Goal: Task Accomplishment & Management: Complete application form

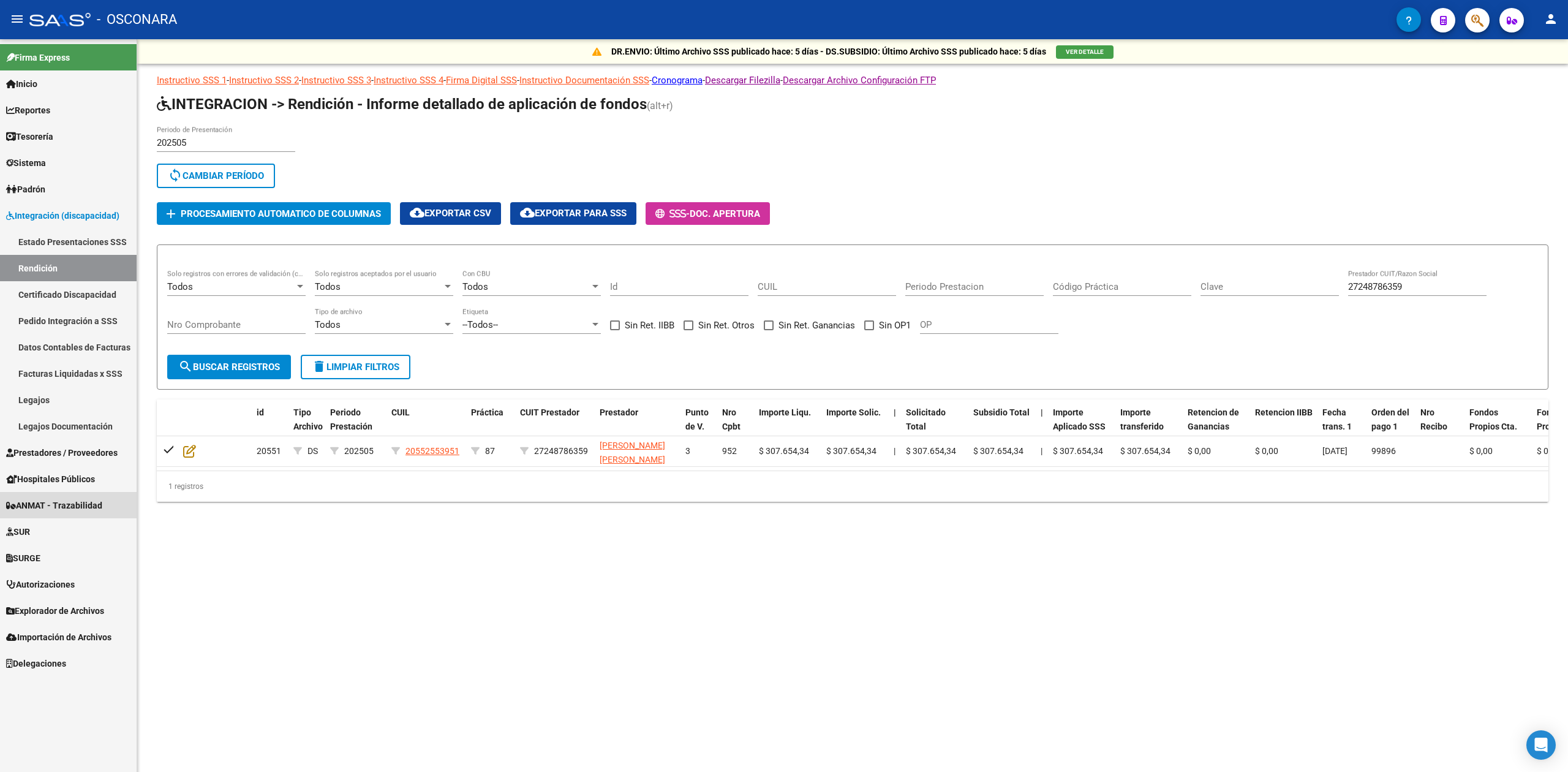
click at [60, 501] on span "ANMAT - Trazabilidad" at bounding box center [54, 505] width 96 height 14
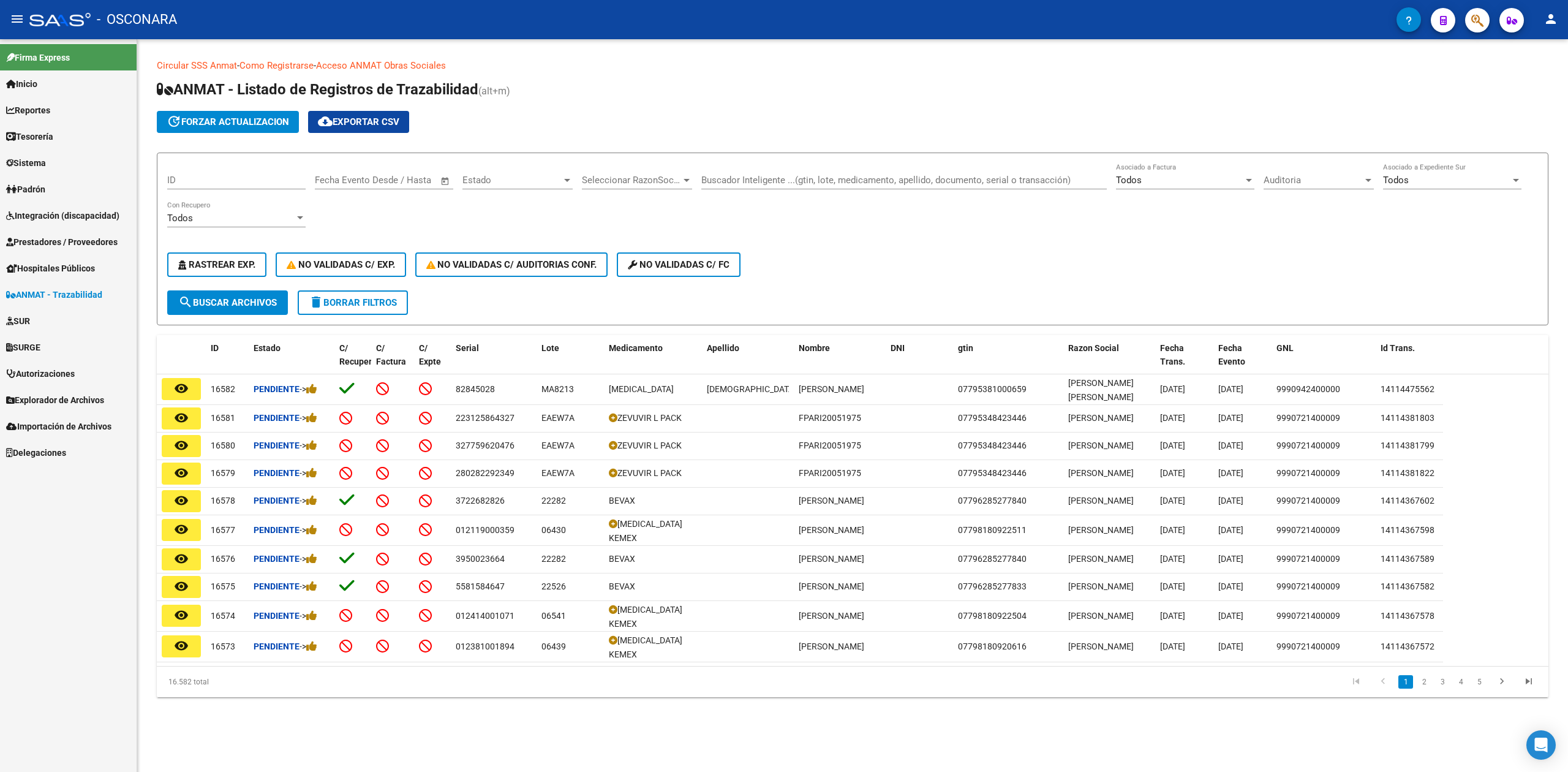
click at [900, 243] on div "ID Fecha inicio – Fecha fin Fecha Evento Desde / Hasta Estado Estado Selecciona…" at bounding box center [852, 227] width 1371 height 127
click at [855, 229] on div "ID Fecha inicio – Fecha fin Fecha Evento Desde / Hasta Estado Estado Selecciona…" at bounding box center [852, 227] width 1371 height 127
click at [57, 214] on span "Integración (discapacidad)" at bounding box center [63, 216] width 114 height 14
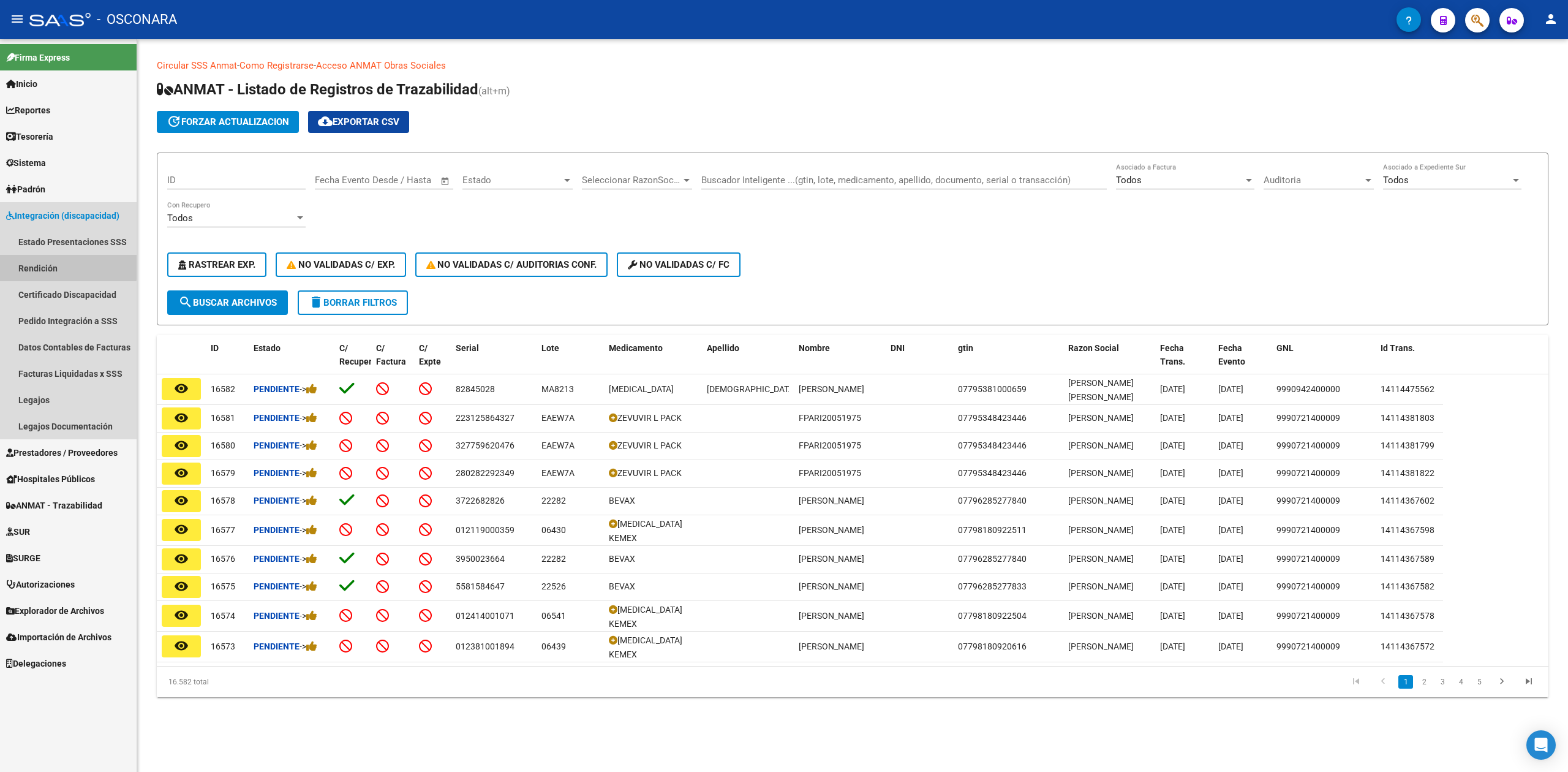
click at [52, 262] on link "Rendición" at bounding box center [68, 268] width 137 height 26
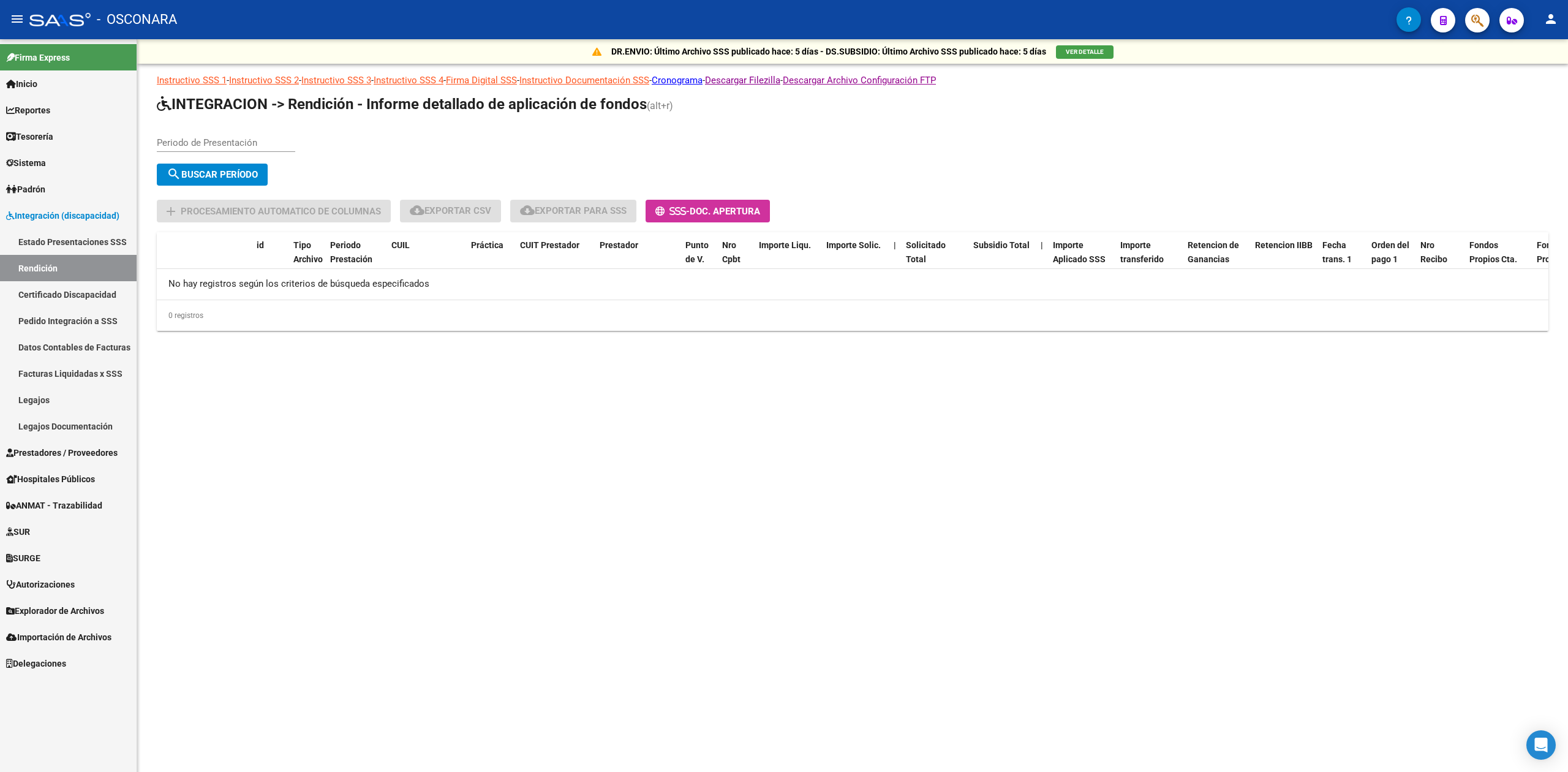
click at [270, 130] on div "Periodo de Presentación" at bounding box center [226, 139] width 139 height 26
type input "202505"
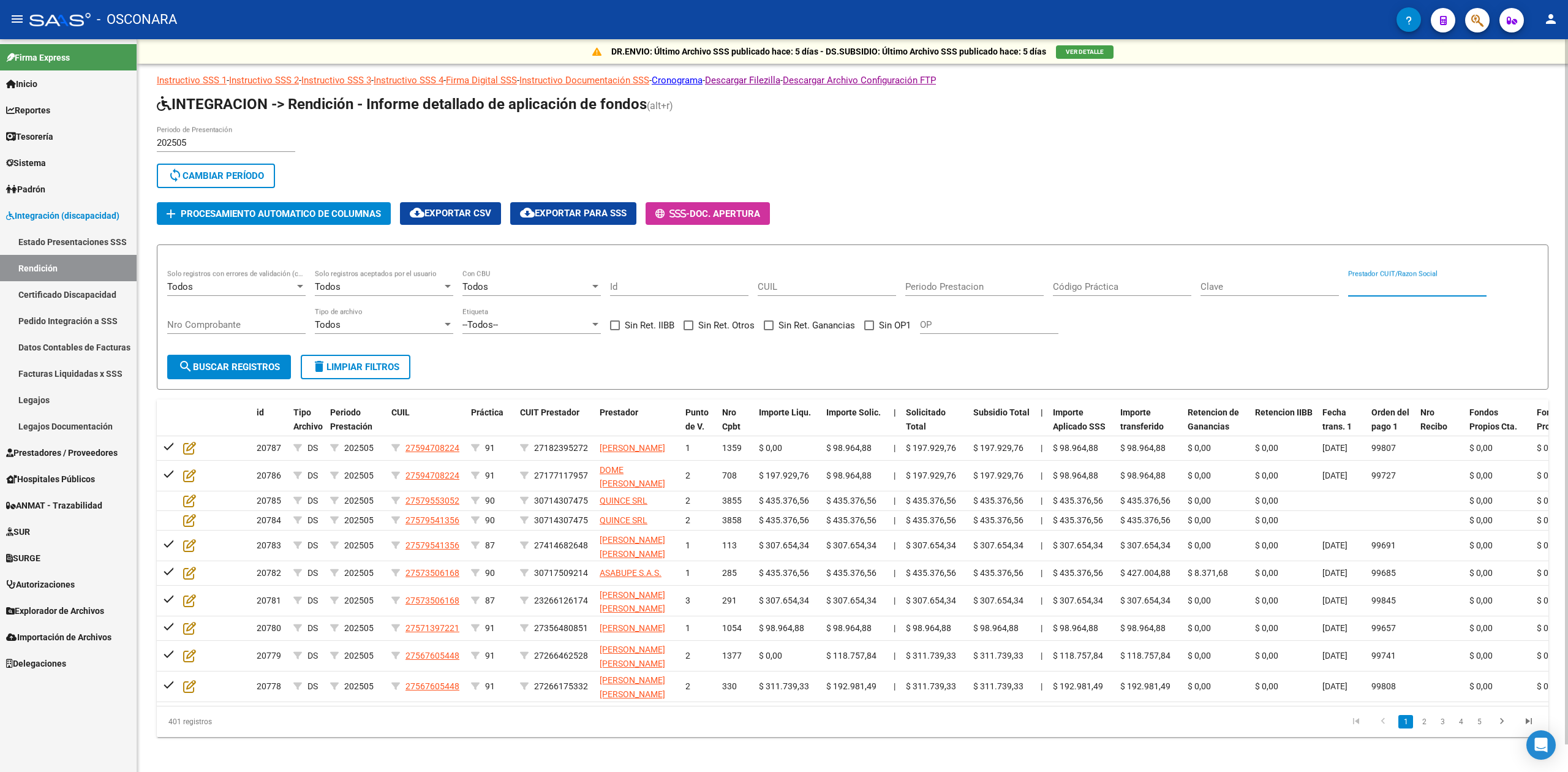
click at [1368, 289] on input "Prestador CUIT/Razon Social" at bounding box center [1417, 287] width 139 height 11
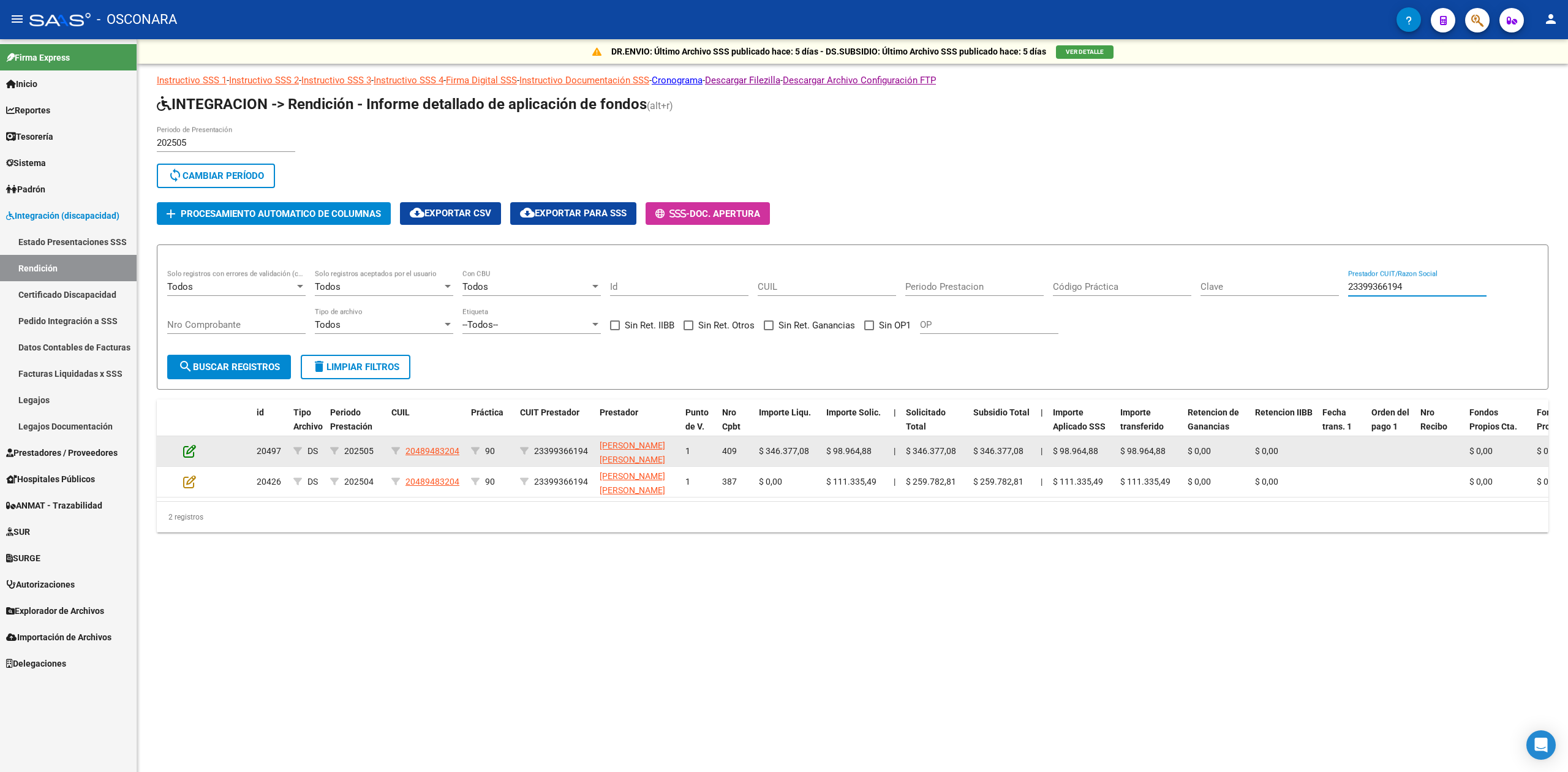
type input "23399366194"
click at [185, 452] on icon at bounding box center [190, 451] width 13 height 14
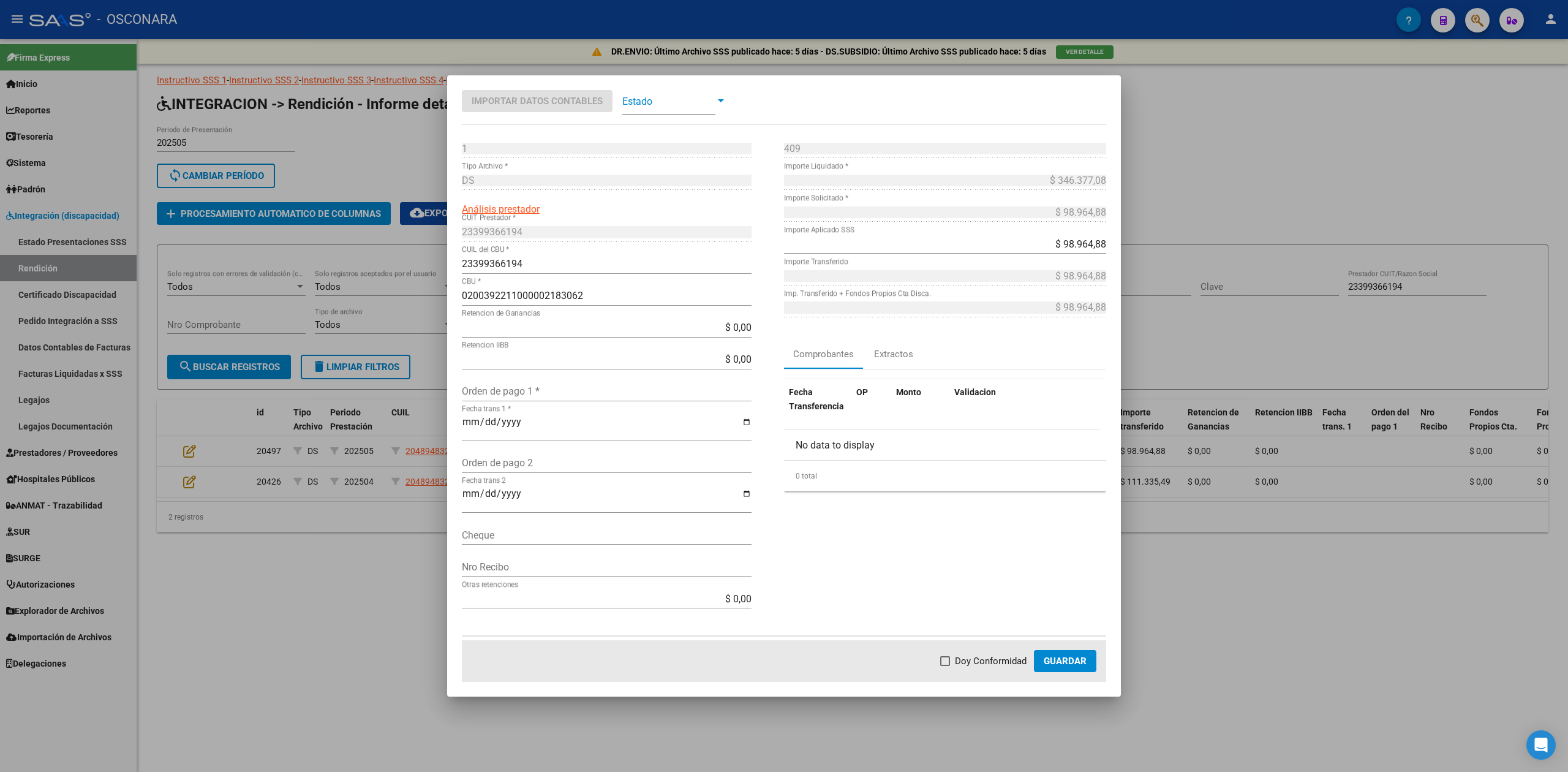
click at [511, 386] on input "Orden de pago 1 *" at bounding box center [607, 391] width 290 height 12
type input "99895"
type input "[DATE]"
click at [993, 665] on span "Doy Conformidad" at bounding box center [990, 661] width 72 height 15
click at [945, 666] on input "Doy Conformidad" at bounding box center [945, 666] width 1 height 1
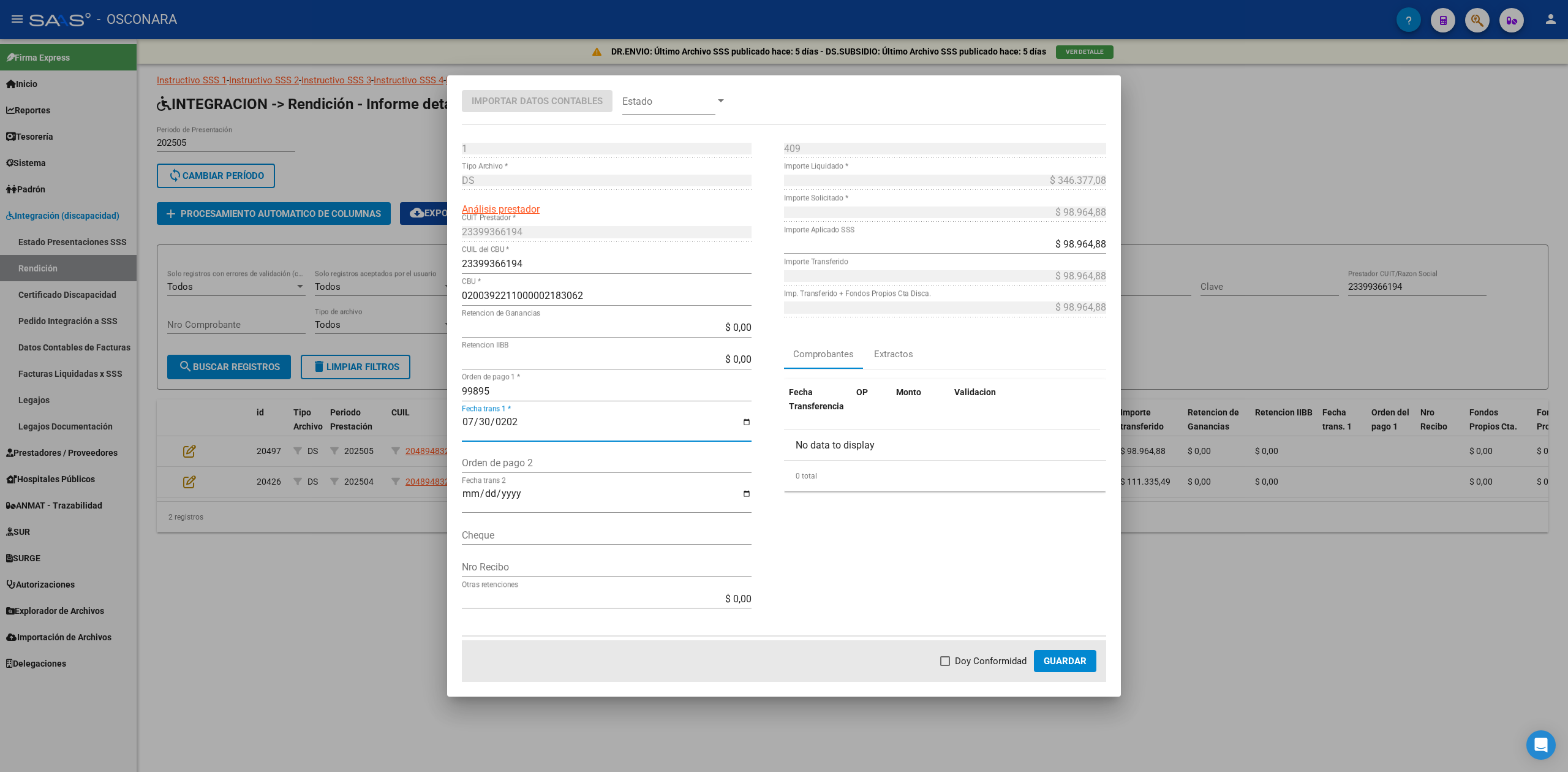
checkbox input "true"
click at [1042, 657] on button "Guardar" at bounding box center [1065, 661] width 63 height 22
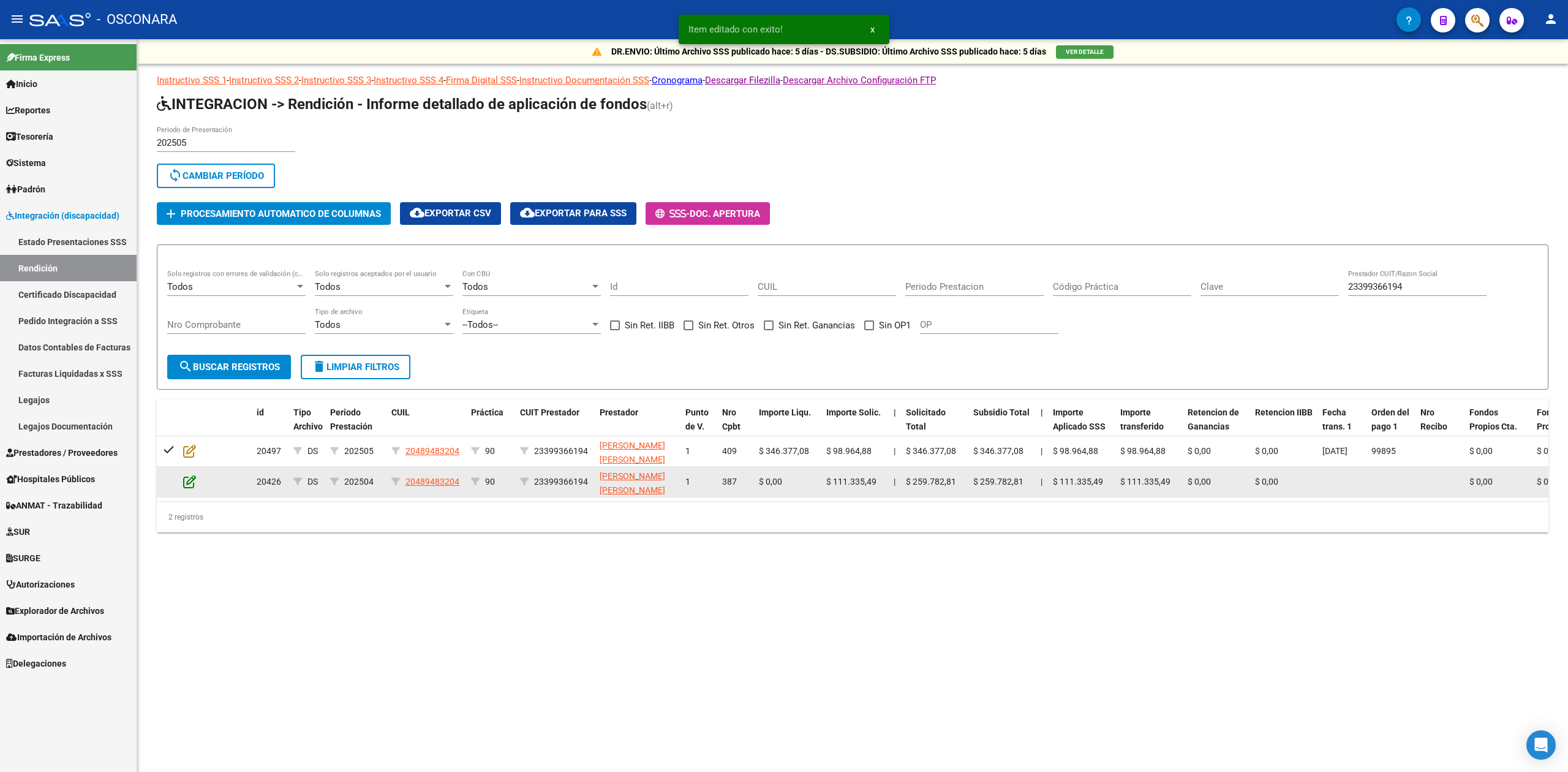
click at [194, 482] on icon at bounding box center [190, 482] width 13 height 14
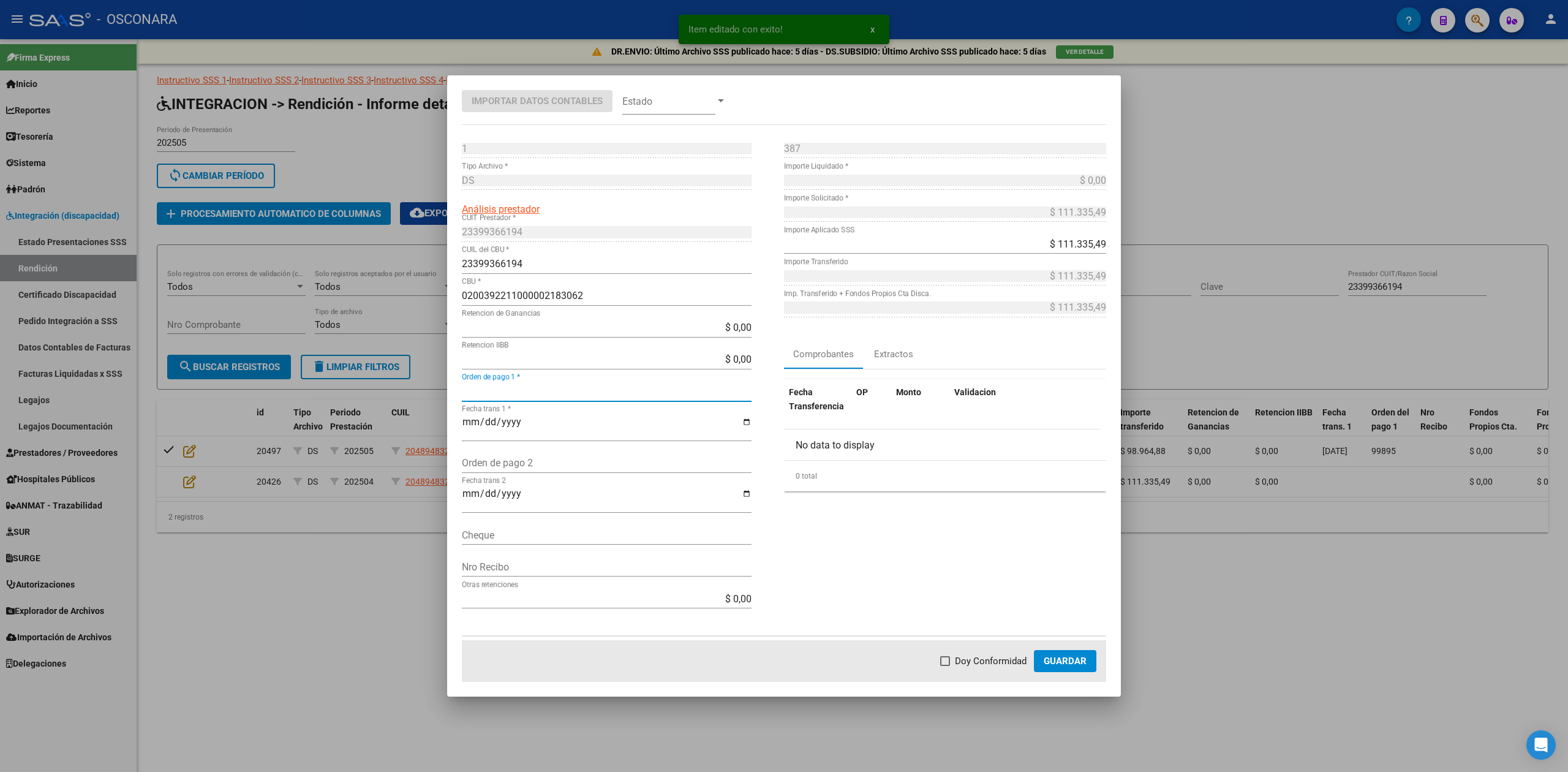
click at [515, 391] on input "Orden de pago 1 *" at bounding box center [607, 391] width 290 height 12
type input "99895"
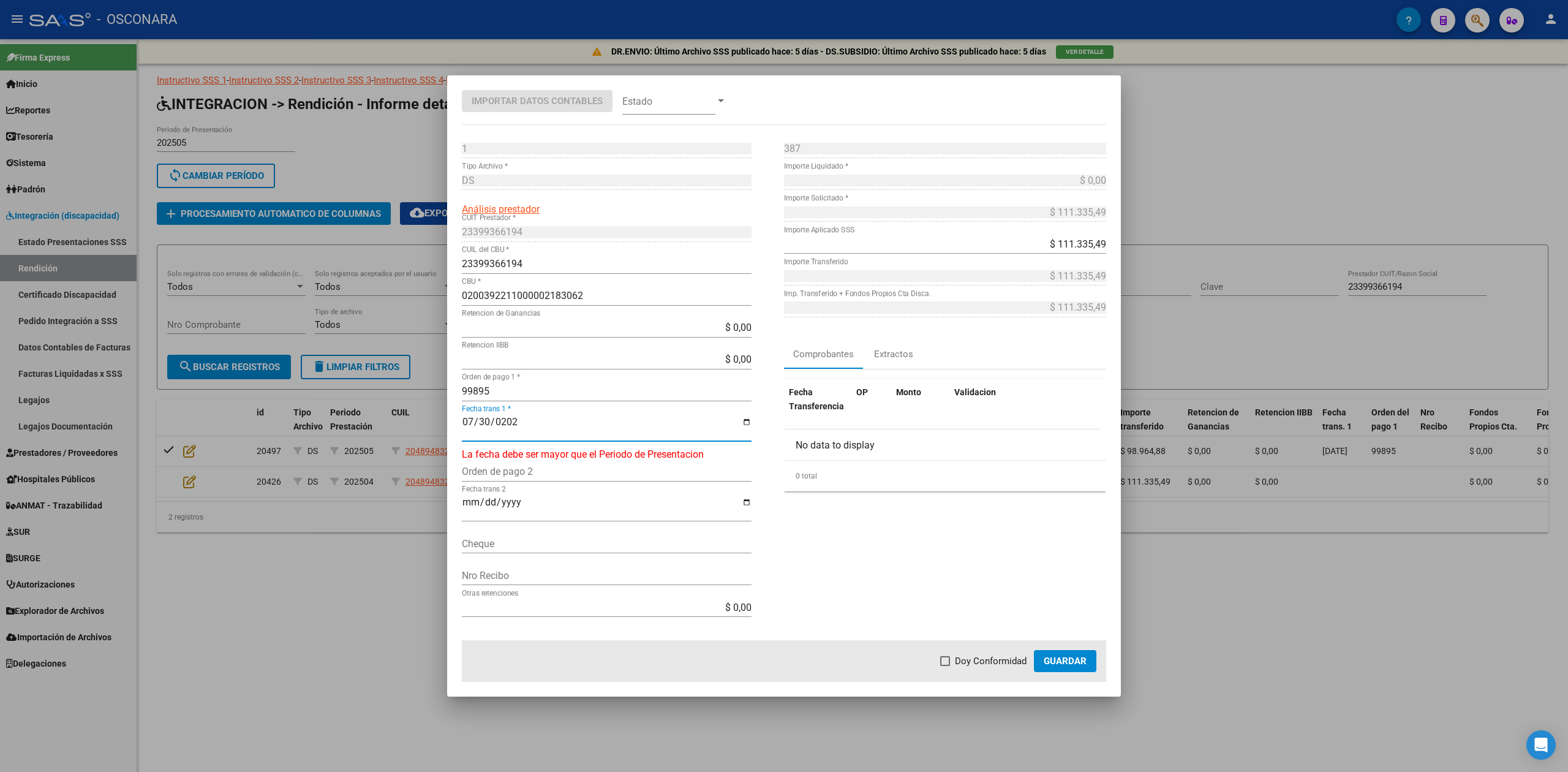
type input "[DATE]"
click at [967, 653] on mat-dialog-actions "Doy Conformidad Guardar" at bounding box center [784, 661] width 645 height 42
click at [1010, 662] on span "Doy Conformidad" at bounding box center [990, 661] width 72 height 15
click at [945, 666] on input "Doy Conformidad" at bounding box center [945, 666] width 1 height 1
checkbox input "true"
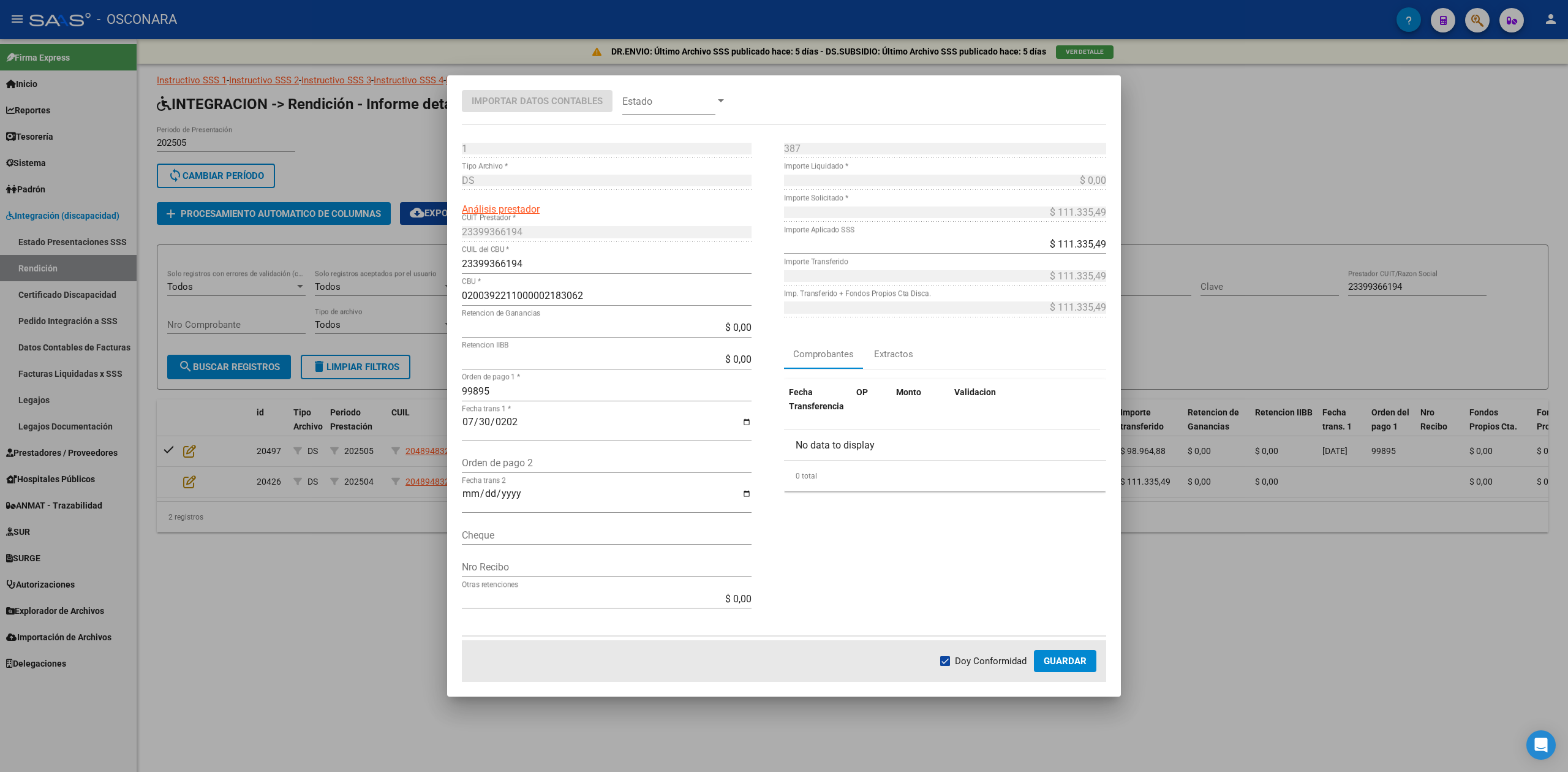
click at [1061, 658] on span "Guardar" at bounding box center [1065, 661] width 43 height 11
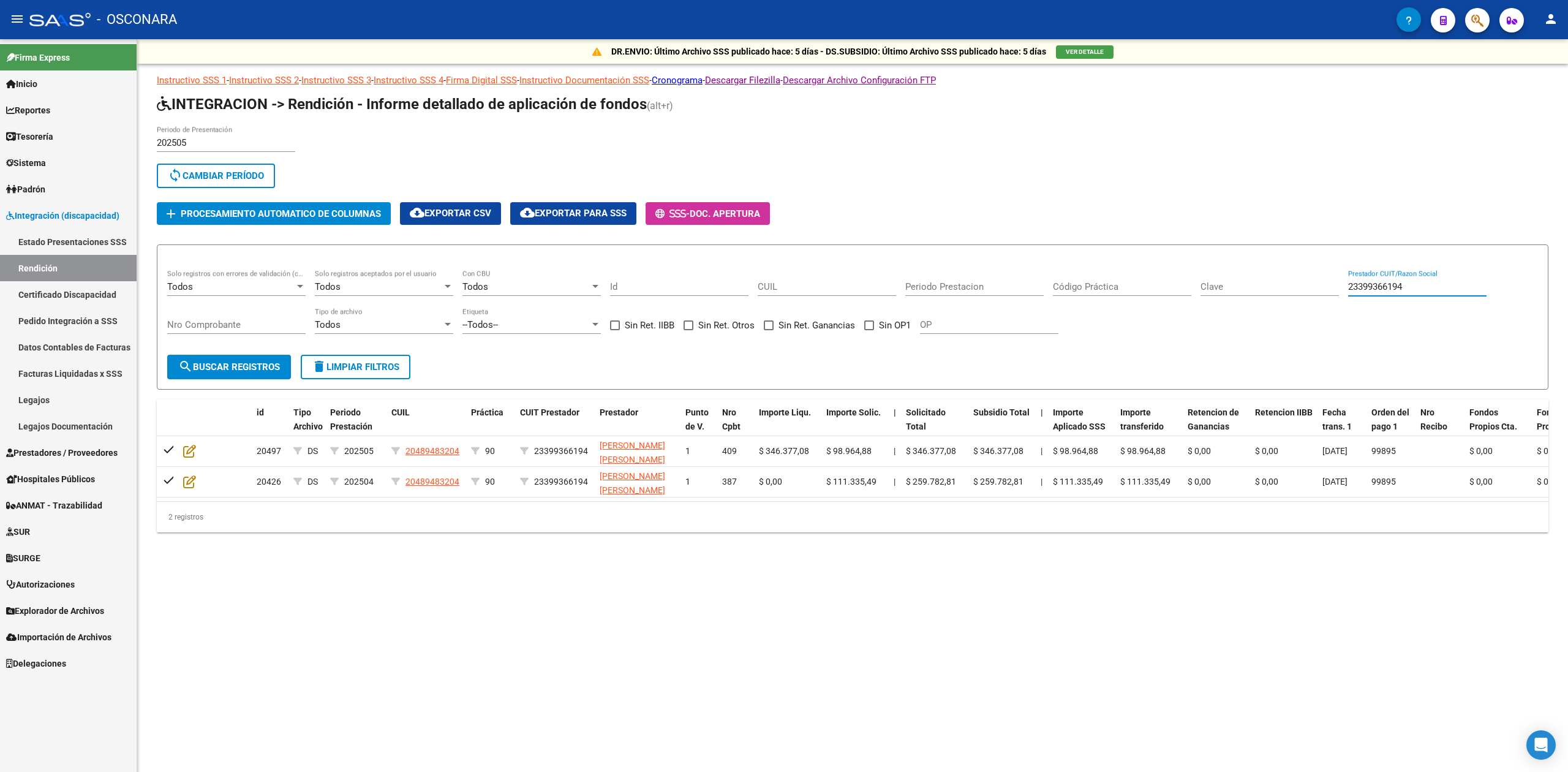
drag, startPoint x: 1444, startPoint y: 285, endPoint x: 1184, endPoint y: 300, distance: 260.4
click at [1184, 300] on div "Todos Solo registros con errores de validación (control 623 instructivo de rend…" at bounding box center [852, 308] width 1371 height 76
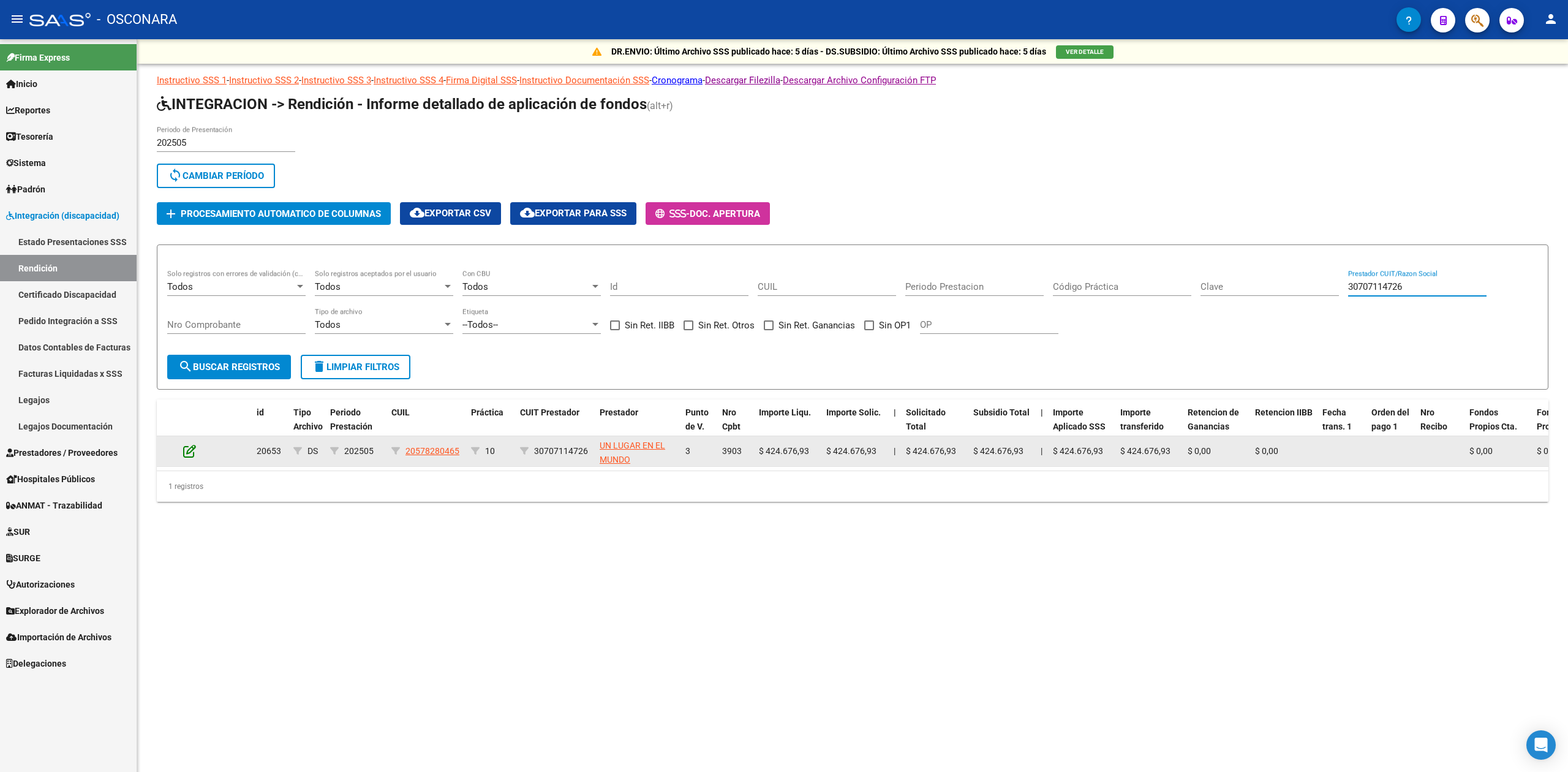
type input "30707114726"
click at [191, 454] on icon at bounding box center [190, 451] width 13 height 14
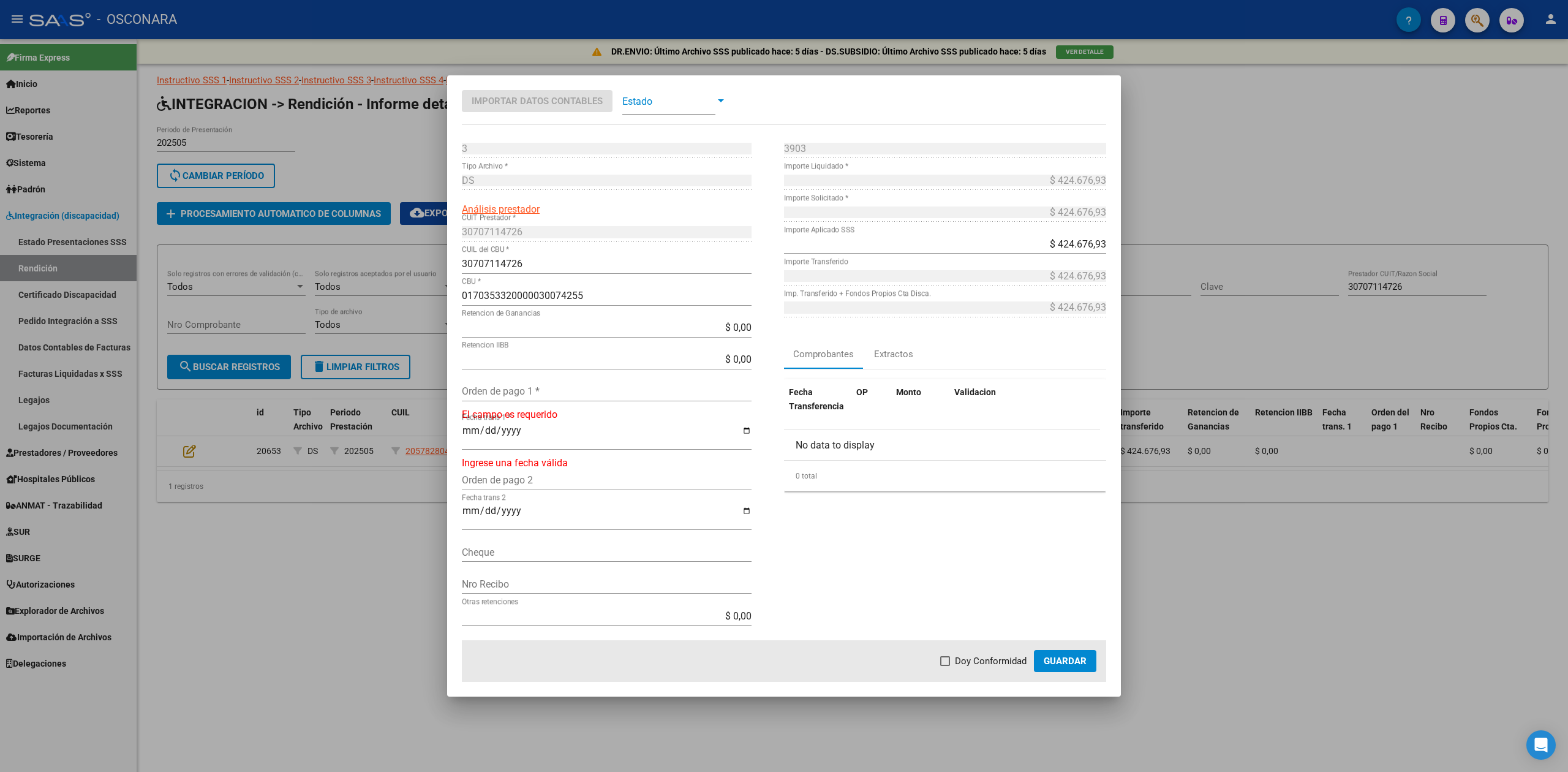
click at [499, 392] on input "Orden de pago 1 *" at bounding box center [607, 391] width 290 height 12
type input "99894"
type input "[DATE]"
click at [981, 667] on span "Doy Conformidad" at bounding box center [990, 661] width 72 height 15
click at [945, 667] on input "Doy Conformidad" at bounding box center [945, 666] width 1 height 1
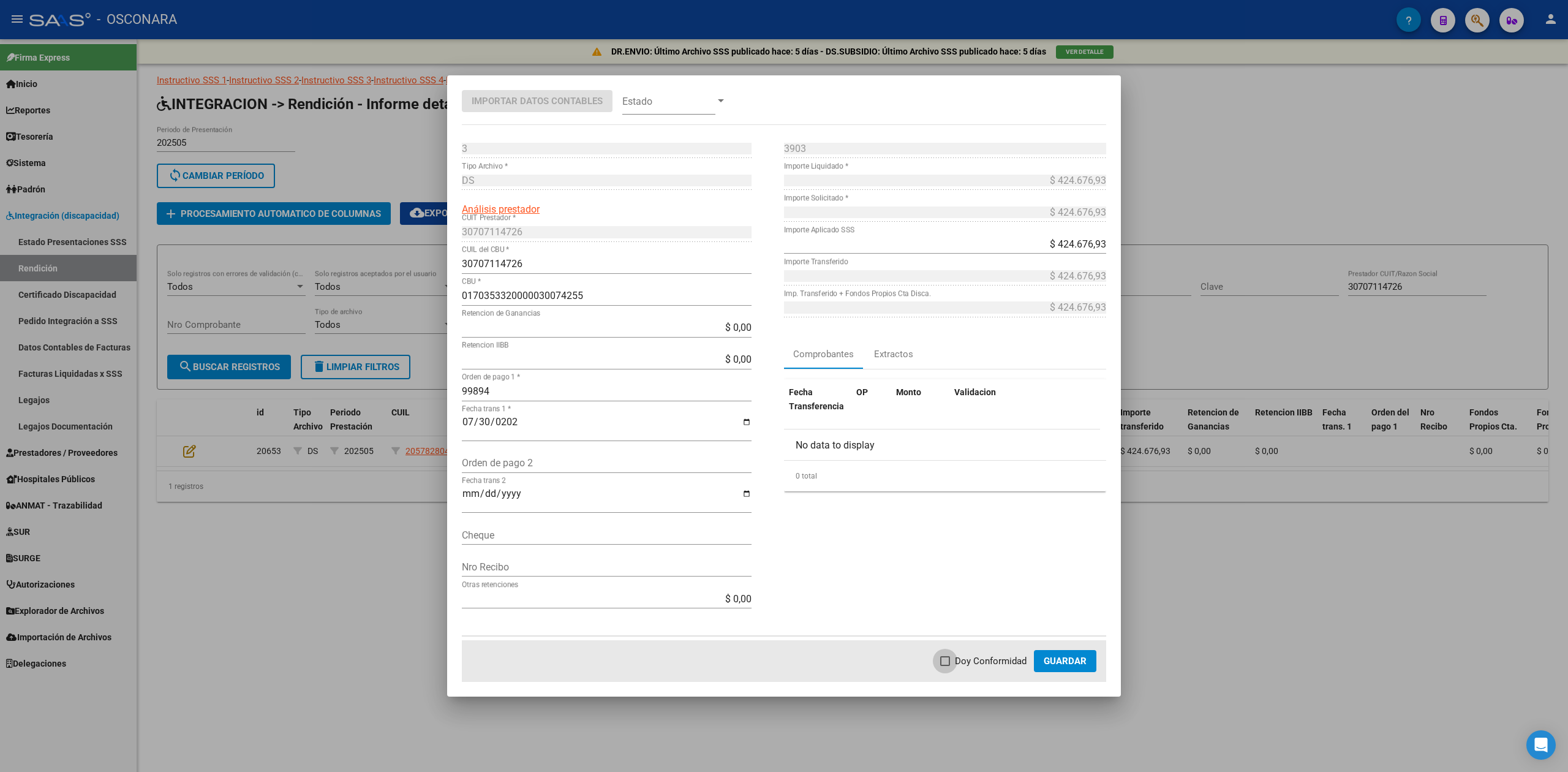
checkbox input "true"
click at [1043, 658] on button "Guardar" at bounding box center [1065, 661] width 63 height 22
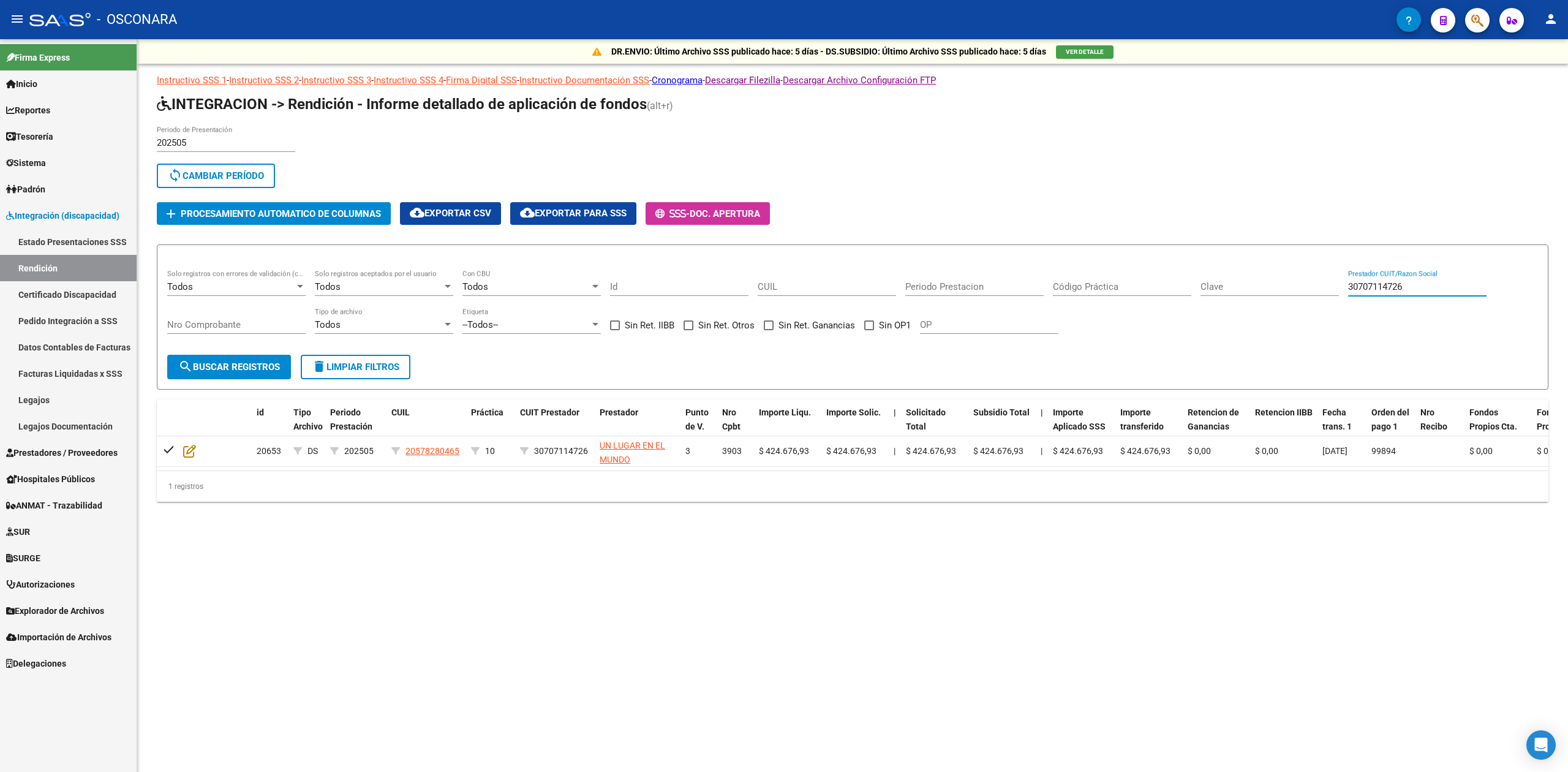
drag, startPoint x: 1419, startPoint y: 283, endPoint x: 1285, endPoint y: 308, distance: 136.3
click at [1285, 308] on div "Todos Solo registros con errores de validación (control 623 instructivo de rend…" at bounding box center [852, 308] width 1371 height 76
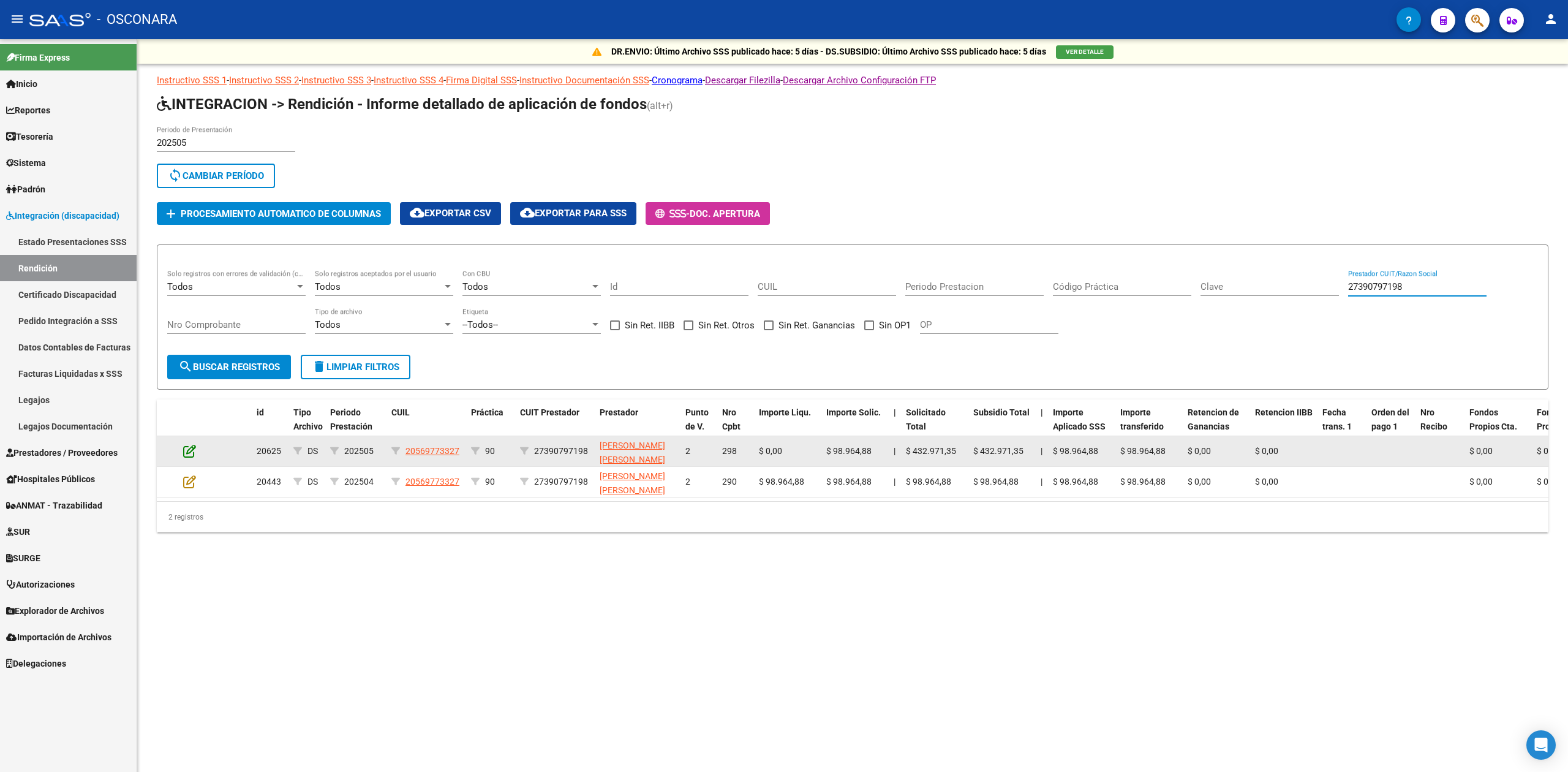
type input "27390797198"
click at [186, 452] on icon at bounding box center [190, 451] width 13 height 14
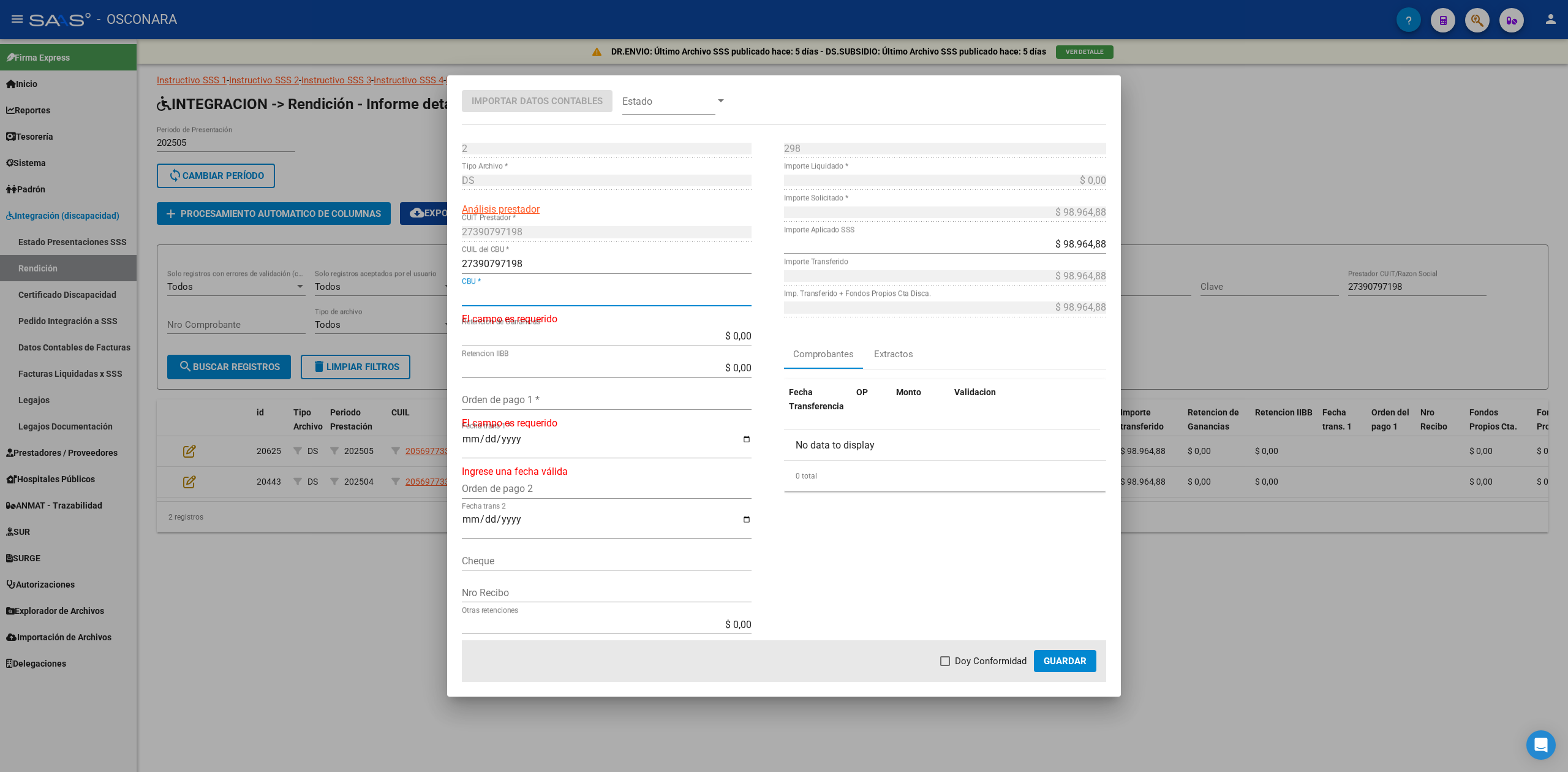
click at [510, 298] on input "CBU *" at bounding box center [607, 296] width 290 height 12
type input "0200918011000020077880"
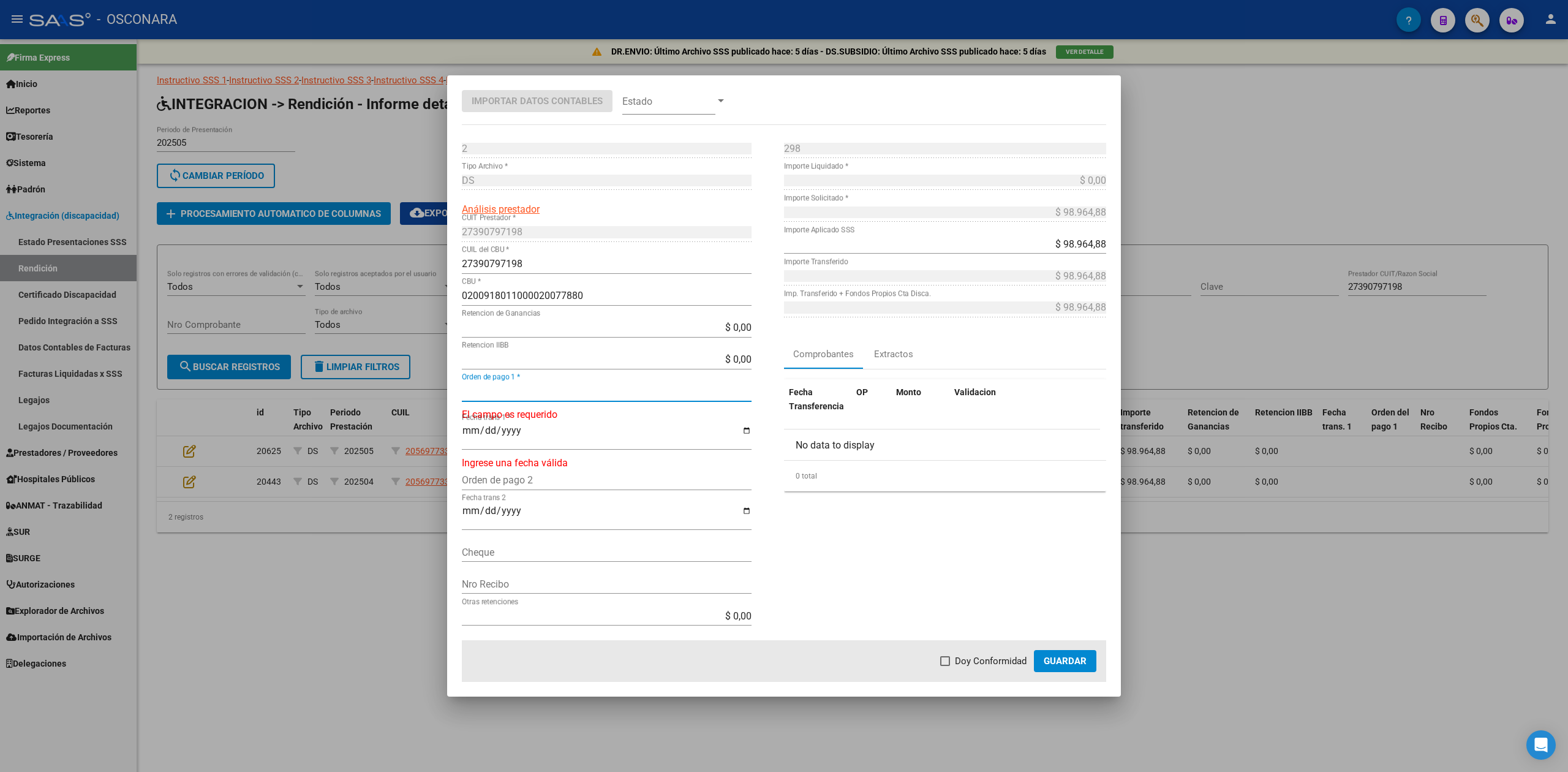
click at [534, 395] on input "Orden de pago 1 *" at bounding box center [607, 391] width 290 height 12
type input "99893"
click at [466, 423] on input "Fecha trans 1 *" at bounding box center [607, 427] width 290 height 21
type input "[DATE]"
click at [960, 660] on span "Doy Conformidad" at bounding box center [990, 661] width 72 height 15
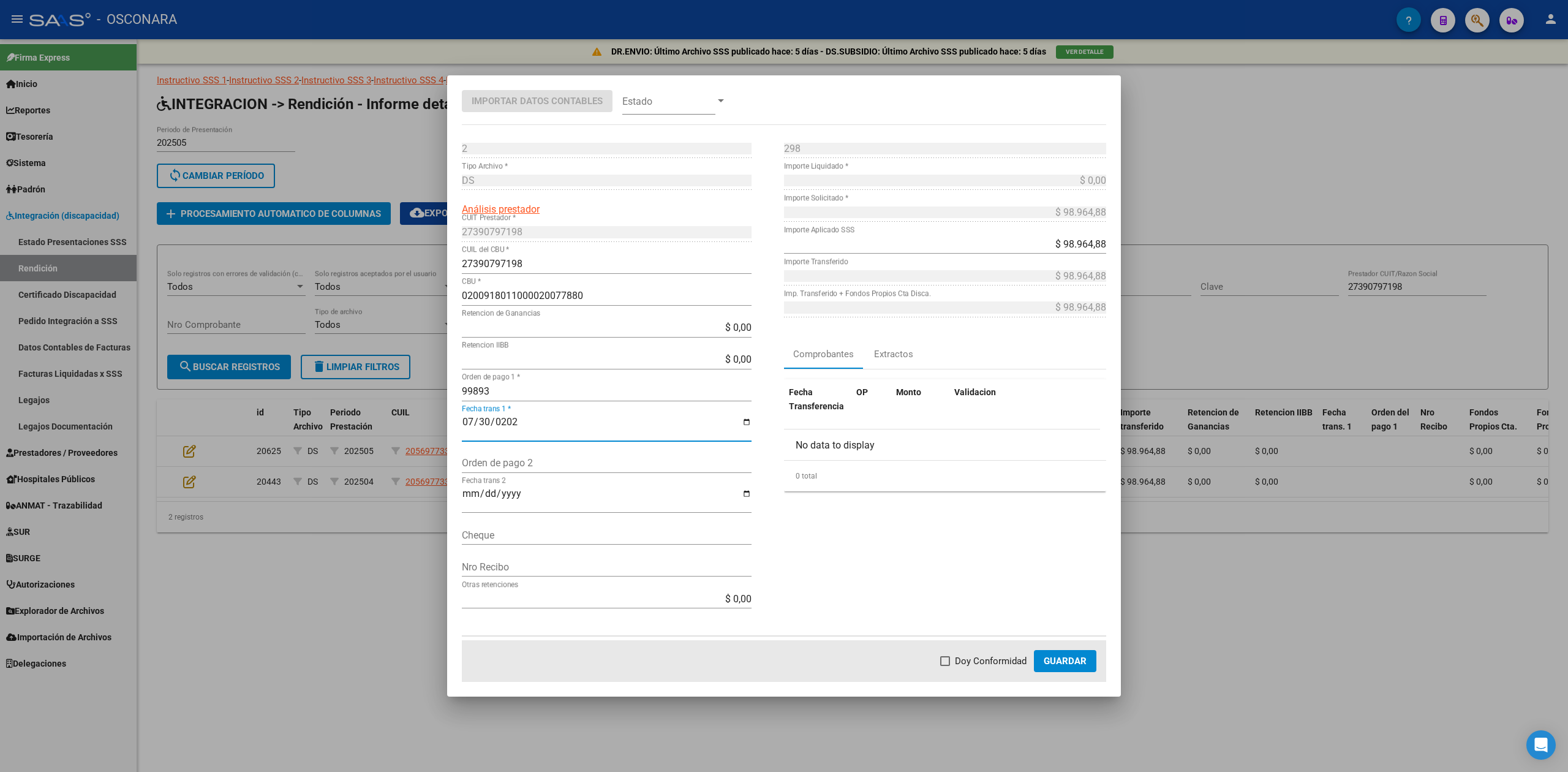
click at [945, 666] on input "Doy Conformidad" at bounding box center [945, 666] width 1 height 1
checkbox input "true"
click at [1071, 658] on span "Guardar" at bounding box center [1065, 661] width 43 height 11
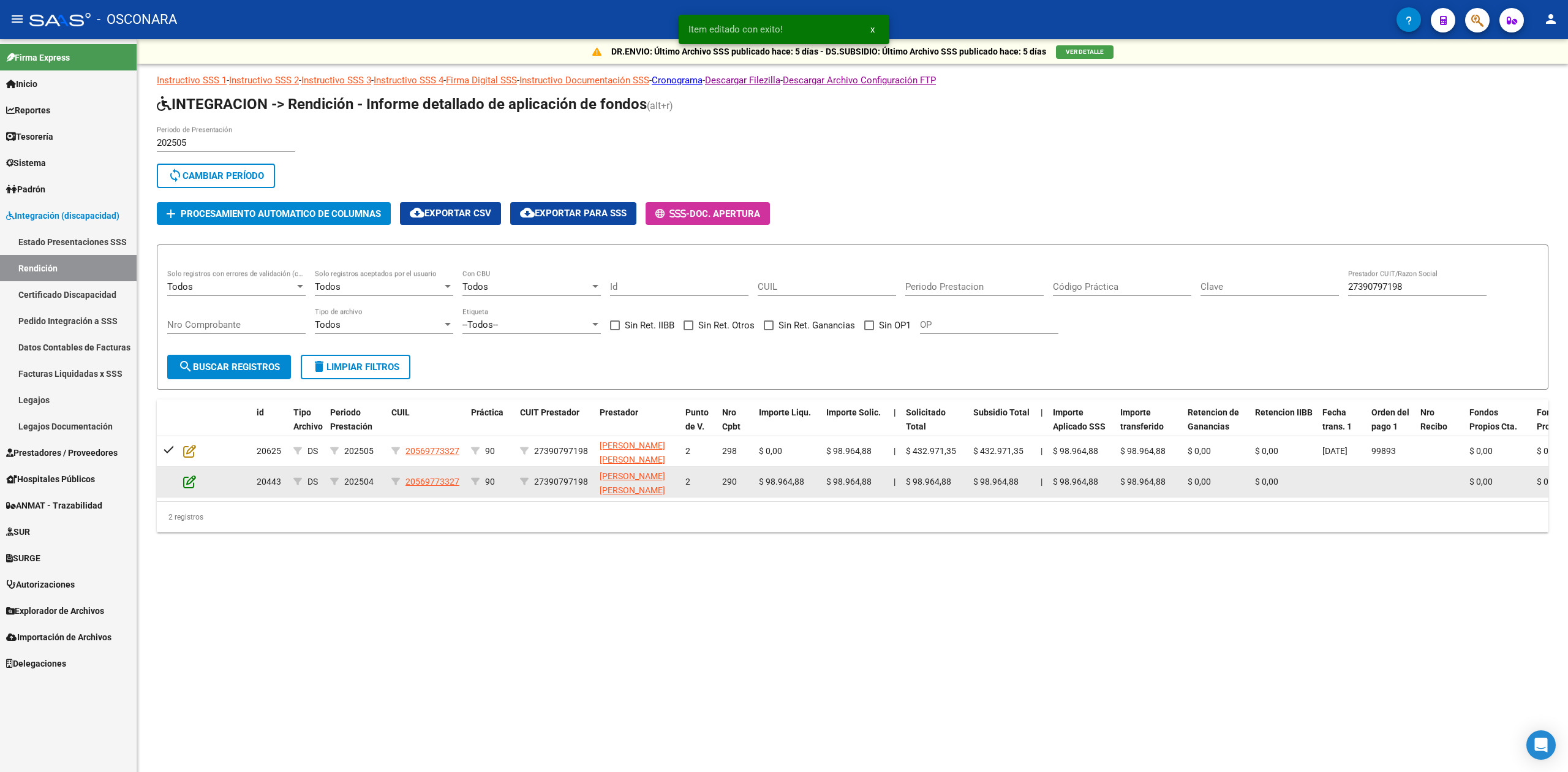
click at [190, 480] on icon at bounding box center [190, 482] width 13 height 14
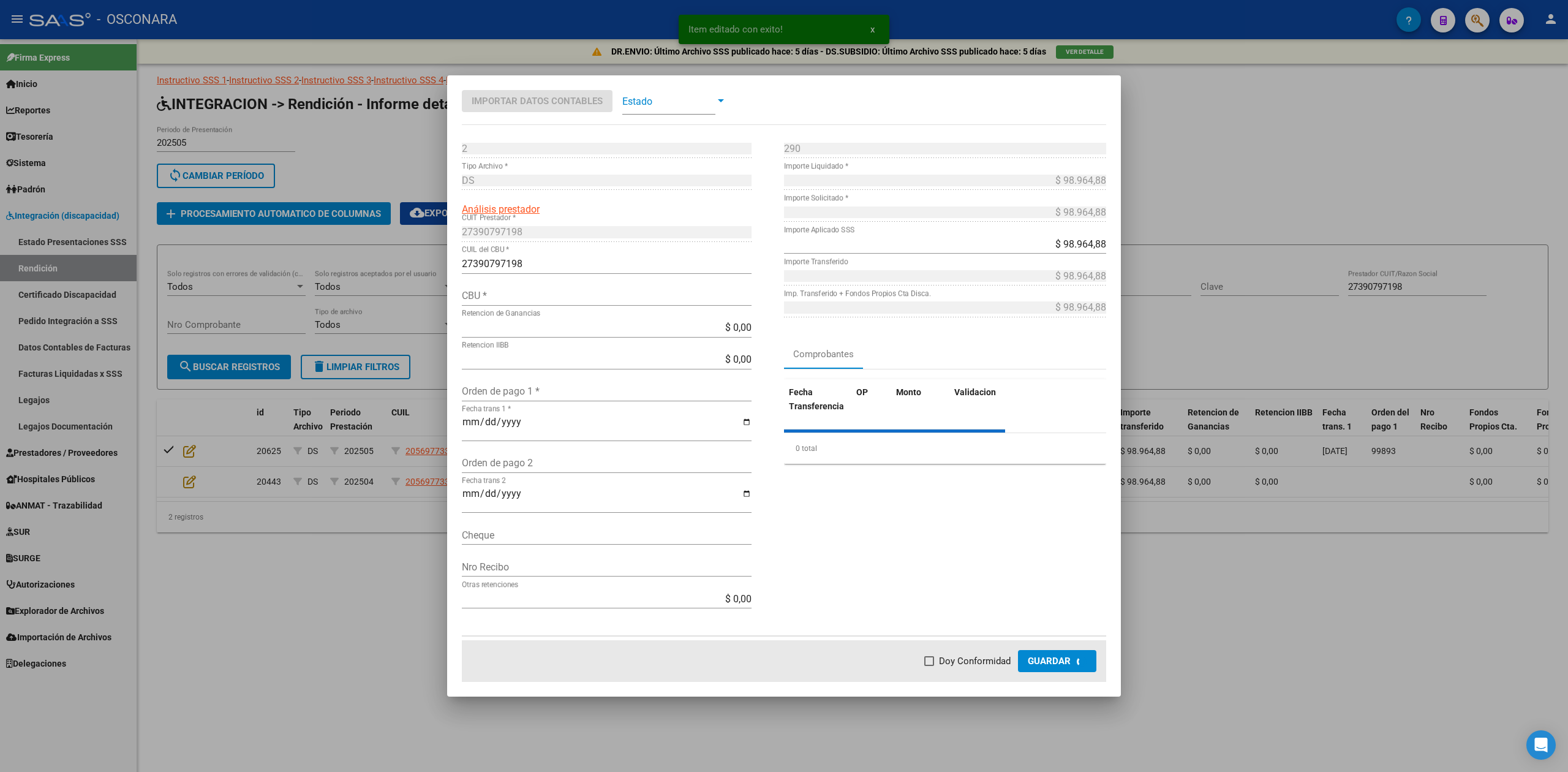
type input "0200918011000020077880"
click at [494, 385] on input "Orden de pago 1 *" at bounding box center [607, 391] width 290 height 12
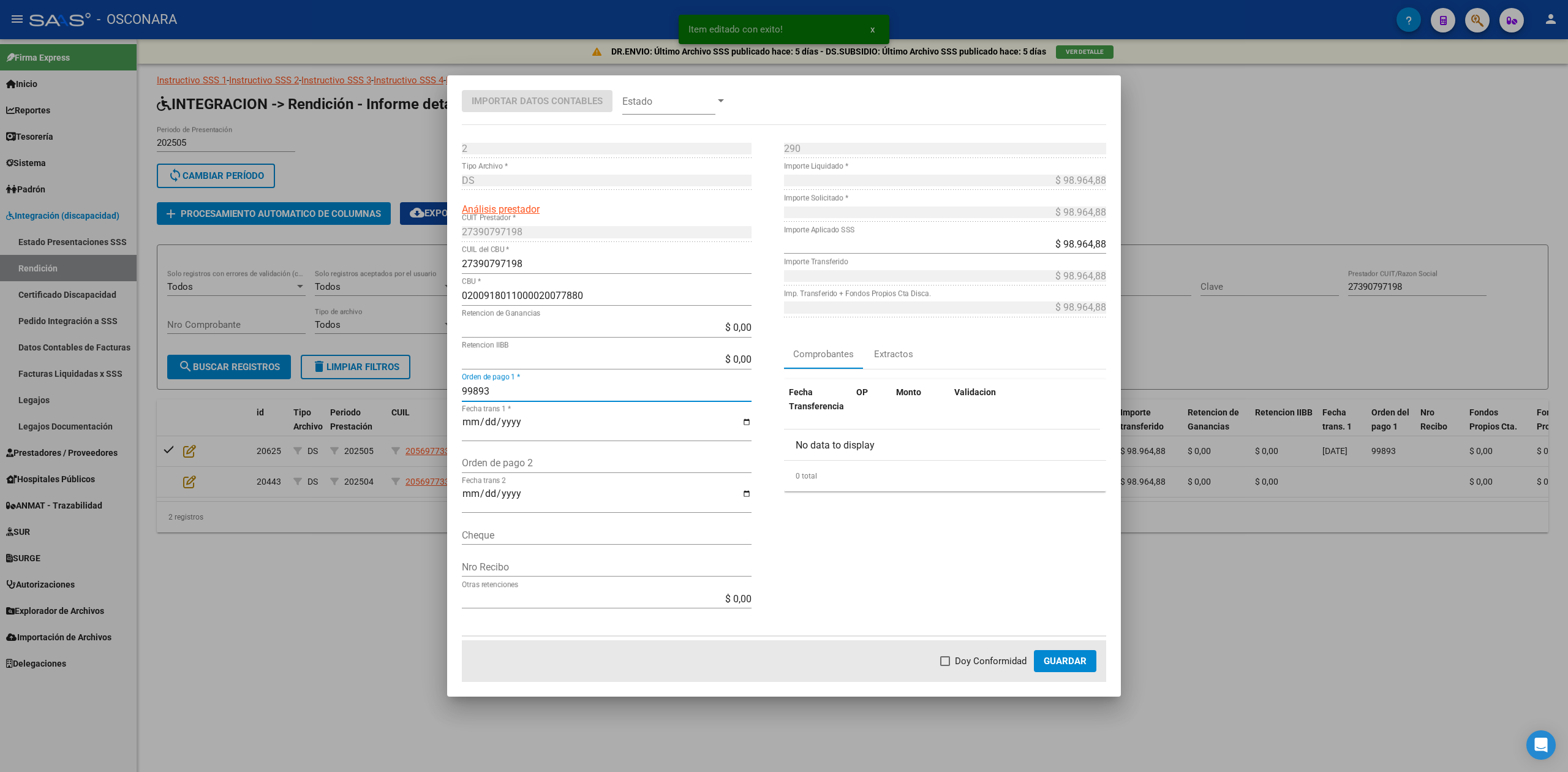
type input "99893"
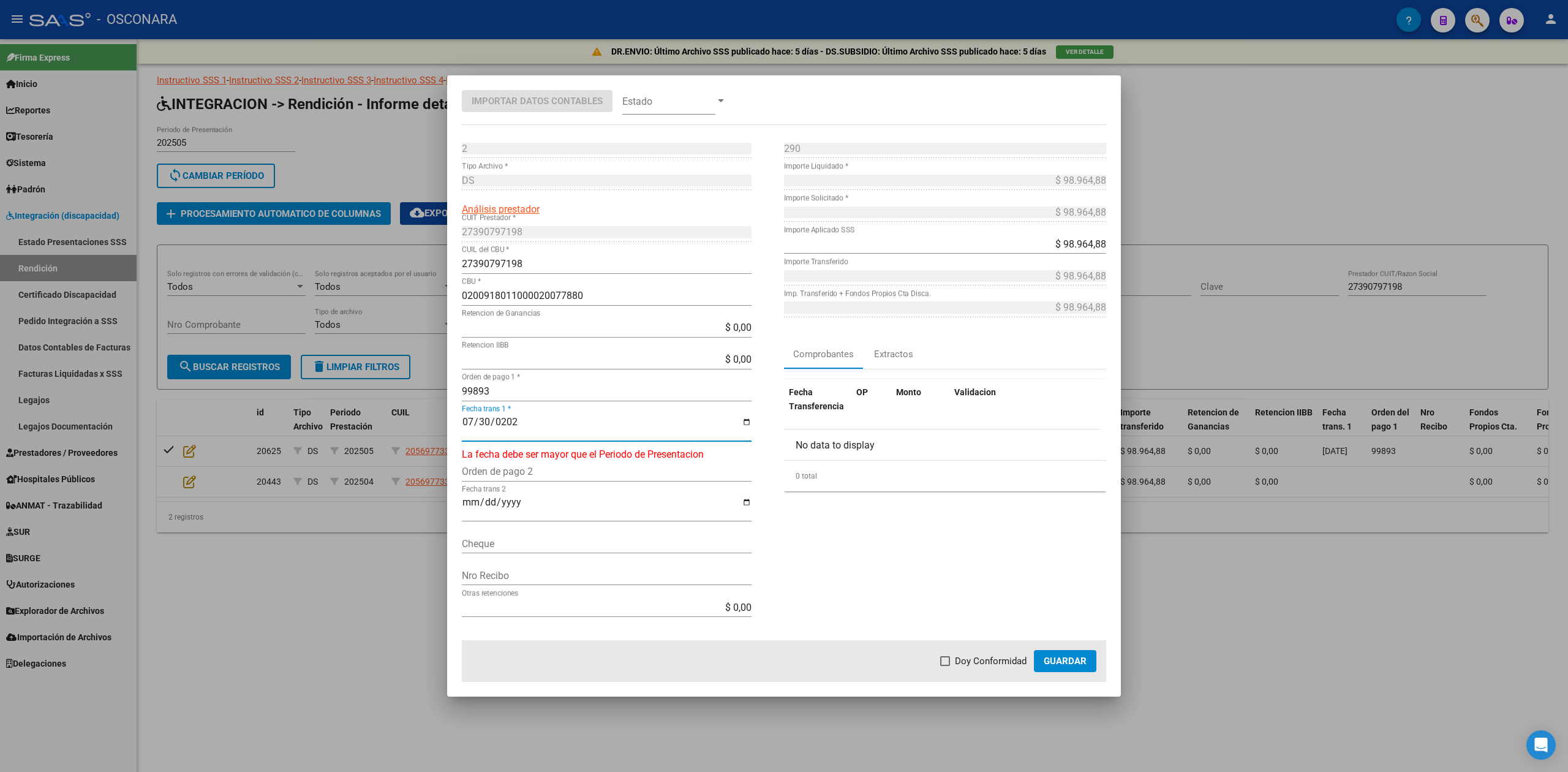
type input "[DATE]"
click at [1002, 658] on span "Doy Conformidad" at bounding box center [990, 661] width 72 height 15
click at [945, 666] on input "Doy Conformidad" at bounding box center [945, 666] width 1 height 1
checkbox input "true"
click at [1056, 663] on span "Guardar" at bounding box center [1065, 661] width 43 height 11
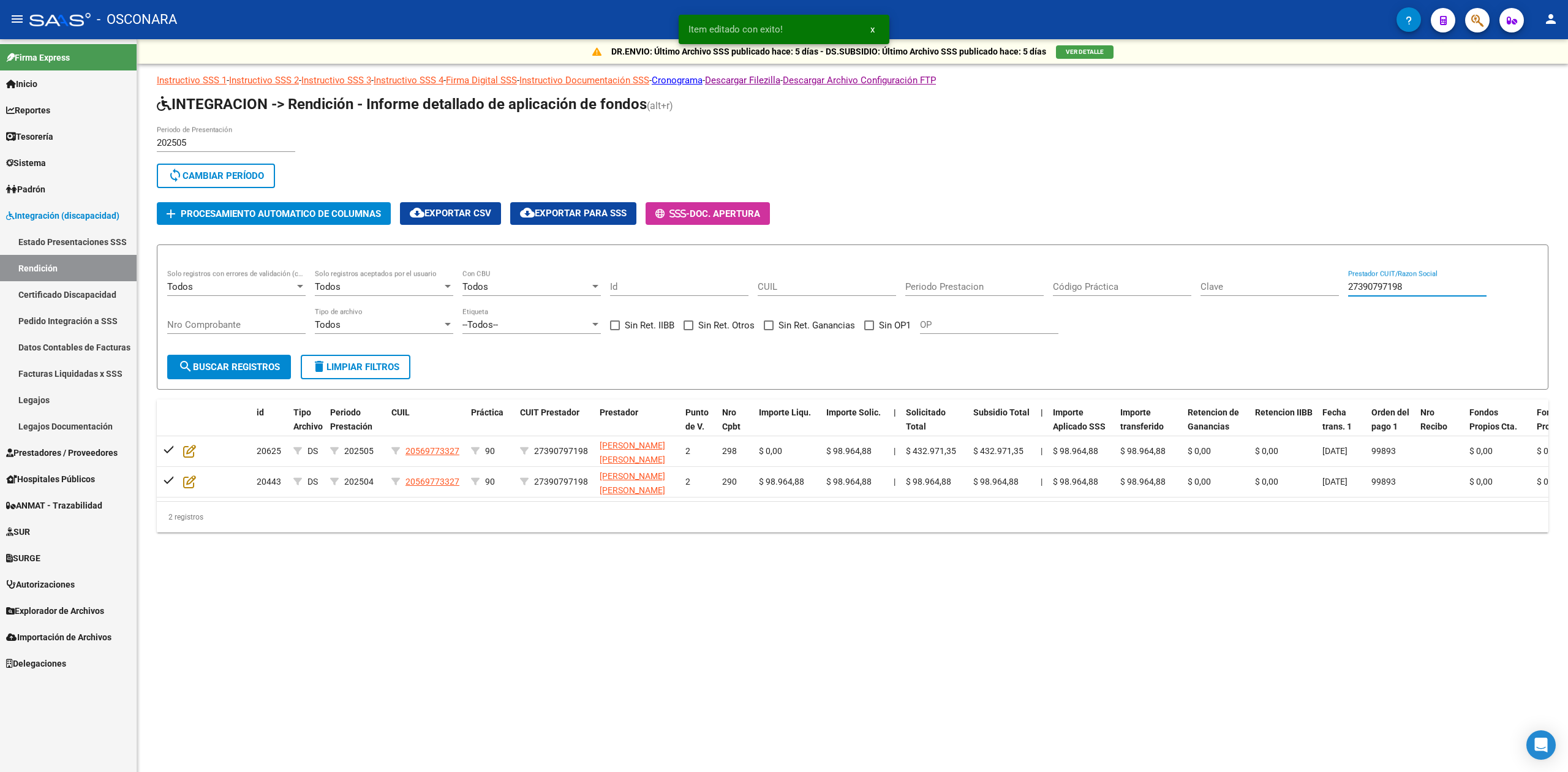
drag, startPoint x: 1443, startPoint y: 281, endPoint x: 1285, endPoint y: 290, distance: 158.3
click at [1285, 290] on div "Todos Solo registros con errores de validación (control 623 instructivo de rend…" at bounding box center [852, 308] width 1371 height 76
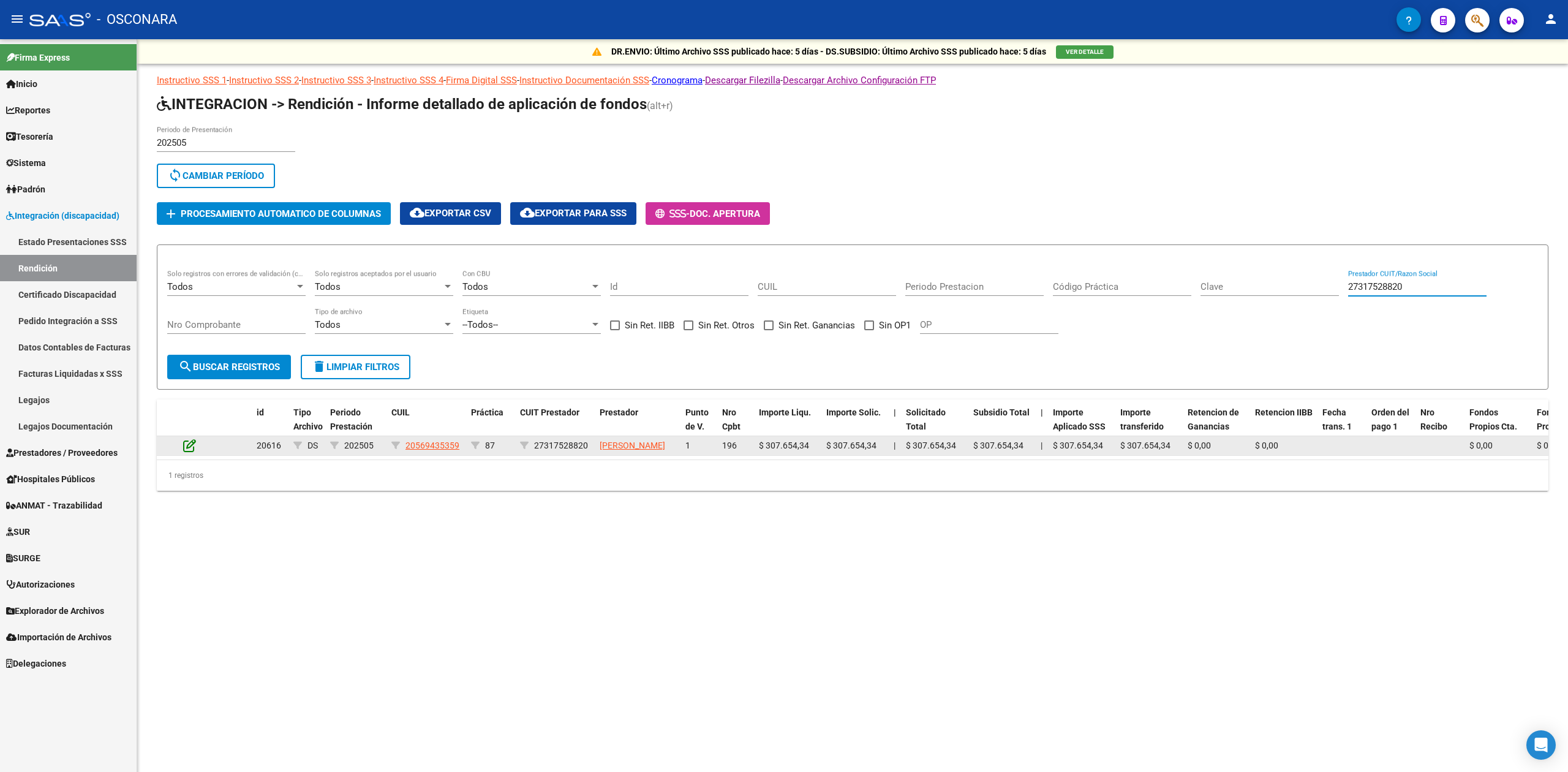
type input "27317528820"
click at [192, 447] on icon at bounding box center [190, 445] width 13 height 14
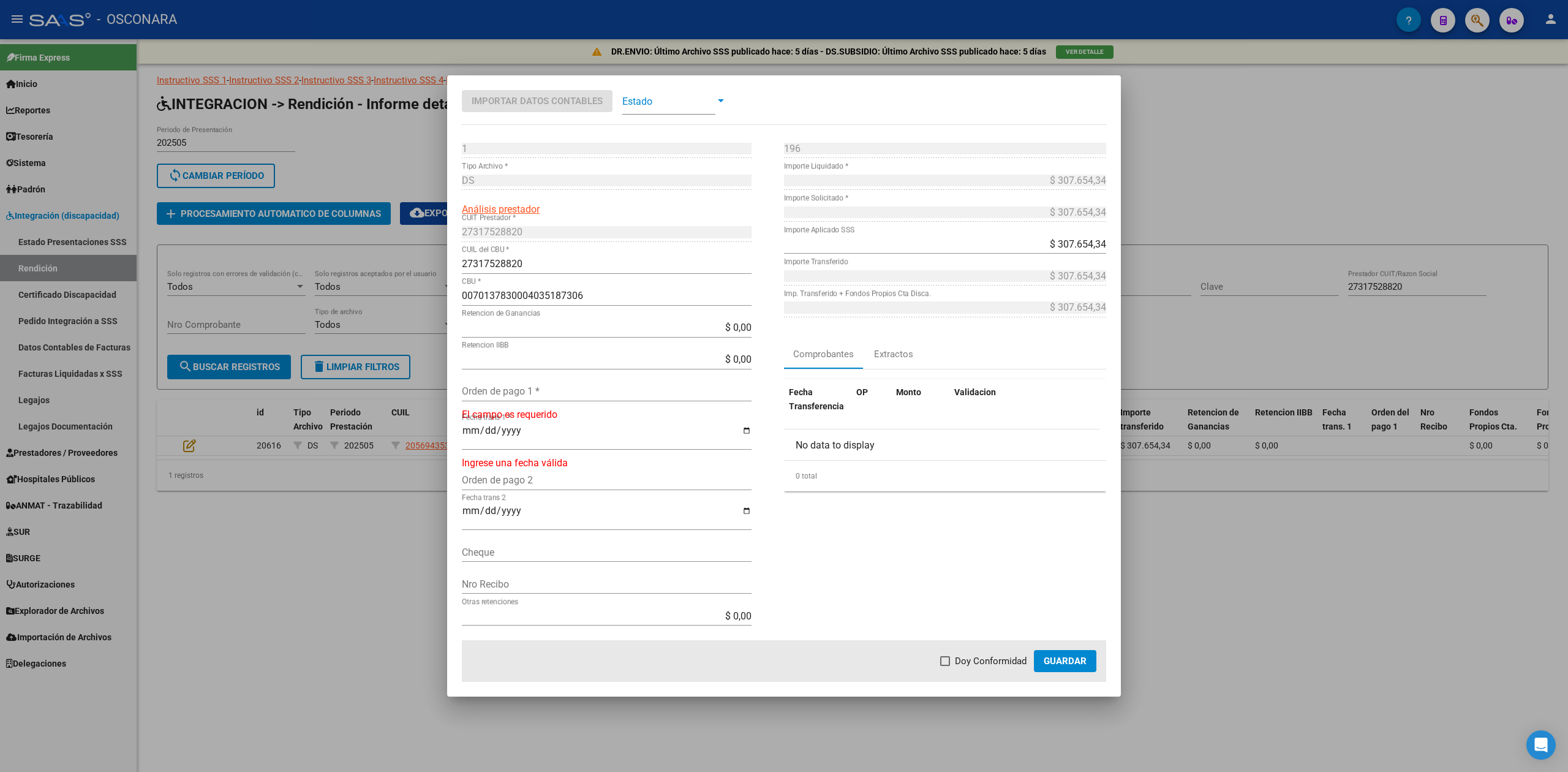
click at [510, 394] on input "Orden de pago 1 *" at bounding box center [607, 391] width 290 height 12
type input "99892"
type input "[DATE]"
click at [1003, 677] on mat-dialog-actions "Doy Conformidad Guardar" at bounding box center [784, 661] width 645 height 42
click at [1005, 665] on span "Doy Conformidad" at bounding box center [990, 661] width 72 height 15
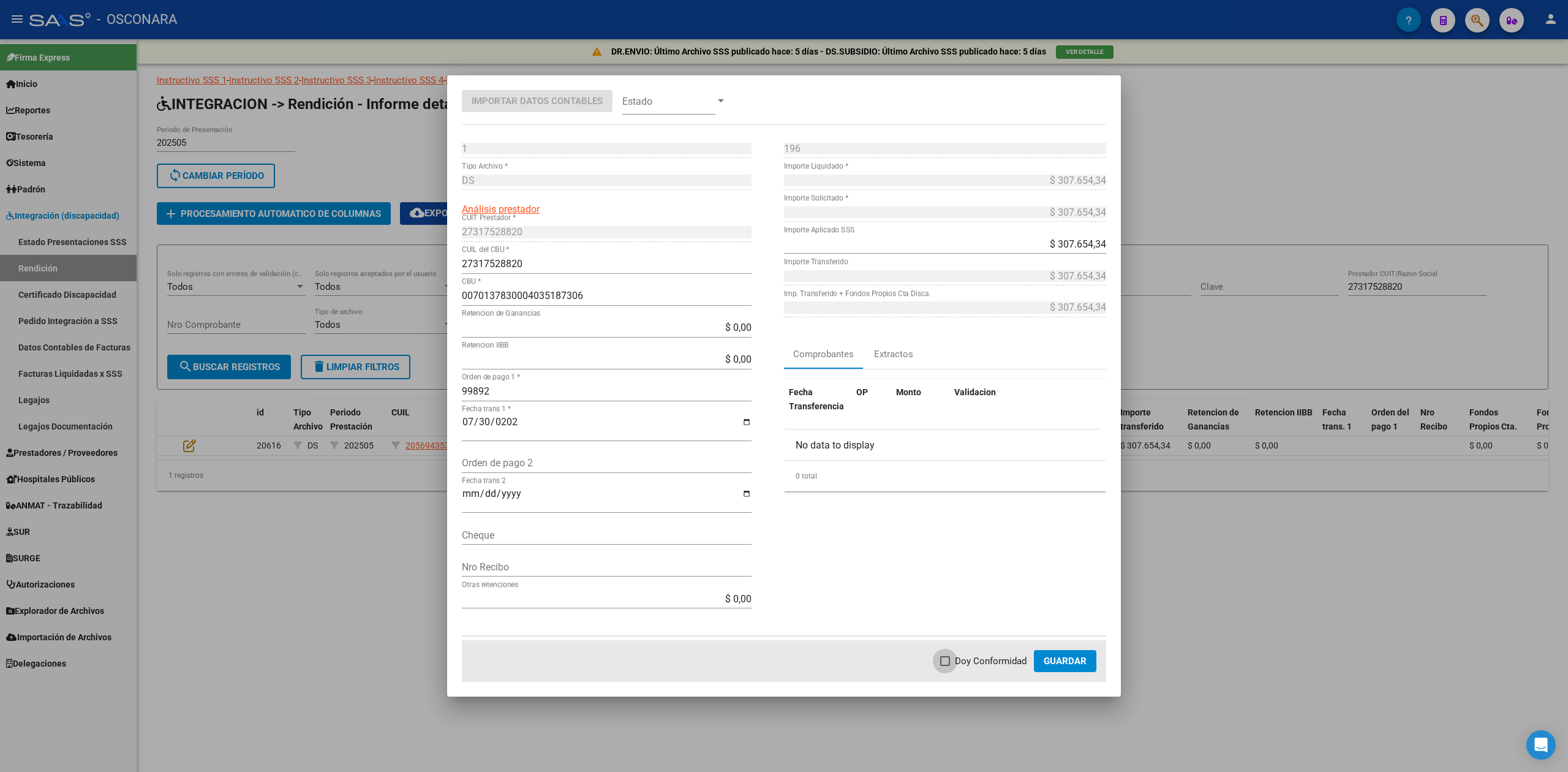
click at [945, 666] on input "Doy Conformidad" at bounding box center [945, 666] width 1 height 1
checkbox input "true"
click at [1059, 662] on span "Guardar" at bounding box center [1065, 661] width 43 height 11
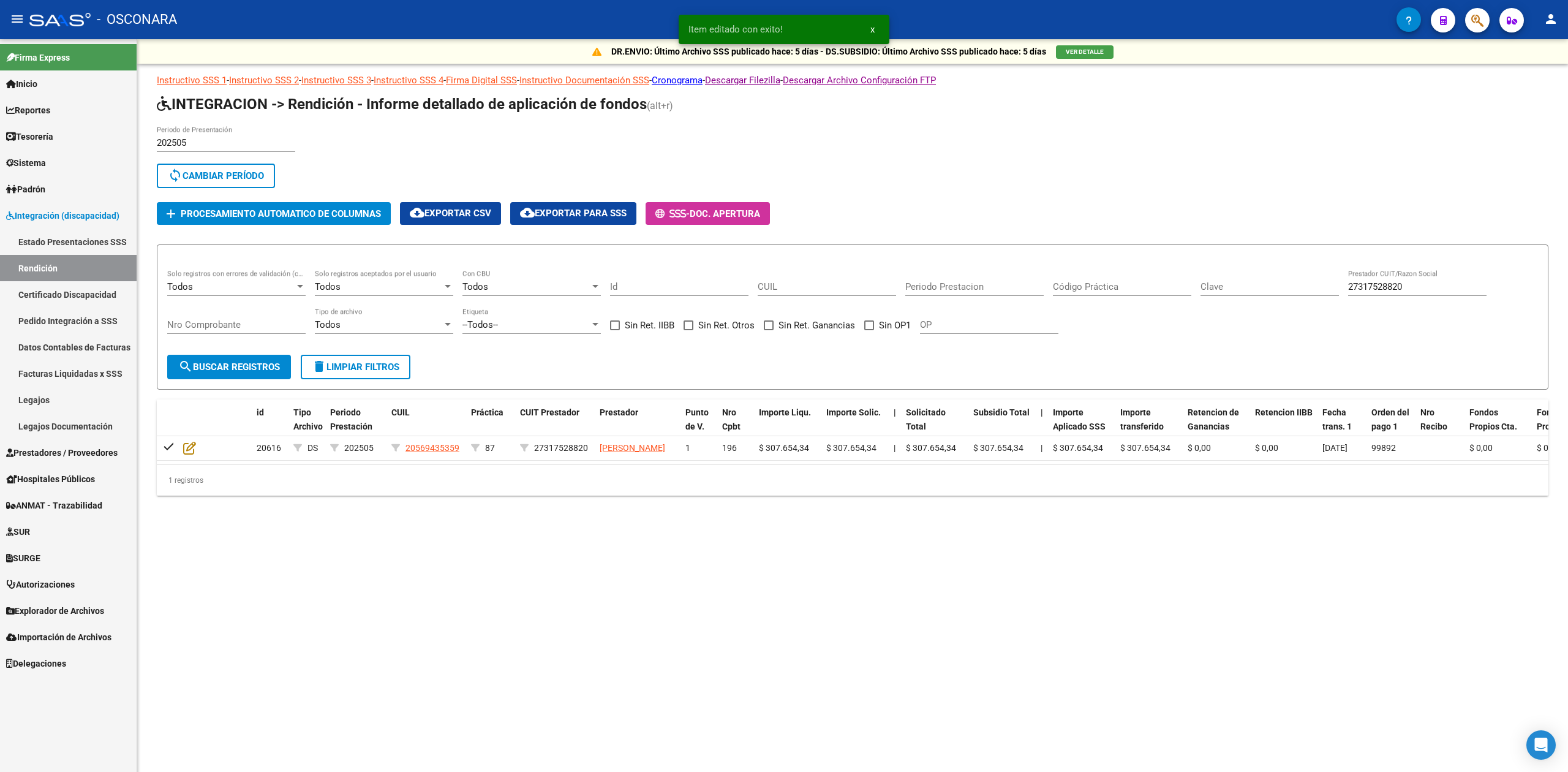
drag, startPoint x: 1434, startPoint y: 279, endPoint x: 1370, endPoint y: 288, distance: 64.6
click at [1324, 289] on div "Todos Solo registros con errores de validación (control 623 instructivo de rend…" at bounding box center [852, 308] width 1371 height 76
drag, startPoint x: 1433, startPoint y: 290, endPoint x: 1343, endPoint y: 289, distance: 90.0
click at [1343, 289] on div "Todos Solo registros con errores de validación (control 623 instructivo de rend…" at bounding box center [852, 308] width 1371 height 76
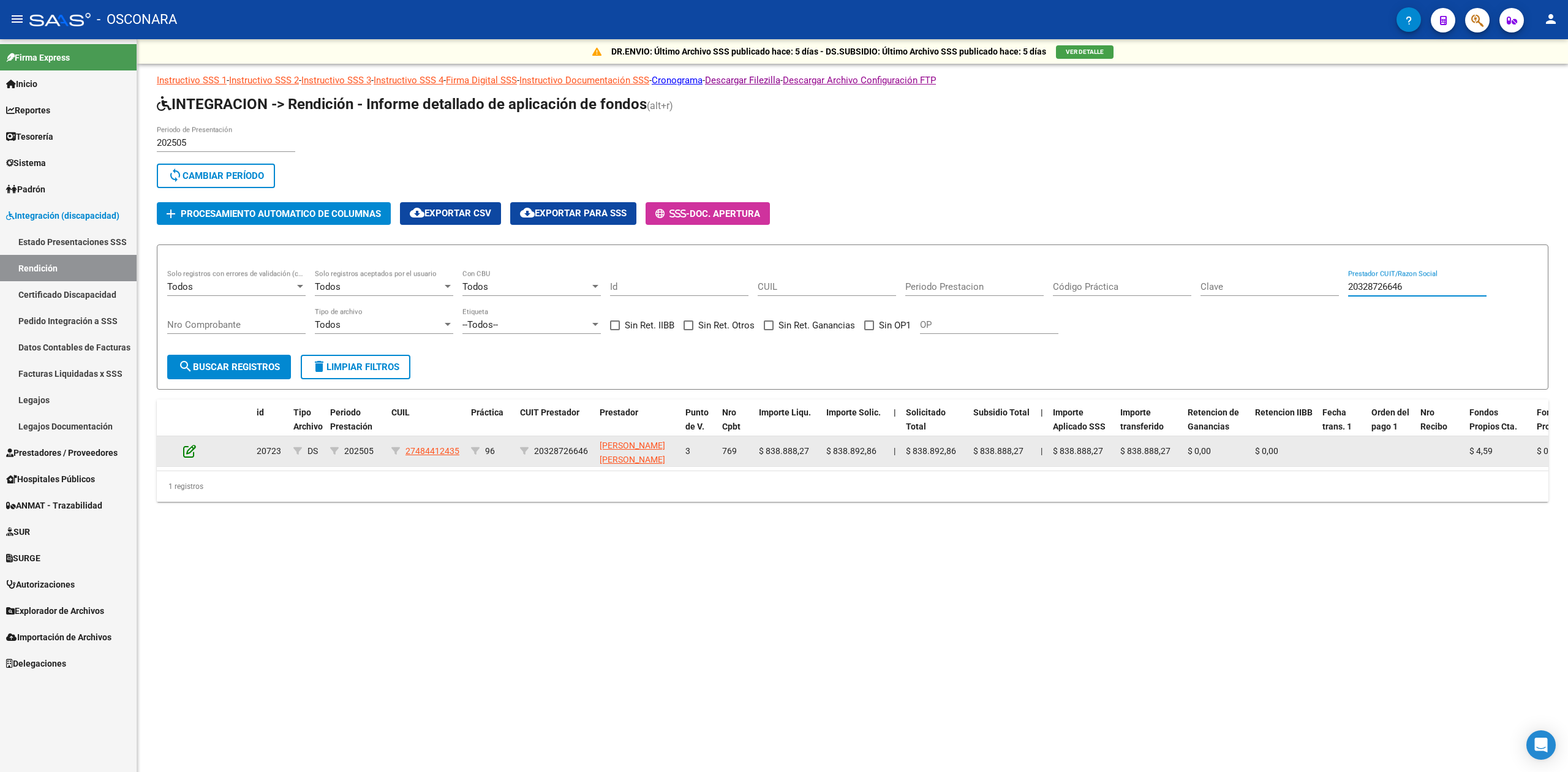
type input "20328726646"
click at [189, 447] on icon at bounding box center [190, 451] width 13 height 14
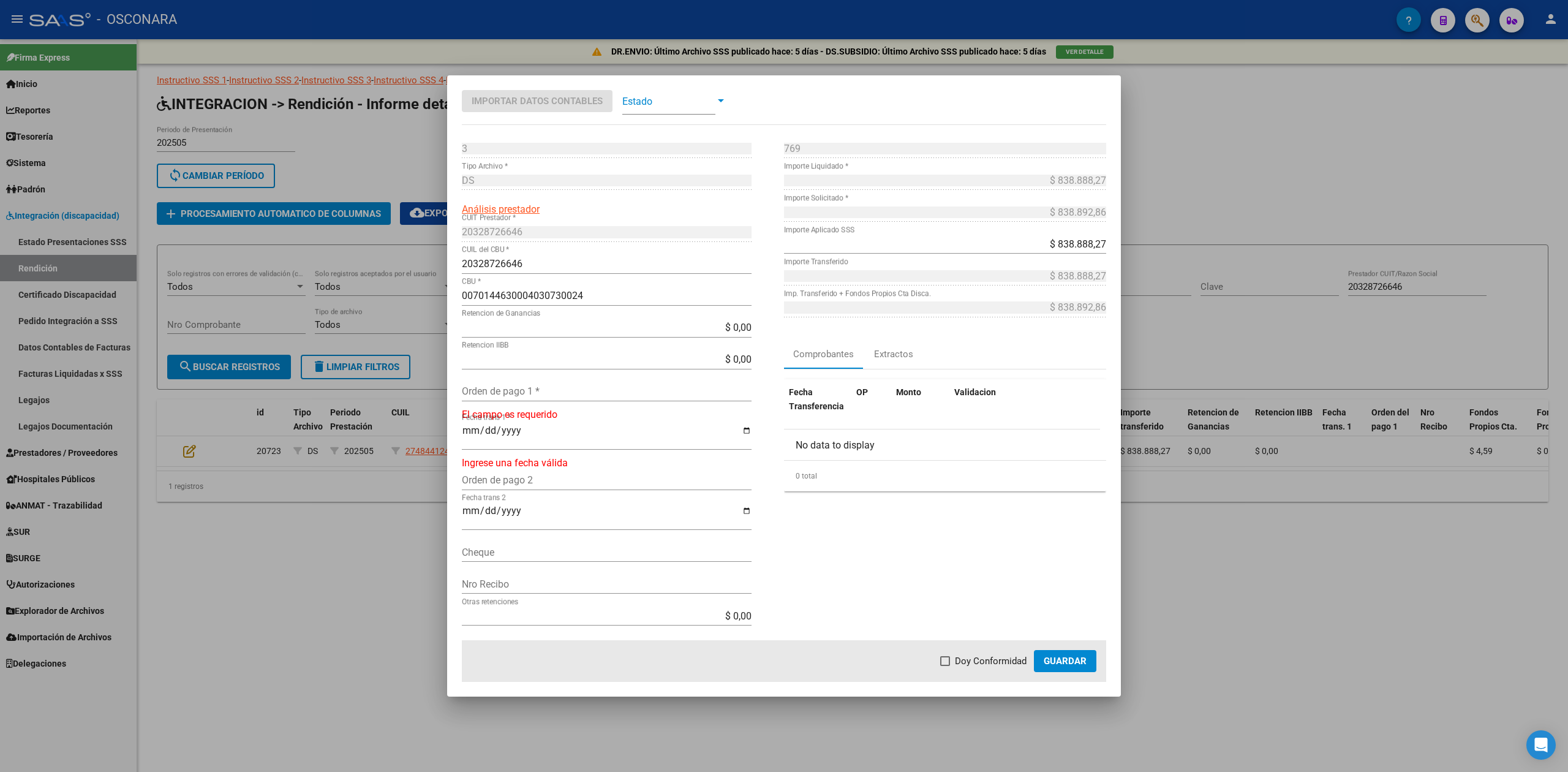
click at [547, 390] on input "Orden de pago 1 *" at bounding box center [607, 391] width 290 height 12
type input "99891"
type input "[DATE]"
click at [1020, 660] on span "Doy Conformidad" at bounding box center [990, 661] width 72 height 15
click at [945, 666] on input "Doy Conformidad" at bounding box center [945, 666] width 1 height 1
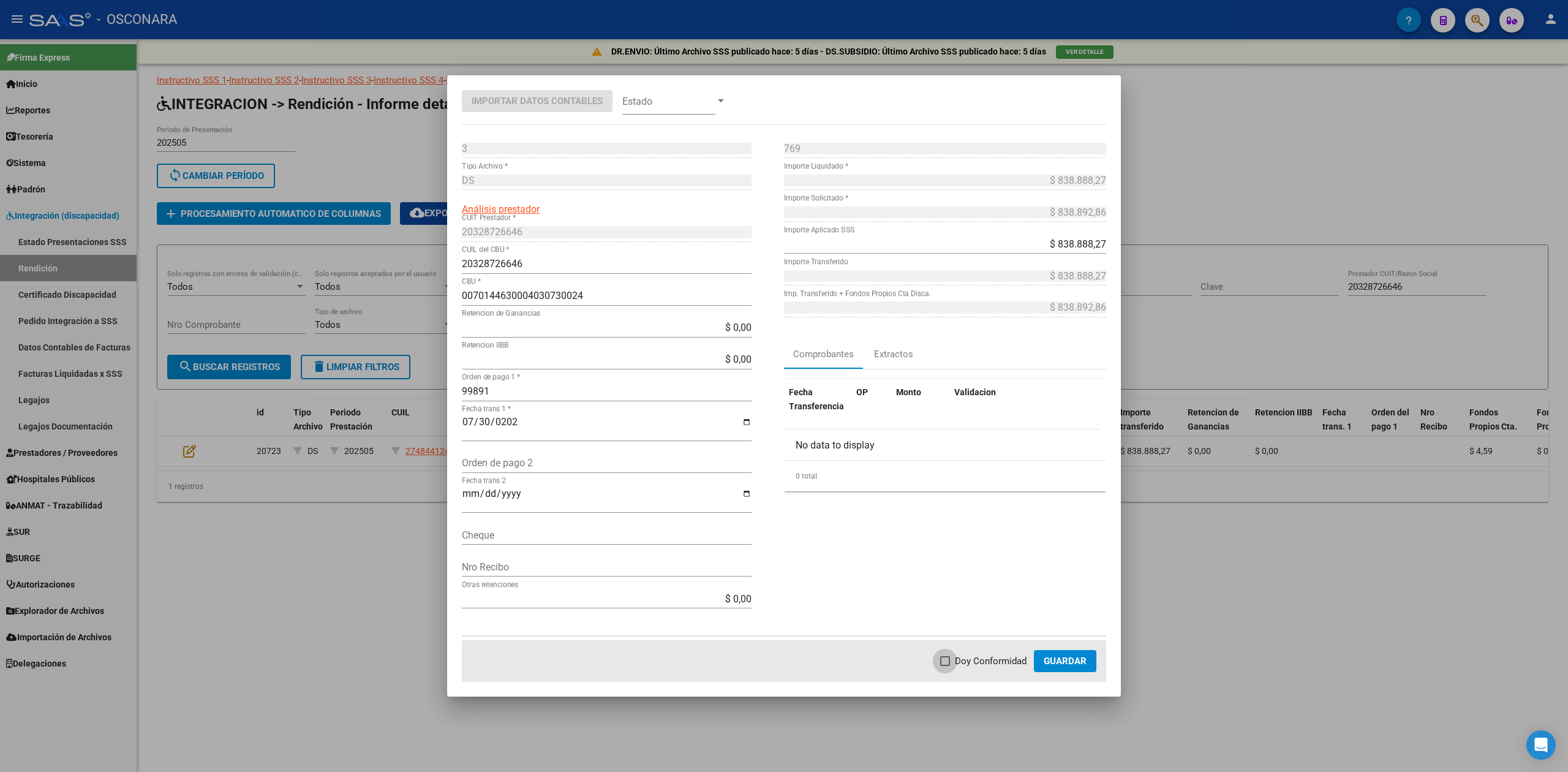
checkbox input "true"
click at [1059, 665] on span "Guardar" at bounding box center [1065, 661] width 43 height 11
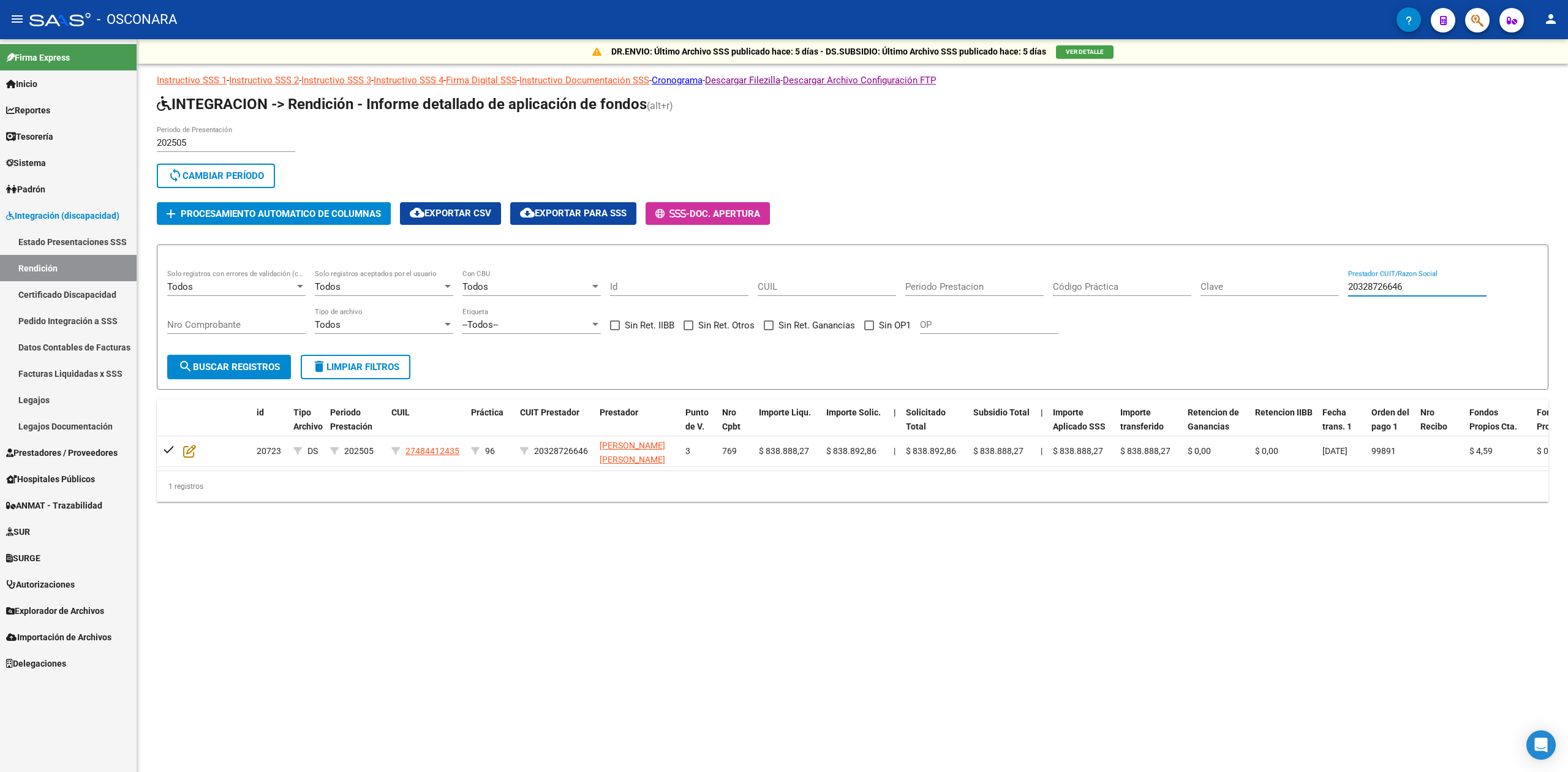
drag, startPoint x: 1427, startPoint y: 289, endPoint x: 1318, endPoint y: 283, distance: 109.2
click at [1318, 283] on div "Todos Solo registros con errores de validación (control 623 instructivo de rend…" at bounding box center [852, 308] width 1371 height 76
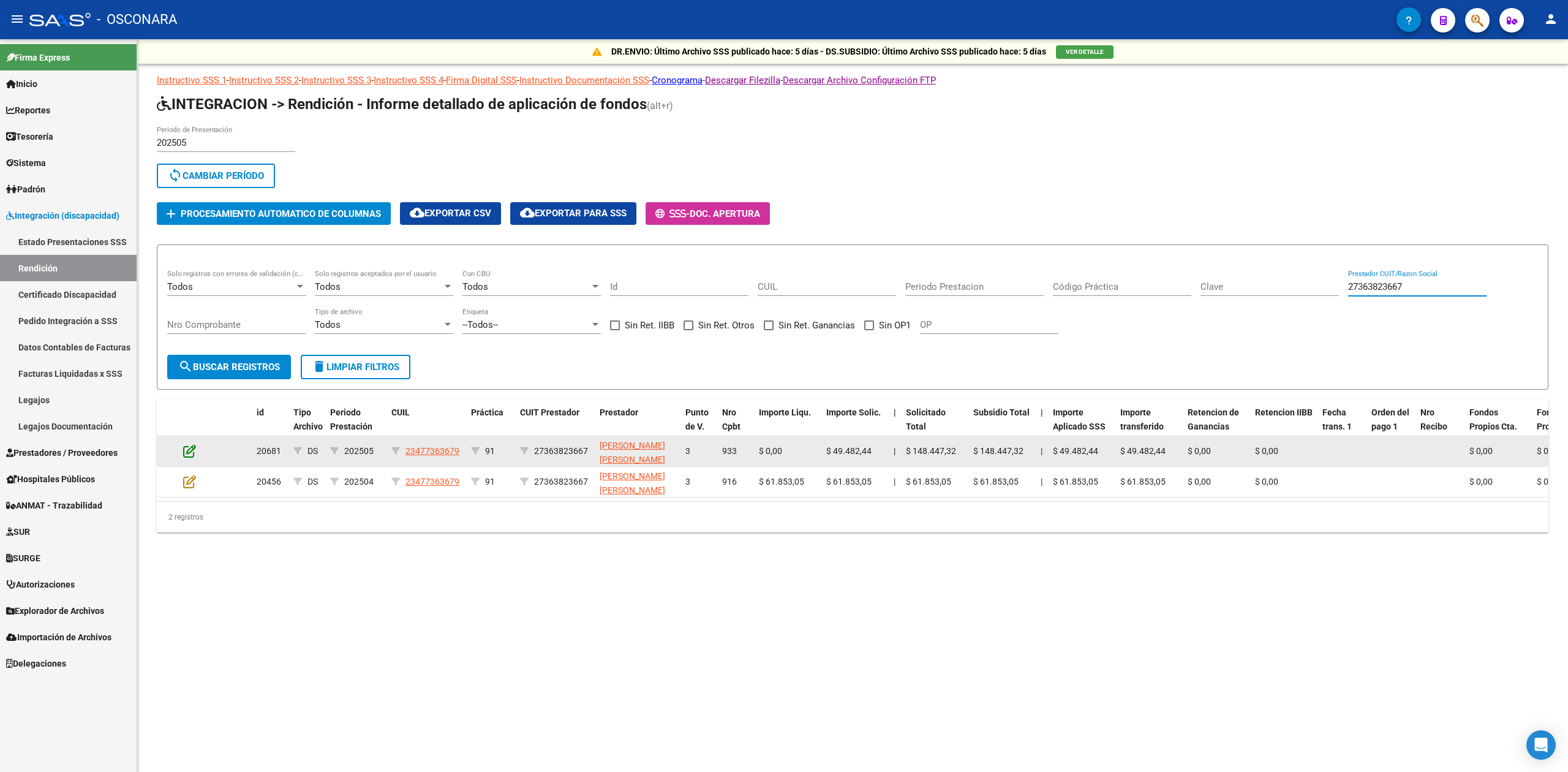
type input "27363823667"
click at [186, 447] on icon at bounding box center [190, 451] width 13 height 14
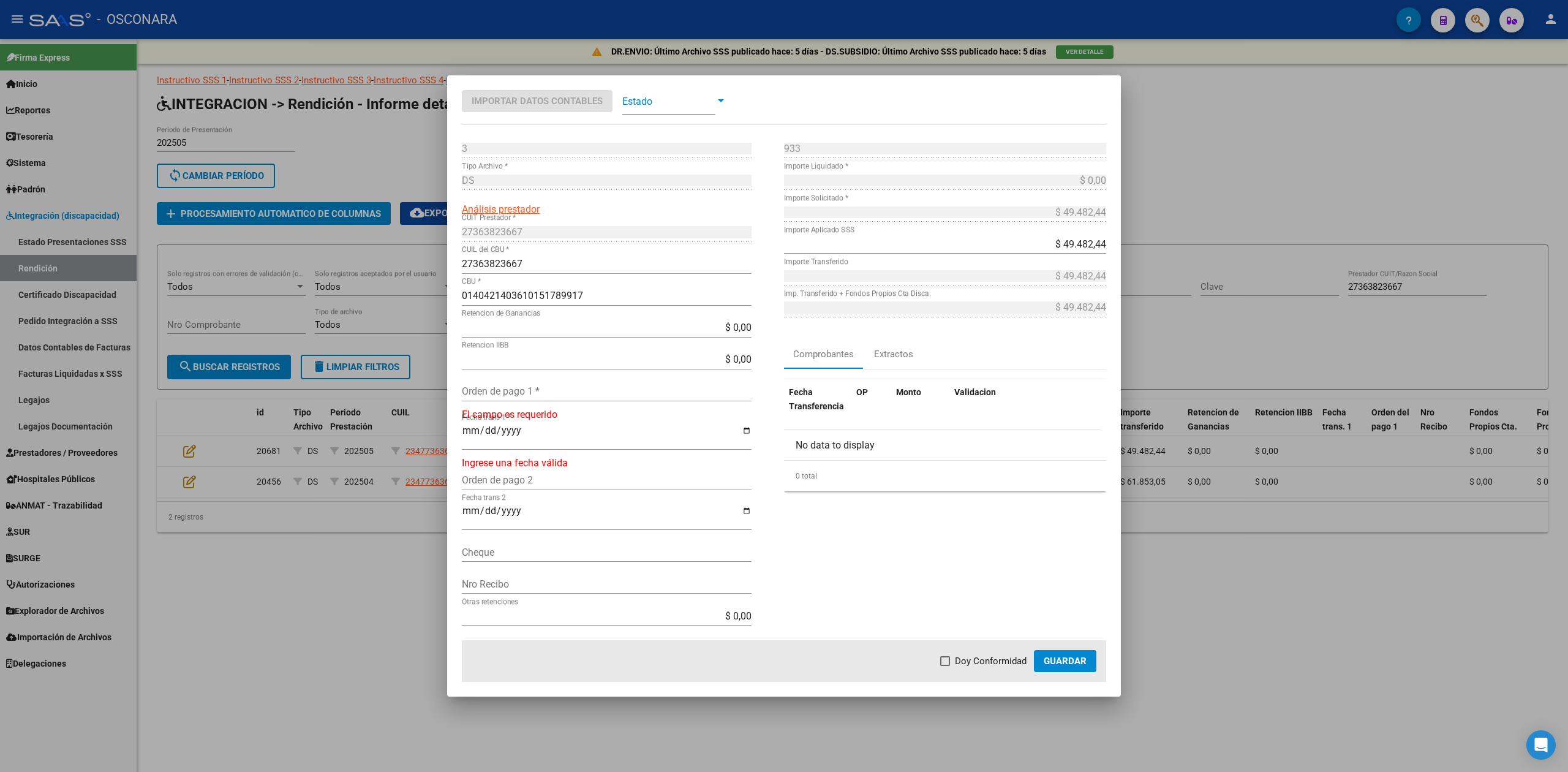
click at [519, 389] on input "Orden de pago 1 *" at bounding box center [607, 391] width 290 height 12
type input "99890"
type input "[DATE]"
click at [965, 659] on span "Doy Conformidad" at bounding box center [990, 661] width 72 height 15
click at [945, 666] on input "Doy Conformidad" at bounding box center [945, 666] width 1 height 1
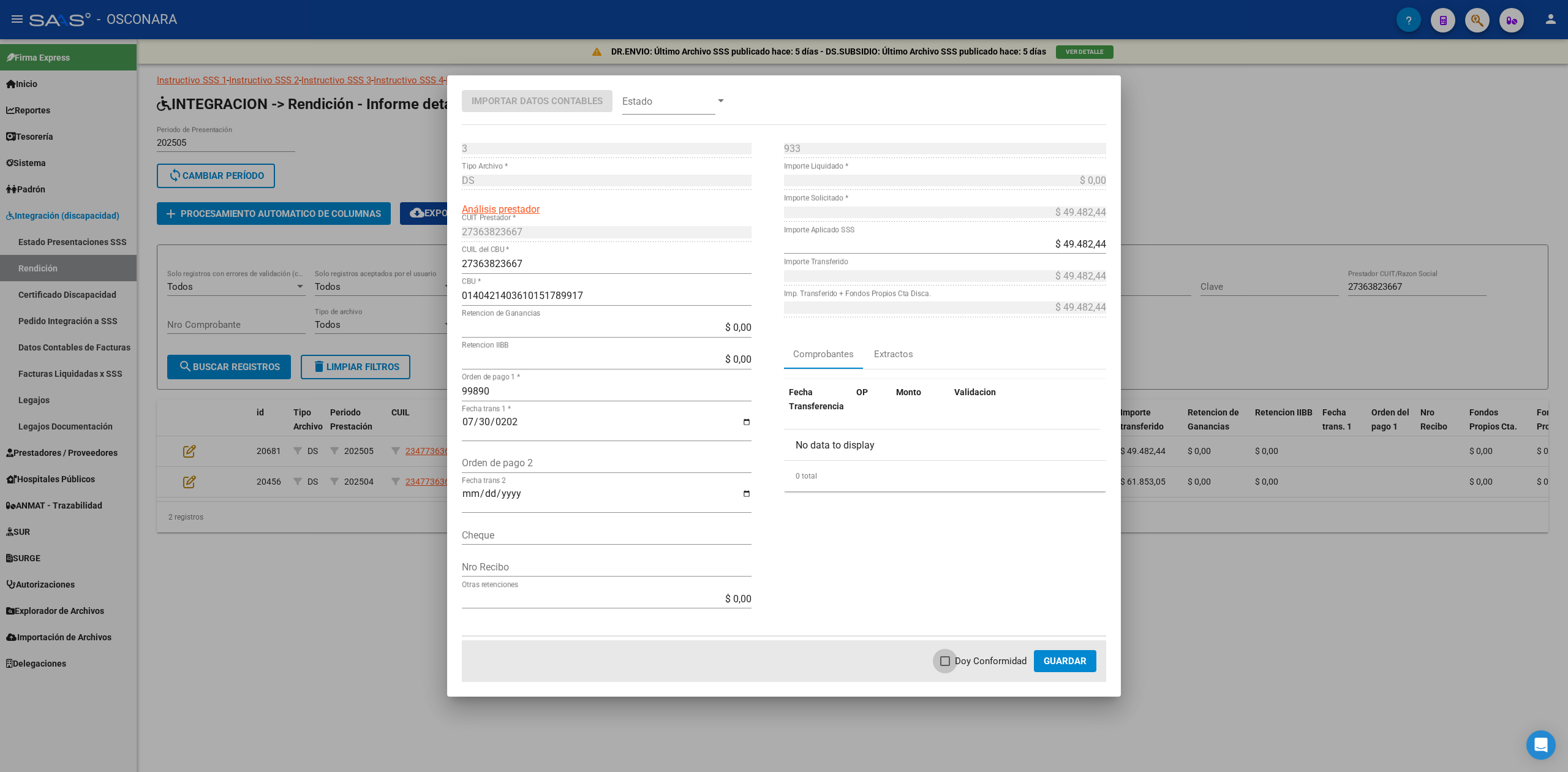
checkbox input "true"
click at [1058, 663] on span "Guardar" at bounding box center [1065, 661] width 43 height 11
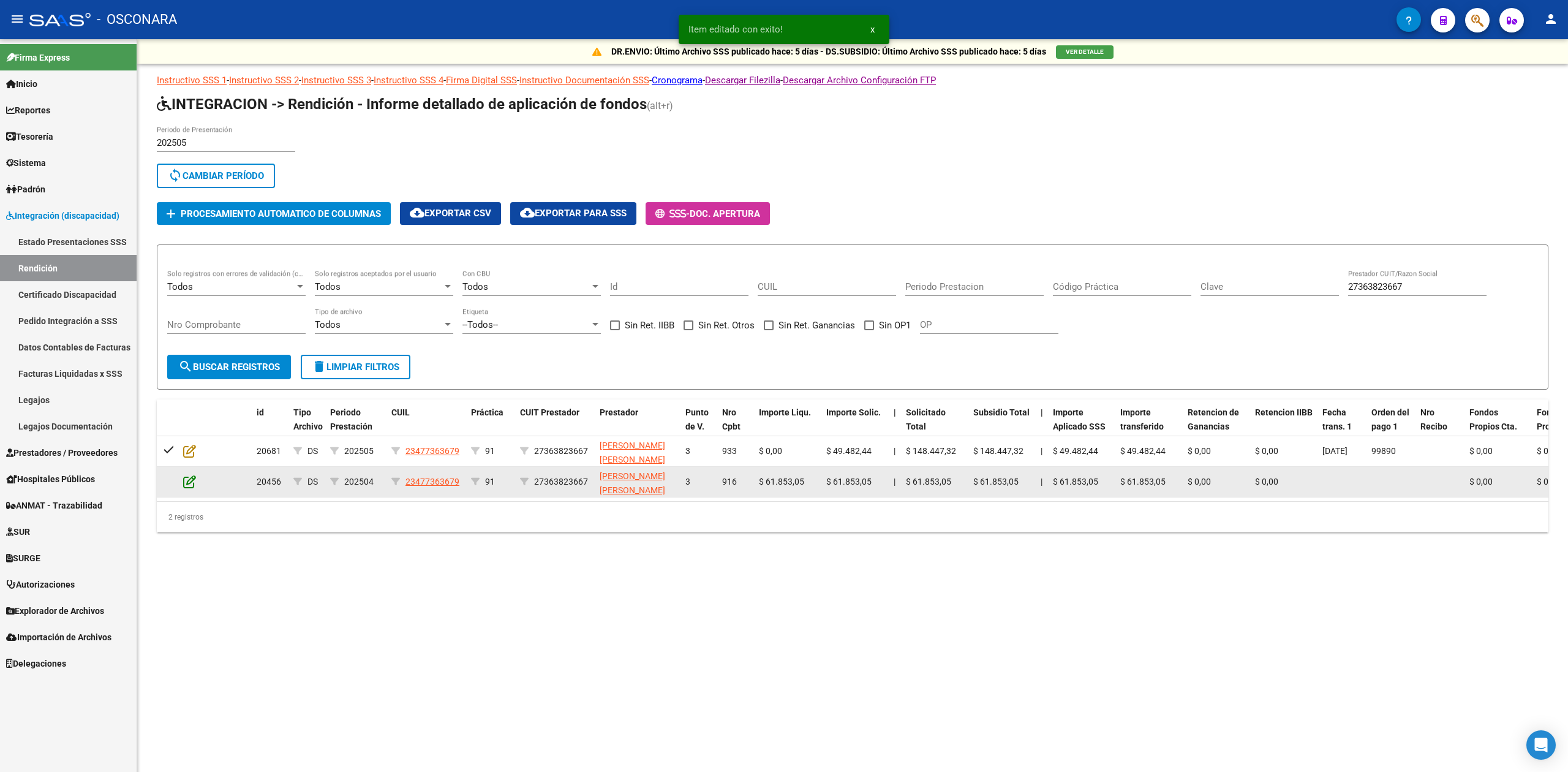
click at [194, 483] on icon at bounding box center [190, 482] width 13 height 14
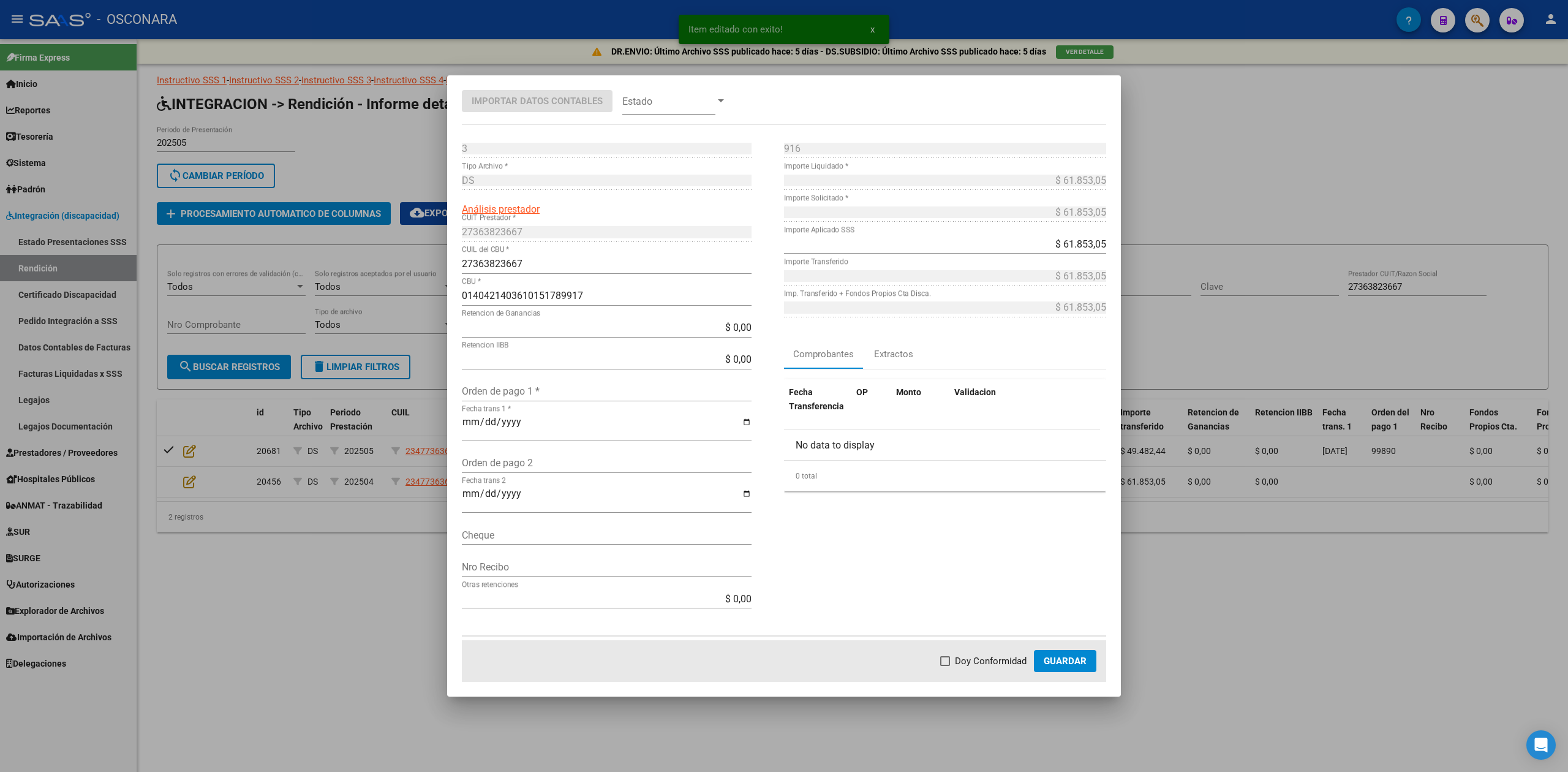
click at [498, 380] on div "$ 0,00 Retencion IIBB" at bounding box center [607, 365] width 290 height 32
click at [505, 391] on input "Orden de pago 1 *" at bounding box center [607, 391] width 290 height 12
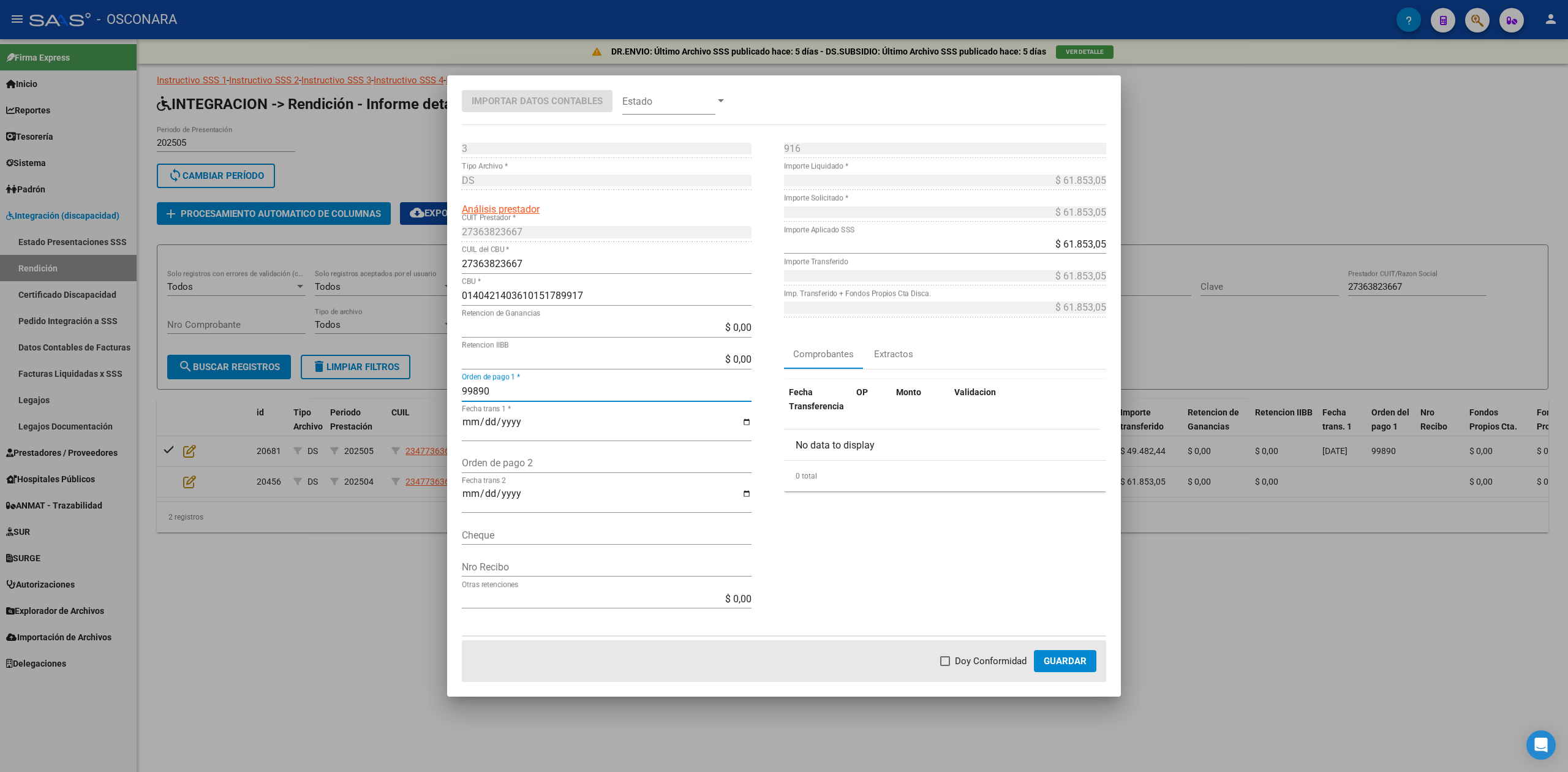
type input "99890"
type input "[DATE]"
click at [991, 665] on span "Doy Conformidad" at bounding box center [990, 661] width 72 height 15
click at [945, 666] on input "Doy Conformidad" at bounding box center [945, 666] width 1 height 1
checkbox input "true"
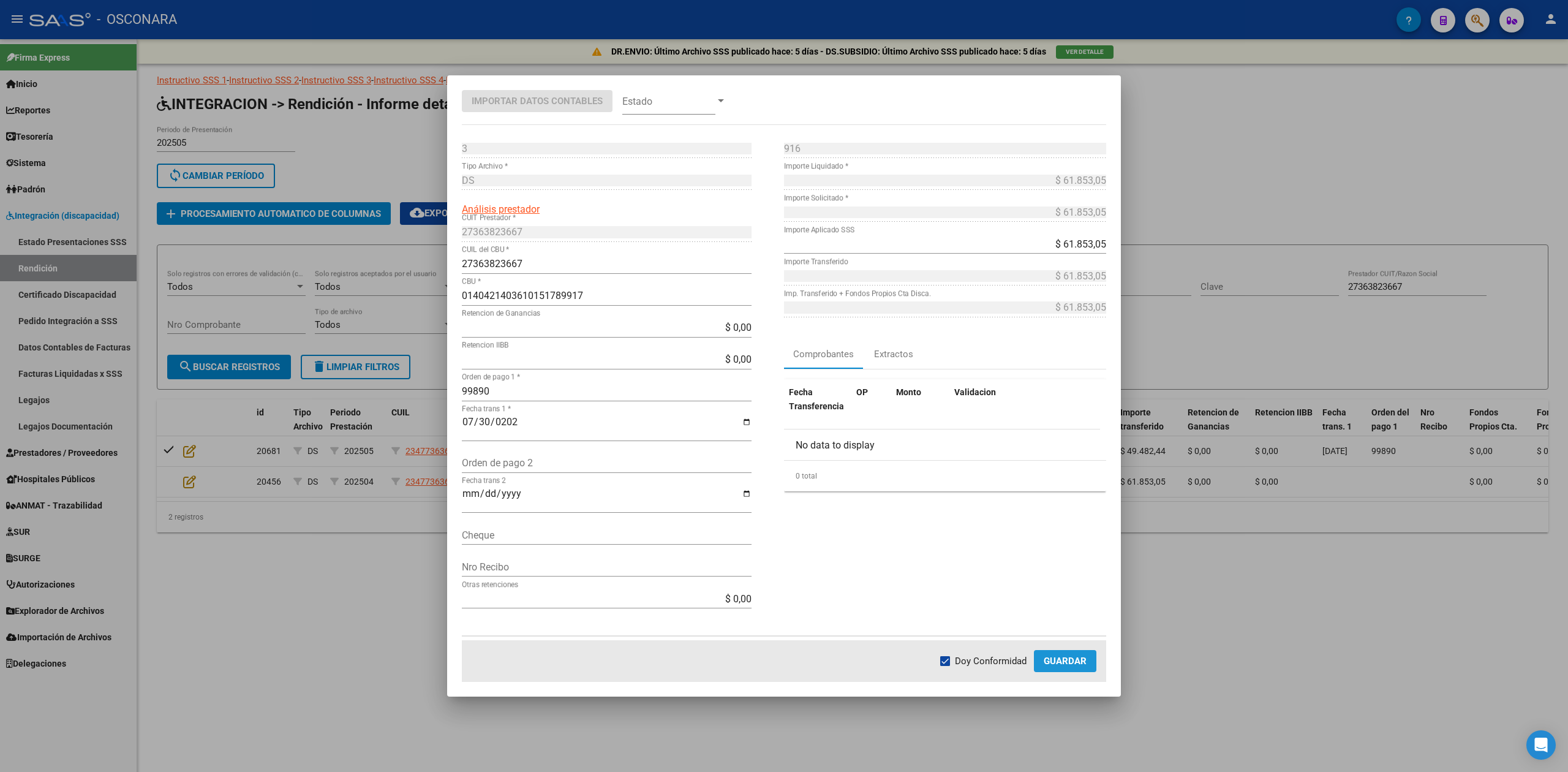
click at [1066, 660] on span "Guardar" at bounding box center [1065, 661] width 43 height 11
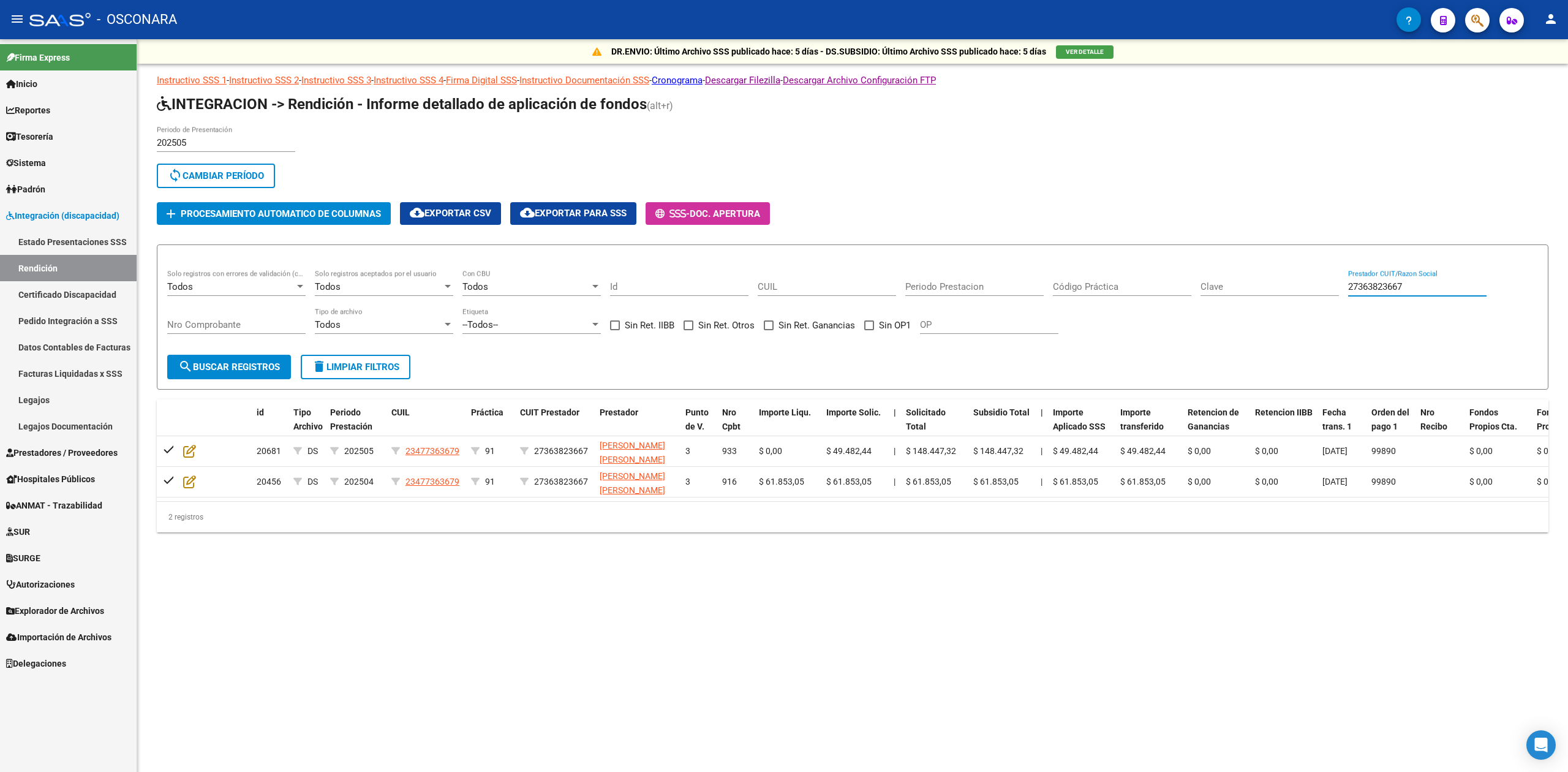
drag, startPoint x: 1442, startPoint y: 287, endPoint x: 1343, endPoint y: 292, distance: 99.1
click at [1343, 292] on div "Todos Solo registros con errores de validación (control 623 instructivo de rend…" at bounding box center [852, 308] width 1371 height 76
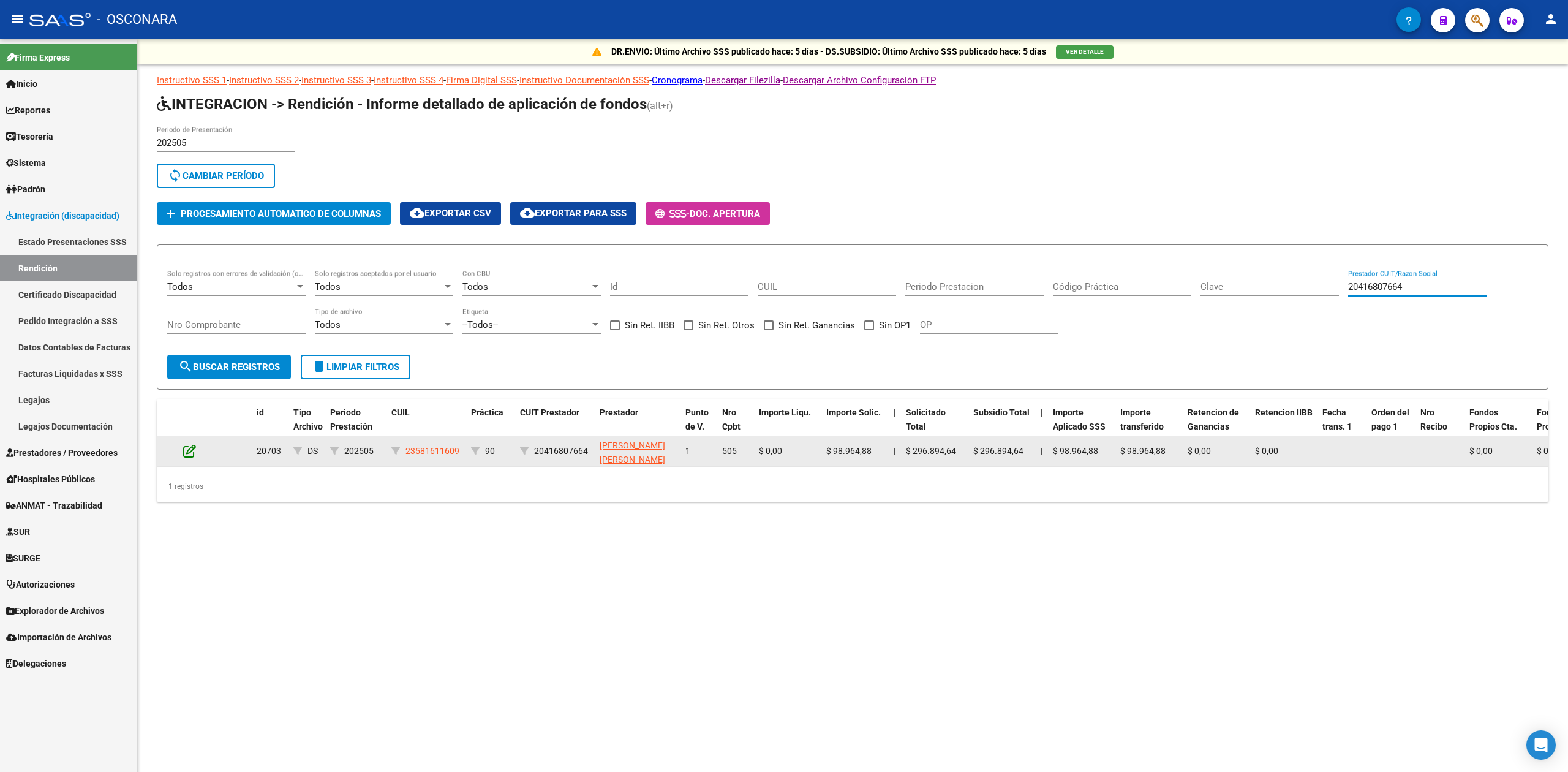
type input "20416807664"
click at [183, 447] on icon at bounding box center [190, 451] width 13 height 14
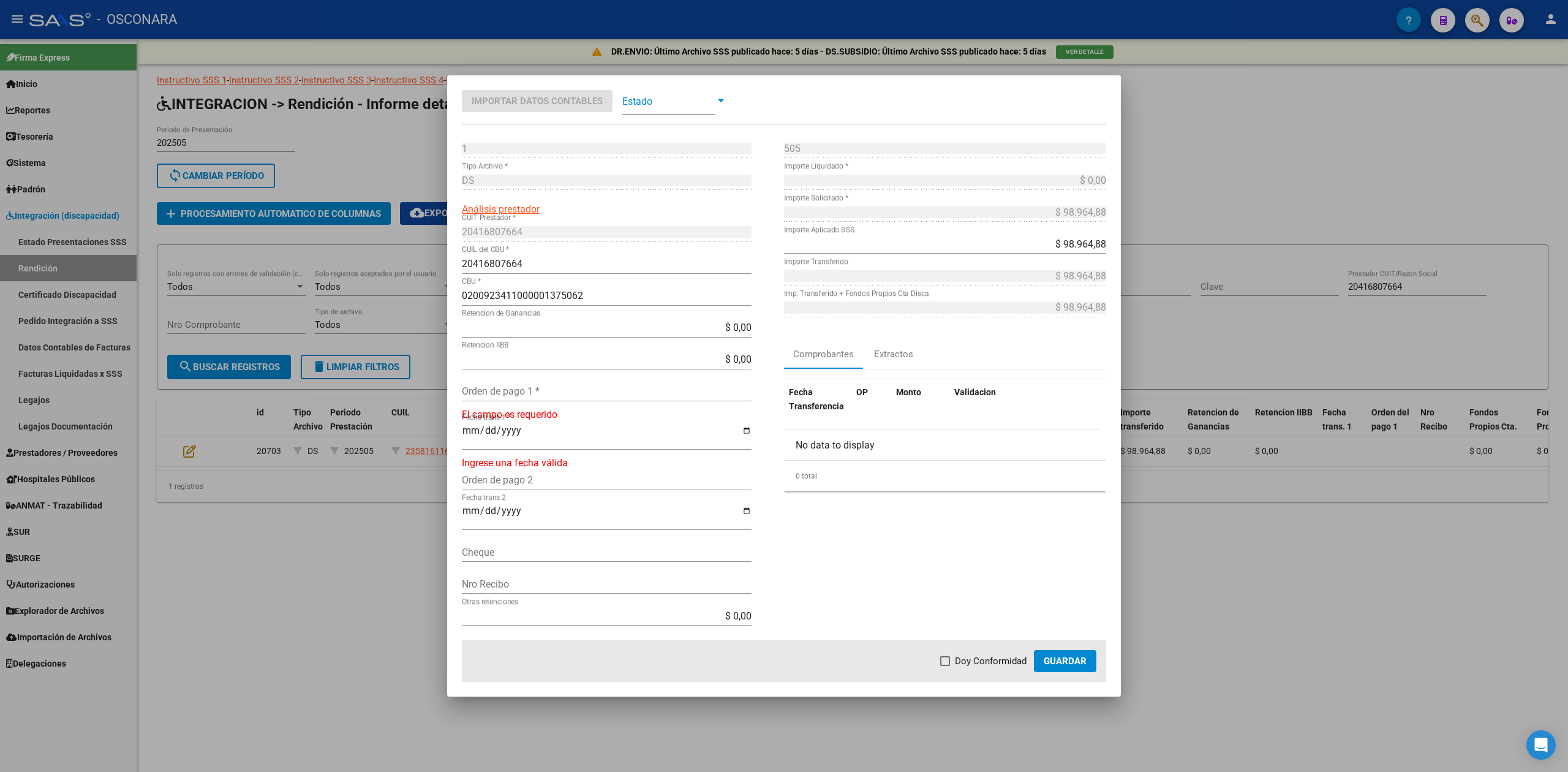
click at [512, 391] on input "Orden de pago 1 *" at bounding box center [607, 391] width 290 height 12
type input "99889"
type input "[DATE]"
click at [963, 662] on span "Doy Conformidad" at bounding box center [990, 661] width 72 height 15
click at [945, 666] on input "Doy Conformidad" at bounding box center [945, 666] width 1 height 1
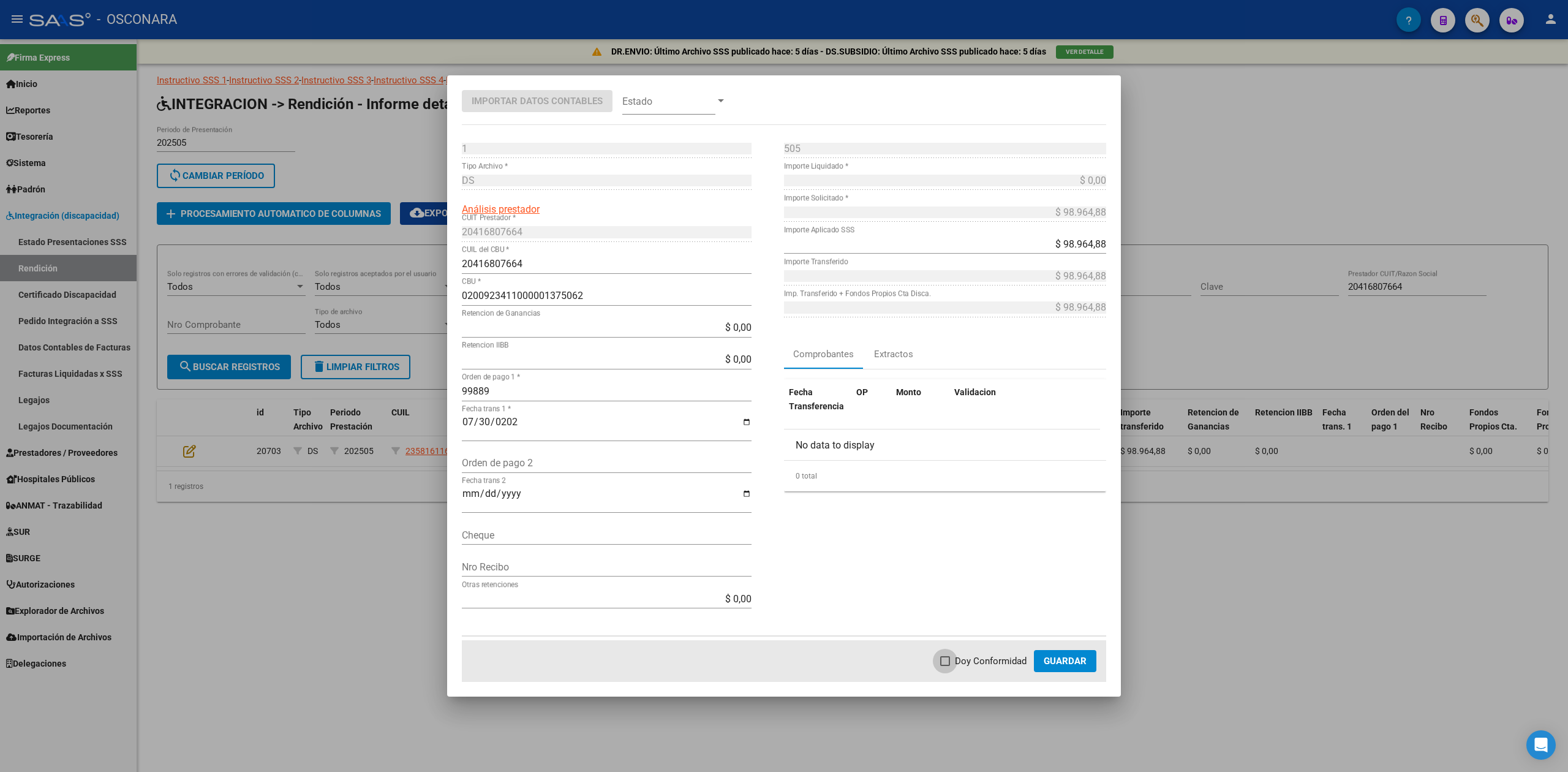
checkbox input "true"
click at [1073, 662] on span "Guardar" at bounding box center [1065, 661] width 43 height 11
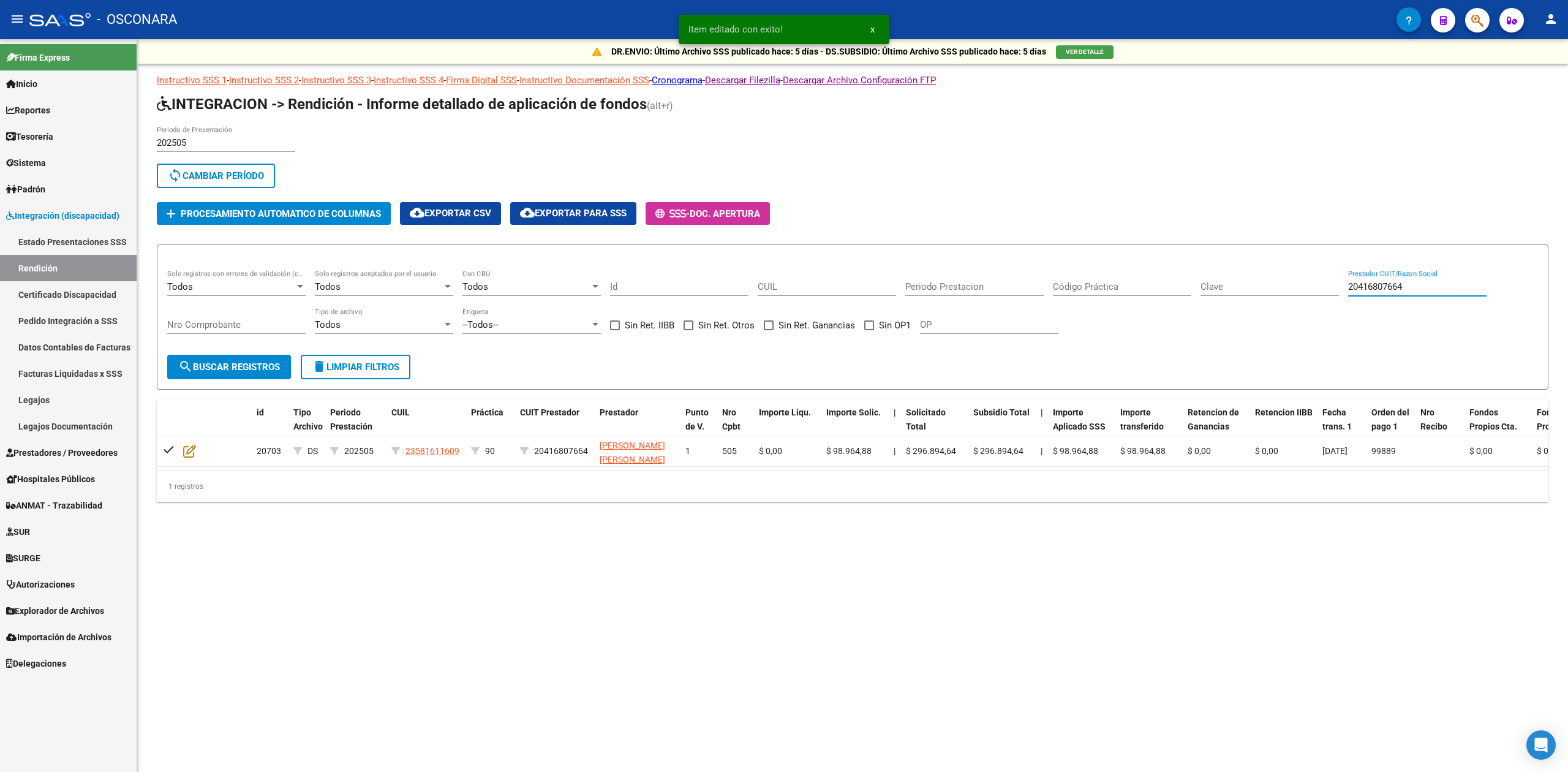
drag, startPoint x: 1454, startPoint y: 283, endPoint x: 1286, endPoint y: 290, distance: 168.1
click at [1286, 290] on div "Todos Solo registros con errores de validación (control 623 instructivo de rend…" at bounding box center [852, 308] width 1371 height 76
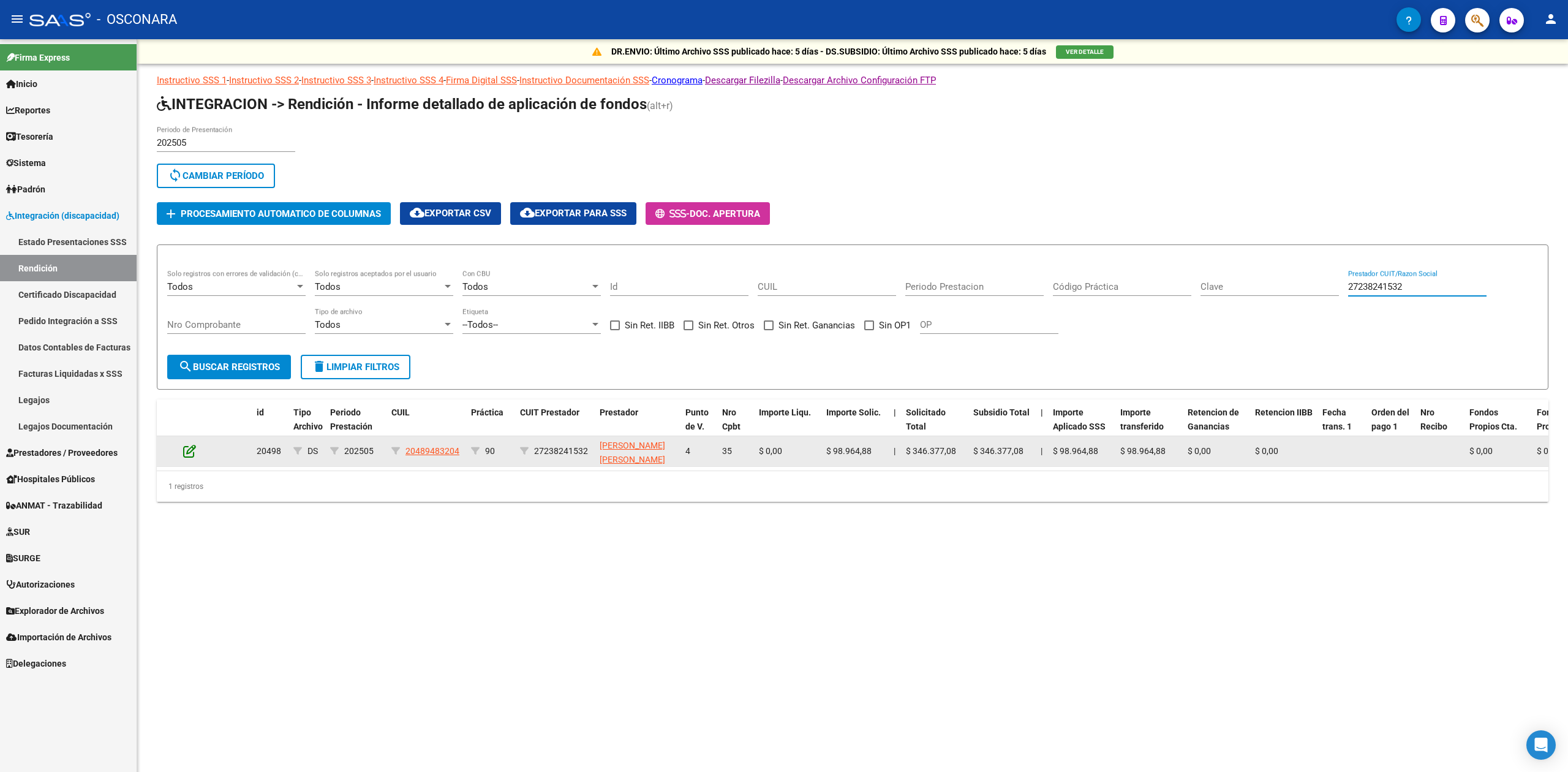
type input "27238241532"
click at [189, 449] on icon at bounding box center [190, 451] width 13 height 14
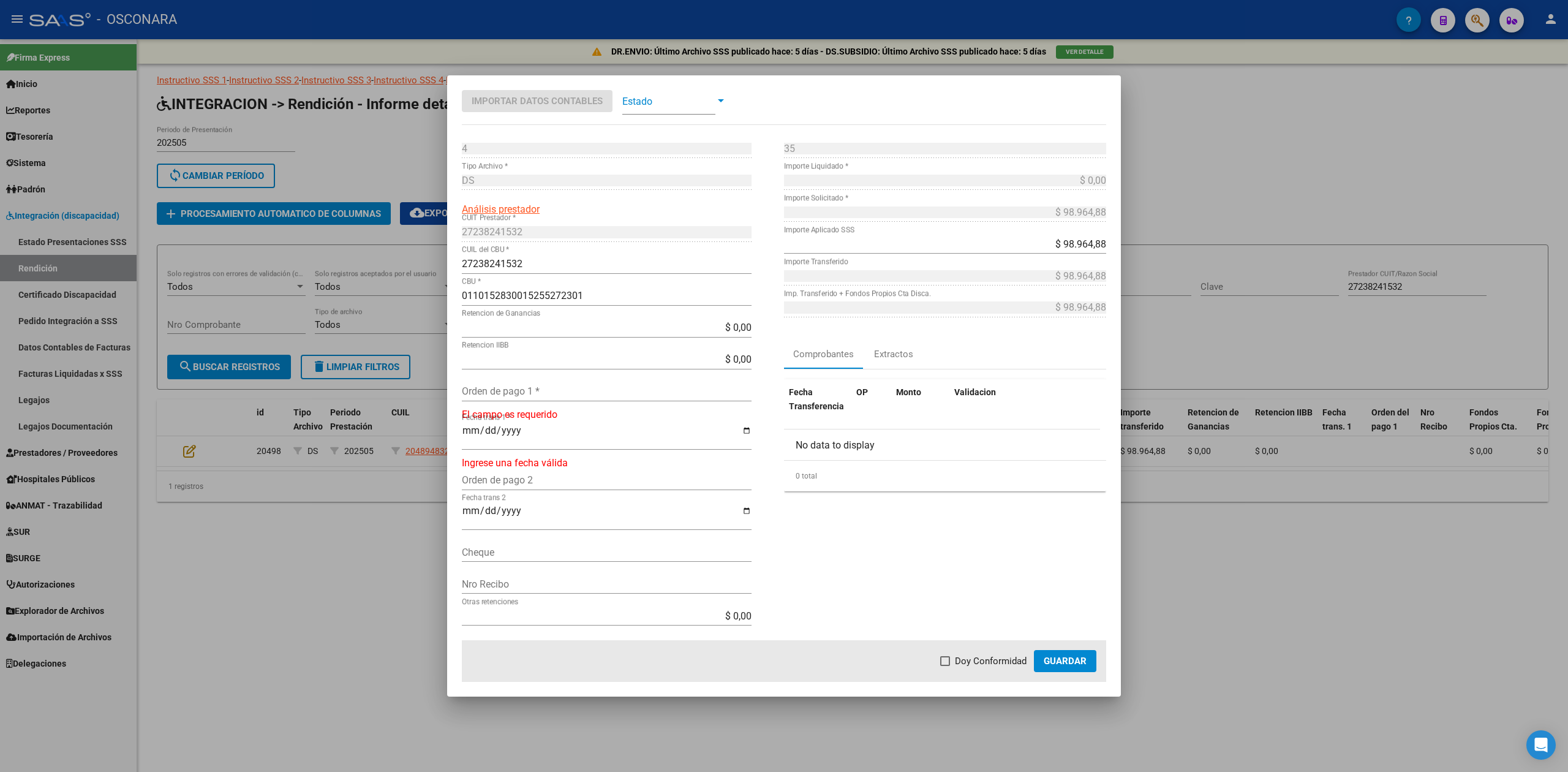
click at [532, 390] on input "Orden de pago 1 *" at bounding box center [607, 391] width 290 height 12
type input "99888"
type input "[DATE]"
click at [1014, 662] on span "Doy Conformidad" at bounding box center [990, 661] width 72 height 15
click at [945, 666] on input "Doy Conformidad" at bounding box center [945, 666] width 1 height 1
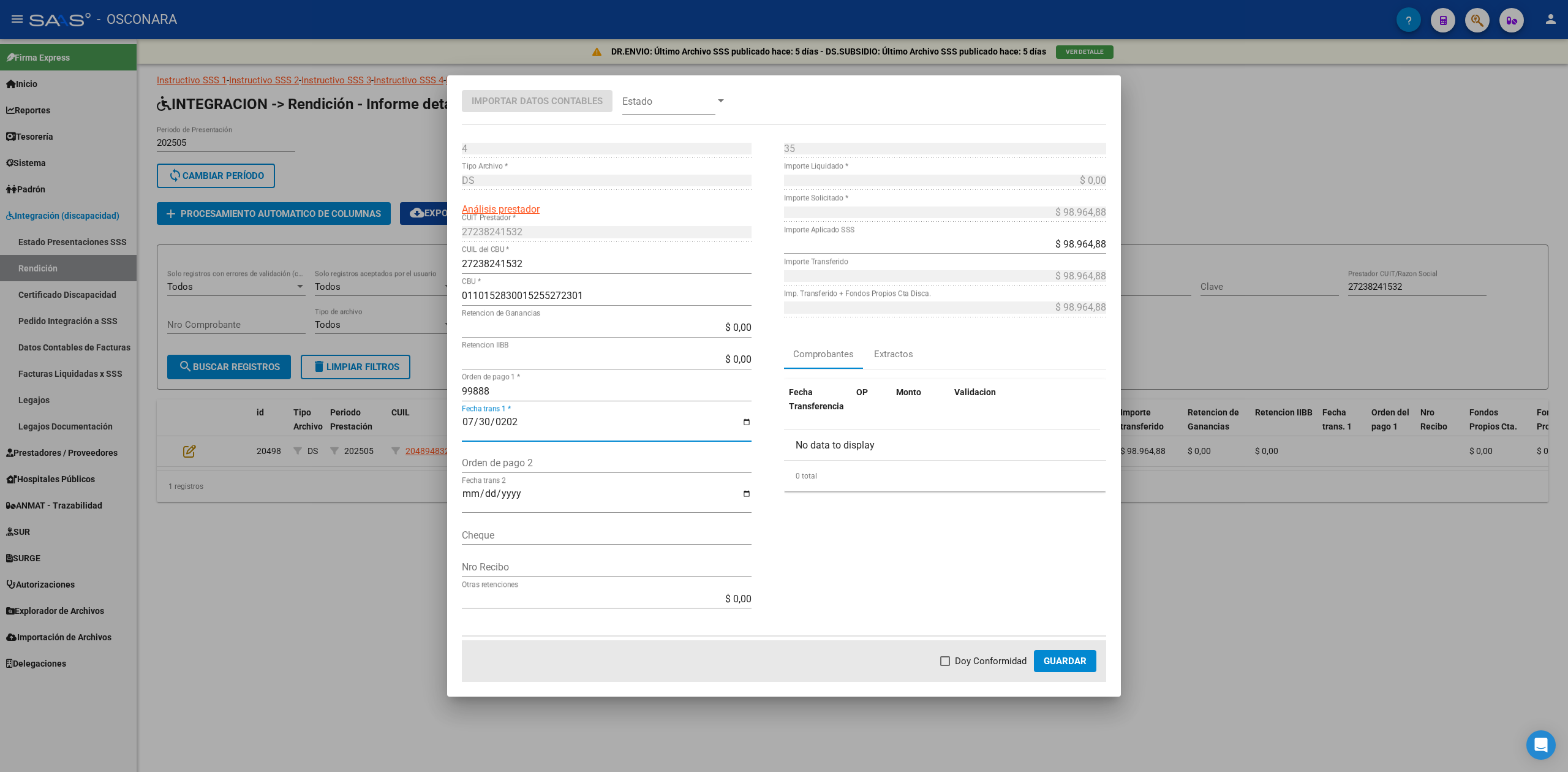
checkbox input "true"
click at [1080, 659] on span "Guardar" at bounding box center [1065, 661] width 43 height 11
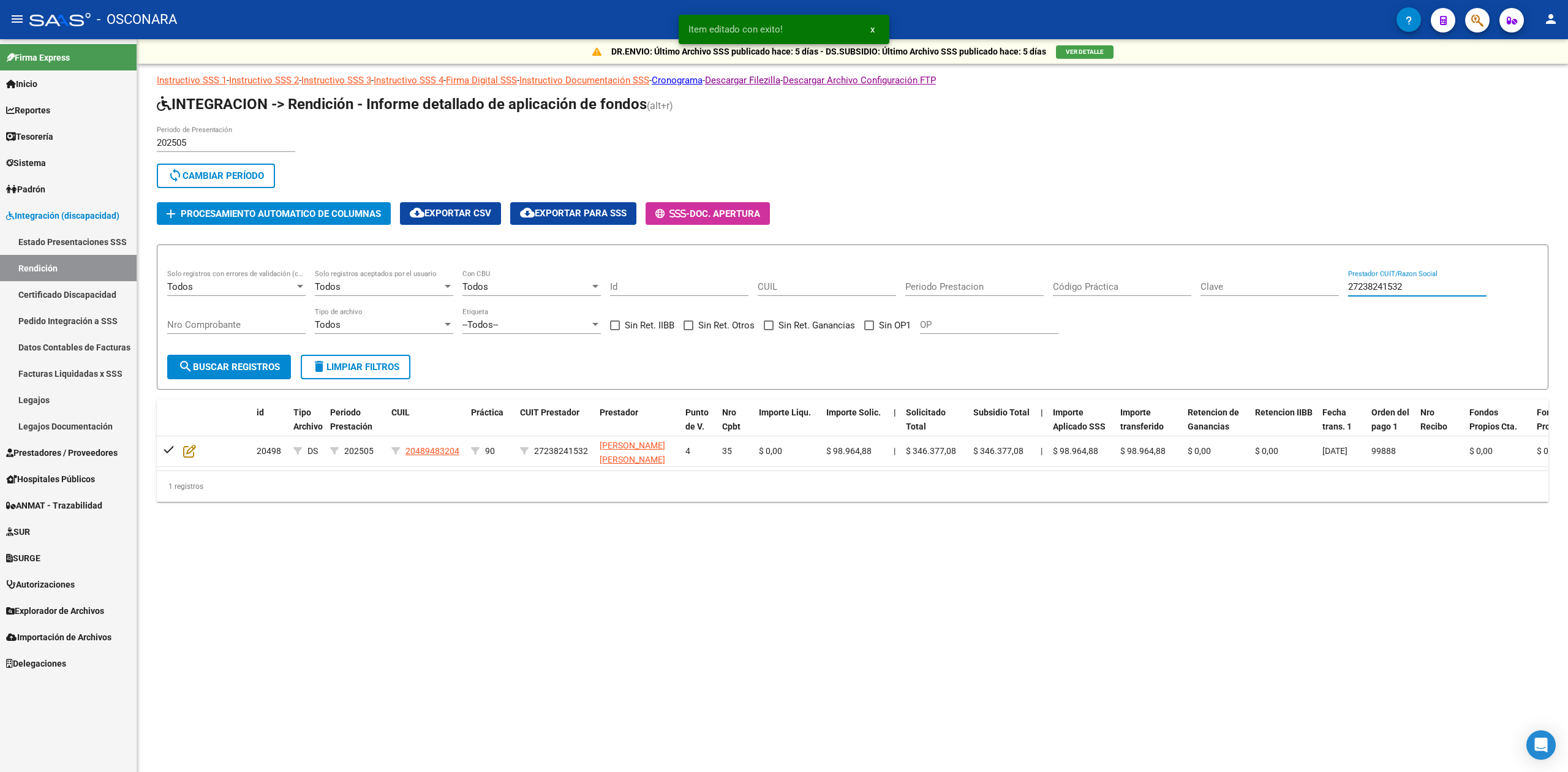
drag, startPoint x: 1427, startPoint y: 285, endPoint x: 1310, endPoint y: 287, distance: 117.0
click at [1310, 287] on div "Todos Solo registros con errores de validación (control 623 instructivo de rend…" at bounding box center [852, 308] width 1371 height 76
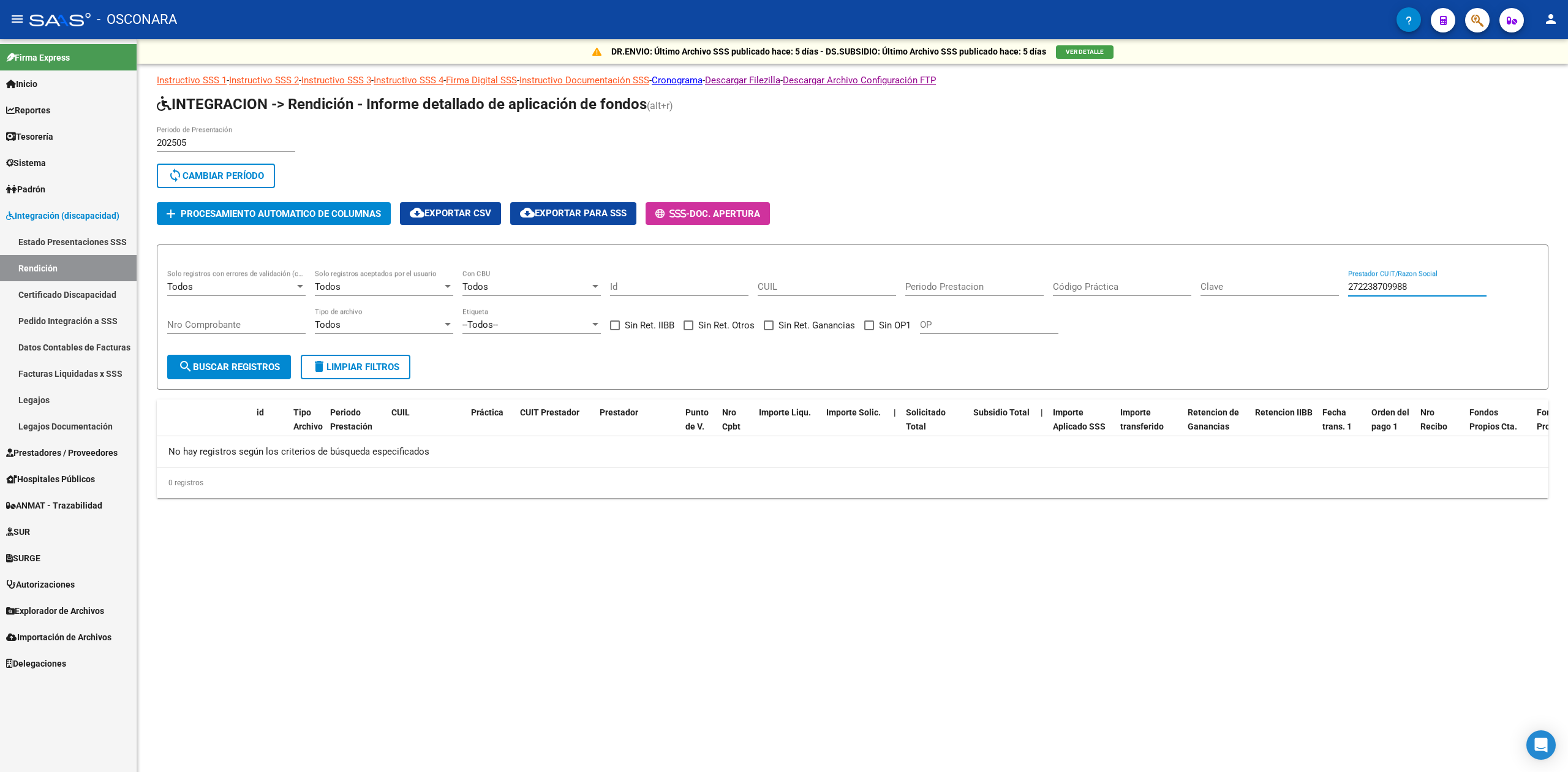
drag, startPoint x: 1360, startPoint y: 285, endPoint x: 1463, endPoint y: 285, distance: 103.0
click at [1463, 285] on input "272238709988" at bounding box center [1417, 287] width 139 height 11
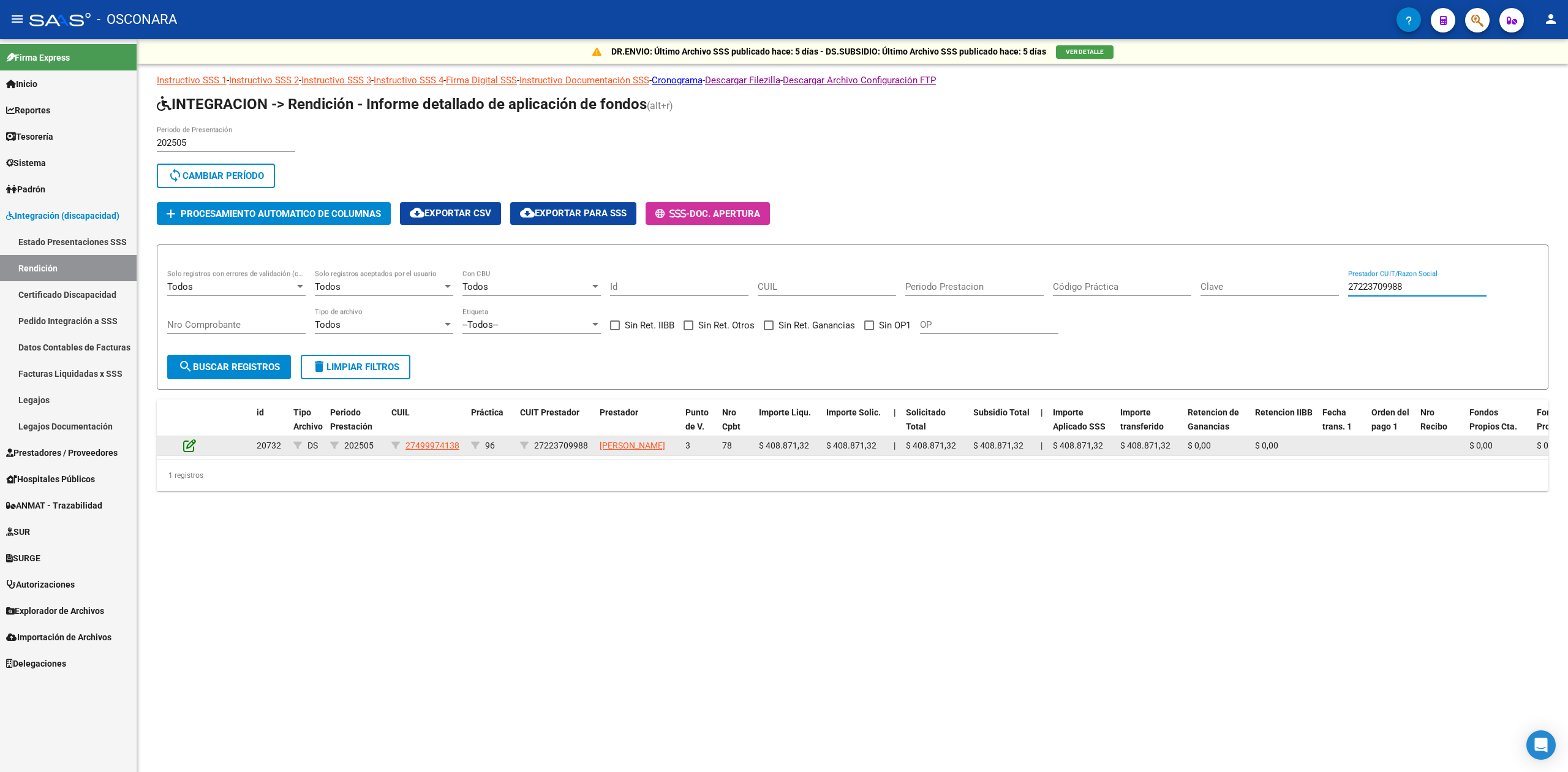
type input "27223709988"
click at [187, 452] on icon at bounding box center [190, 445] width 13 height 14
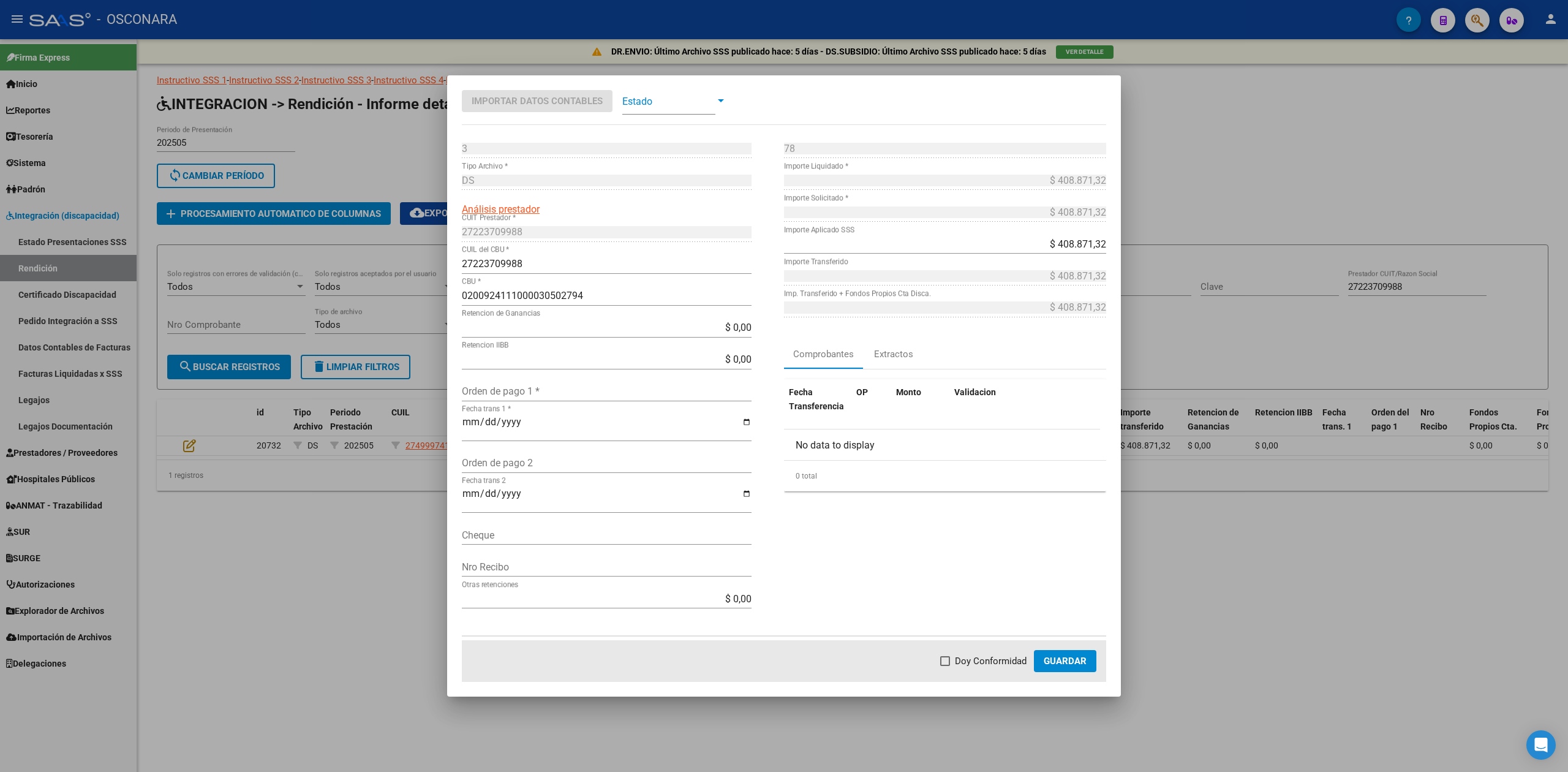
click at [505, 387] on input "Orden de pago 1 *" at bounding box center [607, 391] width 290 height 12
type input "99887"
type input "[DATE]"
click at [1020, 655] on span "Doy Conformidad" at bounding box center [990, 661] width 72 height 15
click at [945, 666] on input "Doy Conformidad" at bounding box center [945, 666] width 1 height 1
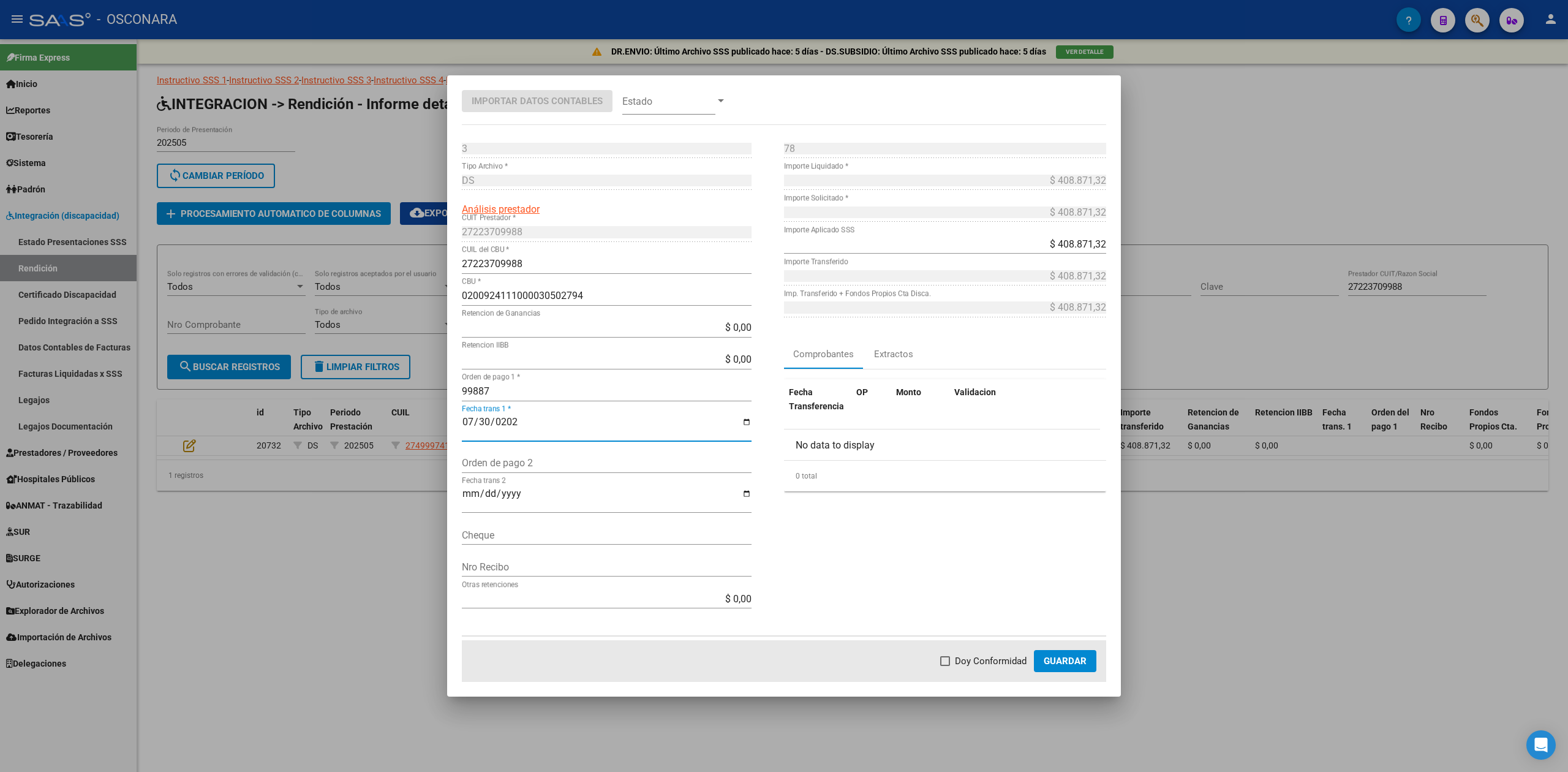
checkbox input "true"
click at [1058, 656] on span "Guardar" at bounding box center [1065, 661] width 43 height 11
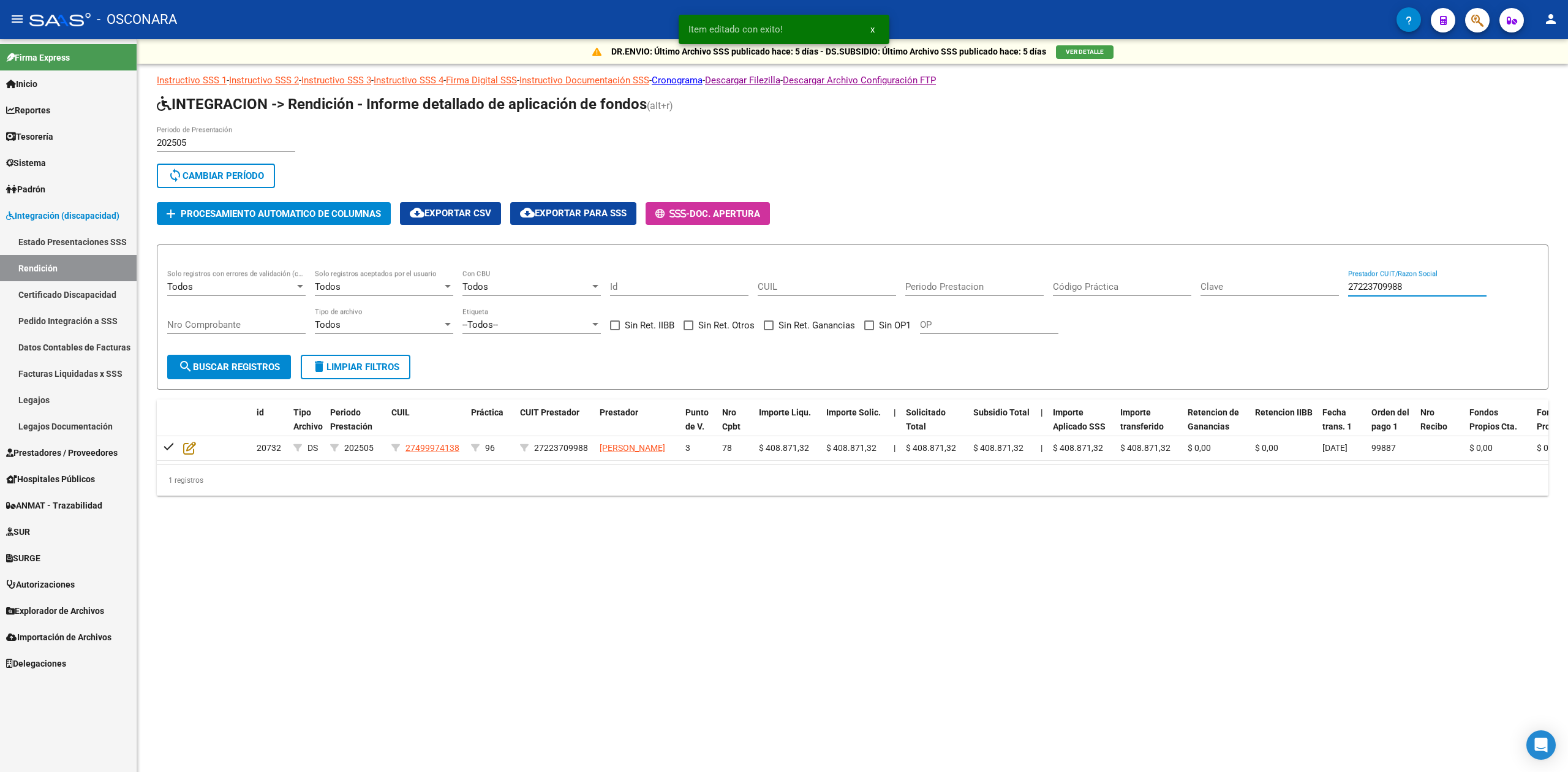
drag, startPoint x: 1420, startPoint y: 285, endPoint x: 1331, endPoint y: 285, distance: 89.0
click at [1331, 285] on div "Todos Solo registros con errores de validación (control 623 instructivo de rend…" at bounding box center [852, 308] width 1371 height 76
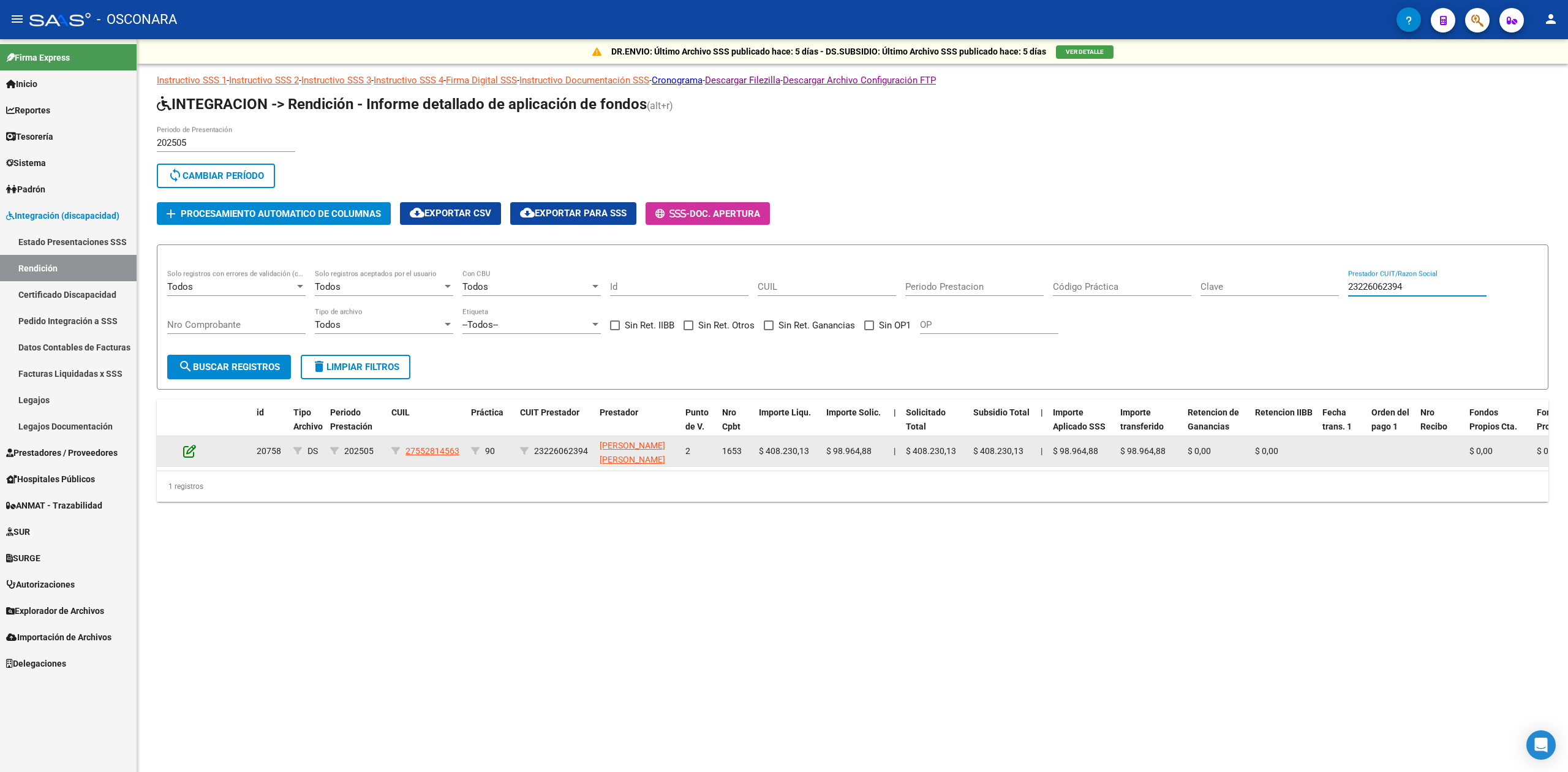
type input "23226062394"
click at [192, 449] on icon at bounding box center [190, 451] width 13 height 14
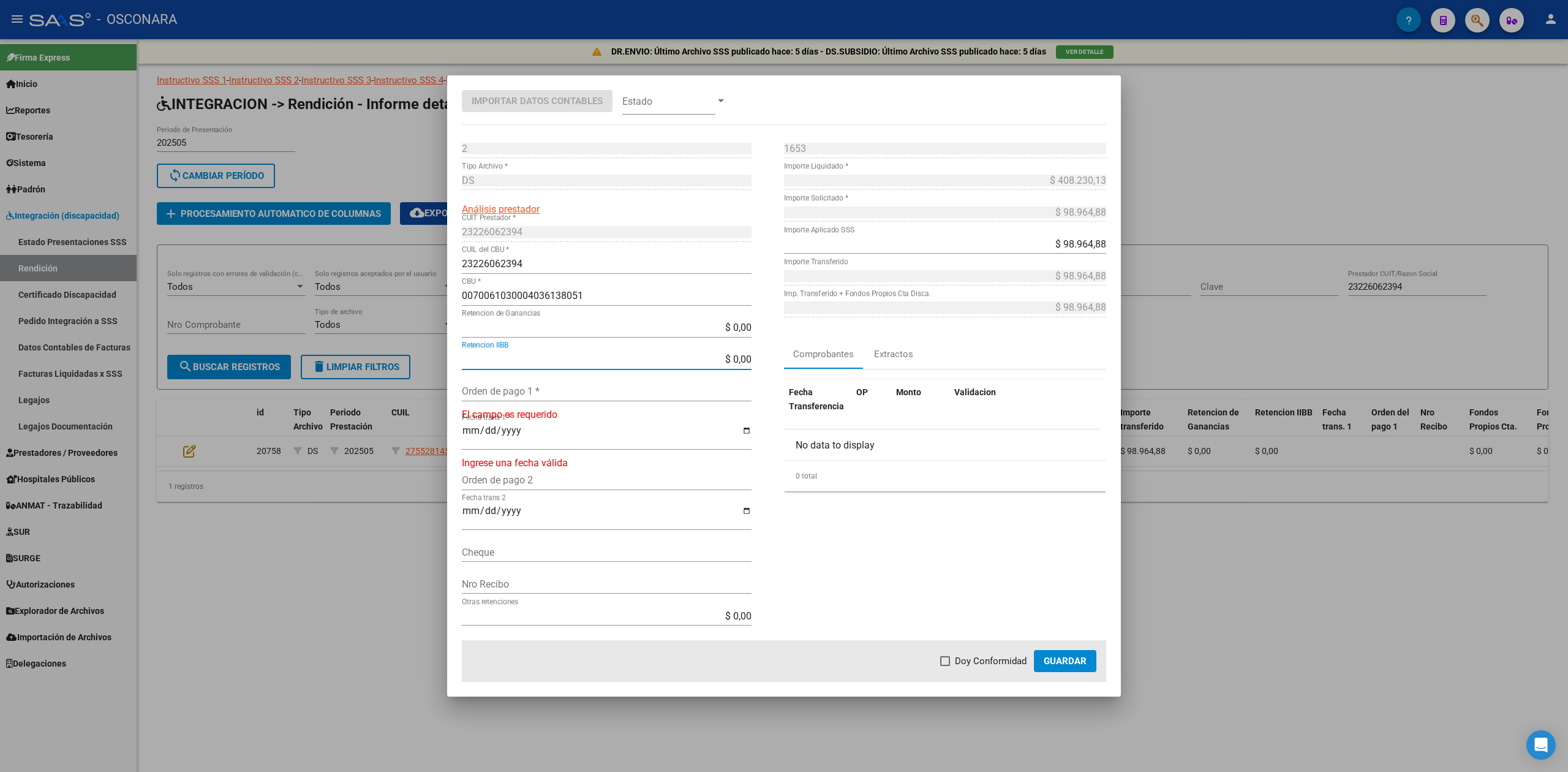
drag, startPoint x: 699, startPoint y: 363, endPoint x: 770, endPoint y: 361, distance: 71.0
click at [770, 361] on div "2 Punto de Venta * DS Tipo Archivo * Análisis prestador 23226062394 CUIT Presta…" at bounding box center [623, 389] width 322 height 500
type input "$ 692,75"
type input "$ 98.272,13"
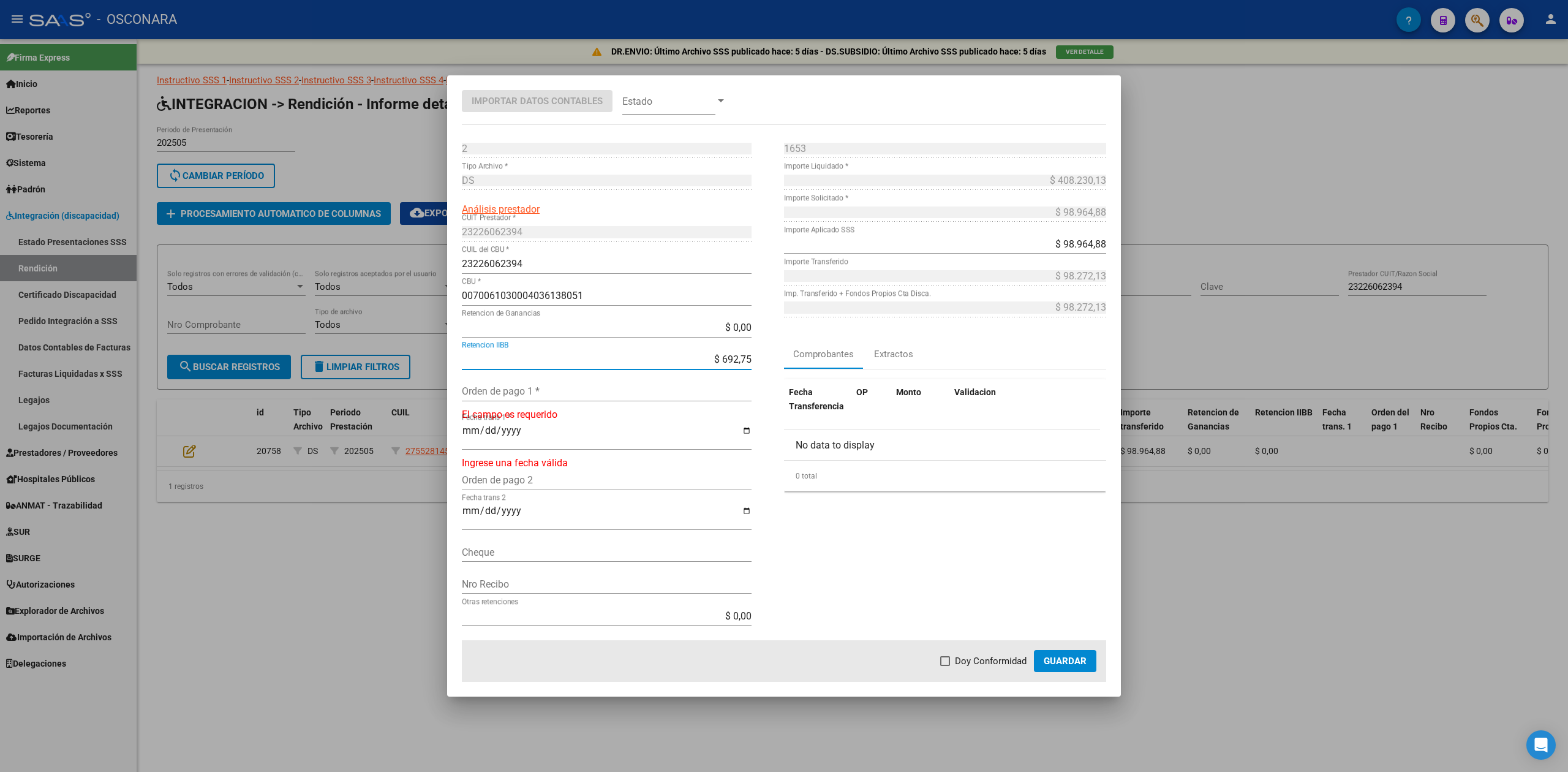
click at [585, 397] on input "Orden de pago 1 *" at bounding box center [607, 391] width 290 height 12
type input "99886"
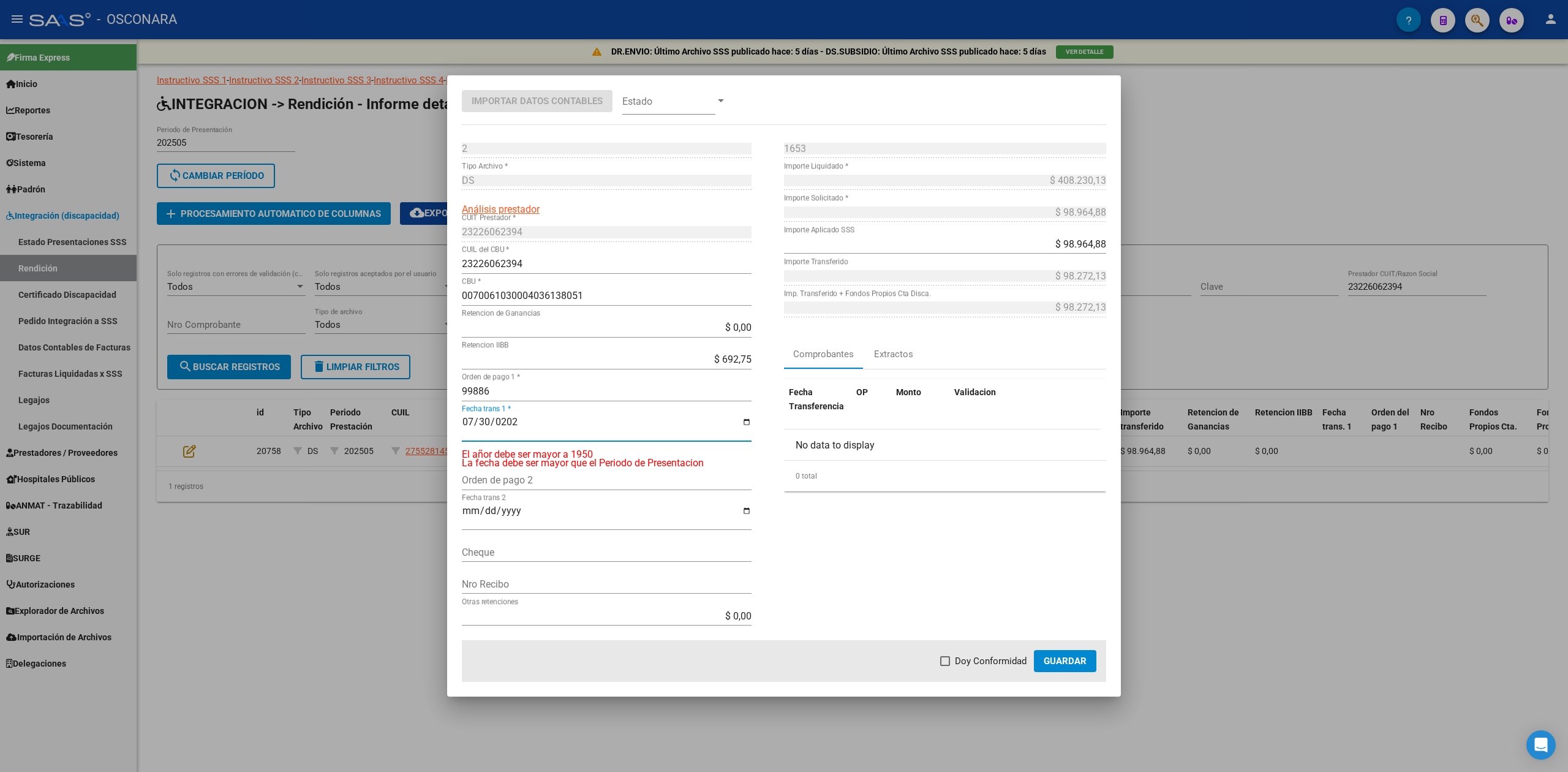
type input "[DATE]"
click at [978, 663] on span "Doy Conformidad" at bounding box center [990, 661] width 72 height 15
click at [945, 666] on input "Doy Conformidad" at bounding box center [945, 666] width 1 height 1
checkbox input "true"
click at [1061, 658] on span "Guardar" at bounding box center [1065, 661] width 43 height 11
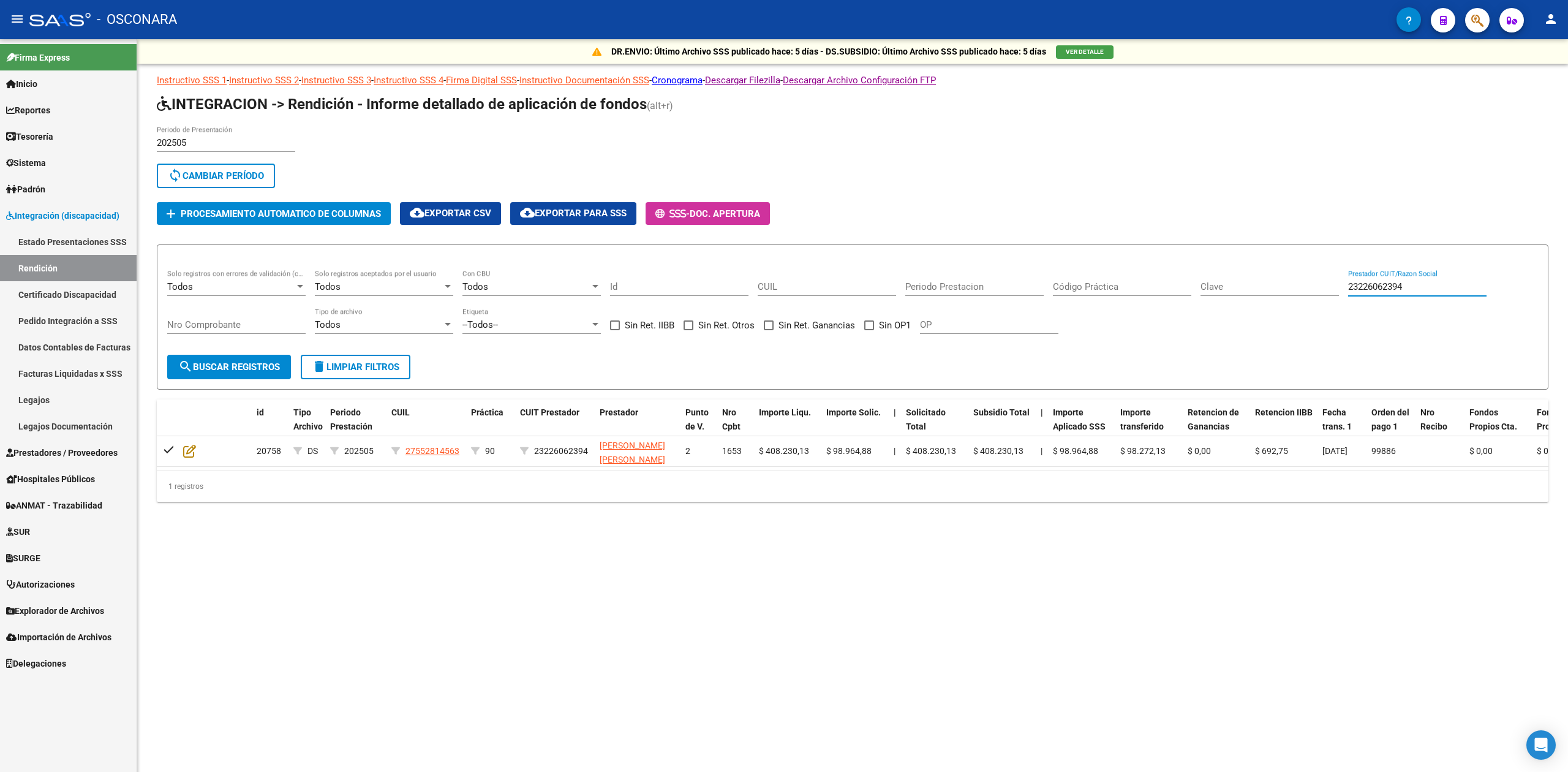
drag, startPoint x: 1434, startPoint y: 290, endPoint x: 1338, endPoint y: 288, distance: 96.0
click at [1338, 288] on div "Todos Solo registros con errores de validación (control 623 instructivo de rend…" at bounding box center [852, 308] width 1371 height 76
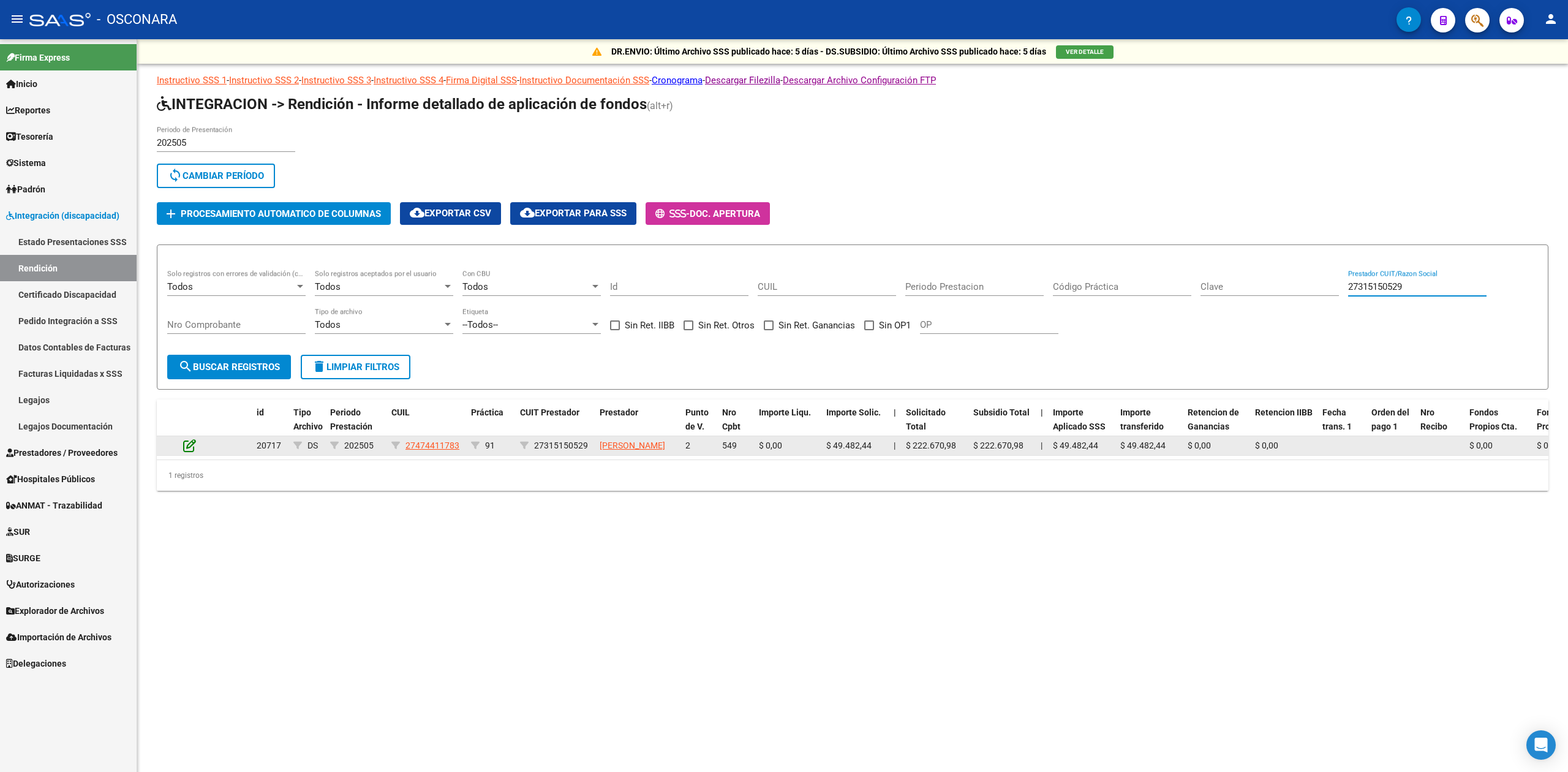
type input "27315150529"
click at [192, 442] on icon at bounding box center [190, 445] width 13 height 14
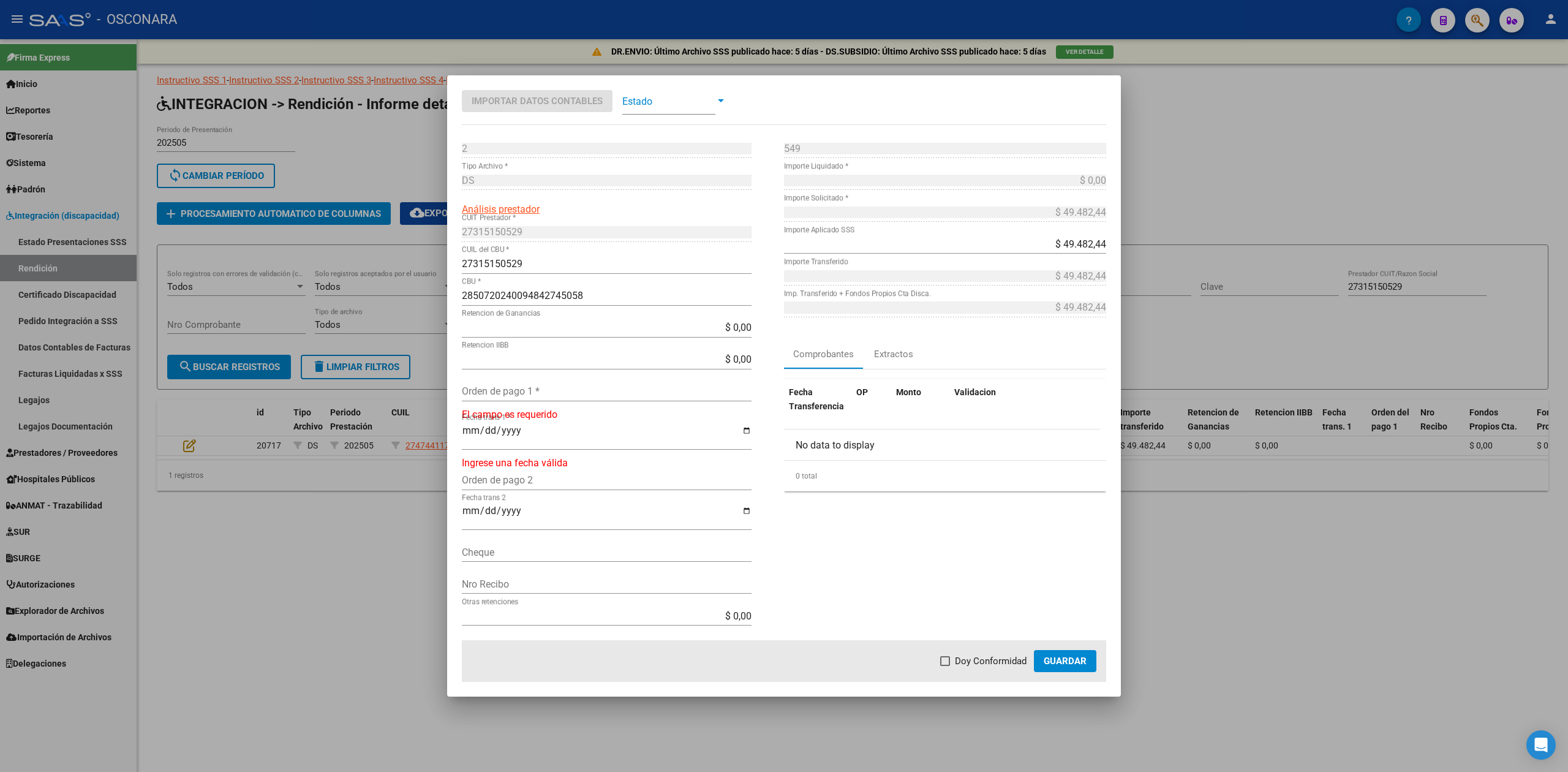
click at [540, 390] on input "Orden de pago 1 *" at bounding box center [607, 391] width 290 height 12
type input "99885"
type input "[DATE]"
click at [998, 665] on span "Doy Conformidad" at bounding box center [990, 661] width 72 height 15
click at [945, 666] on input "Doy Conformidad" at bounding box center [945, 666] width 1 height 1
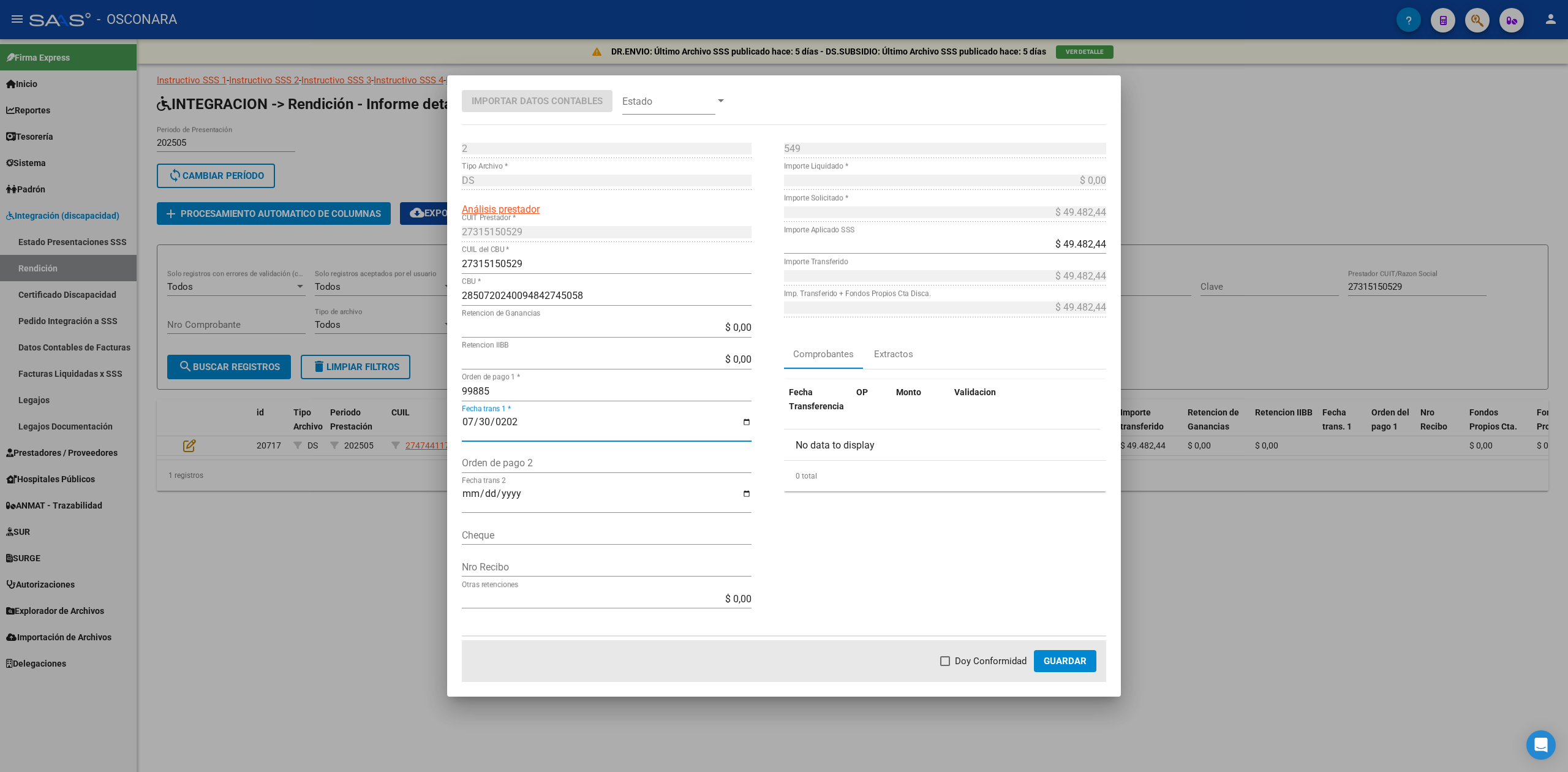
checkbox input "true"
click at [1080, 660] on span "Guardar" at bounding box center [1065, 661] width 43 height 11
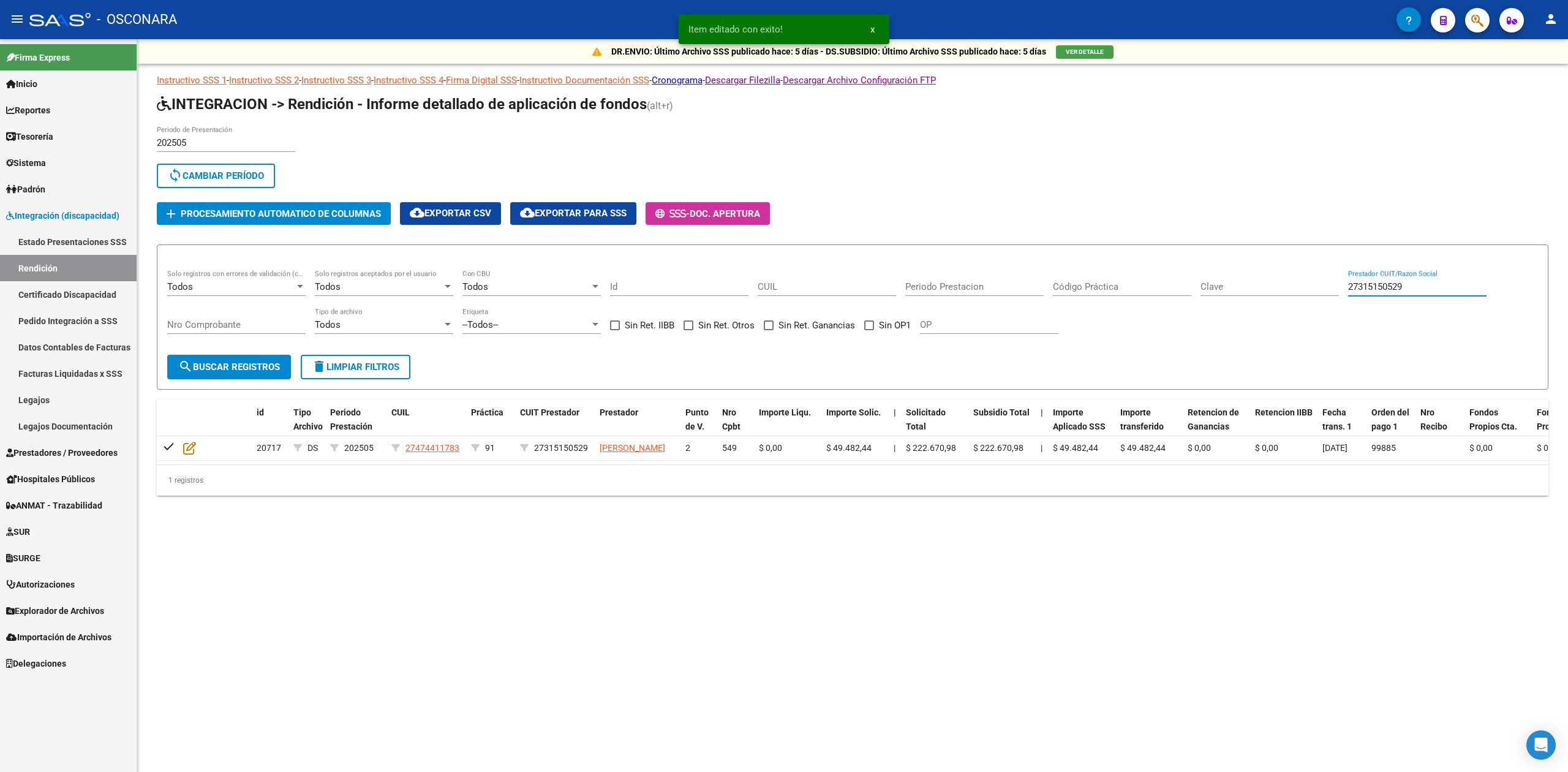
drag, startPoint x: 1335, startPoint y: 282, endPoint x: 1320, endPoint y: 284, distance: 15.1
click at [1320, 284] on div "Todos Solo registros con errores de validación (control 623 instructivo de rend…" at bounding box center [852, 308] width 1371 height 76
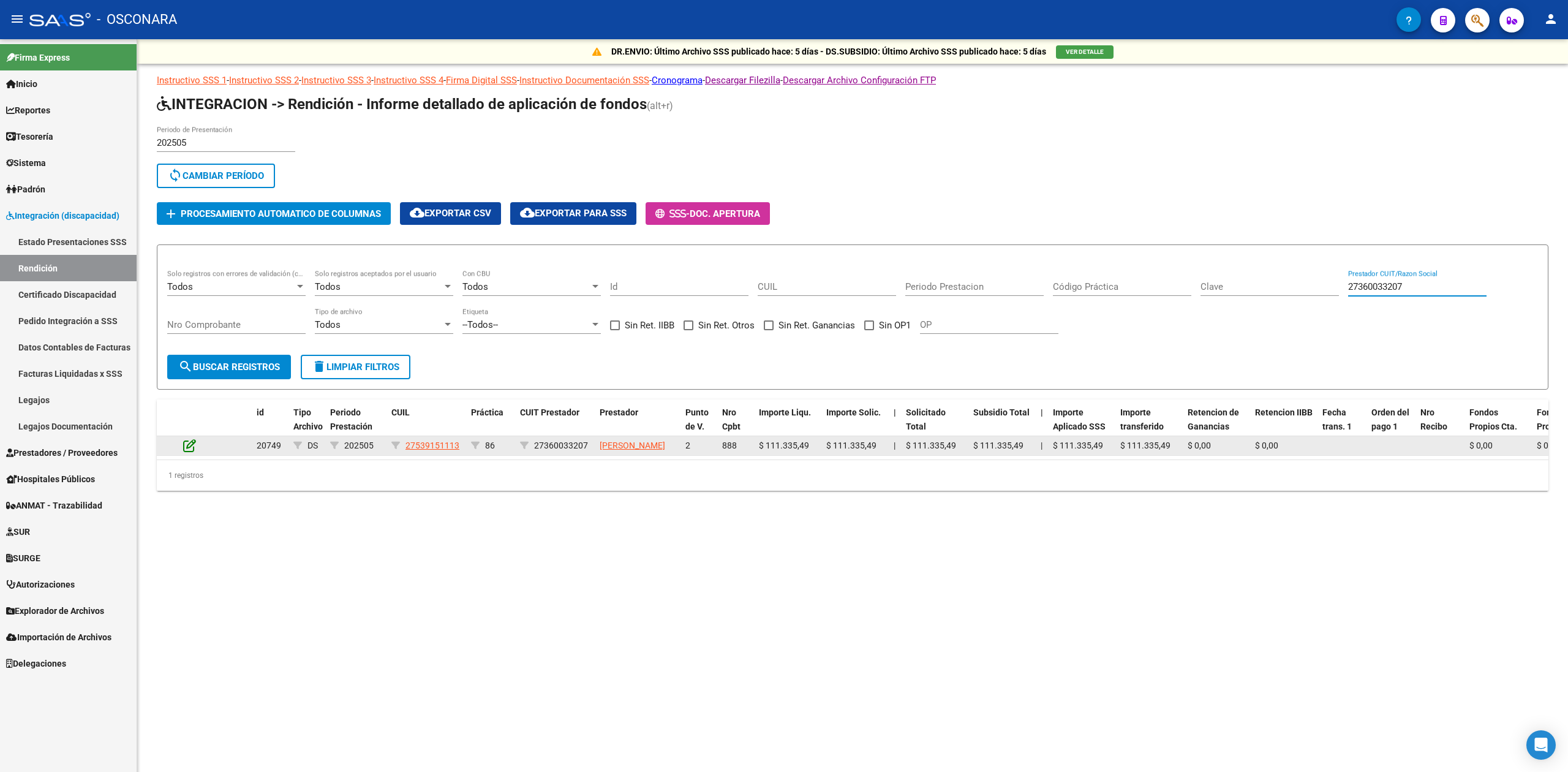
type input "27360033207"
click at [191, 451] on icon at bounding box center [190, 445] width 13 height 14
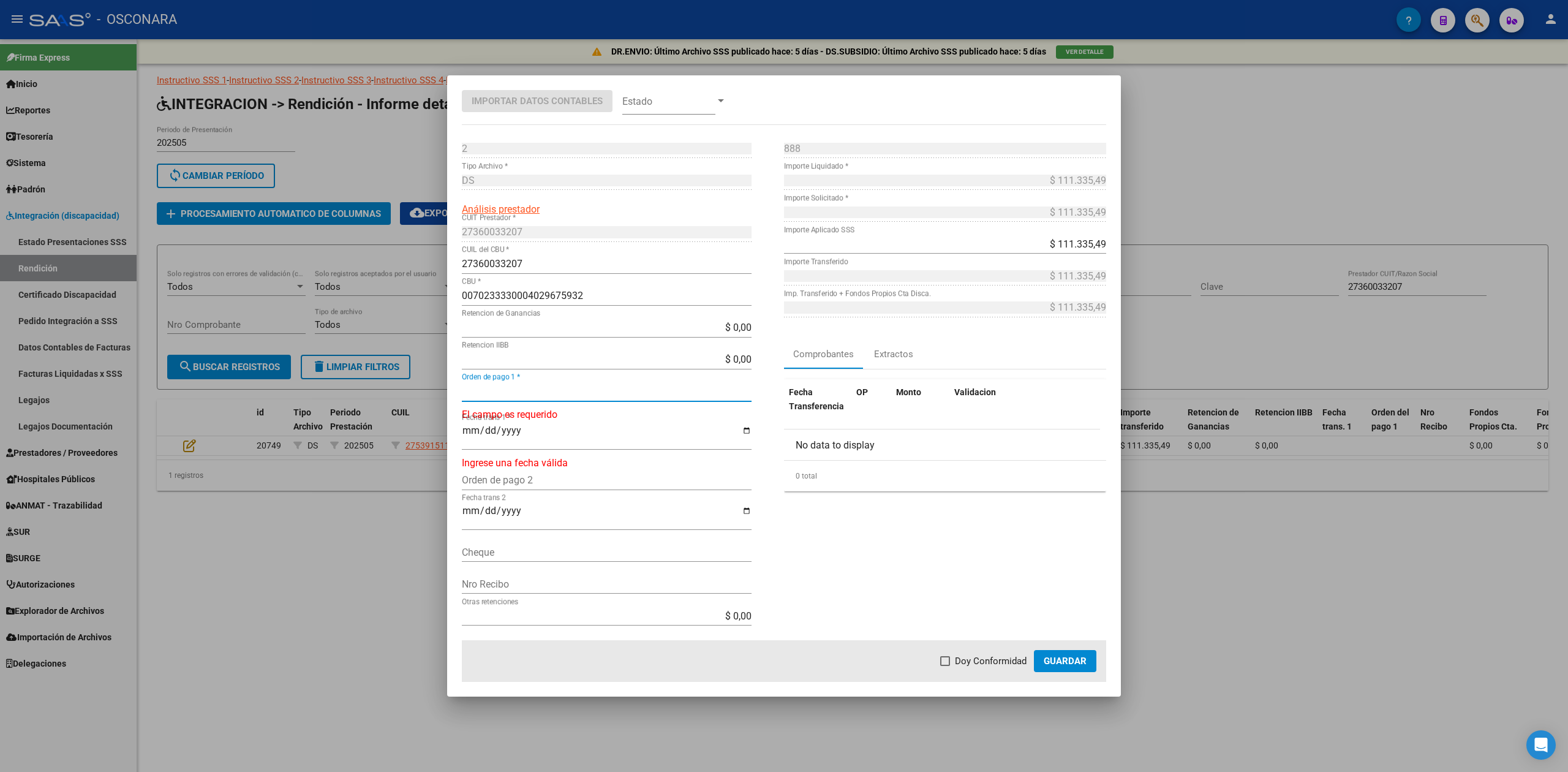
click at [507, 391] on input "Orden de pago 1 *" at bounding box center [607, 391] width 290 height 12
type input "99884"
type input "[DATE]"
click at [985, 662] on span "Doy Conformidad" at bounding box center [990, 661] width 72 height 15
click at [945, 666] on input "Doy Conformidad" at bounding box center [945, 666] width 1 height 1
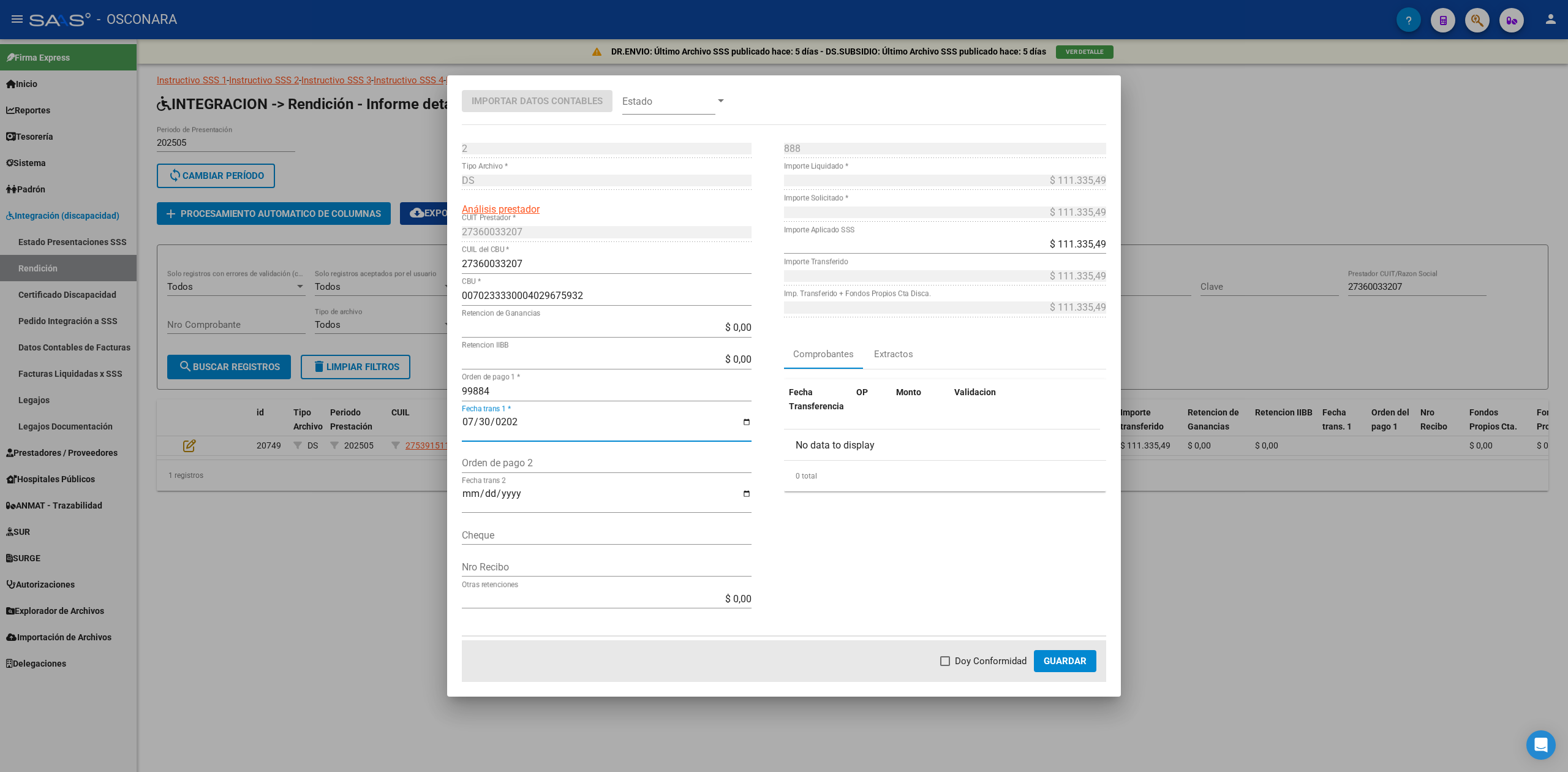
checkbox input "true"
click at [1061, 657] on span "Guardar" at bounding box center [1065, 661] width 43 height 11
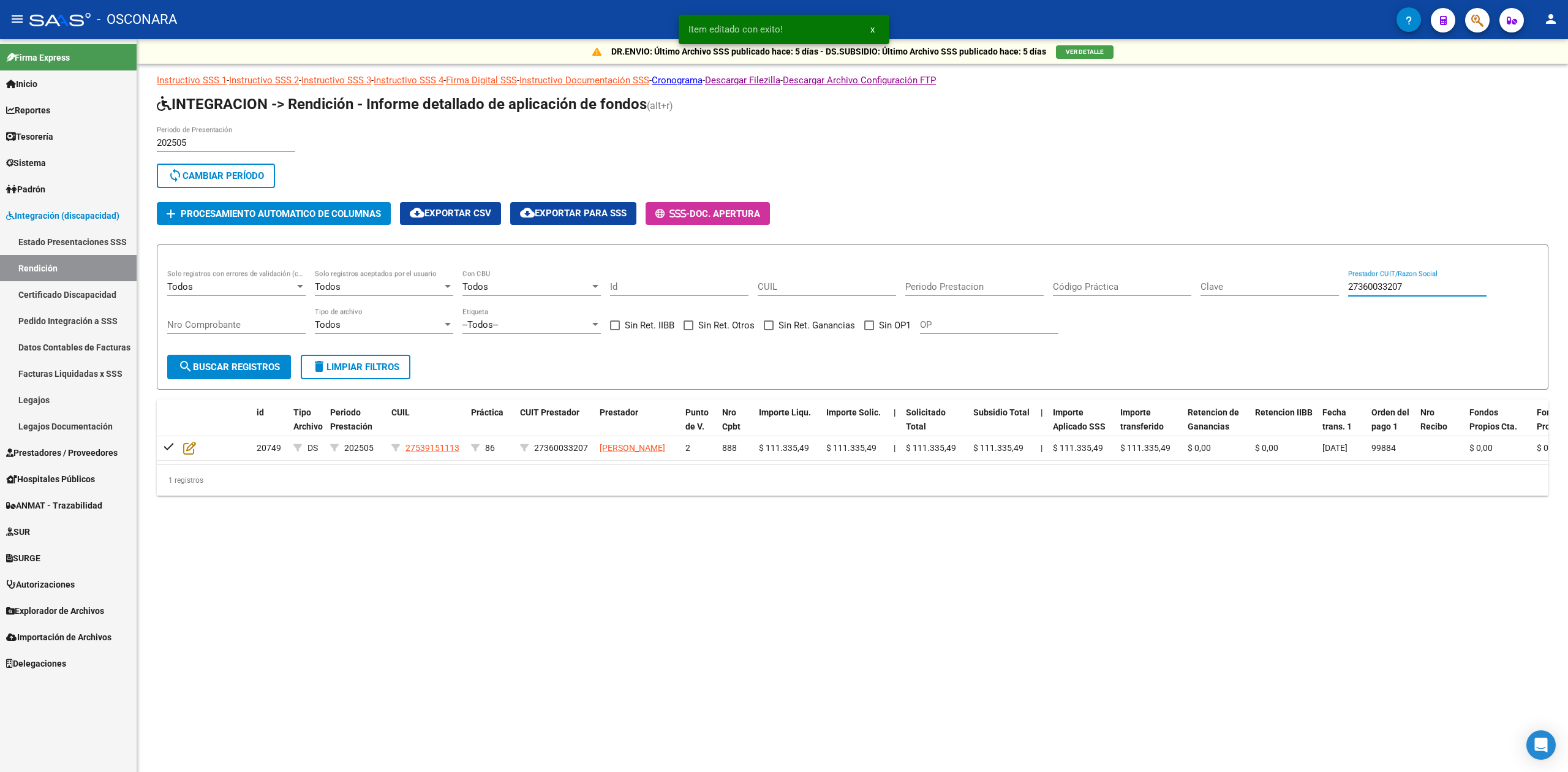
drag, startPoint x: 1418, startPoint y: 287, endPoint x: 1264, endPoint y: 301, distance: 154.6
click at [1264, 301] on div "Todos Solo registros con errores de validación (control 623 instructivo de rend…" at bounding box center [852, 308] width 1371 height 76
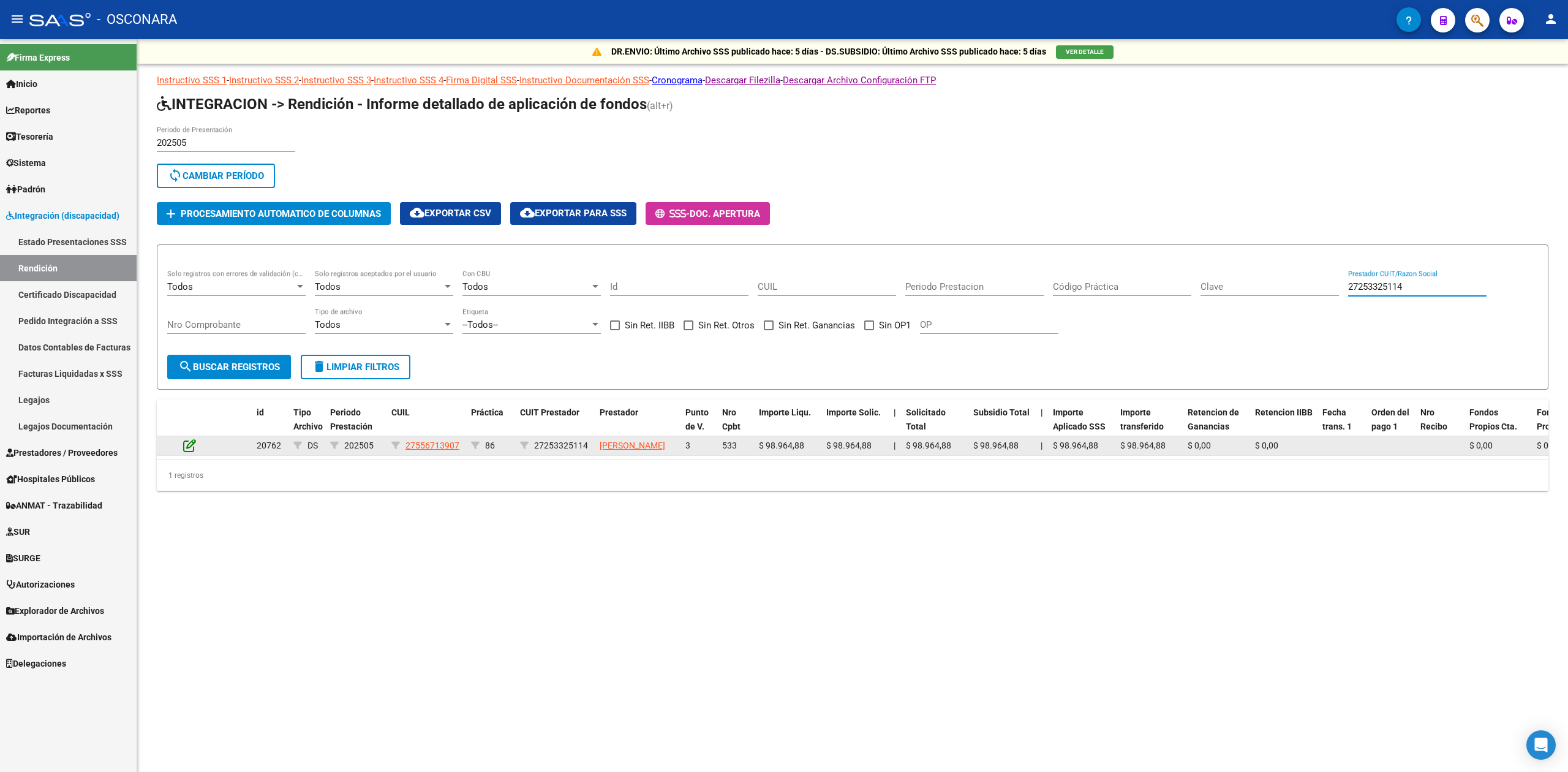
type input "27253325114"
click at [192, 450] on icon at bounding box center [190, 445] width 13 height 14
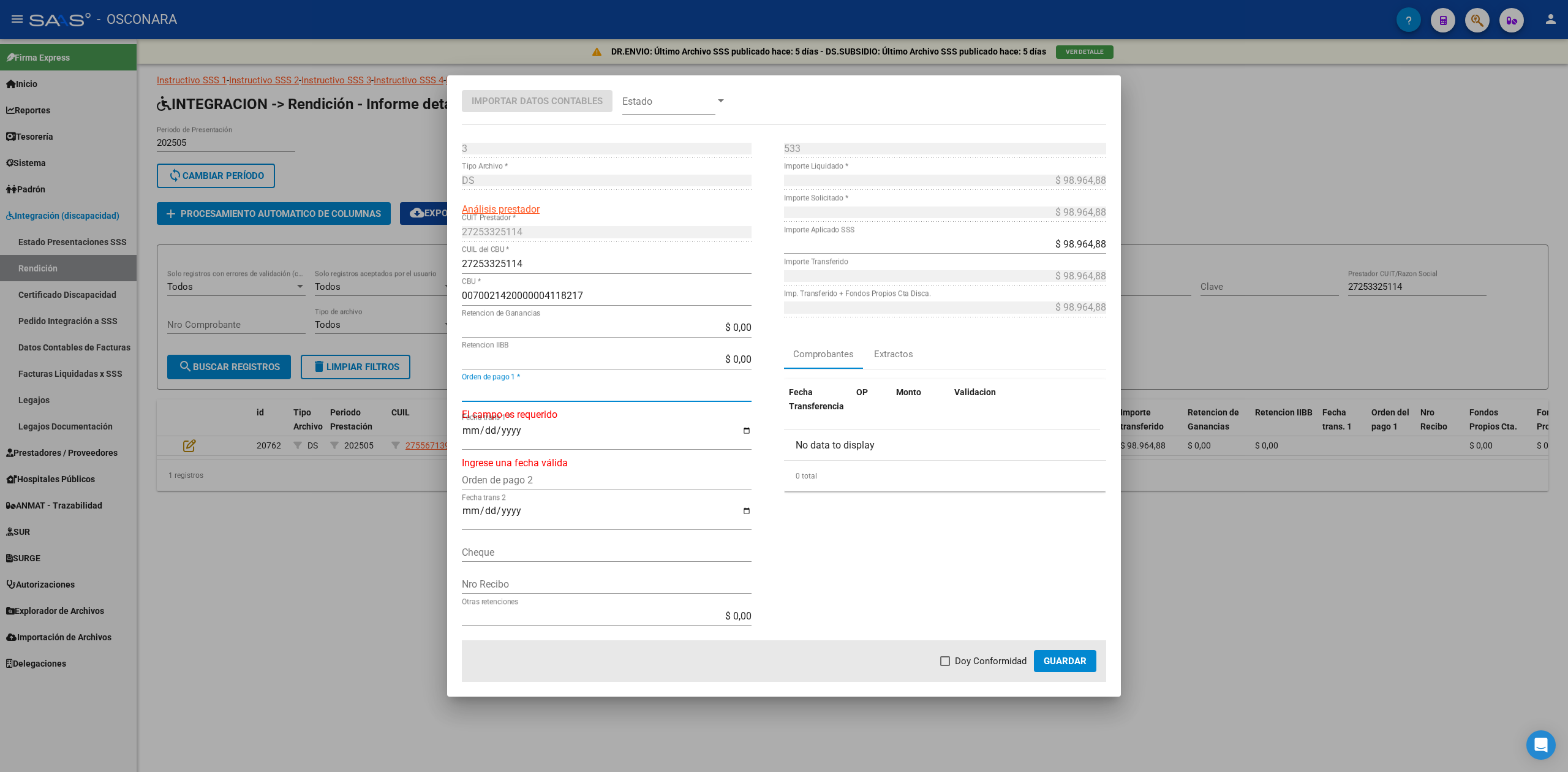
click at [520, 391] on input "Orden de pago 1 *" at bounding box center [607, 391] width 290 height 12
type input "99883"
type input "[DATE]"
drag, startPoint x: 699, startPoint y: 358, endPoint x: 757, endPoint y: 361, distance: 58.1
click at [757, 361] on div "3 Punto de Venta * DS Tipo Archivo * Análisis prestador 27253325114 CUIT Presta…" at bounding box center [623, 380] width 322 height 482
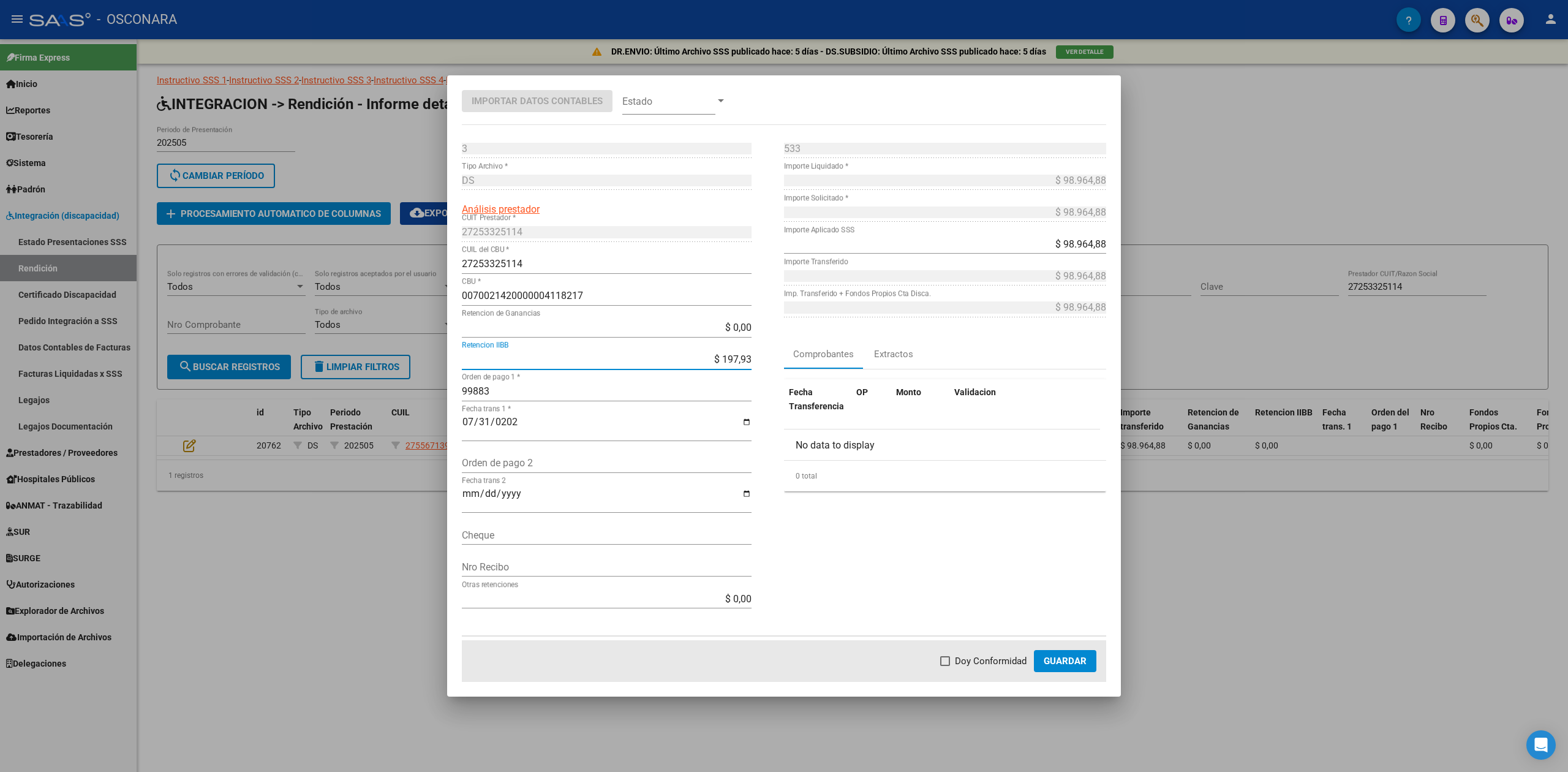
type input "$ 1.979,30"
type input "$ 96.985,58"
click at [1006, 667] on span "Doy Conformidad" at bounding box center [990, 661] width 72 height 15
click at [945, 667] on input "Doy Conformidad" at bounding box center [945, 666] width 1 height 1
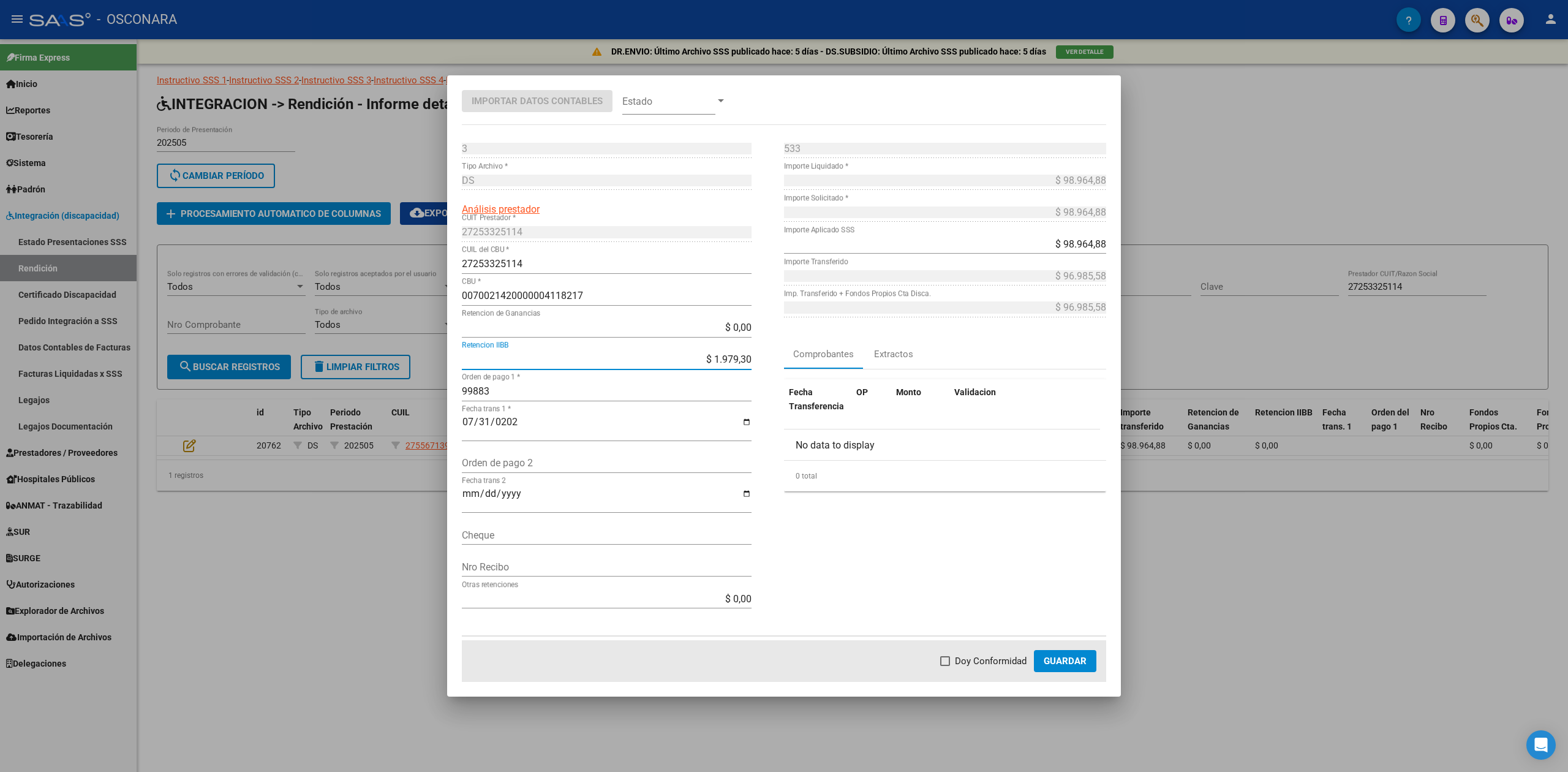
checkbox input "true"
click at [1065, 665] on span "Guardar" at bounding box center [1065, 661] width 43 height 11
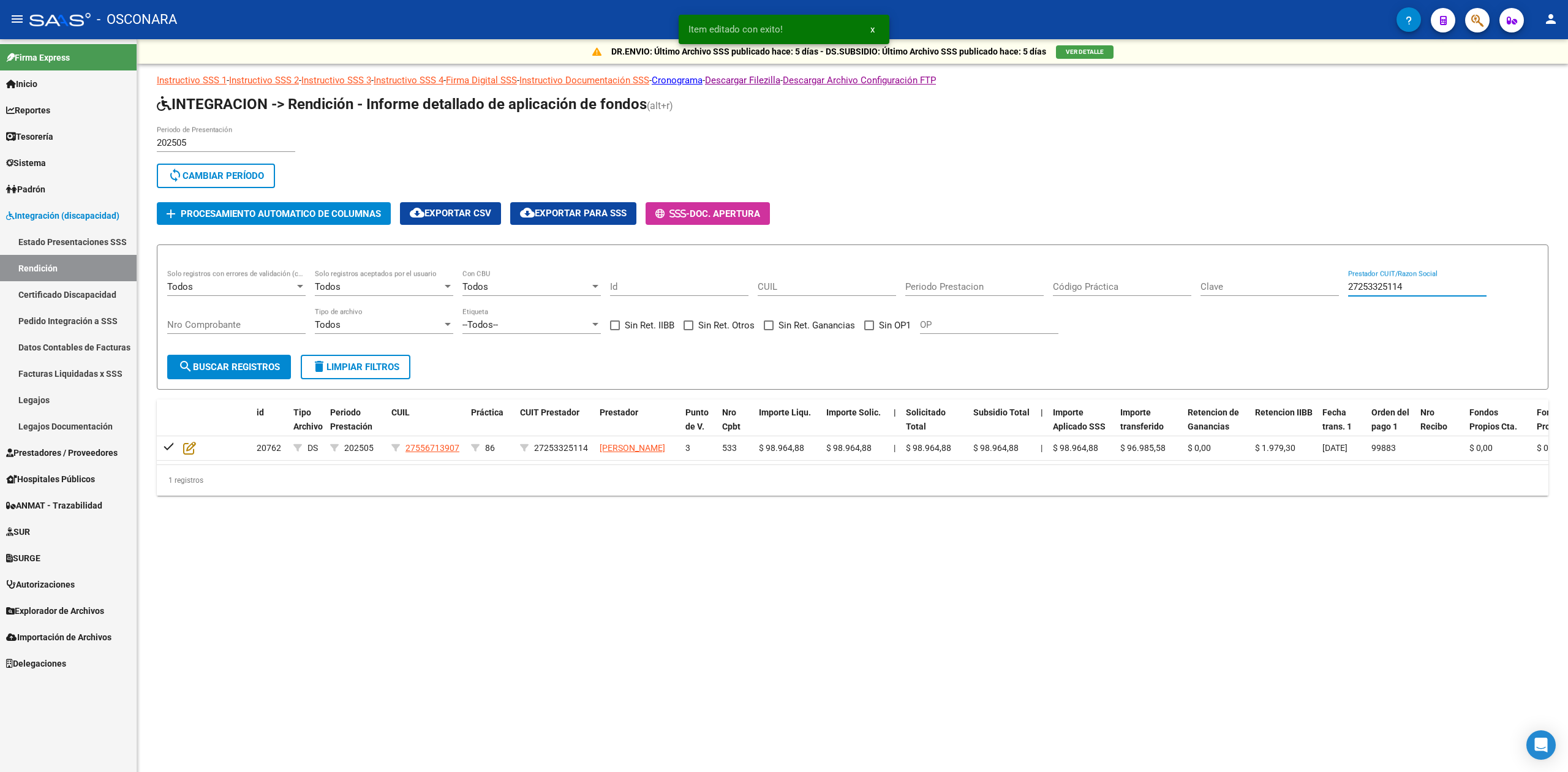
drag, startPoint x: 1455, startPoint y: 287, endPoint x: 1326, endPoint y: 290, distance: 129.0
click at [1326, 290] on div "Todos Solo registros con errores de validación (control 623 instructivo de rend…" at bounding box center [852, 308] width 1371 height 76
click at [1336, 325] on div "Todos Solo registros con errores de validación (control 623 instructivo de rend…" at bounding box center [852, 308] width 1371 height 76
drag, startPoint x: 1449, startPoint y: 289, endPoint x: 1322, endPoint y: 290, distance: 127.0
click at [1322, 290] on div "Todos Solo registros con errores de validación (control 623 instructivo de rend…" at bounding box center [852, 308] width 1371 height 76
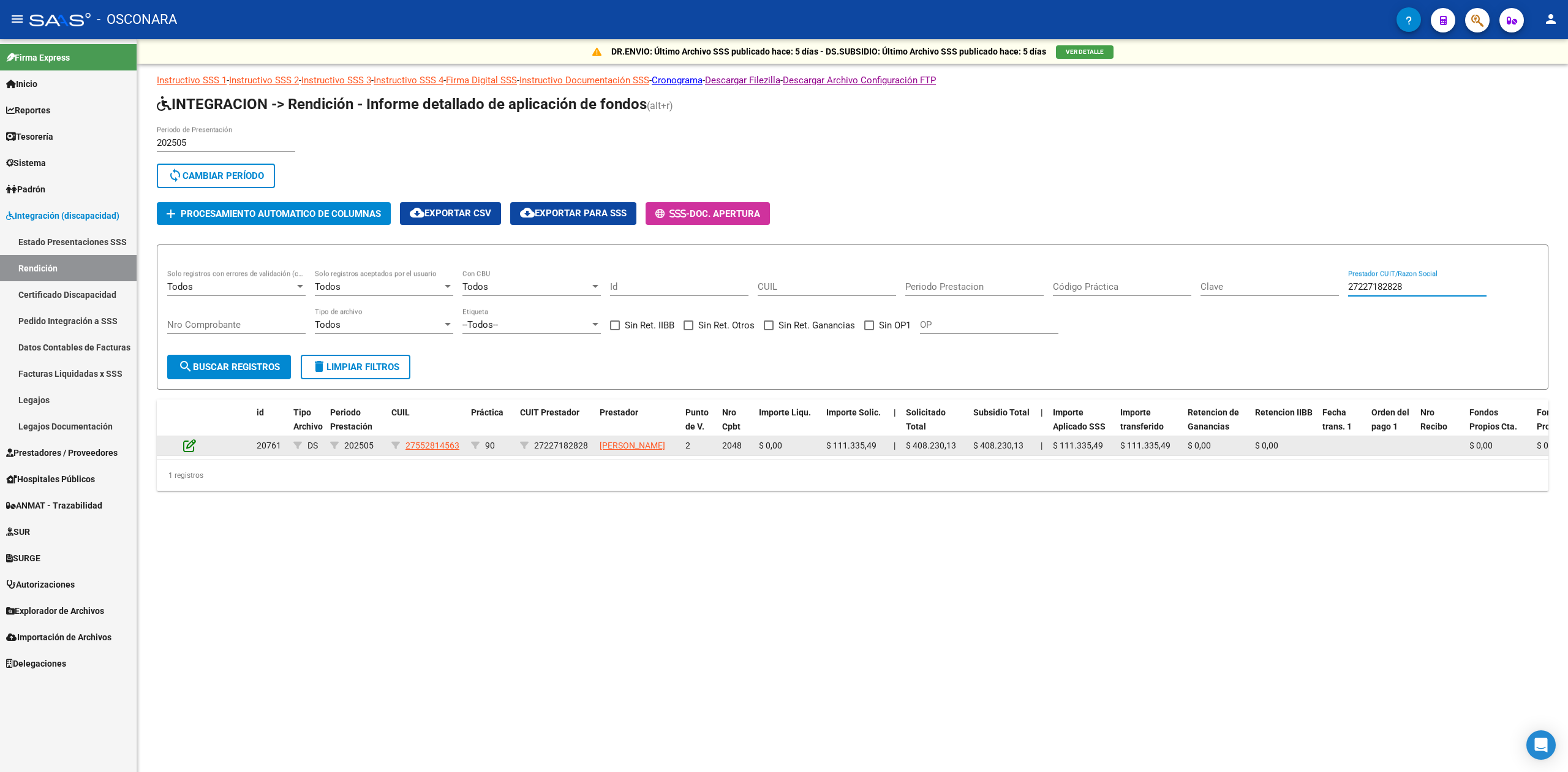
type input "27227182828"
click at [189, 445] on icon at bounding box center [190, 445] width 13 height 14
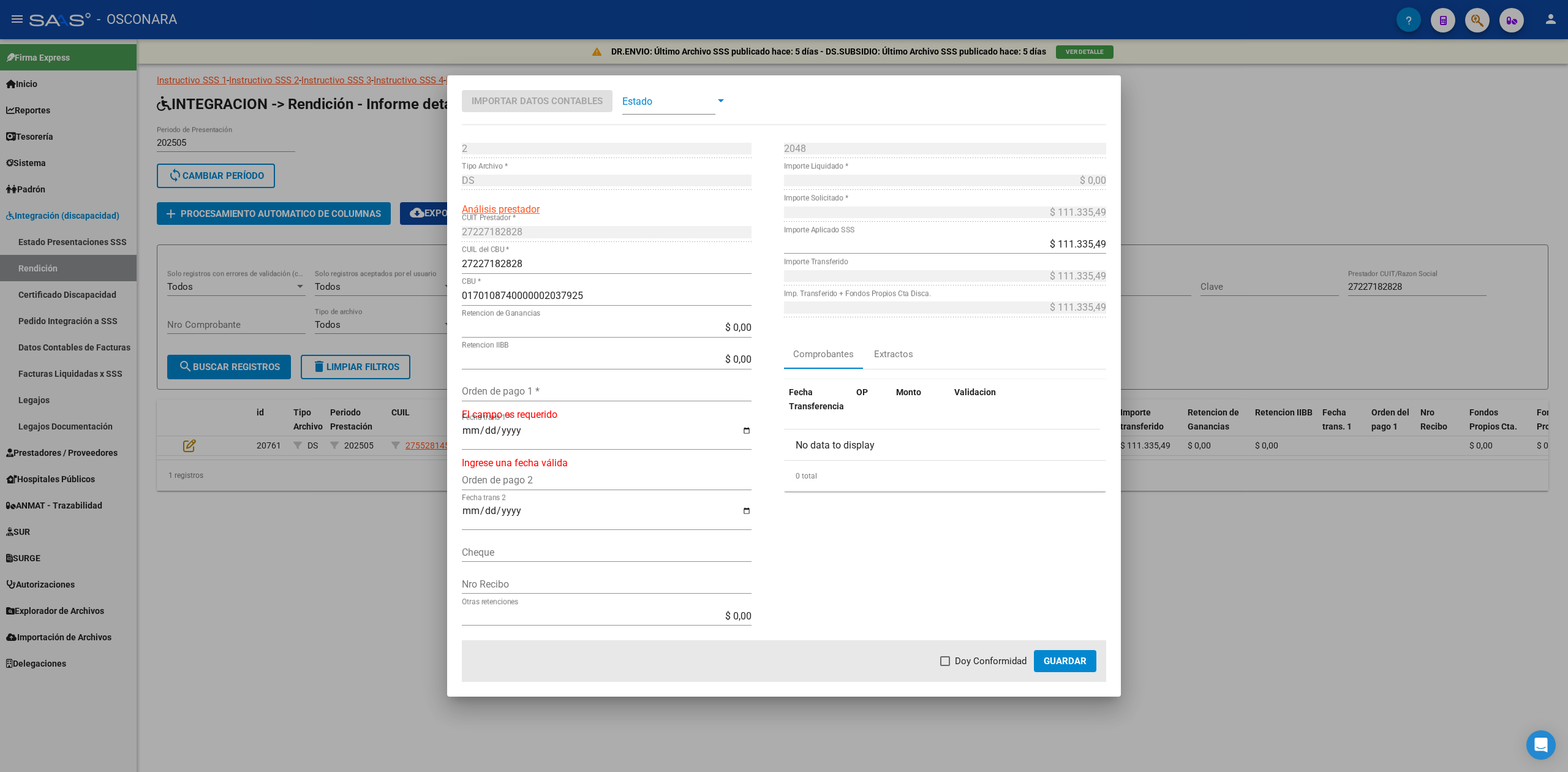
click at [519, 392] on input "Orden de pago 1 *" at bounding box center [607, 391] width 290 height 12
type input "99882"
type input "[DATE]"
click at [963, 656] on span "Doy Conformidad" at bounding box center [990, 661] width 72 height 15
click at [945, 666] on input "Doy Conformidad" at bounding box center [945, 666] width 1 height 1
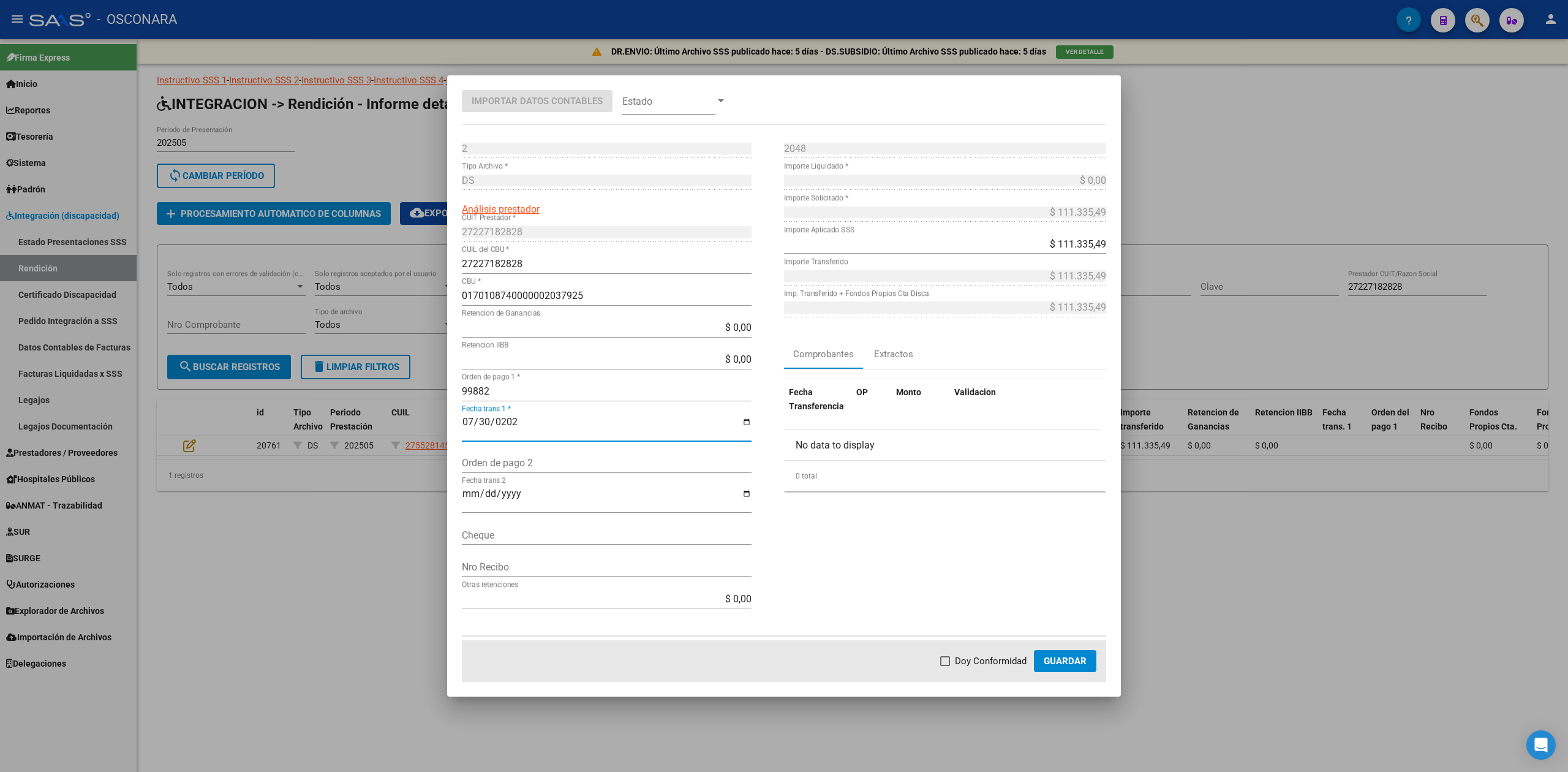
checkbox input "true"
click at [1051, 662] on span "Guardar" at bounding box center [1065, 661] width 43 height 11
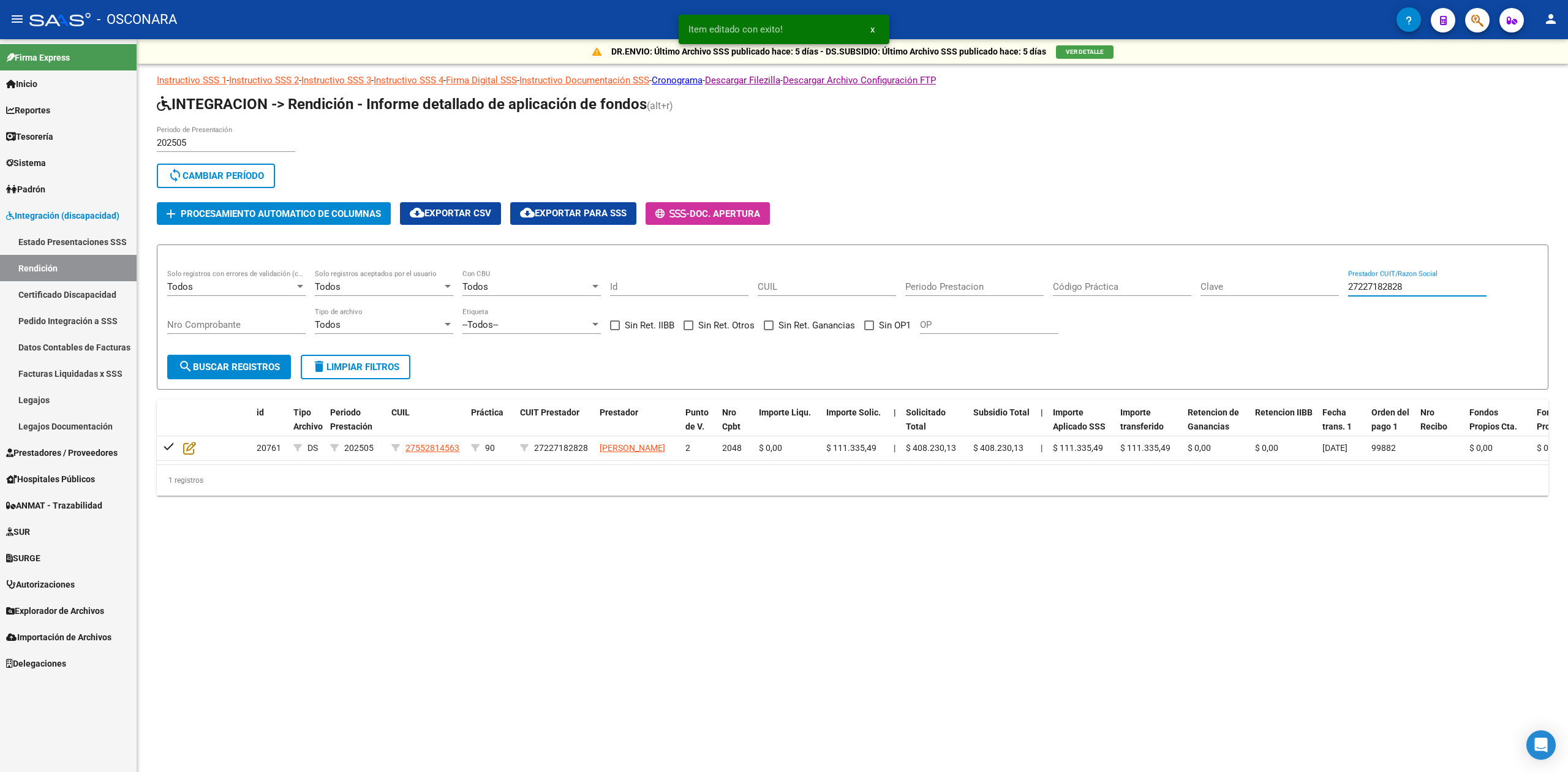
drag, startPoint x: 1415, startPoint y: 285, endPoint x: 1318, endPoint y: 283, distance: 97.0
click at [1318, 283] on div "Todos Solo registros con errores de validación (control 623 instructivo de rend…" at bounding box center [852, 308] width 1371 height 76
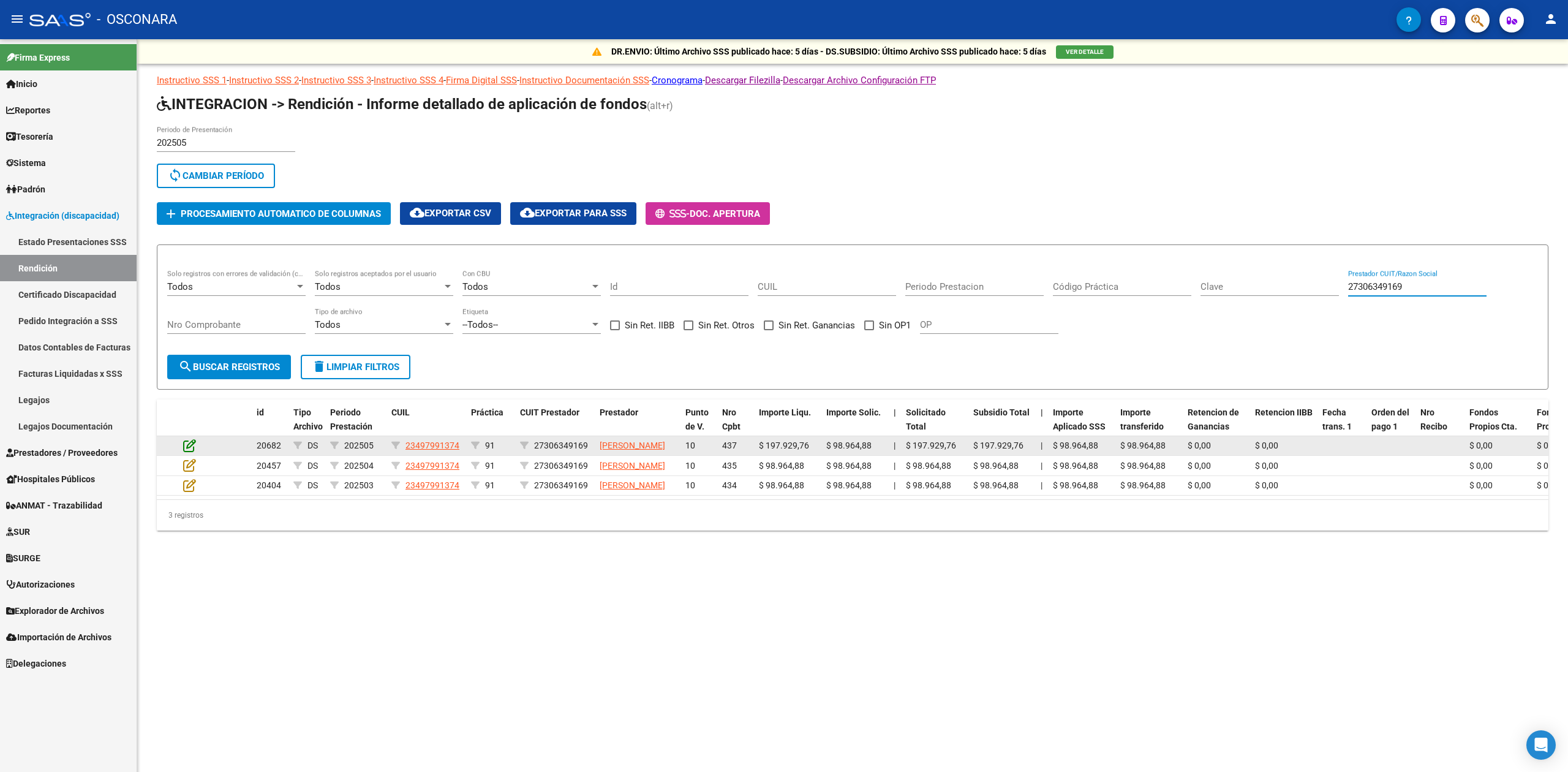
type input "27306349169"
click at [187, 450] on icon at bounding box center [190, 445] width 13 height 14
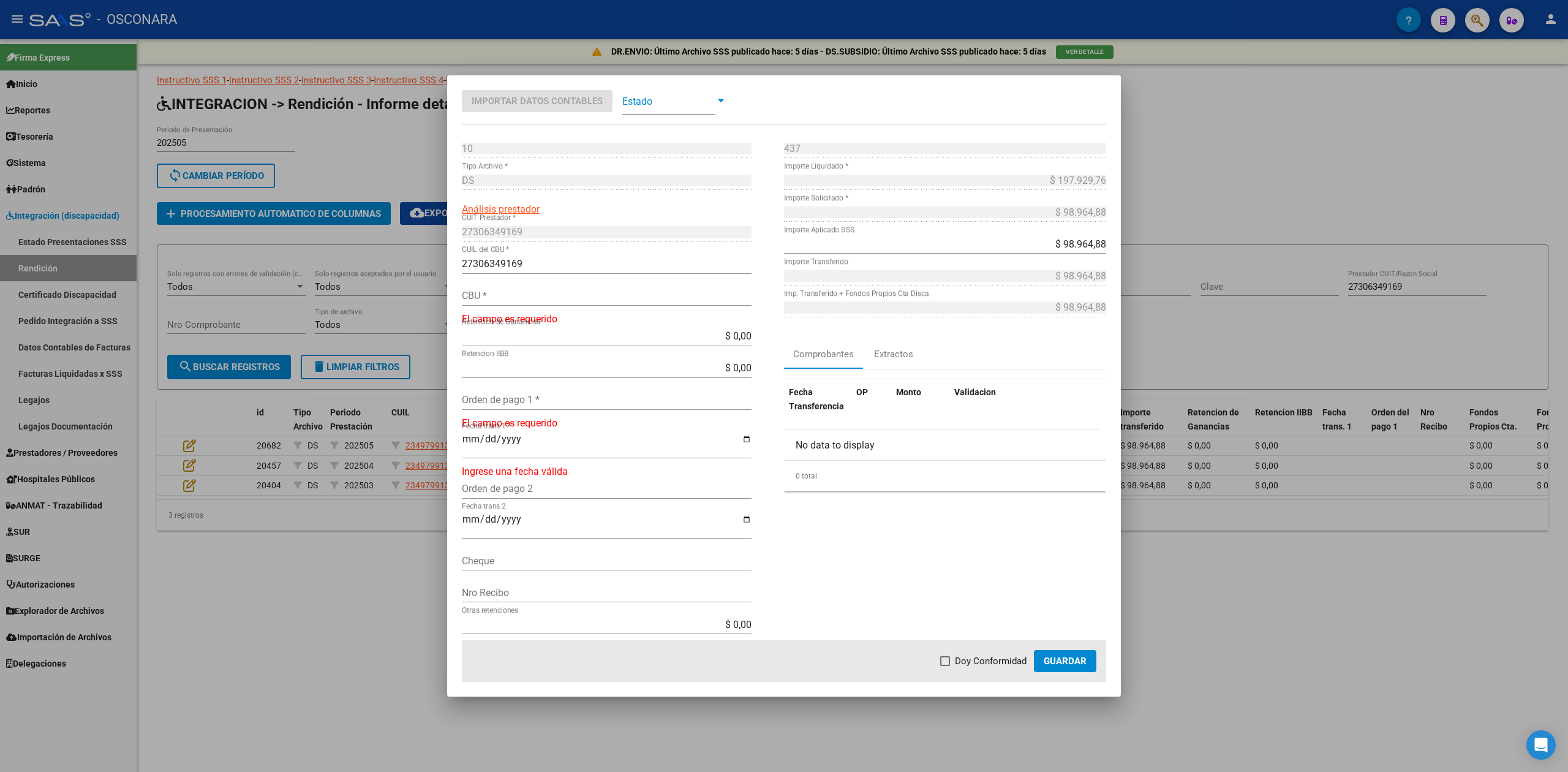
click at [547, 300] on input "CBU *" at bounding box center [607, 296] width 290 height 12
type input "0450002502800091028299"
click at [557, 385] on input "Orden de pago 1 *" at bounding box center [607, 391] width 290 height 12
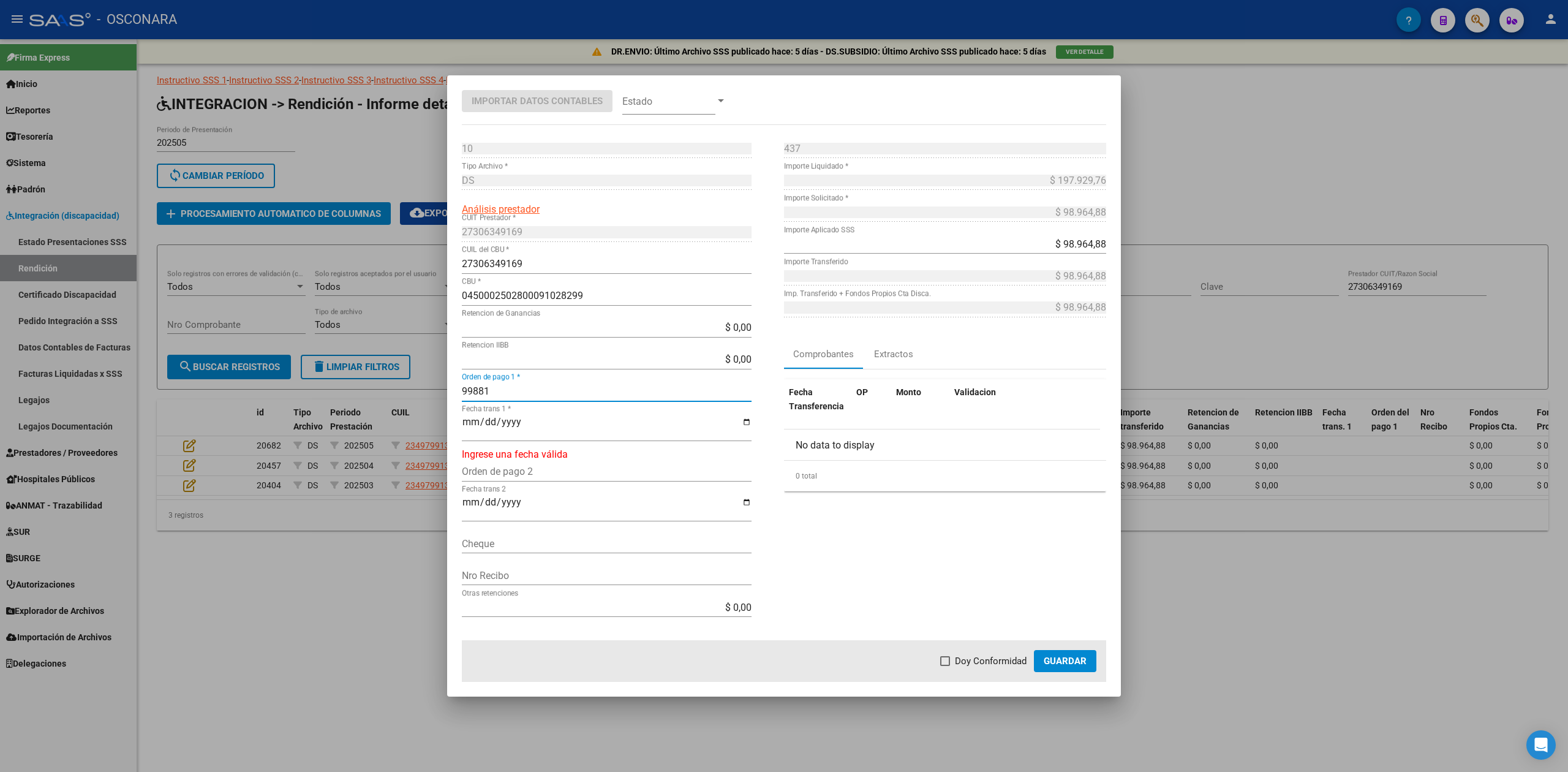
type input "99881"
type input "[DATE]"
click at [1002, 658] on span "Doy Conformidad" at bounding box center [990, 661] width 72 height 15
click at [945, 666] on input "Doy Conformidad" at bounding box center [945, 666] width 1 height 1
checkbox input "true"
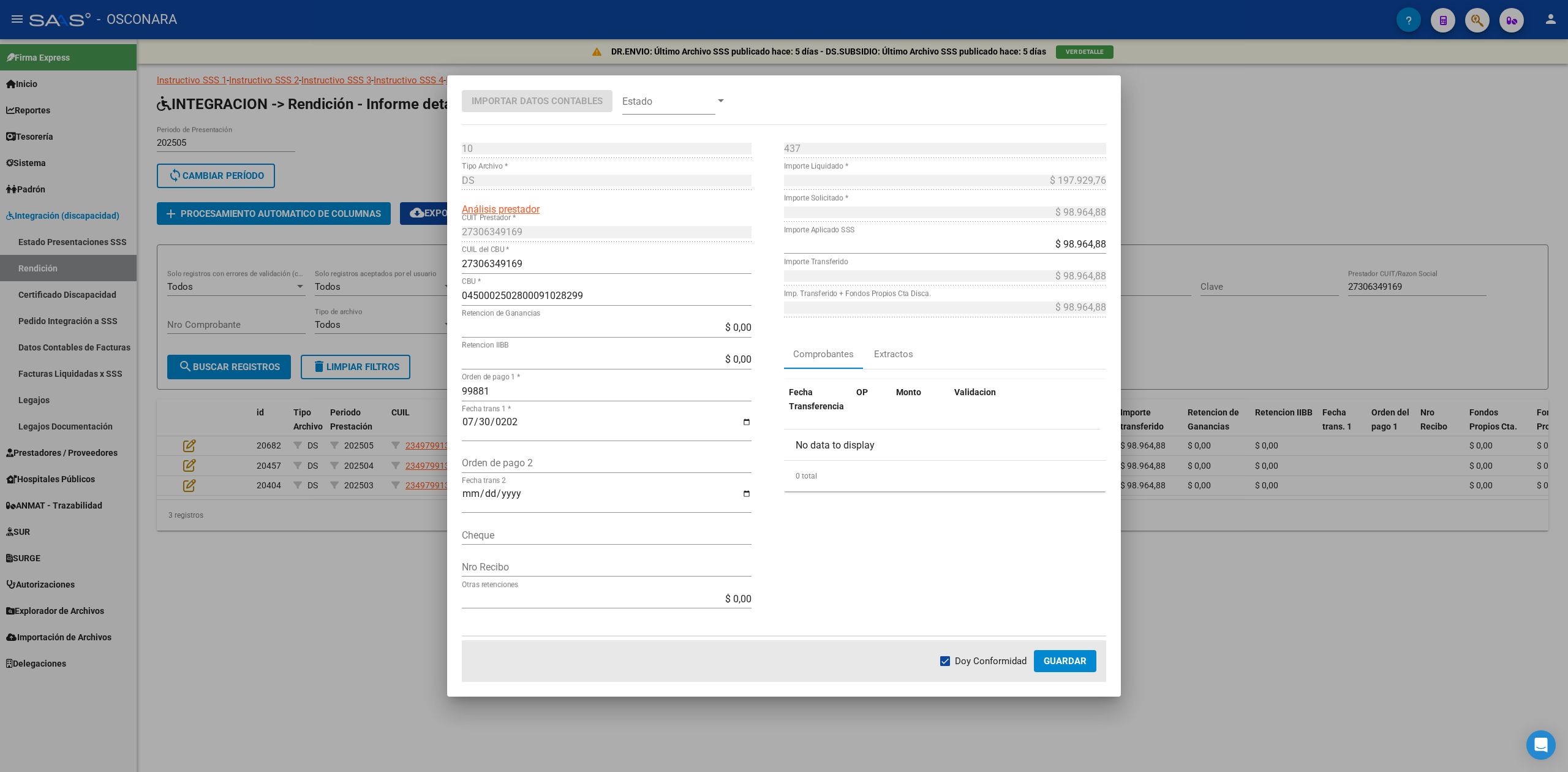
click at [1081, 662] on span "Guardar" at bounding box center [1065, 661] width 43 height 11
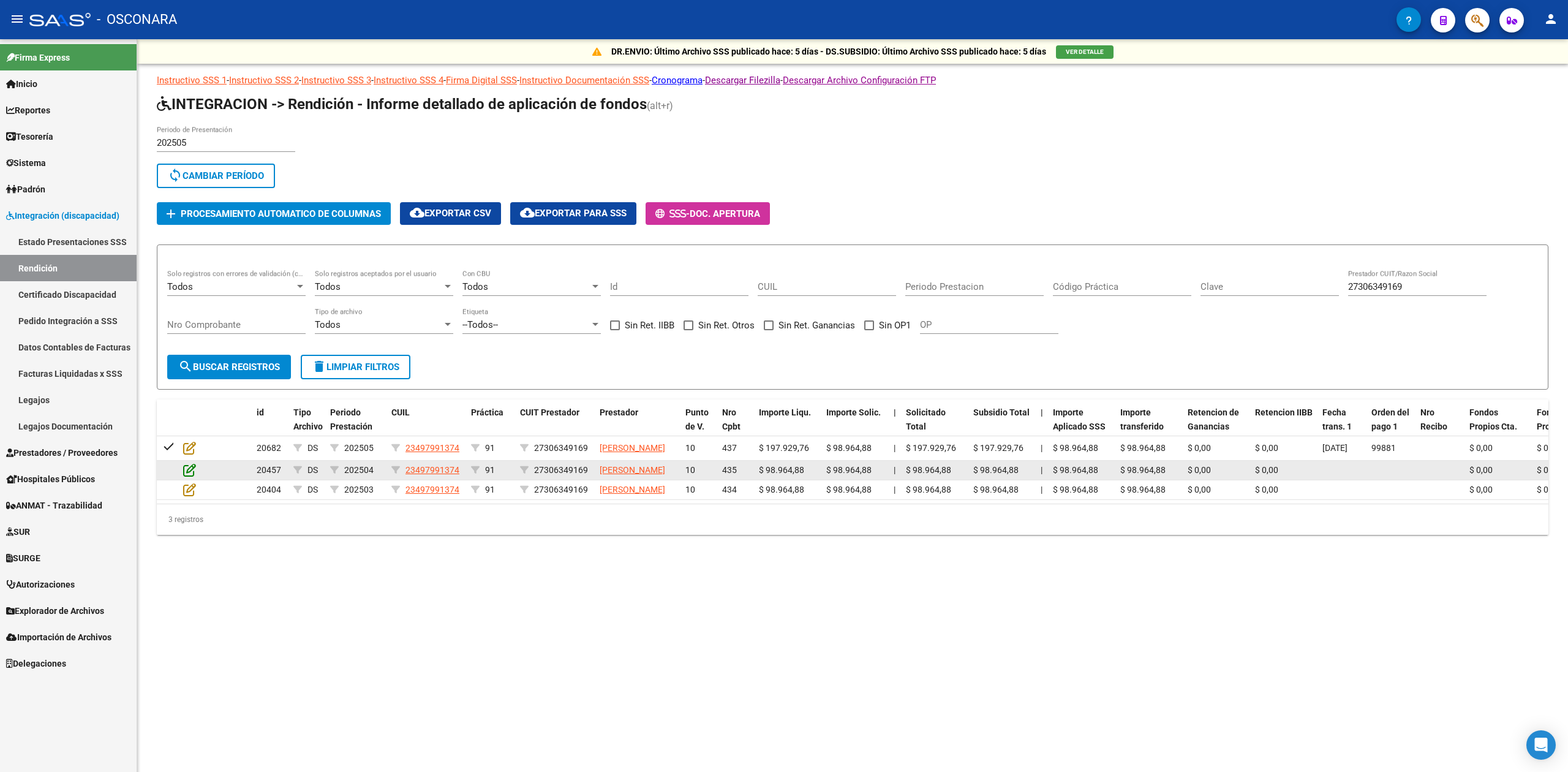
click at [190, 477] on icon at bounding box center [190, 470] width 13 height 14
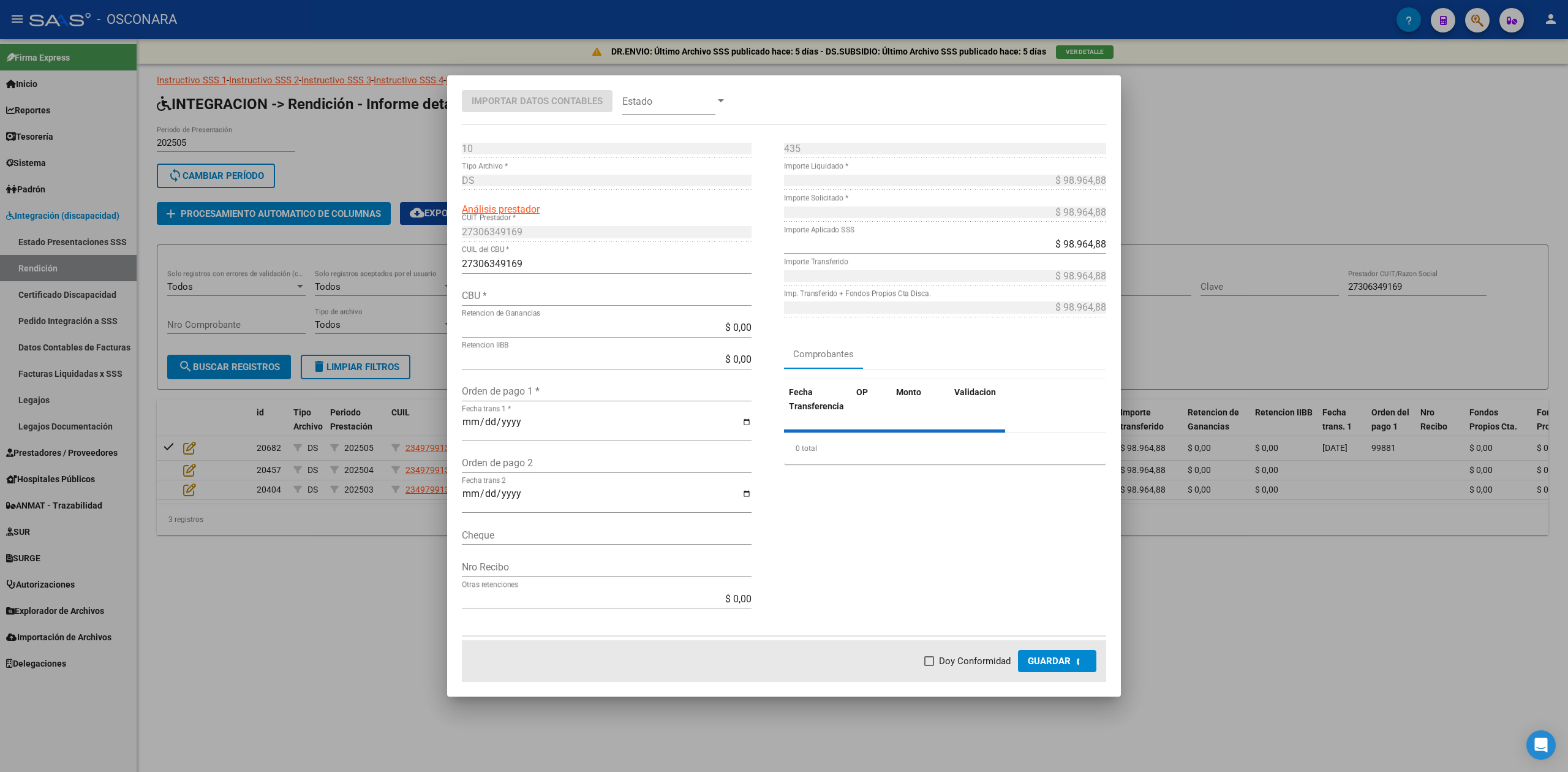
type input "0450002502800091028299"
click at [530, 390] on input "Orden de pago 1 *" at bounding box center [607, 391] width 290 height 12
type input "99881"
type input "[DATE]"
click at [1027, 660] on span "Doy Conformidad" at bounding box center [990, 661] width 72 height 15
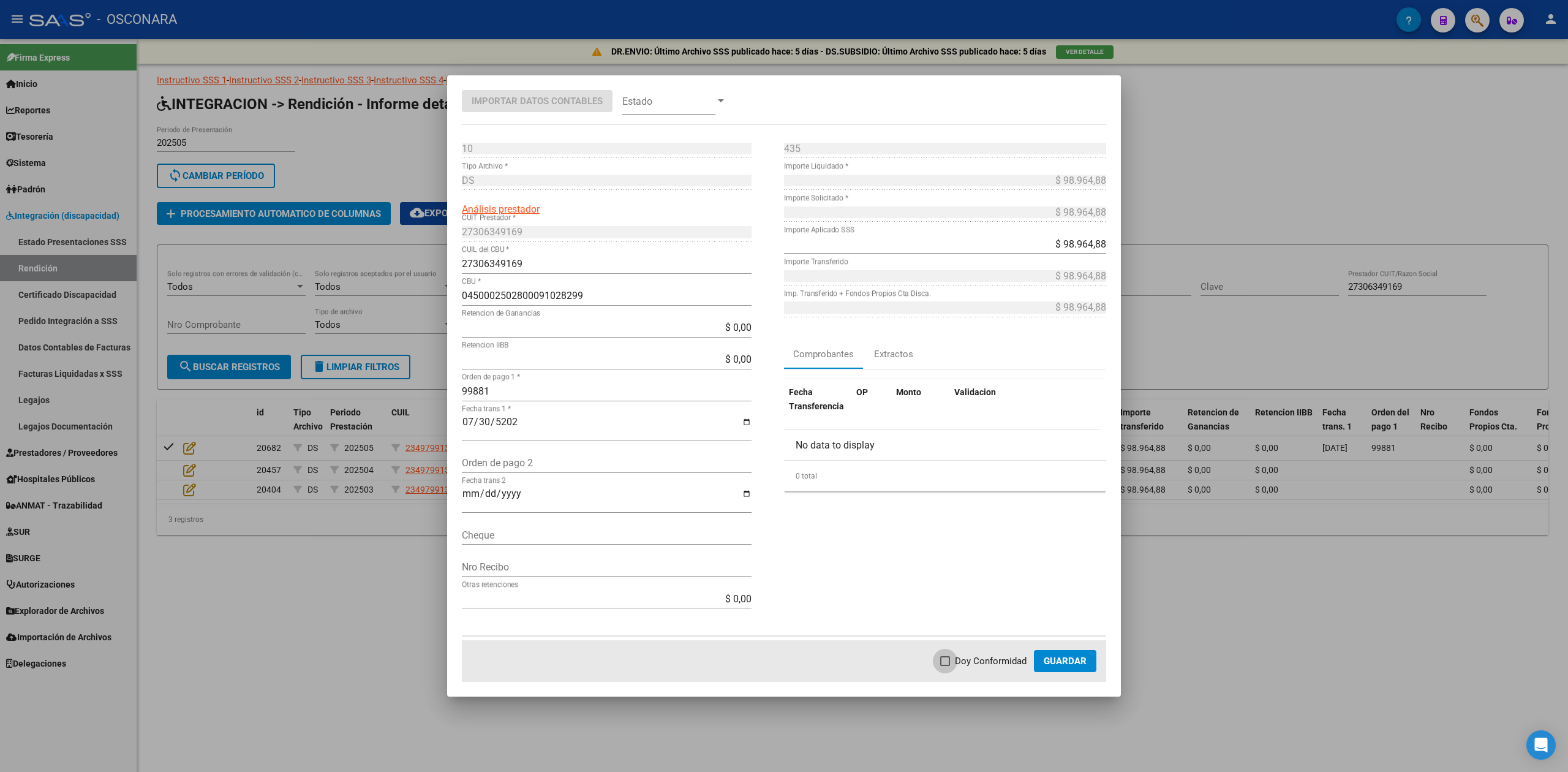
click at [945, 666] on input "Doy Conformidad" at bounding box center [945, 666] width 1 height 1
checkbox input "true"
click at [1061, 660] on span "Guardar" at bounding box center [1065, 661] width 43 height 11
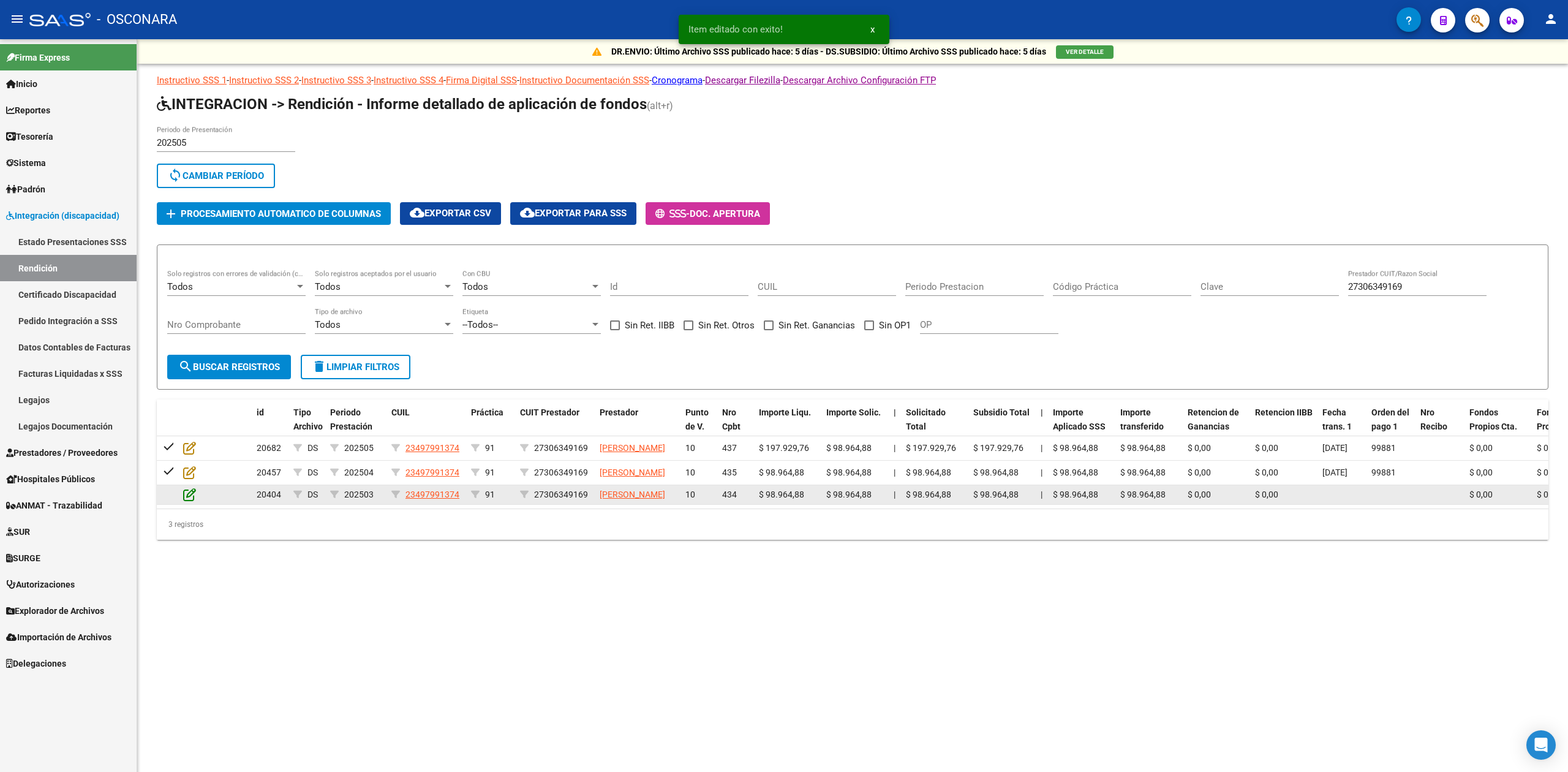
click at [187, 501] on icon at bounding box center [190, 494] width 13 height 14
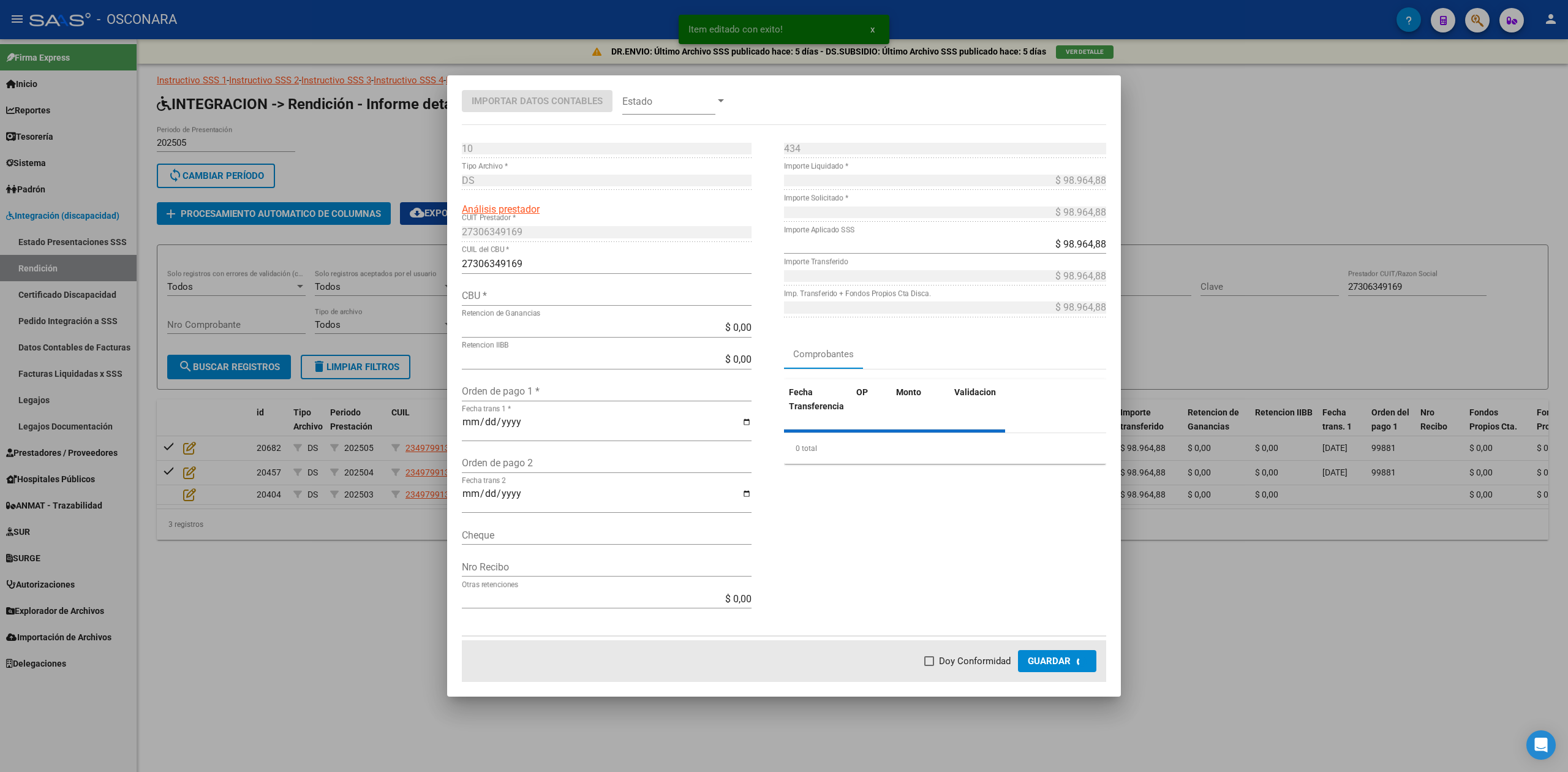
type input "0450002502800091028299"
click at [518, 388] on input "Orden de pago 1 *" at bounding box center [607, 391] width 290 height 12
type input "99881"
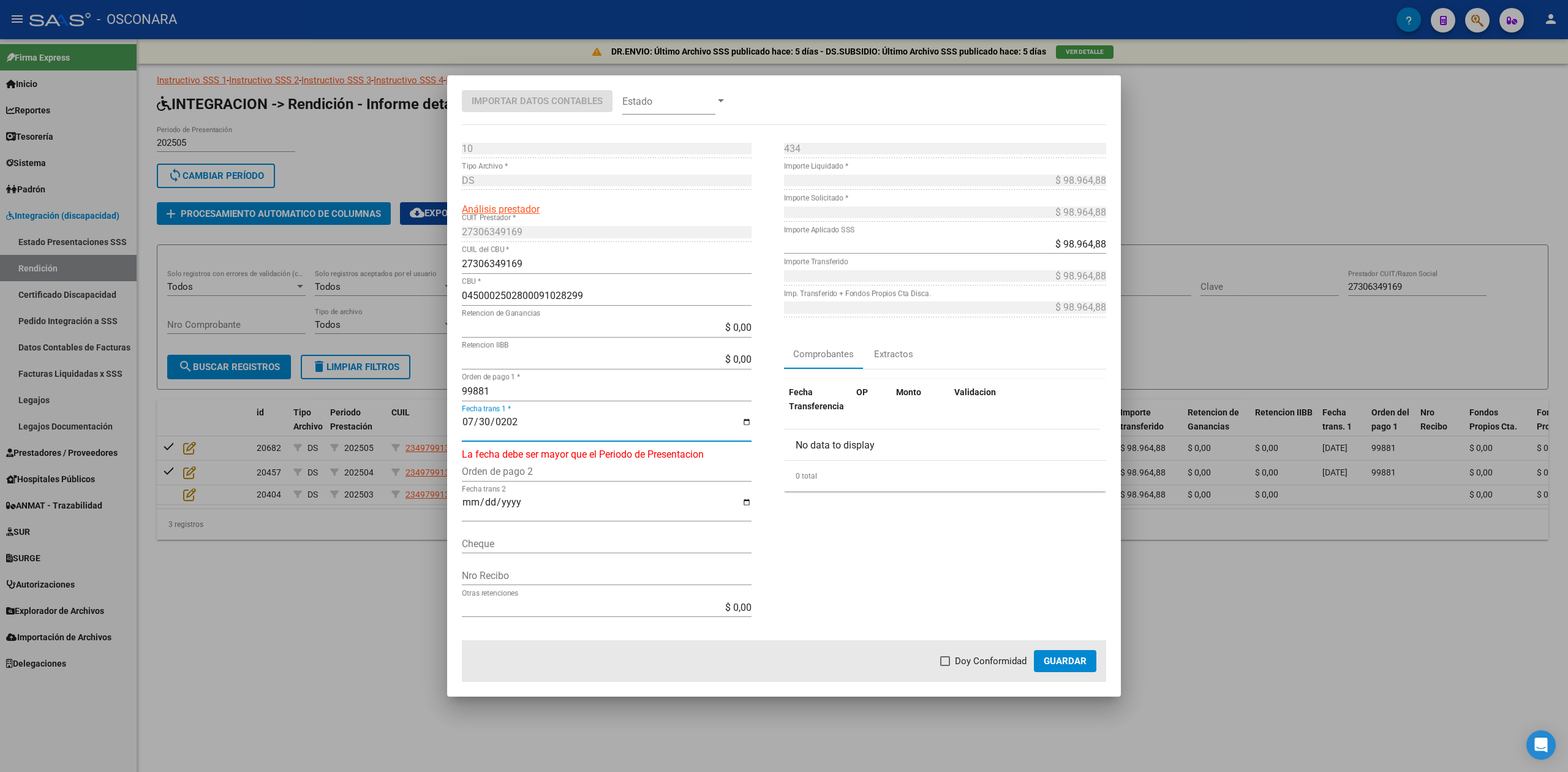
type input "[DATE]"
click at [981, 660] on span "Doy Conformidad" at bounding box center [990, 661] width 72 height 15
click at [945, 666] on input "Doy Conformidad" at bounding box center [945, 666] width 1 height 1
checkbox input "true"
click at [1047, 660] on span "Guardar" at bounding box center [1065, 661] width 43 height 11
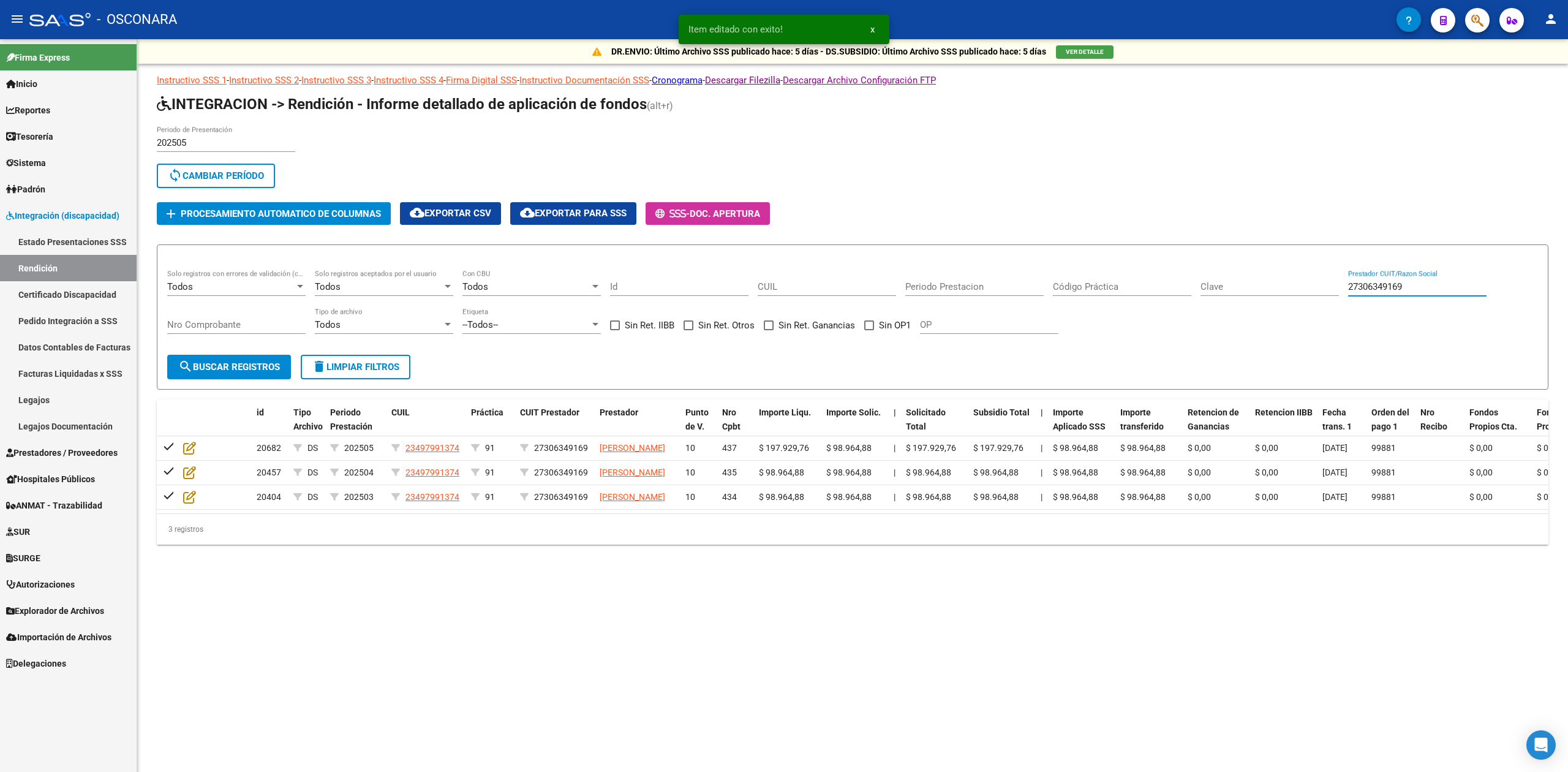
drag, startPoint x: 1430, startPoint y: 290, endPoint x: 1265, endPoint y: 295, distance: 165.1
click at [1265, 295] on div "Todos Solo registros con errores de validación (control 623 instructivo de rend…" at bounding box center [852, 308] width 1371 height 76
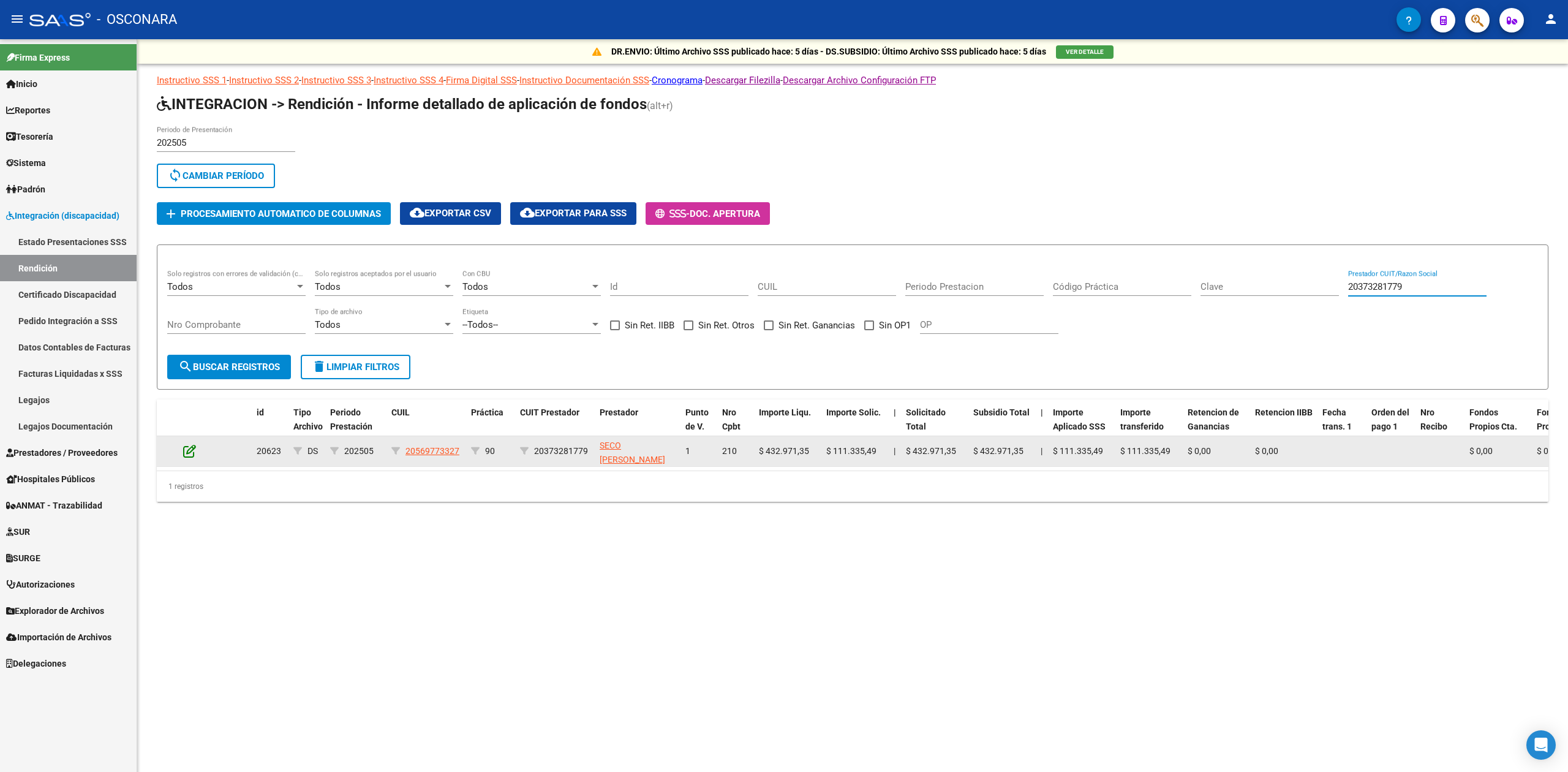
type input "20373281779"
click at [187, 444] on icon at bounding box center [190, 451] width 13 height 14
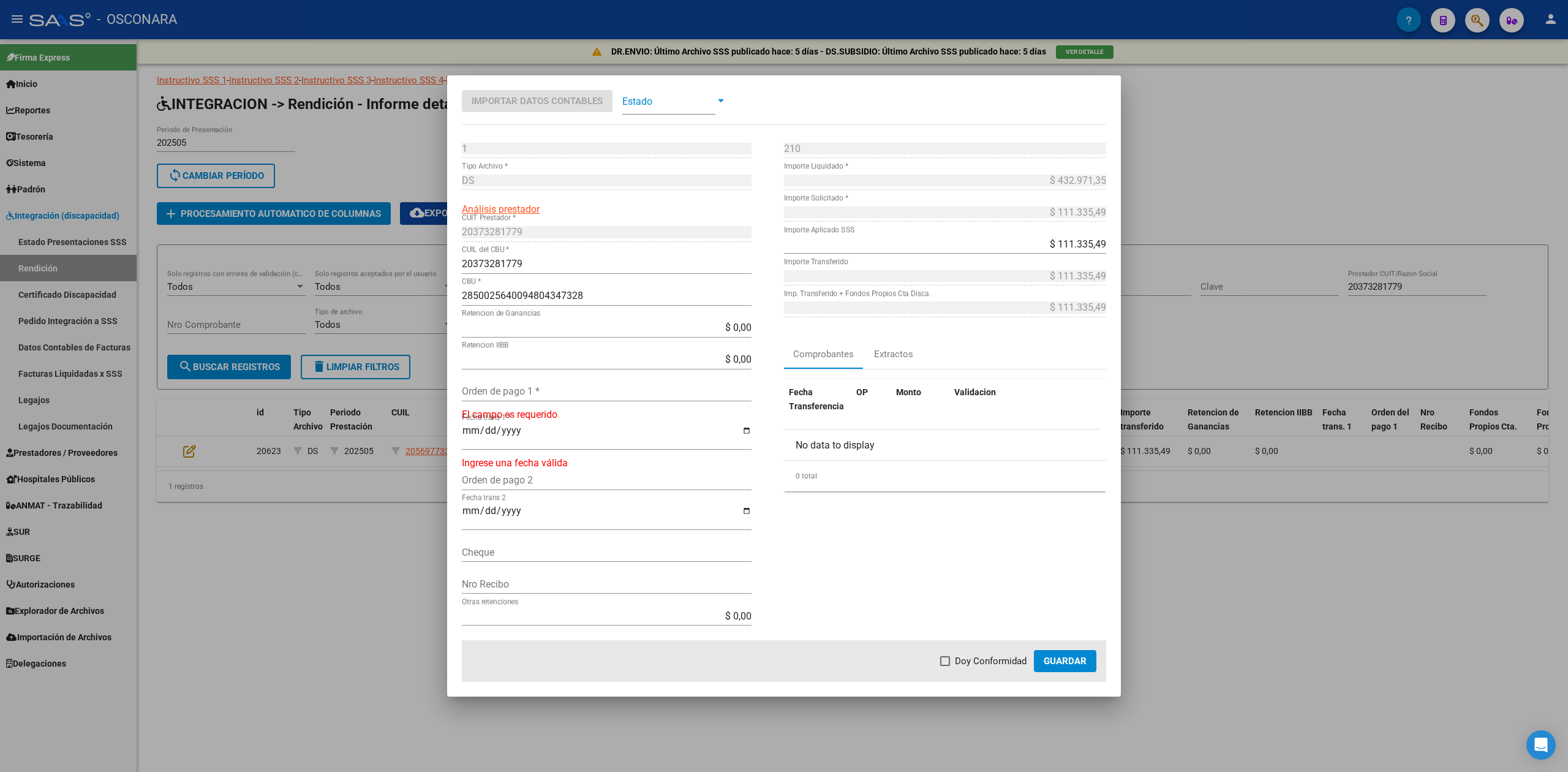
click at [550, 395] on input "Orden de pago 1 *" at bounding box center [607, 391] width 290 height 12
type input "99880"
type input "[DATE]"
click at [1007, 662] on span "Doy Conformidad" at bounding box center [990, 661] width 72 height 15
click at [945, 666] on input "Doy Conformidad" at bounding box center [945, 666] width 1 height 1
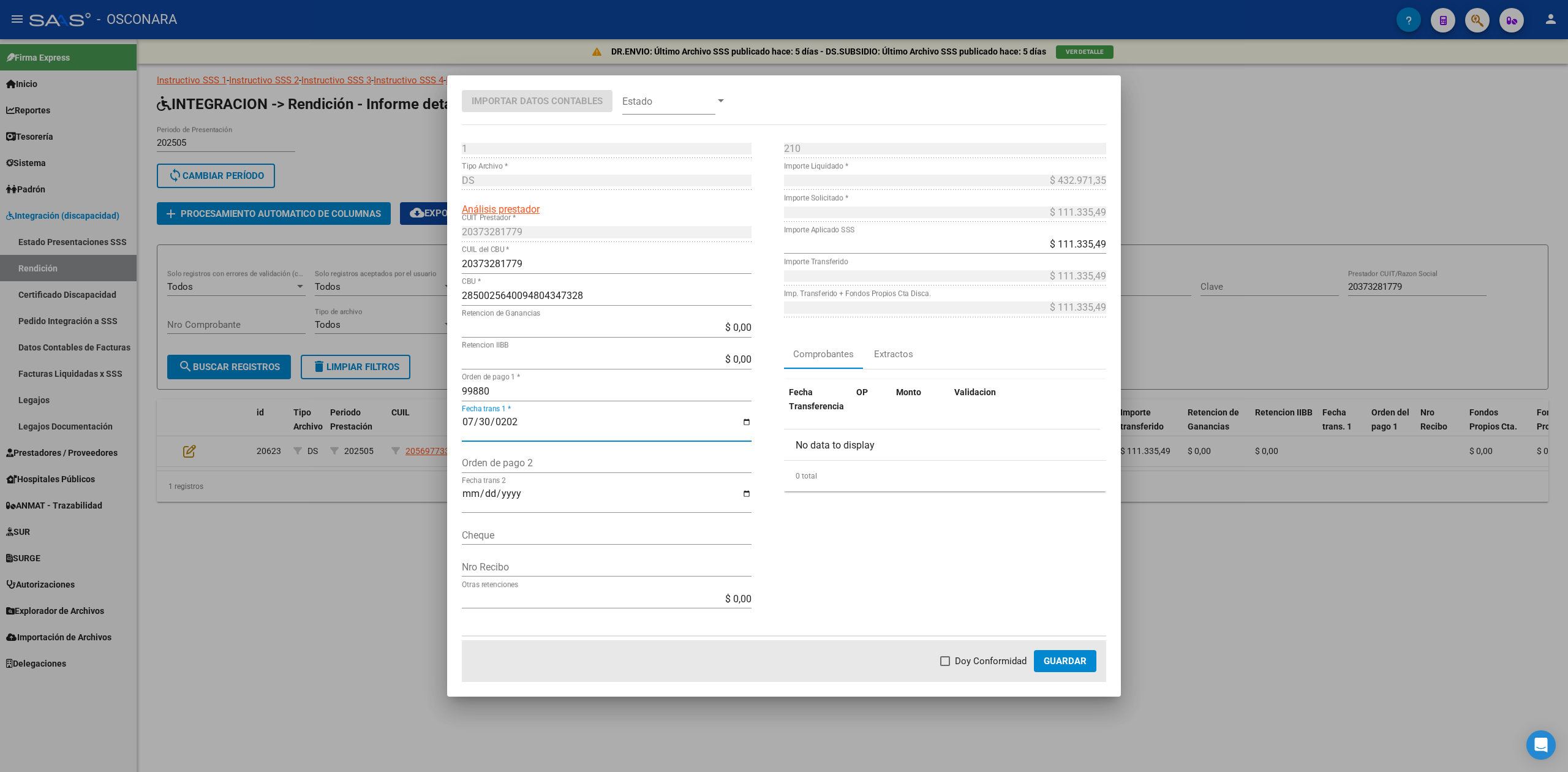
checkbox input "true"
click at [1074, 656] on span "Guardar" at bounding box center [1065, 661] width 43 height 11
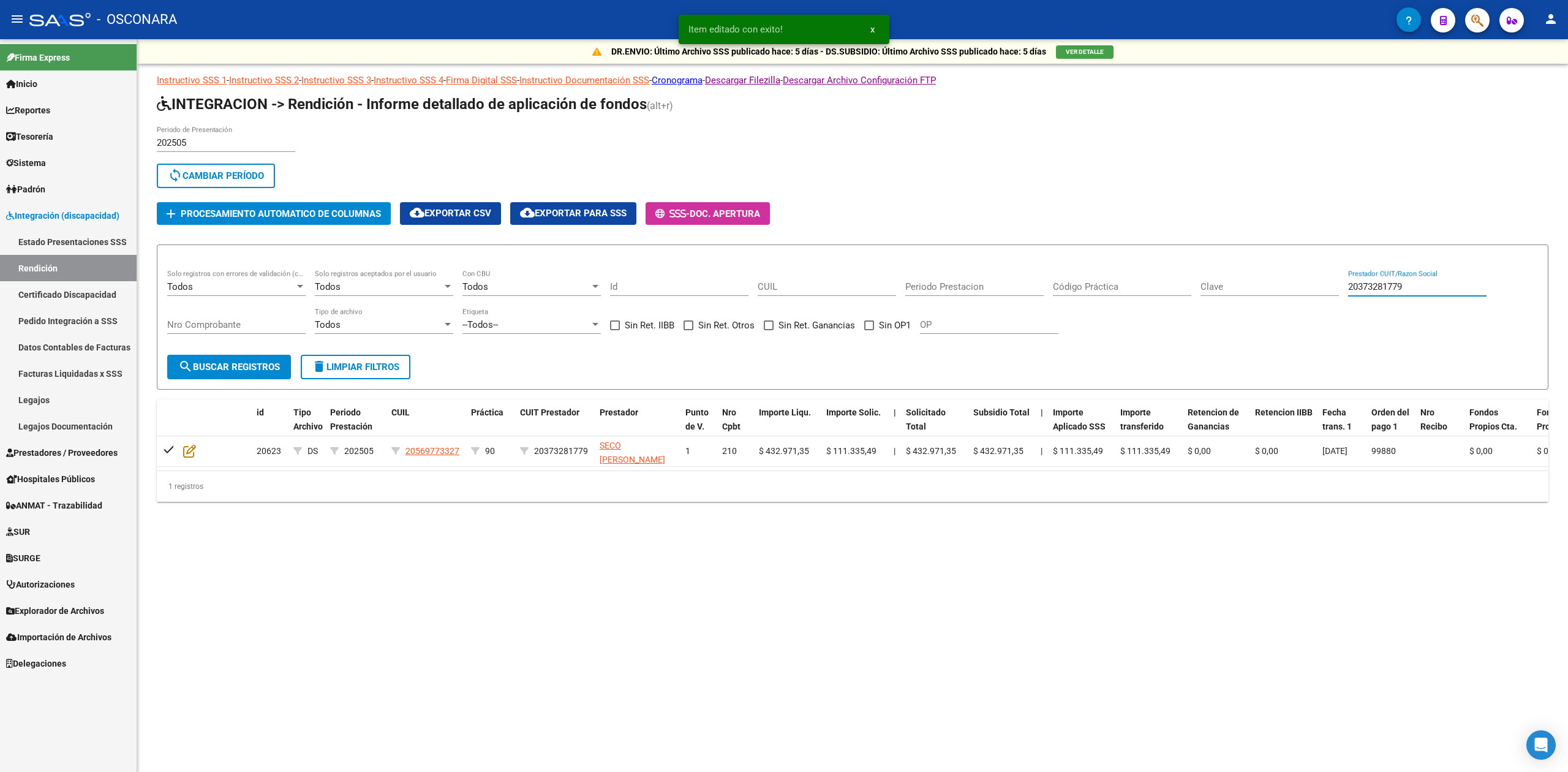
drag, startPoint x: 1381, startPoint y: 287, endPoint x: 1332, endPoint y: 294, distance: 49.5
click at [1332, 294] on div "Todos Solo registros con errores de validación (control 623 instructivo de rend…" at bounding box center [852, 308] width 1371 height 76
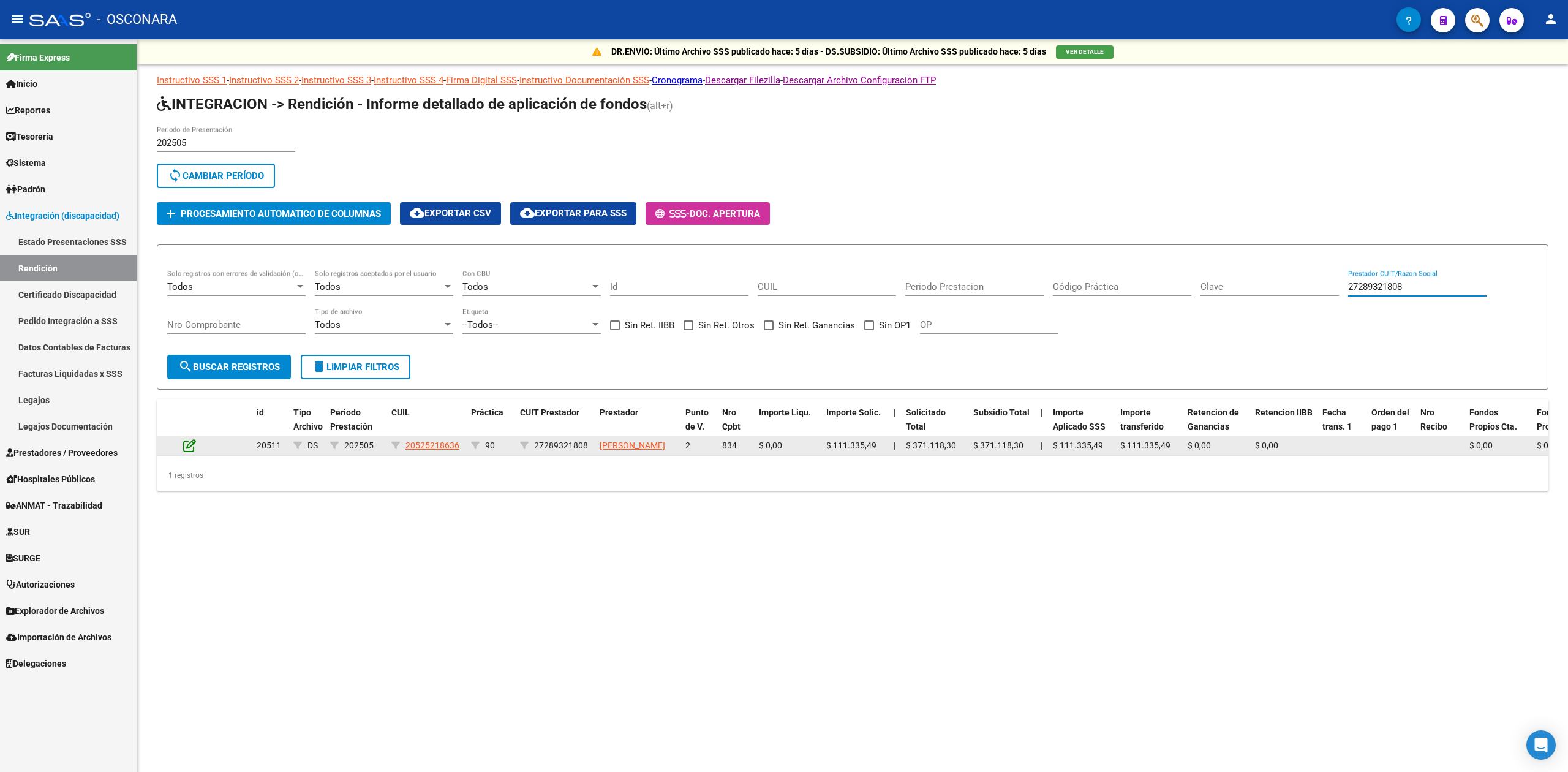
type input "27289321808"
click at [187, 449] on icon at bounding box center [190, 445] width 13 height 14
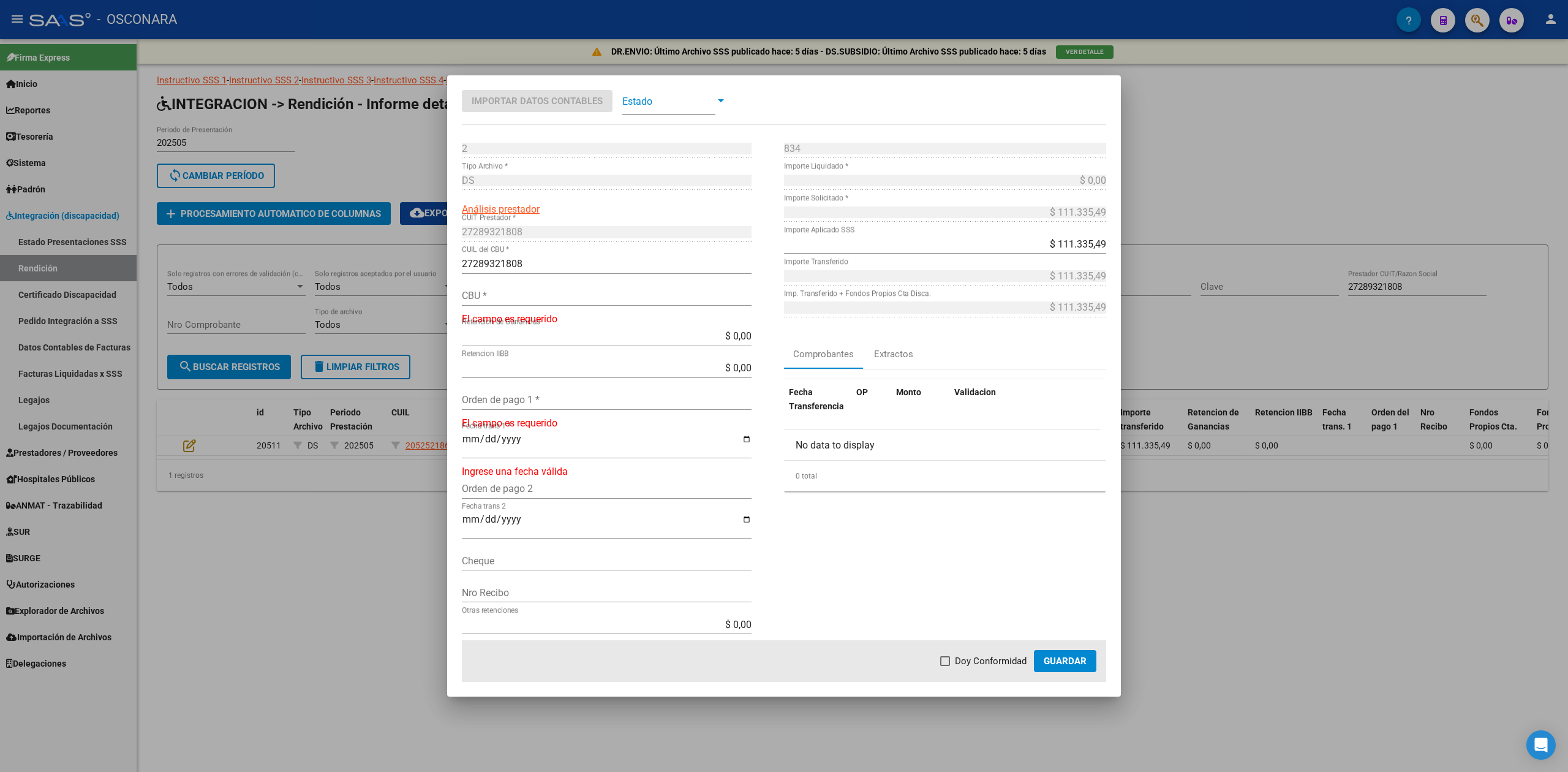
click at [529, 283] on div "27289321808 CUIL del CBU *" at bounding box center [607, 270] width 290 height 32
click at [528, 295] on input "CBU *" at bounding box center [607, 296] width 290 height 12
type input "0070246330004012482699"
click at [514, 392] on input "Orden de pago 1 *" at bounding box center [607, 391] width 290 height 12
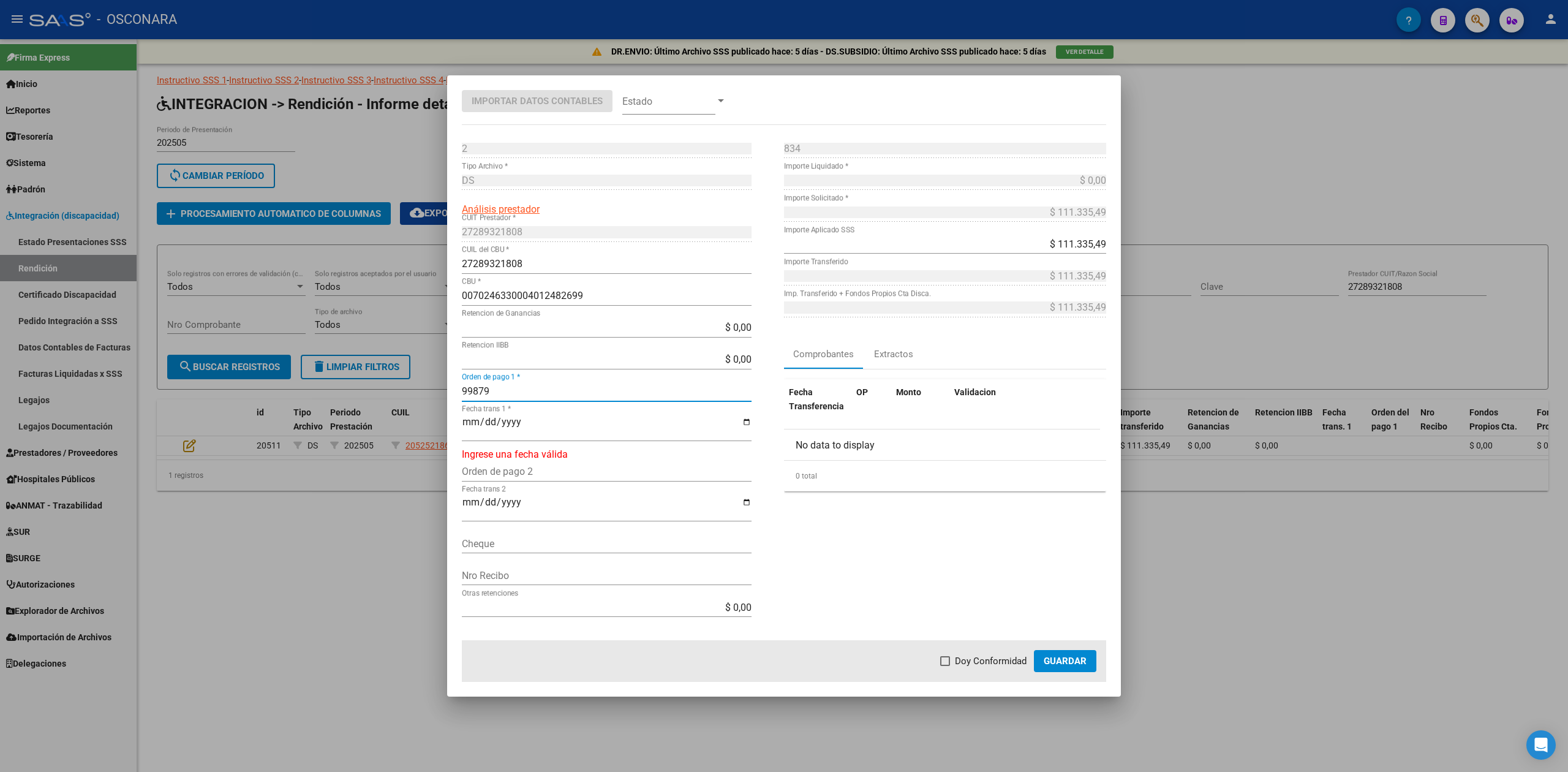
type input "99879"
type input "[DATE]"
click at [964, 659] on span "Doy Conformidad" at bounding box center [990, 661] width 72 height 15
click at [945, 666] on input "Doy Conformidad" at bounding box center [945, 666] width 1 height 1
checkbox input "true"
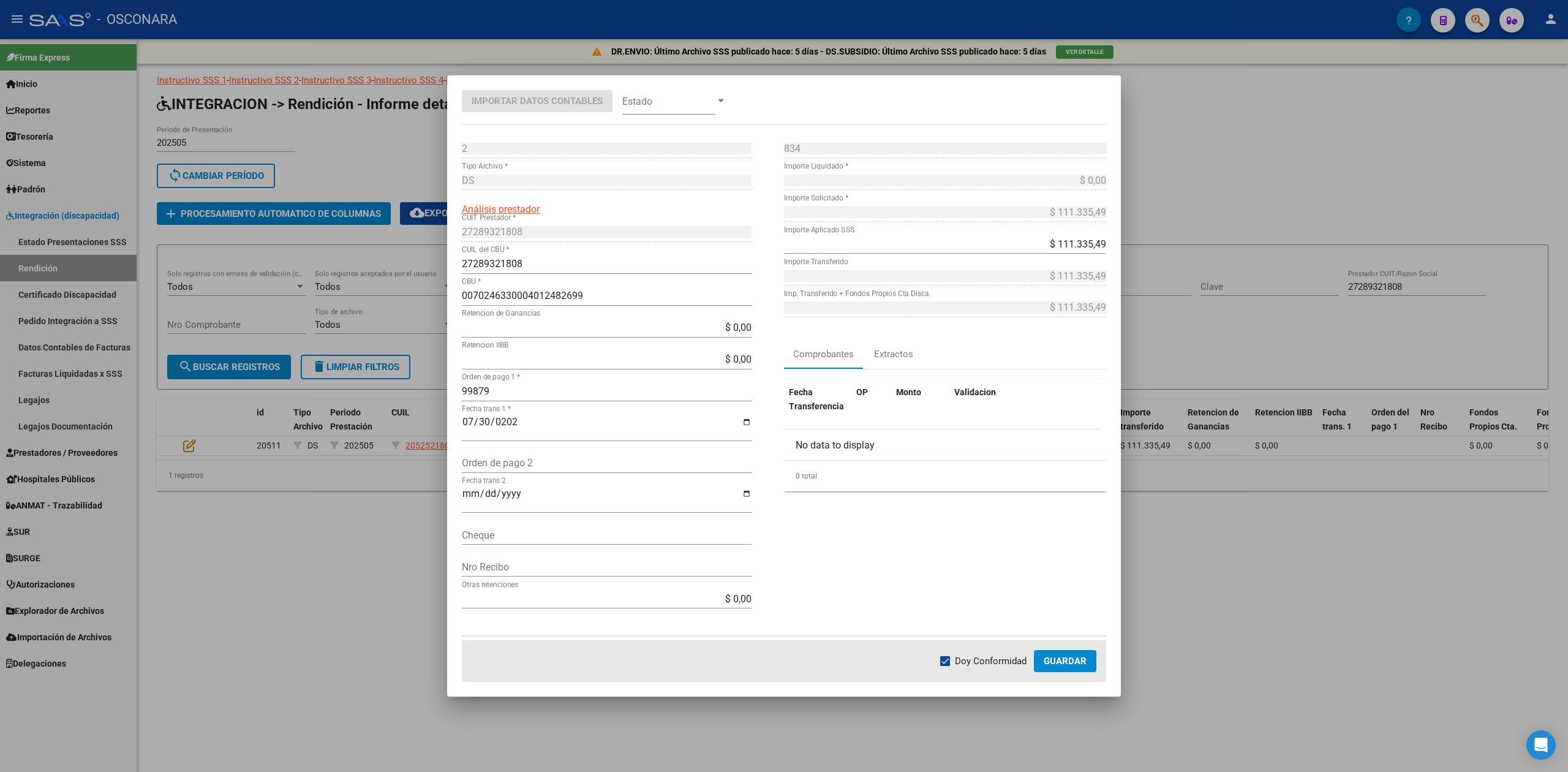
click at [1044, 657] on button "Guardar" at bounding box center [1065, 661] width 63 height 22
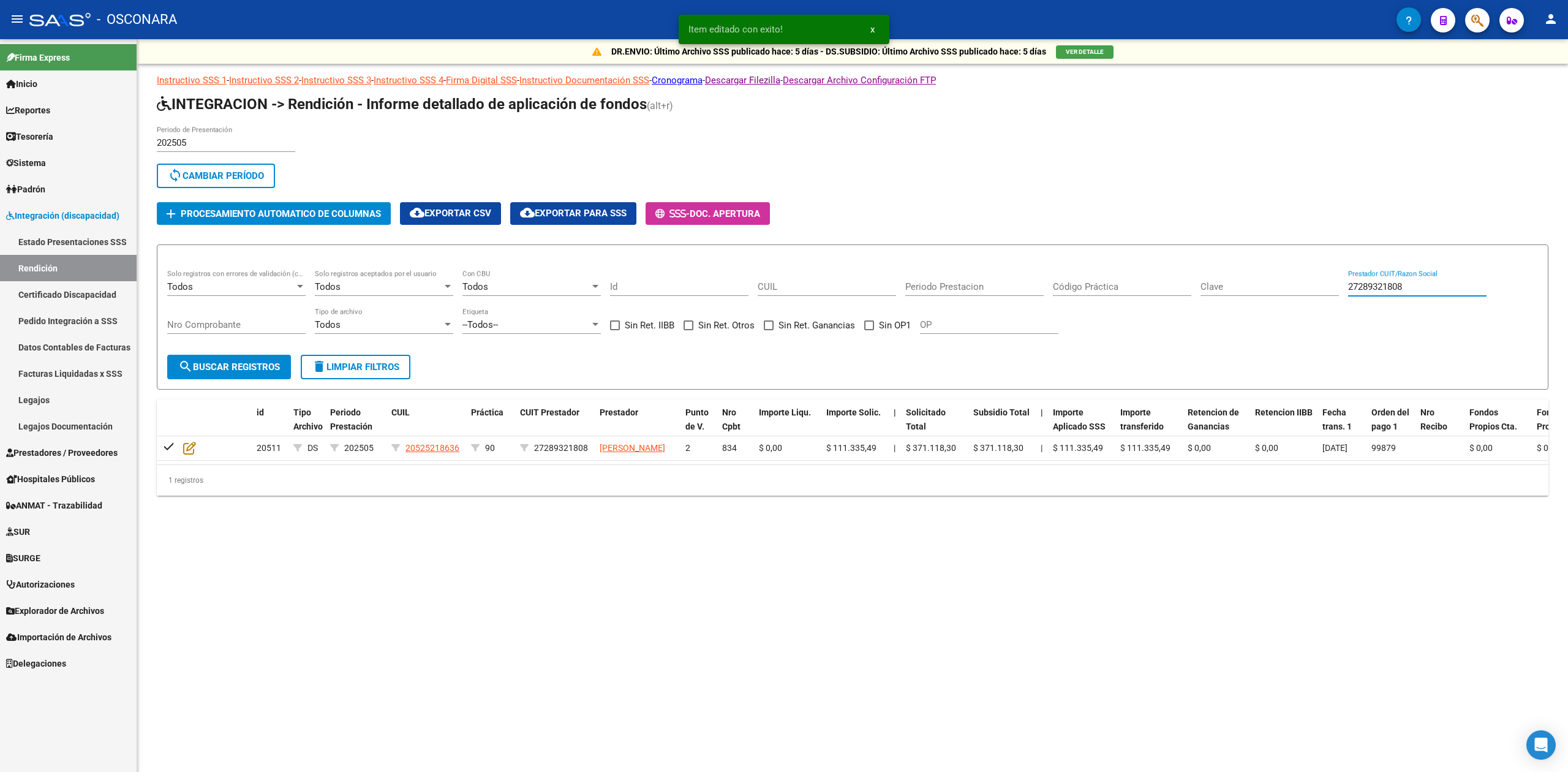
drag, startPoint x: 1348, startPoint y: 292, endPoint x: 1328, endPoint y: 294, distance: 20.1
click at [1328, 294] on div "Todos Solo registros con errores de validación (control 623 instructivo de rend…" at bounding box center [852, 308] width 1371 height 76
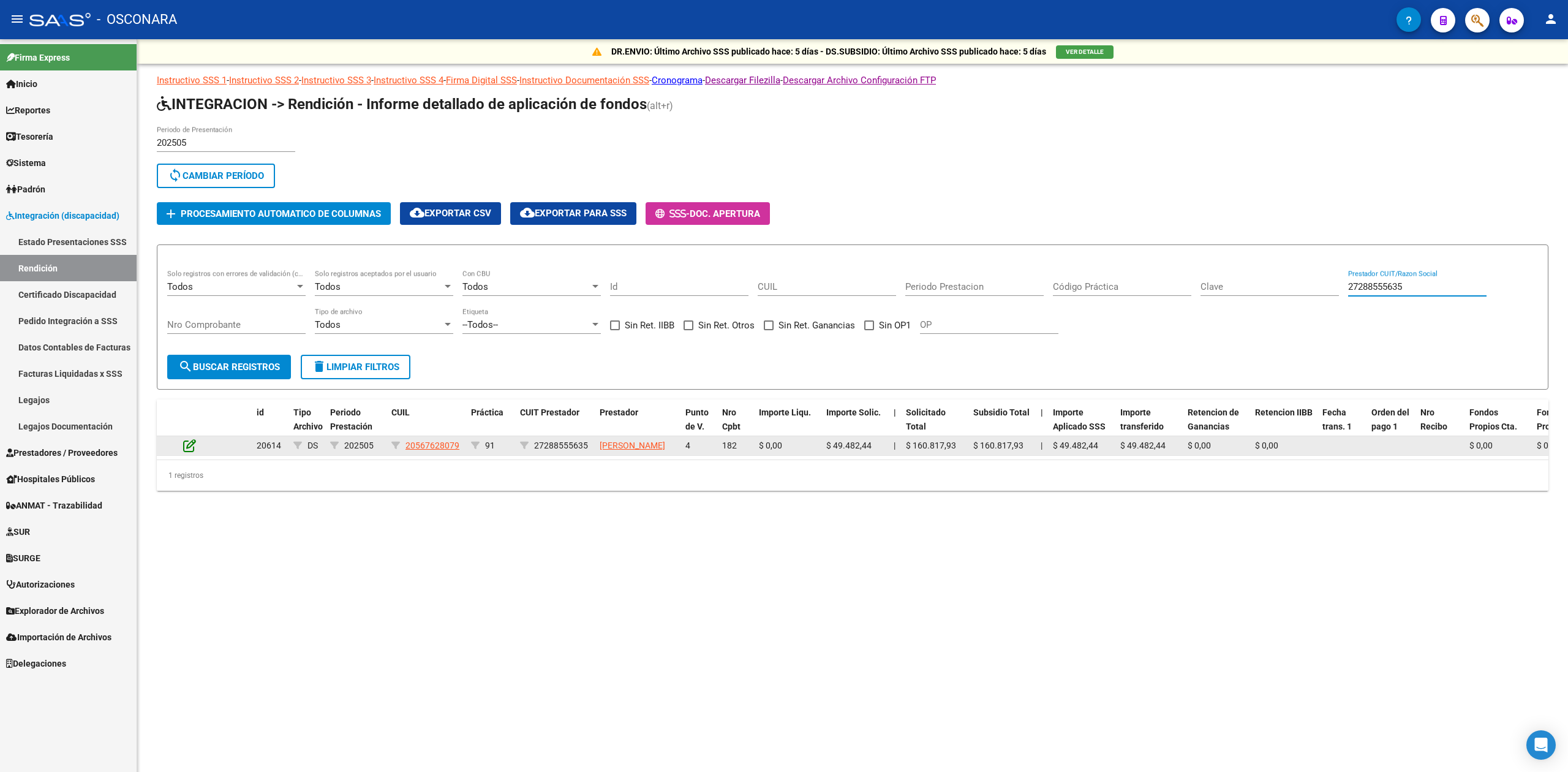
type input "27288555635"
click at [188, 452] on icon at bounding box center [190, 445] width 13 height 14
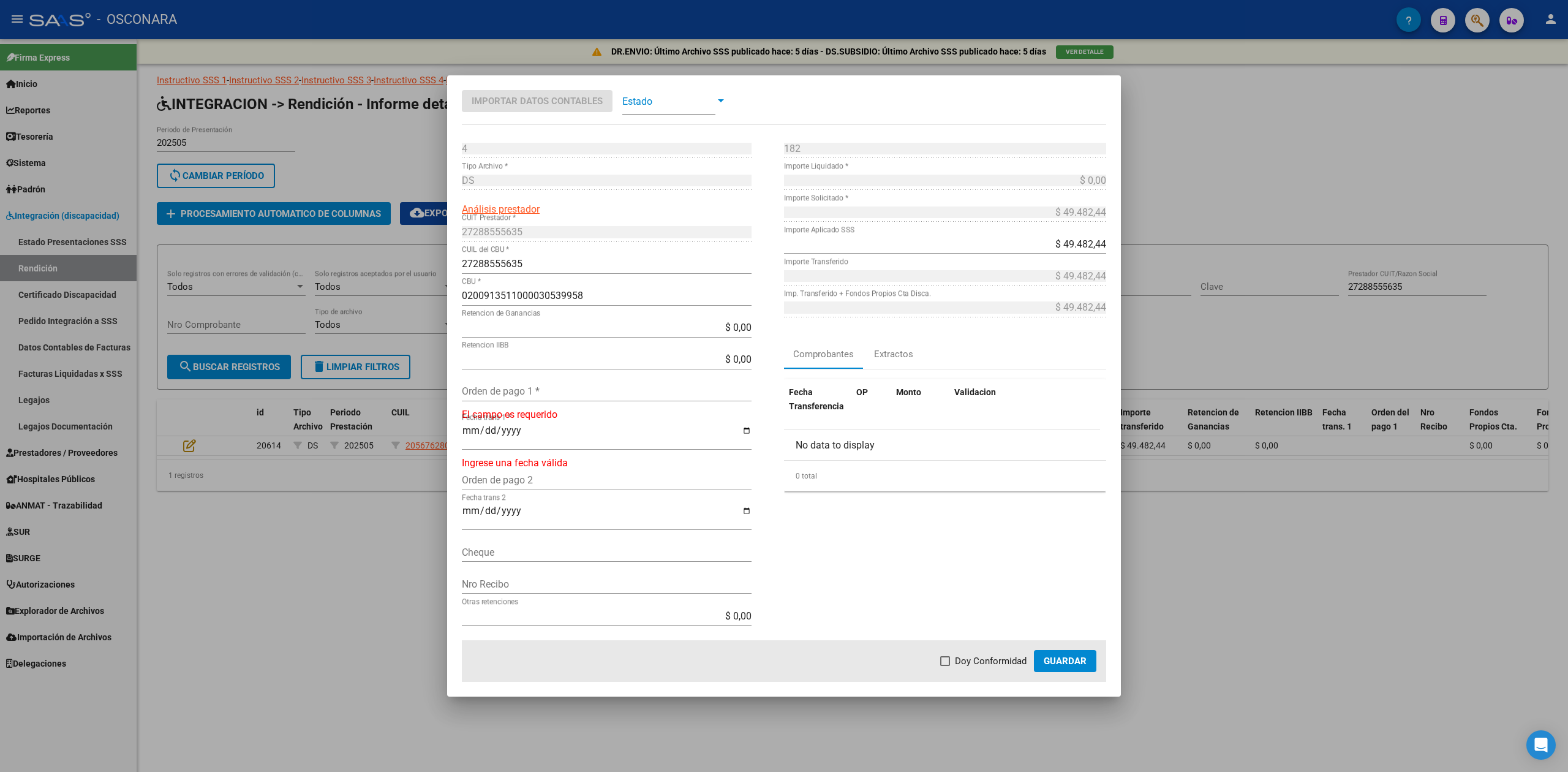
click at [558, 392] on input "Orden de pago 1 *" at bounding box center [607, 391] width 290 height 12
type input "99878"
type input "[DATE]"
click at [991, 659] on span "Doy Conformidad" at bounding box center [990, 661] width 72 height 15
click at [945, 666] on input "Doy Conformidad" at bounding box center [945, 666] width 1 height 1
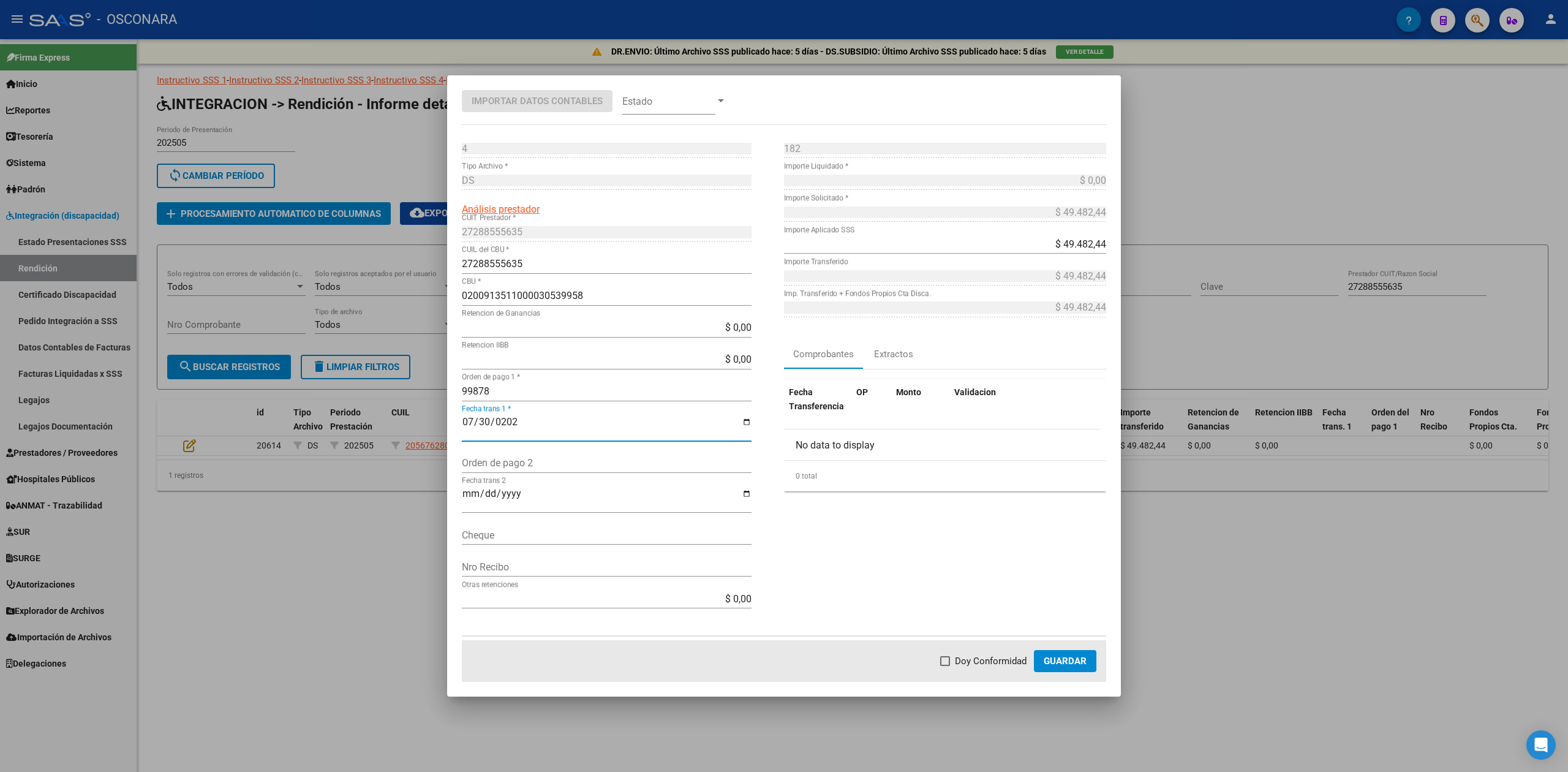
checkbox input "true"
click at [1063, 660] on span "Guardar" at bounding box center [1065, 661] width 43 height 11
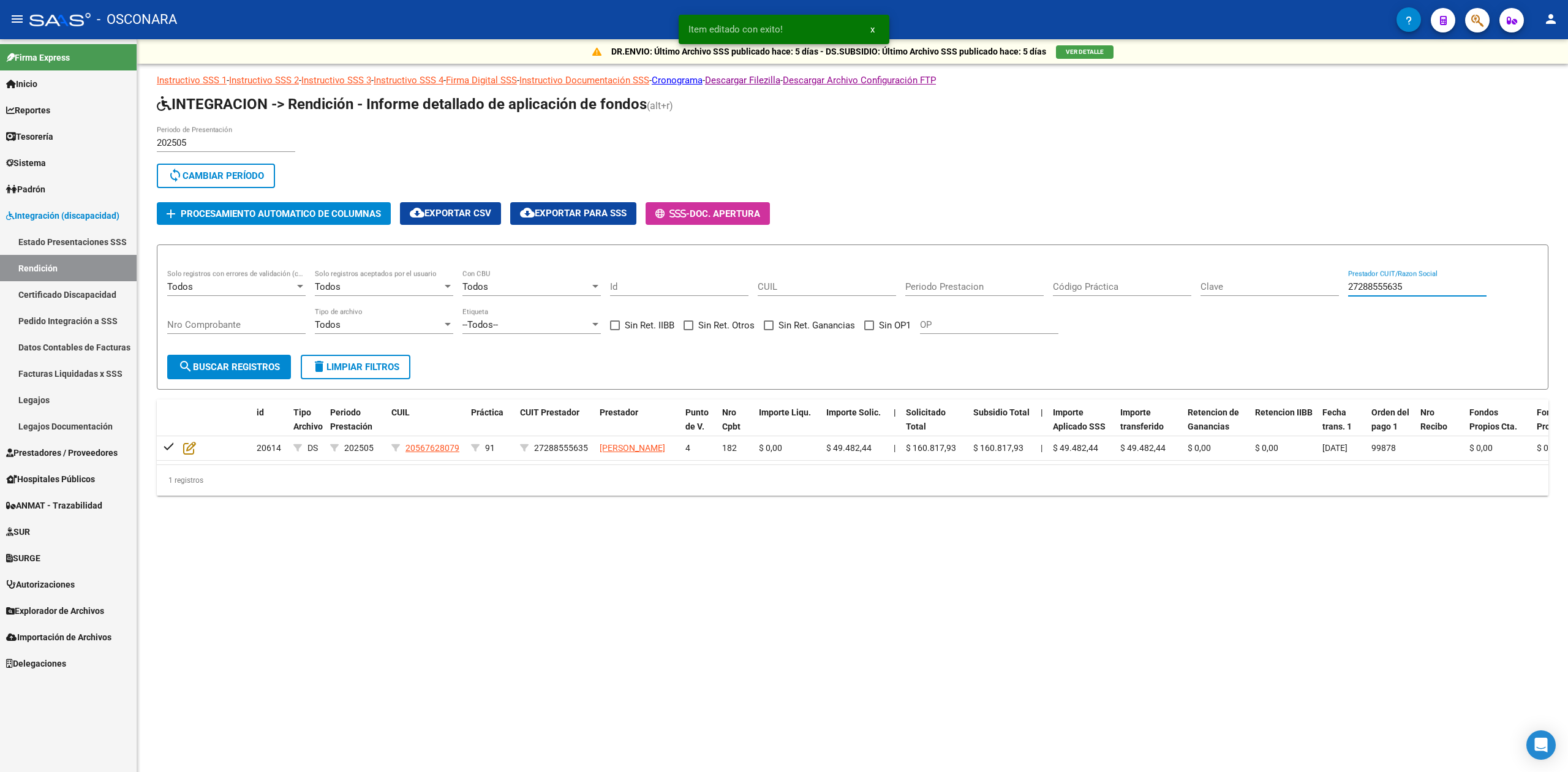
drag, startPoint x: 1429, startPoint y: 289, endPoint x: 1261, endPoint y: 285, distance: 168.0
click at [1261, 285] on div "Todos Solo registros con errores de validación (control 623 instructivo de rend…" at bounding box center [852, 308] width 1371 height 76
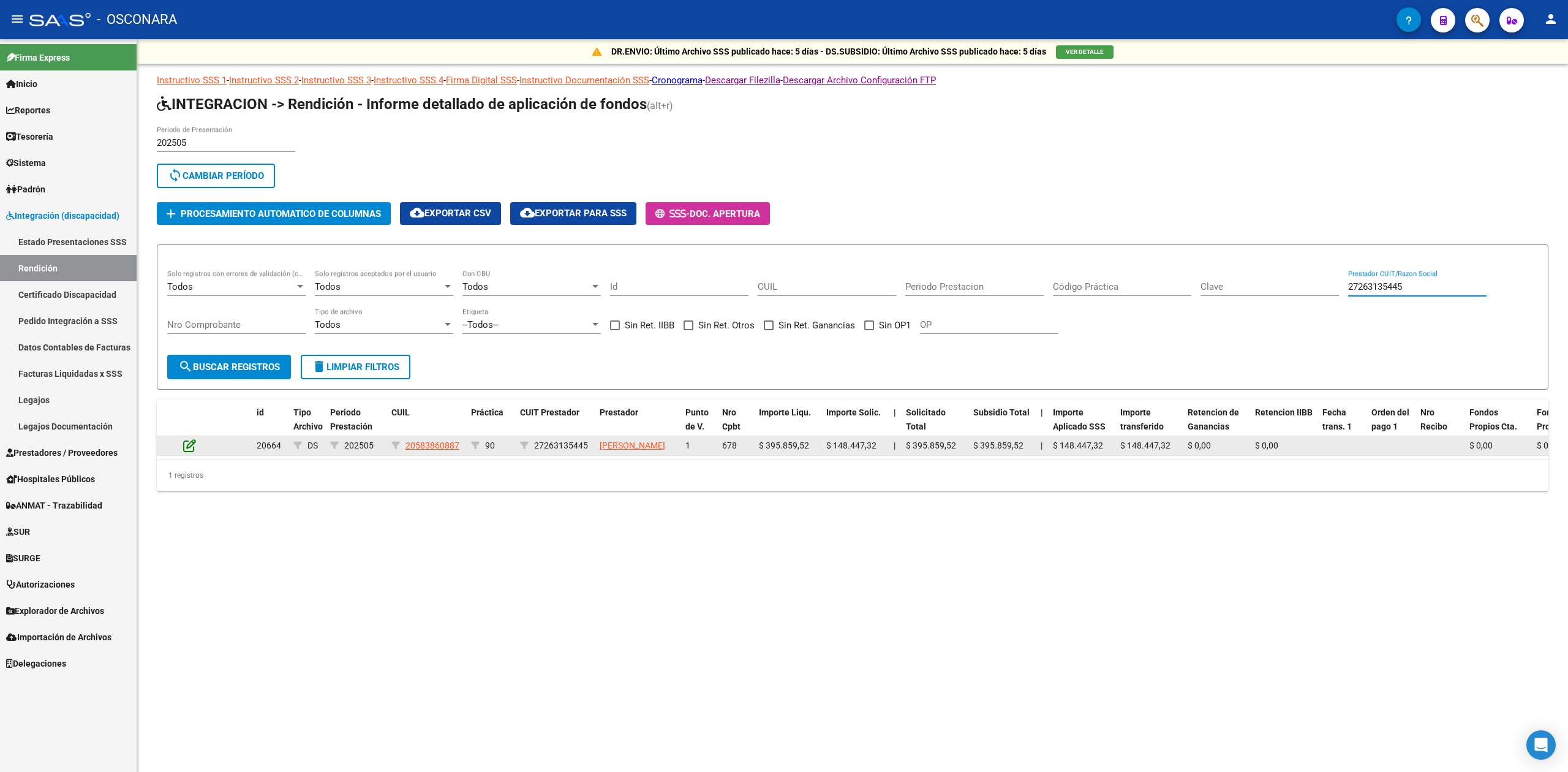
type input "27263135445"
click at [188, 449] on icon at bounding box center [190, 445] width 13 height 14
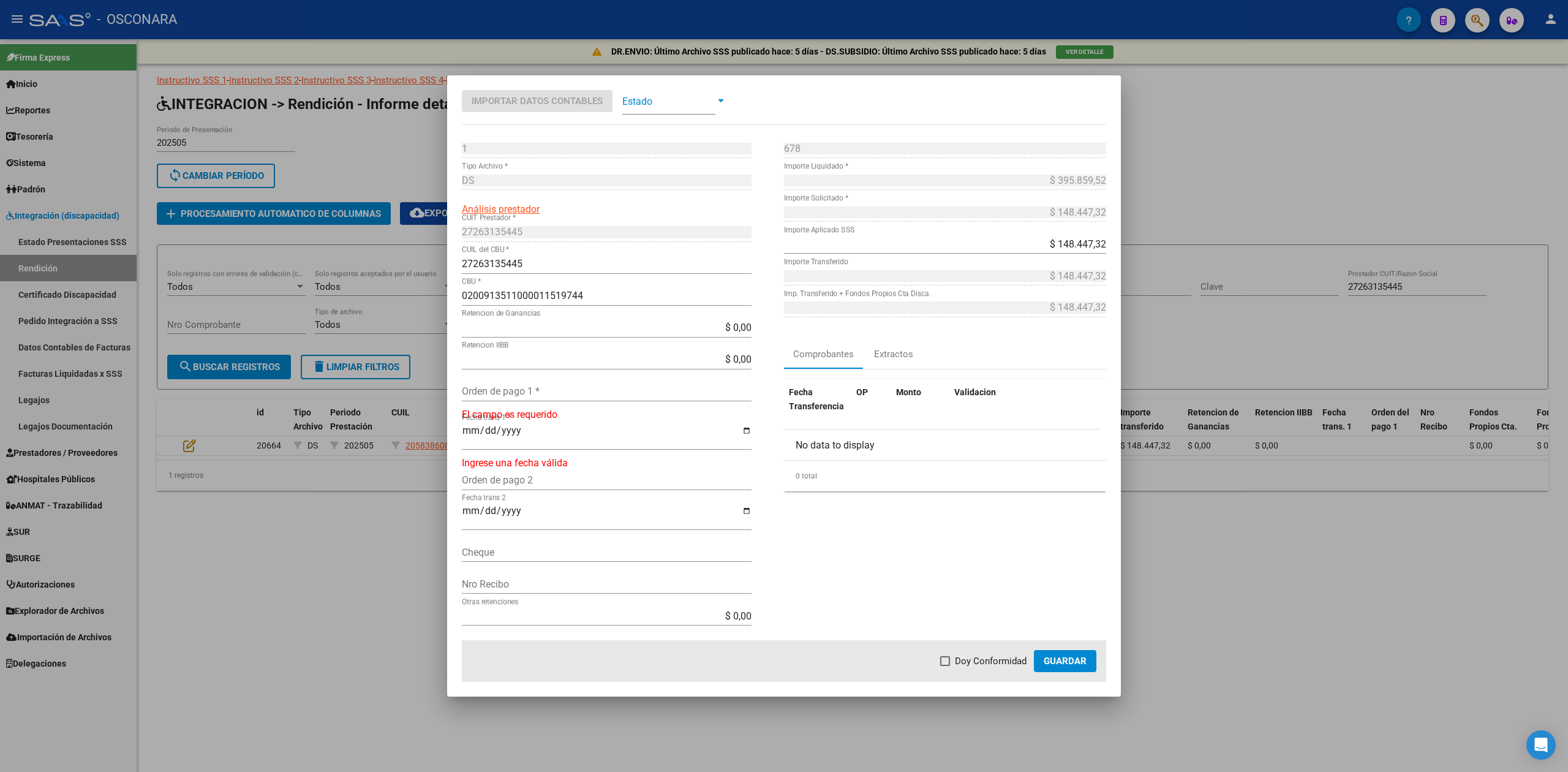
click at [503, 392] on input "Orden de pago 1 *" at bounding box center [607, 391] width 290 height 12
type input "99877"
type input "[DATE]"
click at [1001, 668] on span "Doy Conformidad" at bounding box center [990, 661] width 72 height 15
click at [945, 667] on input "Doy Conformidad" at bounding box center [945, 666] width 1 height 1
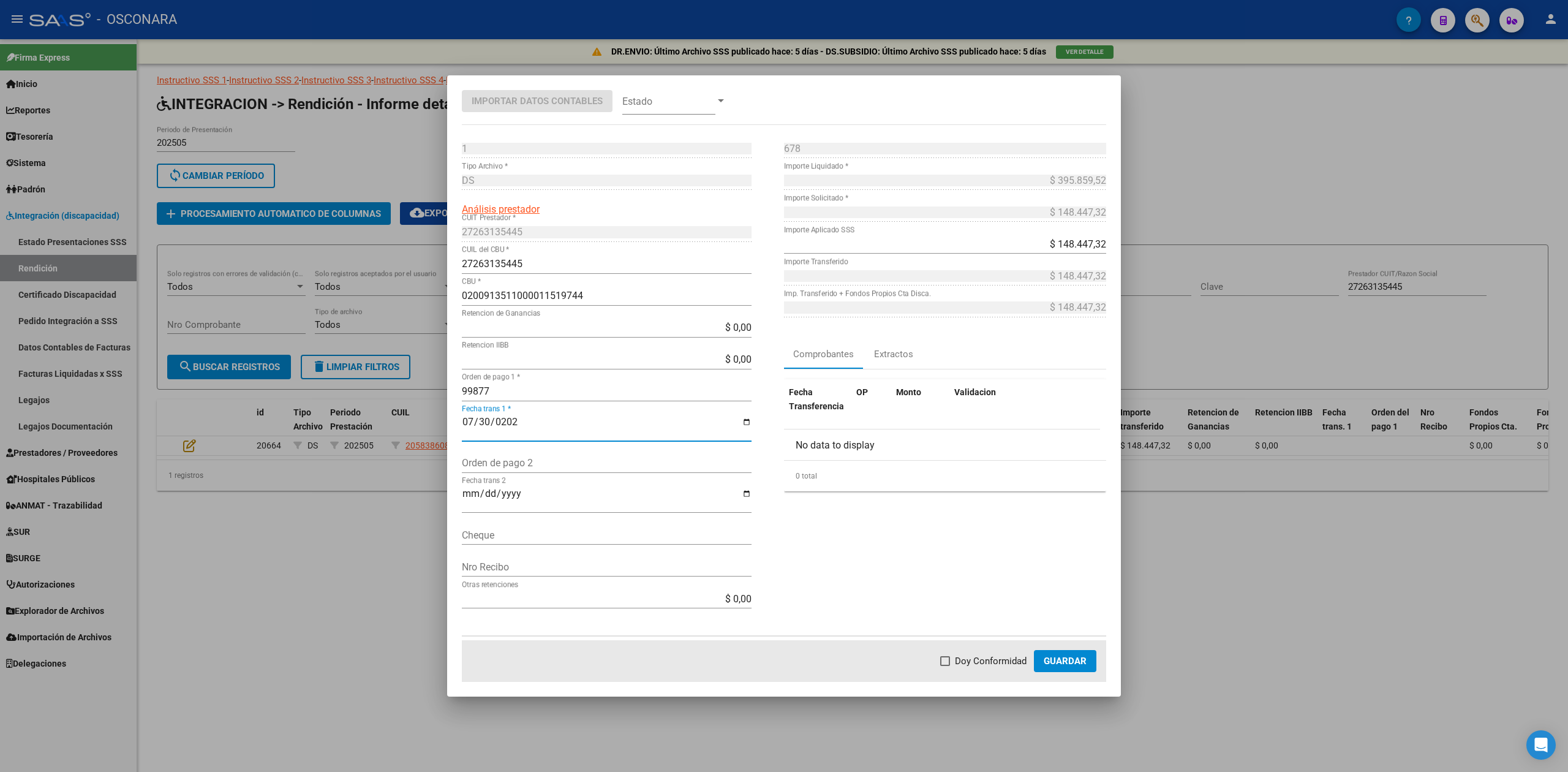
checkbox input "true"
click at [1061, 660] on span "Guardar" at bounding box center [1065, 661] width 43 height 11
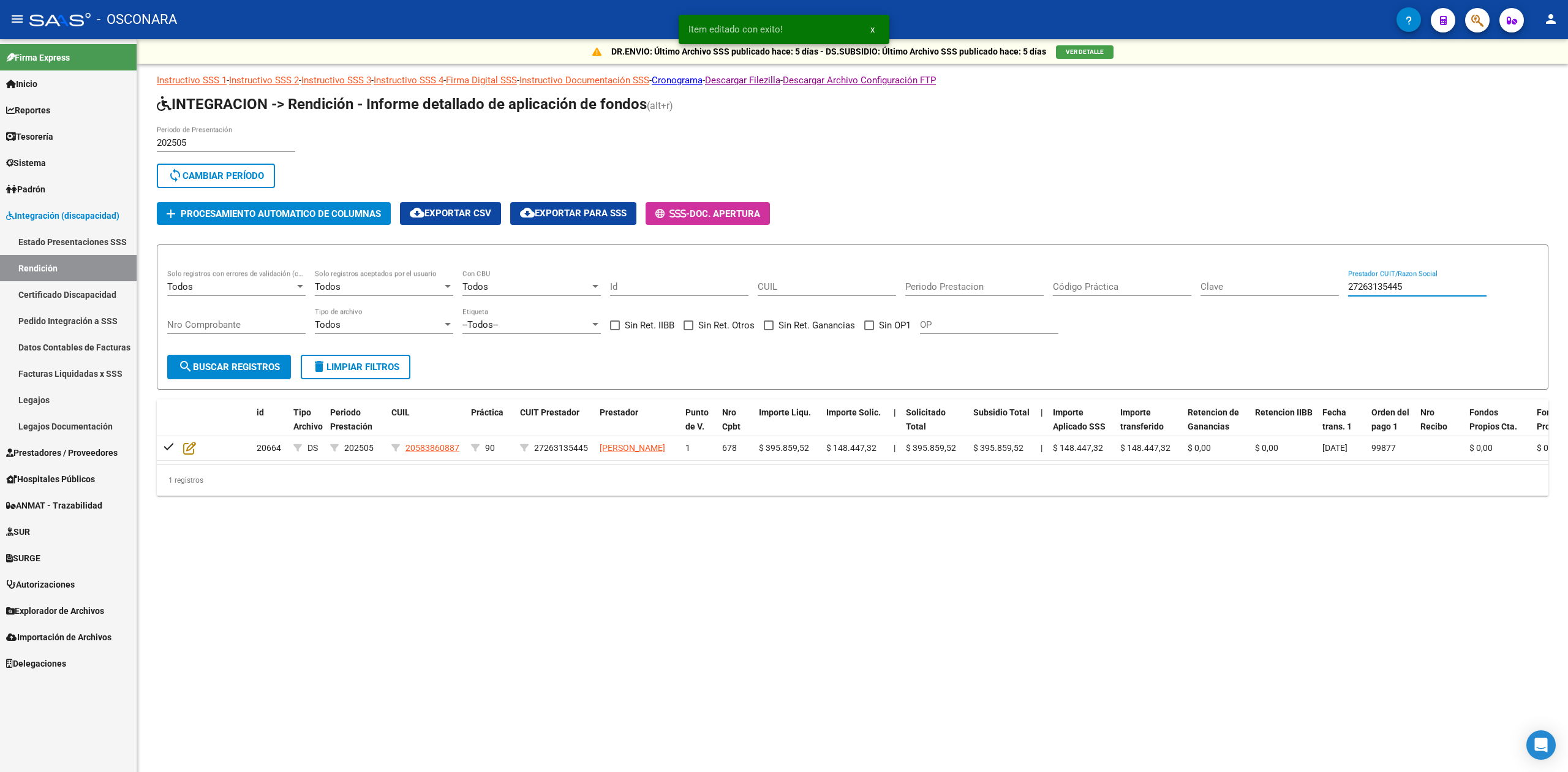
drag, startPoint x: 1420, startPoint y: 292, endPoint x: 1323, endPoint y: 292, distance: 97.0
click at [1323, 292] on div "Todos Solo registros con errores de validación (control 623 instructivo de rend…" at bounding box center [852, 308] width 1371 height 76
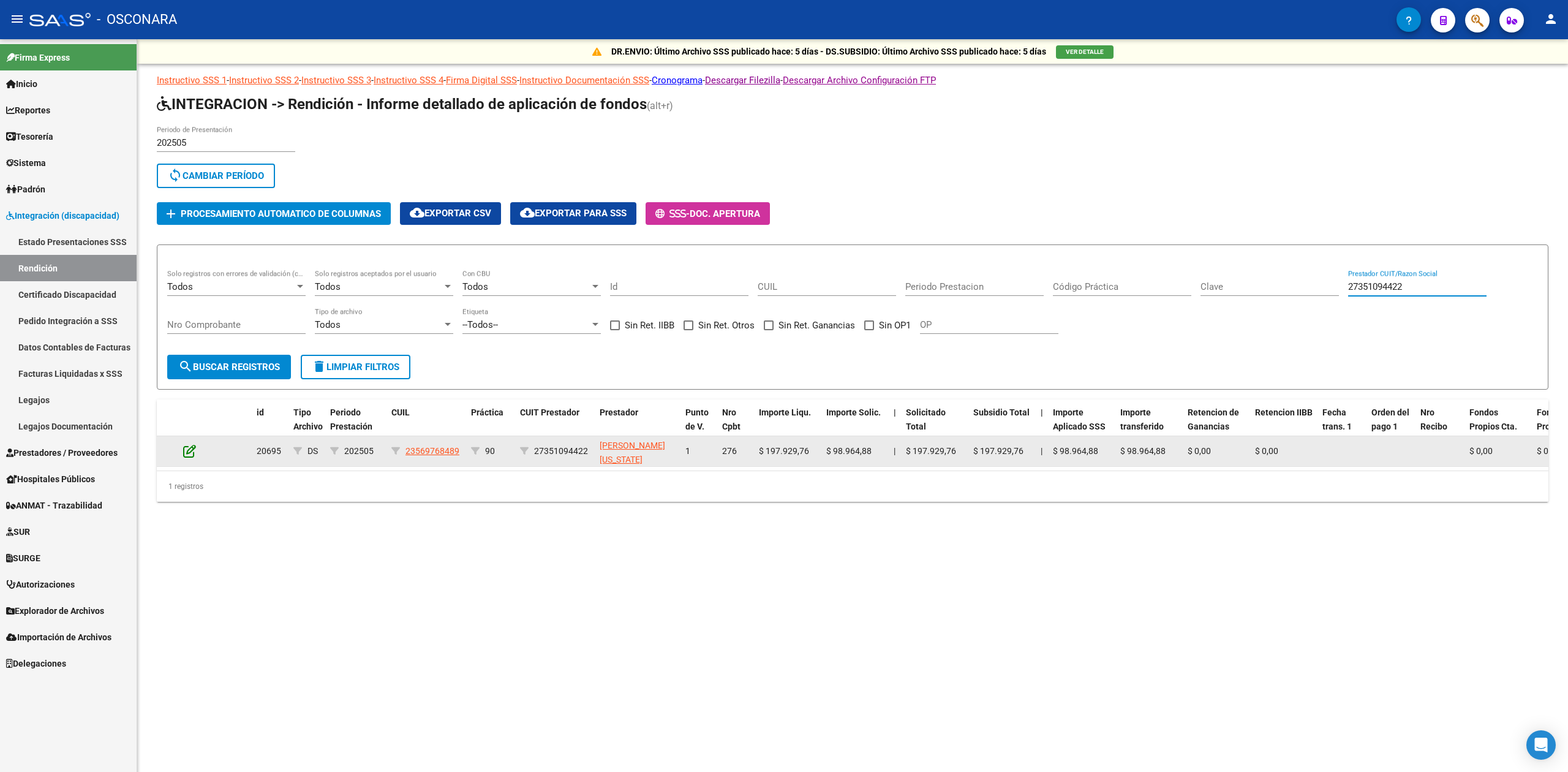
type input "27351094422"
click at [191, 449] on icon at bounding box center [190, 451] width 13 height 14
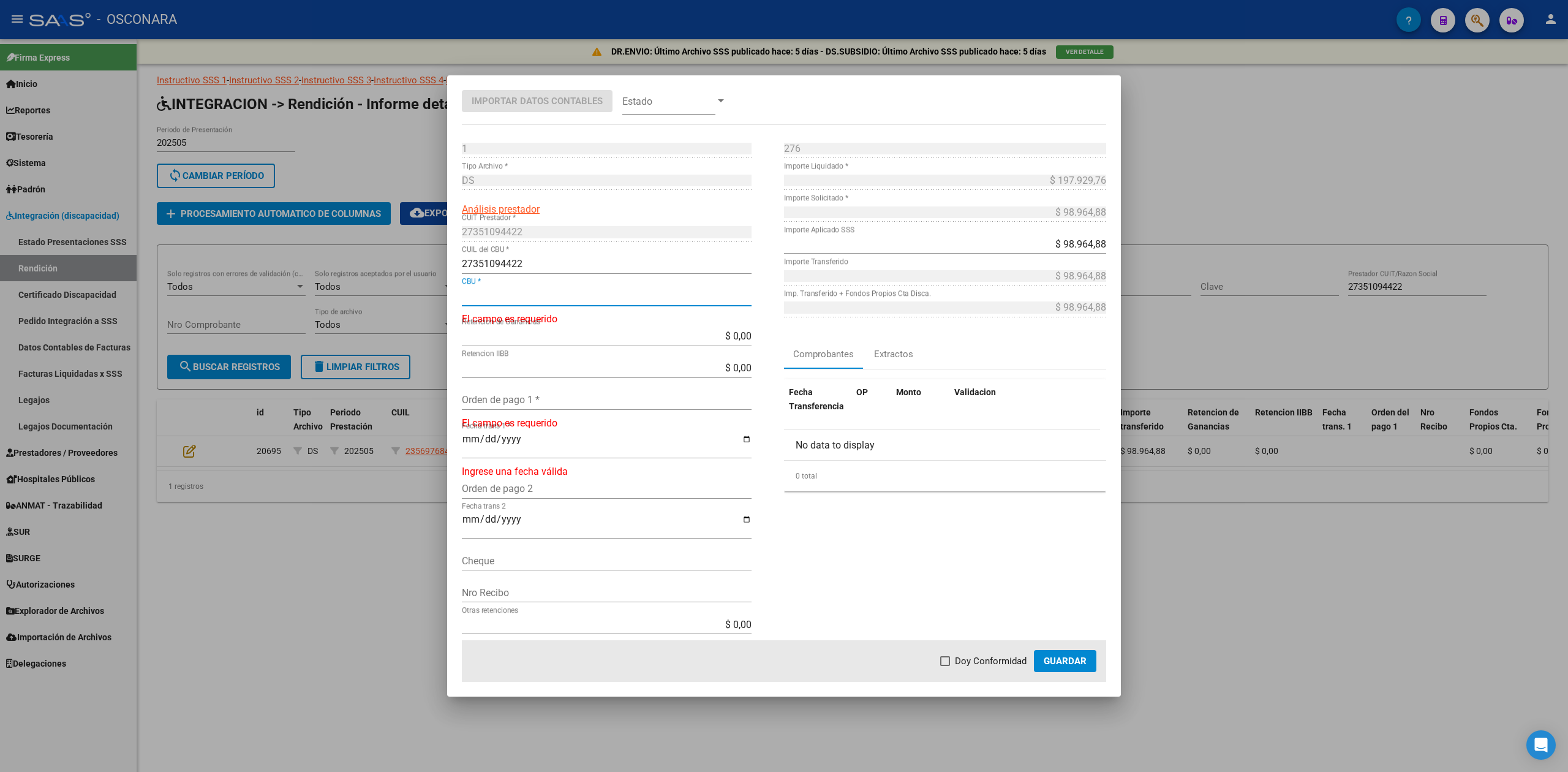
click at [539, 300] on input "CBU *" at bounding box center [607, 296] width 290 height 12
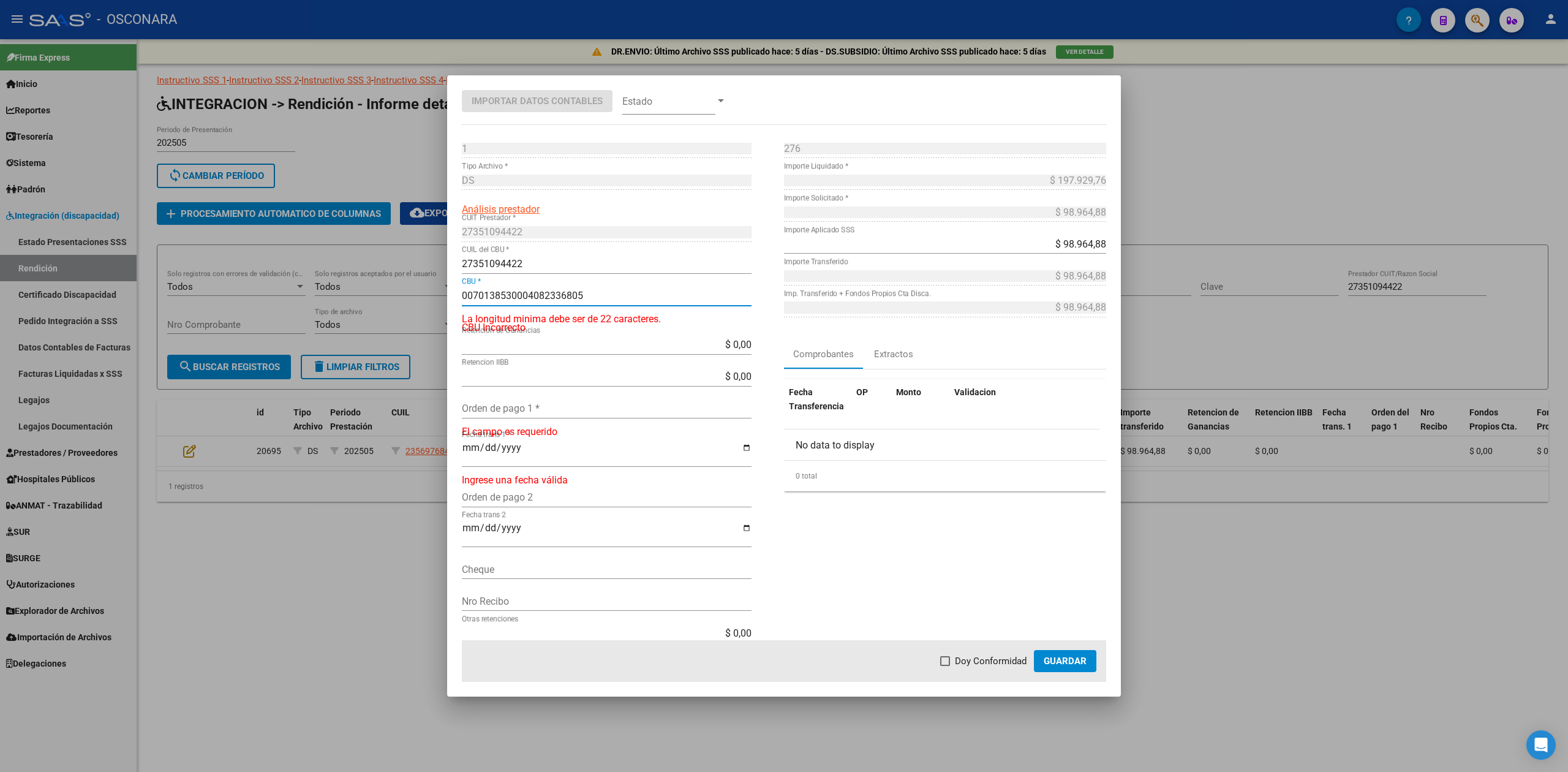
type input "0070138530004082336805"
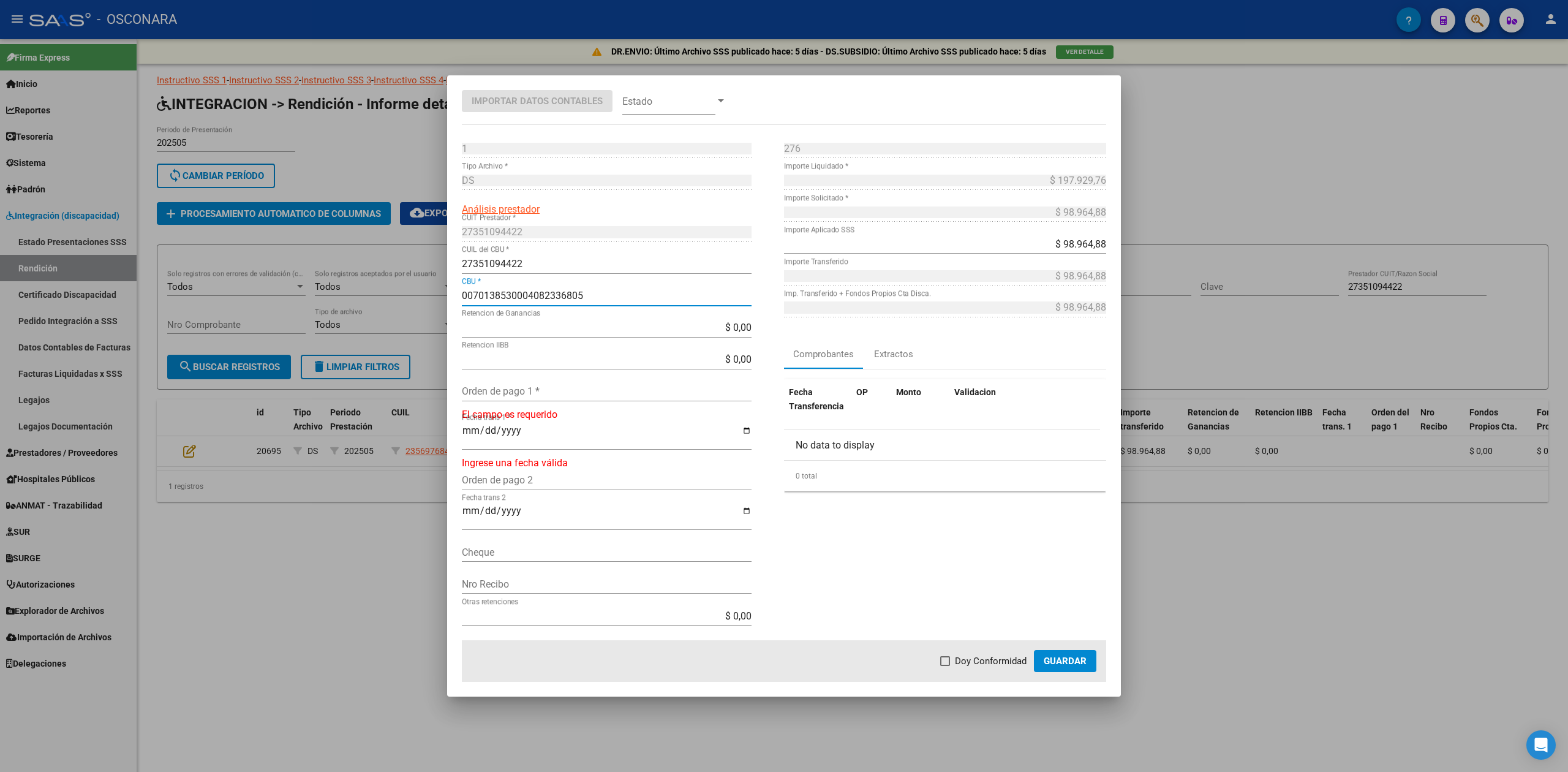
click at [523, 388] on input "Orden de pago 1 *" at bounding box center [607, 391] width 290 height 12
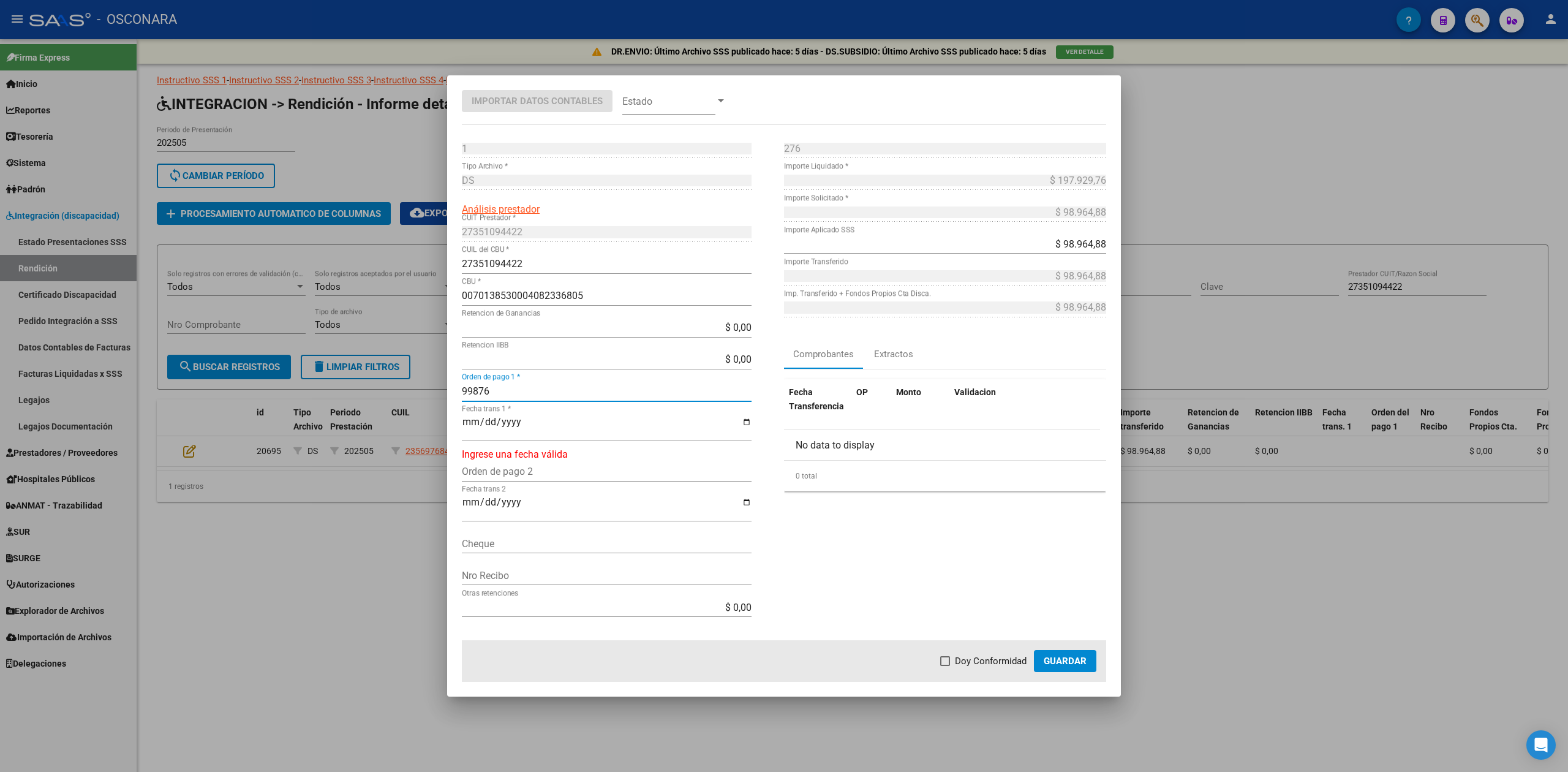
type input "99876"
type input "[DATE]"
click at [985, 670] on mat-dialog-actions "Doy Conformidad Guardar" at bounding box center [784, 661] width 645 height 42
click at [1003, 659] on span "Doy Conformidad" at bounding box center [990, 661] width 72 height 15
click at [945, 666] on input "Doy Conformidad" at bounding box center [945, 666] width 1 height 1
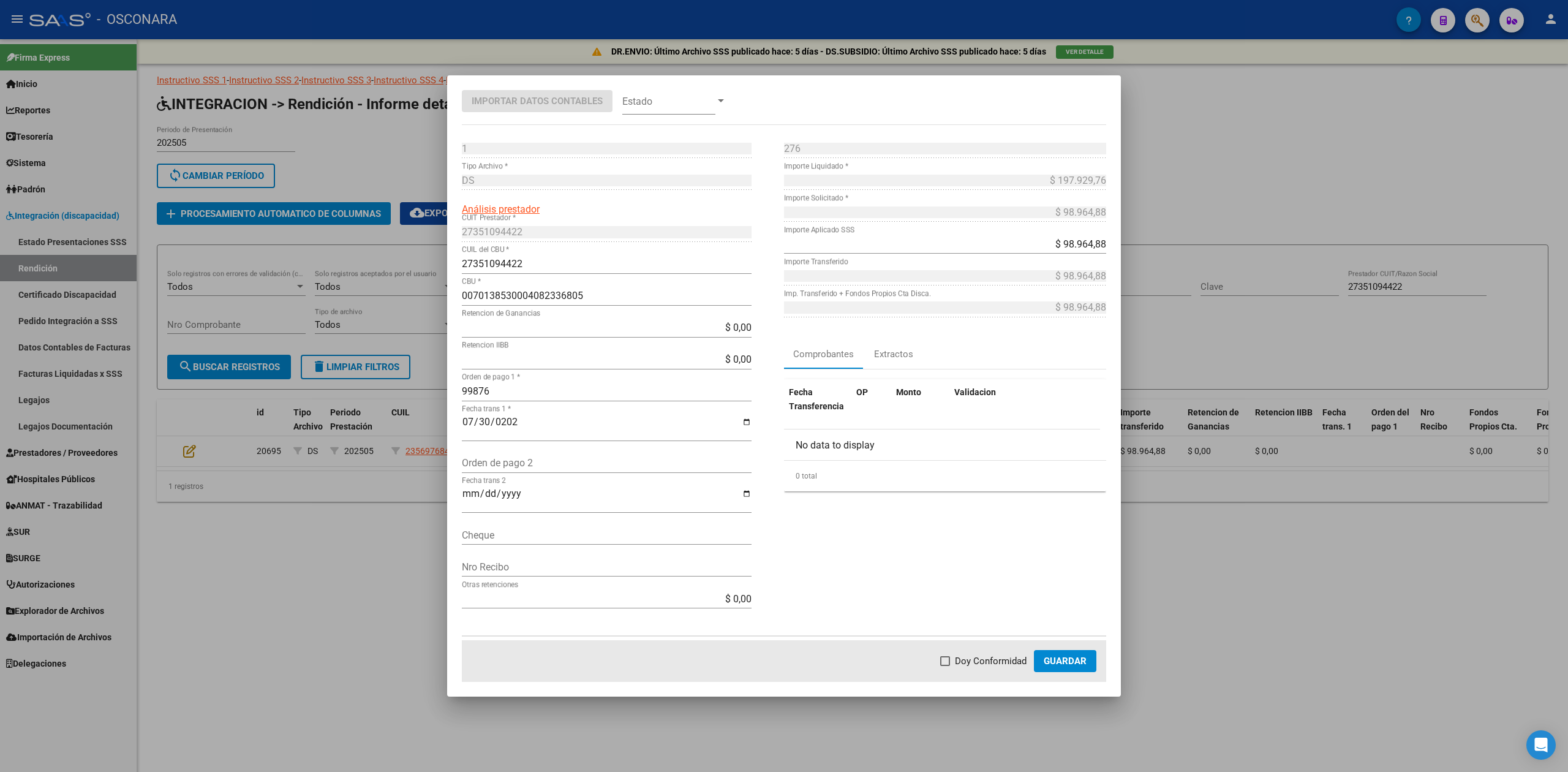
checkbox input "true"
click at [1062, 662] on span "Guardar" at bounding box center [1065, 661] width 43 height 11
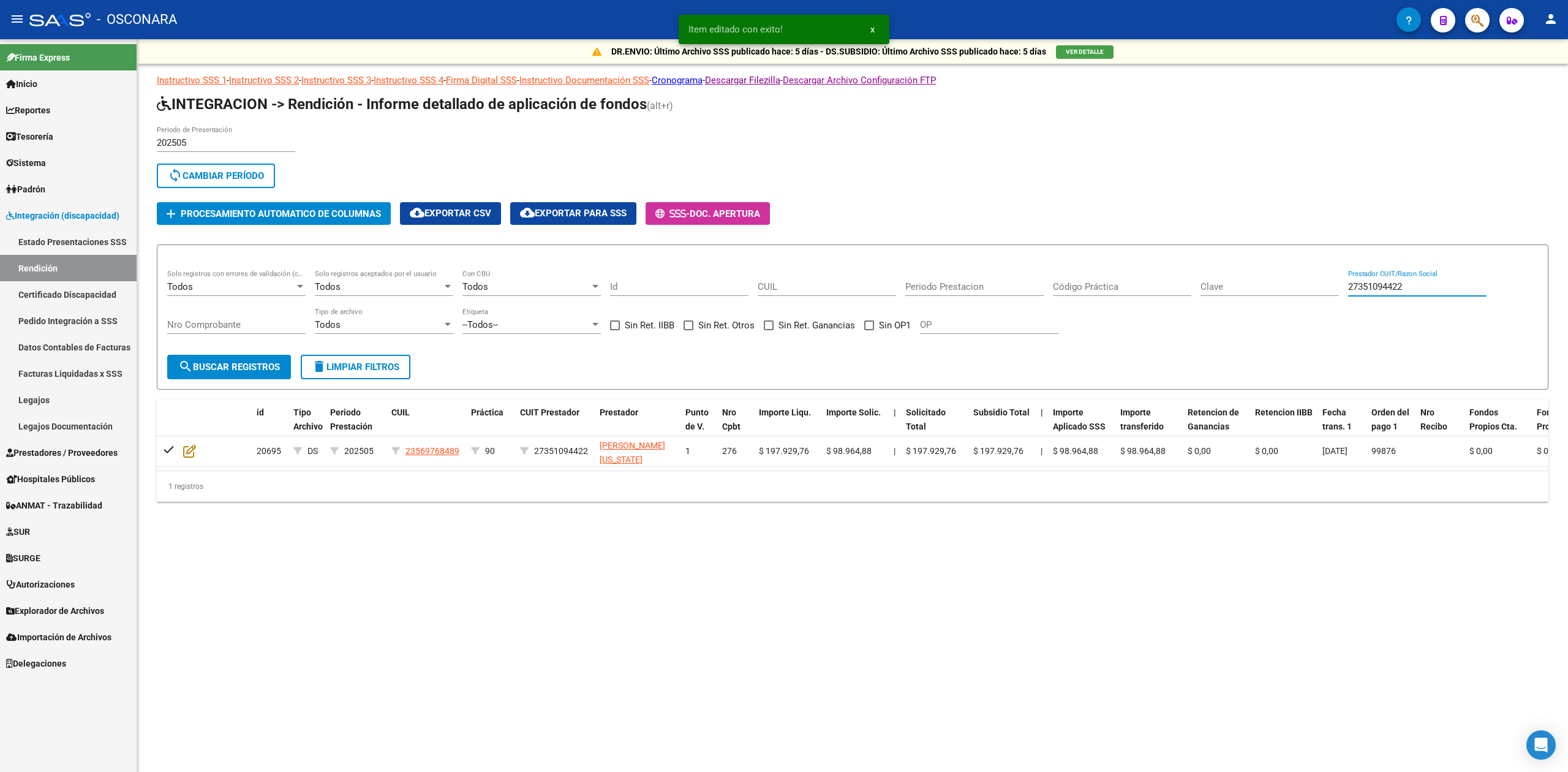
drag, startPoint x: 1426, startPoint y: 282, endPoint x: 1356, endPoint y: 284, distance: 70.0
click at [1356, 284] on input "27351094422" at bounding box center [1417, 287] width 139 height 11
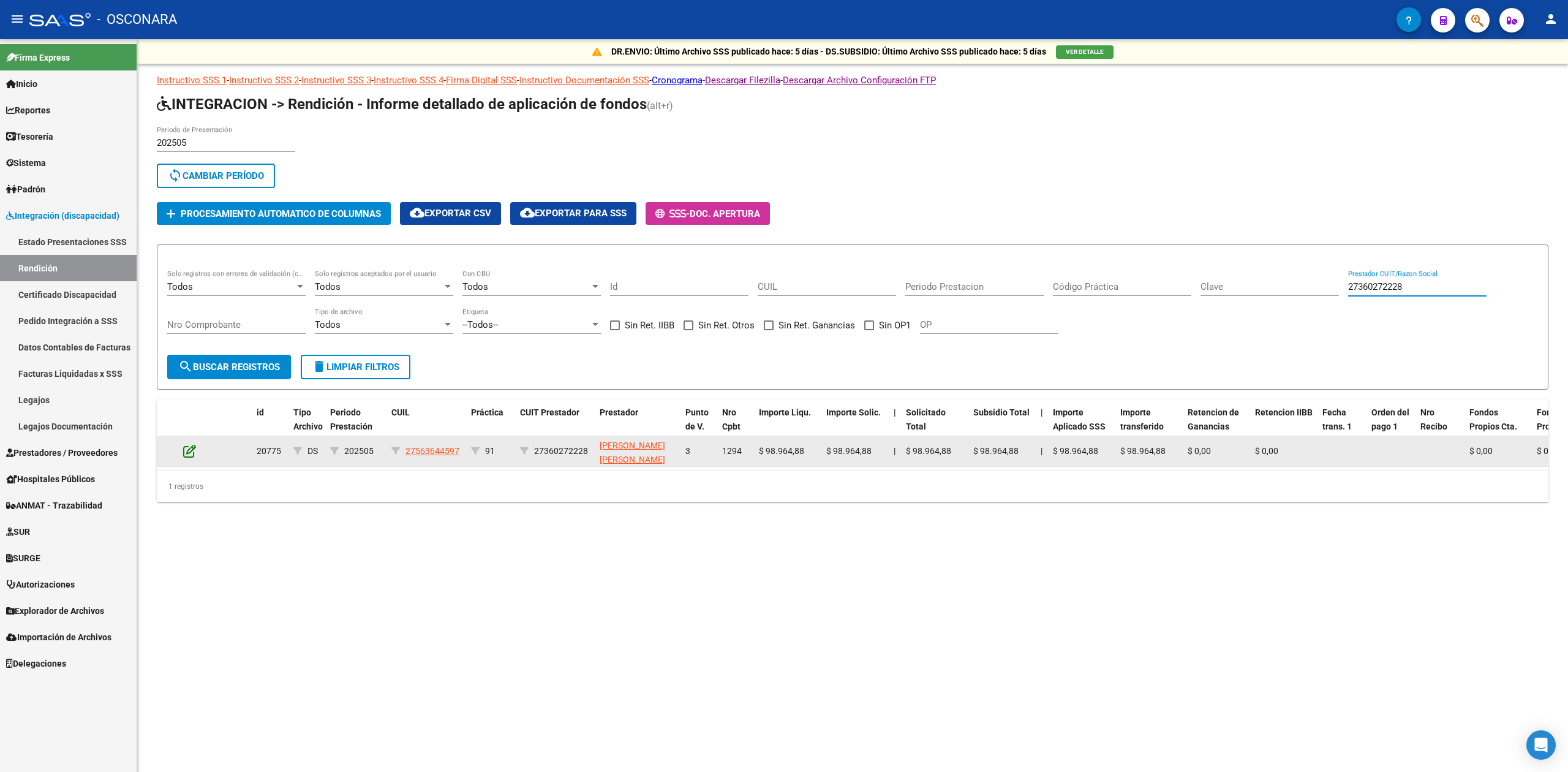
type input "27360272228"
click at [187, 447] on icon at bounding box center [190, 451] width 13 height 14
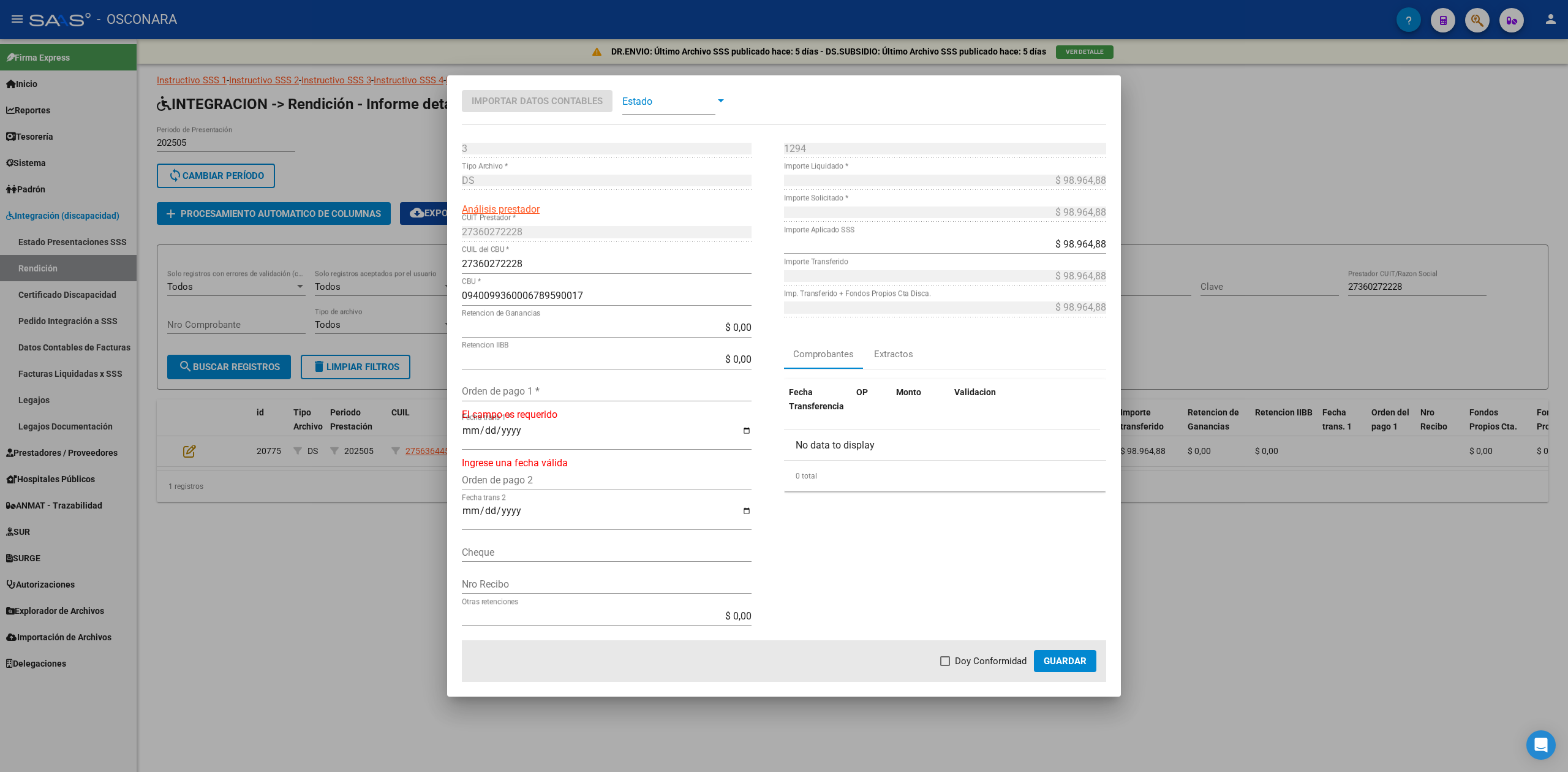
click at [486, 390] on input "Orden de pago 1 *" at bounding box center [607, 391] width 290 height 12
type input "99875"
type input "[DATE]"
click at [1003, 665] on span "Doy Conformidad" at bounding box center [990, 661] width 72 height 15
click at [945, 666] on input "Doy Conformidad" at bounding box center [945, 666] width 1 height 1
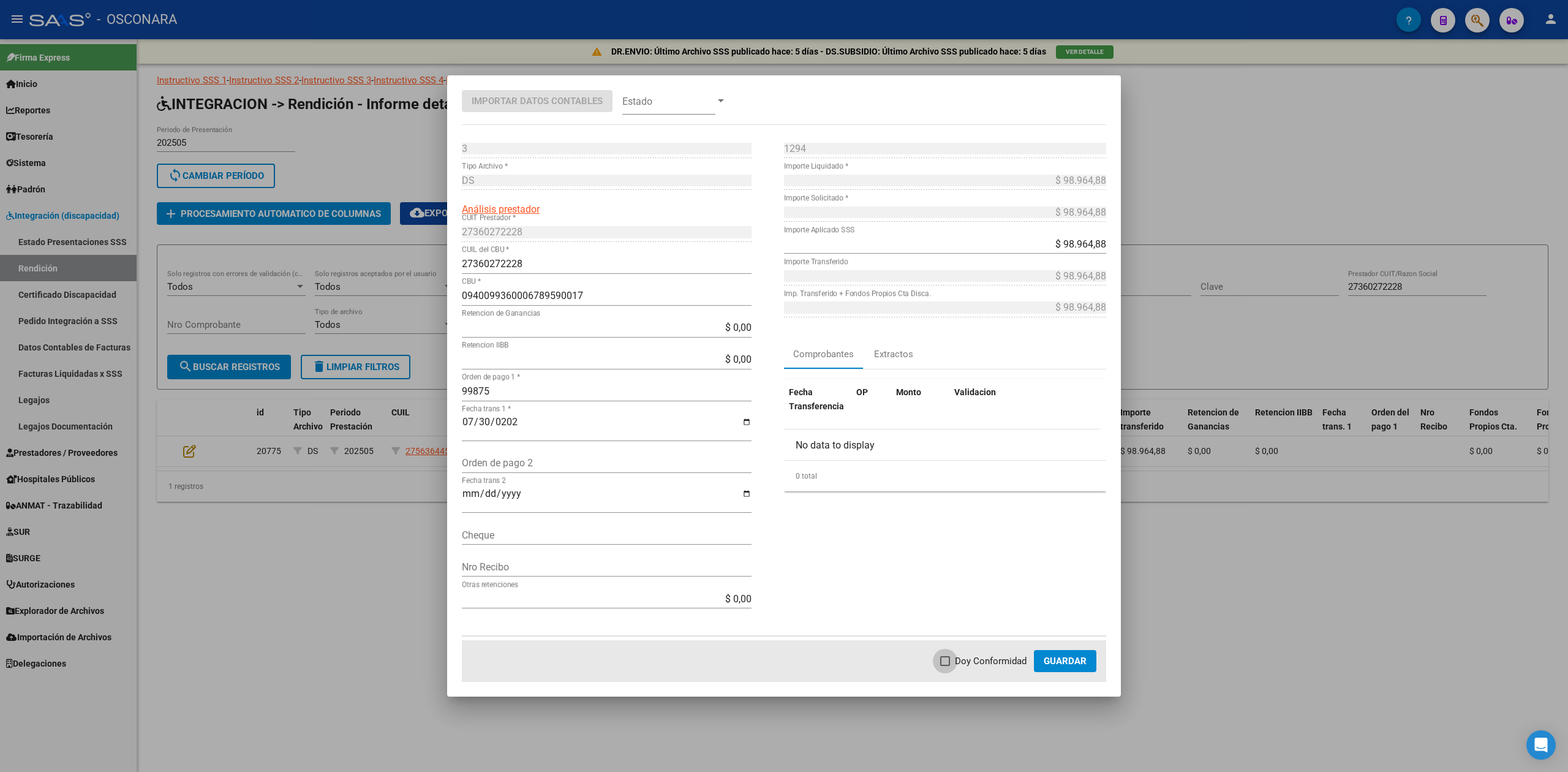
checkbox input "true"
click at [1059, 662] on span "Guardar" at bounding box center [1065, 661] width 43 height 11
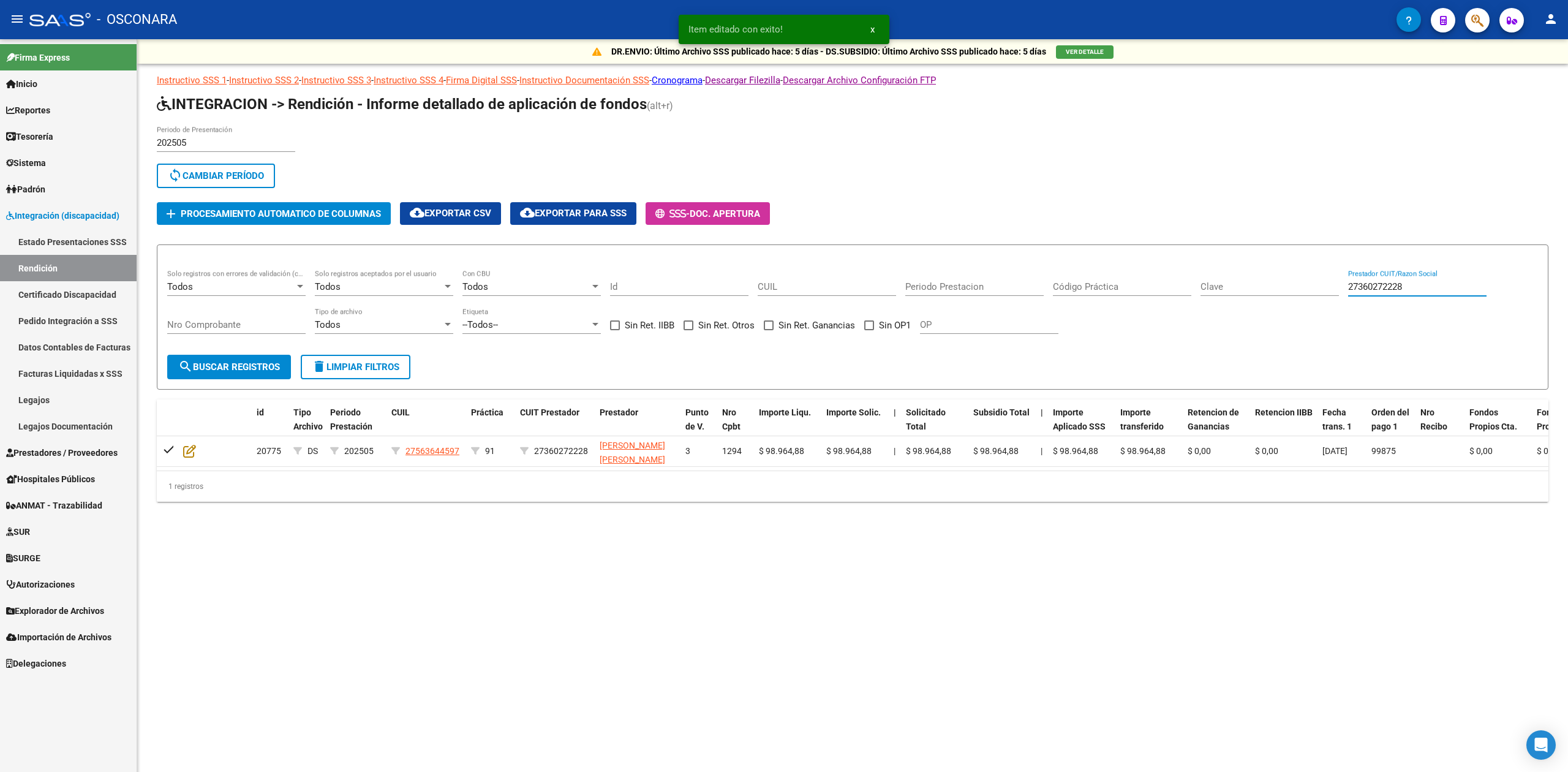
drag, startPoint x: 1411, startPoint y: 288, endPoint x: 1327, endPoint y: 304, distance: 85.5
click at [1327, 304] on div "Todos Solo registros con errores de validación (control 623 instructivo de rend…" at bounding box center [852, 308] width 1371 height 76
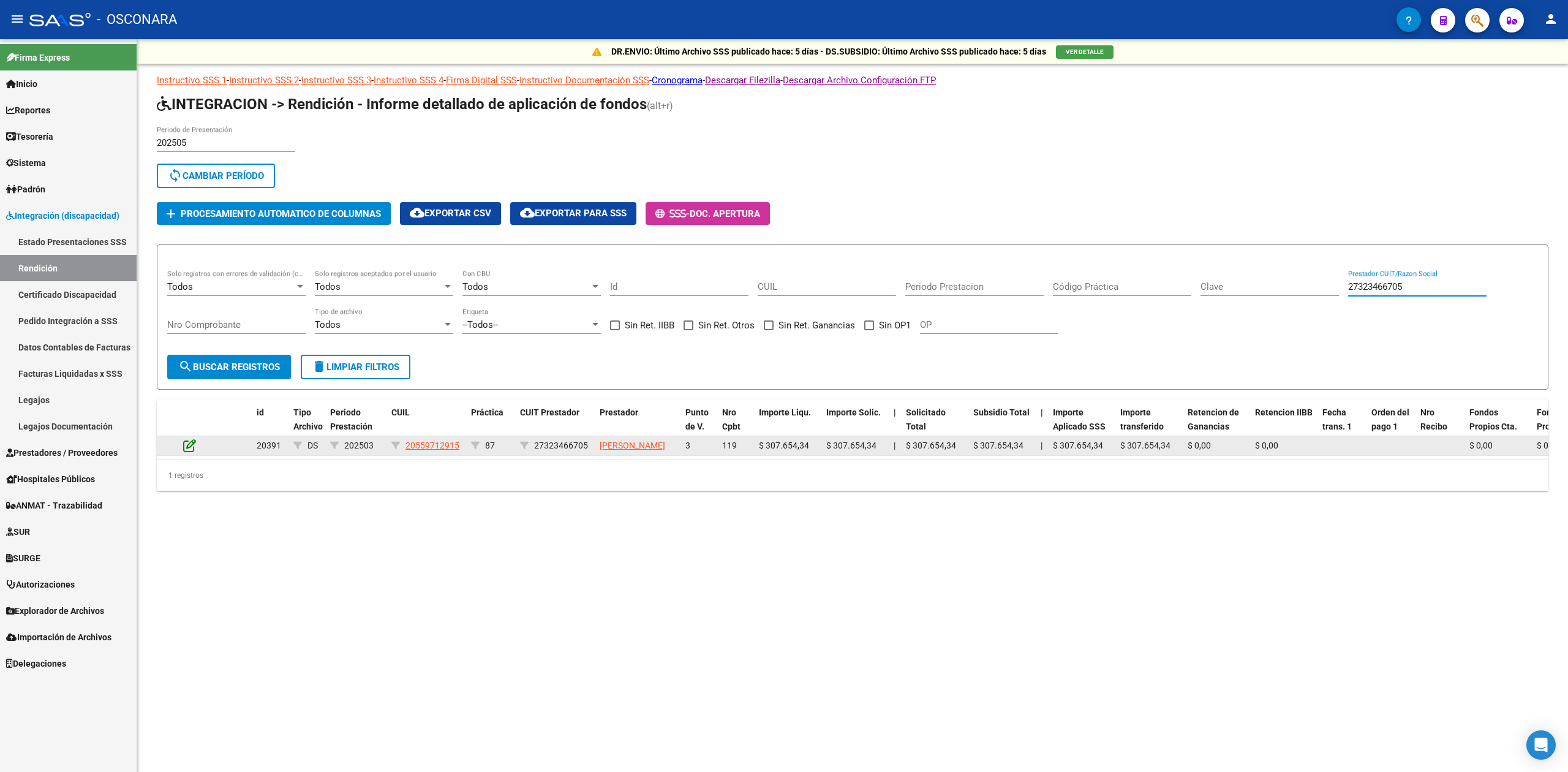
type input "27323466705"
click at [190, 452] on icon at bounding box center [190, 445] width 13 height 14
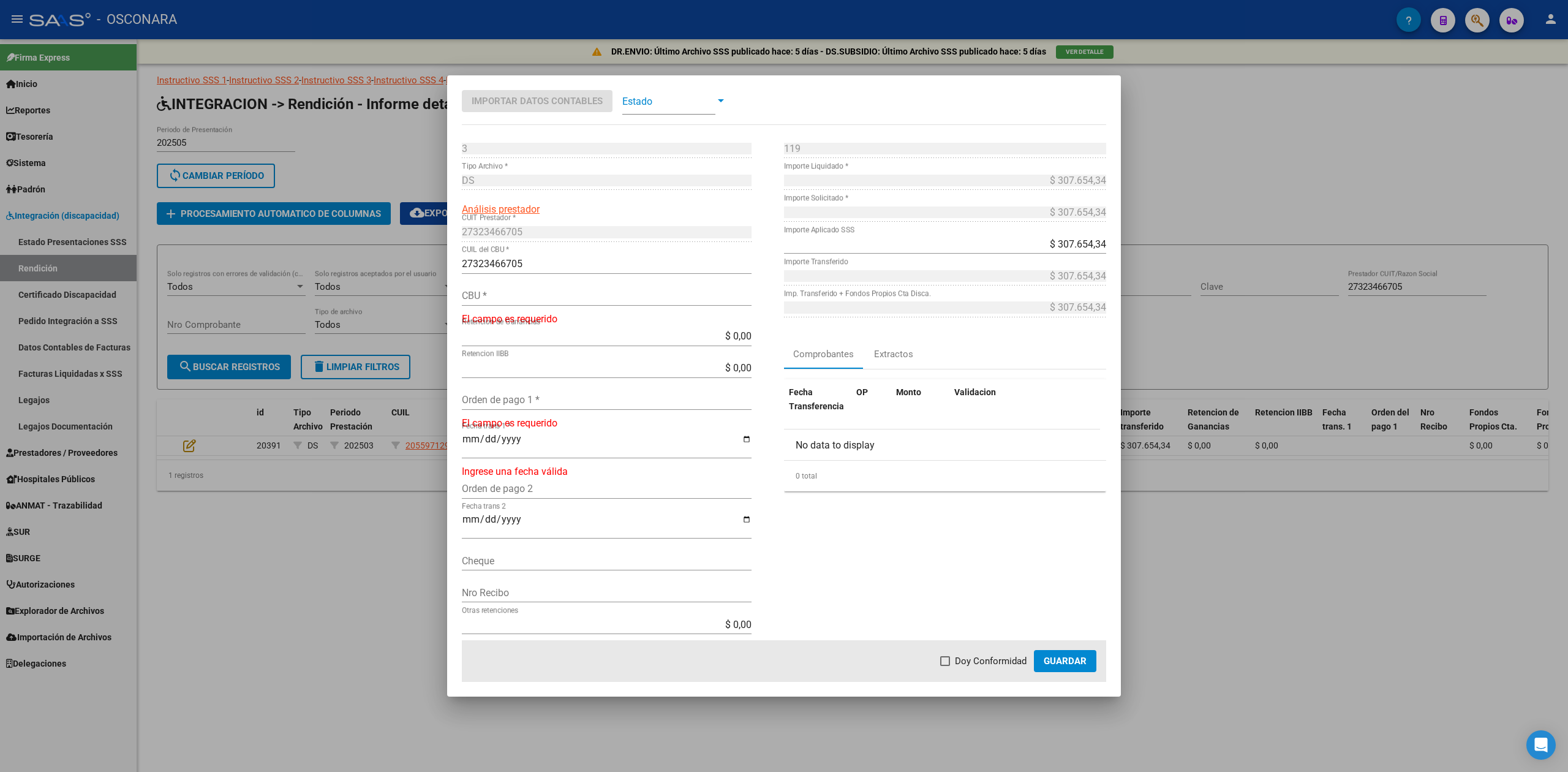
click at [532, 398] on input "Orden de pago 1 *" at bounding box center [607, 400] width 290 height 12
click at [529, 302] on div "CBU *" at bounding box center [607, 296] width 290 height 19
type input "0200356411000030315226"
click at [534, 390] on input "Orden de pago 1 *" at bounding box center [607, 391] width 290 height 12
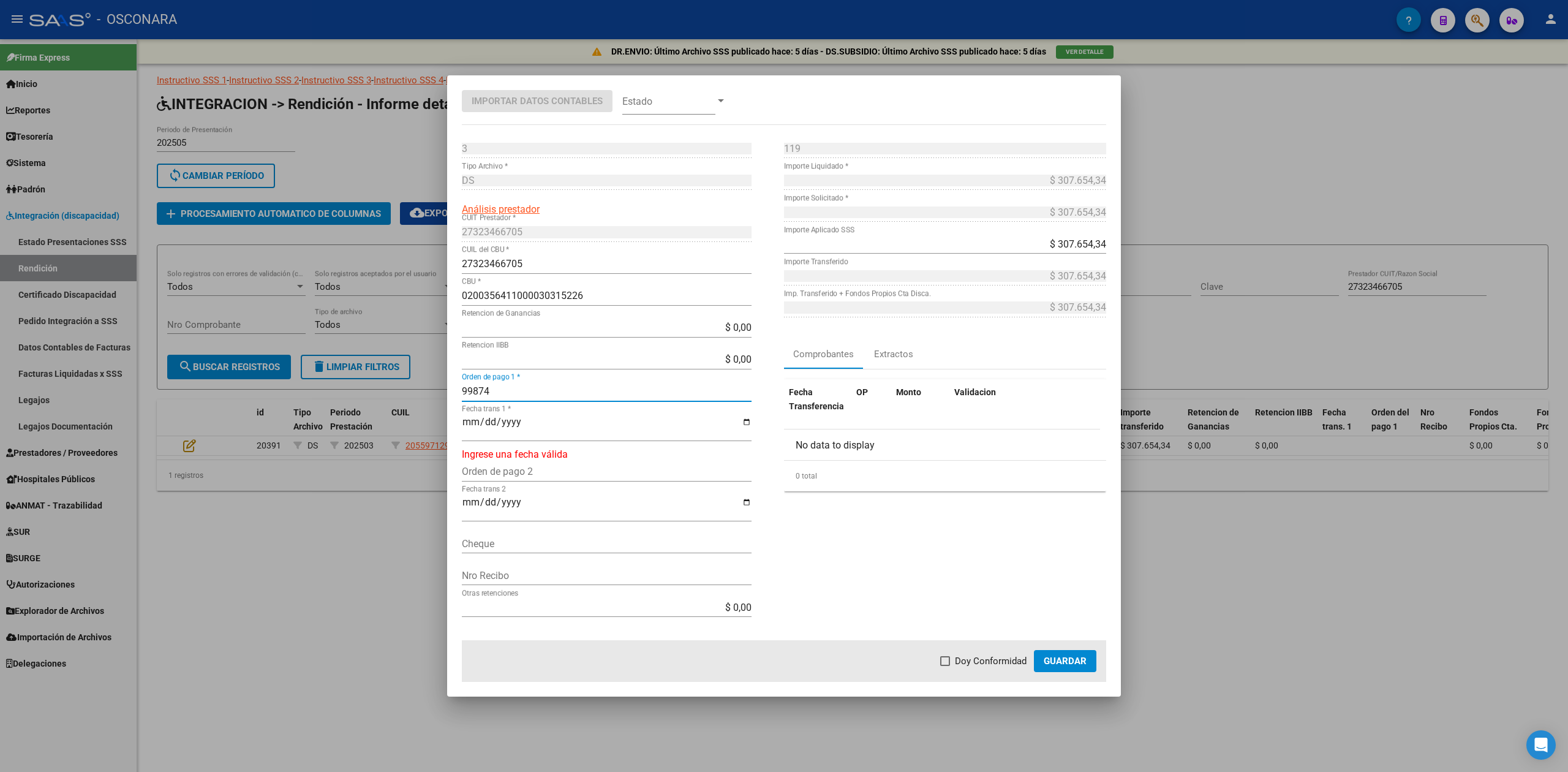
type input "99874"
type input "[DATE]"
click at [1008, 658] on span "Doy Conformidad" at bounding box center [990, 661] width 72 height 15
click at [945, 666] on input "Doy Conformidad" at bounding box center [945, 666] width 1 height 1
checkbox input "true"
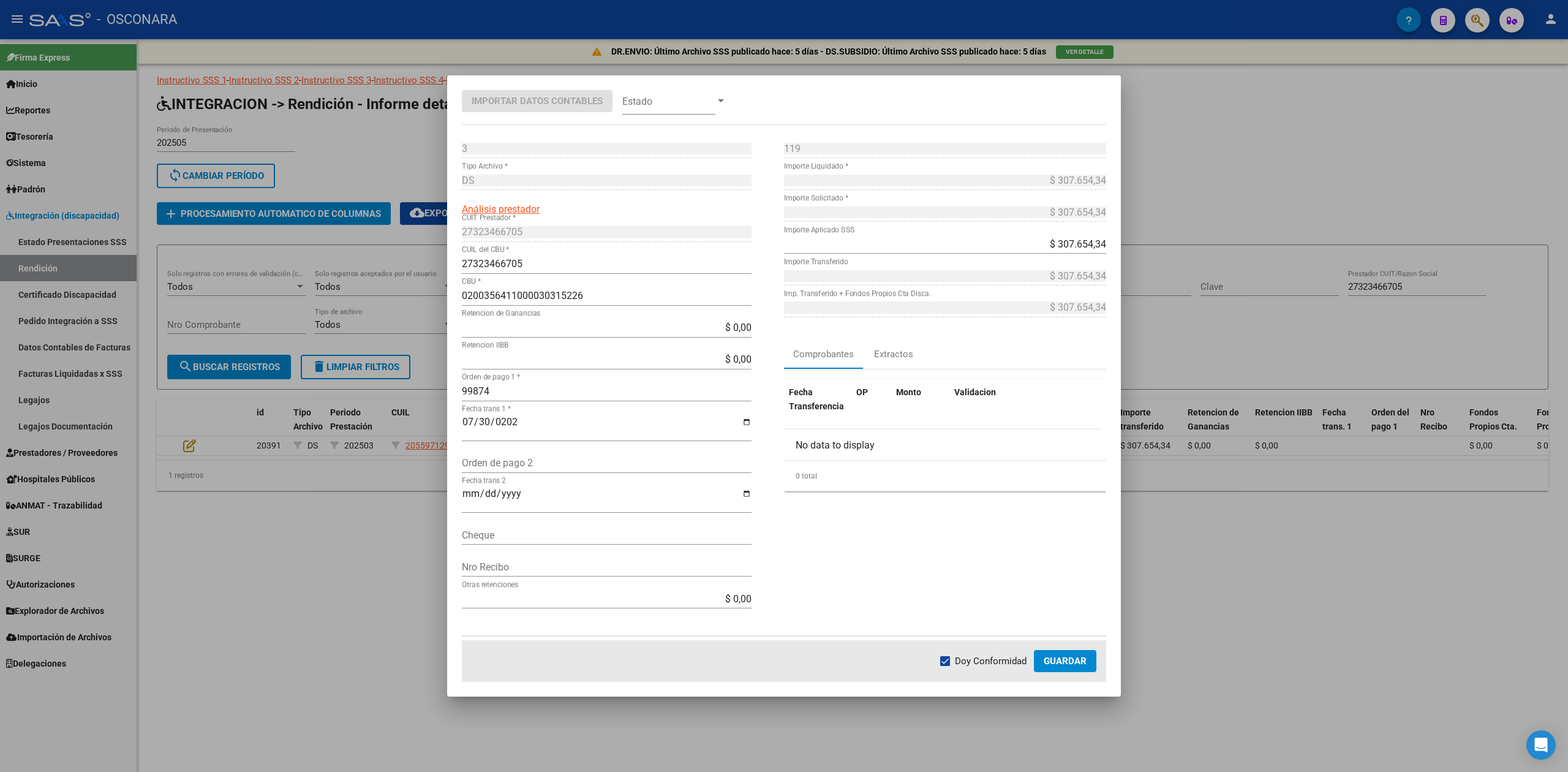
click at [1081, 660] on span "Guardar" at bounding box center [1065, 661] width 43 height 11
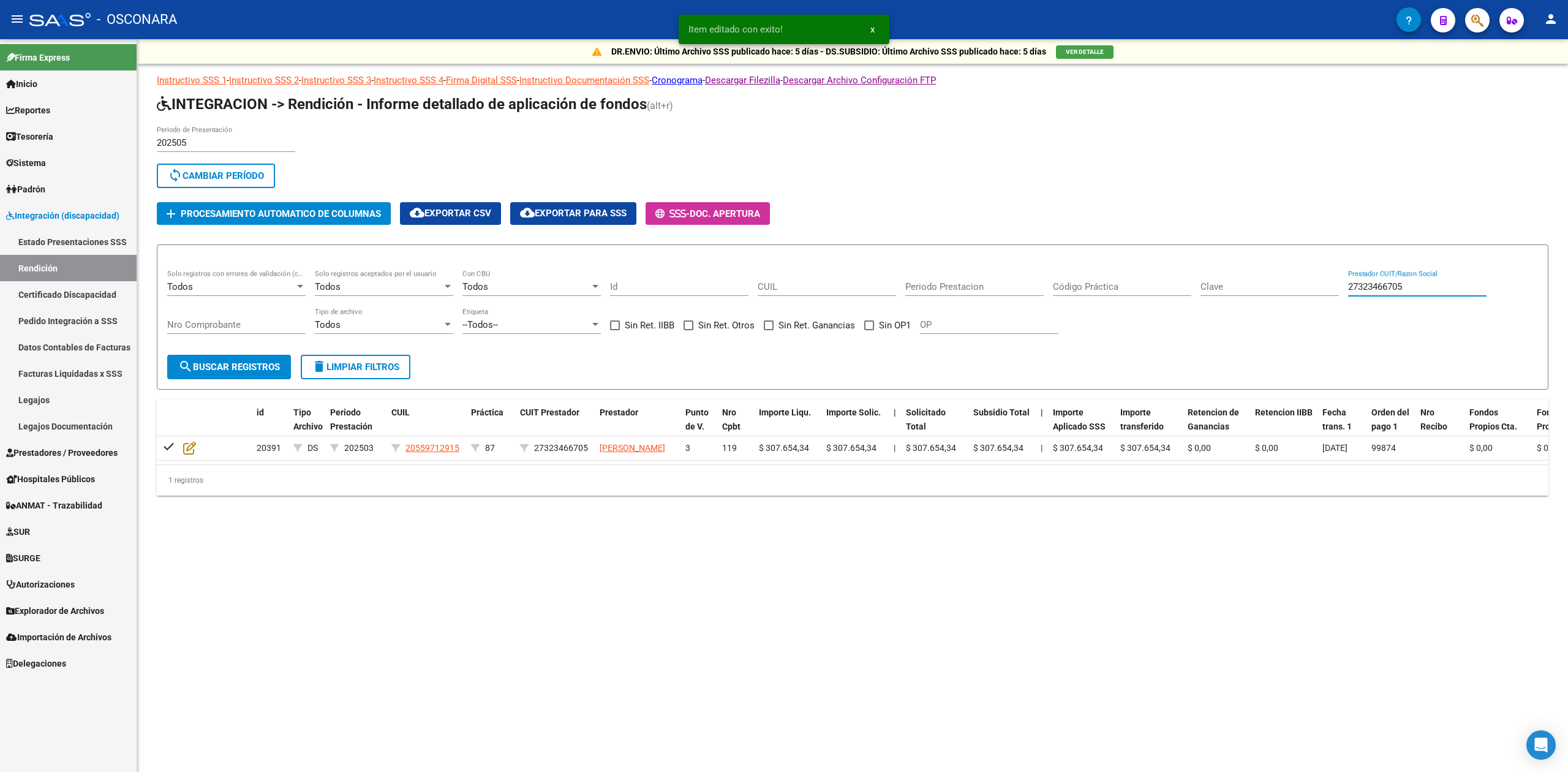
drag, startPoint x: 1438, startPoint y: 287, endPoint x: 1340, endPoint y: 290, distance: 98.0
click at [1340, 290] on div "Todos Solo registros con errores de validación (control 623 instructivo de rend…" at bounding box center [852, 308] width 1371 height 76
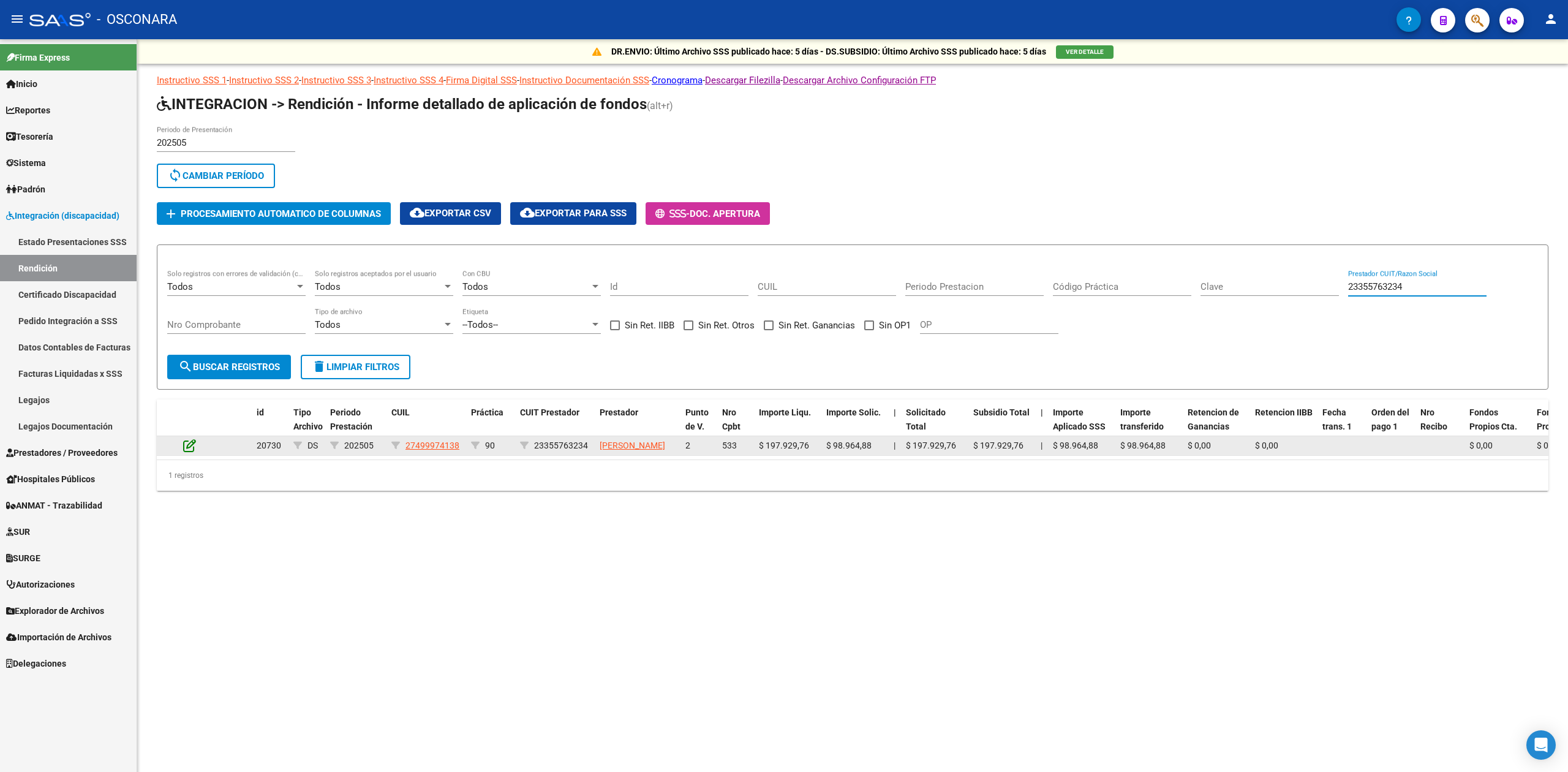
type input "23355763234"
click at [195, 447] on icon at bounding box center [190, 445] width 13 height 14
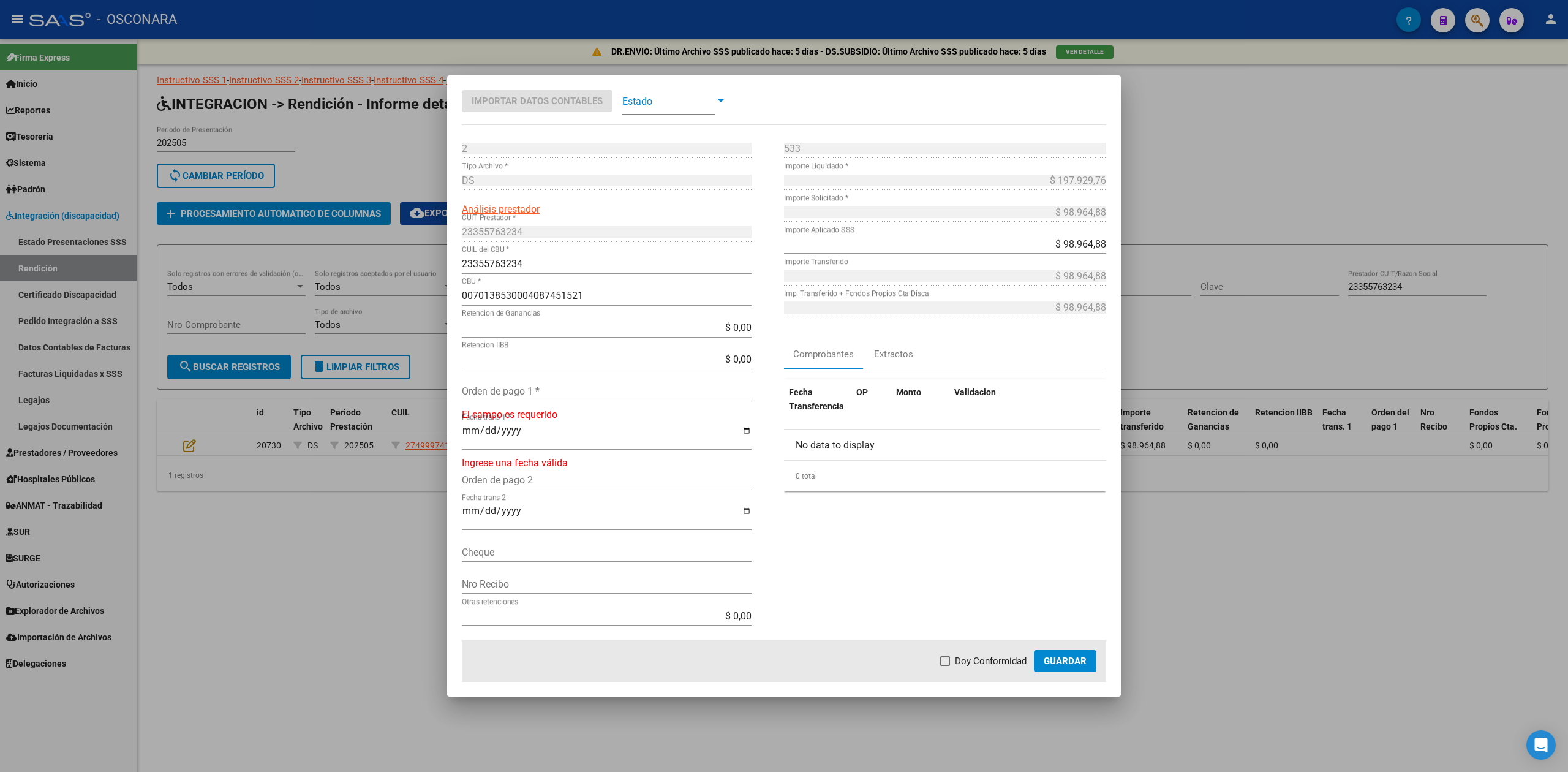
click at [514, 391] on input "Orden de pago 1 *" at bounding box center [607, 391] width 290 height 12
type input "99873"
type input "[DATE]"
click at [972, 660] on span "Doy Conformidad" at bounding box center [990, 661] width 72 height 15
click at [945, 666] on input "Doy Conformidad" at bounding box center [945, 666] width 1 height 1
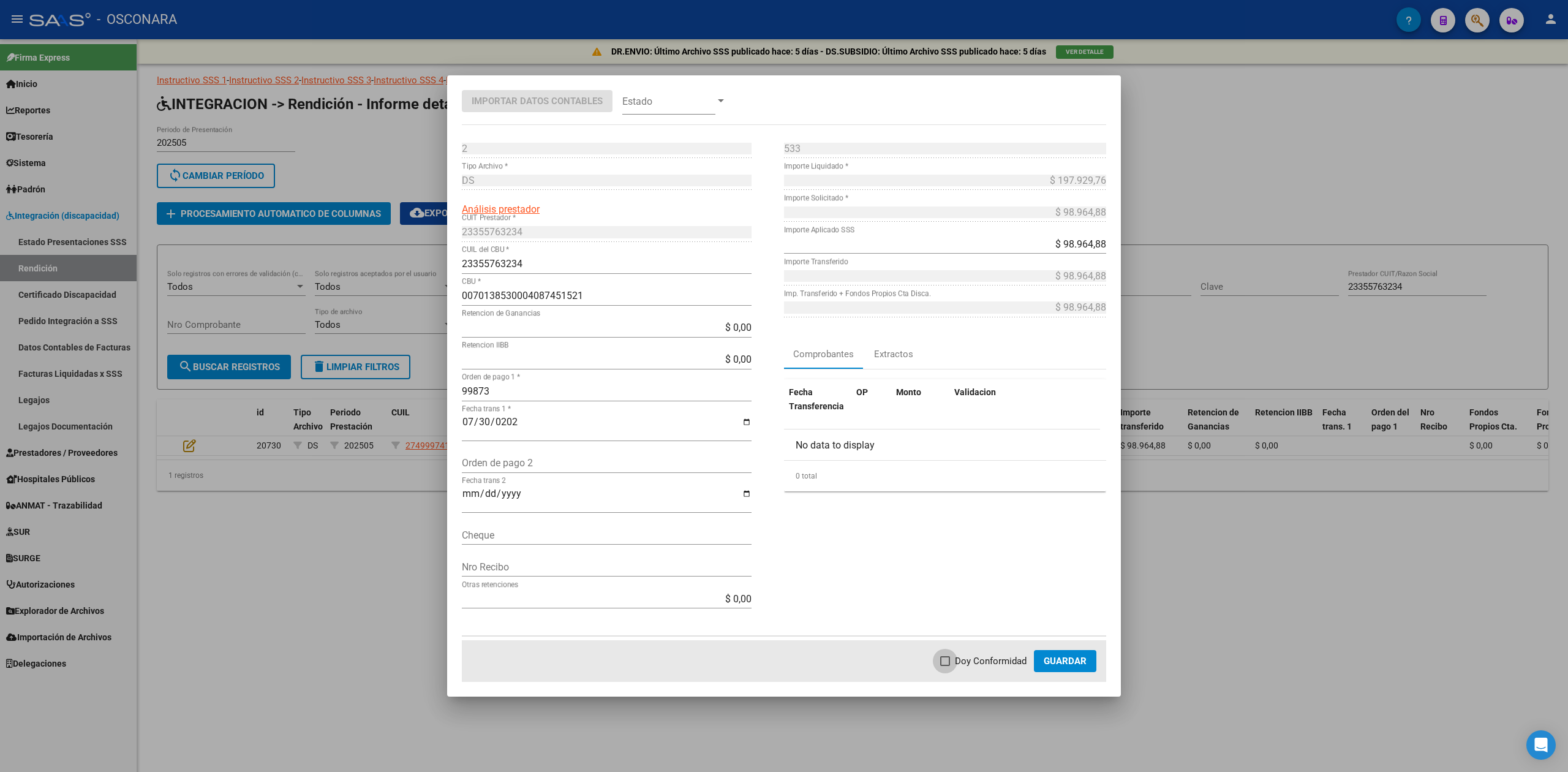
checkbox input "true"
click at [1047, 659] on span "Guardar" at bounding box center [1065, 661] width 43 height 11
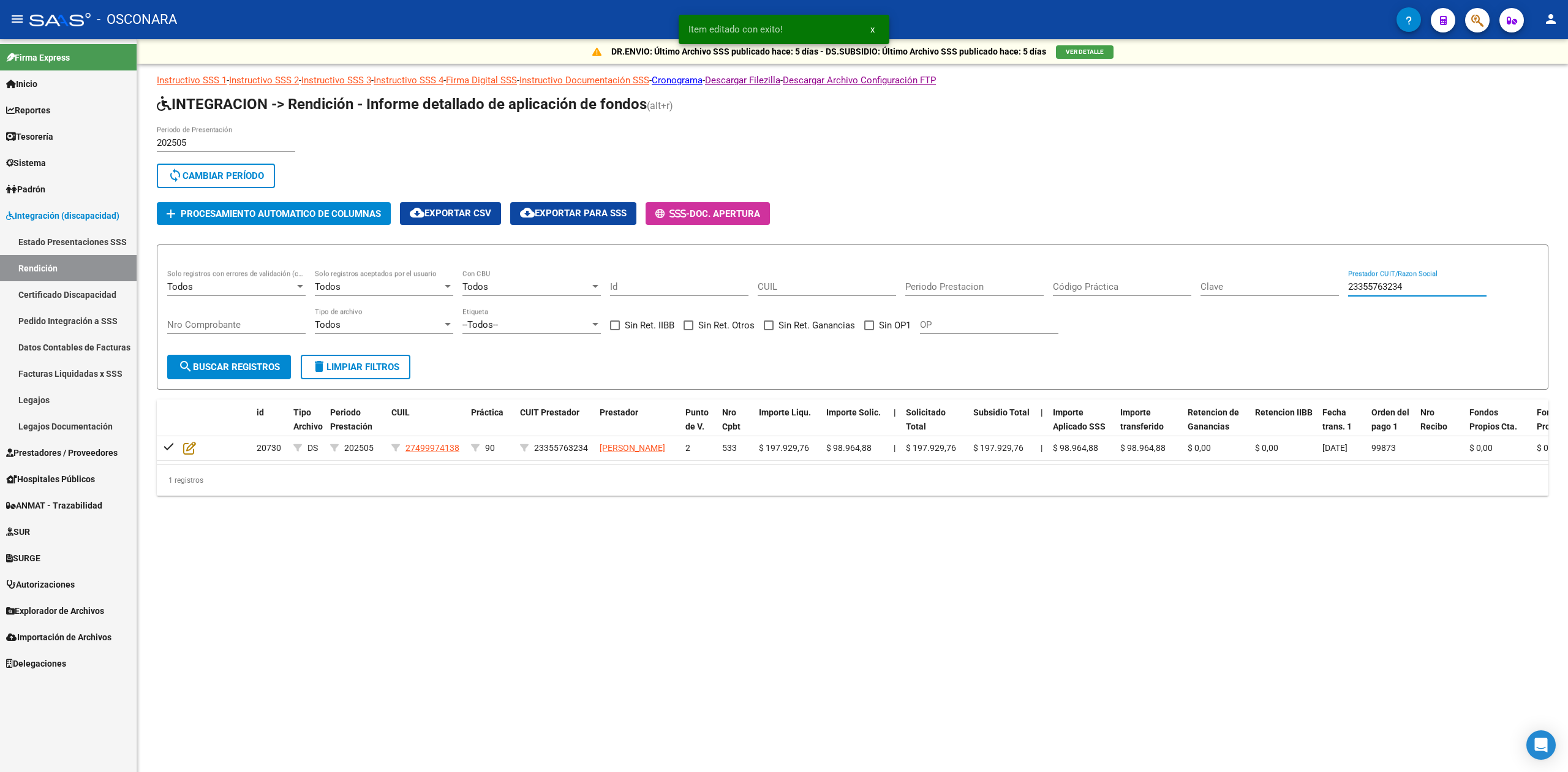
drag, startPoint x: 1468, startPoint y: 287, endPoint x: 1311, endPoint y: 283, distance: 157.1
click at [1311, 283] on div "Todos Solo registros con errores de validación (control 623 instructivo de rend…" at bounding box center [852, 308] width 1371 height 76
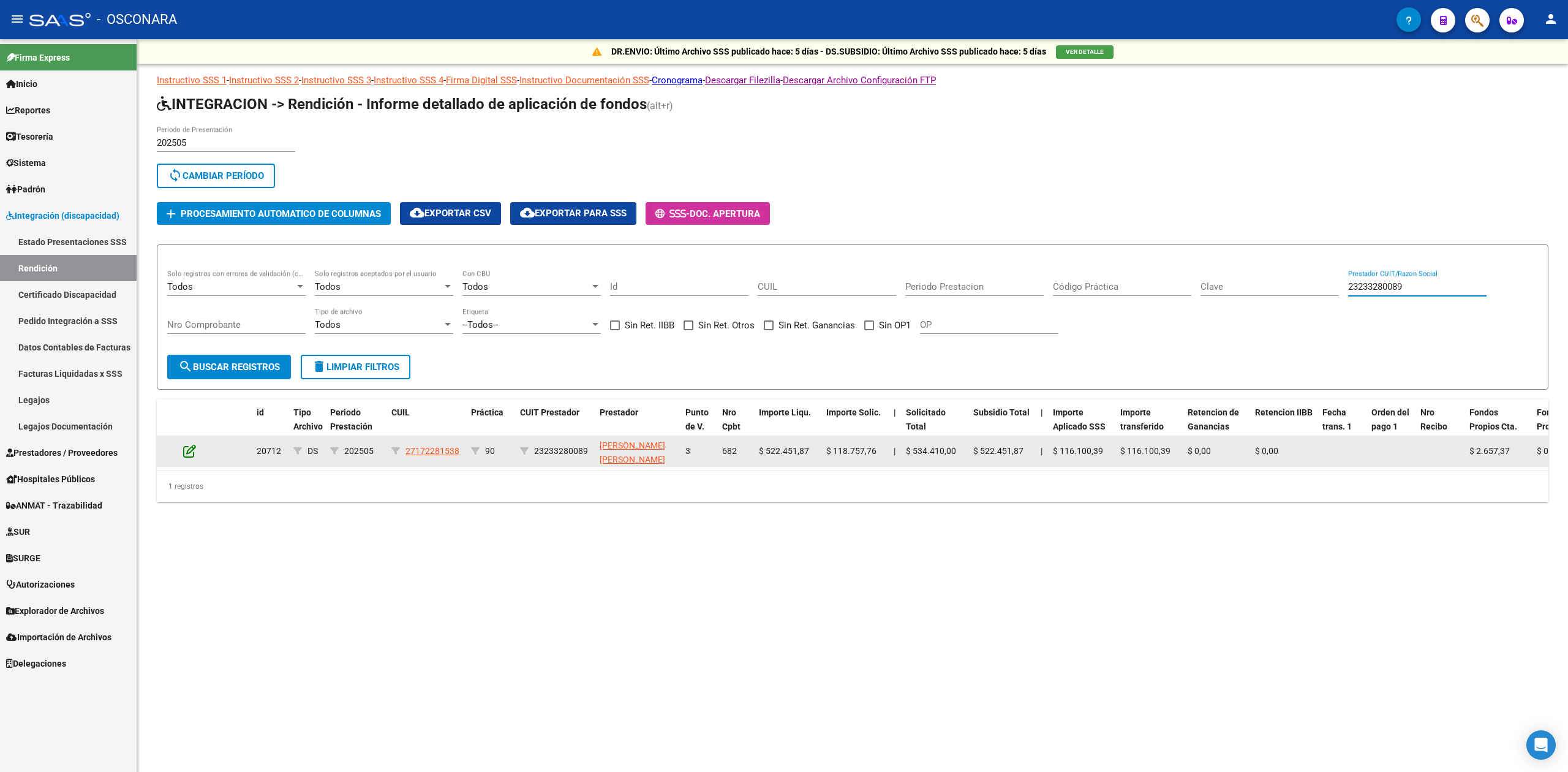
type input "23233280089"
click at [187, 452] on icon at bounding box center [190, 451] width 13 height 14
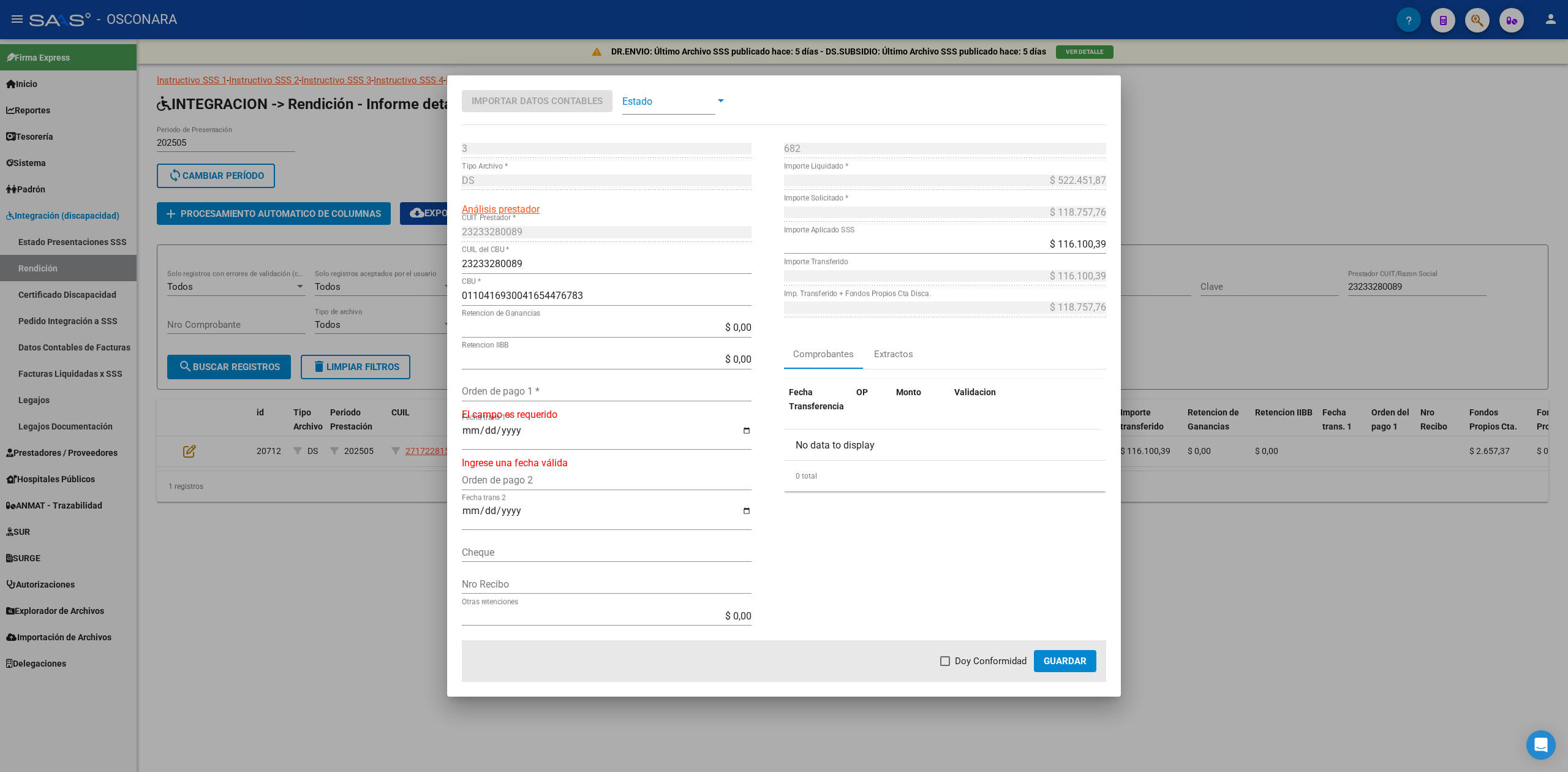
click at [501, 389] on input "Orden de pago 1 *" at bounding box center [607, 391] width 290 height 12
type input "99872"
type input "[DATE]"
click at [963, 665] on span "Doy Conformidad" at bounding box center [990, 661] width 72 height 15
click at [945, 666] on input "Doy Conformidad" at bounding box center [945, 666] width 1 height 1
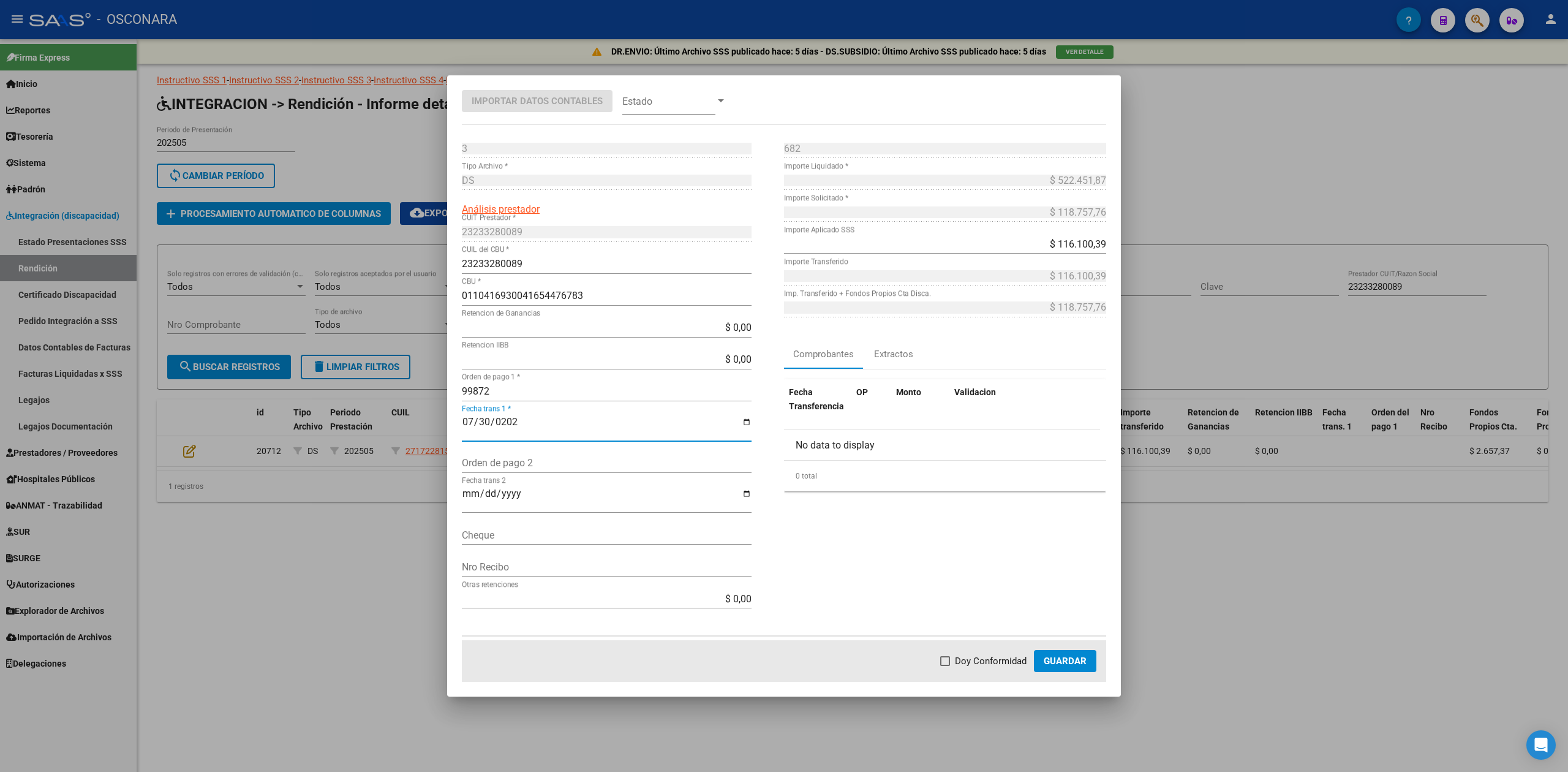
checkbox input "true"
click at [1061, 667] on span "Guardar" at bounding box center [1065, 661] width 43 height 11
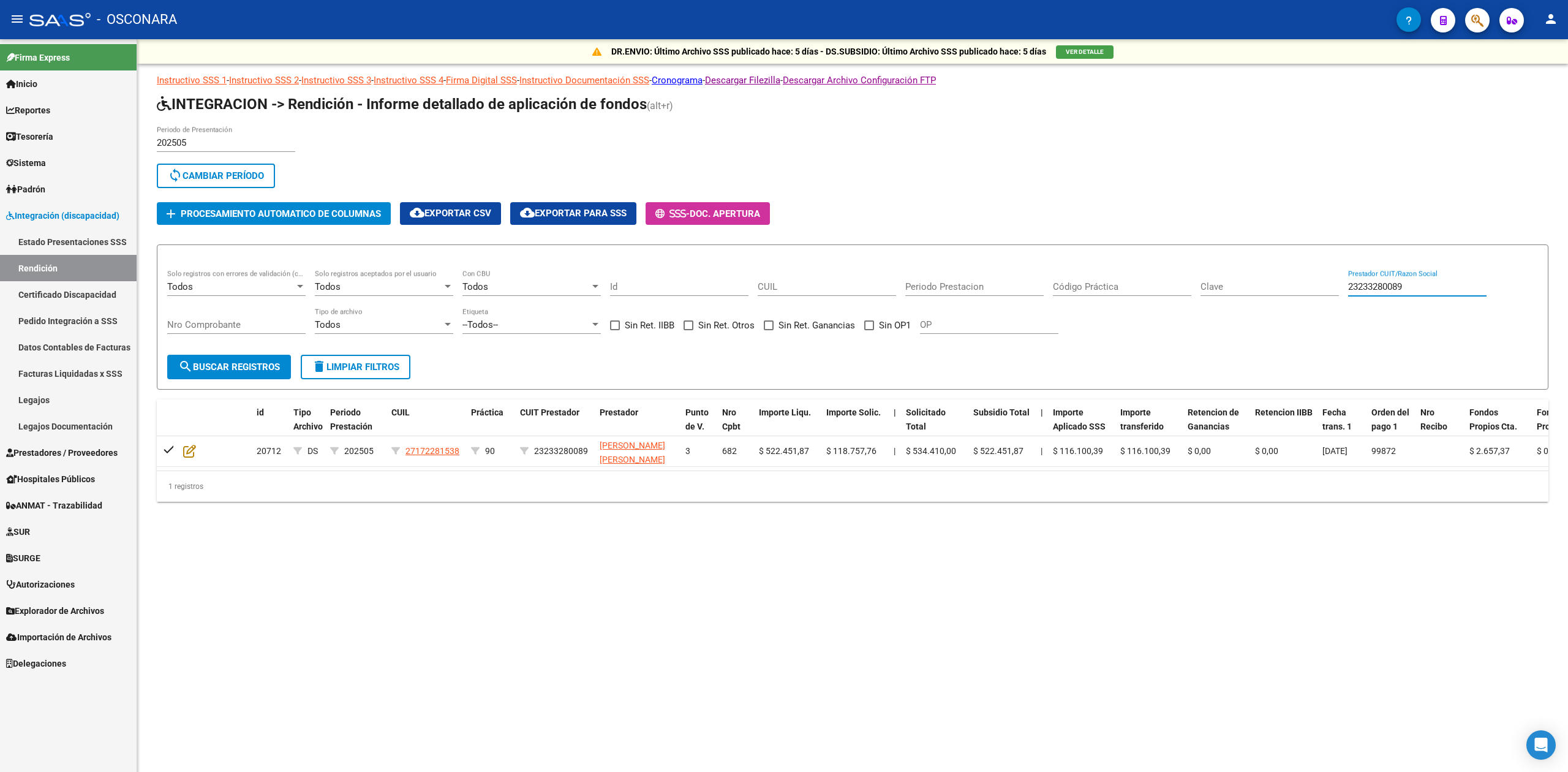
drag, startPoint x: 1422, startPoint y: 288, endPoint x: 1282, endPoint y: 300, distance: 140.5
click at [1282, 300] on div "Todos Solo registros con errores de validación (control 623 instructivo de rend…" at bounding box center [852, 308] width 1371 height 76
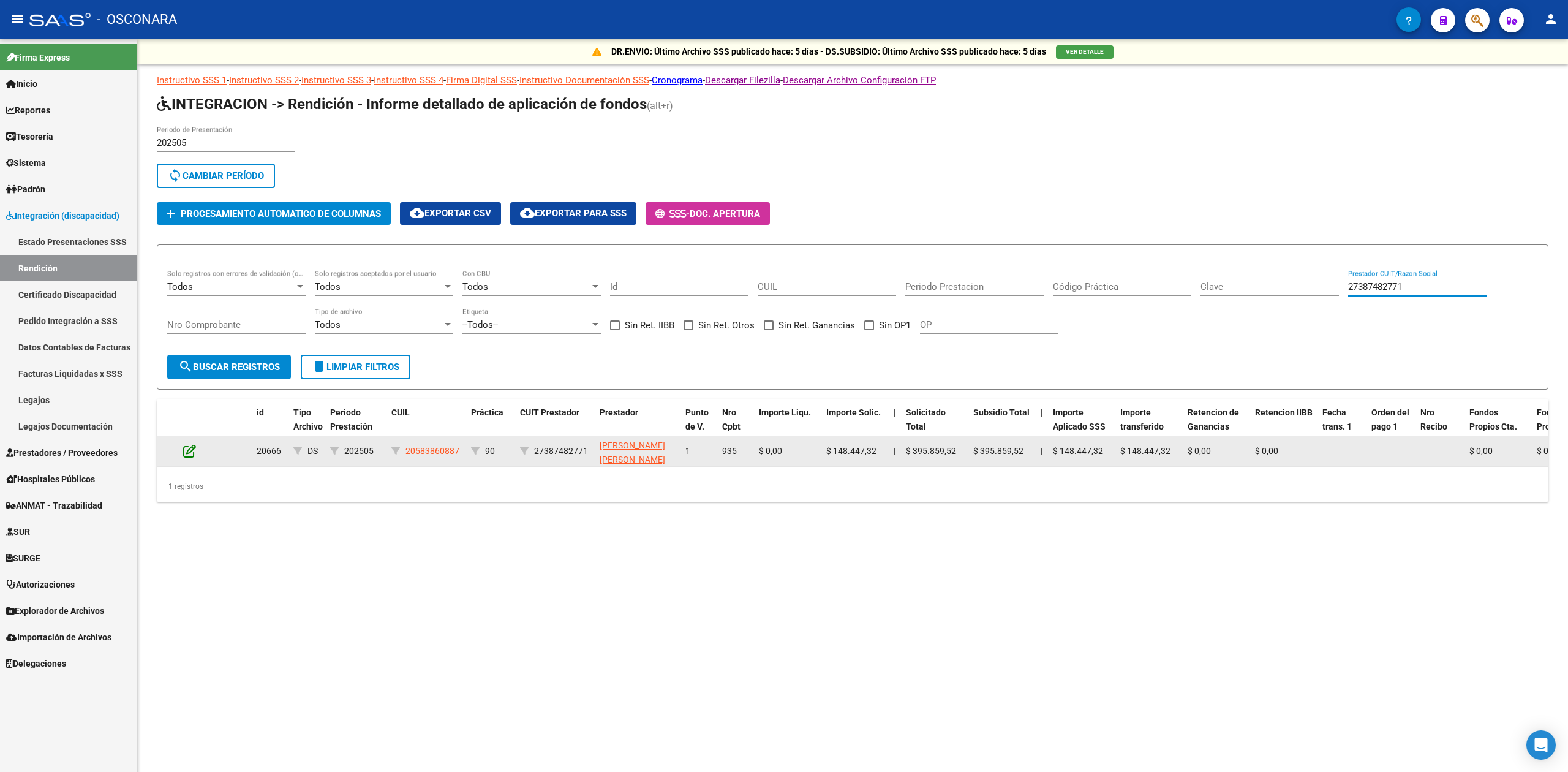
type input "27387482771"
click at [189, 449] on icon at bounding box center [190, 451] width 13 height 14
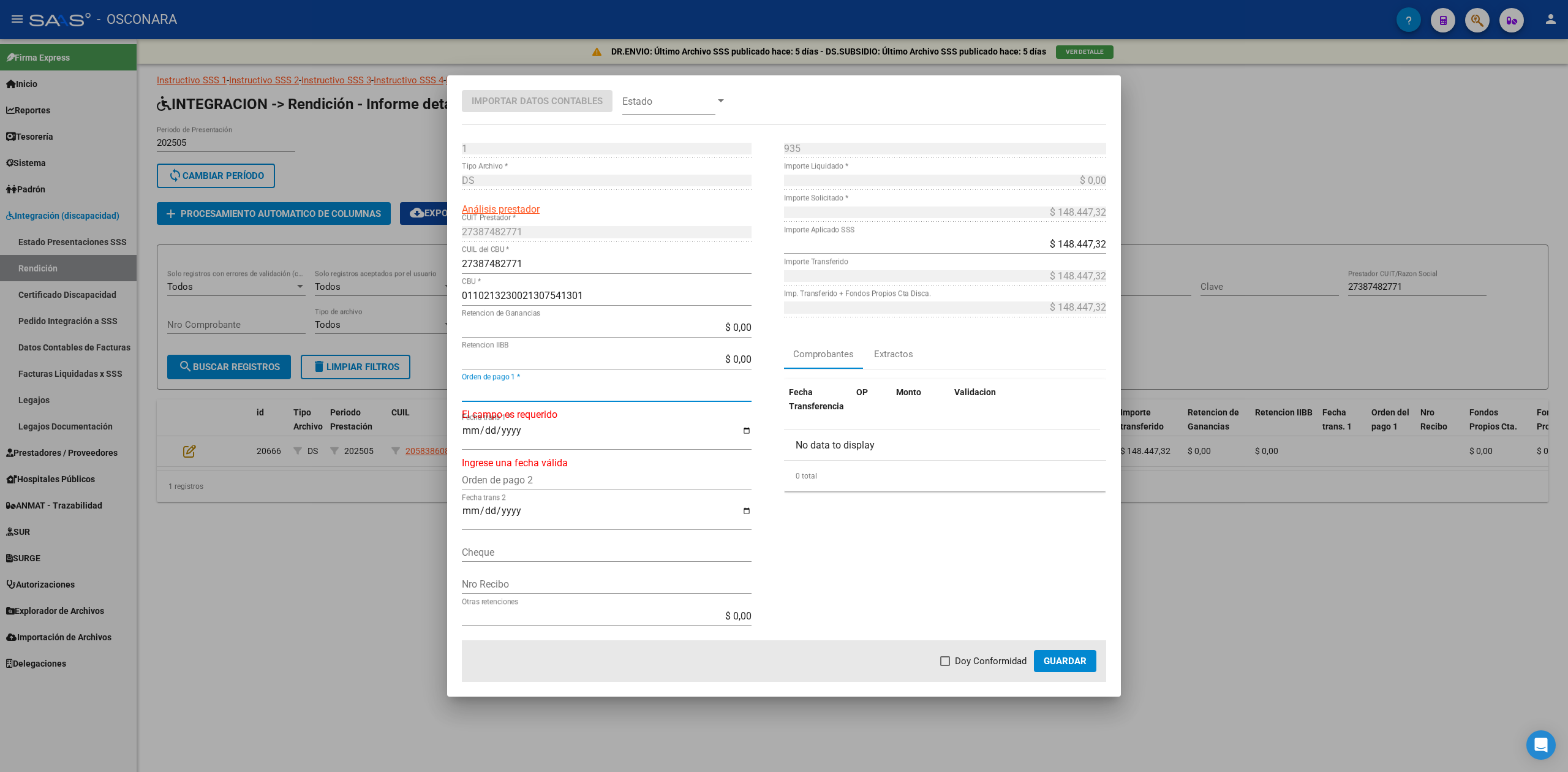
click at [532, 389] on input "Orden de pago 1 *" at bounding box center [607, 391] width 290 height 12
type input "99871"
type input "[DATE]"
click at [991, 669] on mat-dialog-actions "Doy Conformidad Guardar" at bounding box center [784, 661] width 645 height 42
click at [1000, 664] on span "Doy Conformidad" at bounding box center [990, 661] width 72 height 15
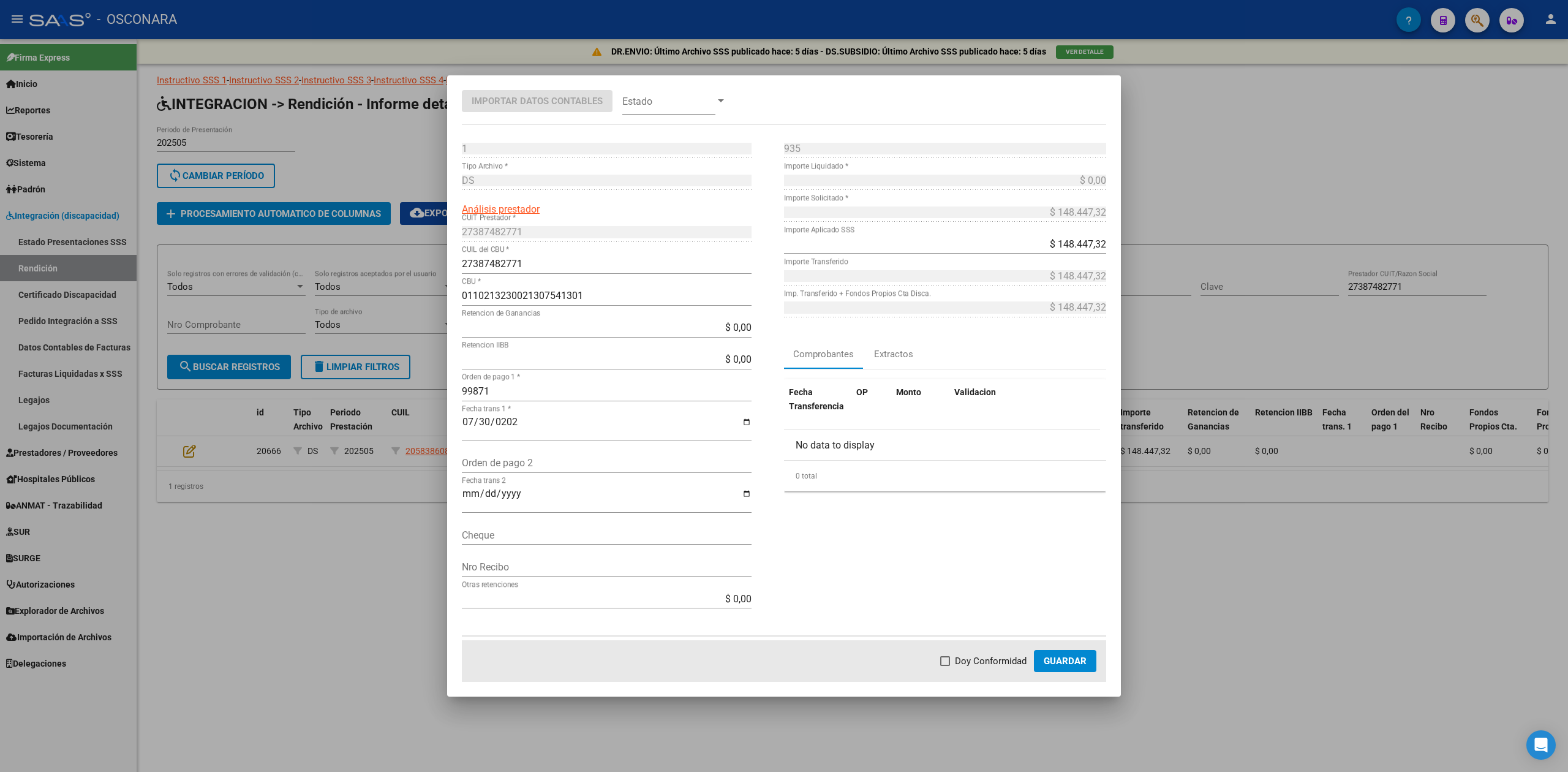
click at [945, 666] on input "Doy Conformidad" at bounding box center [945, 666] width 1 height 1
checkbox input "true"
click at [1062, 662] on span "Guardar" at bounding box center [1065, 661] width 43 height 11
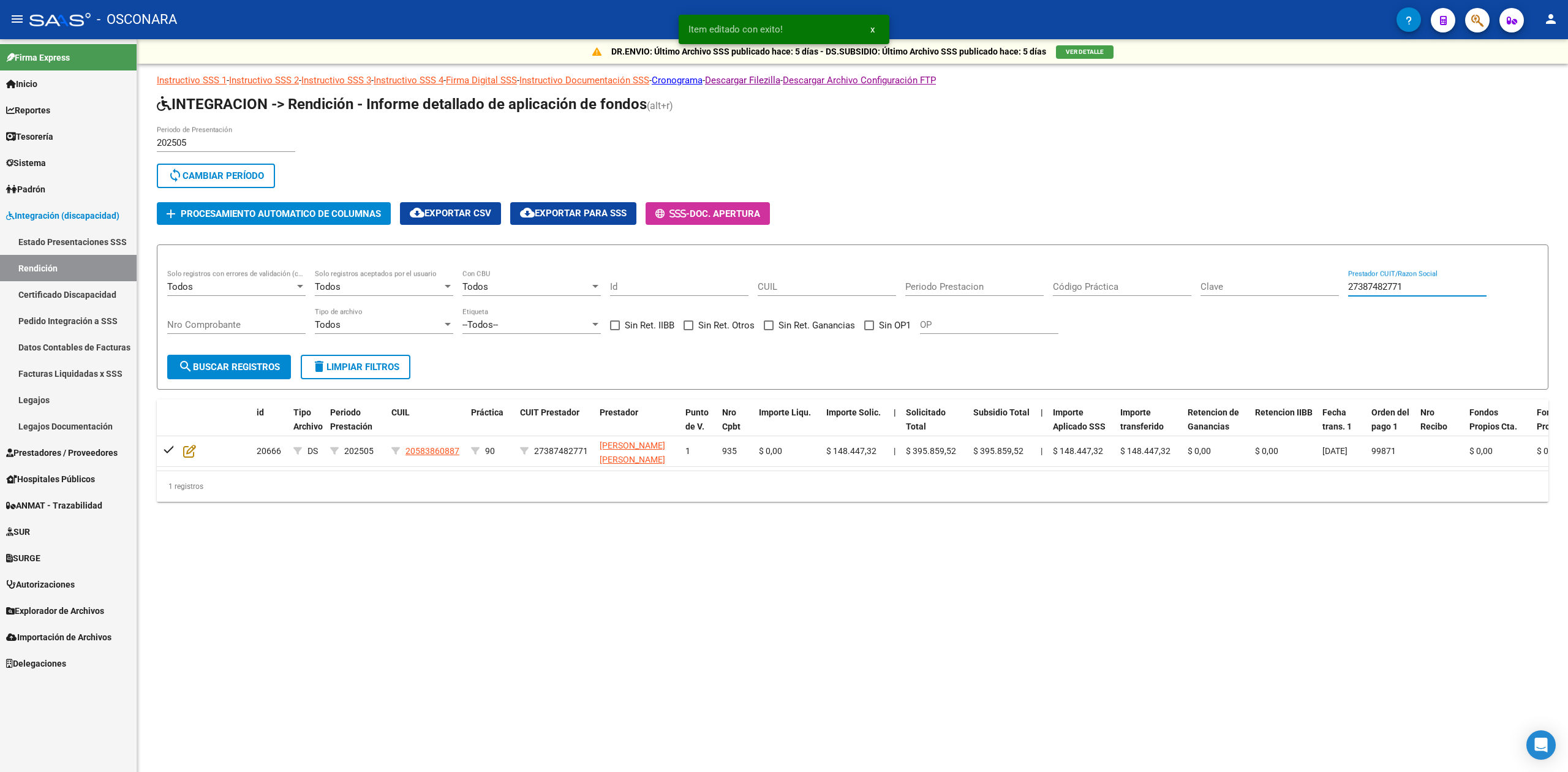
drag, startPoint x: 1463, startPoint y: 285, endPoint x: 1296, endPoint y: 293, distance: 167.2
click at [1296, 293] on div "Todos Solo registros con errores de validación (control 623 instructivo de rend…" at bounding box center [852, 308] width 1371 height 76
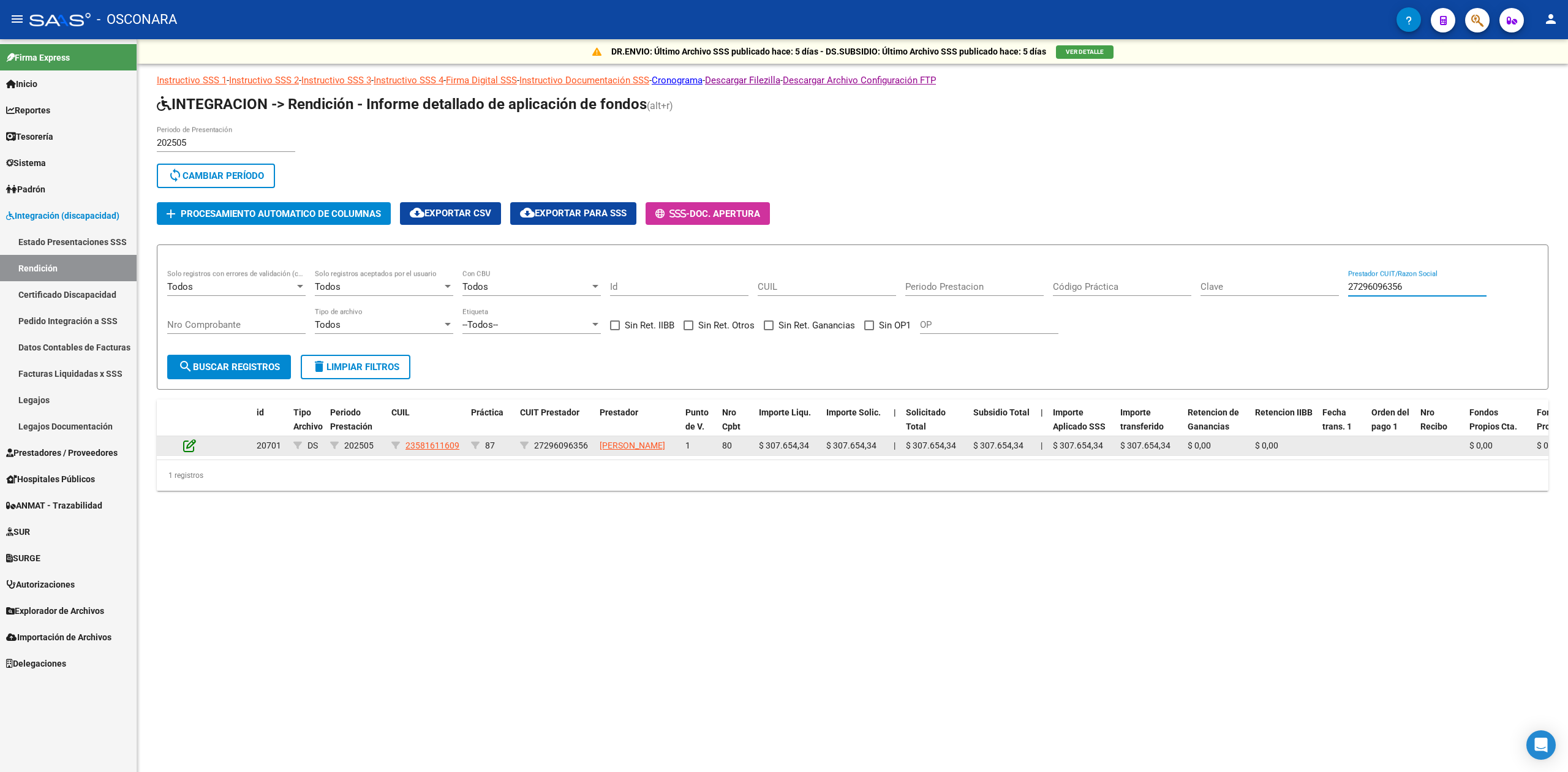
type input "27296096356"
click at [191, 450] on icon at bounding box center [190, 445] width 13 height 14
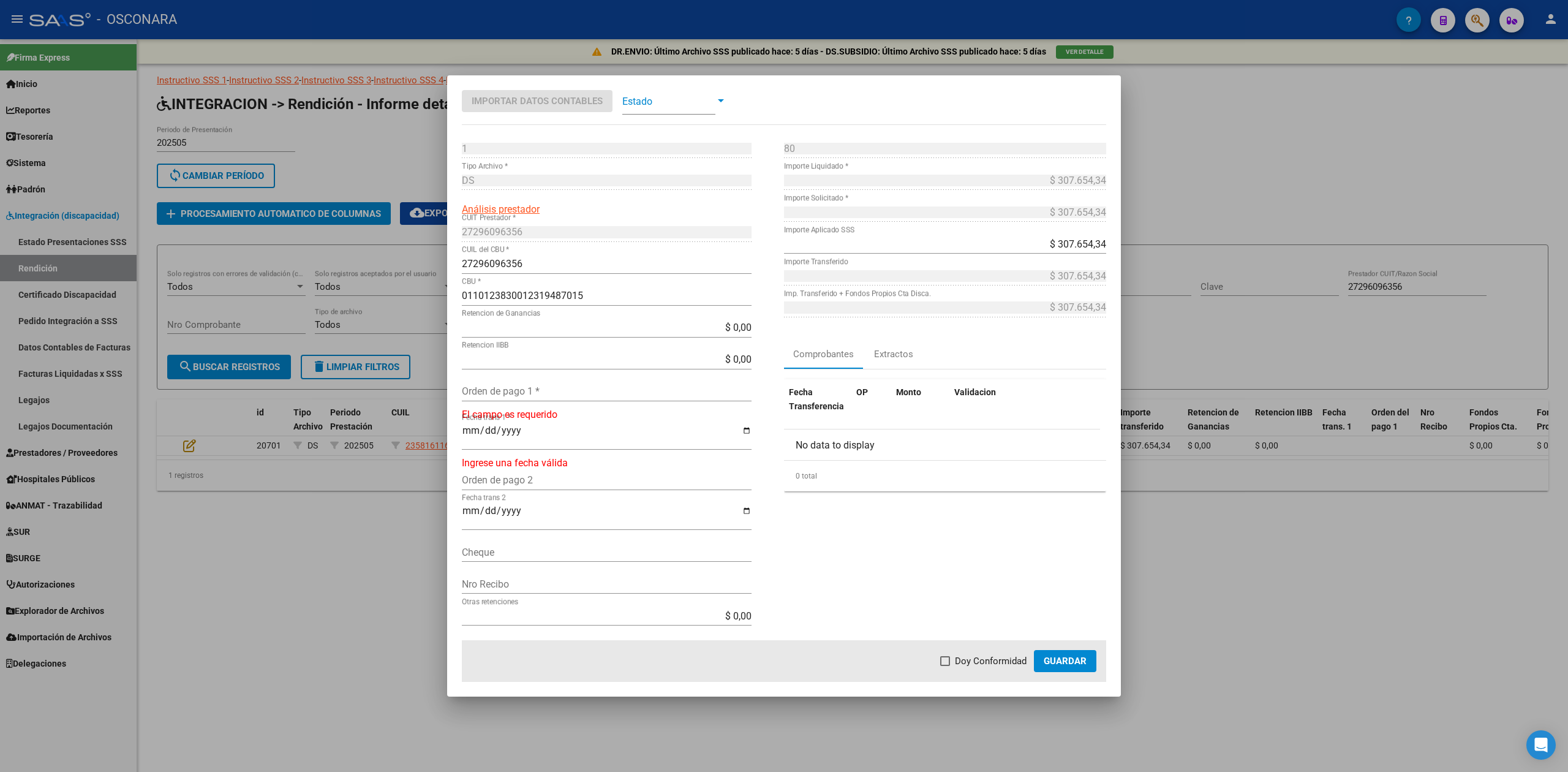
click at [552, 394] on input "Orden de pago 1 *" at bounding box center [607, 391] width 290 height 12
type input "99870"
type input "[DATE]"
click at [971, 665] on span "Doy Conformidad" at bounding box center [990, 661] width 72 height 15
click at [945, 666] on input "Doy Conformidad" at bounding box center [945, 666] width 1 height 1
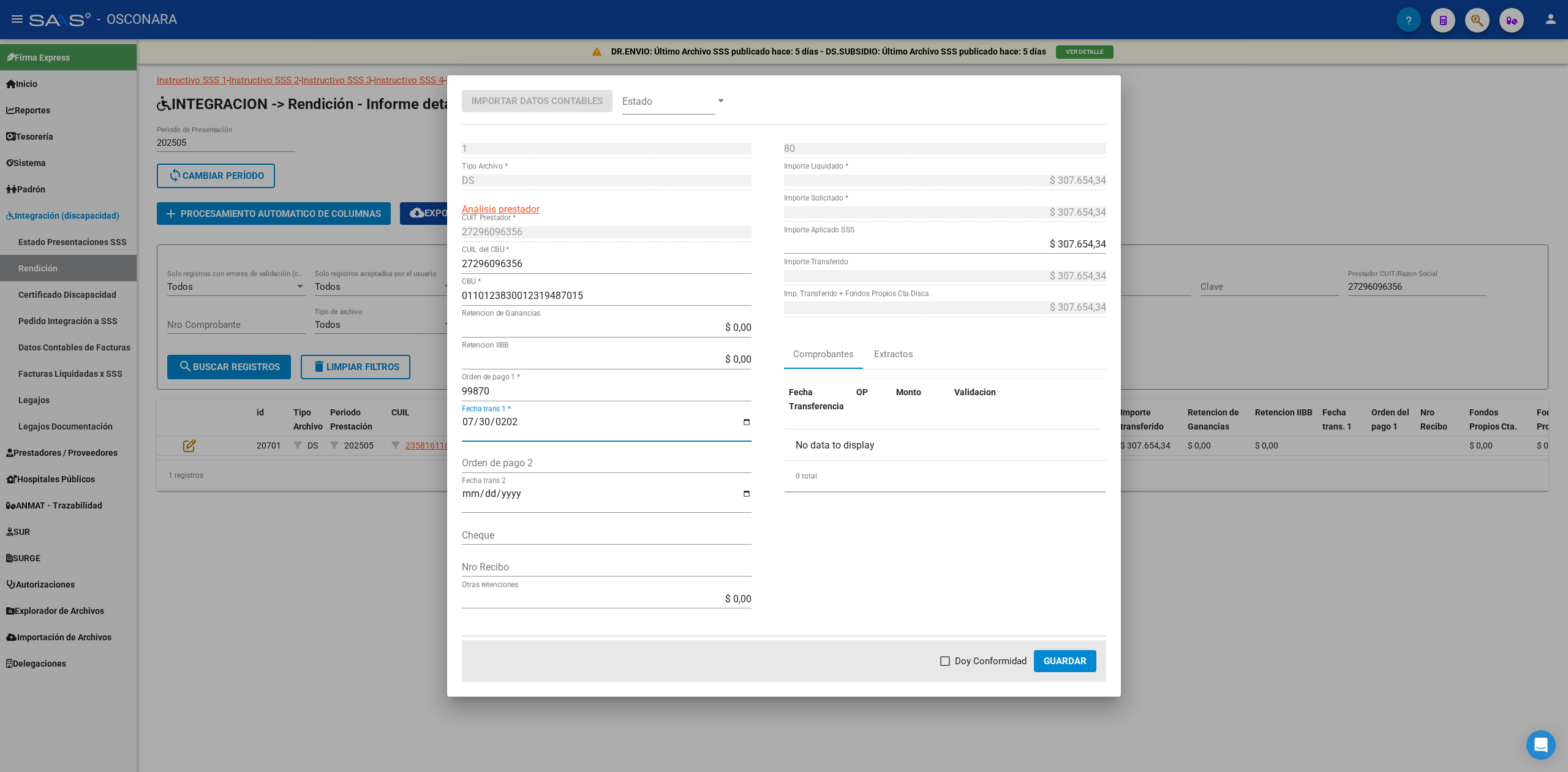
checkbox input "true"
click at [1067, 667] on span "Guardar" at bounding box center [1065, 661] width 43 height 11
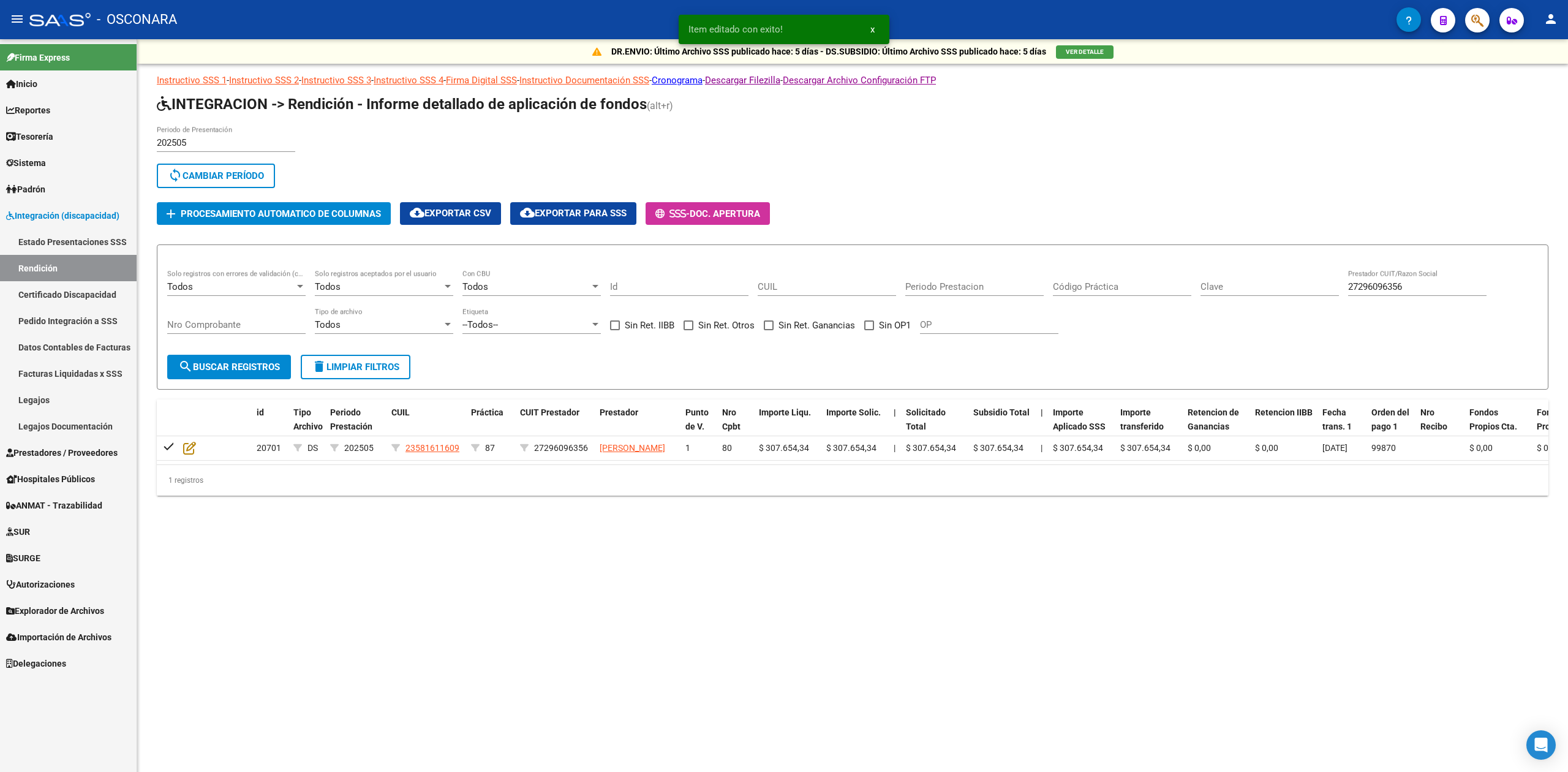
drag, startPoint x: 1427, startPoint y: 279, endPoint x: 1425, endPoint y: 287, distance: 8.2
click at [1426, 283] on div "27296096356 Prestador CUIT/Razon Social" at bounding box center [1417, 283] width 139 height 26
drag, startPoint x: 1429, startPoint y: 285, endPoint x: 1319, endPoint y: 292, distance: 110.2
click at [1319, 292] on div "Todos Solo registros con errores de validación (control 623 instructivo de rend…" at bounding box center [852, 308] width 1371 height 76
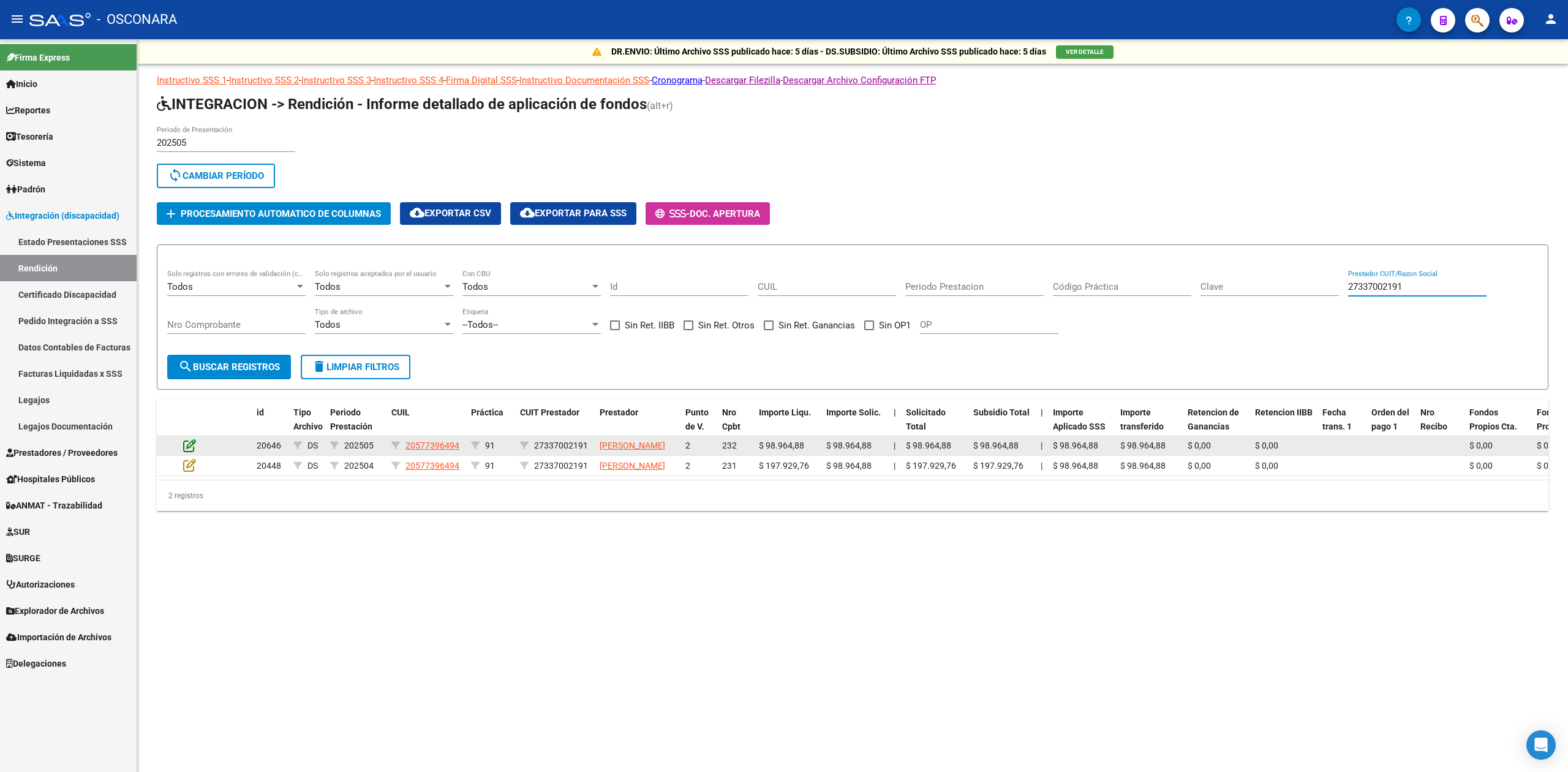
type input "27337002191"
click at [188, 447] on icon at bounding box center [190, 445] width 13 height 14
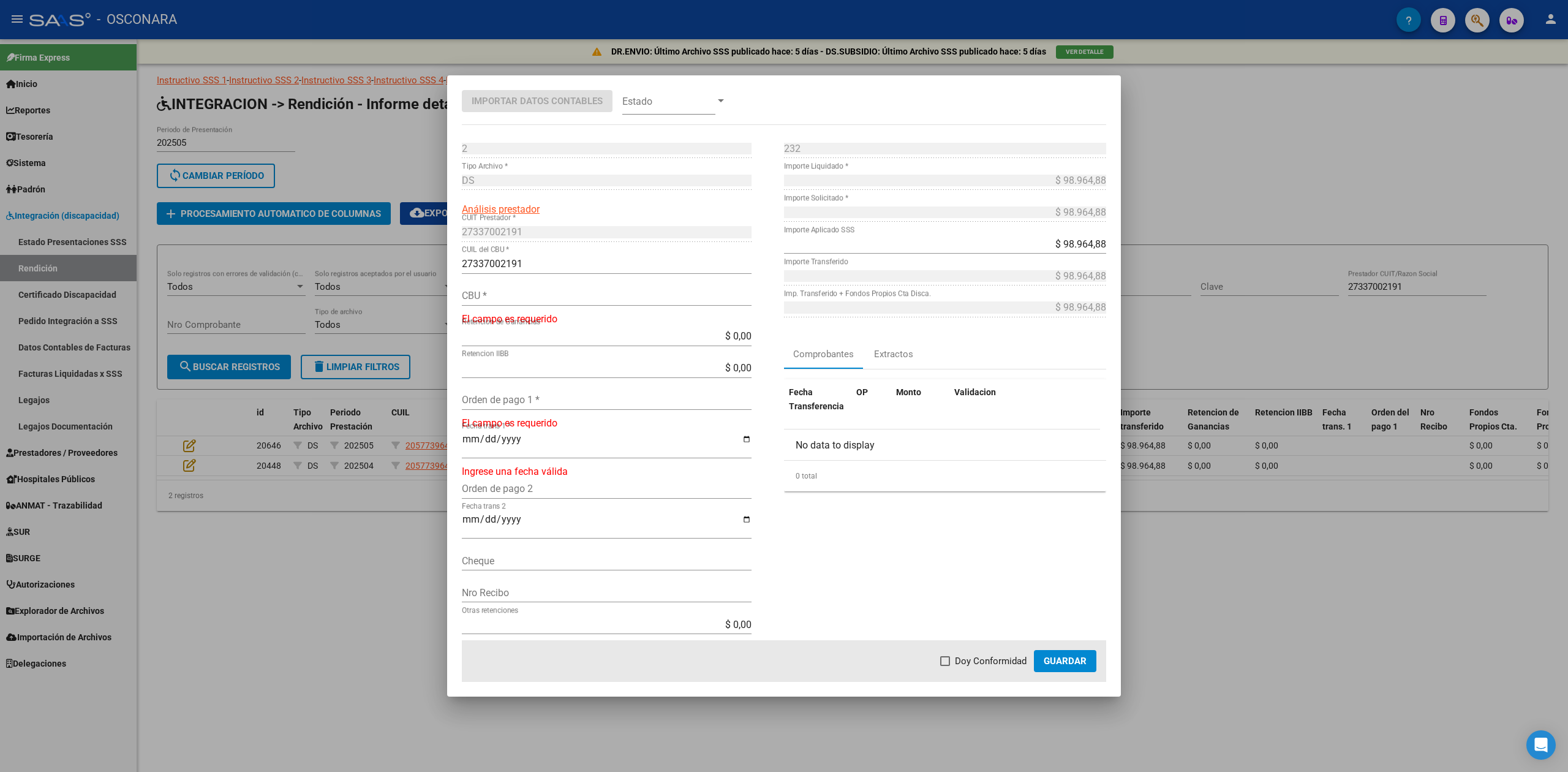
click at [532, 305] on div "CBU *" at bounding box center [607, 296] width 290 height 19
type input "0200902911000001699012"
click at [530, 392] on input "Orden de pago 1 *" at bounding box center [607, 391] width 290 height 12
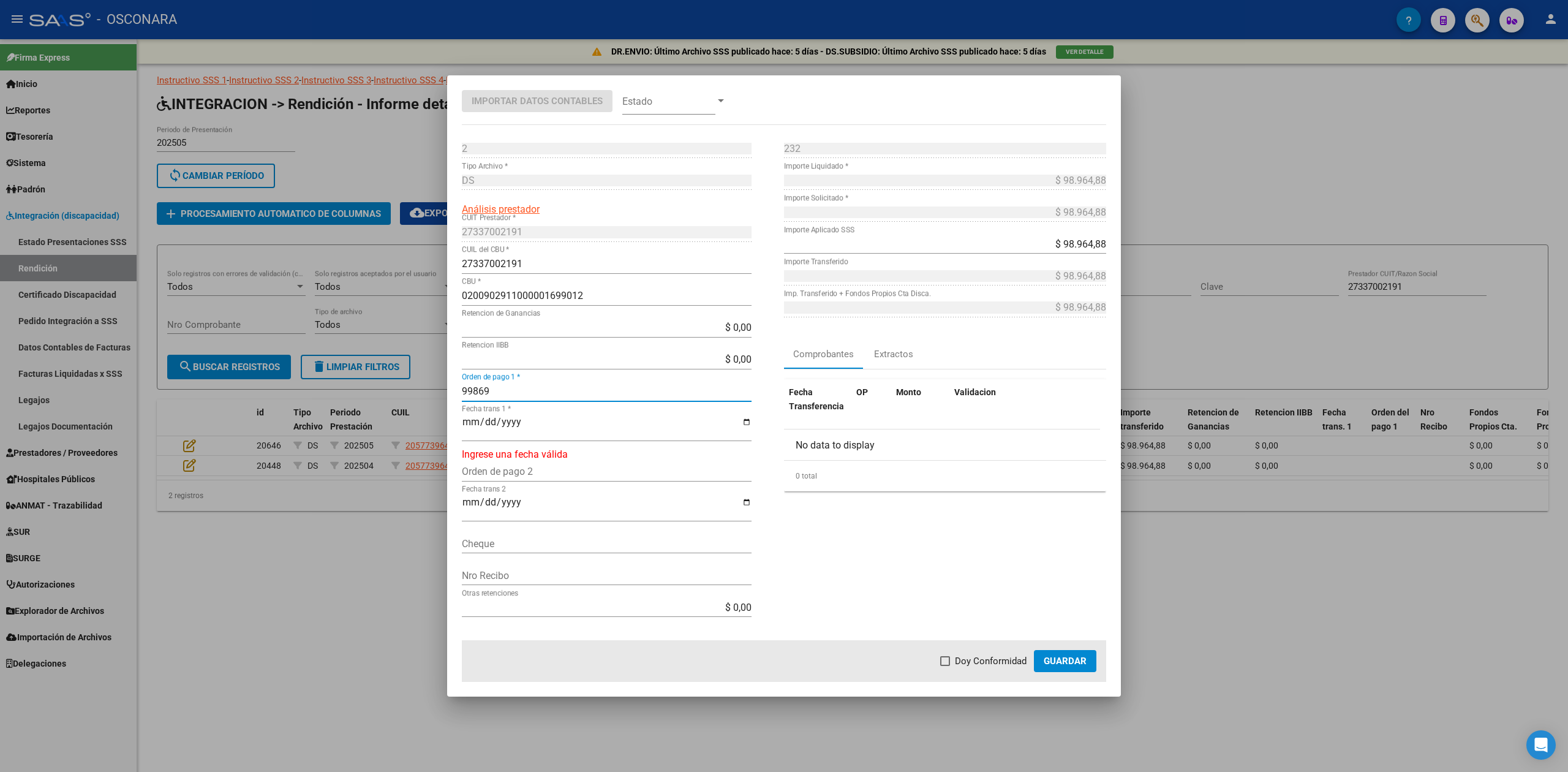
type input "99869"
type input "[DATE]"
click at [983, 660] on span "Doy Conformidad" at bounding box center [990, 661] width 72 height 15
click at [945, 666] on input "Doy Conformidad" at bounding box center [945, 666] width 1 height 1
checkbox input "true"
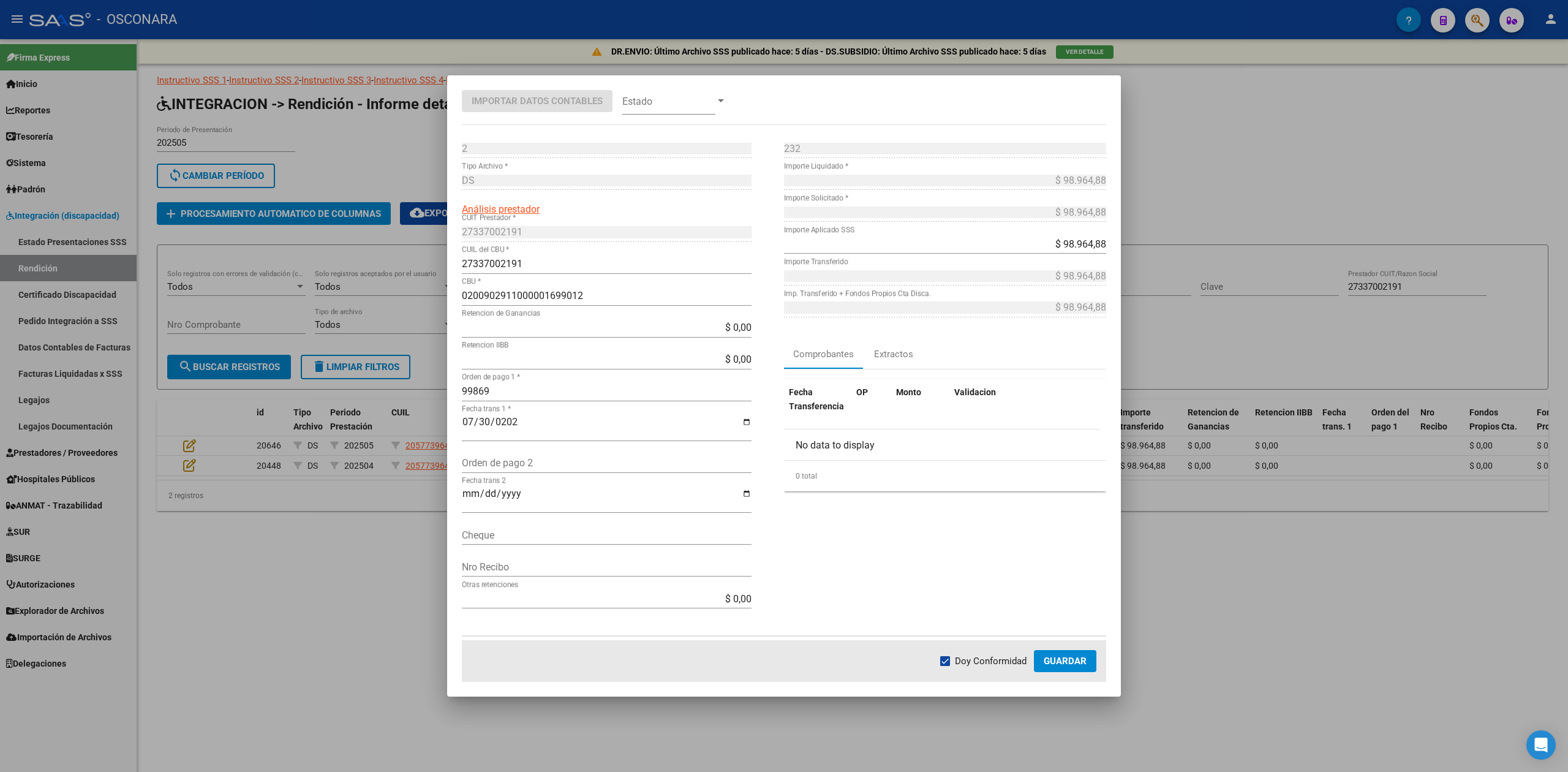
click at [1049, 662] on span "Guardar" at bounding box center [1065, 661] width 43 height 11
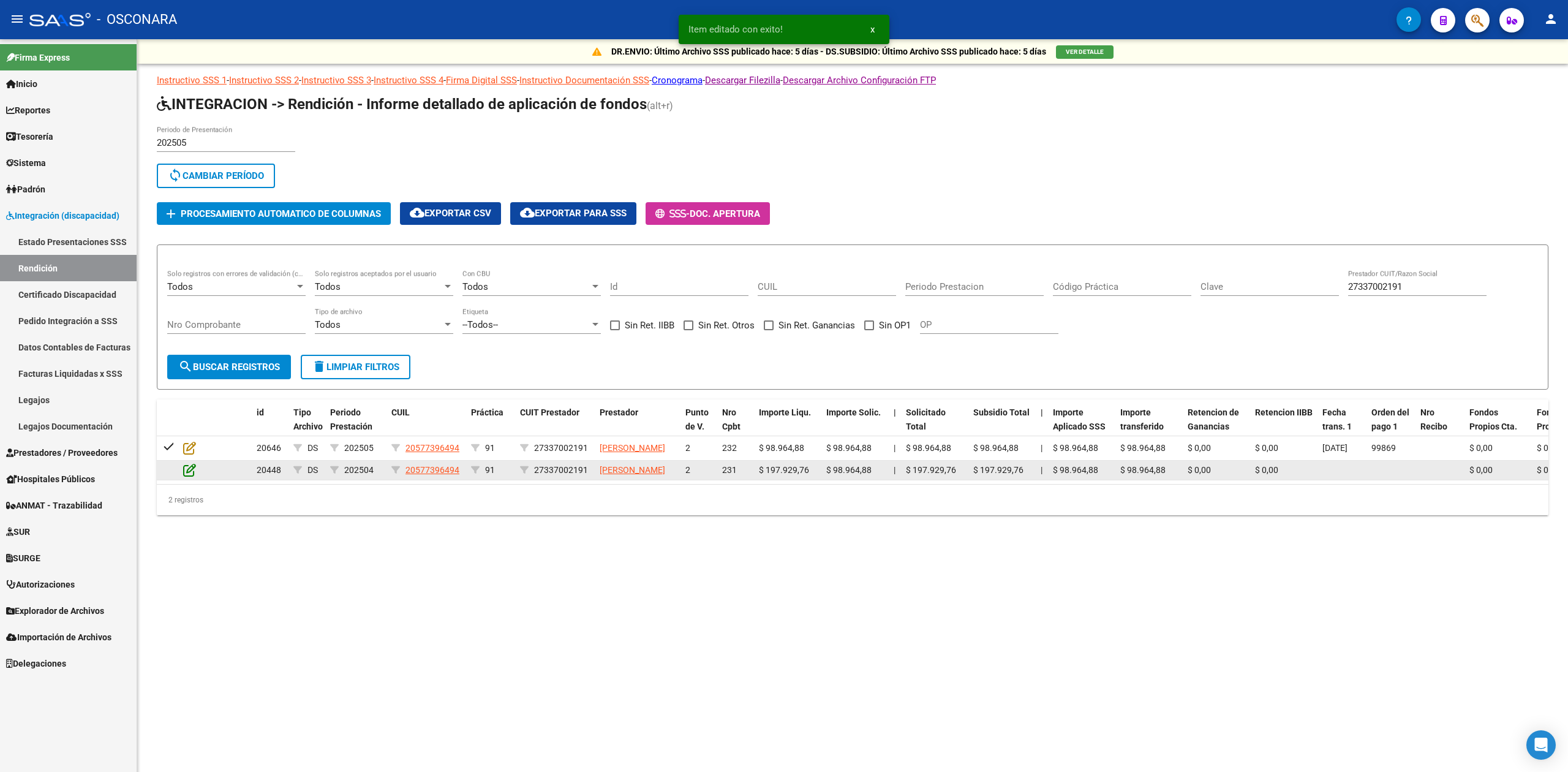
click at [194, 477] on icon at bounding box center [190, 470] width 13 height 14
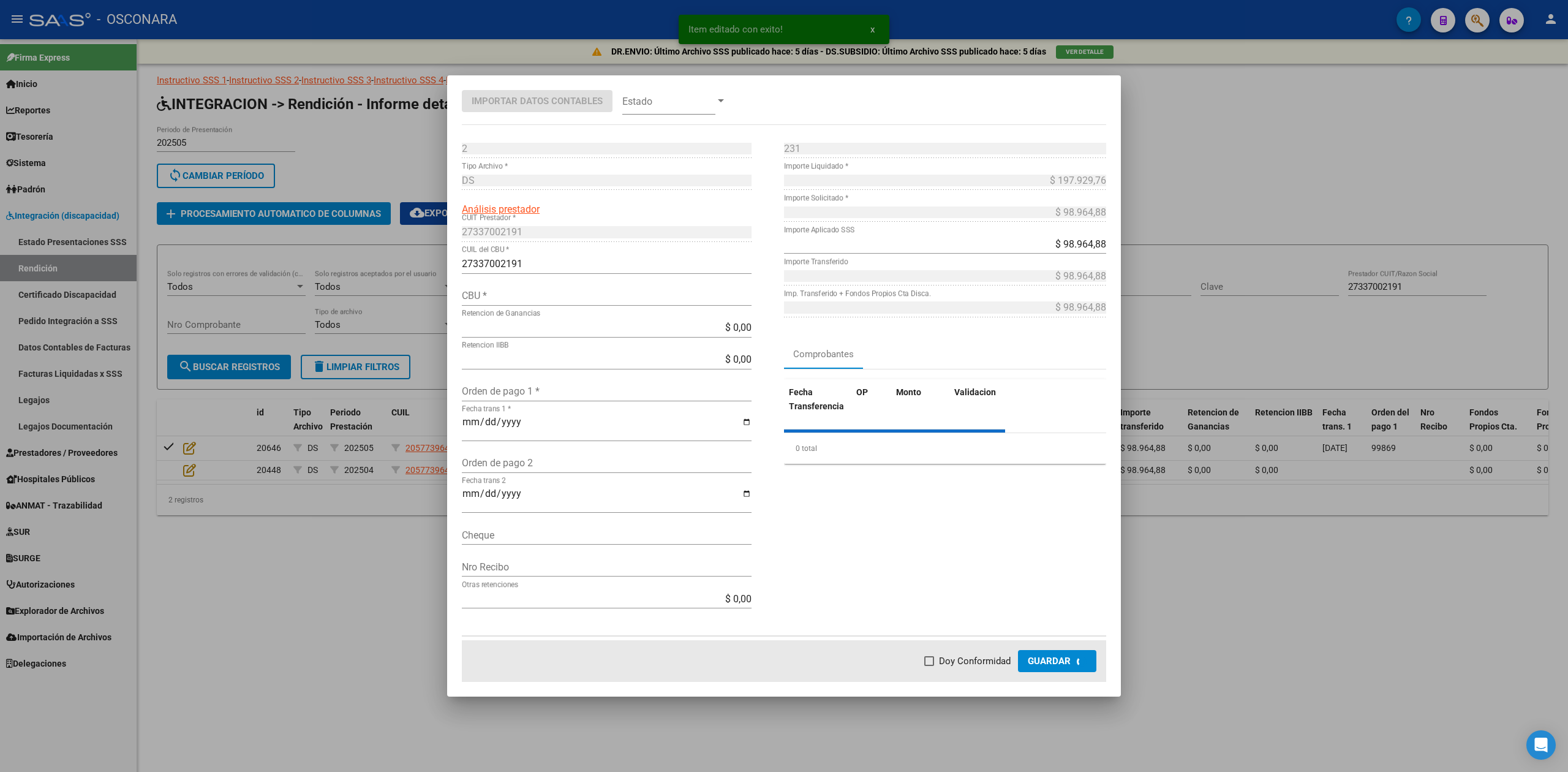
type input "0200902911000001699012"
click at [496, 388] on input "Orden de pago 1 *" at bounding box center [607, 391] width 290 height 12
type input "99869"
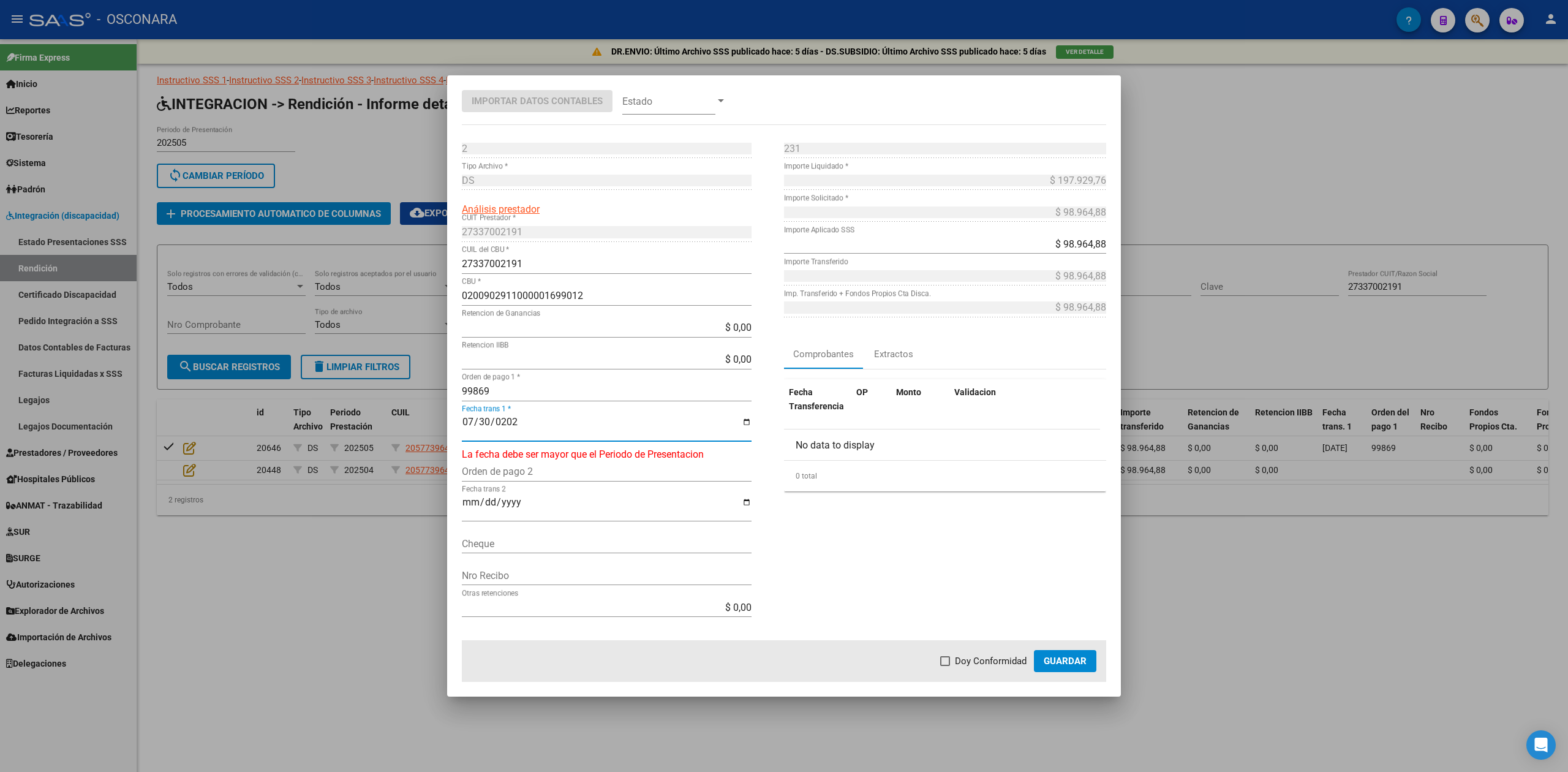
type input "[DATE]"
click at [990, 664] on span "Doy Conformidad" at bounding box center [990, 661] width 72 height 15
click at [945, 666] on input "Doy Conformidad" at bounding box center [945, 666] width 1 height 1
checkbox input "true"
click at [1055, 659] on span "Guardar" at bounding box center [1065, 661] width 43 height 11
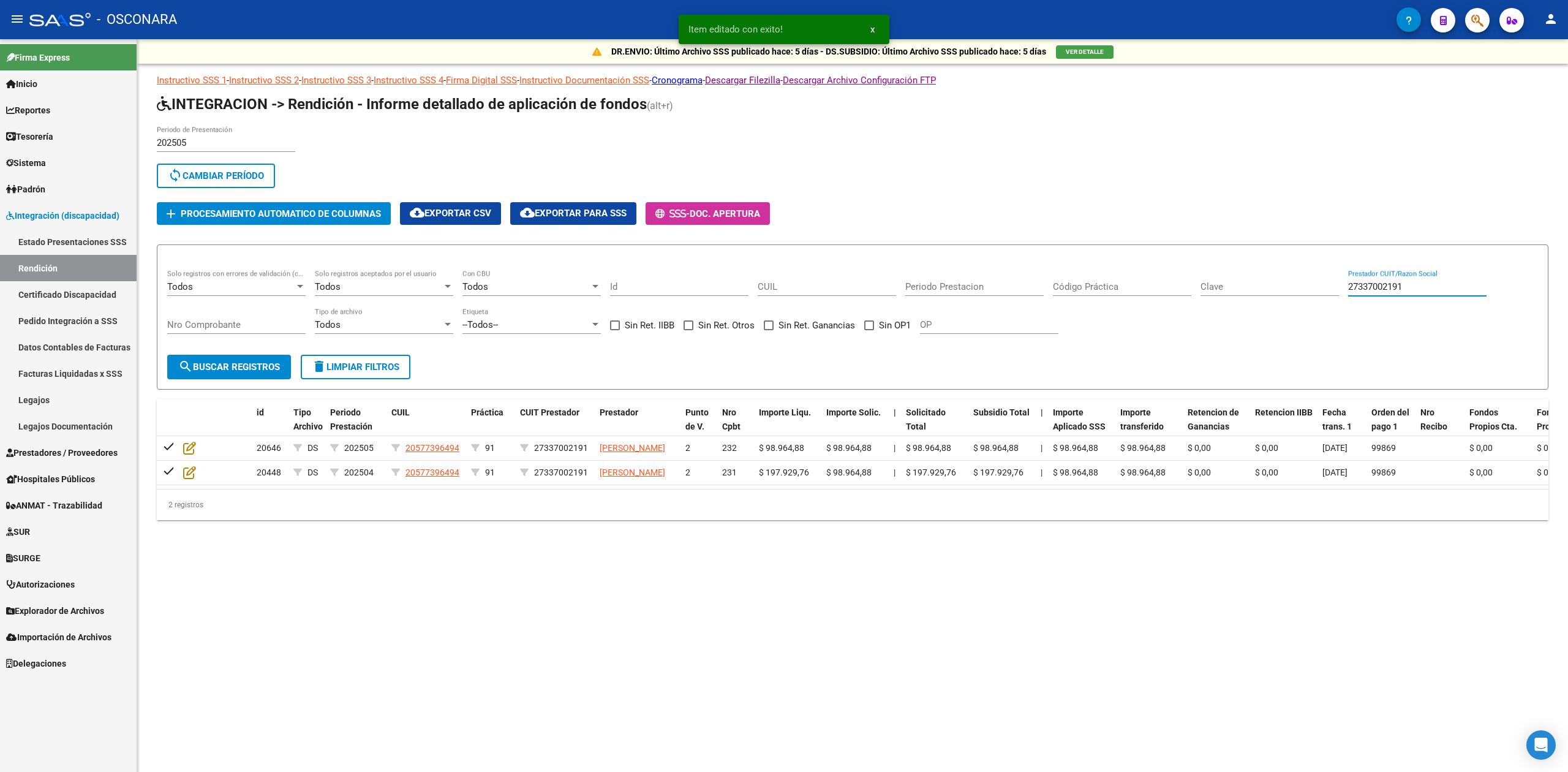
drag, startPoint x: 1418, startPoint y: 287, endPoint x: 1338, endPoint y: 287, distance: 80.0
click at [1338, 287] on div "Todos Solo registros con errores de validación (control 623 instructivo de rend…" at bounding box center [852, 308] width 1371 height 76
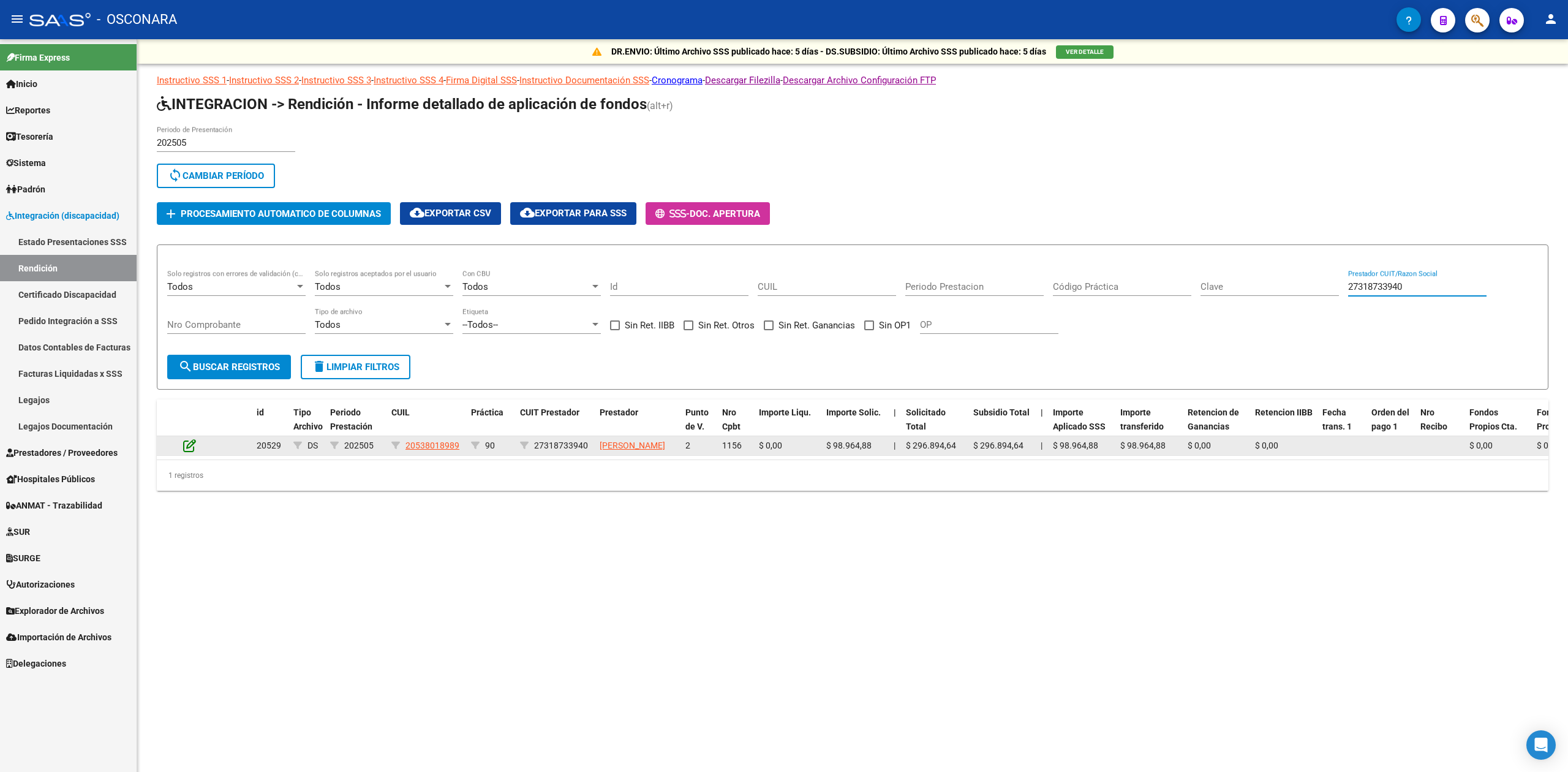
type input "27318733940"
click at [187, 452] on icon at bounding box center [190, 445] width 13 height 14
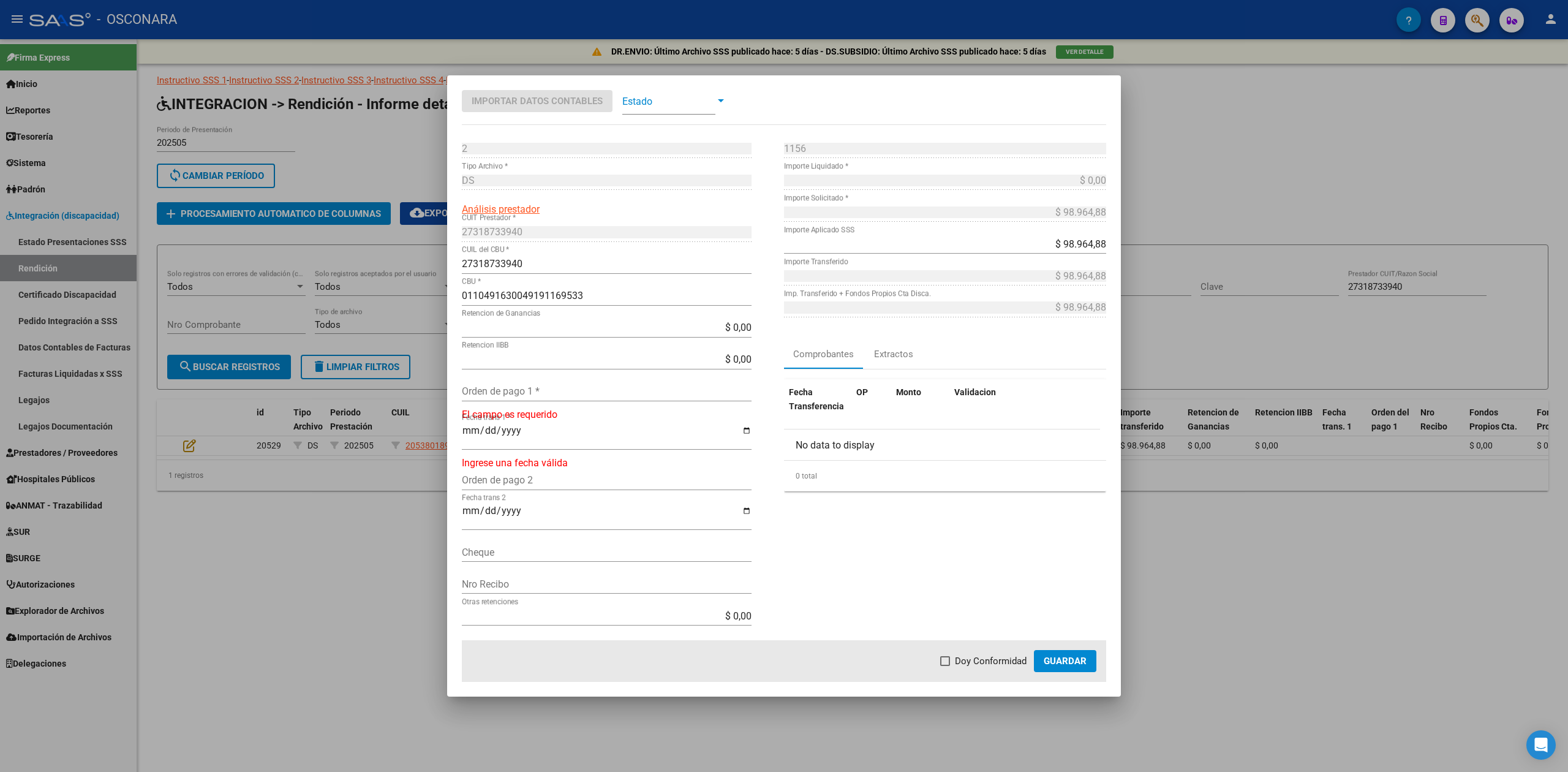
click at [527, 390] on input "Orden de pago 1 *" at bounding box center [607, 391] width 290 height 12
type input "99868"
type input "[DATE]"
click at [984, 660] on span "Doy Conformidad" at bounding box center [990, 661] width 72 height 15
click at [945, 666] on input "Doy Conformidad" at bounding box center [945, 666] width 1 height 1
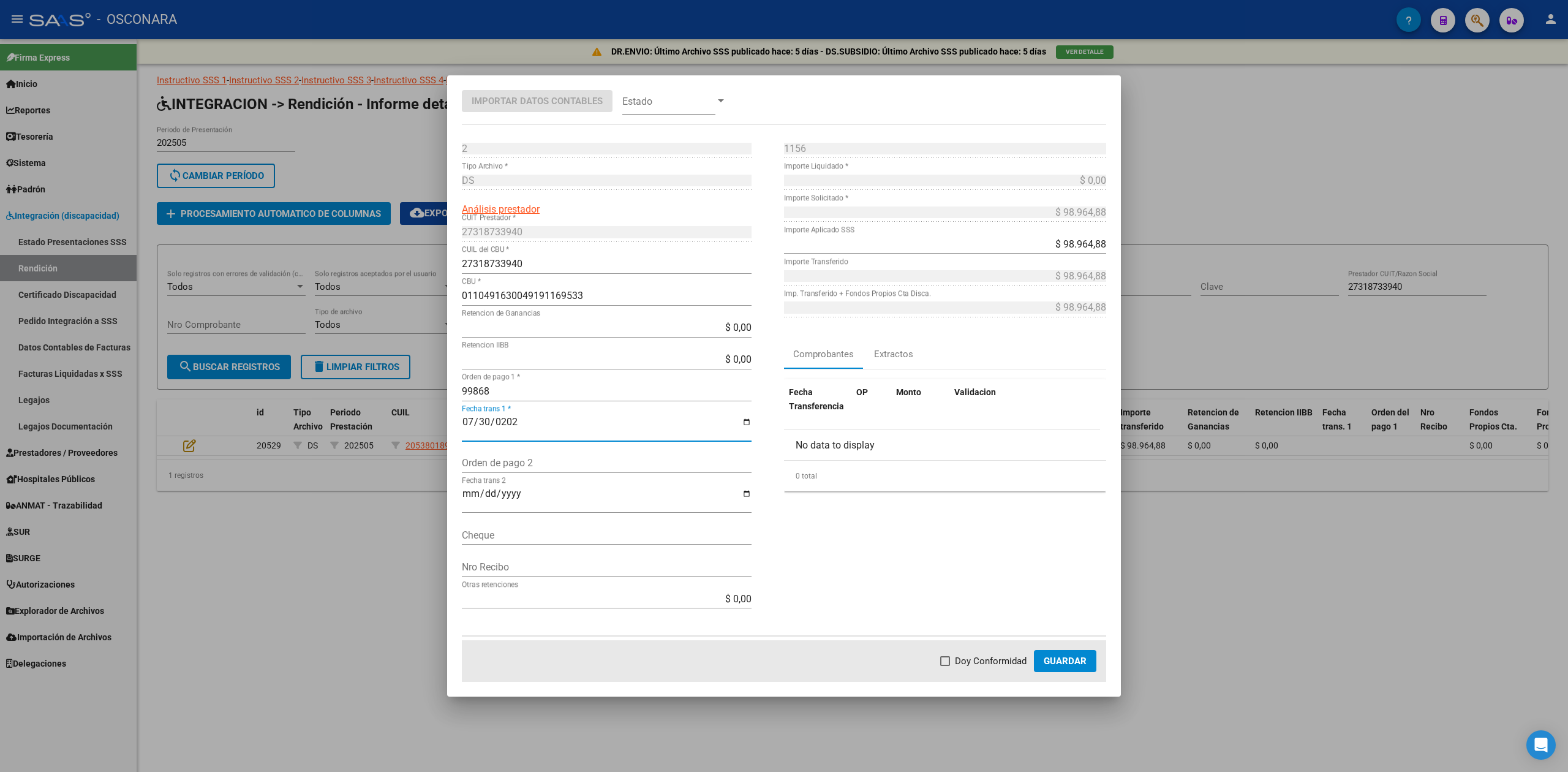
checkbox input "true"
click at [1054, 660] on span "Guardar" at bounding box center [1065, 661] width 43 height 11
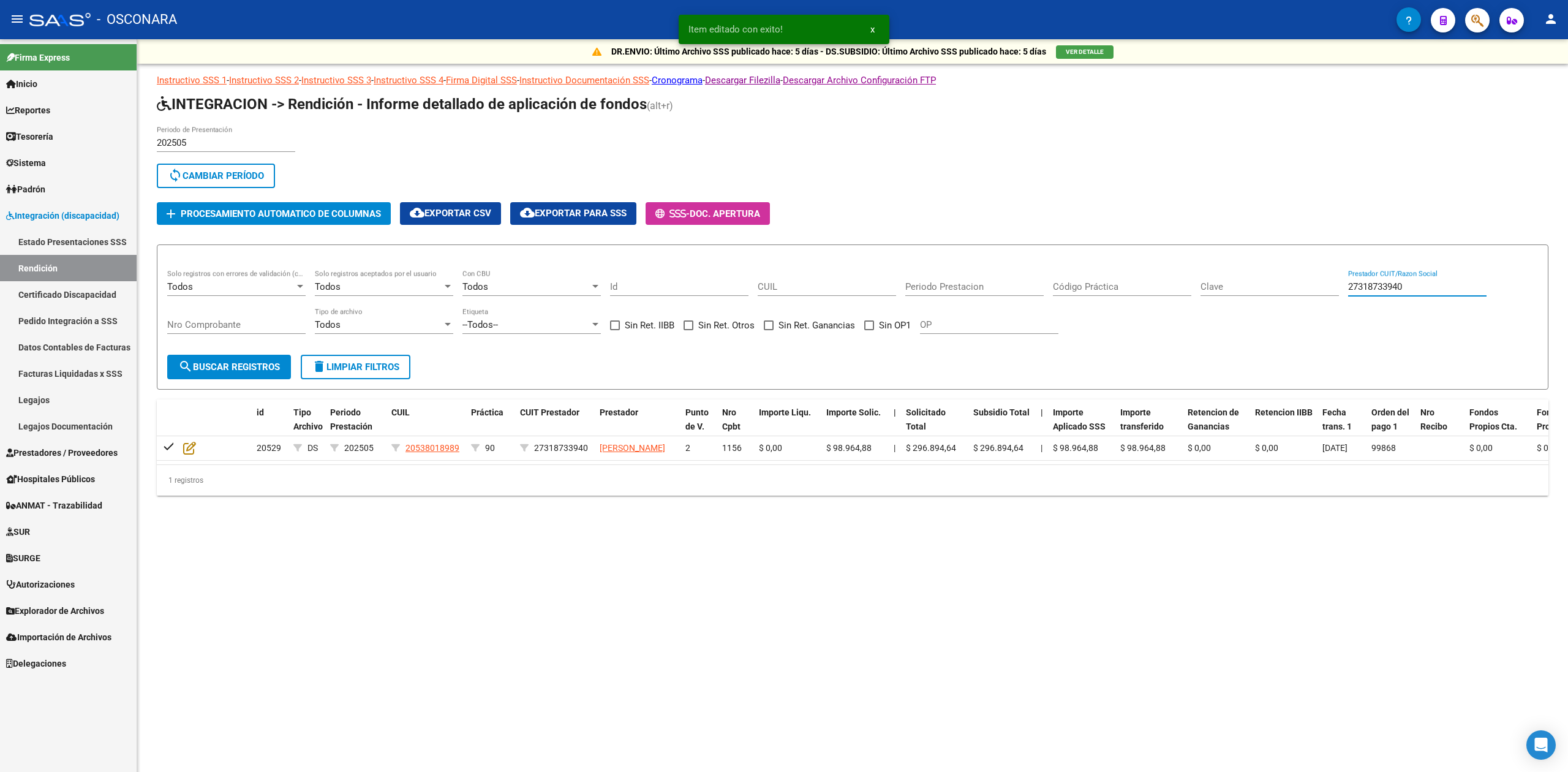
drag, startPoint x: 1480, startPoint y: 283, endPoint x: 1211, endPoint y: 283, distance: 269.0
click at [1211, 283] on div "Todos Solo registros con errores de validación (control 623 instructivo de rend…" at bounding box center [852, 308] width 1371 height 76
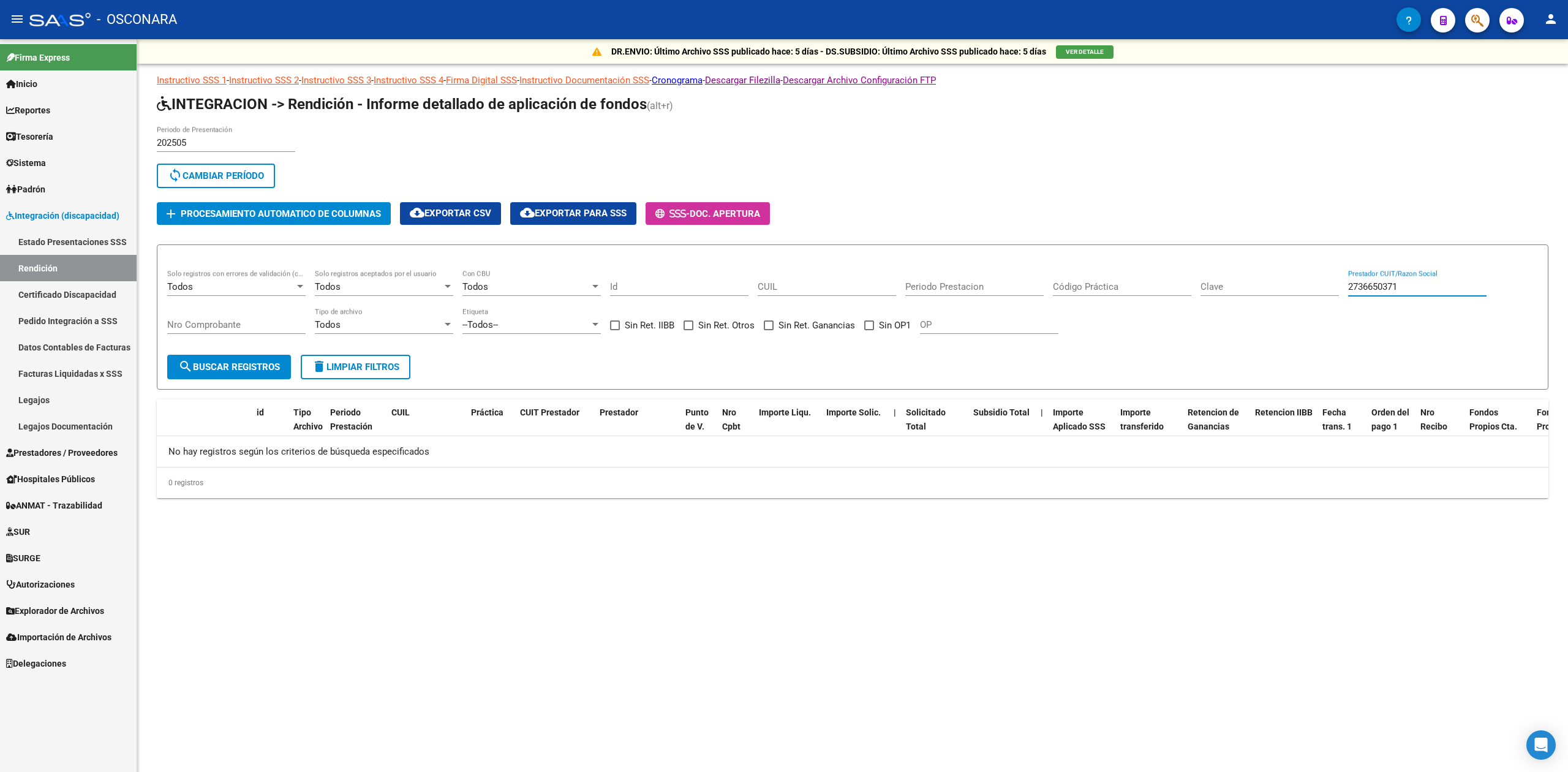
click at [1392, 287] on input "2736650371" at bounding box center [1417, 287] width 139 height 11
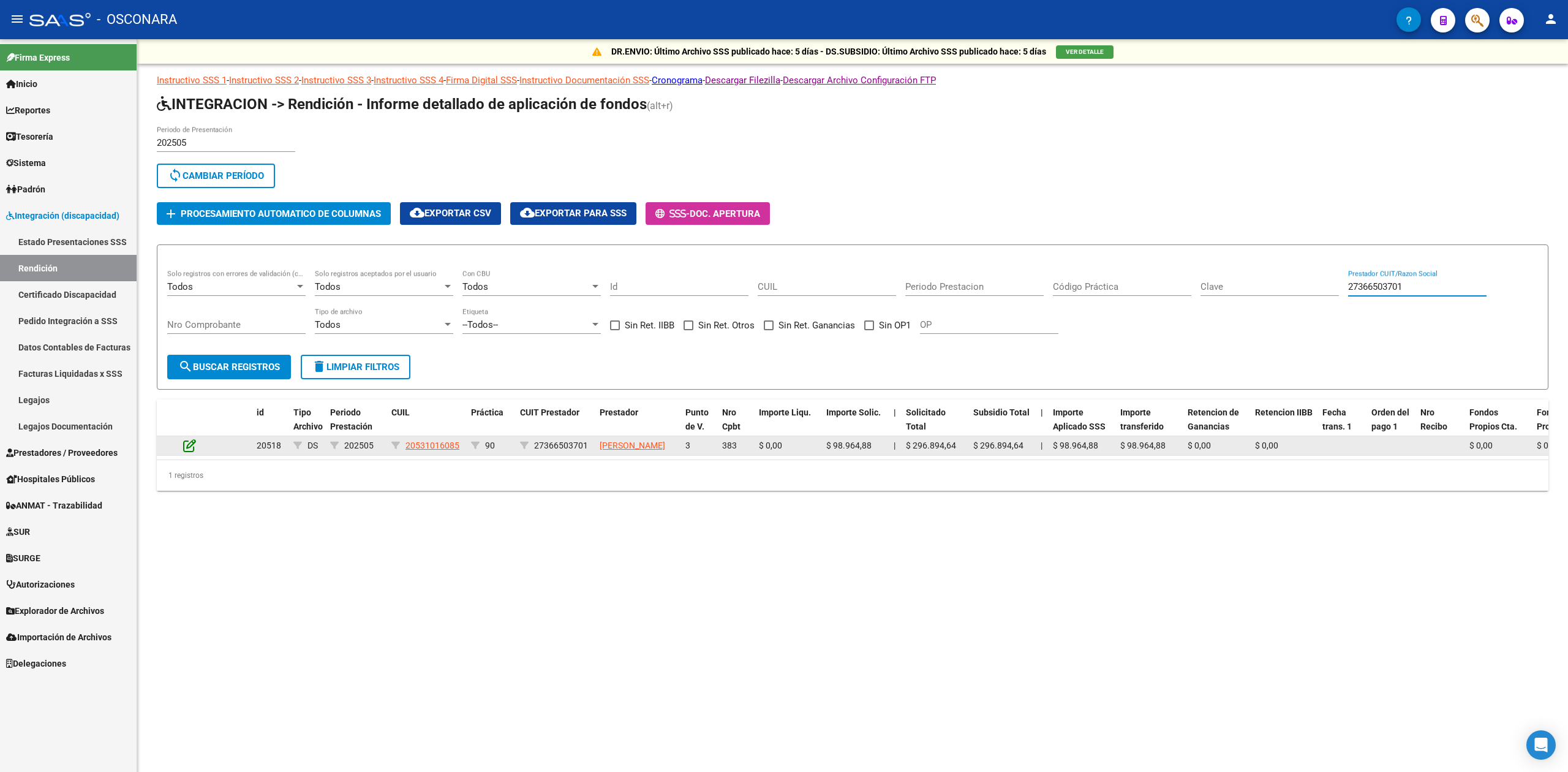
type input "27366503701"
click at [190, 444] on icon at bounding box center [190, 445] width 13 height 14
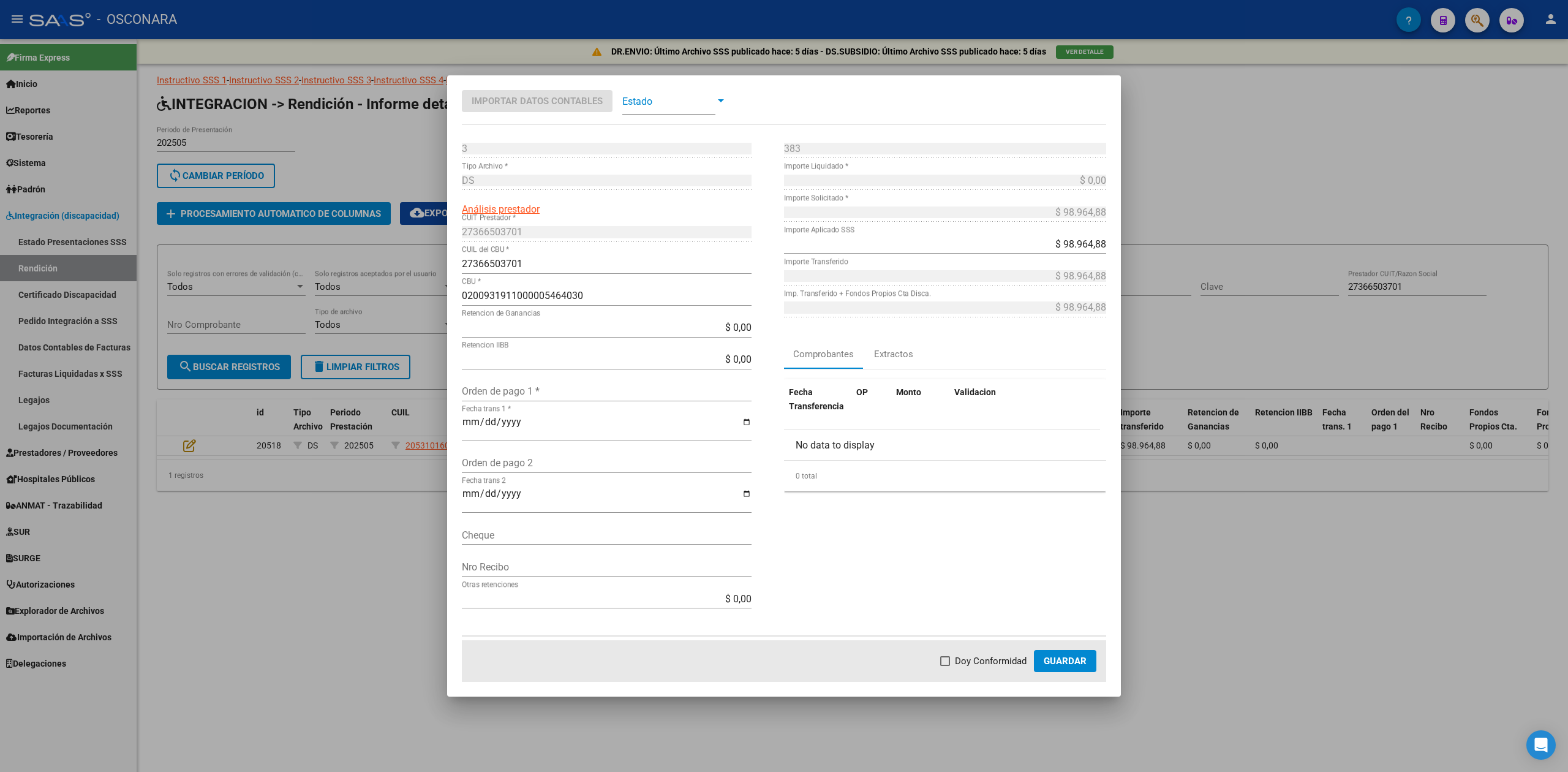
click at [518, 395] on input "Orden de pago 1 *" at bounding box center [607, 391] width 290 height 12
type input "99867"
type input "[DATE]"
drag, startPoint x: 979, startPoint y: 660, endPoint x: 1006, endPoint y: 655, distance: 27.5
click at [979, 660] on span "Doy Conformidad" at bounding box center [990, 661] width 72 height 15
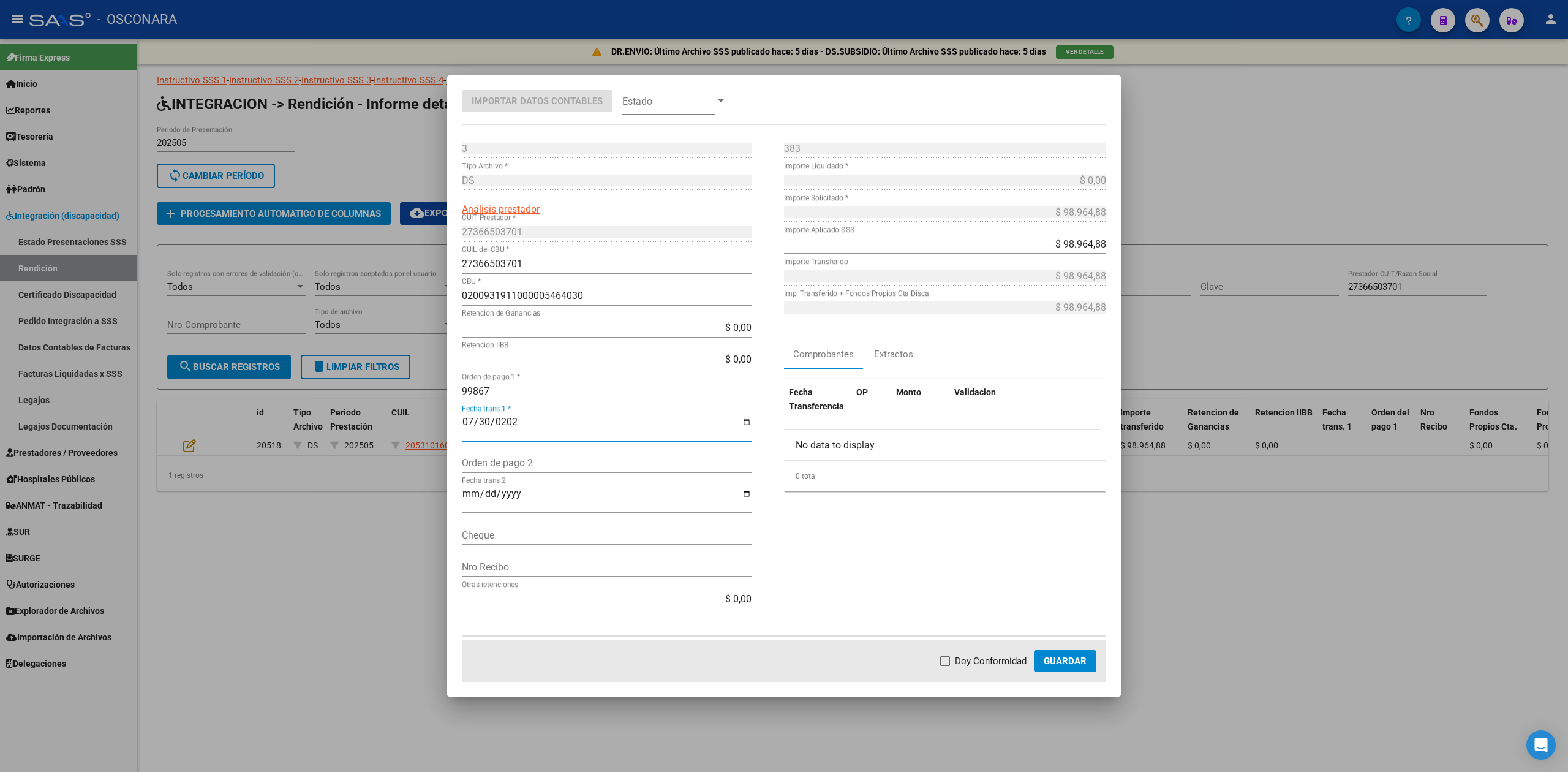
click at [945, 666] on input "Doy Conformidad" at bounding box center [945, 666] width 1 height 1
checkbox input "true"
click at [1071, 659] on span "Guardar" at bounding box center [1065, 661] width 43 height 11
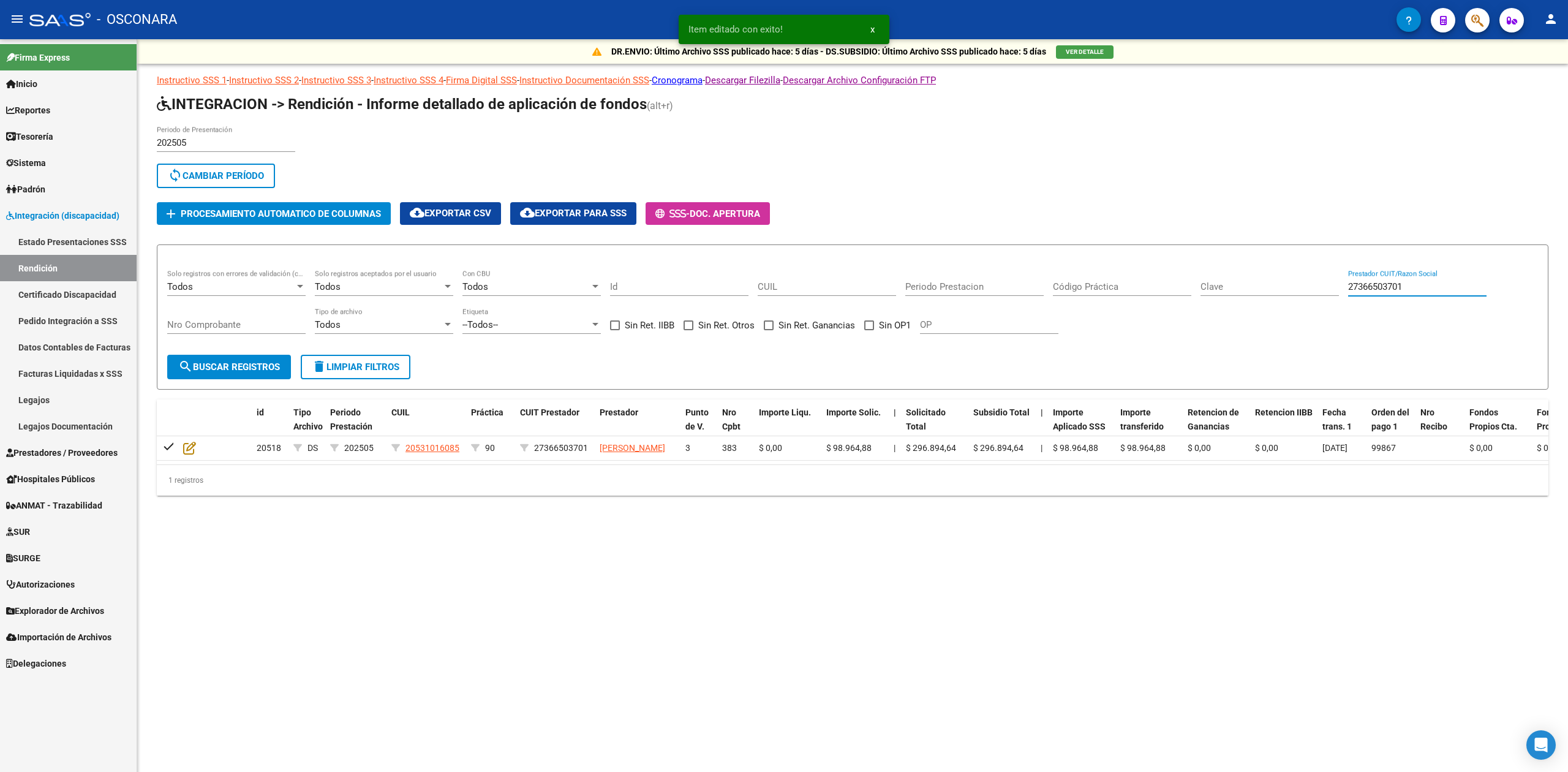
drag, startPoint x: 1417, startPoint y: 289, endPoint x: 1290, endPoint y: 290, distance: 127.0
click at [1290, 290] on div "Todos Solo registros con errores de validación (control 623 instructivo de rend…" at bounding box center [852, 308] width 1371 height 76
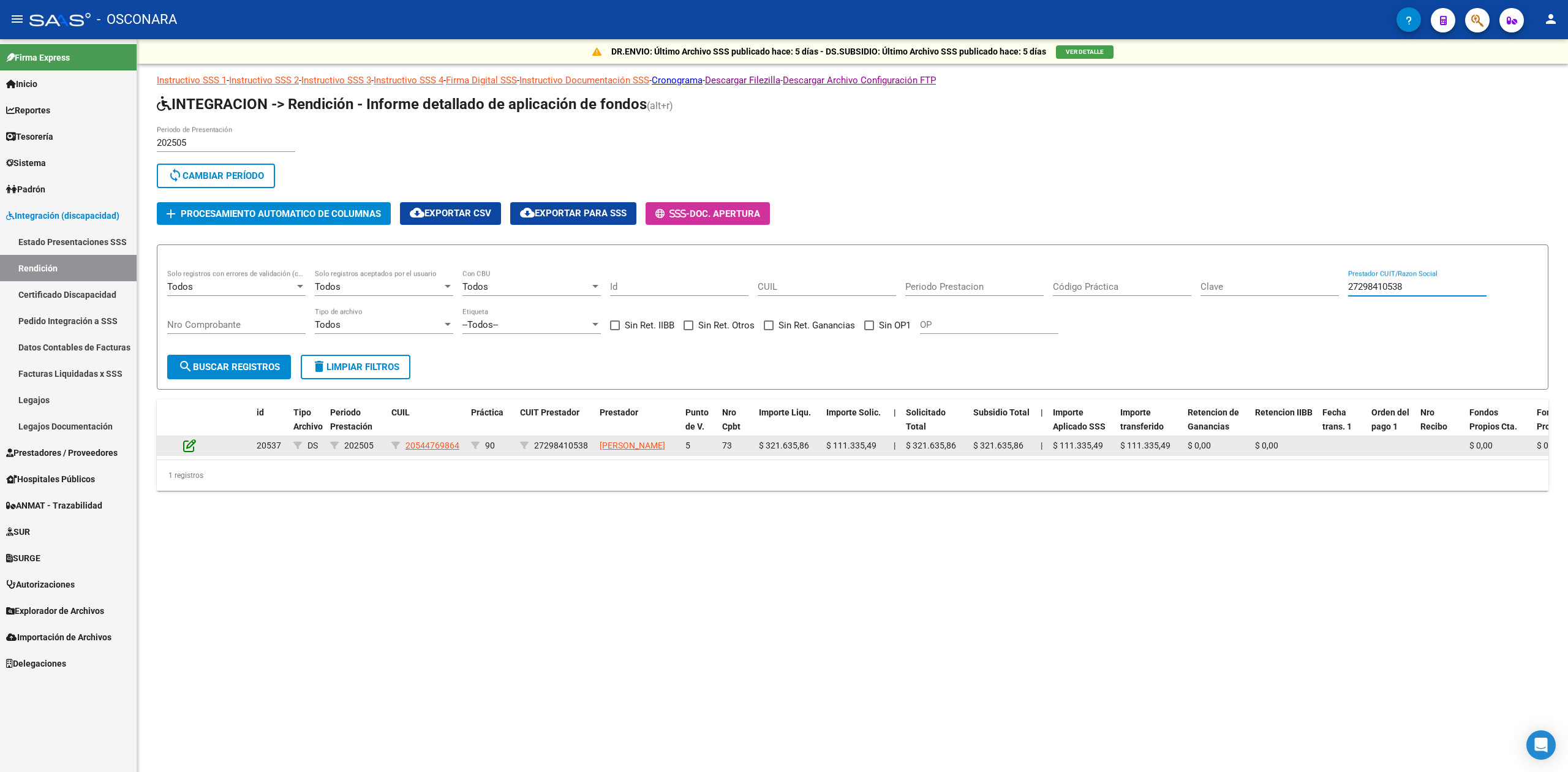
type input "27298410538"
click at [190, 450] on icon at bounding box center [190, 445] width 13 height 14
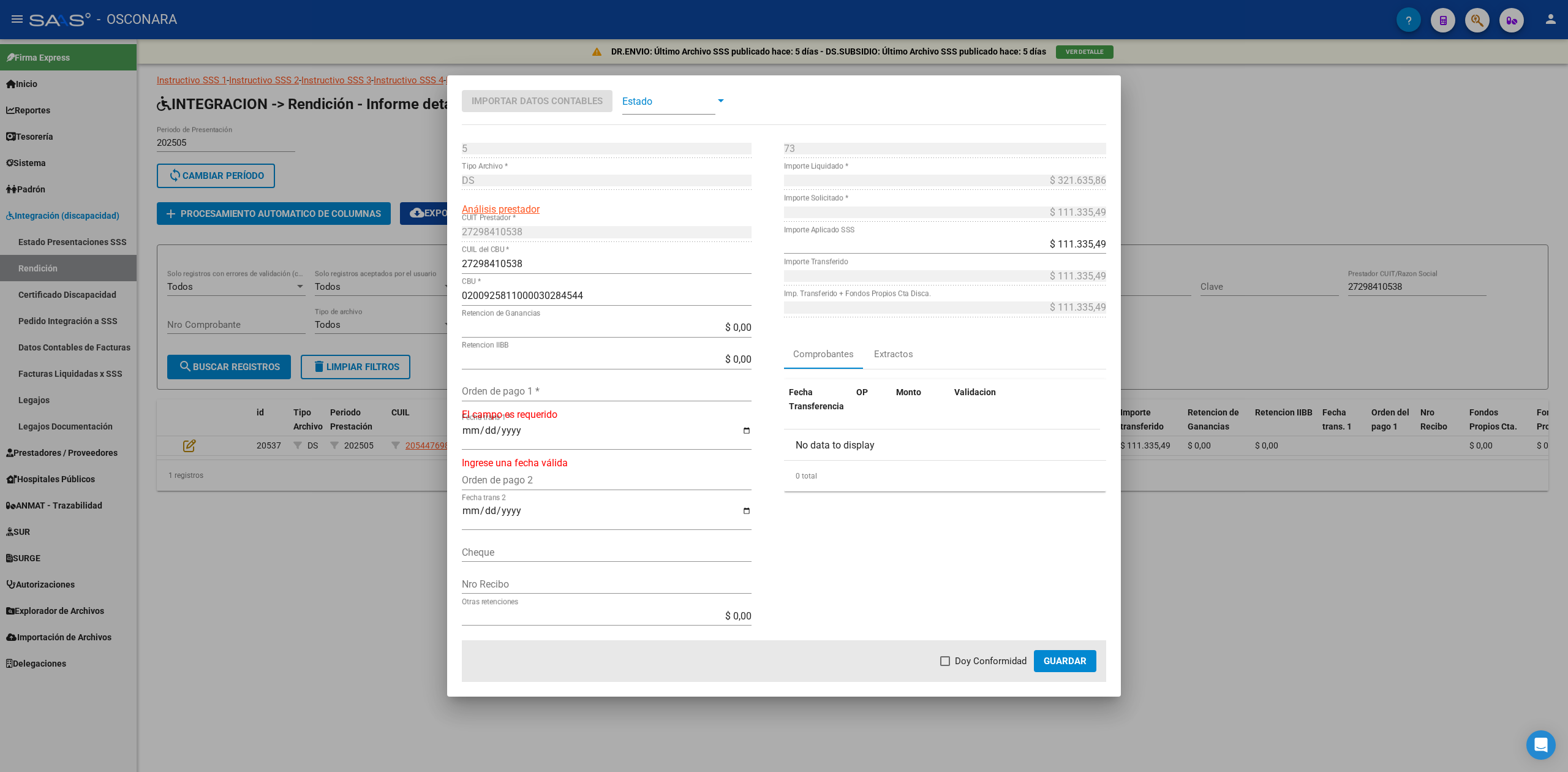
click at [513, 382] on div "Orden de pago 1 *" at bounding box center [607, 391] width 290 height 19
type input "99866"
type input "[DATE]"
drag, startPoint x: 679, startPoint y: 358, endPoint x: 763, endPoint y: 358, distance: 84.0
click at [763, 358] on div "5 Punto de Venta * DS Tipo Archivo * Análisis prestador 27298410538 CUIT Presta…" at bounding box center [623, 380] width 322 height 482
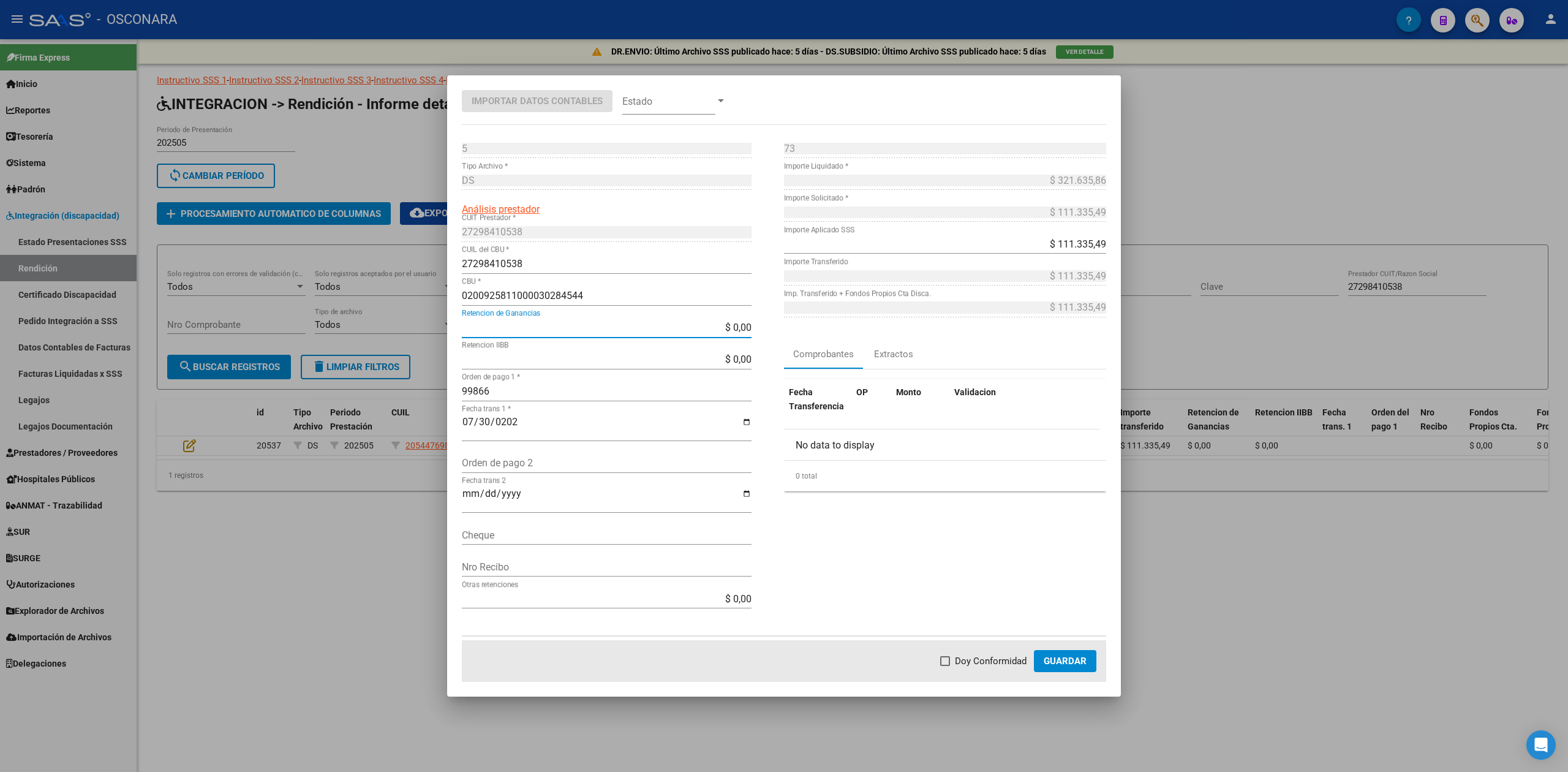
drag, startPoint x: 710, startPoint y: 326, endPoint x: 765, endPoint y: 320, distance: 55.3
click at [765, 320] on div "5 Punto de Venta * DS Tipo Archivo * Análisis prestador 27298410538 CUIT Presta…" at bounding box center [623, 380] width 322 height 482
type input "$ 883,31"
type input "$ 110.452,18"
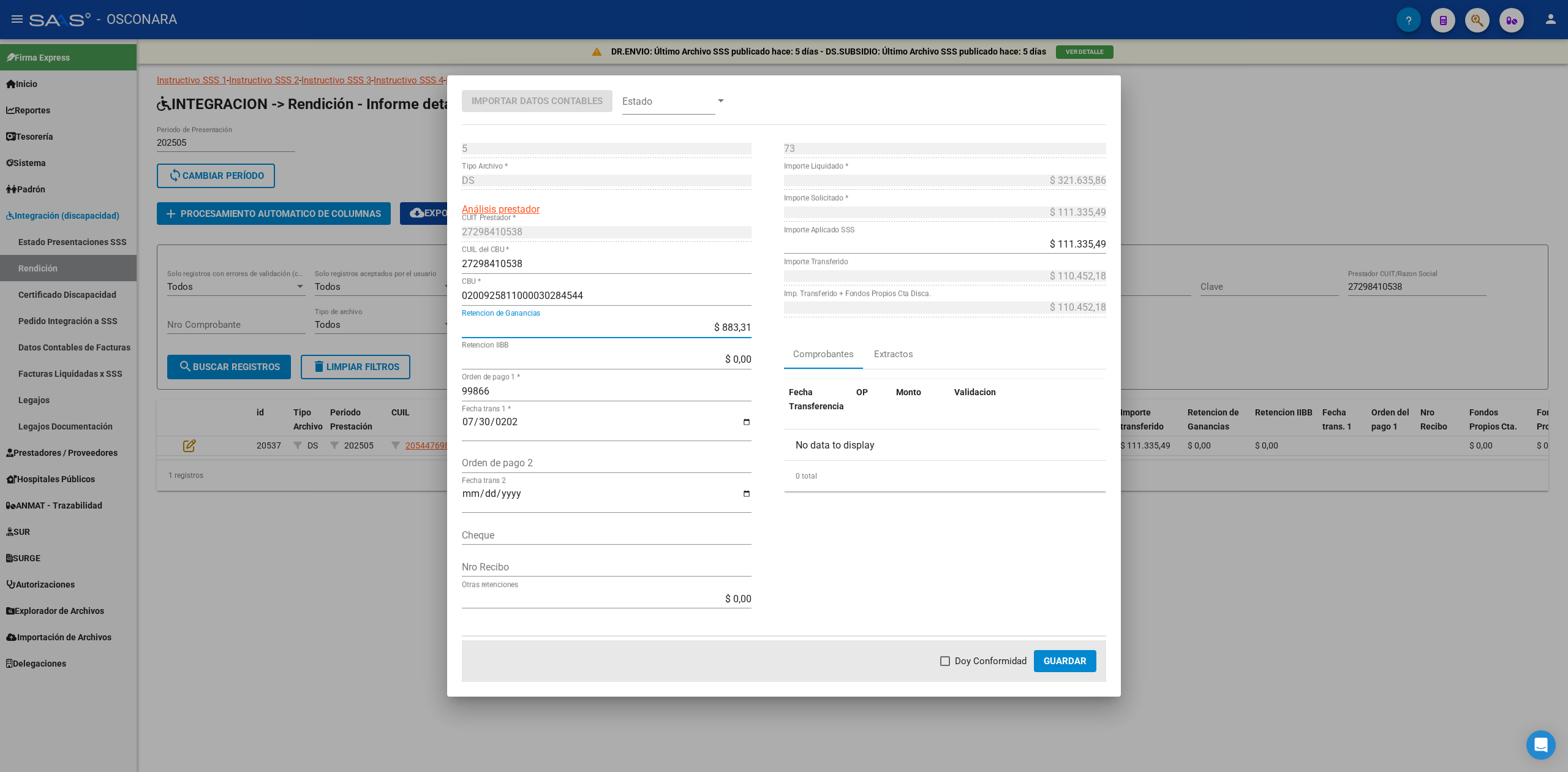
click at [1002, 670] on mat-dialog-actions "Doy Conformidad Guardar" at bounding box center [784, 661] width 645 height 42
click at [1003, 662] on span "Doy Conformidad" at bounding box center [990, 661] width 72 height 15
click at [945, 666] on input "Doy Conformidad" at bounding box center [945, 666] width 1 height 1
checkbox input "true"
click at [1067, 660] on span "Guardar" at bounding box center [1065, 661] width 43 height 11
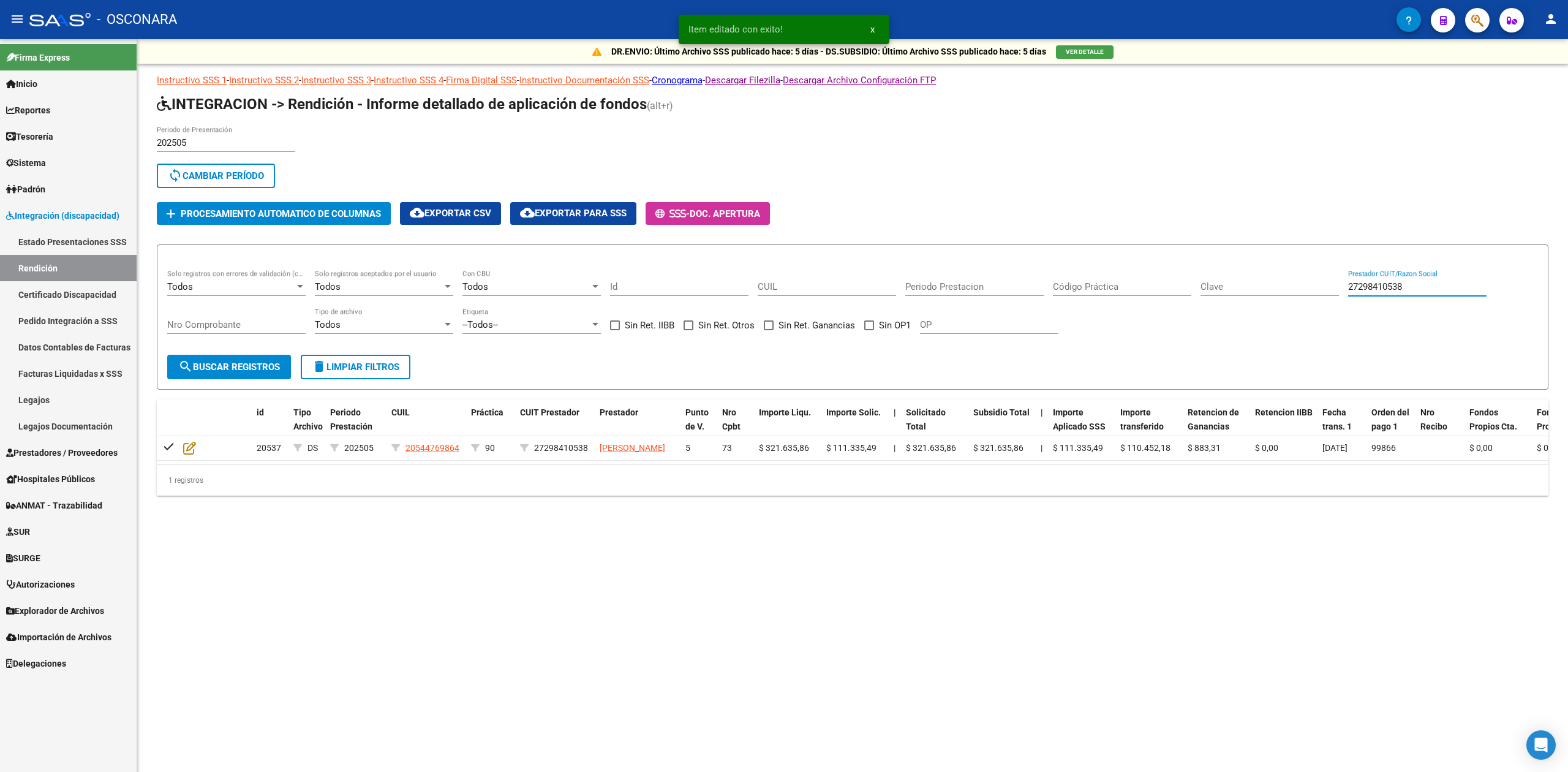
drag, startPoint x: 1382, startPoint y: 287, endPoint x: 1344, endPoint y: 289, distance: 38.1
click at [1344, 289] on div "Todos Solo registros con errores de validación (control 623 instructivo de rend…" at bounding box center [852, 308] width 1371 height 76
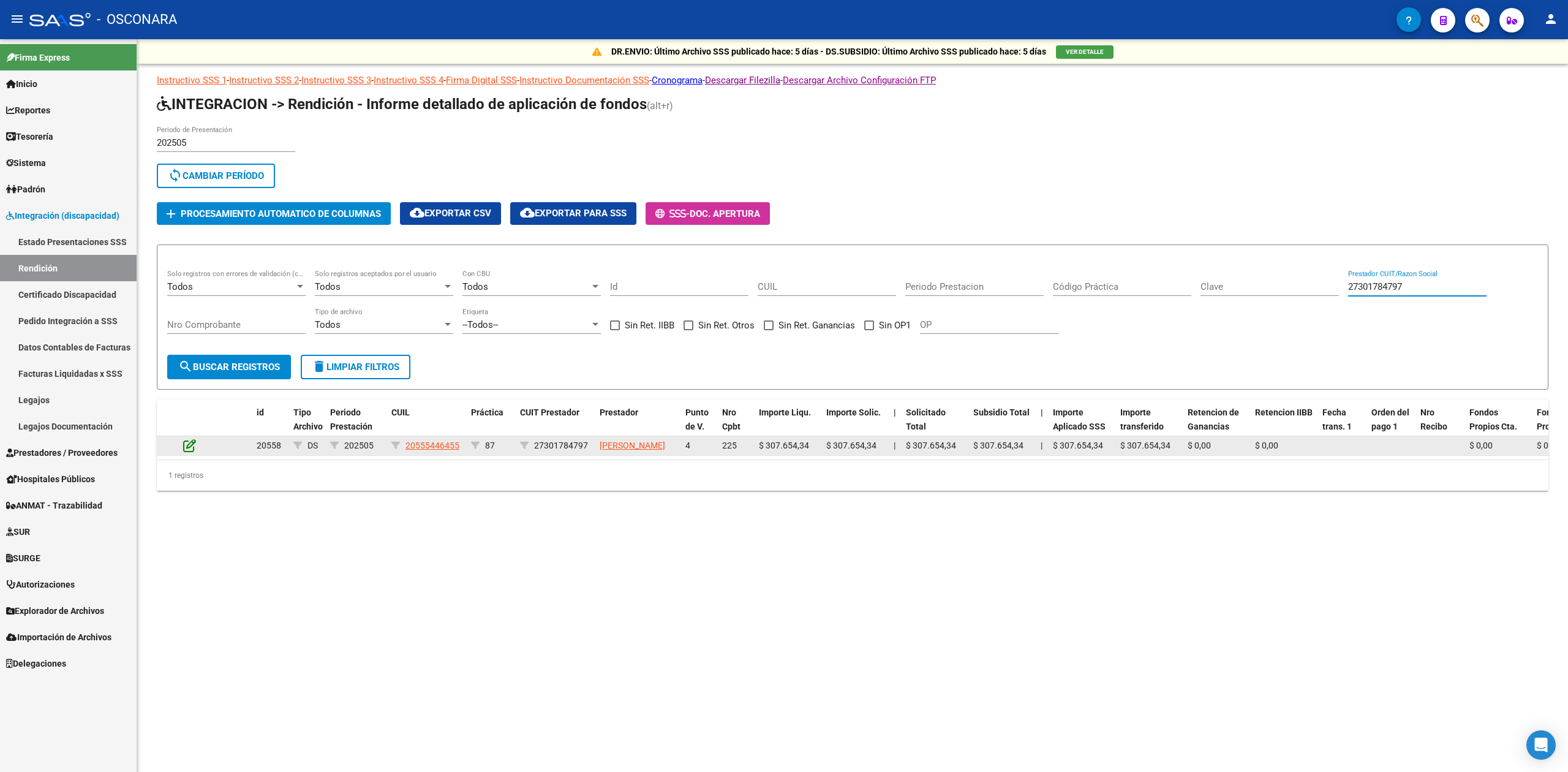
type input "27301784797"
click at [190, 446] on icon at bounding box center [190, 445] width 13 height 14
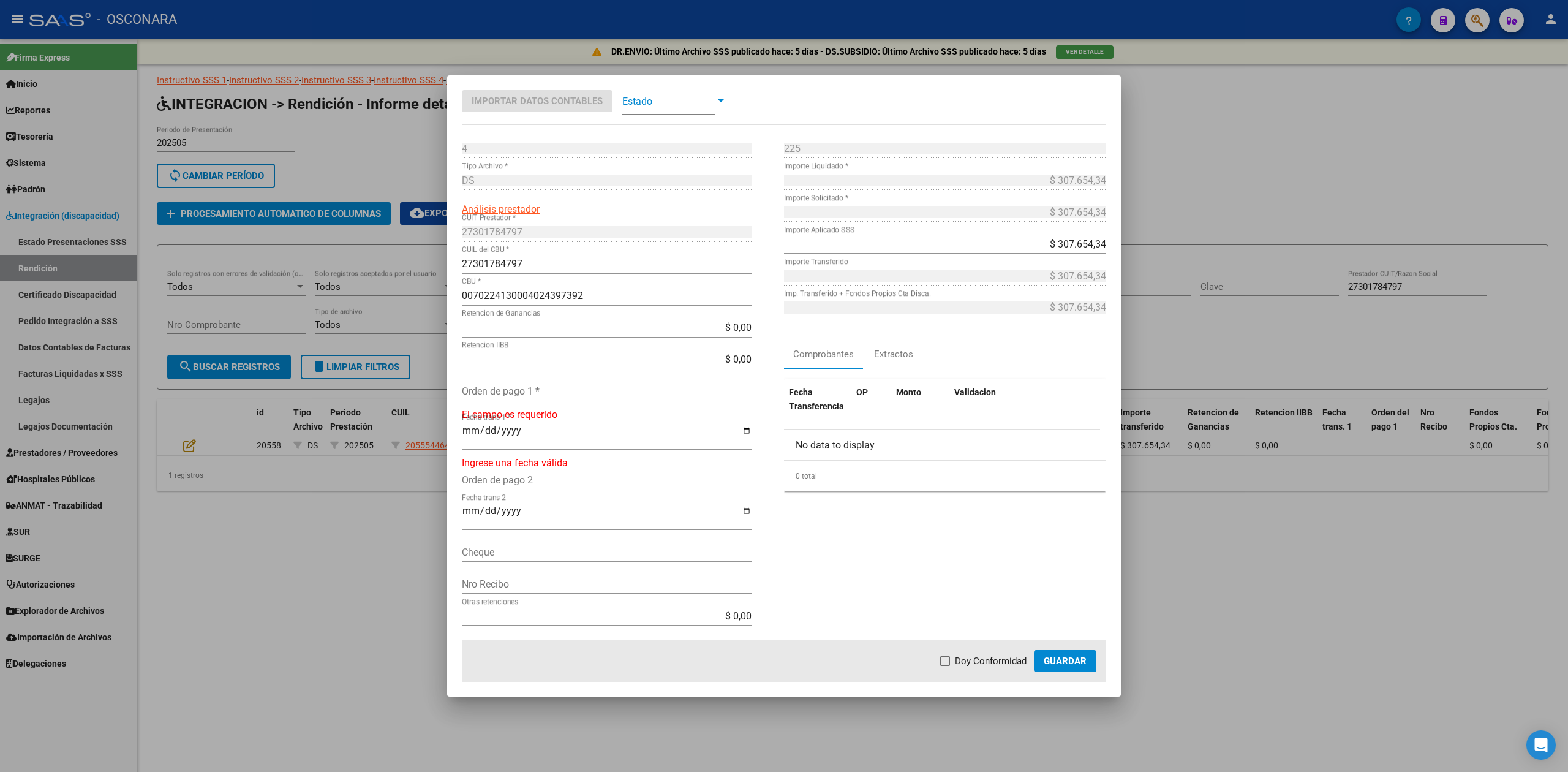
click at [548, 393] on input "Orden de pago 1 *" at bounding box center [607, 391] width 290 height 12
type input "99865"
type input "[DATE]"
click at [991, 660] on span "Doy Conformidad" at bounding box center [990, 661] width 72 height 15
click at [945, 666] on input "Doy Conformidad" at bounding box center [945, 666] width 1 height 1
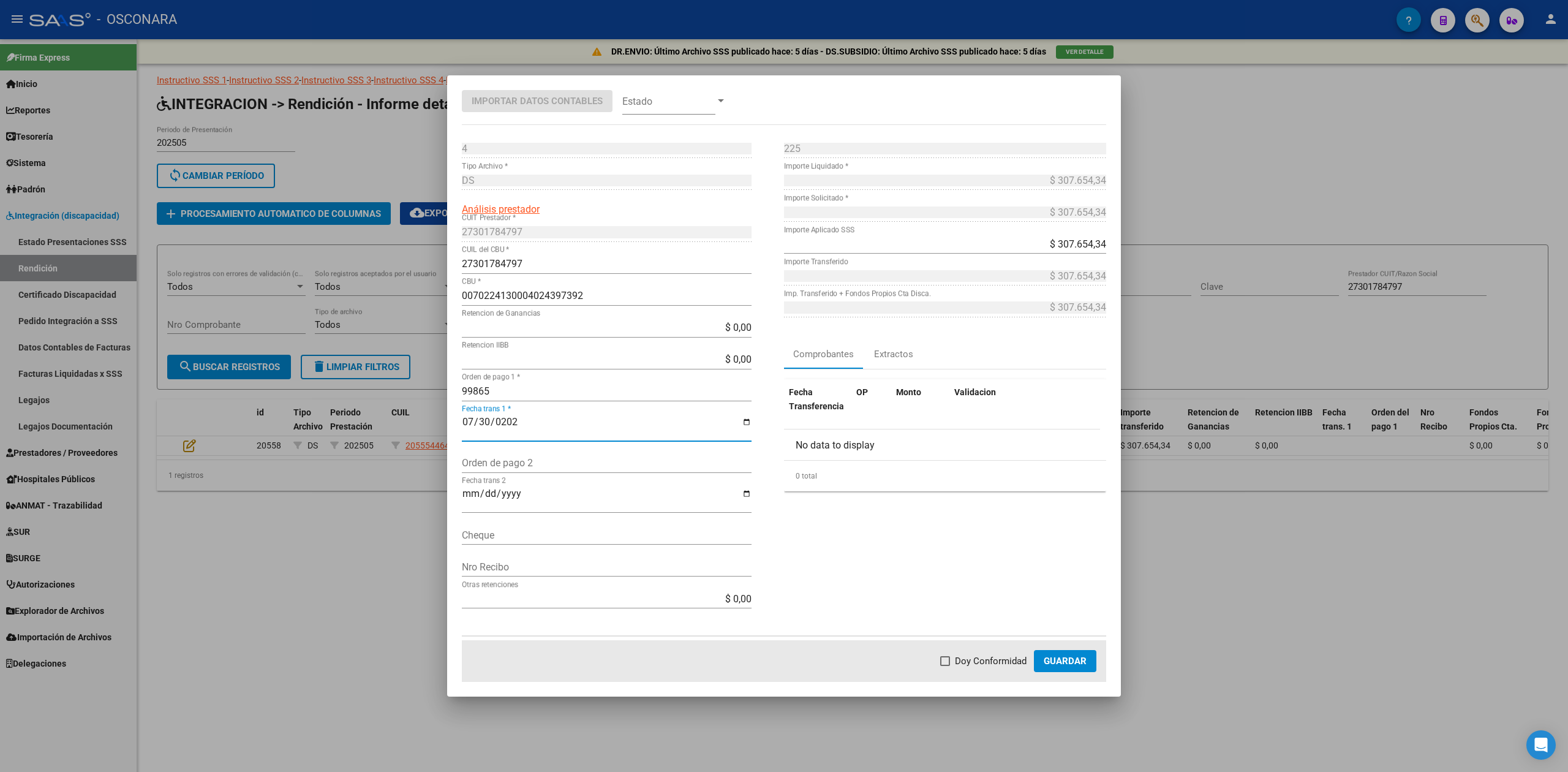
checkbox input "true"
click at [1081, 660] on span "Guardar" at bounding box center [1065, 661] width 43 height 11
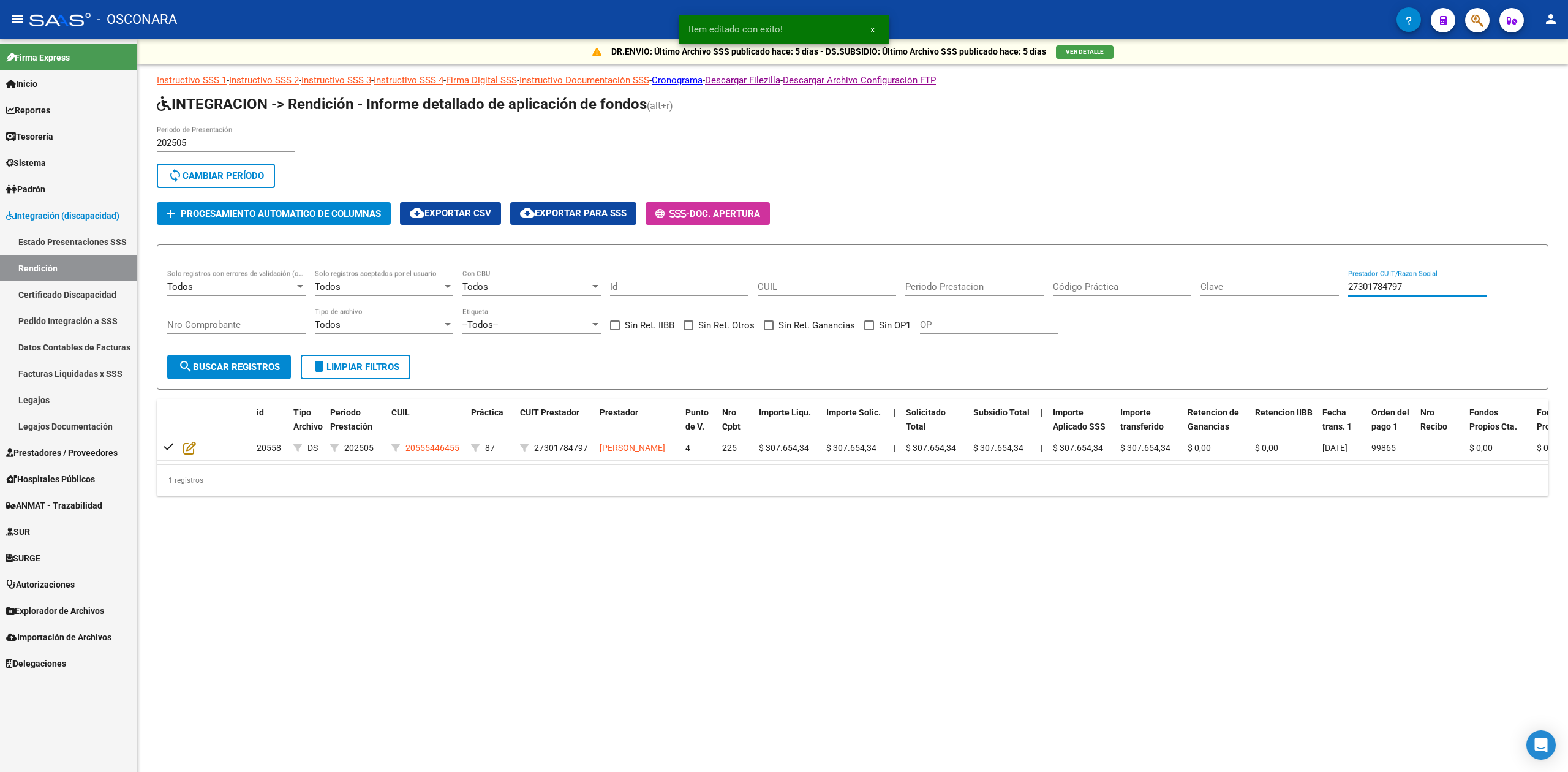
drag, startPoint x: 1404, startPoint y: 287, endPoint x: 1334, endPoint y: 295, distance: 70.5
click at [1334, 295] on div "Todos Solo registros con errores de validación (control 623 instructivo de rend…" at bounding box center [852, 308] width 1371 height 76
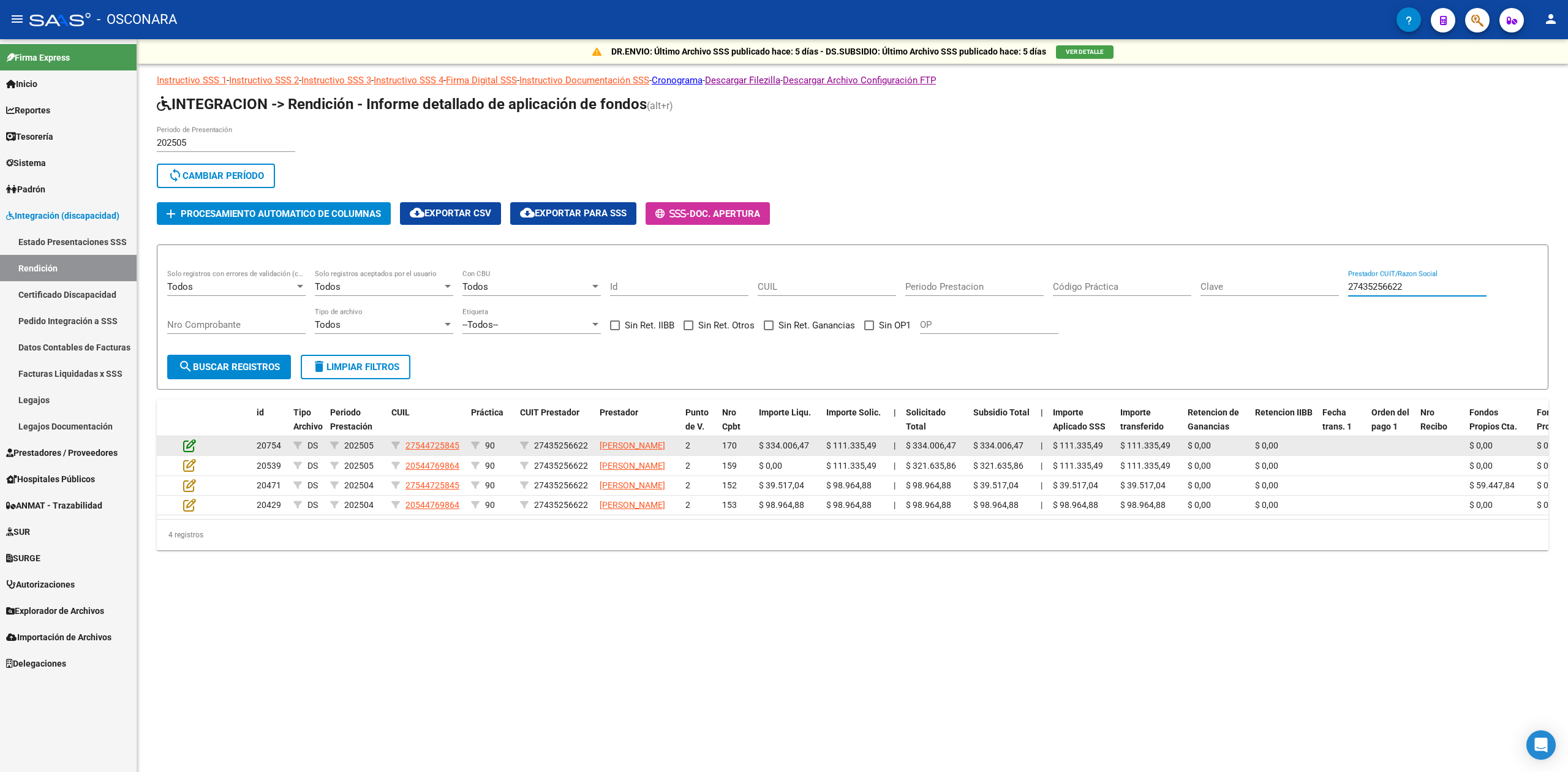
type input "27435256622"
click at [188, 450] on icon at bounding box center [190, 445] width 13 height 14
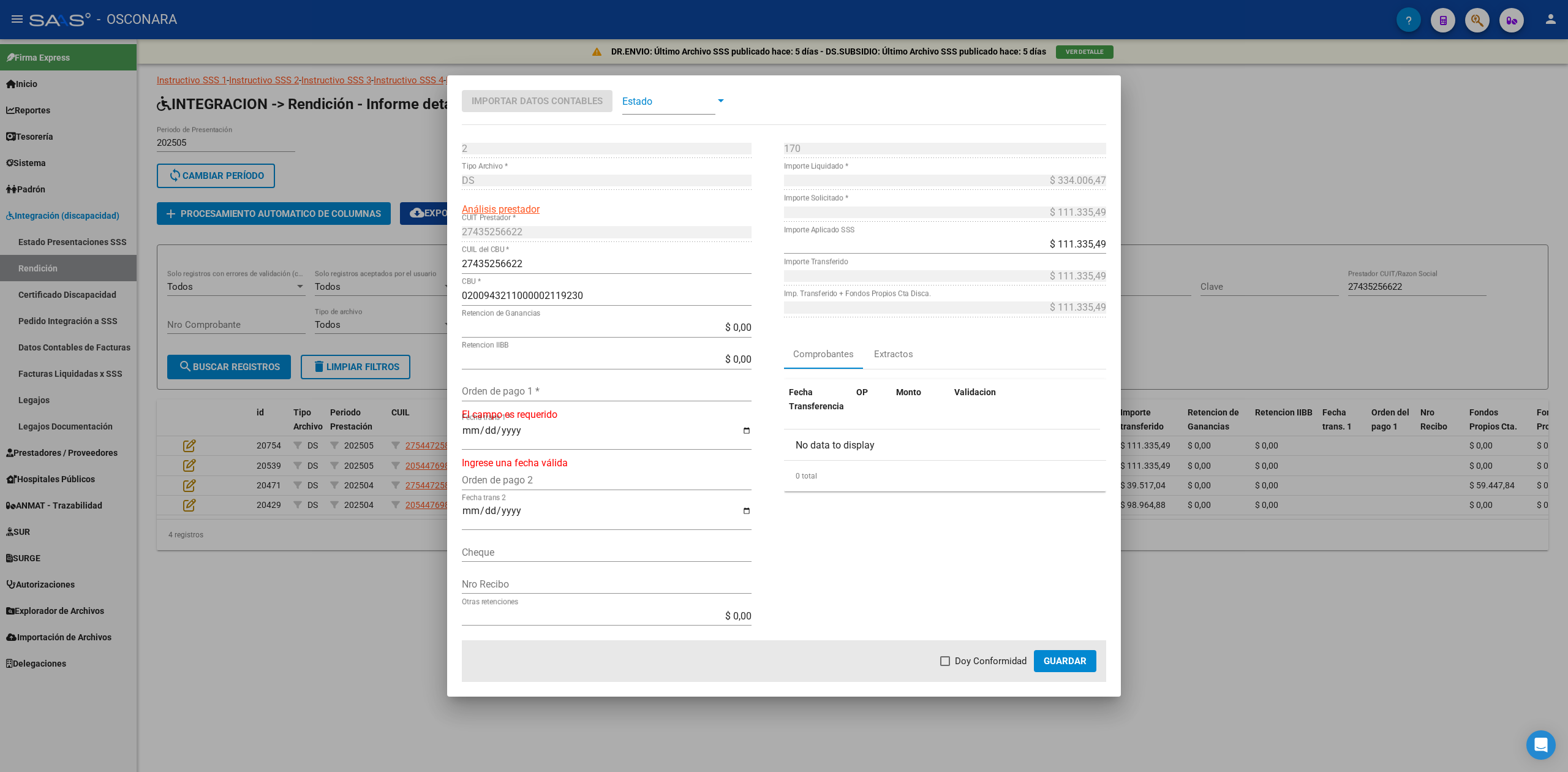
click at [539, 391] on input "Orden de pago 1 *" at bounding box center [607, 391] width 290 height 12
type input "99864"
type input "[DATE]"
click at [1010, 658] on span "Doy Conformidad" at bounding box center [990, 661] width 72 height 15
click at [945, 666] on input "Doy Conformidad" at bounding box center [945, 666] width 1 height 1
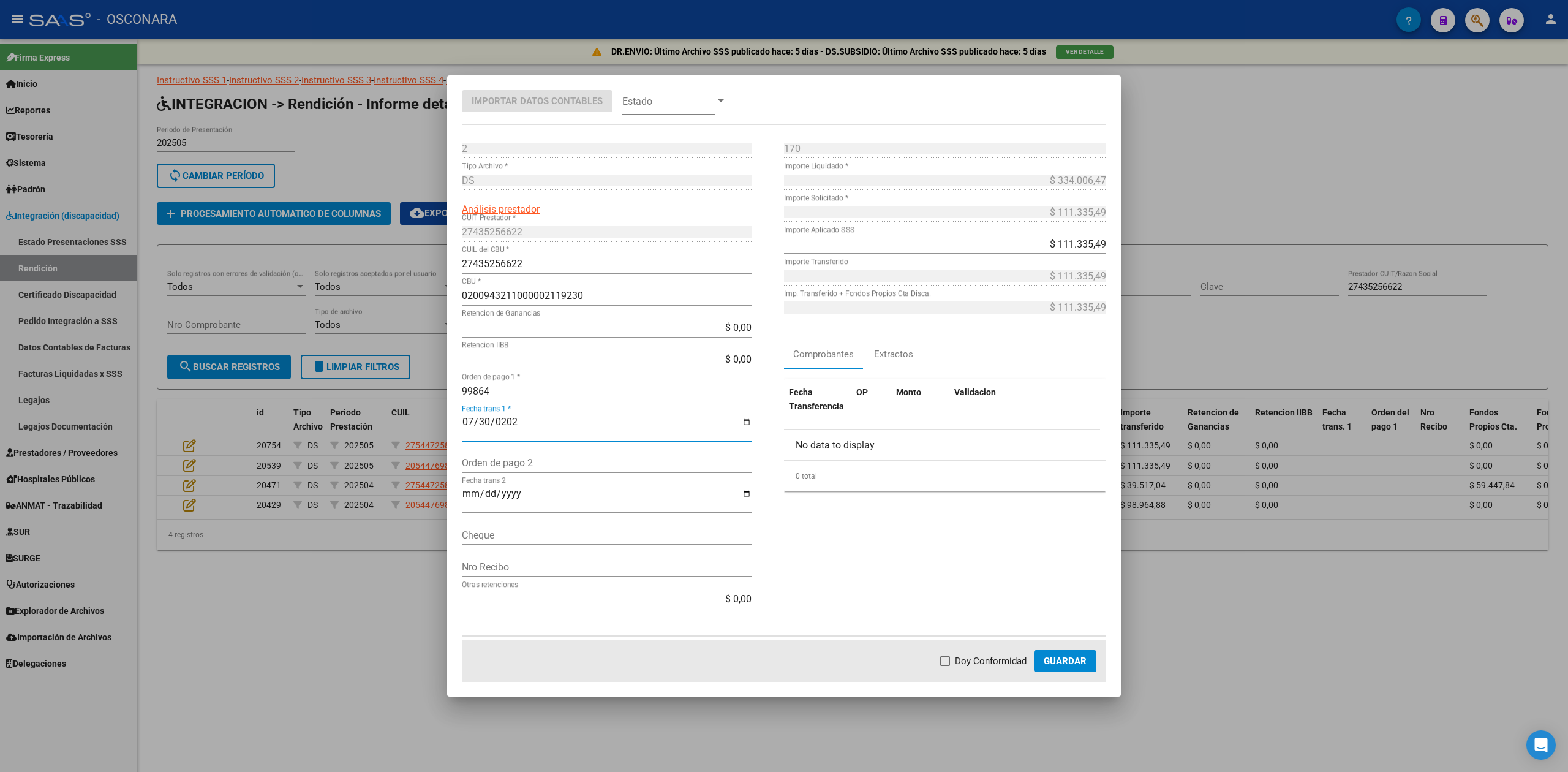
checkbox input "true"
click at [1061, 653] on button "Guardar" at bounding box center [1065, 661] width 63 height 22
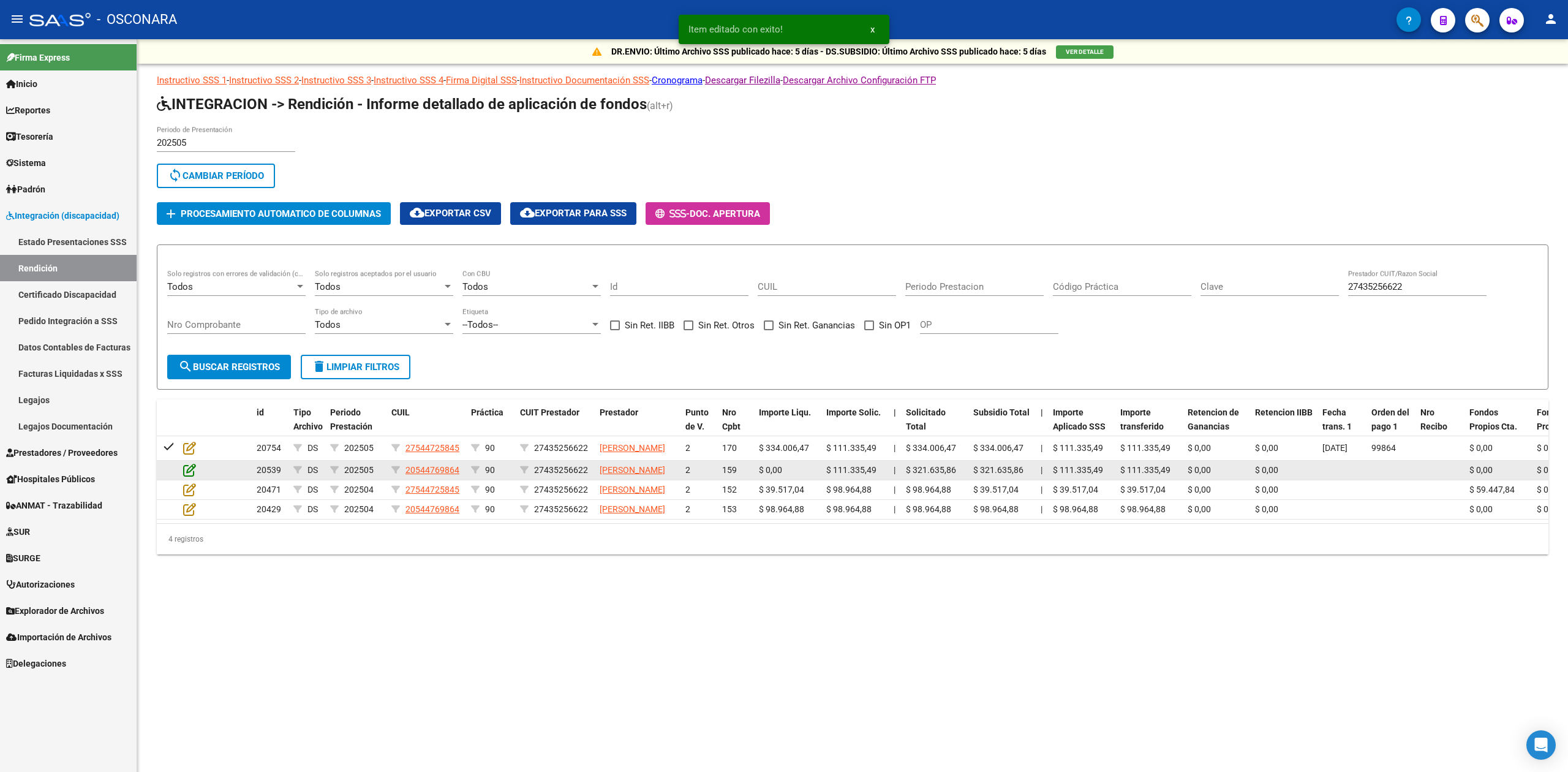
click at [194, 477] on icon at bounding box center [190, 470] width 13 height 14
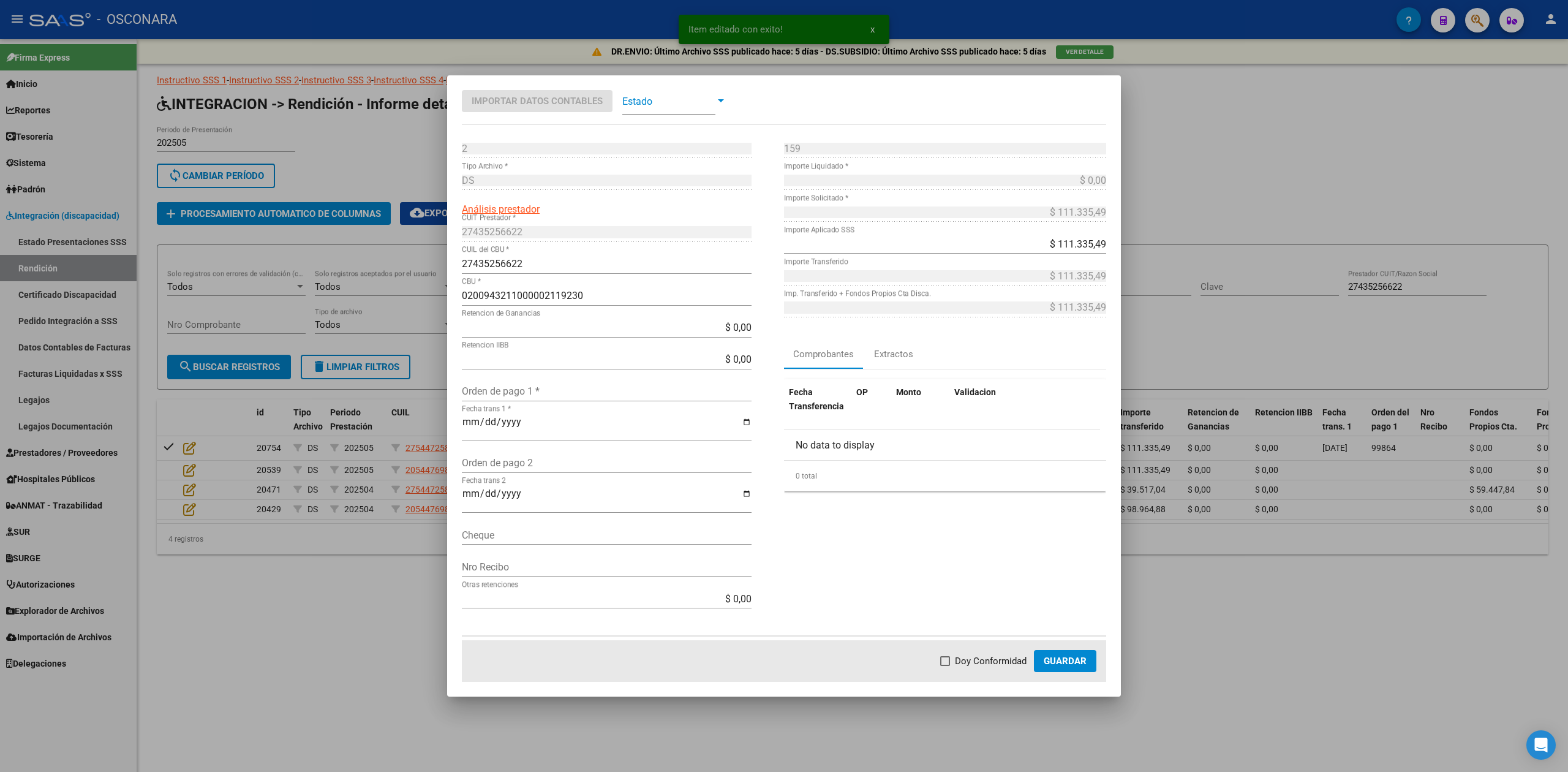
click at [479, 392] on input "Orden de pago 1 *" at bounding box center [607, 391] width 290 height 12
type input "99864"
type input "[DATE]"
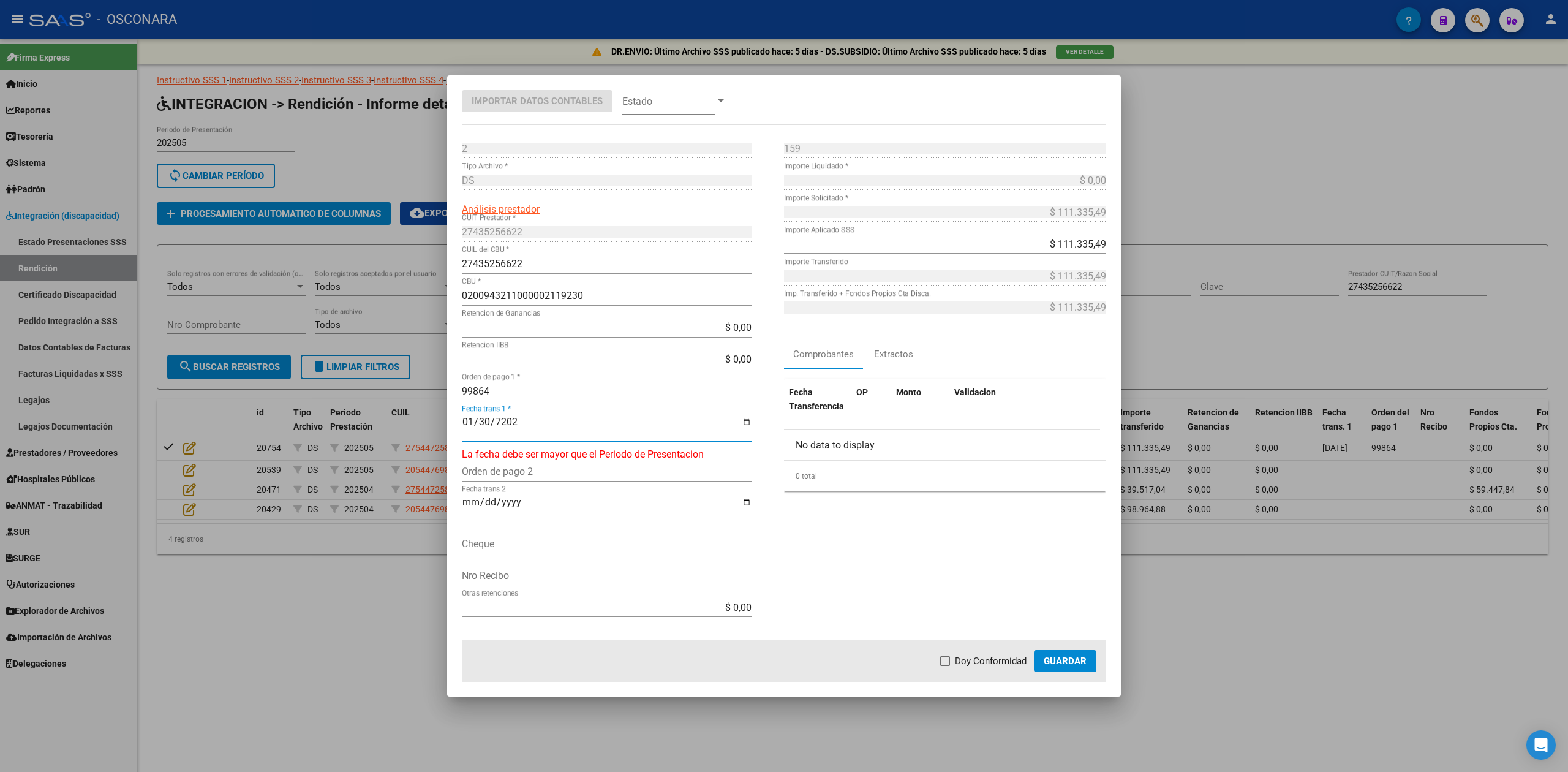
click at [483, 416] on input "[DATE]" at bounding box center [607, 427] width 290 height 21
type input "[DATE]"
click at [1007, 664] on span "Doy Conformidad" at bounding box center [990, 661] width 72 height 15
click at [945, 666] on input "Doy Conformidad" at bounding box center [945, 666] width 1 height 1
checkbox input "true"
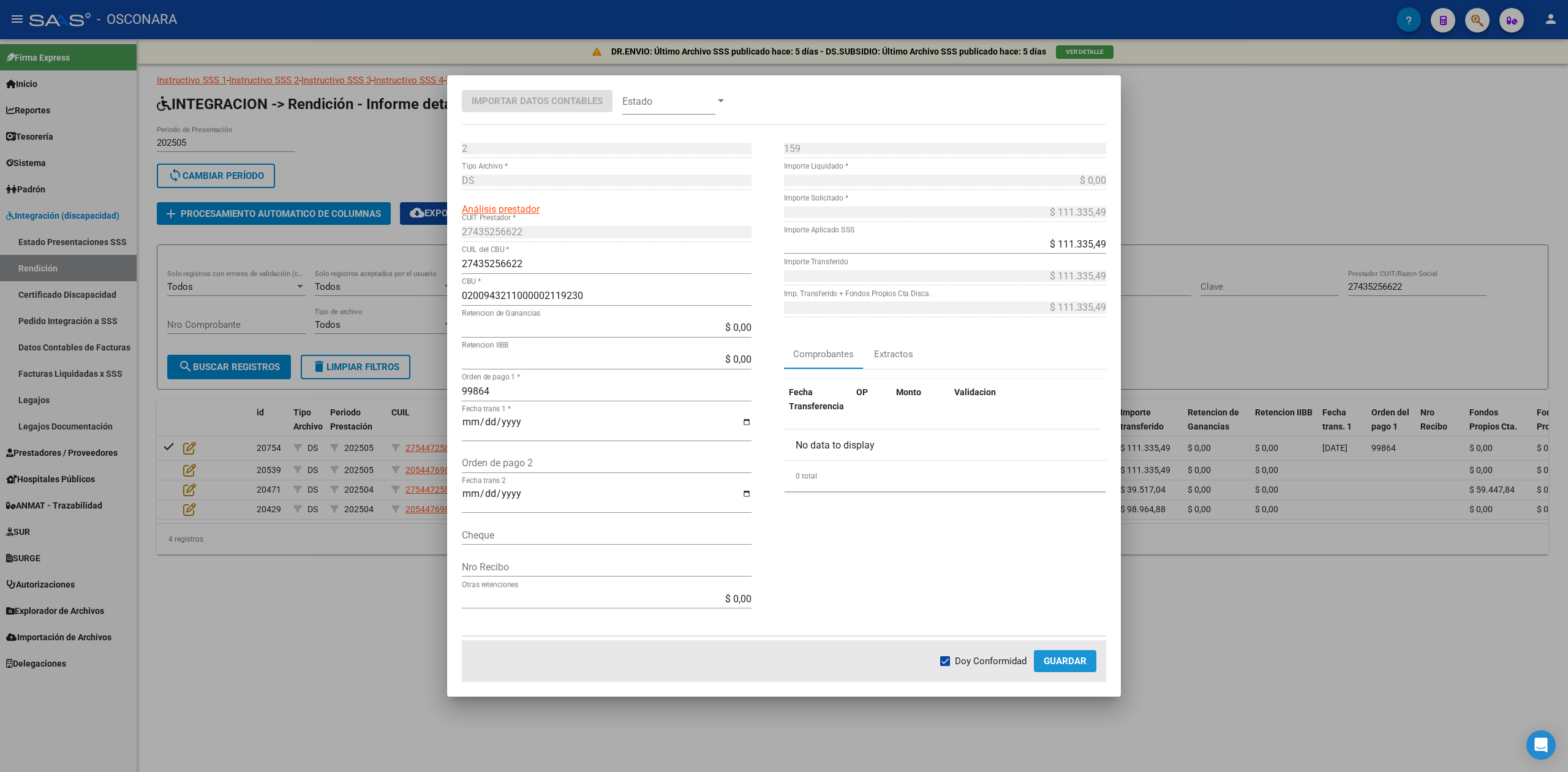
click at [1092, 665] on button "Guardar" at bounding box center [1065, 661] width 63 height 22
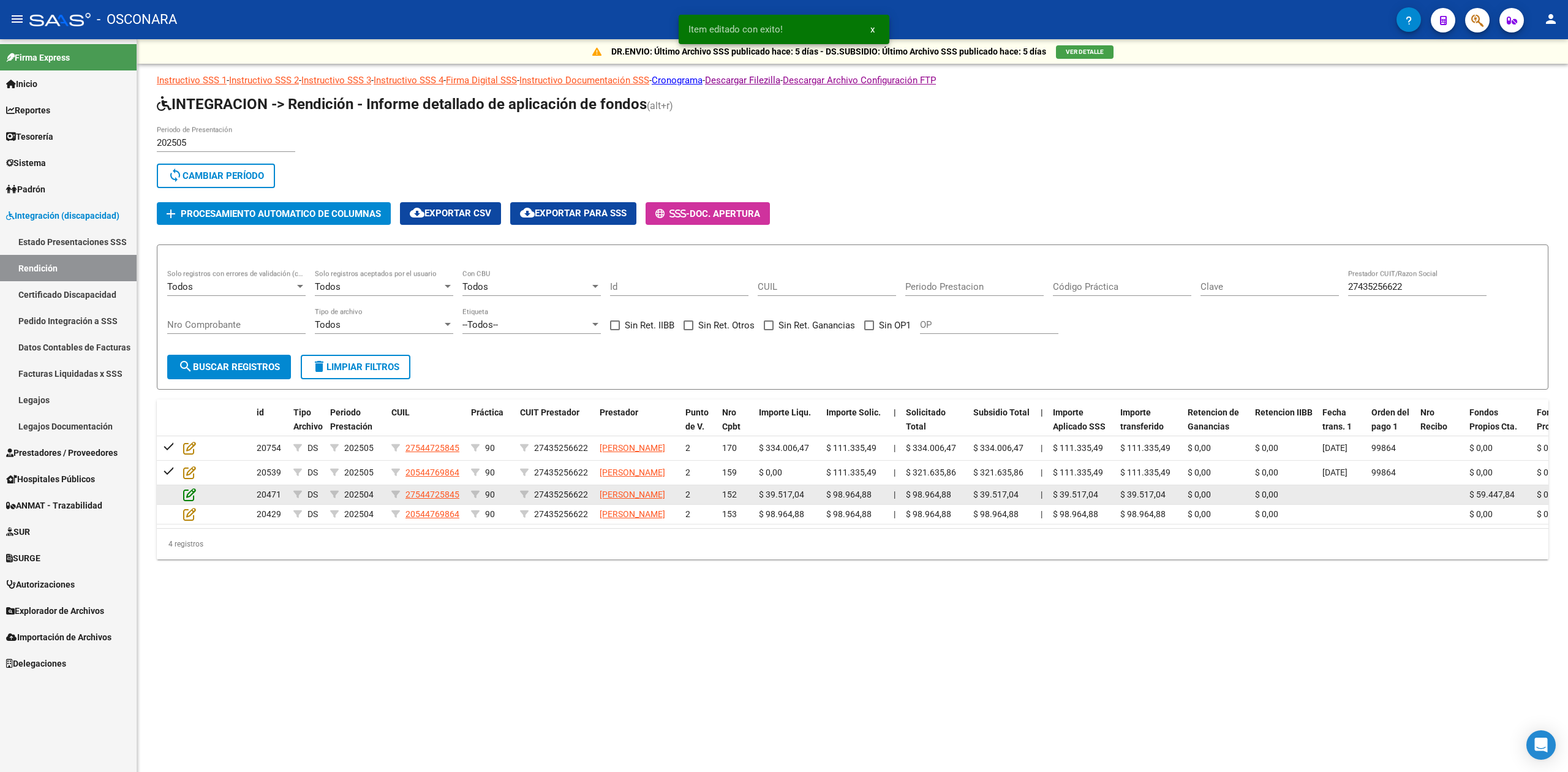
click at [192, 501] on icon at bounding box center [190, 494] width 13 height 14
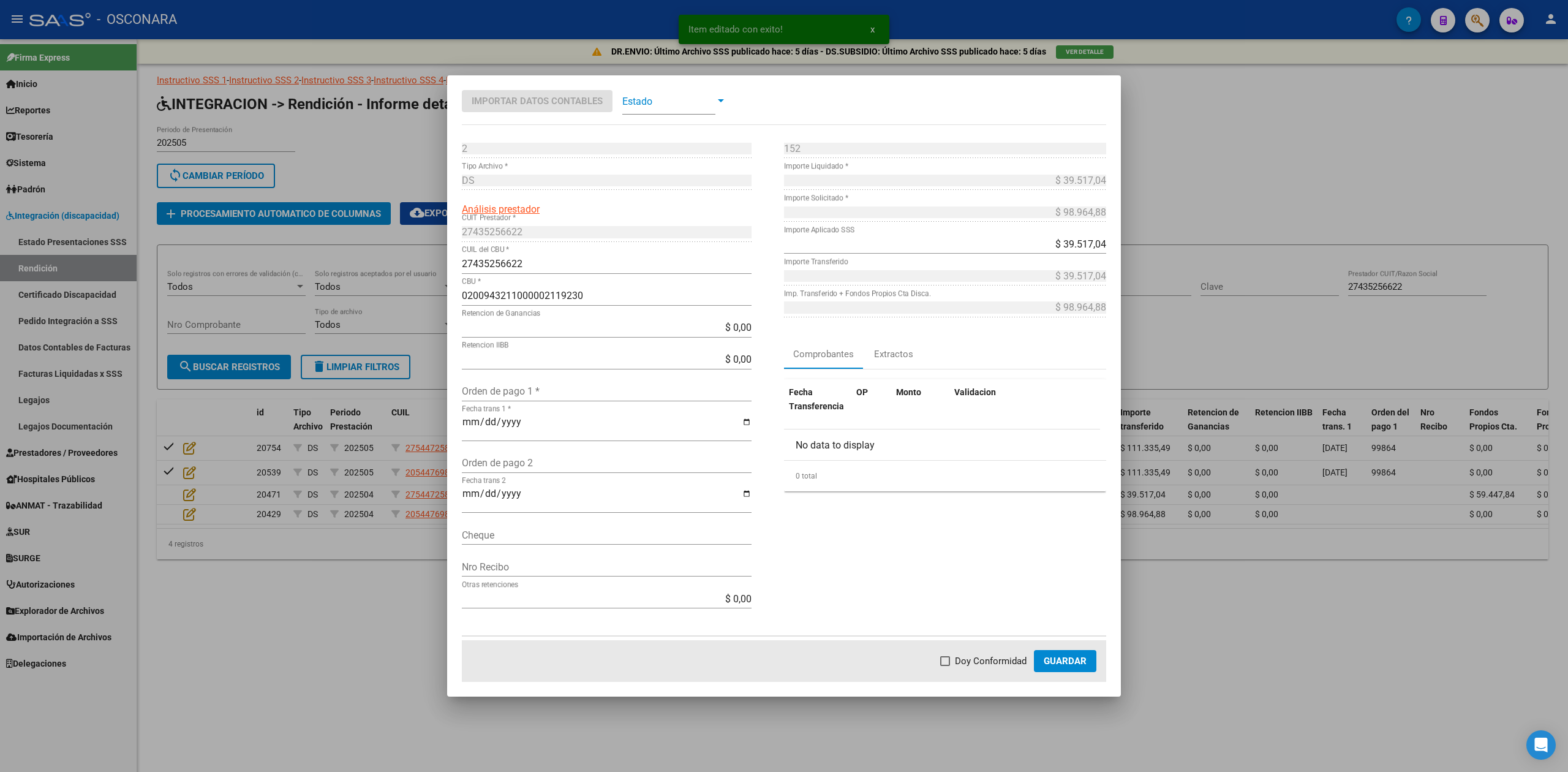
click at [563, 389] on input "Orden de pago 1 *" at bounding box center [607, 391] width 290 height 12
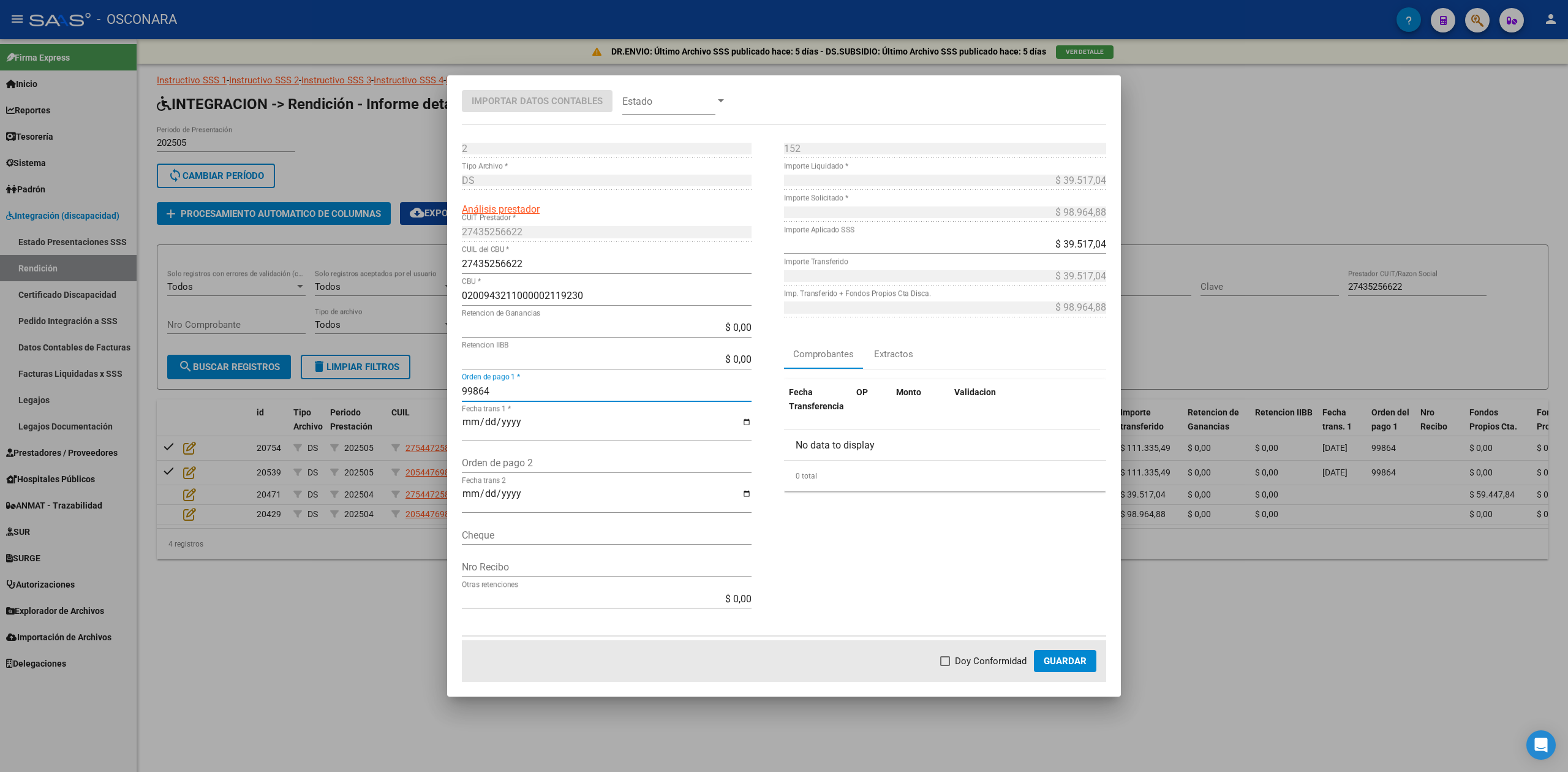
type input "99864"
type input "[DATE]"
click at [949, 667] on label "Doy Conformidad" at bounding box center [983, 661] width 86 height 15
click at [945, 667] on input "Doy Conformidad" at bounding box center [945, 666] width 1 height 1
checkbox input "true"
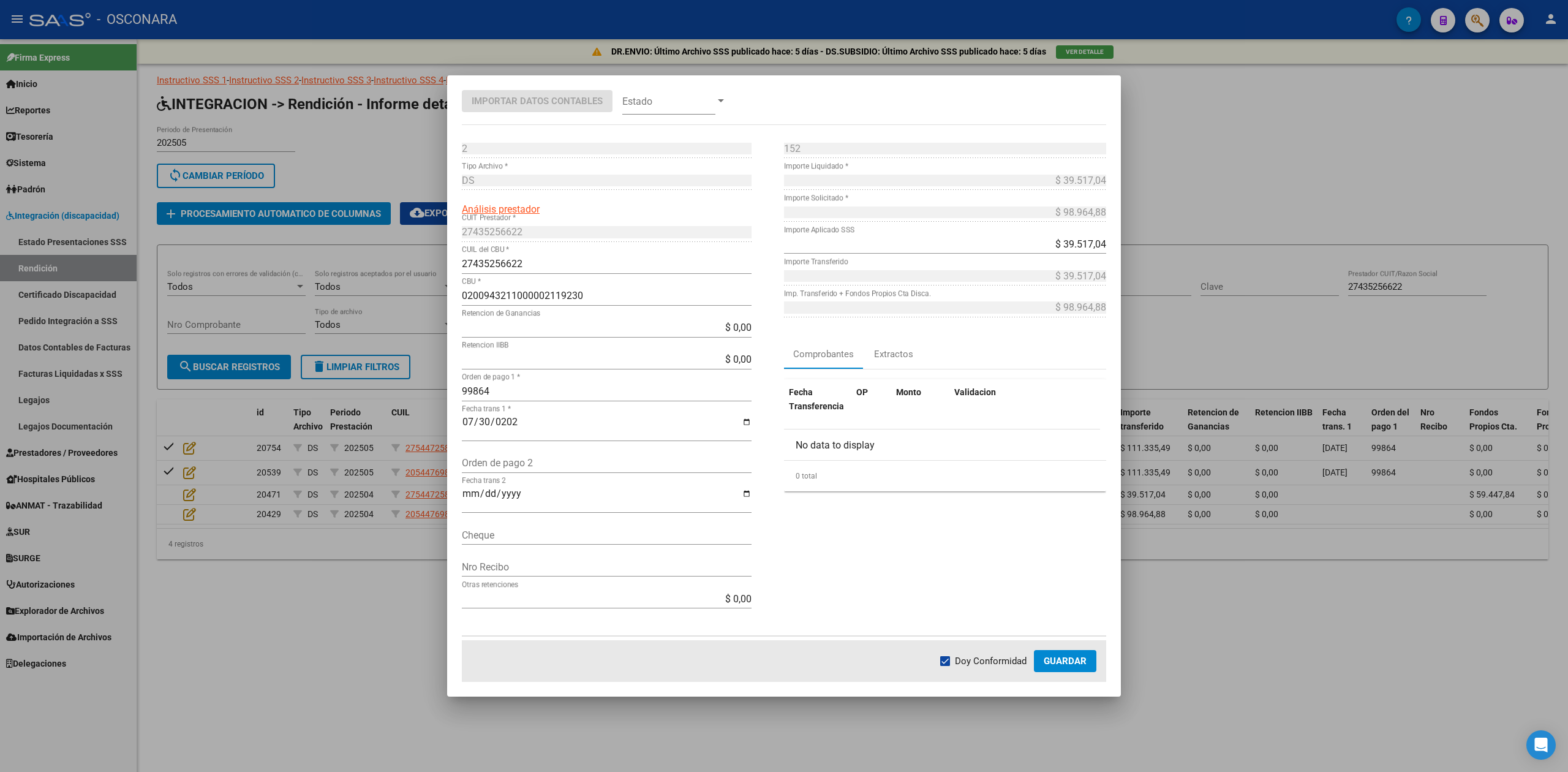
click at [1076, 663] on span "Guardar" at bounding box center [1065, 661] width 43 height 11
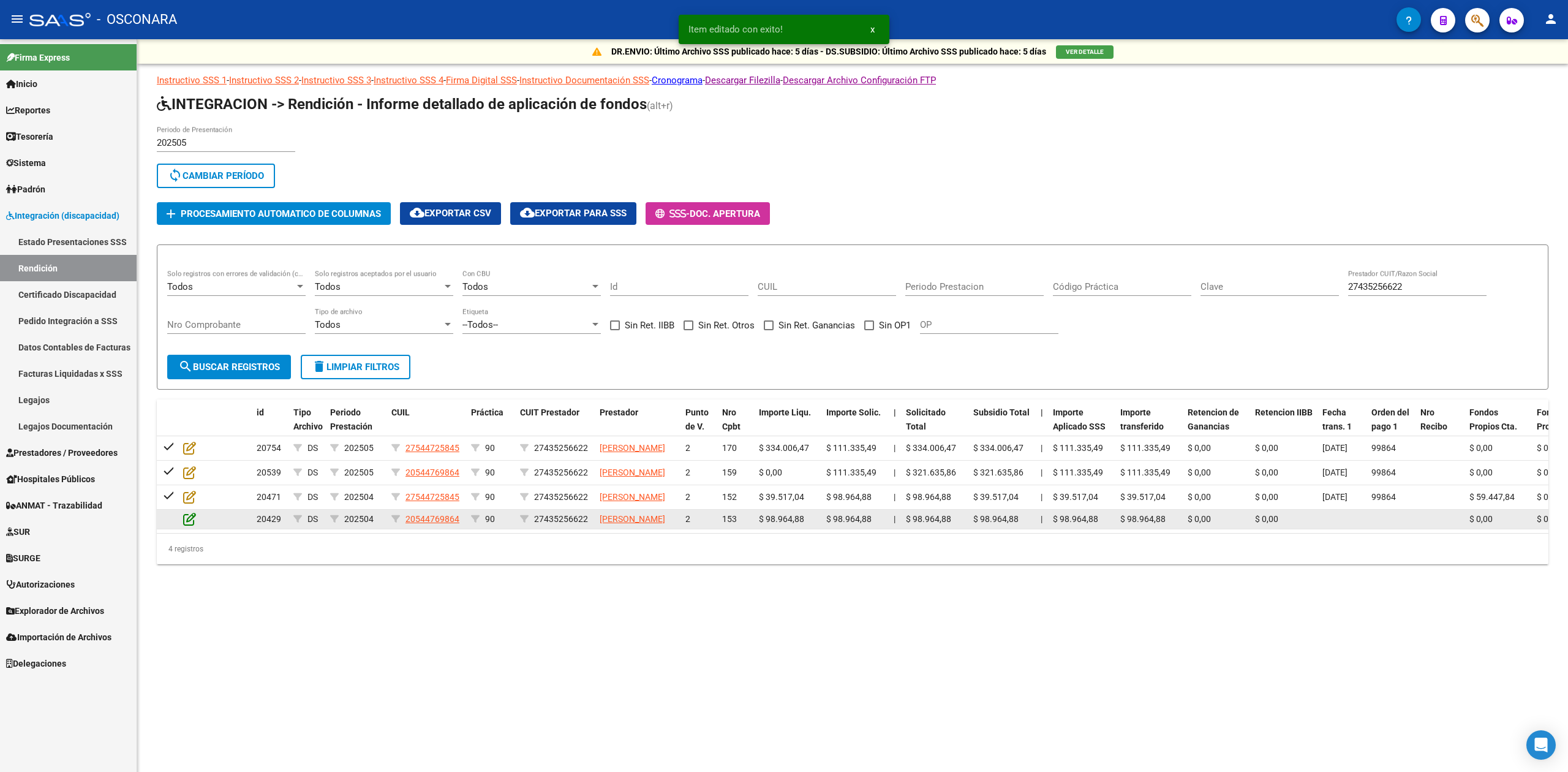
click at [185, 525] on icon at bounding box center [190, 519] width 13 height 14
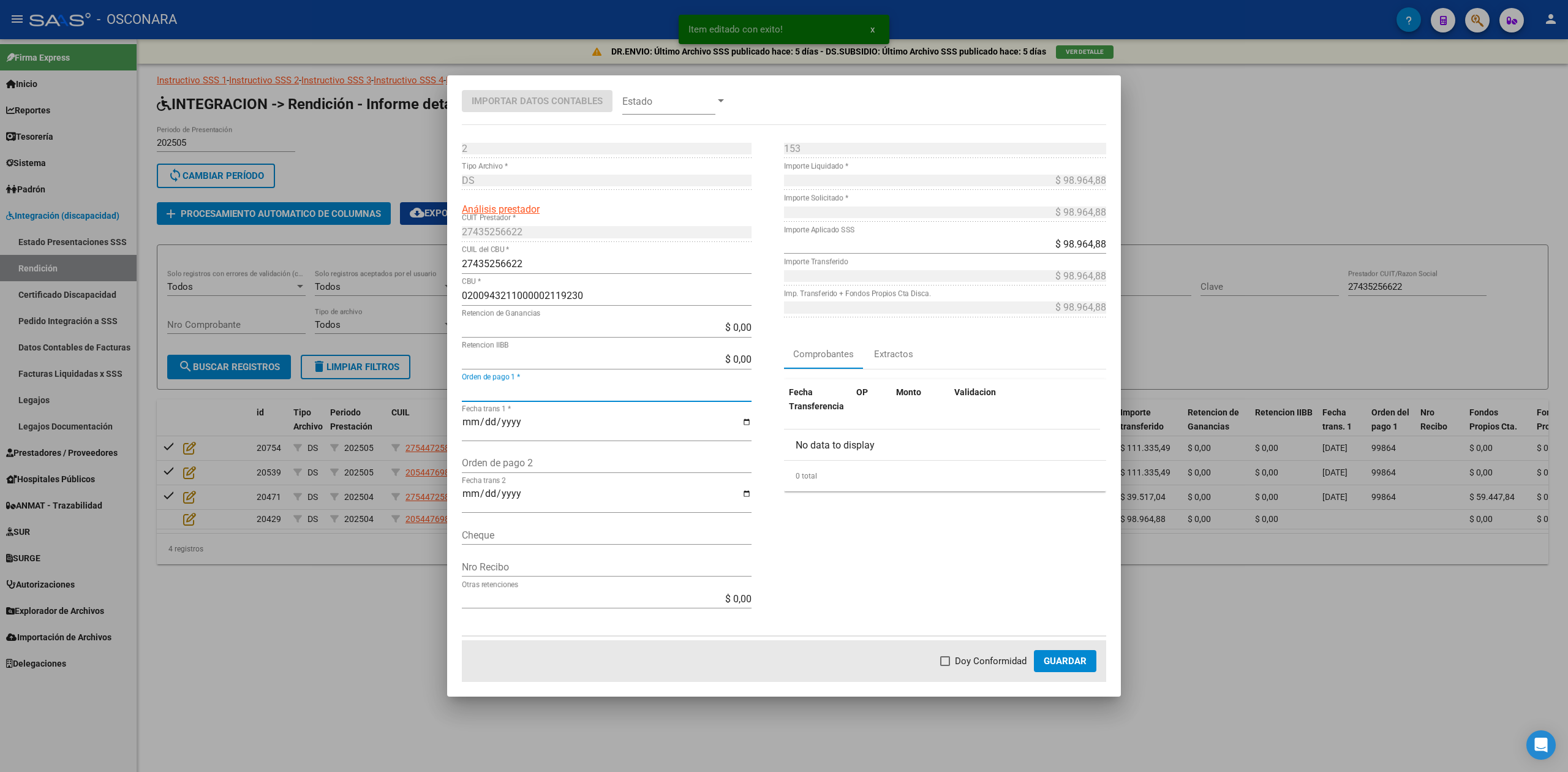
click at [523, 388] on input "Orden de pago 1 *" at bounding box center [607, 391] width 290 height 12
type input "99864"
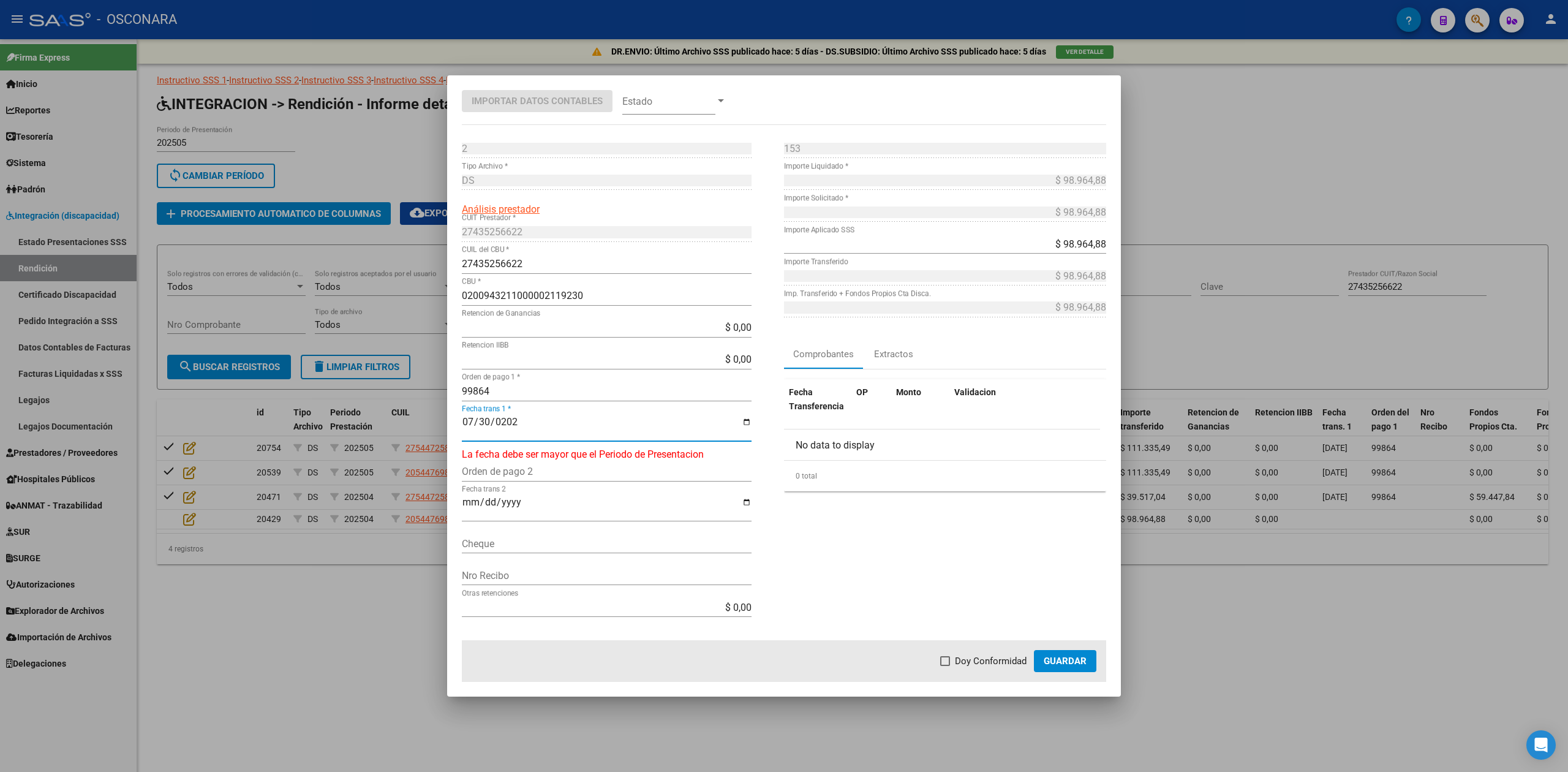
type input "[DATE]"
click at [988, 662] on span "Doy Conformidad" at bounding box center [990, 661] width 72 height 15
click at [945, 666] on input "Doy Conformidad" at bounding box center [945, 666] width 1 height 1
checkbox input "true"
click at [1076, 658] on span "Guardar" at bounding box center [1065, 661] width 43 height 11
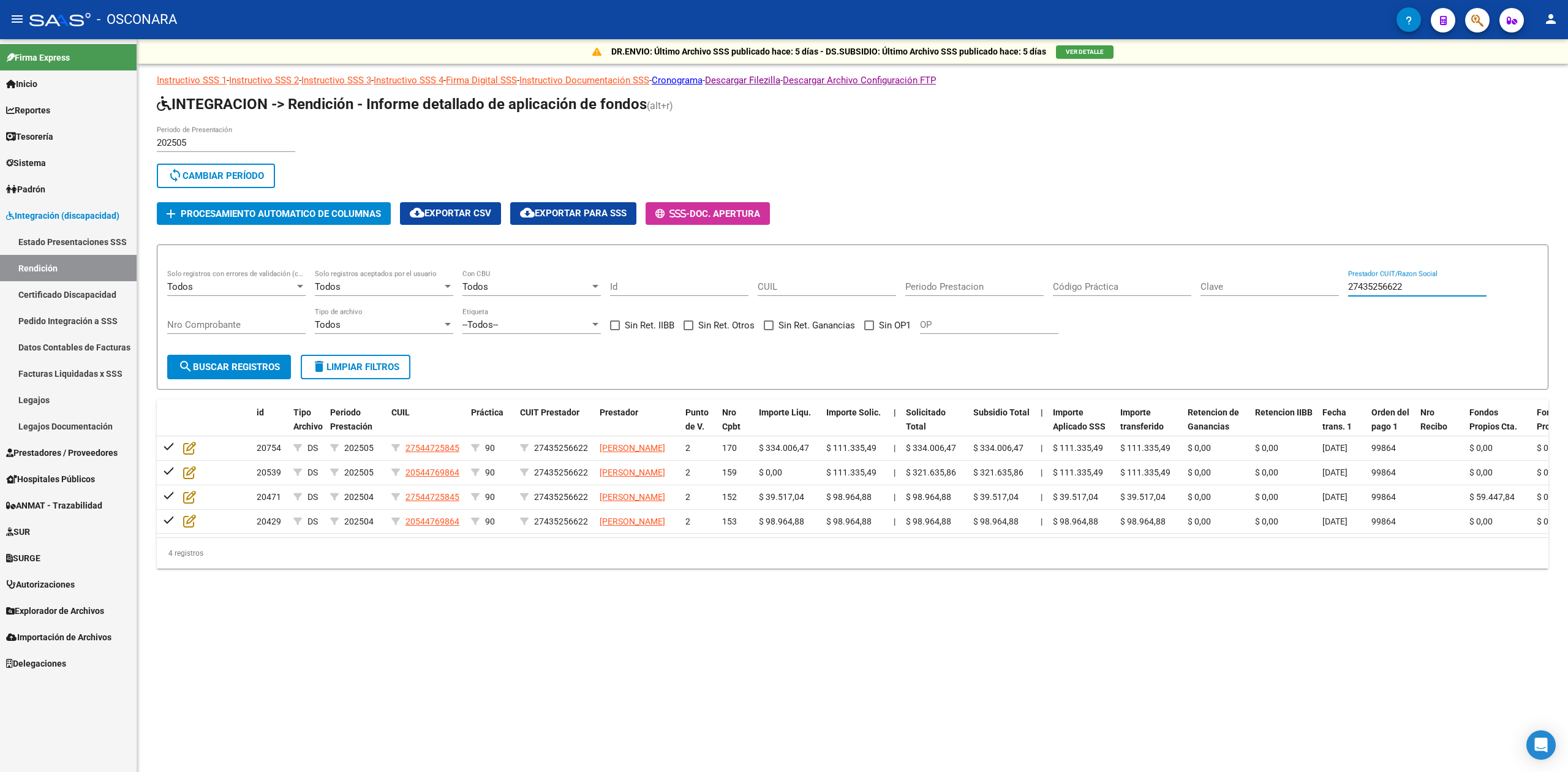
drag, startPoint x: 1454, startPoint y: 289, endPoint x: 1336, endPoint y: 294, distance: 118.1
click at [1336, 294] on div "Todos Solo registros con errores de validación (control 623 instructivo de rend…" at bounding box center [852, 308] width 1371 height 76
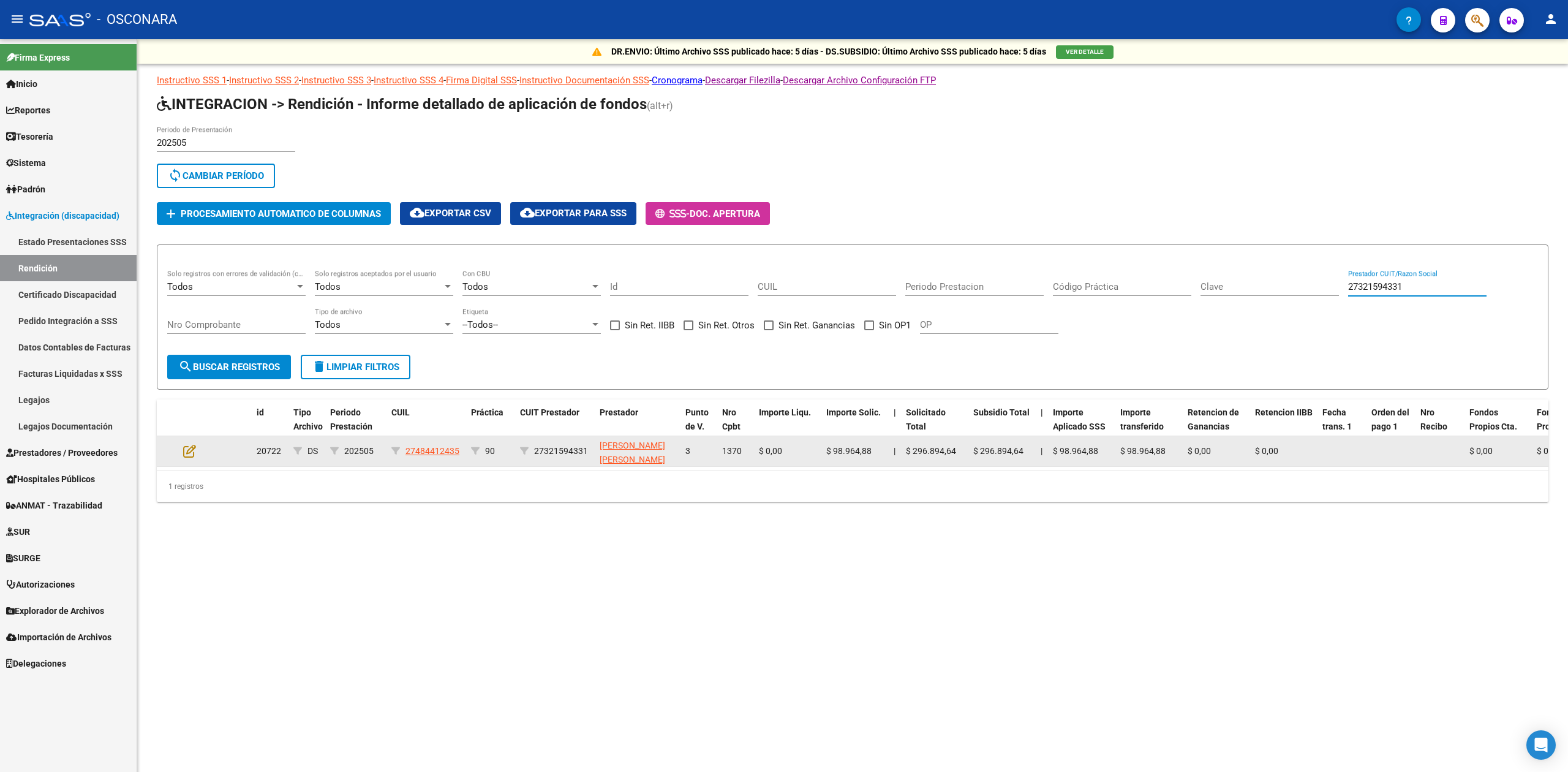
type input "27321594331"
click at [182, 454] on datatable-body-cell at bounding box center [199, 451] width 43 height 30
click at [185, 447] on icon at bounding box center [190, 451] width 13 height 14
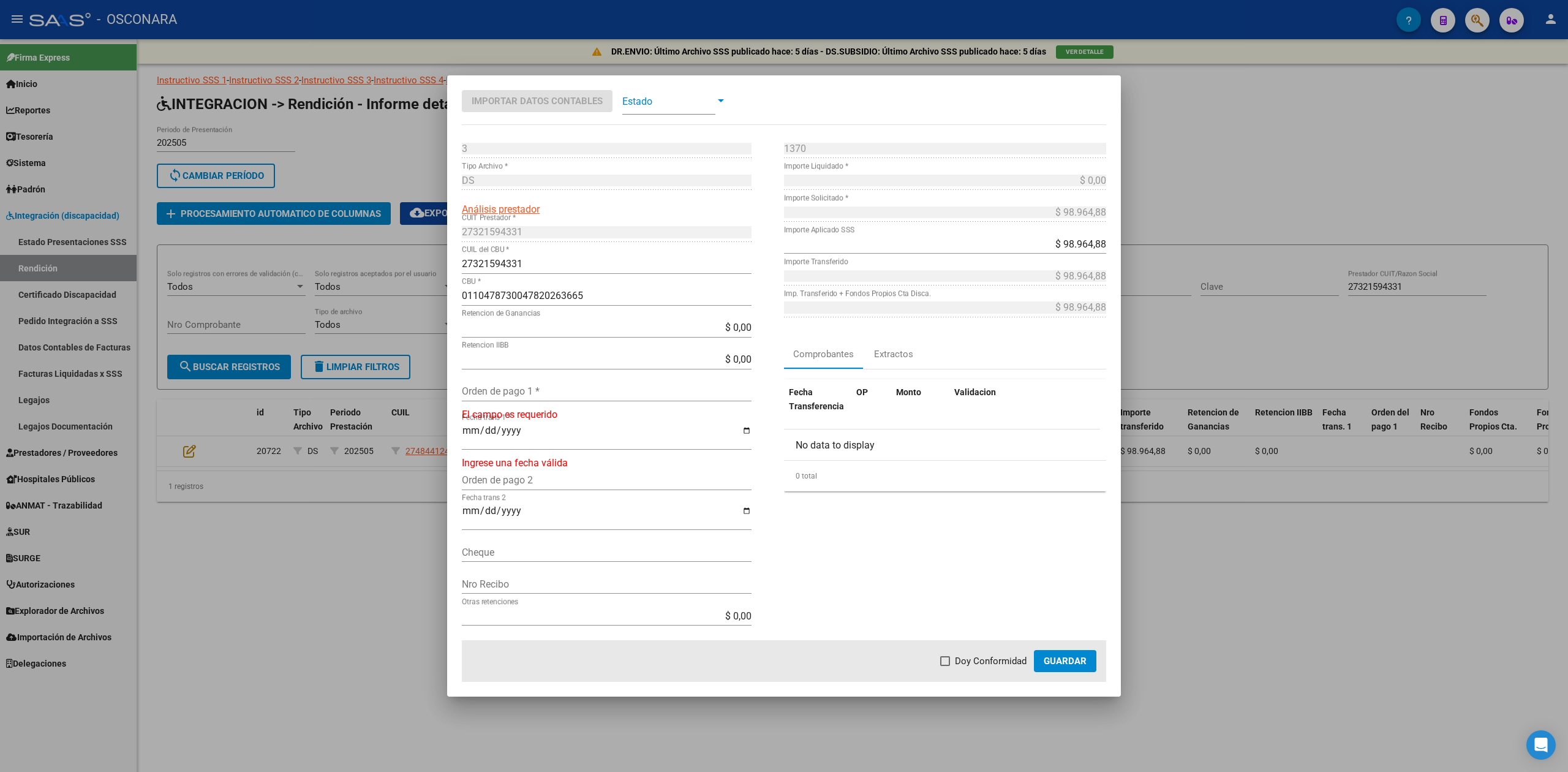
click at [519, 387] on input "Orden de pago 1 *" at bounding box center [607, 391] width 290 height 12
type input "99863"
type input "[DATE]"
click at [992, 662] on span "Doy Conformidad" at bounding box center [990, 661] width 72 height 15
click at [945, 666] on input "Doy Conformidad" at bounding box center [945, 666] width 1 height 1
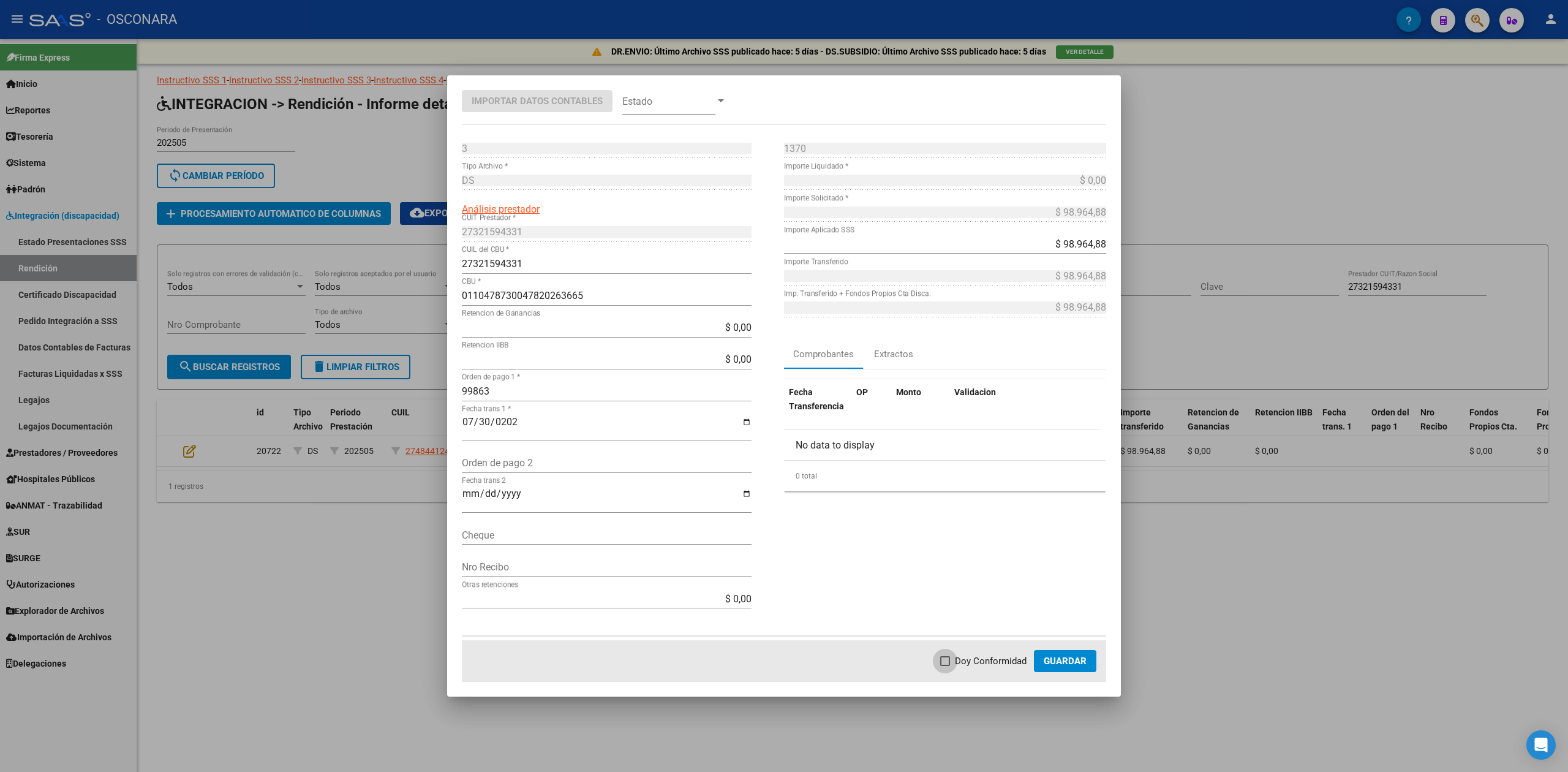
checkbox input "true"
click at [1084, 659] on span "Guardar" at bounding box center [1065, 661] width 43 height 11
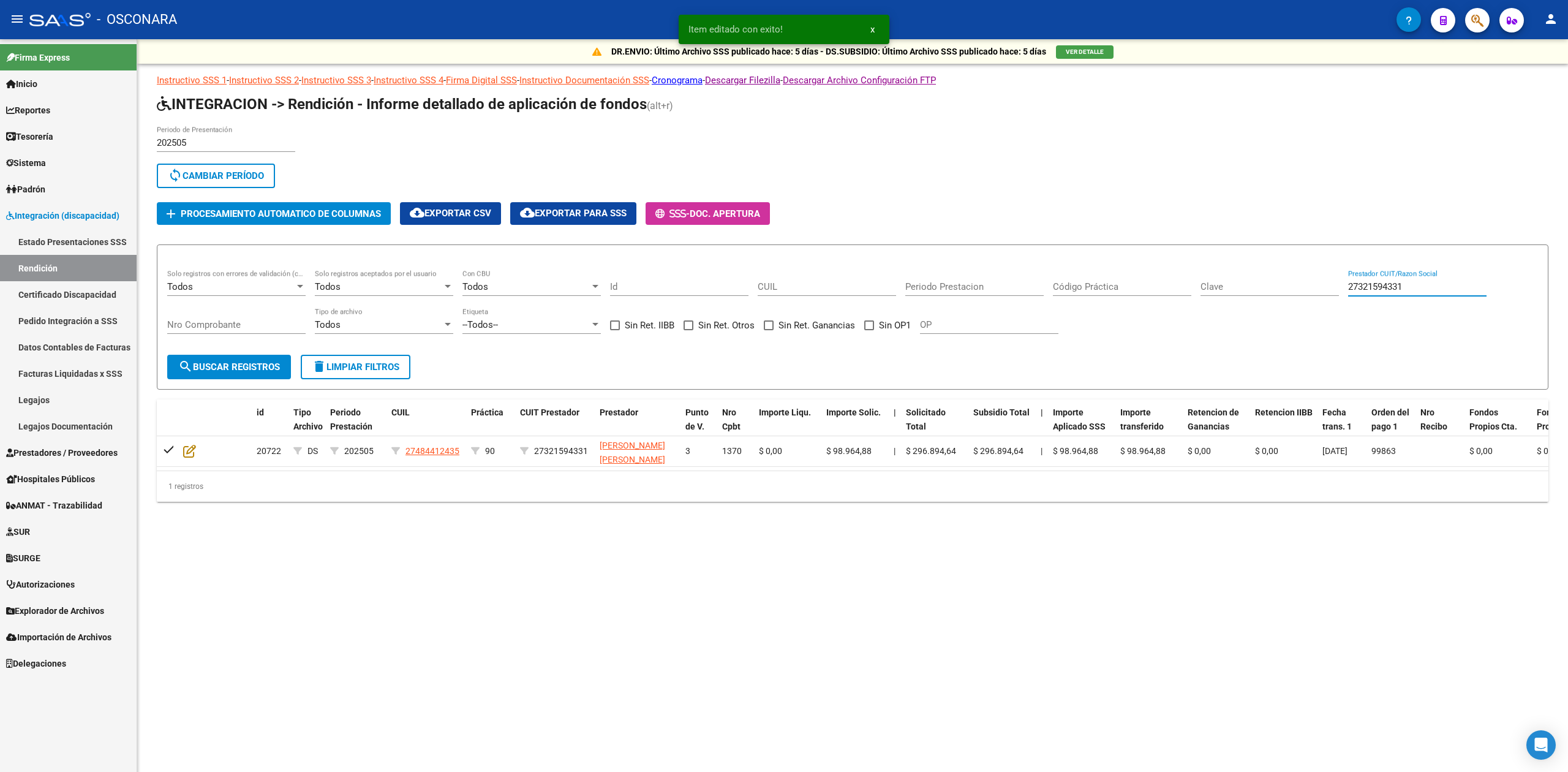
drag, startPoint x: 1416, startPoint y: 283, endPoint x: 1299, endPoint y: 287, distance: 117.1
click at [1299, 287] on div "Todos Solo registros con errores de validación (control 623 instructivo de rend…" at bounding box center [852, 308] width 1371 height 76
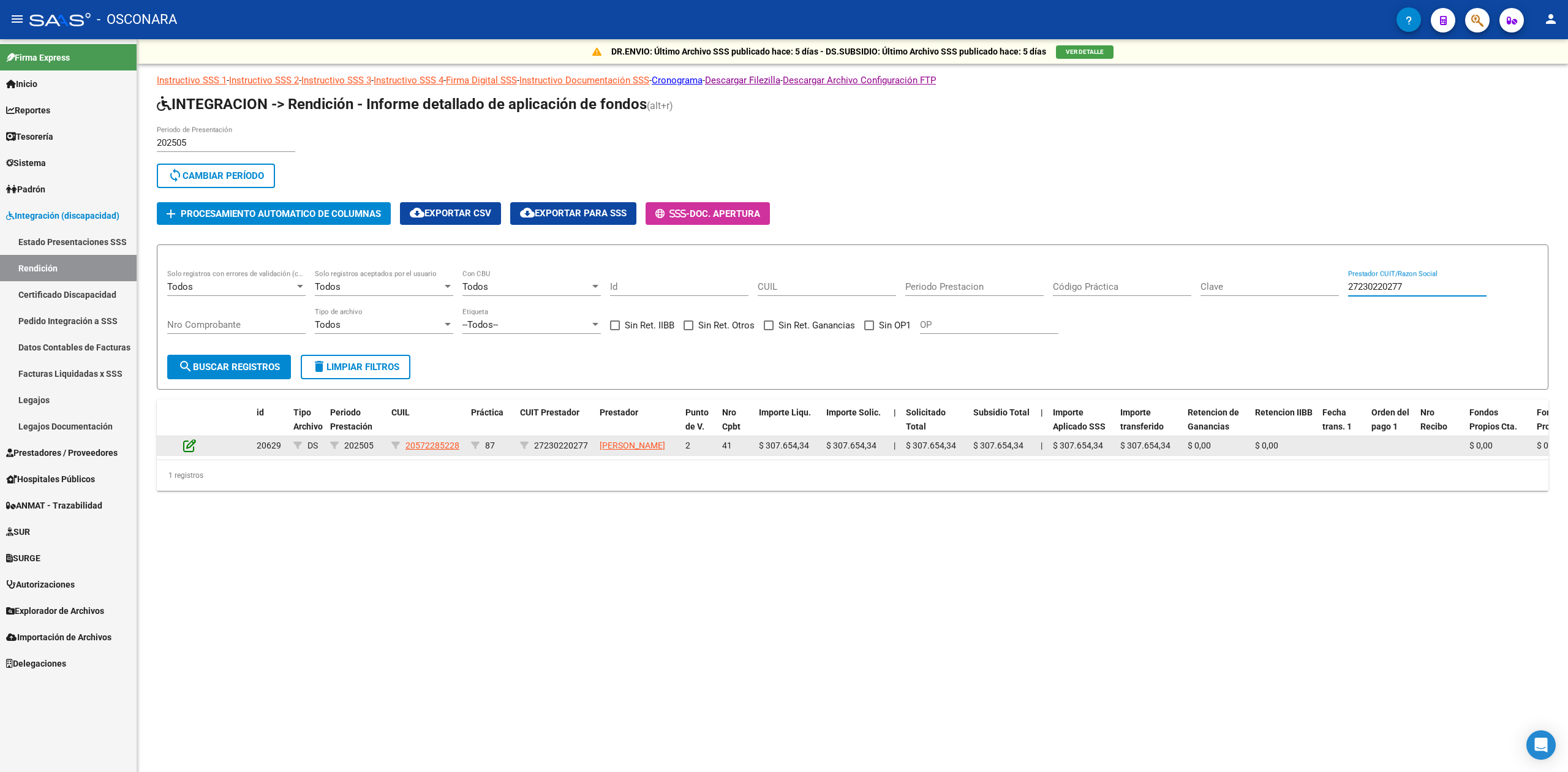
type input "27230220277"
click at [187, 447] on icon at bounding box center [190, 445] width 13 height 14
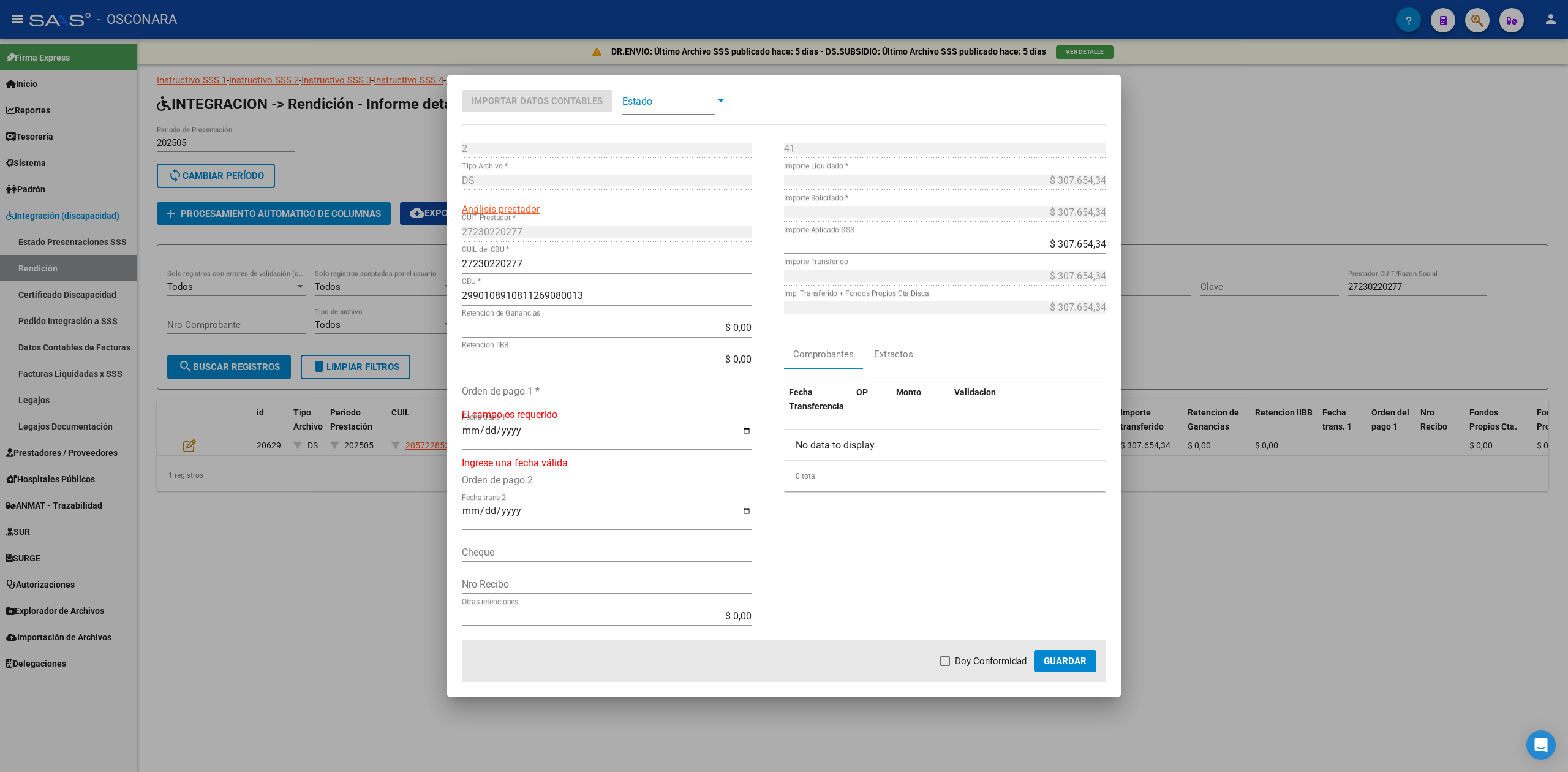
click at [520, 395] on input "Orden de pago 1 *" at bounding box center [607, 391] width 290 height 12
type input "99862"
type input "[DATE]"
click at [1015, 660] on span "Doy Conformidad" at bounding box center [990, 661] width 72 height 15
click at [945, 666] on input "Doy Conformidad" at bounding box center [945, 666] width 1 height 1
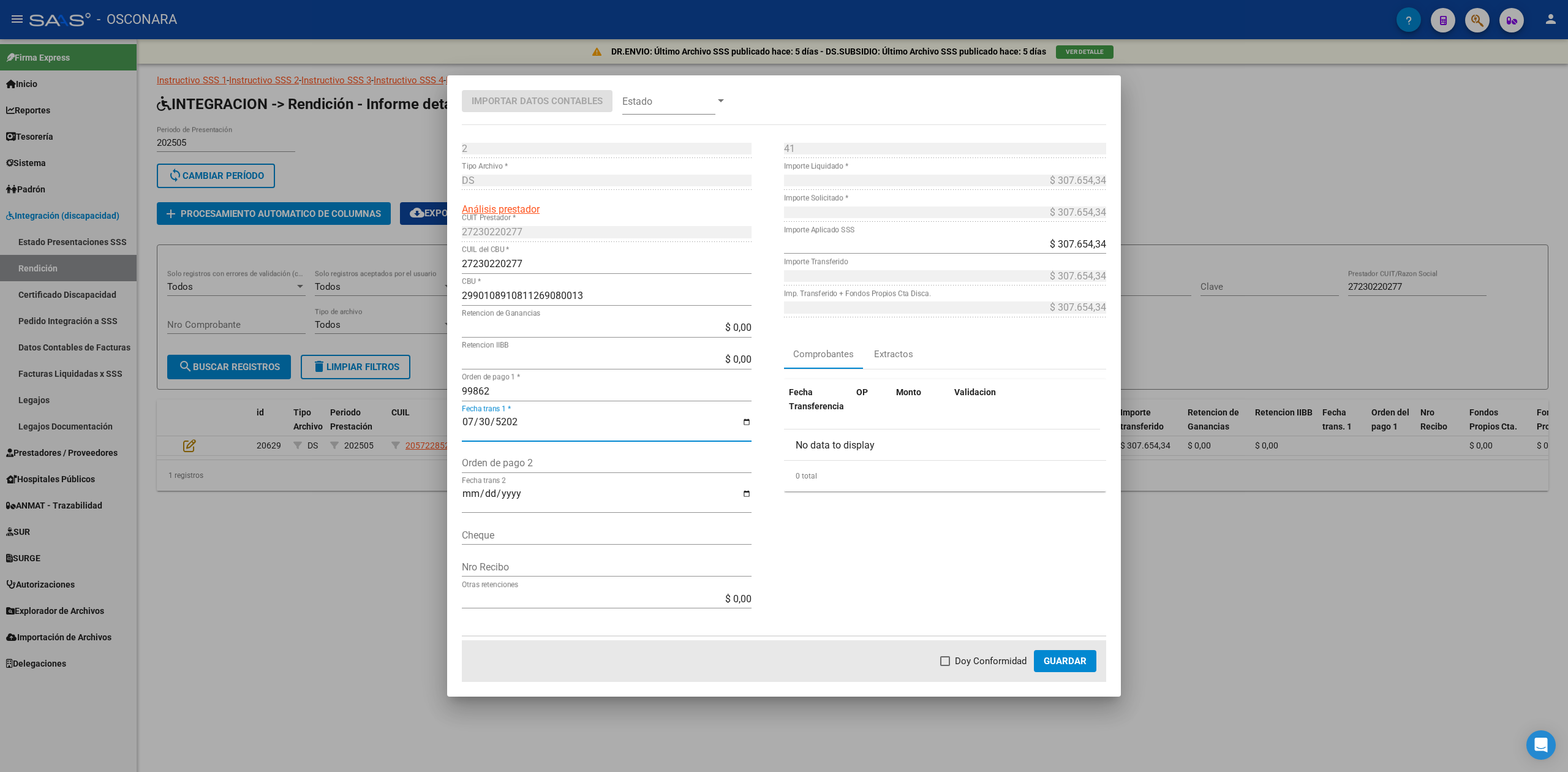
checkbox input "true"
click at [1056, 667] on span "Guardar" at bounding box center [1065, 661] width 43 height 11
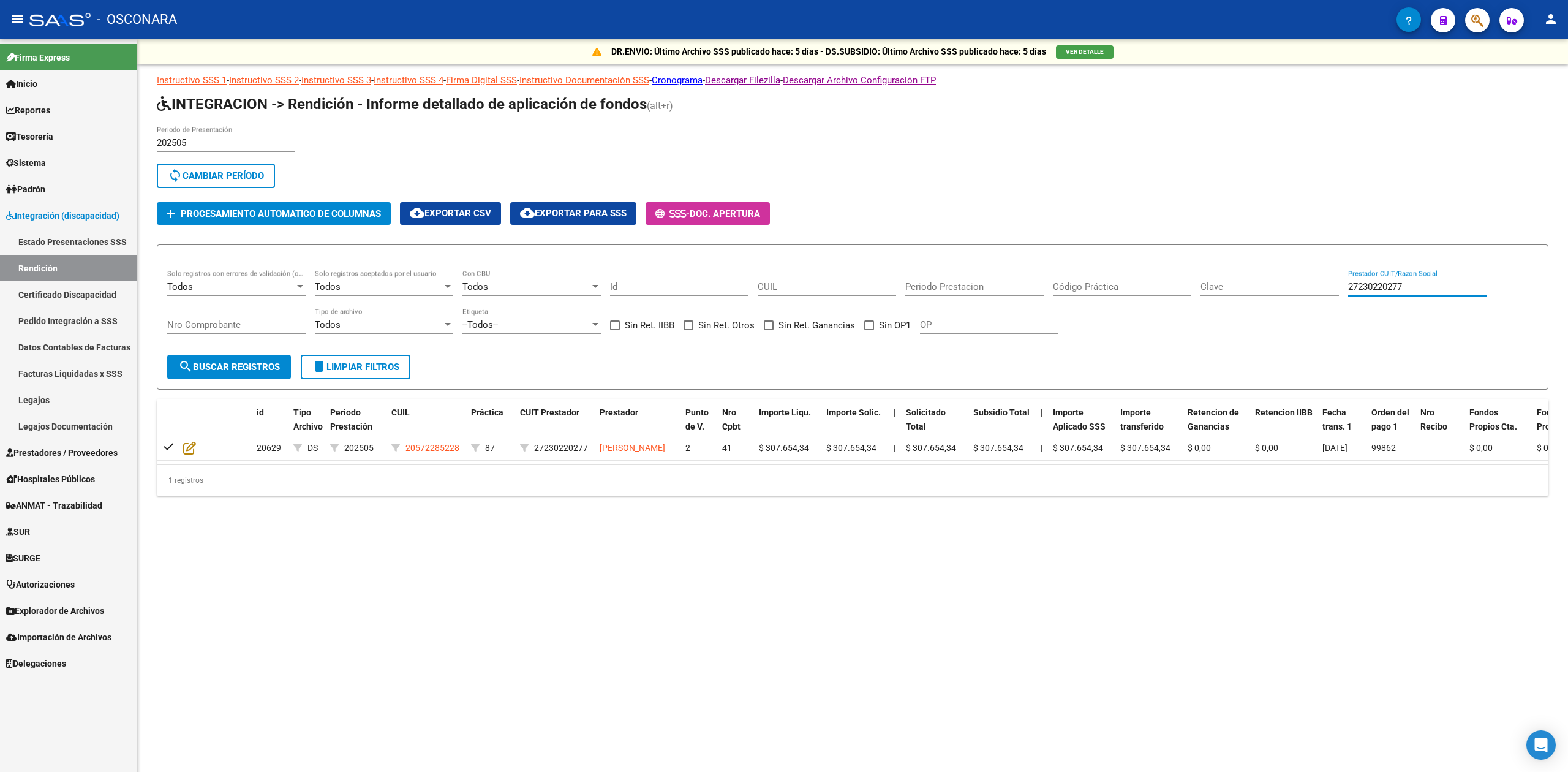
drag, startPoint x: 1424, startPoint y: 285, endPoint x: 1301, endPoint y: 285, distance: 123.0
click at [1301, 285] on div "Todos Solo registros con errores de validación (control 623 instructivo de rend…" at bounding box center [852, 308] width 1371 height 76
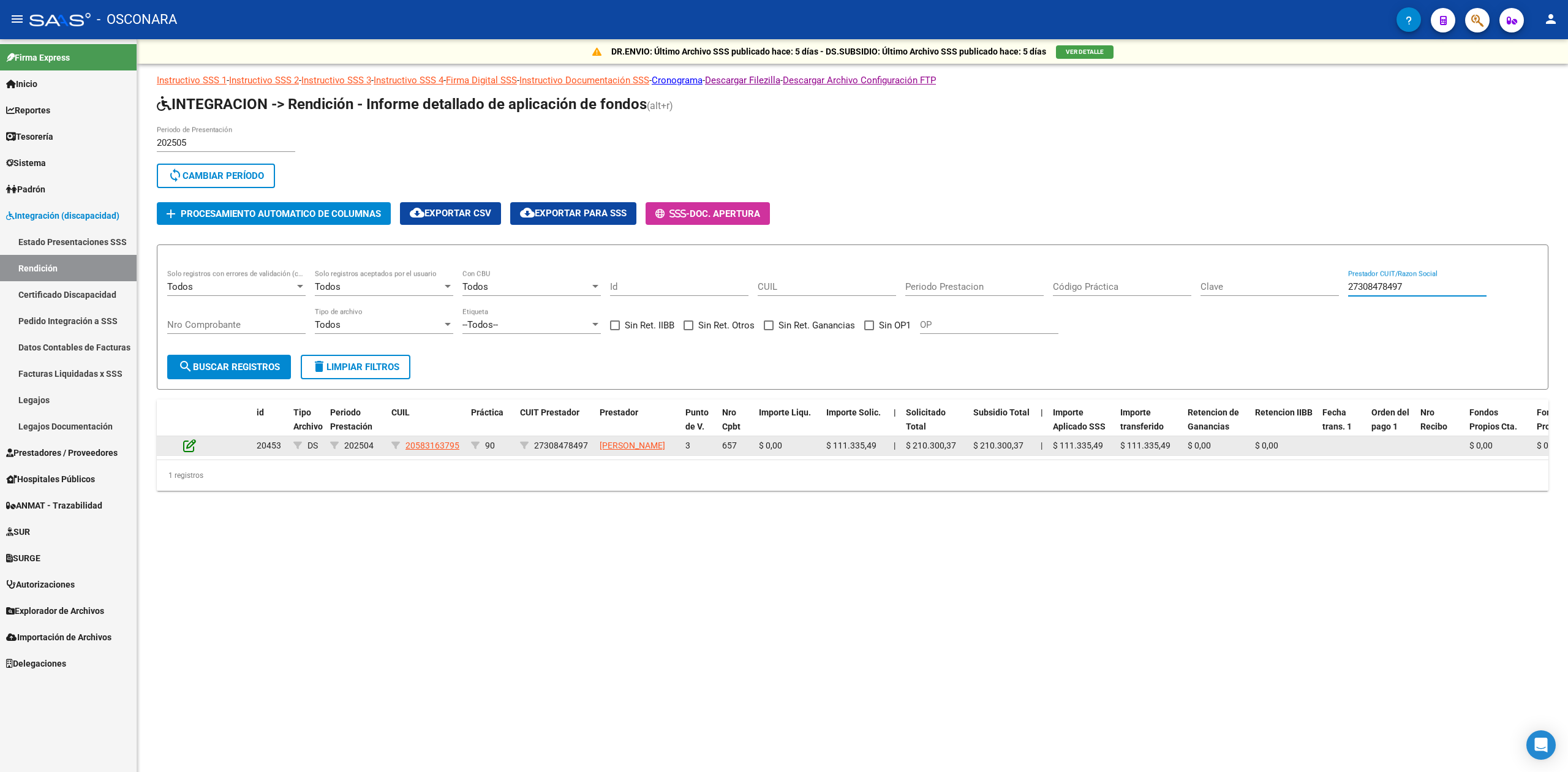
type input "27308478497"
click at [188, 449] on icon at bounding box center [190, 445] width 13 height 14
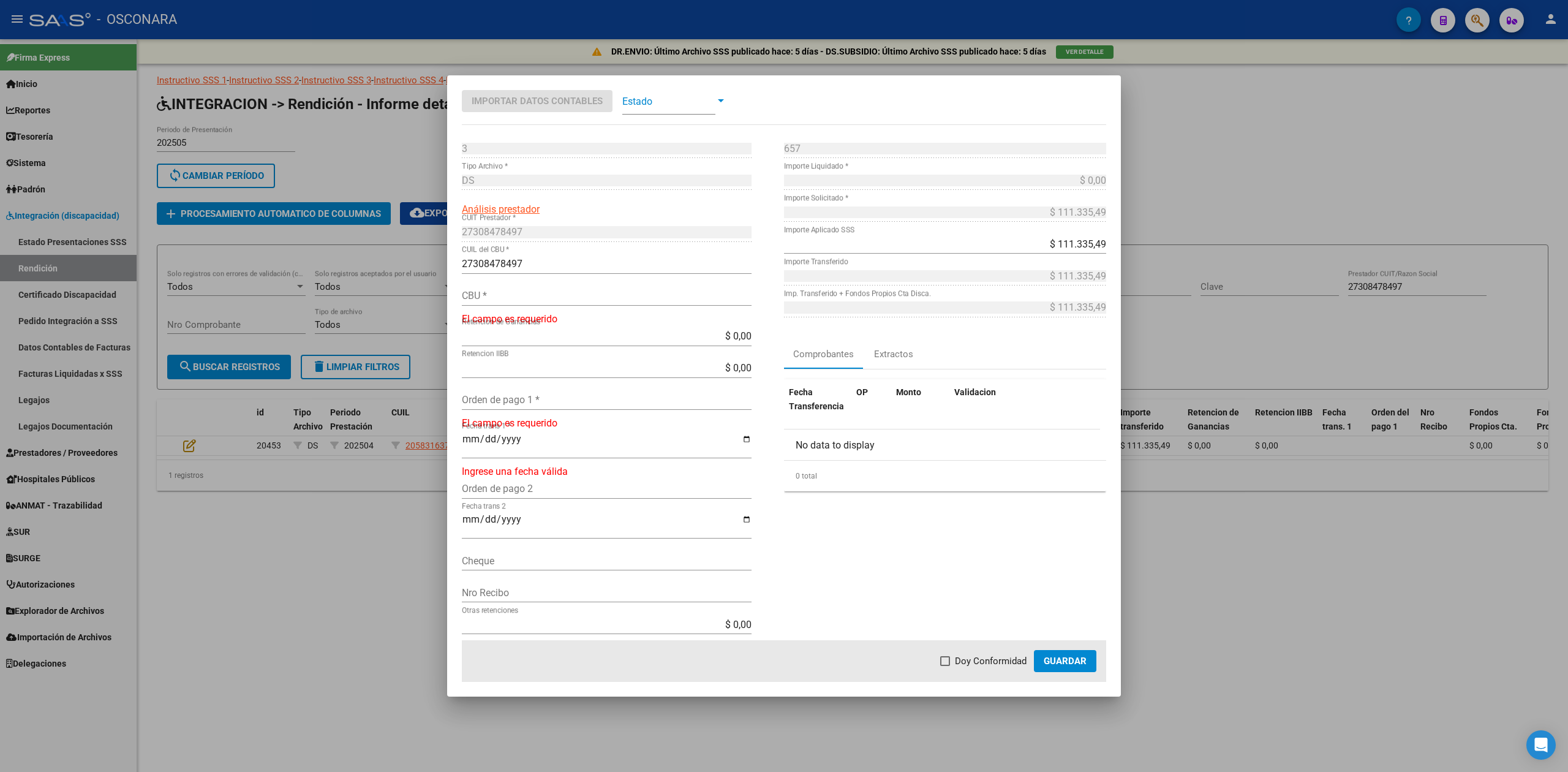
click at [549, 296] on input "CBU *" at bounding box center [607, 296] width 290 height 12
type input "0110435030043508033533"
click at [536, 397] on input "Orden de pago 1 *" at bounding box center [607, 391] width 290 height 12
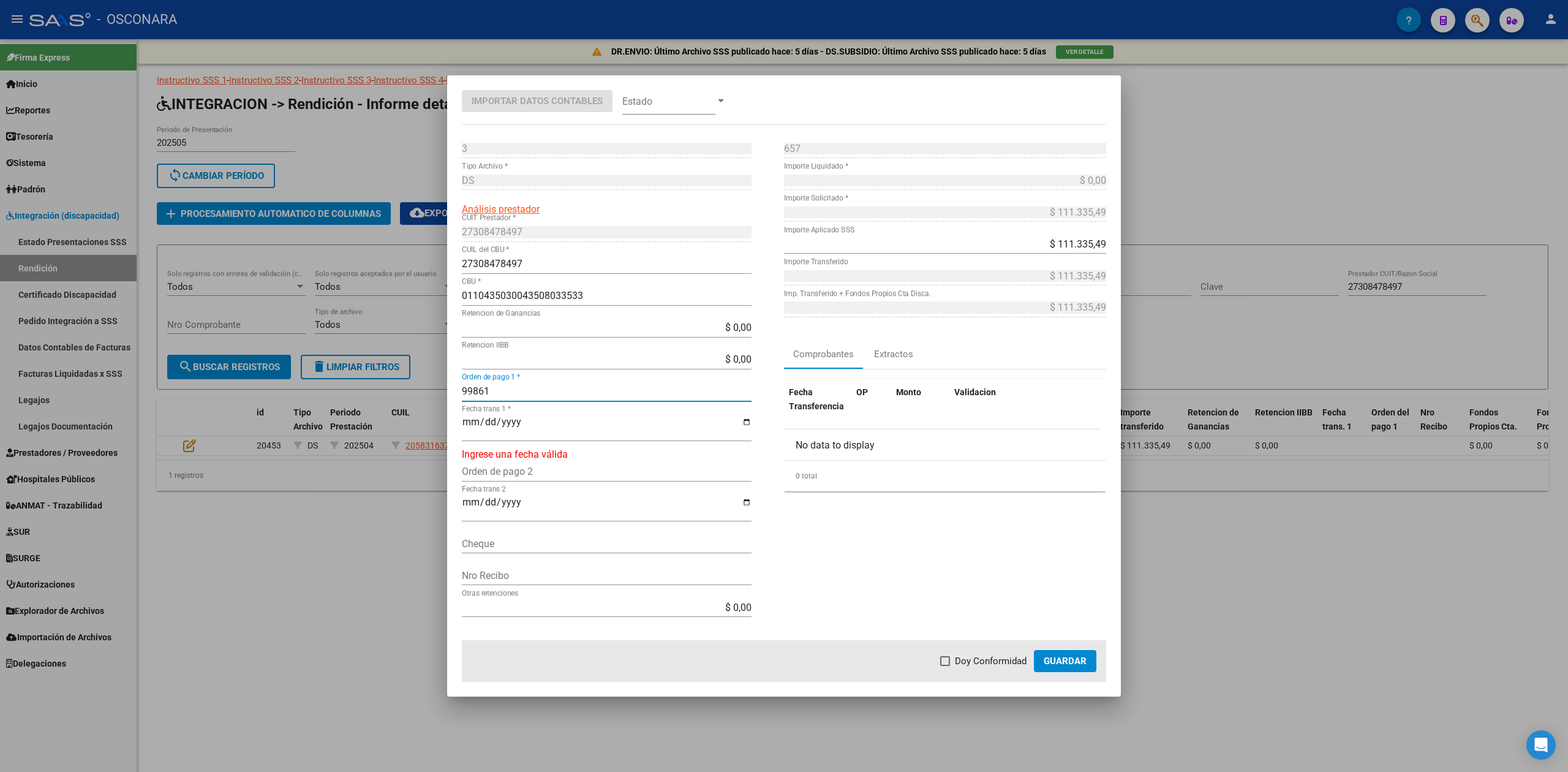
type input "99861"
click at [464, 420] on input "Fecha trans 1 *" at bounding box center [607, 427] width 290 height 21
type input "[DATE]"
click at [975, 662] on span "Doy Conformidad" at bounding box center [990, 661] width 72 height 15
click at [945, 666] on input "Doy Conformidad" at bounding box center [945, 666] width 1 height 1
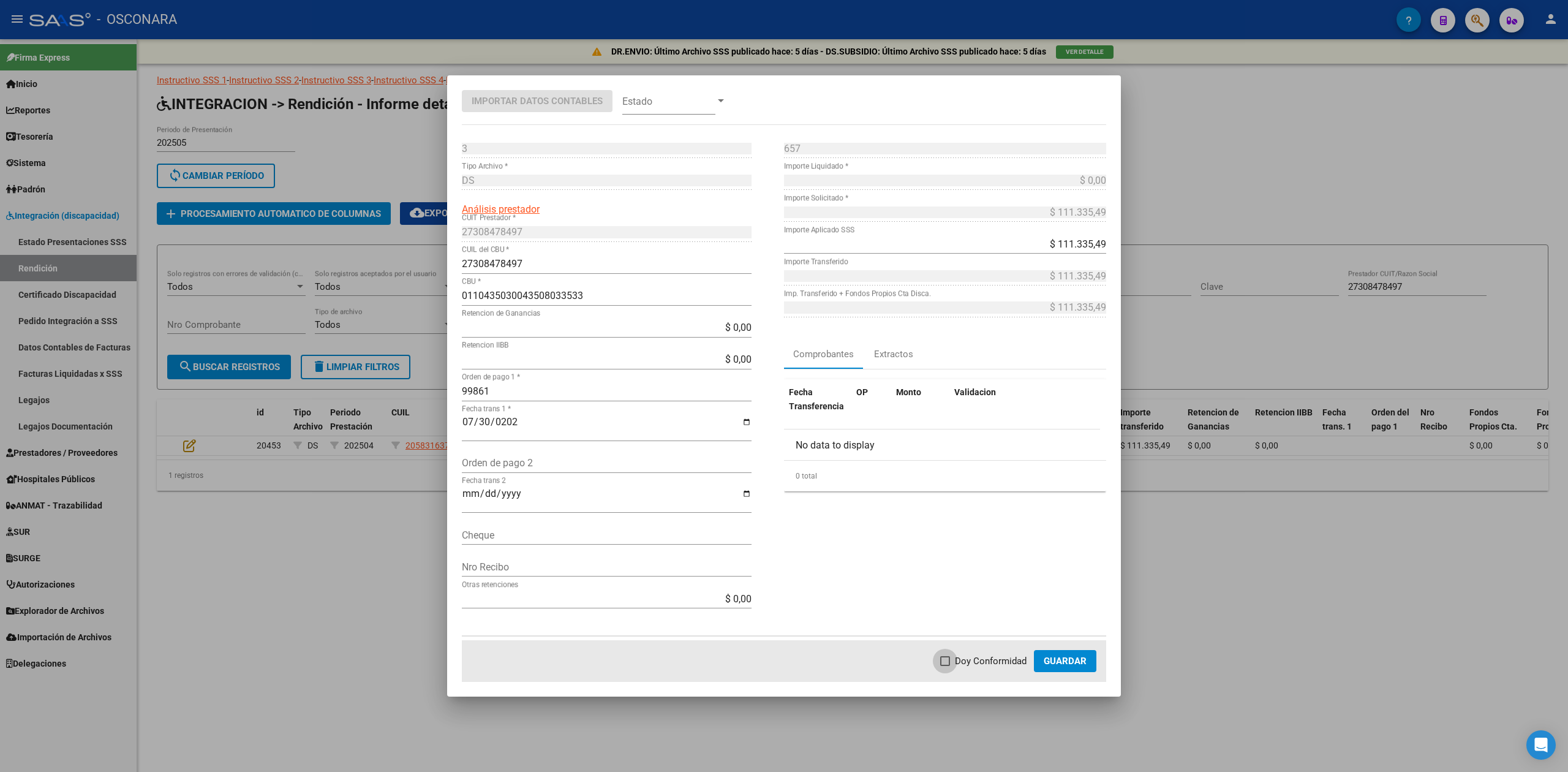
checkbox input "true"
click at [1089, 665] on button "Guardar" at bounding box center [1065, 661] width 63 height 22
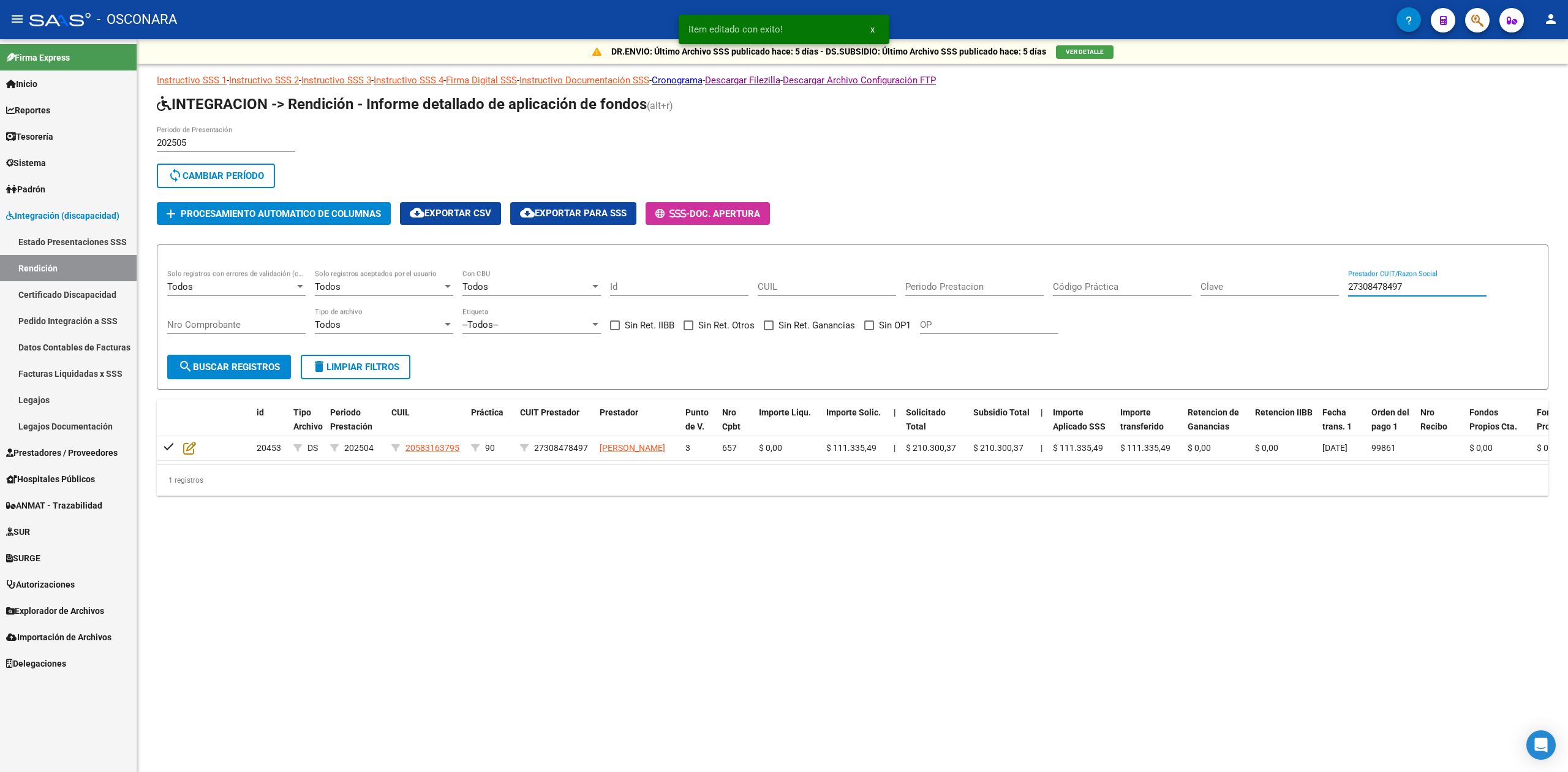
drag, startPoint x: 1434, startPoint y: 288, endPoint x: 1329, endPoint y: 283, distance: 105.1
click at [1329, 283] on div "Todos Solo registros con errores de validación (control 623 instructivo de rend…" at bounding box center [852, 308] width 1371 height 76
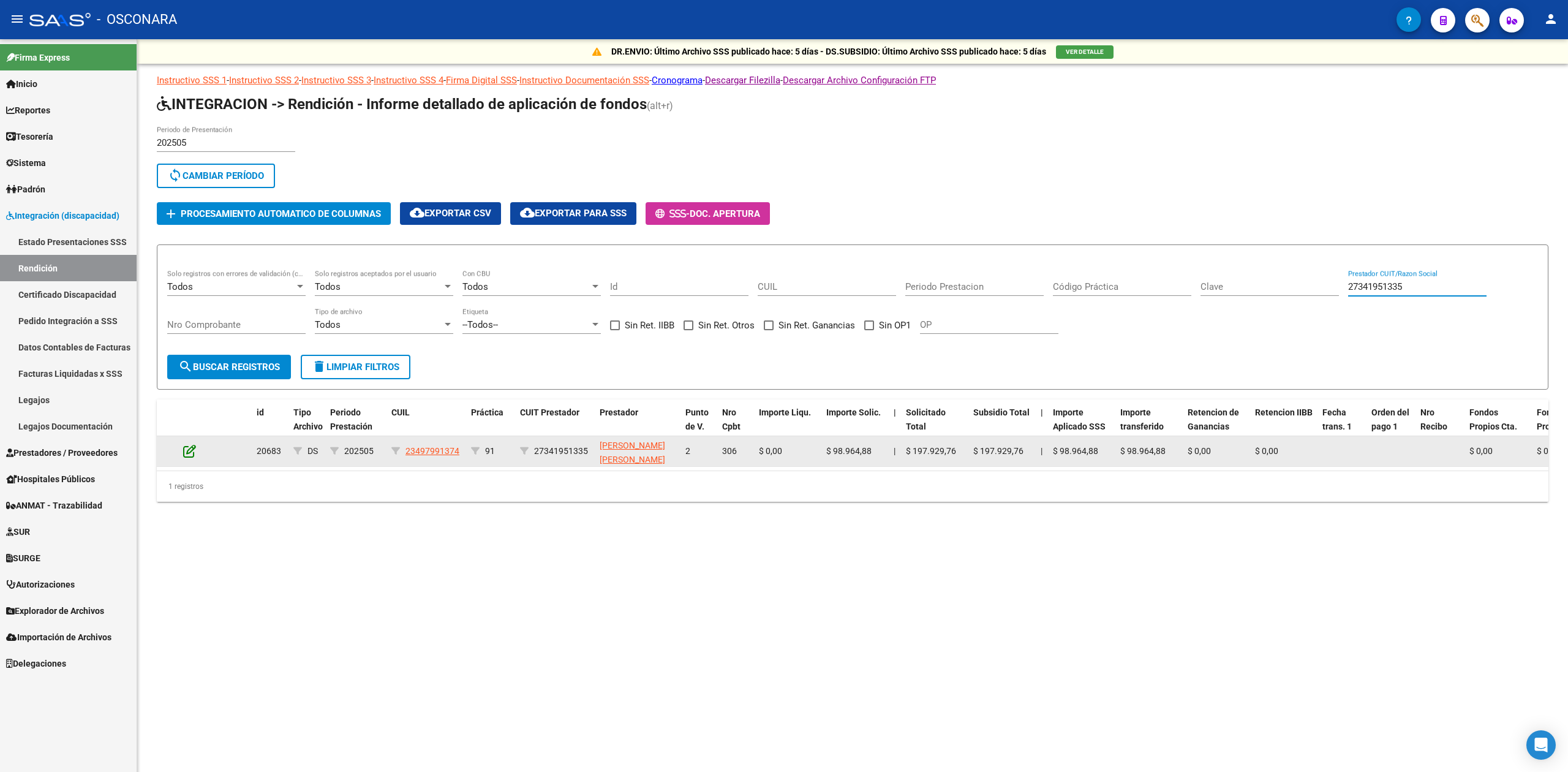
type input "27341951335"
click at [189, 447] on icon at bounding box center [190, 451] width 13 height 14
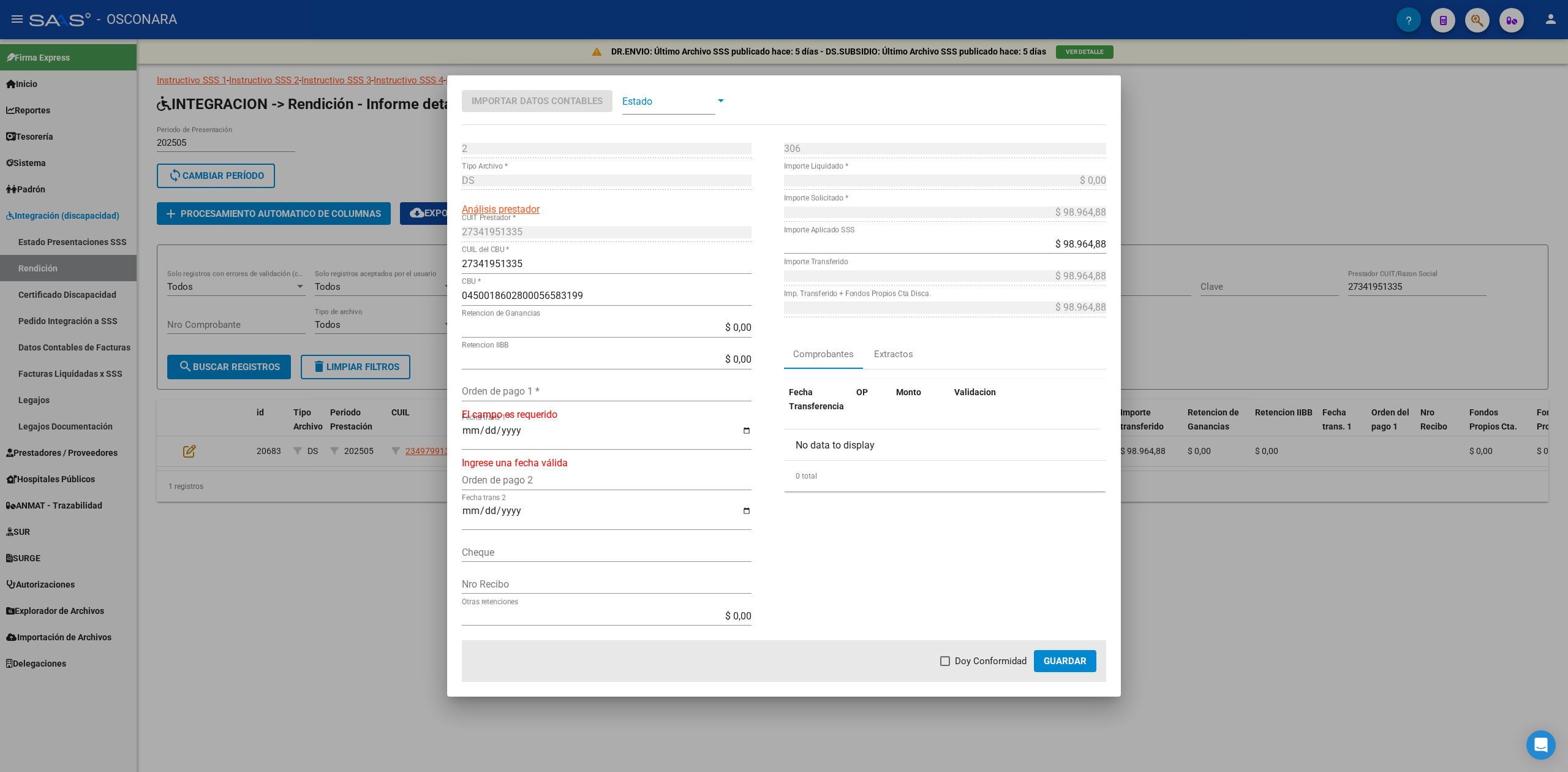
click at [534, 385] on input "Orden de pago 1 *" at bounding box center [607, 391] width 290 height 12
type input "99860"
type input "[DATE]"
click at [1010, 660] on span "Doy Conformidad" at bounding box center [990, 661] width 72 height 15
click at [945, 666] on input "Doy Conformidad" at bounding box center [945, 666] width 1 height 1
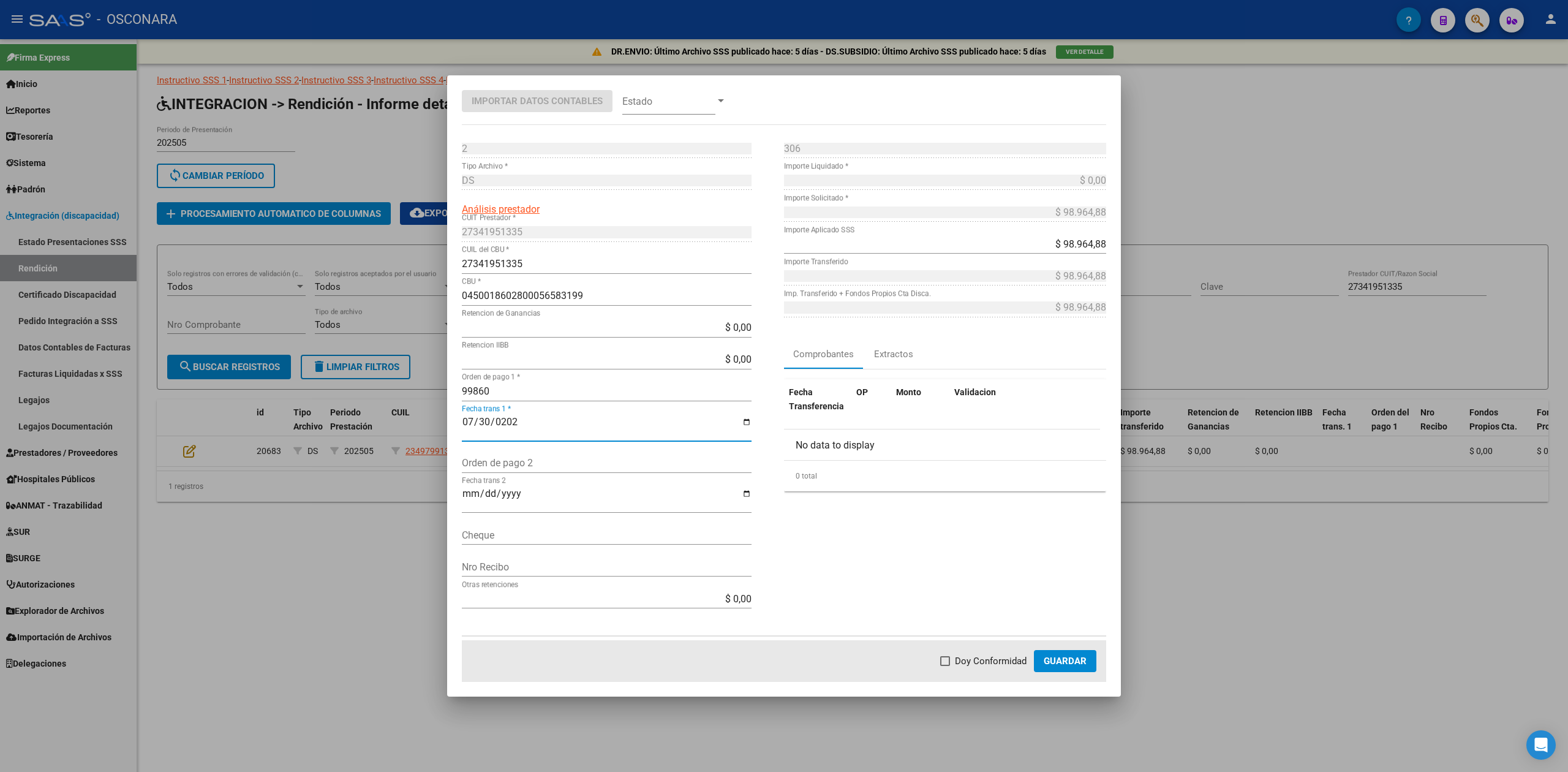
checkbox input "true"
click at [1069, 652] on button "Guardar" at bounding box center [1065, 661] width 63 height 22
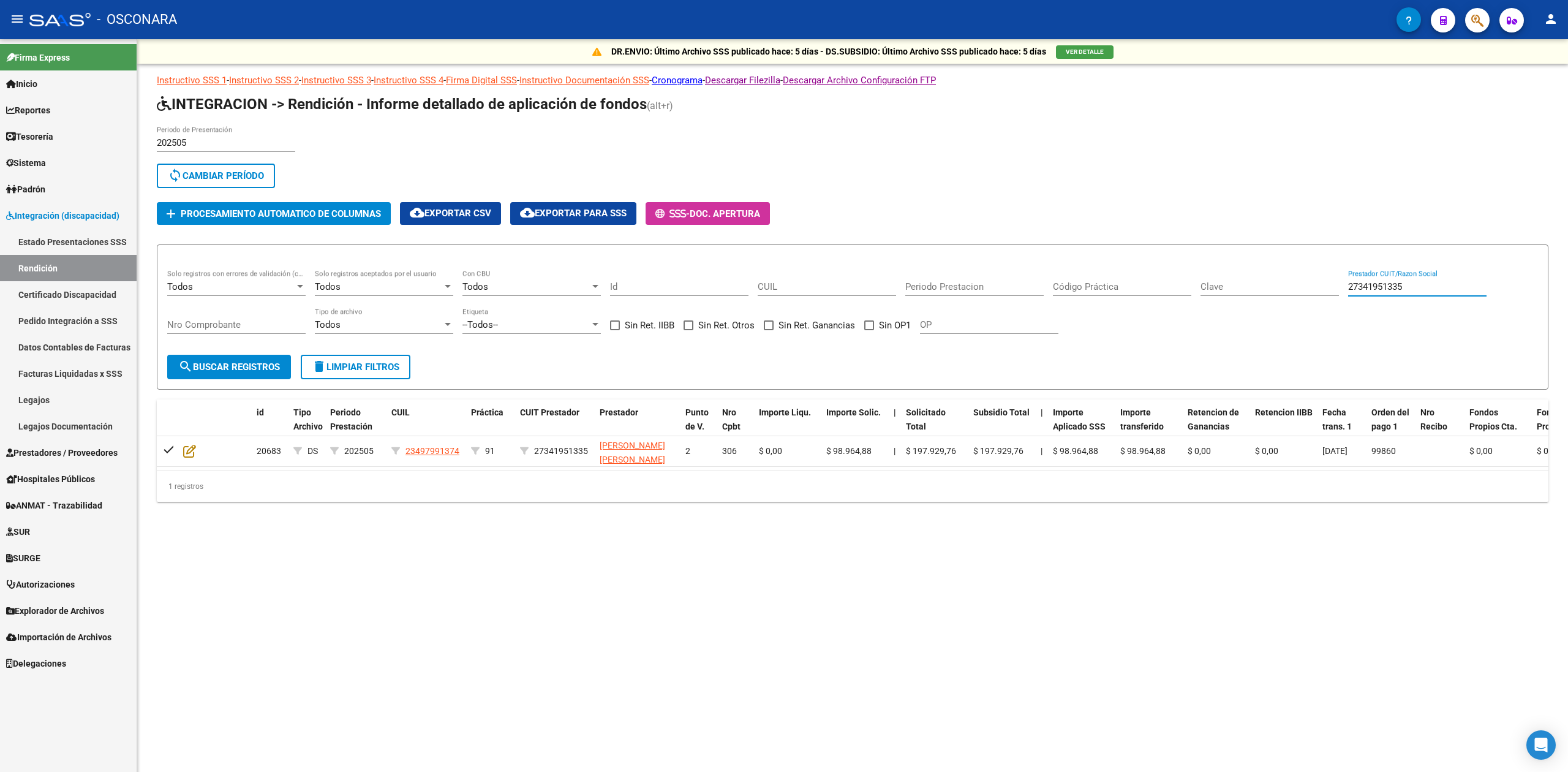
drag, startPoint x: 1418, startPoint y: 285, endPoint x: 1310, endPoint y: 272, distance: 108.8
click at [1310, 272] on div "Todos Solo registros con errores de validación (control 623 instructivo de rend…" at bounding box center [852, 308] width 1371 height 76
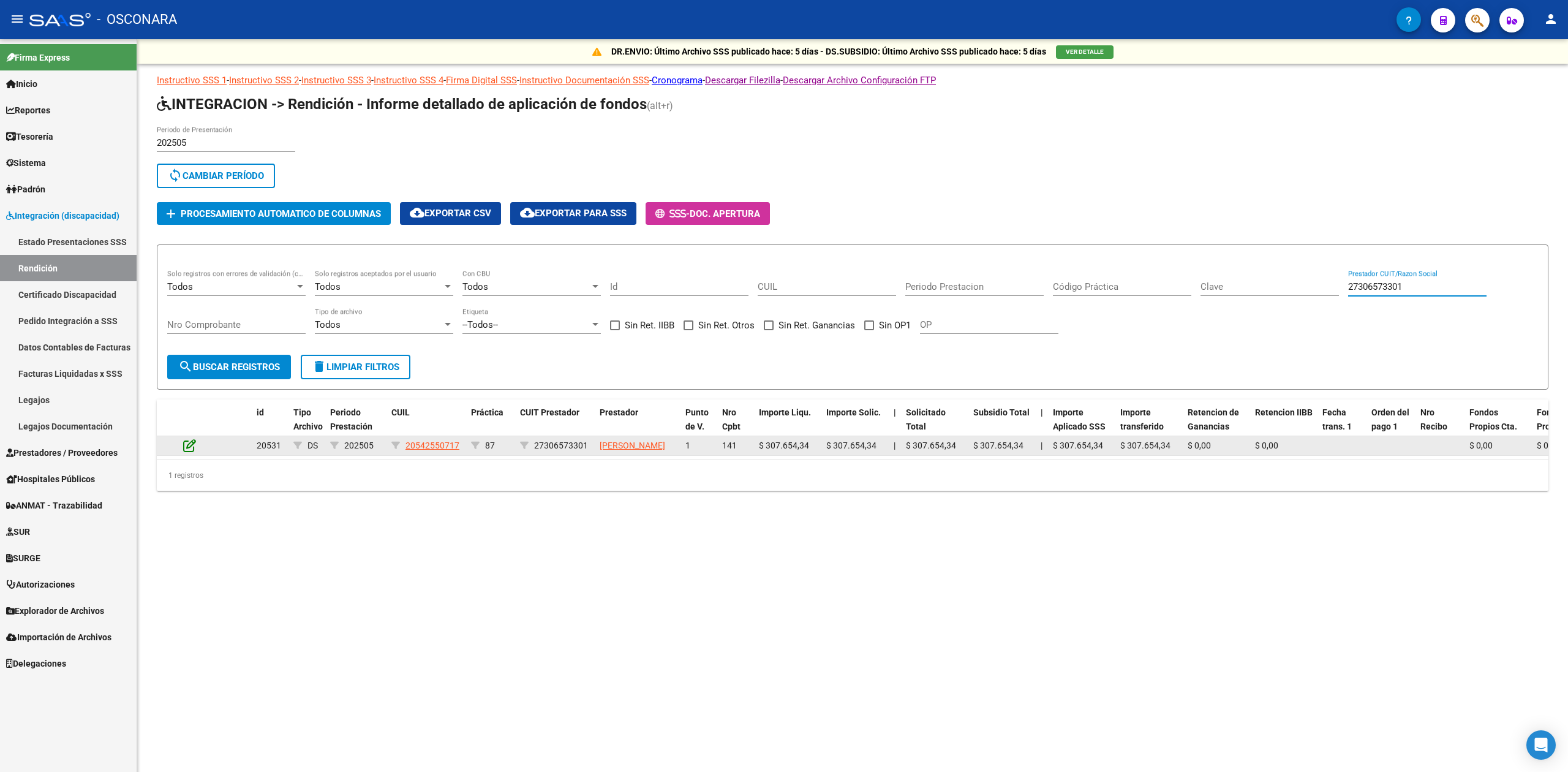
type input "27306573301"
click at [187, 449] on icon at bounding box center [190, 445] width 13 height 14
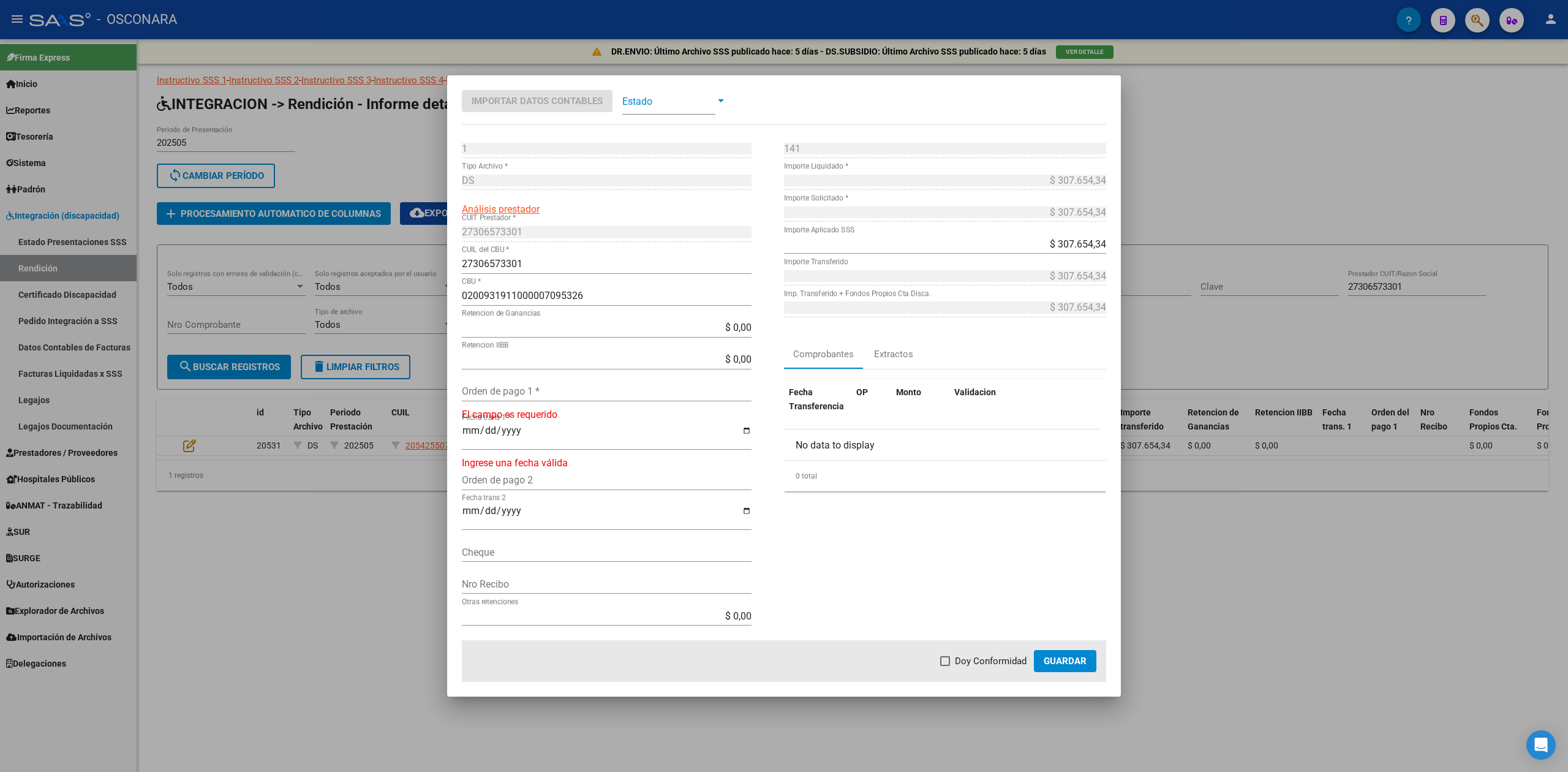
click at [535, 388] on input "Orden de pago 1 *" at bounding box center [607, 391] width 290 height 12
type input "99859"
type input "[DATE]"
click at [1016, 665] on span "Doy Conformidad" at bounding box center [990, 661] width 72 height 15
click at [945, 666] on input "Doy Conformidad" at bounding box center [945, 666] width 1 height 1
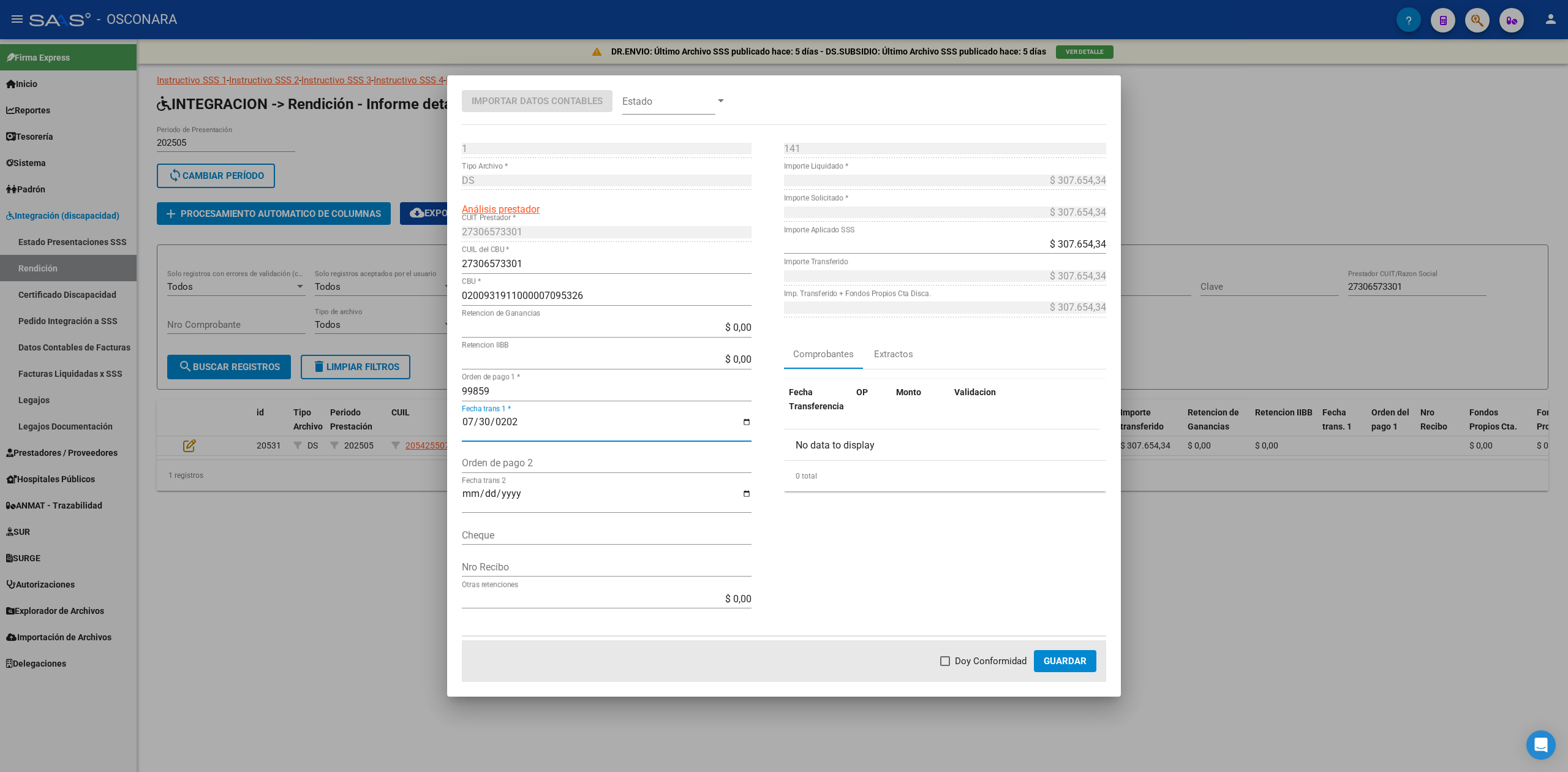
checkbox input "true"
click at [1066, 660] on span "Guardar" at bounding box center [1065, 661] width 43 height 11
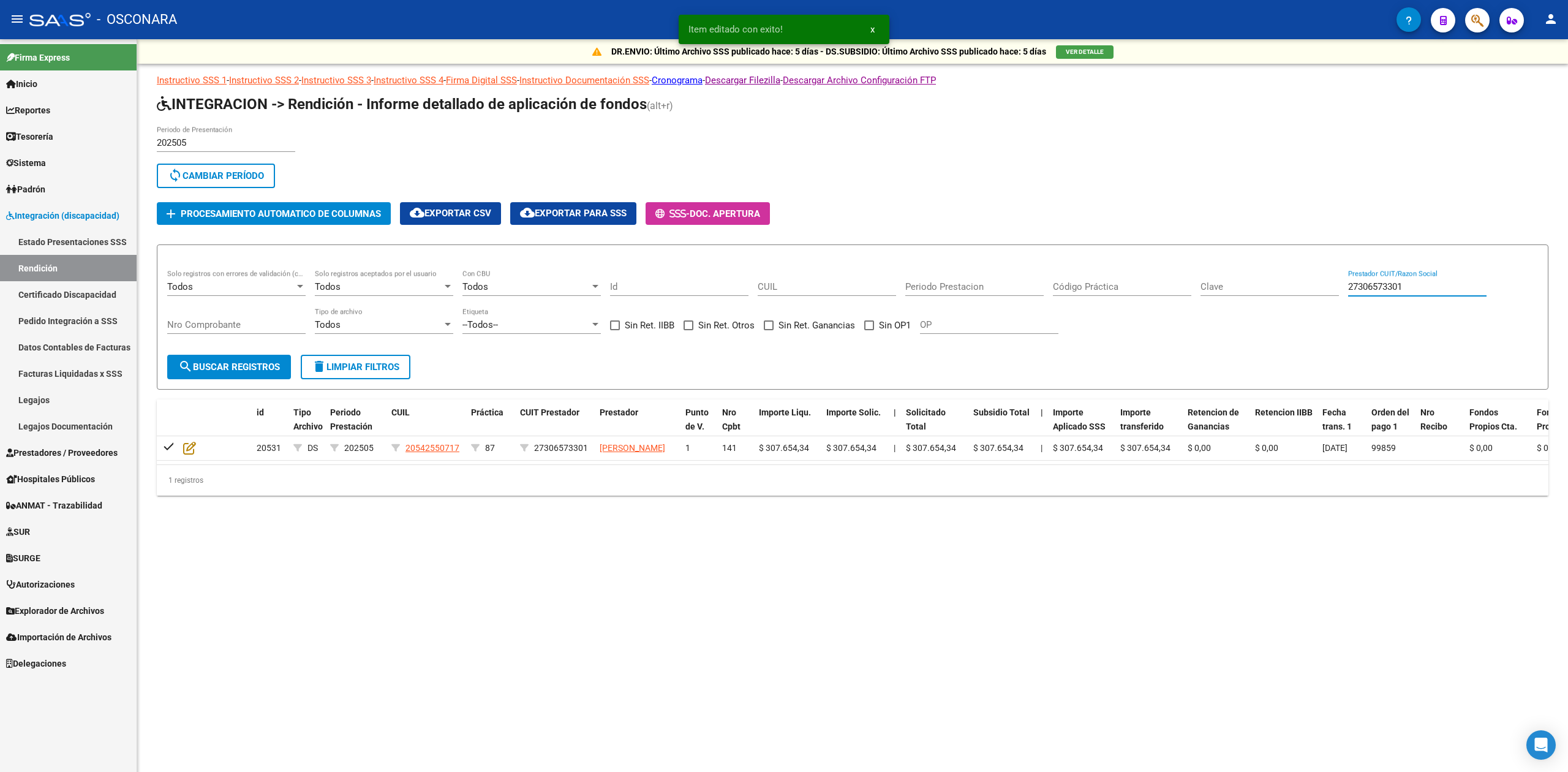
drag, startPoint x: 1416, startPoint y: 284, endPoint x: 1298, endPoint y: 292, distance: 118.3
click at [1298, 292] on div "Todos Solo registros con errores de validación (control 623 instructivo de rend…" at bounding box center [852, 308] width 1371 height 76
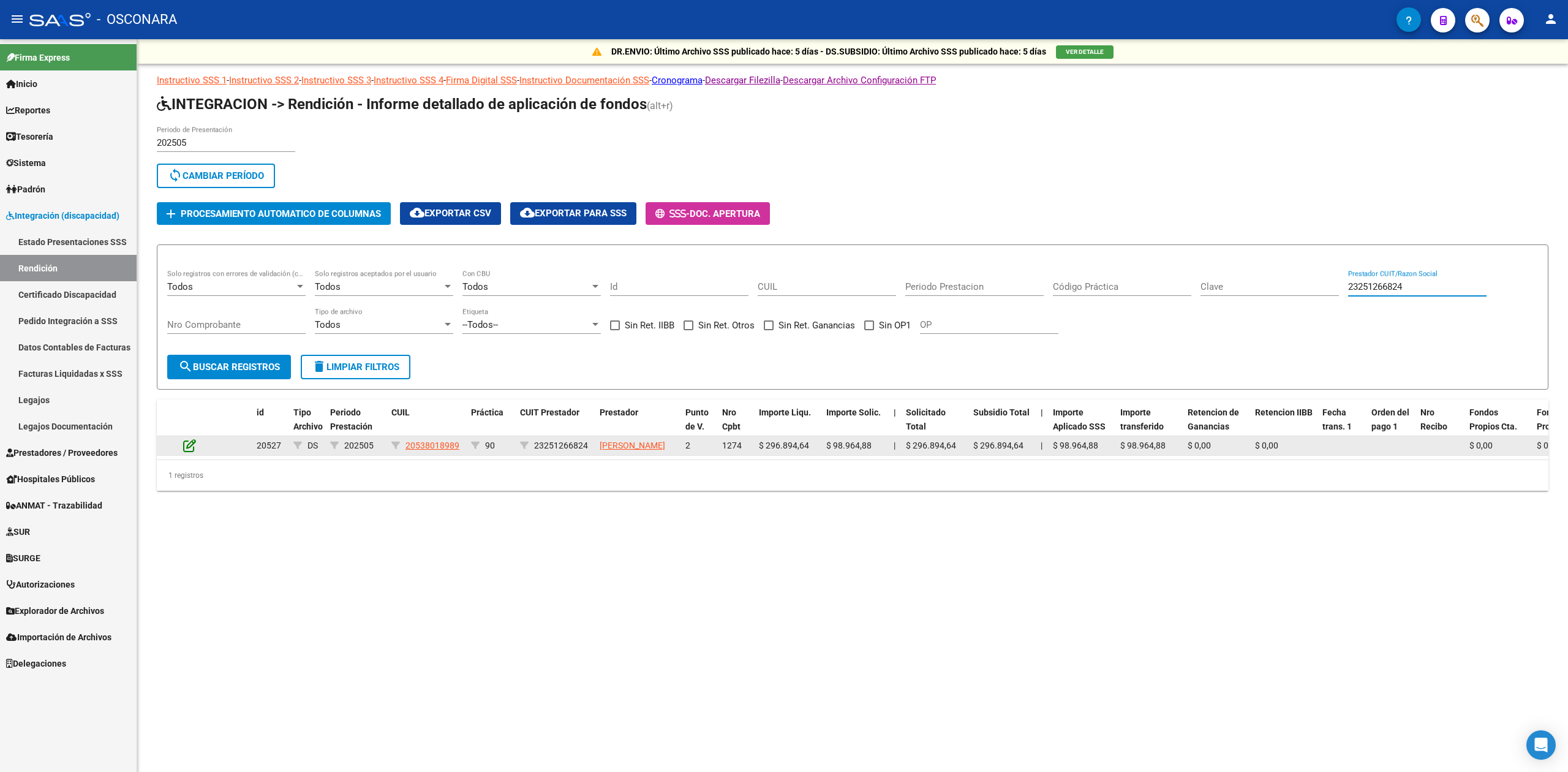
type input "23251266824"
click at [186, 443] on icon at bounding box center [190, 445] width 13 height 14
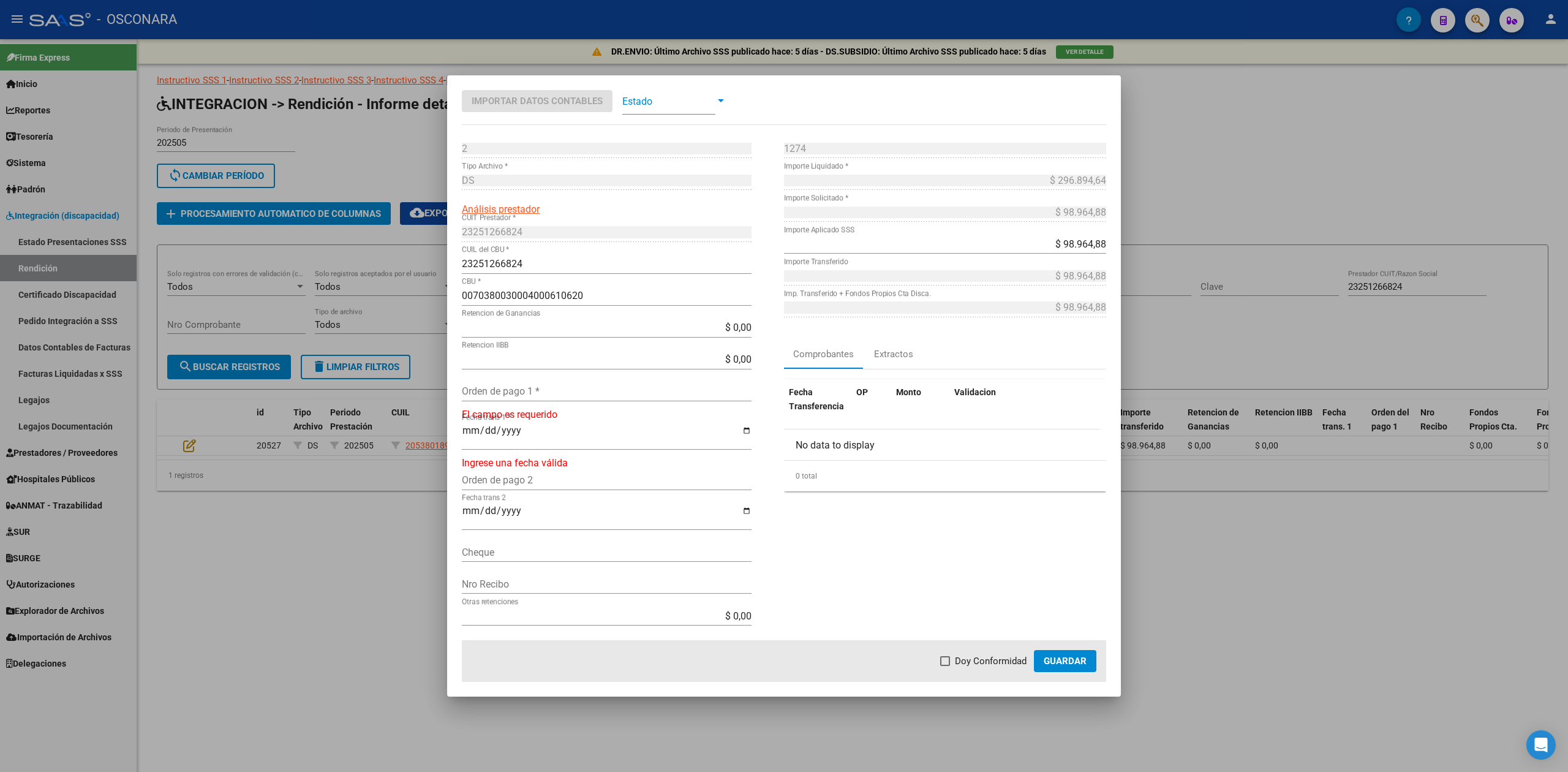
click at [506, 395] on input "Orden de pago 1 *" at bounding box center [607, 391] width 290 height 12
type input "99858"
type input "[DATE]"
click at [1013, 662] on span "Doy Conformidad" at bounding box center [990, 661] width 72 height 15
click at [945, 666] on input "Doy Conformidad" at bounding box center [945, 666] width 1 height 1
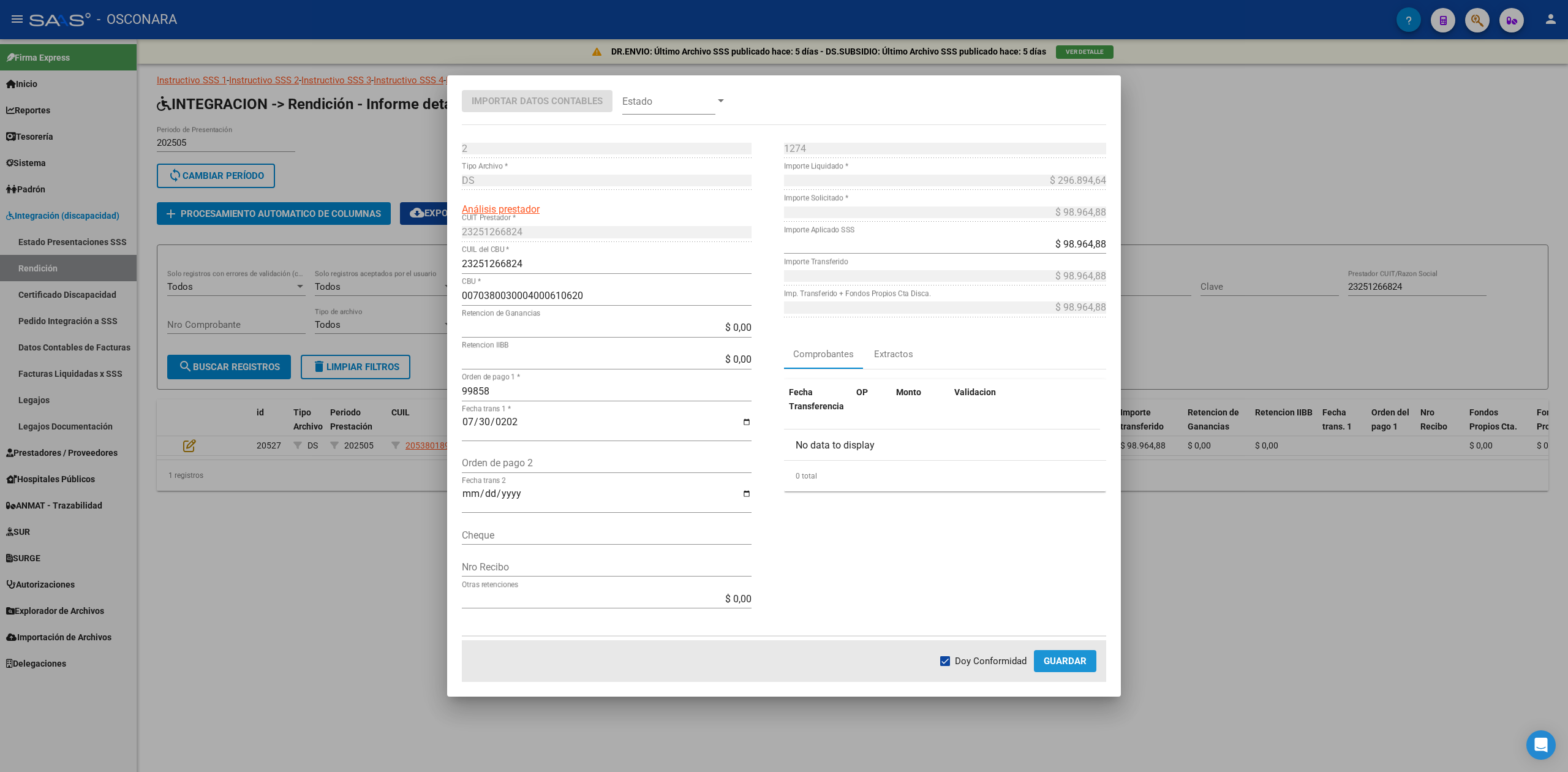
click at [1079, 662] on span "Guardar" at bounding box center [1065, 661] width 43 height 11
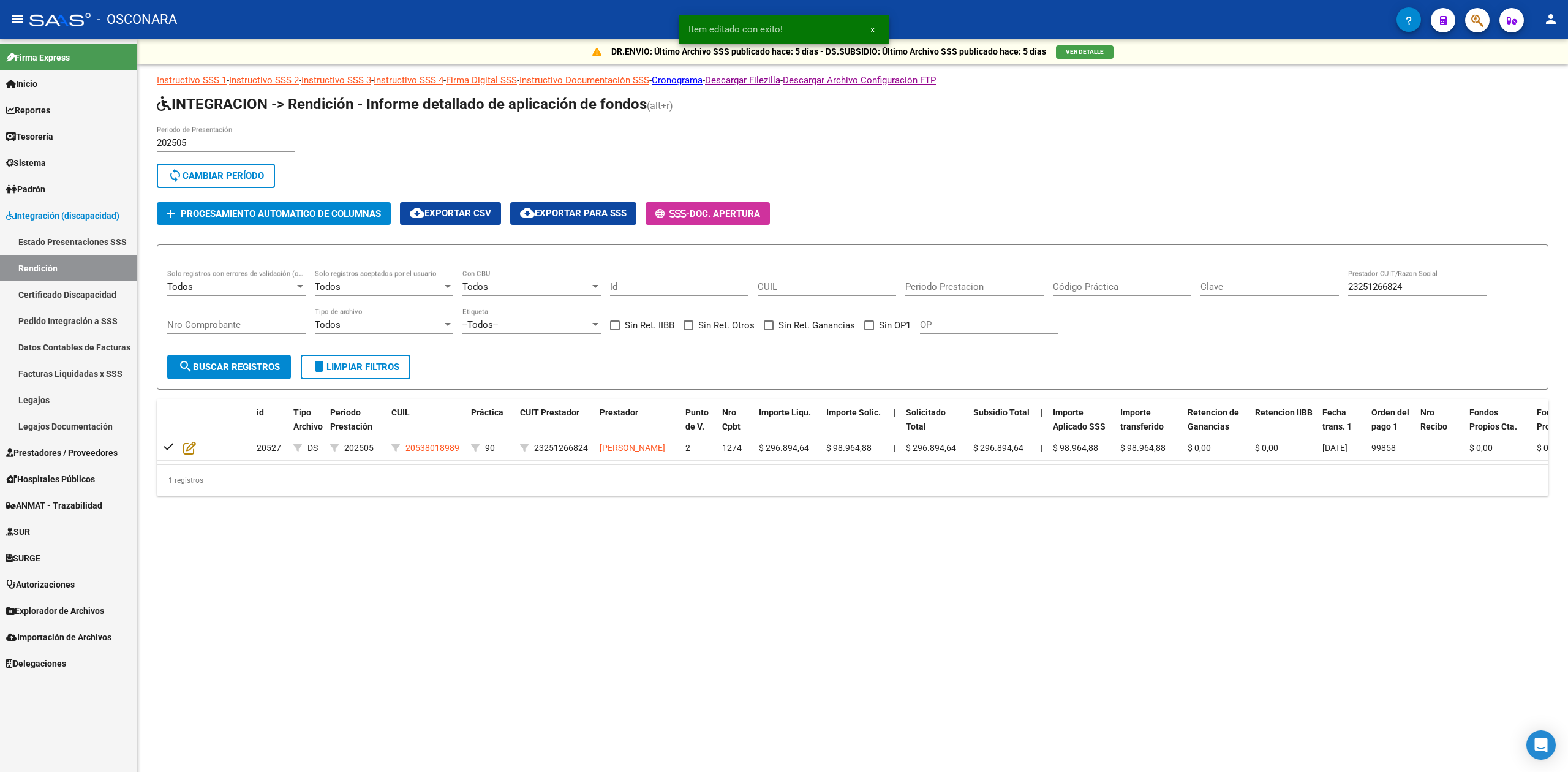
drag, startPoint x: 1414, startPoint y: 293, endPoint x: 1243, endPoint y: 290, distance: 171.0
click at [1243, 290] on div "Todos Solo registros con errores de validación (control 623 instructivo de rend…" at bounding box center [852, 308] width 1371 height 76
click at [1412, 292] on input "23251266824" at bounding box center [1417, 287] width 139 height 11
drag, startPoint x: 1414, startPoint y: 287, endPoint x: 1343, endPoint y: 297, distance: 71.7
click at [1343, 297] on div "Todos Solo registros con errores de validación (control 623 instructivo de rend…" at bounding box center [852, 308] width 1371 height 76
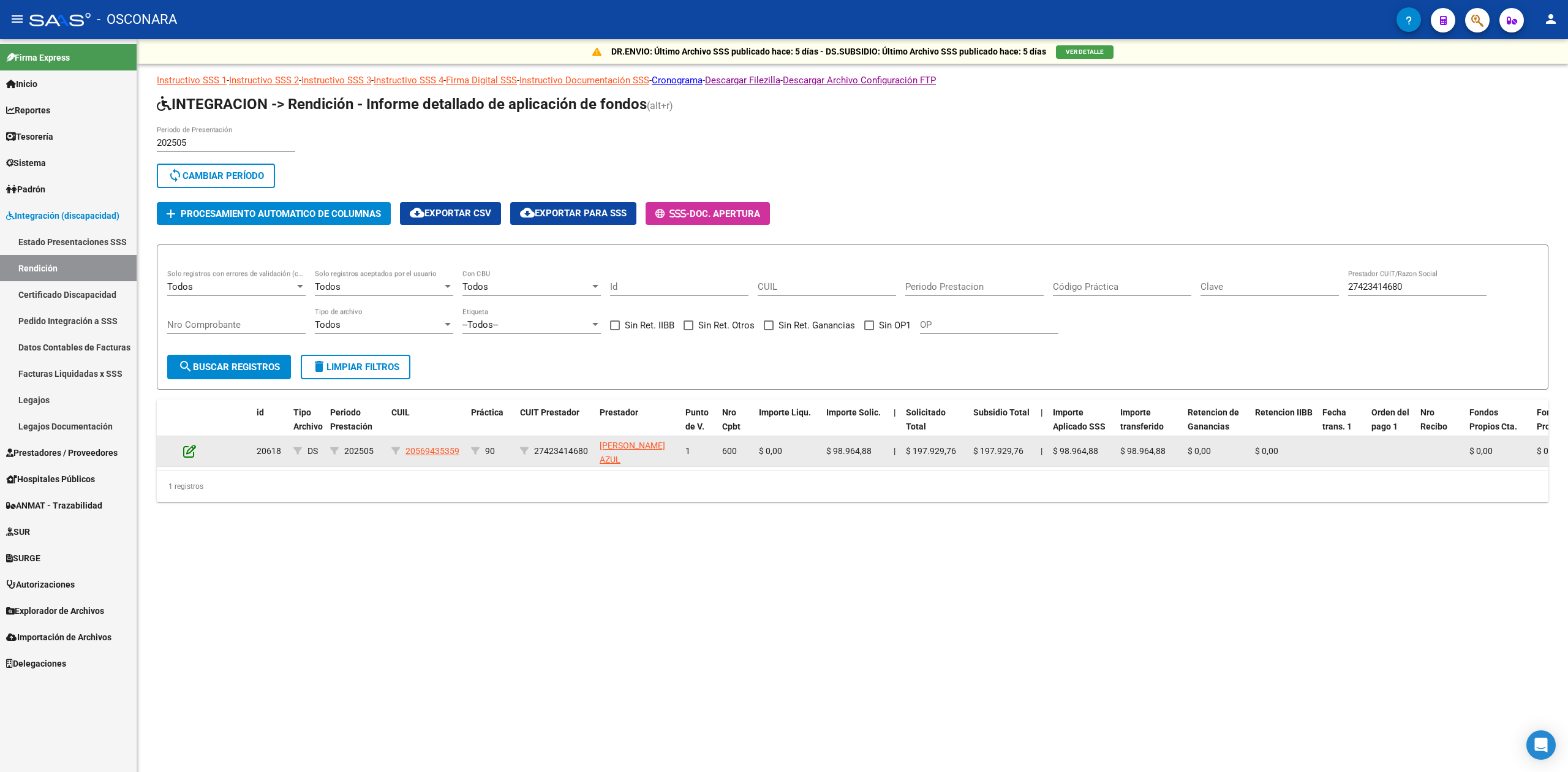
click at [189, 449] on icon at bounding box center [190, 451] width 13 height 14
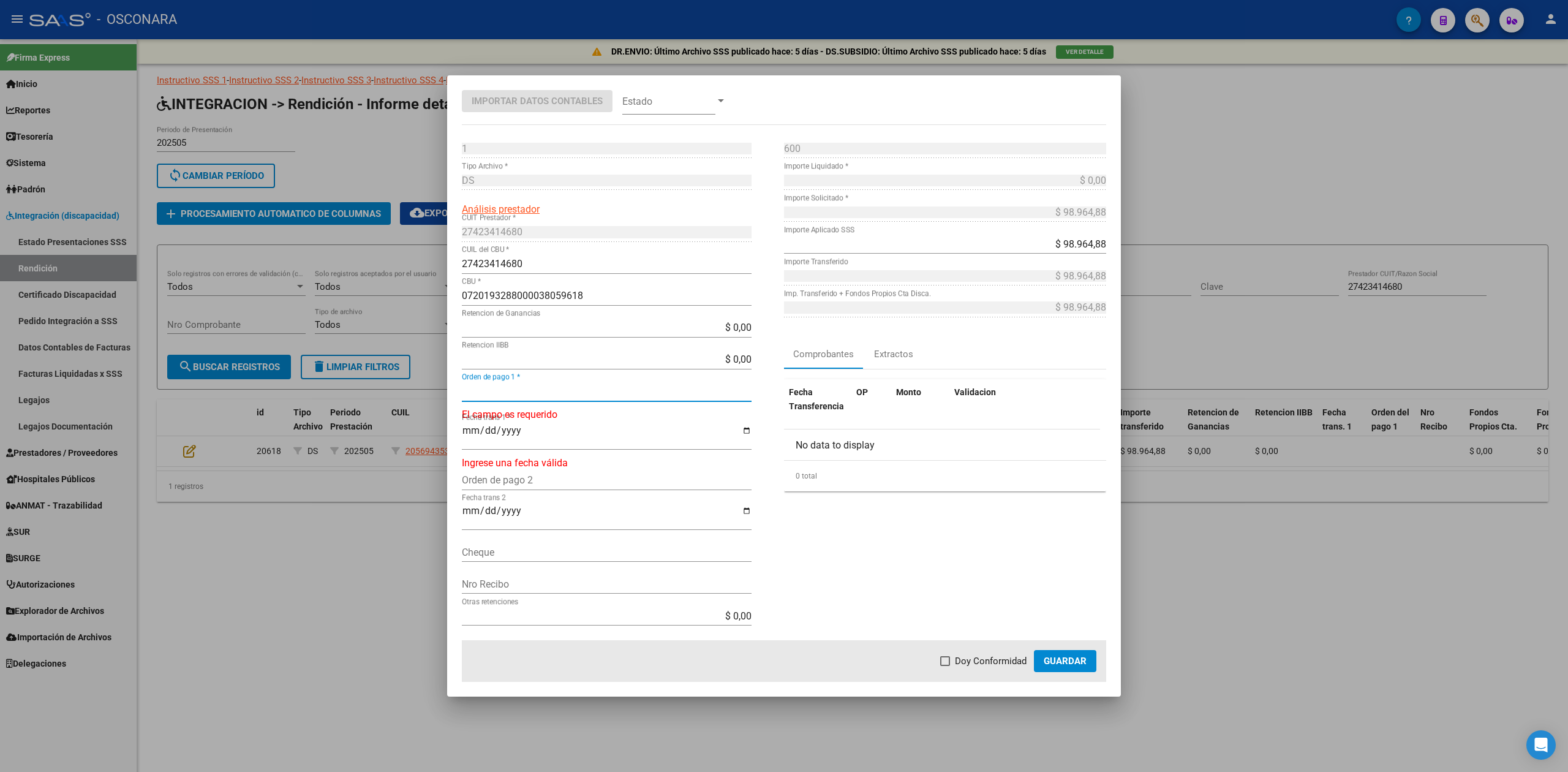
click at [538, 391] on input "Orden de pago 1 *" at bounding box center [607, 391] width 290 height 12
click at [1020, 658] on span "Doy Conformidad" at bounding box center [990, 661] width 72 height 15
click at [945, 666] on input "Doy Conformidad" at bounding box center [945, 666] width 1 height 1
click at [1056, 664] on span "Guardar" at bounding box center [1065, 661] width 43 height 11
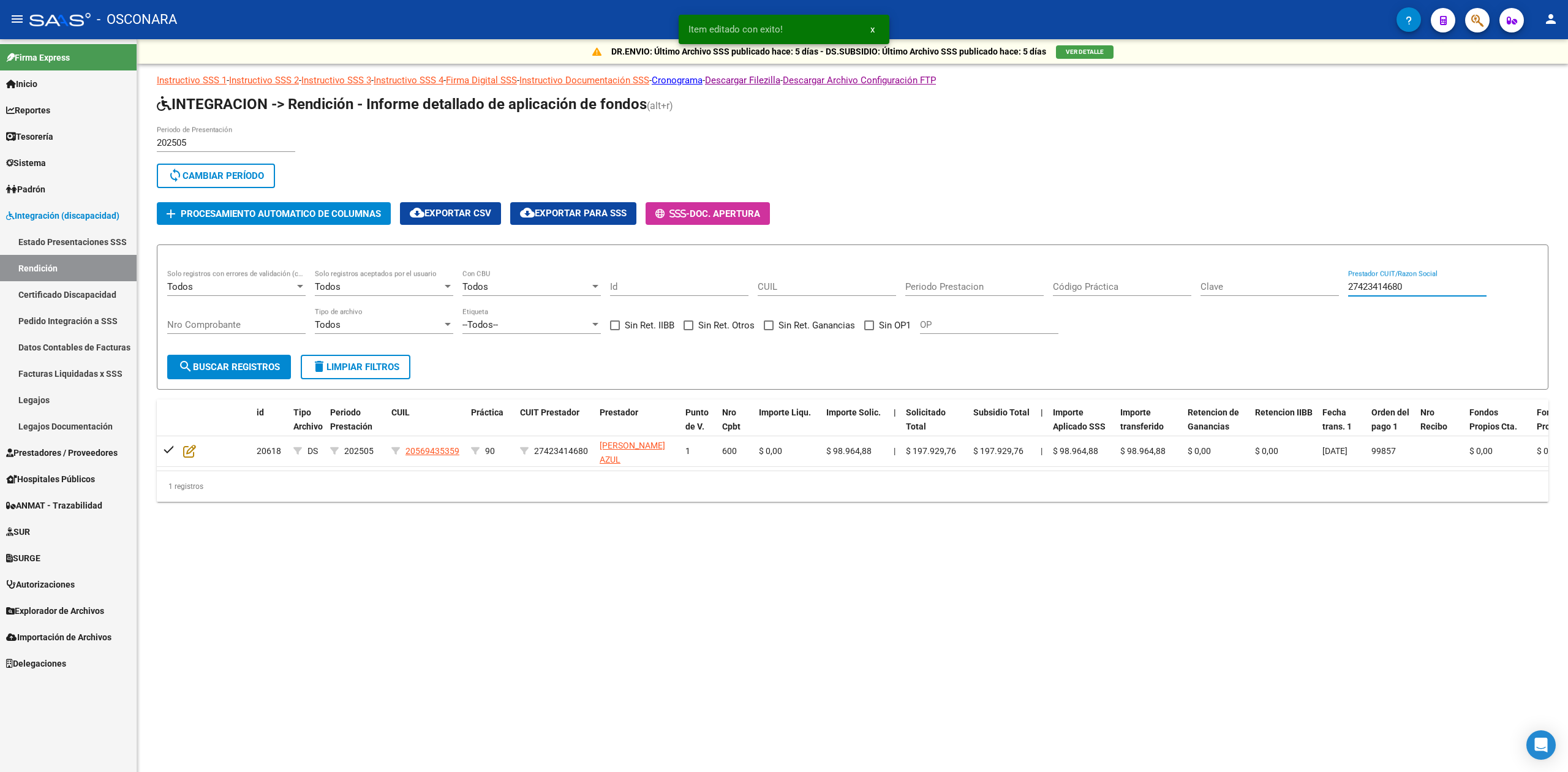
drag, startPoint x: 1431, startPoint y: 282, endPoint x: 1318, endPoint y: 298, distance: 114.1
click at [1318, 298] on div "Todos Solo registros con errores de validación (control 623 instructivo de rend…" at bounding box center [852, 308] width 1371 height 76
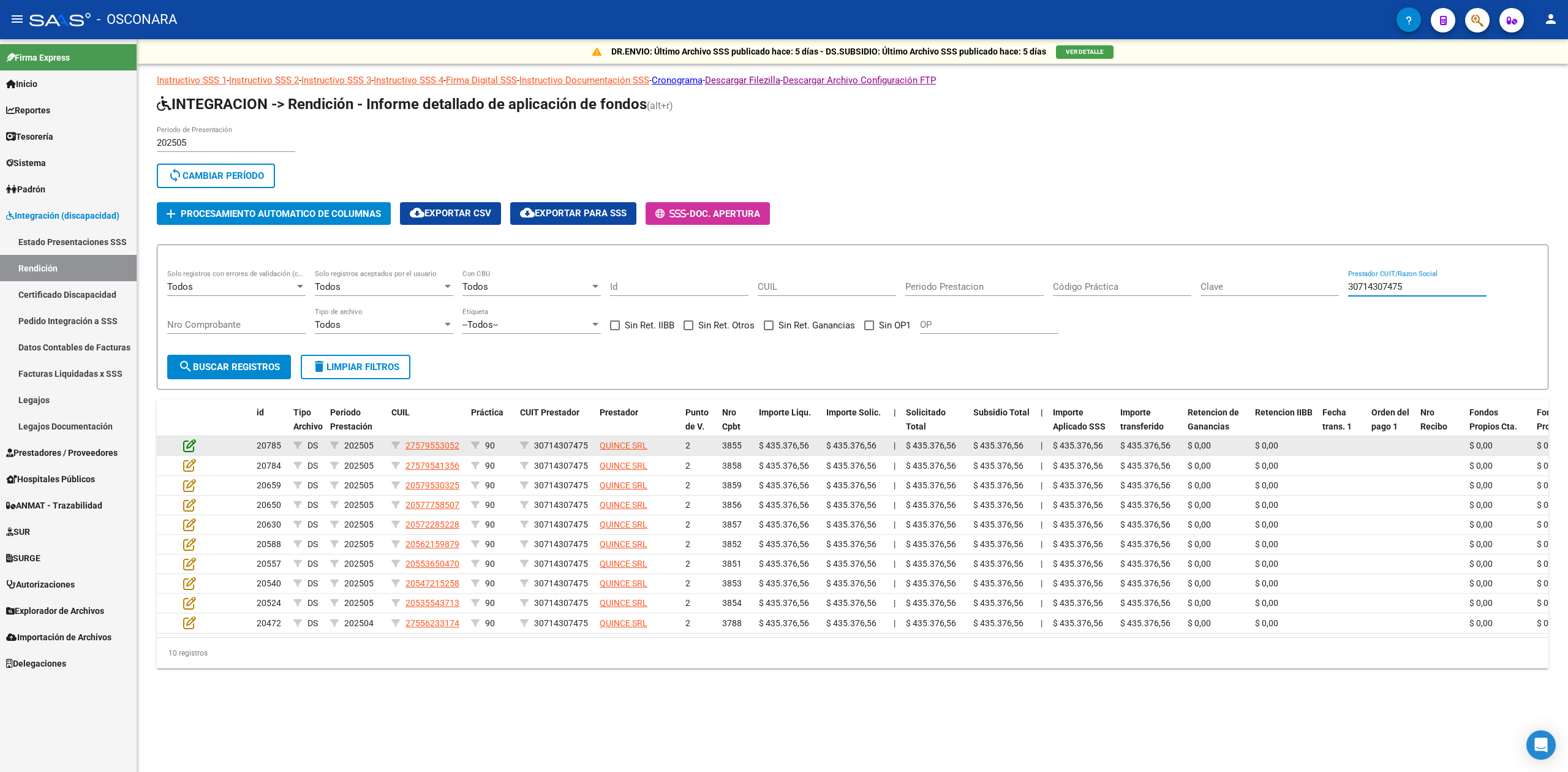
click at [191, 441] on icon at bounding box center [190, 445] width 13 height 14
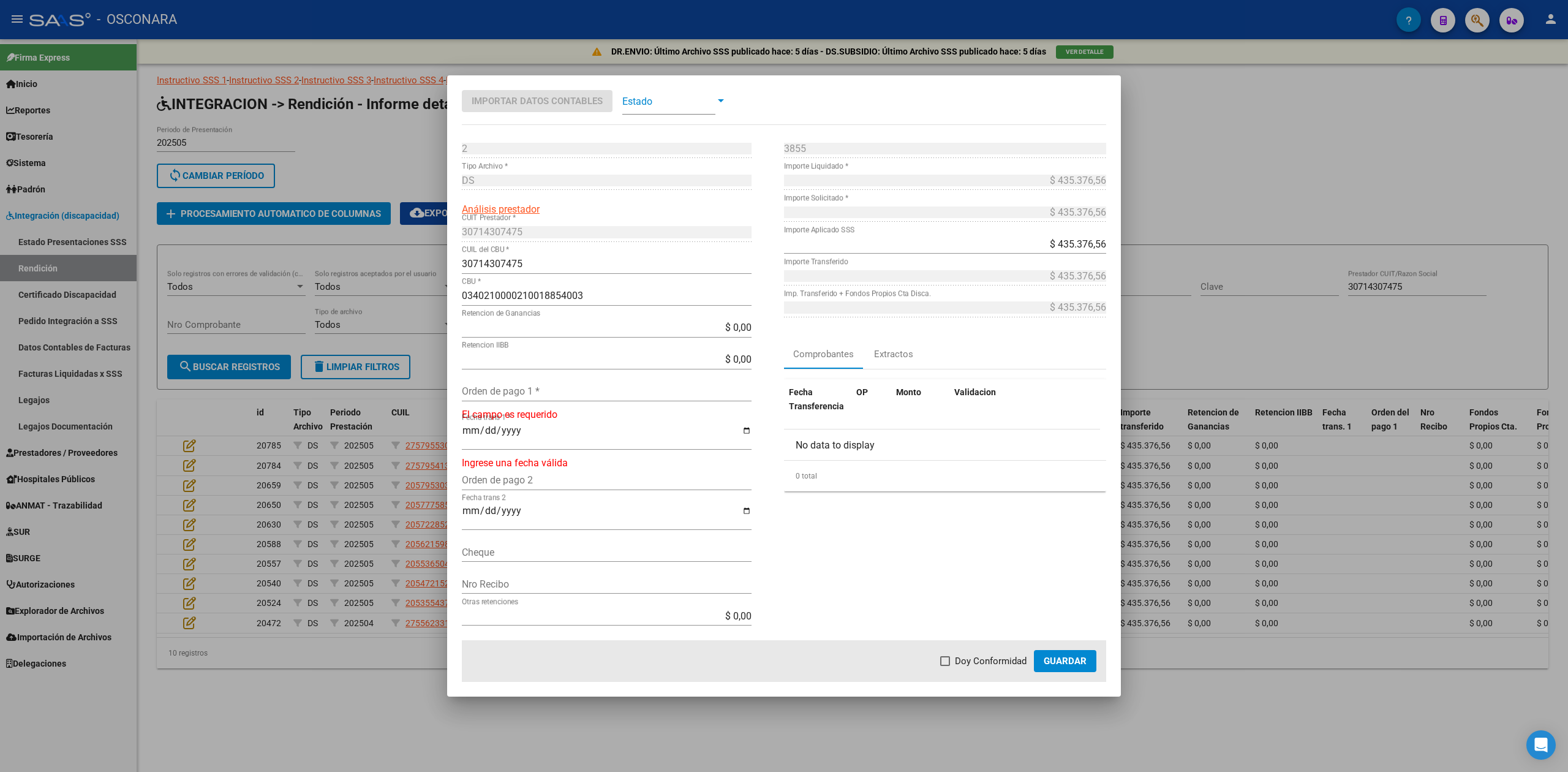
click at [505, 391] on input "Orden de pago 1 *" at bounding box center [607, 391] width 290 height 12
drag, startPoint x: 505, startPoint y: 391, endPoint x: 453, endPoint y: 388, distance: 52.1
click at [453, 388] on mat-dialog-content "2 Punto de Venta * DS Tipo Archivo * Análisis prestador 30714307475 CUIT Presta…" at bounding box center [784, 389] width 674 height 502
click at [987, 667] on span "Doy Conformidad" at bounding box center [990, 661] width 72 height 15
click at [945, 667] on input "Doy Conformidad" at bounding box center [945, 666] width 1 height 1
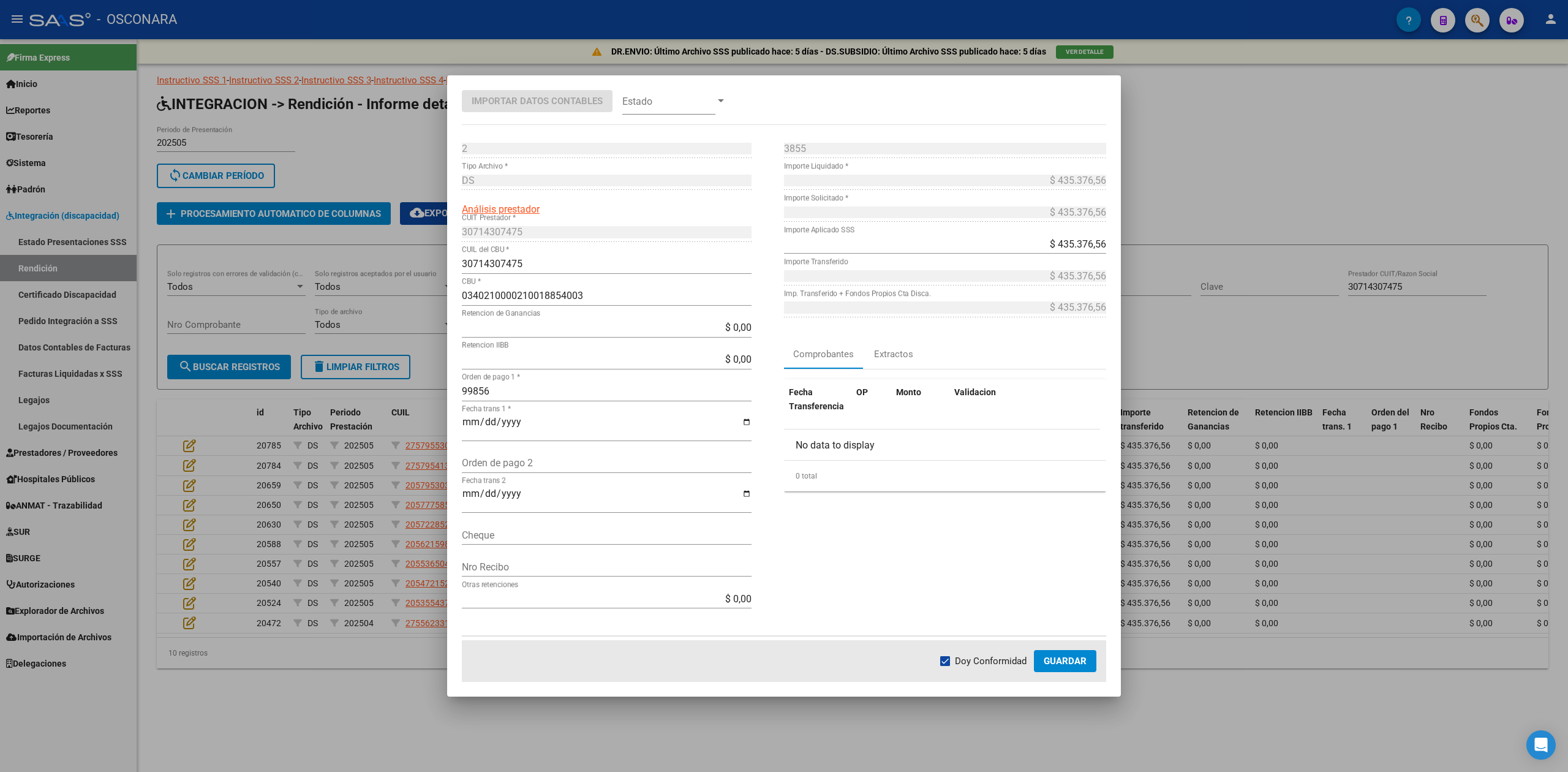
click at [1071, 660] on span "Guardar" at bounding box center [1065, 661] width 43 height 11
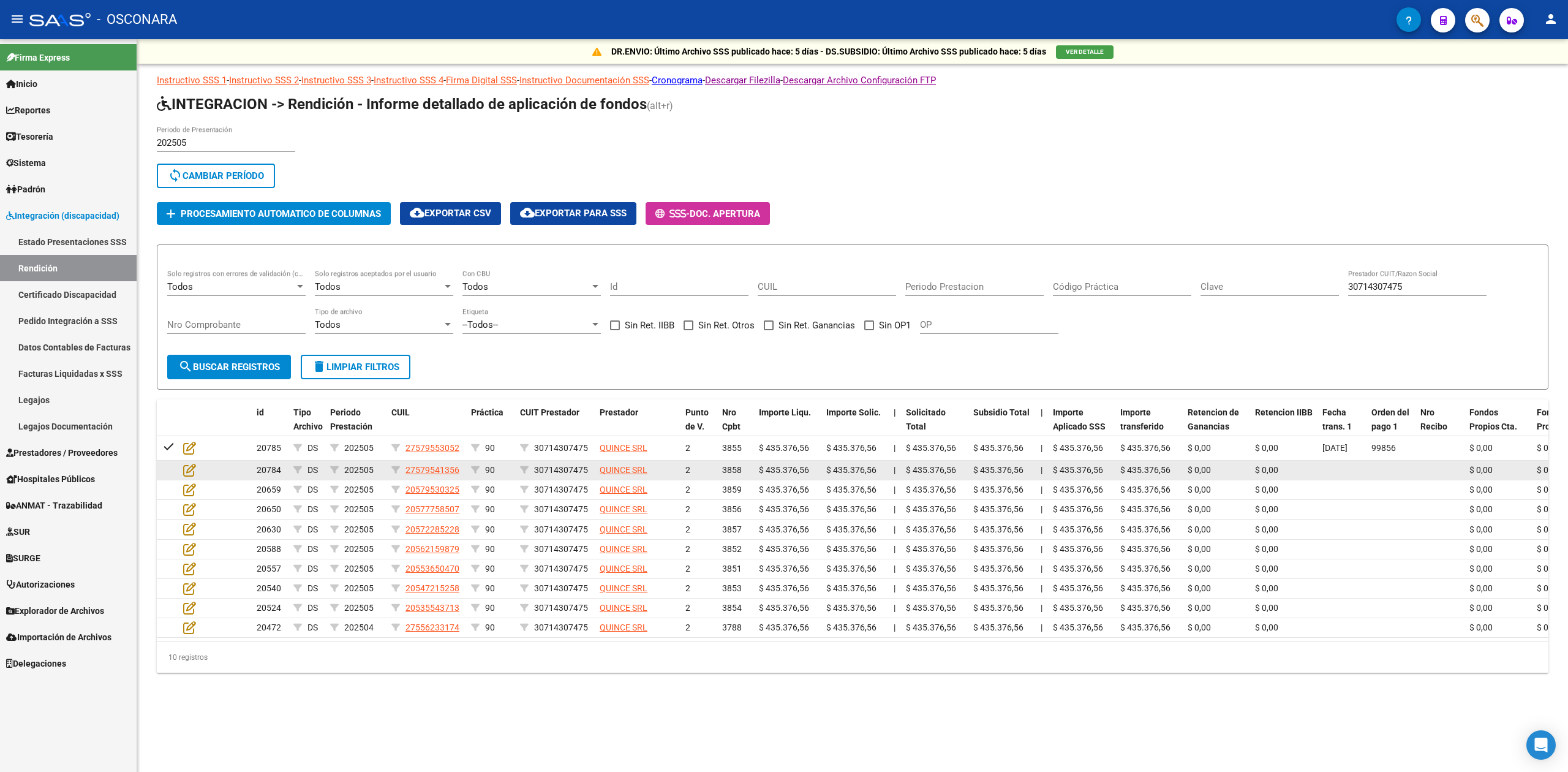
click at [197, 465] on div at bounding box center [199, 471] width 33 height 14
click at [188, 471] on icon at bounding box center [190, 470] width 13 height 14
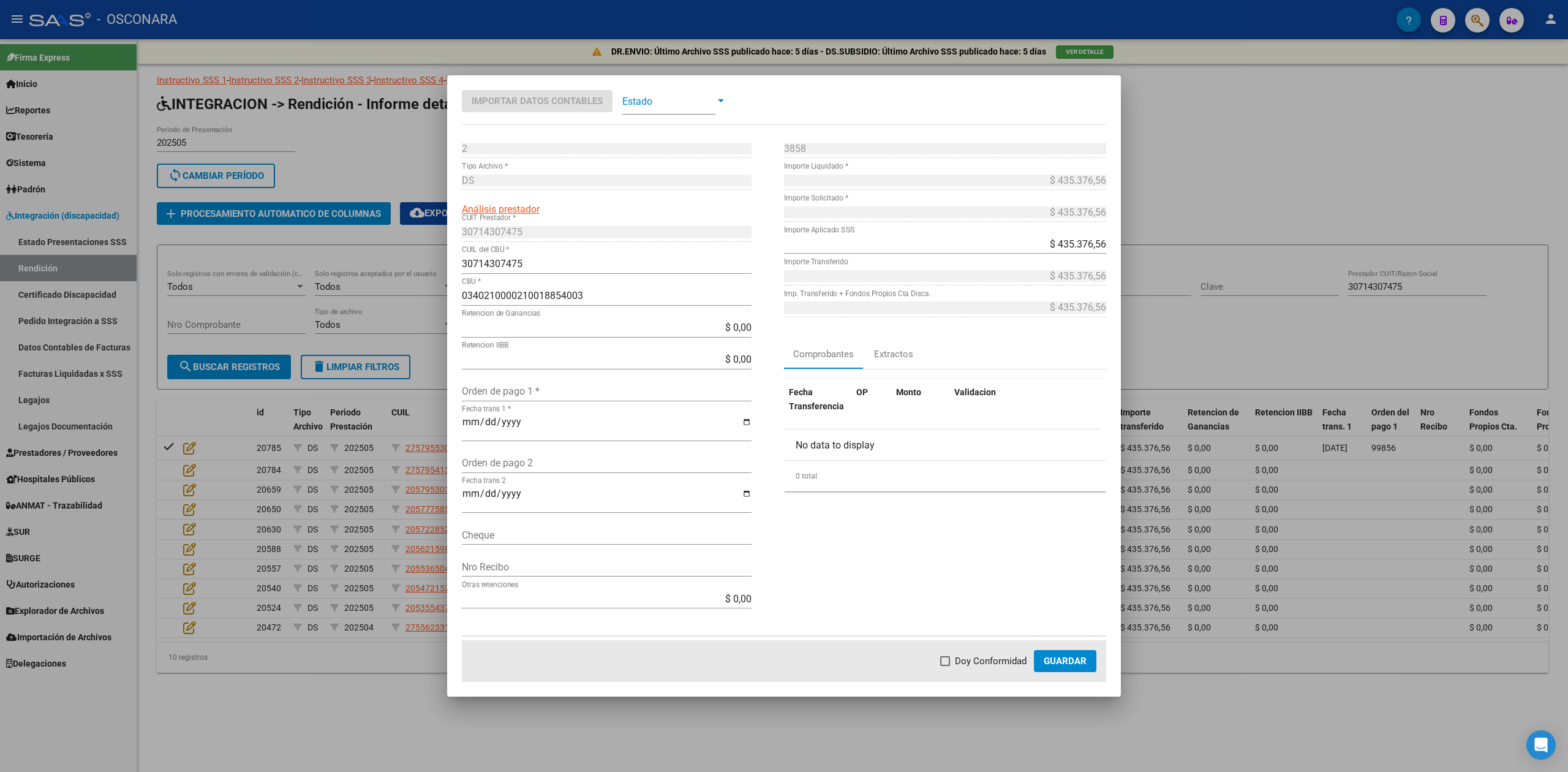
click at [471, 392] on input "Orden de pago 1 *" at bounding box center [607, 391] width 290 height 12
paste input "99856"
click at [948, 651] on mat-dialog-actions "Doy Conformidad Guardar" at bounding box center [784, 661] width 645 height 42
click at [954, 658] on label "Doy Conformidad" at bounding box center [983, 661] width 86 height 15
click at [945, 666] on input "Doy Conformidad" at bounding box center [945, 666] width 1 height 1
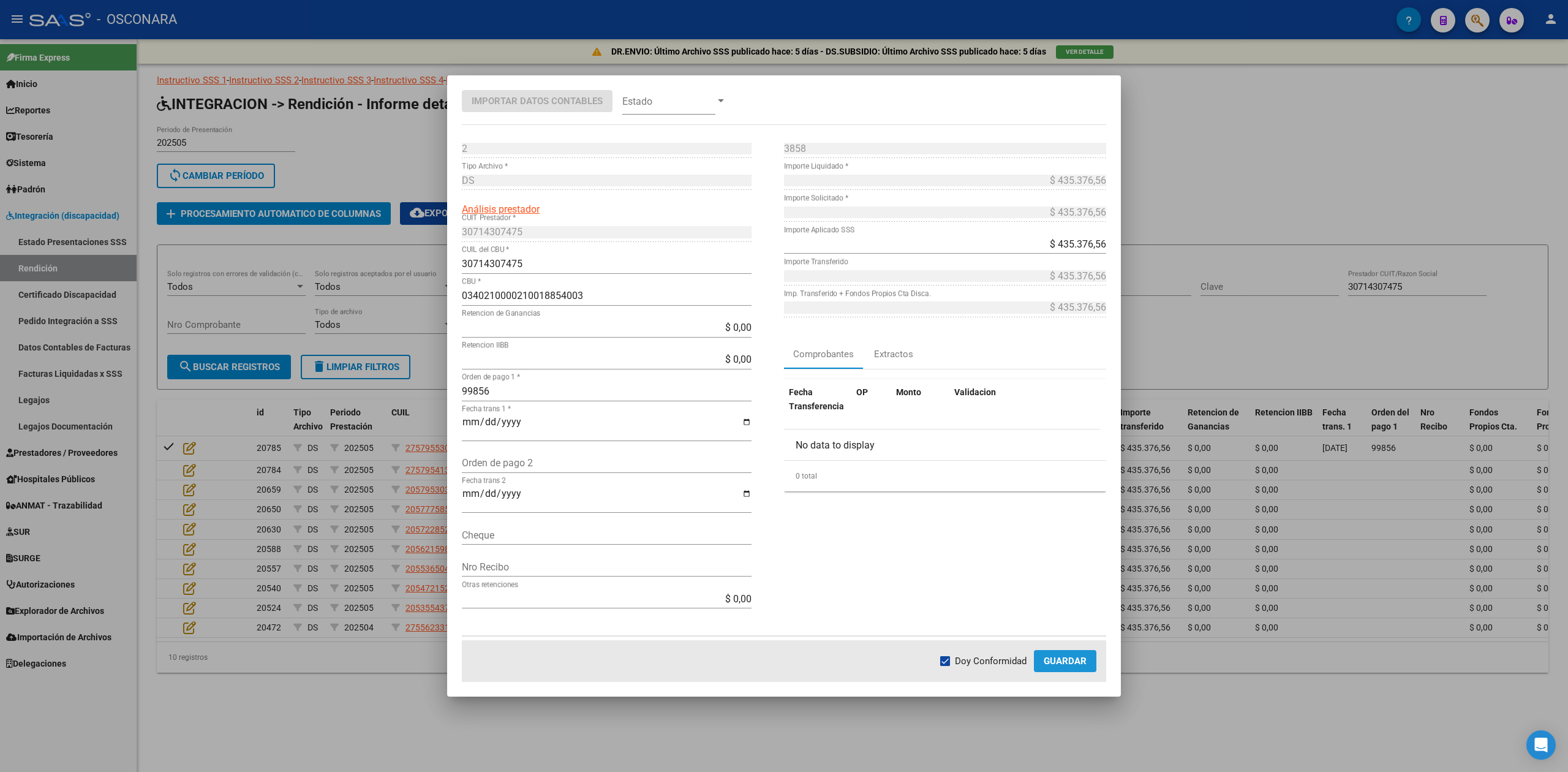
click at [1057, 658] on span "Guardar" at bounding box center [1065, 661] width 43 height 11
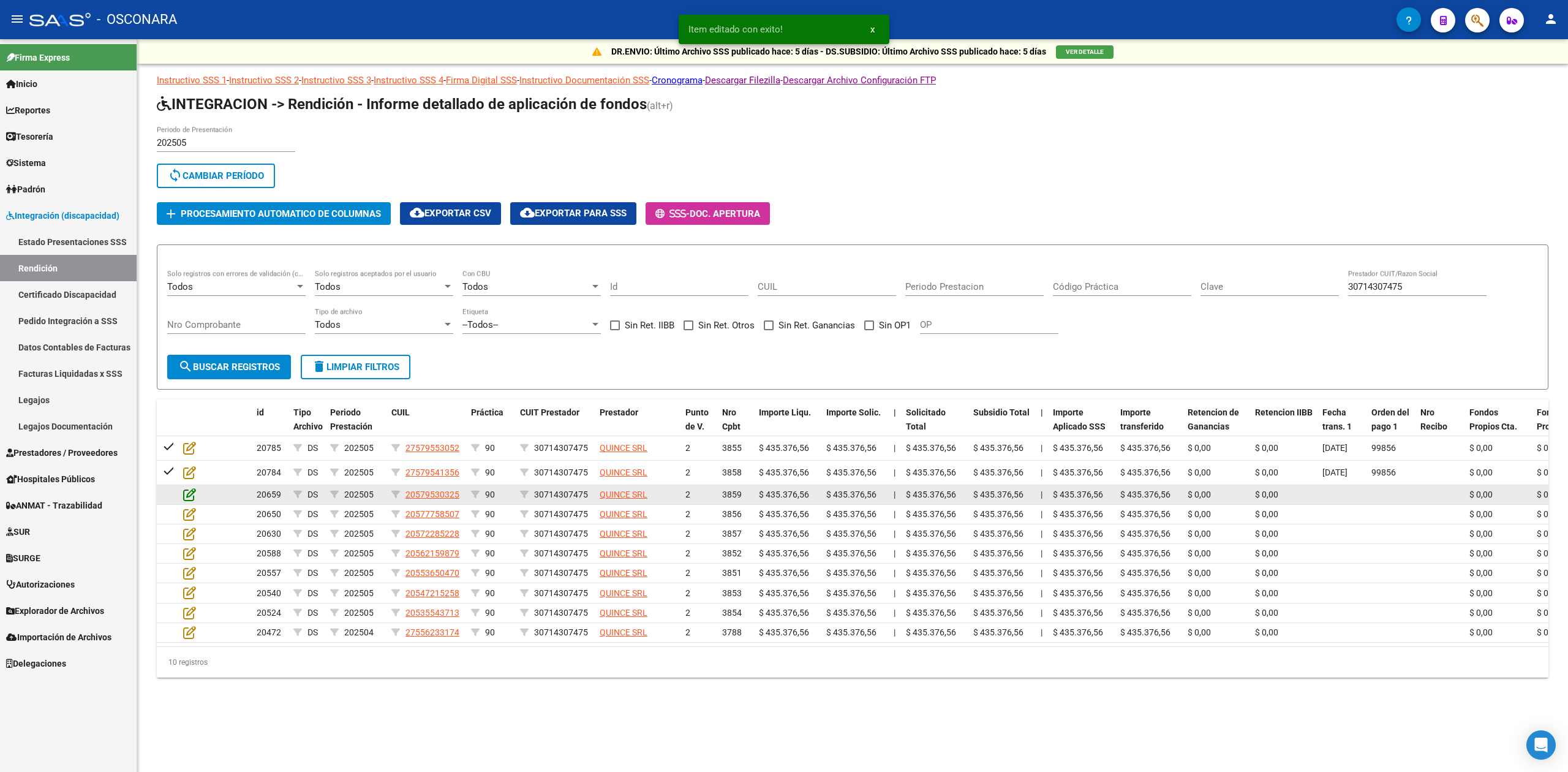
click at [187, 493] on icon at bounding box center [190, 494] width 13 height 14
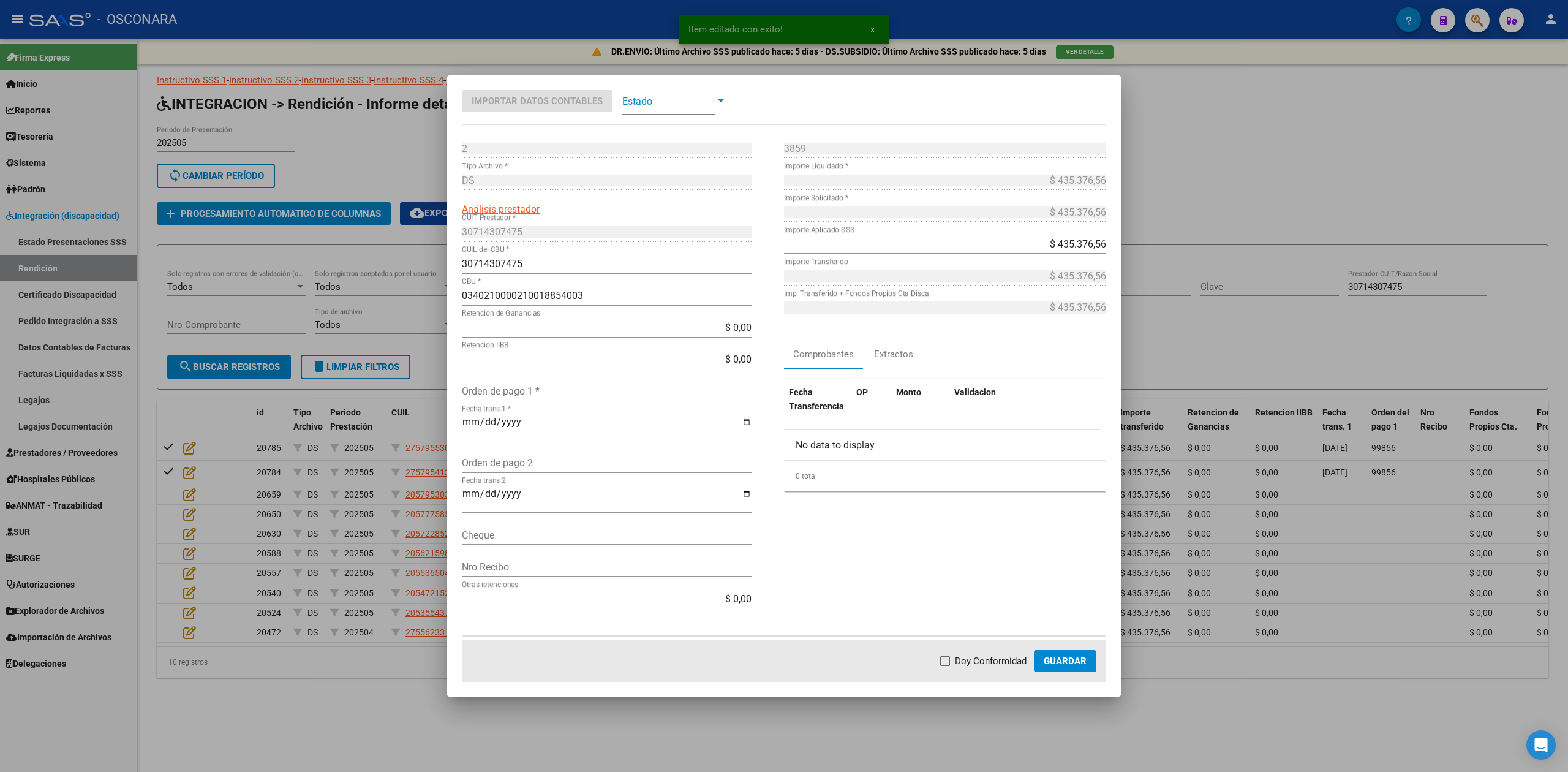
click at [508, 391] on input "Orden de pago 1 *" at bounding box center [607, 391] width 290 height 12
paste input "99856"
click at [998, 670] on mat-dialog-actions "Doy Conformidad Guardar" at bounding box center [784, 661] width 645 height 42
click at [1018, 660] on span "Doy Conformidad" at bounding box center [990, 661] width 72 height 15
click at [945, 666] on input "Doy Conformidad" at bounding box center [945, 666] width 1 height 1
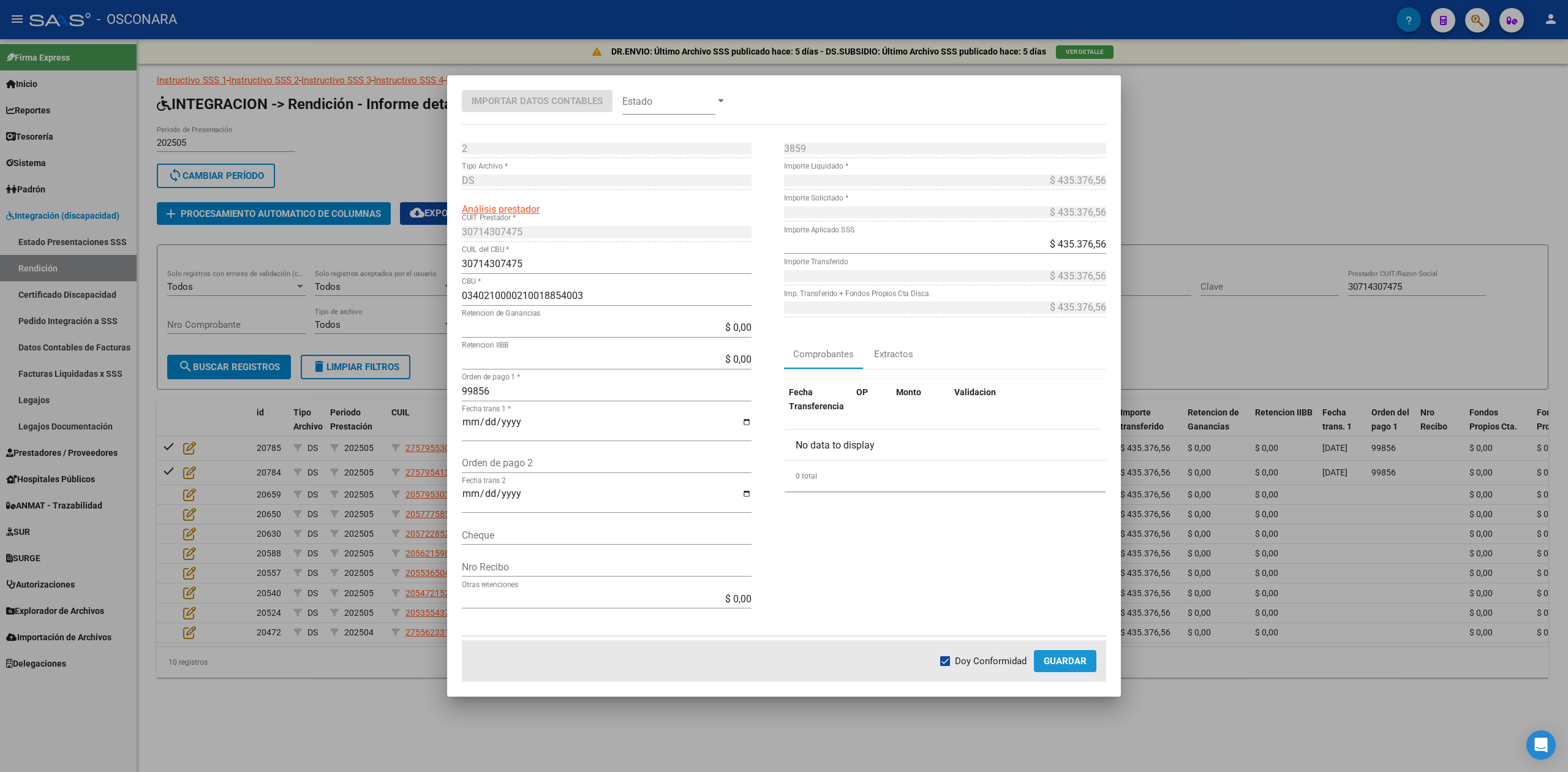
click at [1076, 660] on span "Guardar" at bounding box center [1065, 661] width 43 height 11
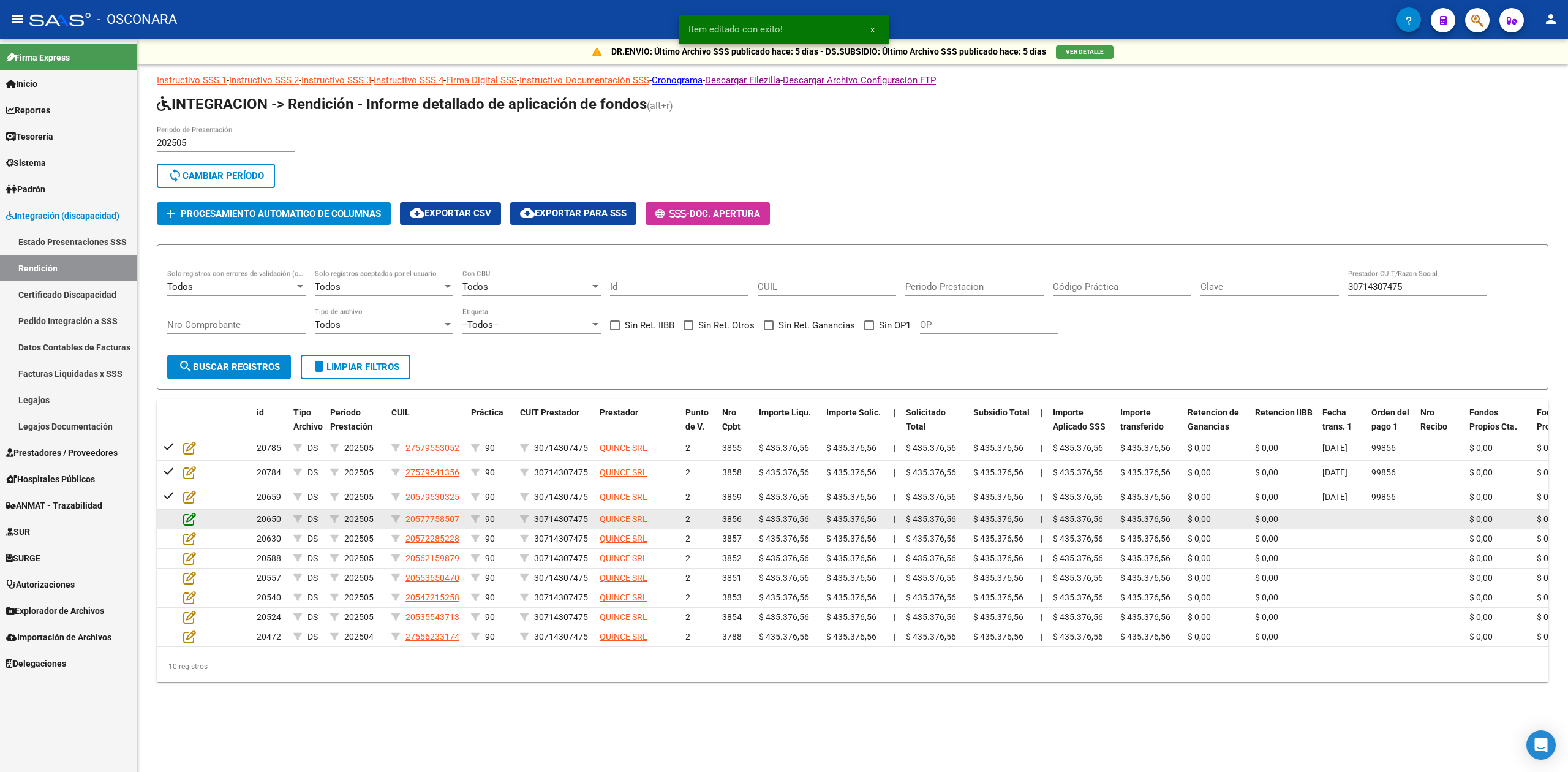
click at [190, 515] on icon at bounding box center [190, 519] width 13 height 14
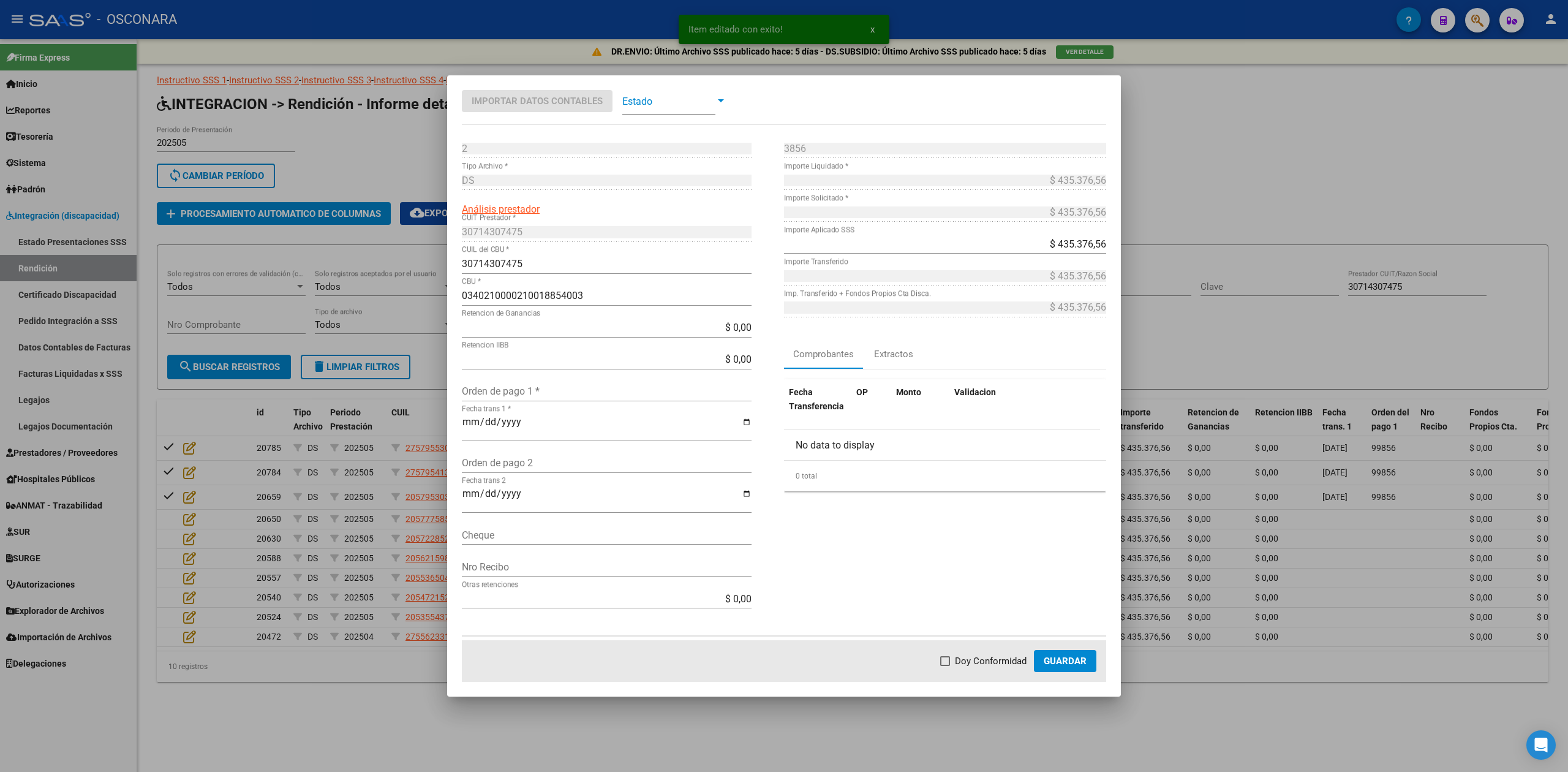
click at [483, 395] on input "Orden de pago 1 *" at bounding box center [607, 391] width 290 height 12
paste input "99856"
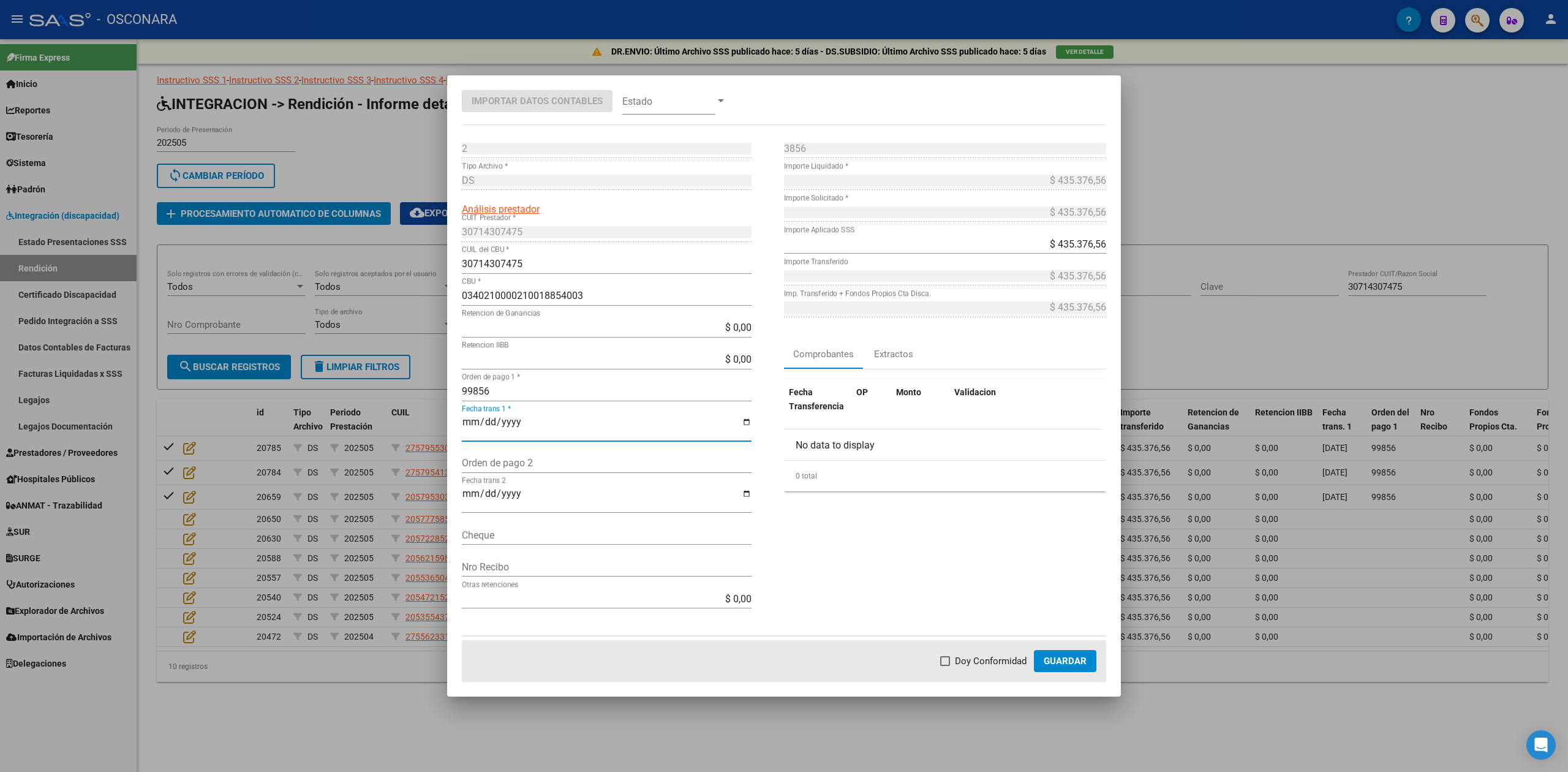
click at [972, 667] on span "Doy Conformidad" at bounding box center [990, 661] width 72 height 15
click at [945, 667] on input "Doy Conformidad" at bounding box center [945, 666] width 1 height 1
click at [1051, 667] on button "Guardar" at bounding box center [1065, 661] width 63 height 22
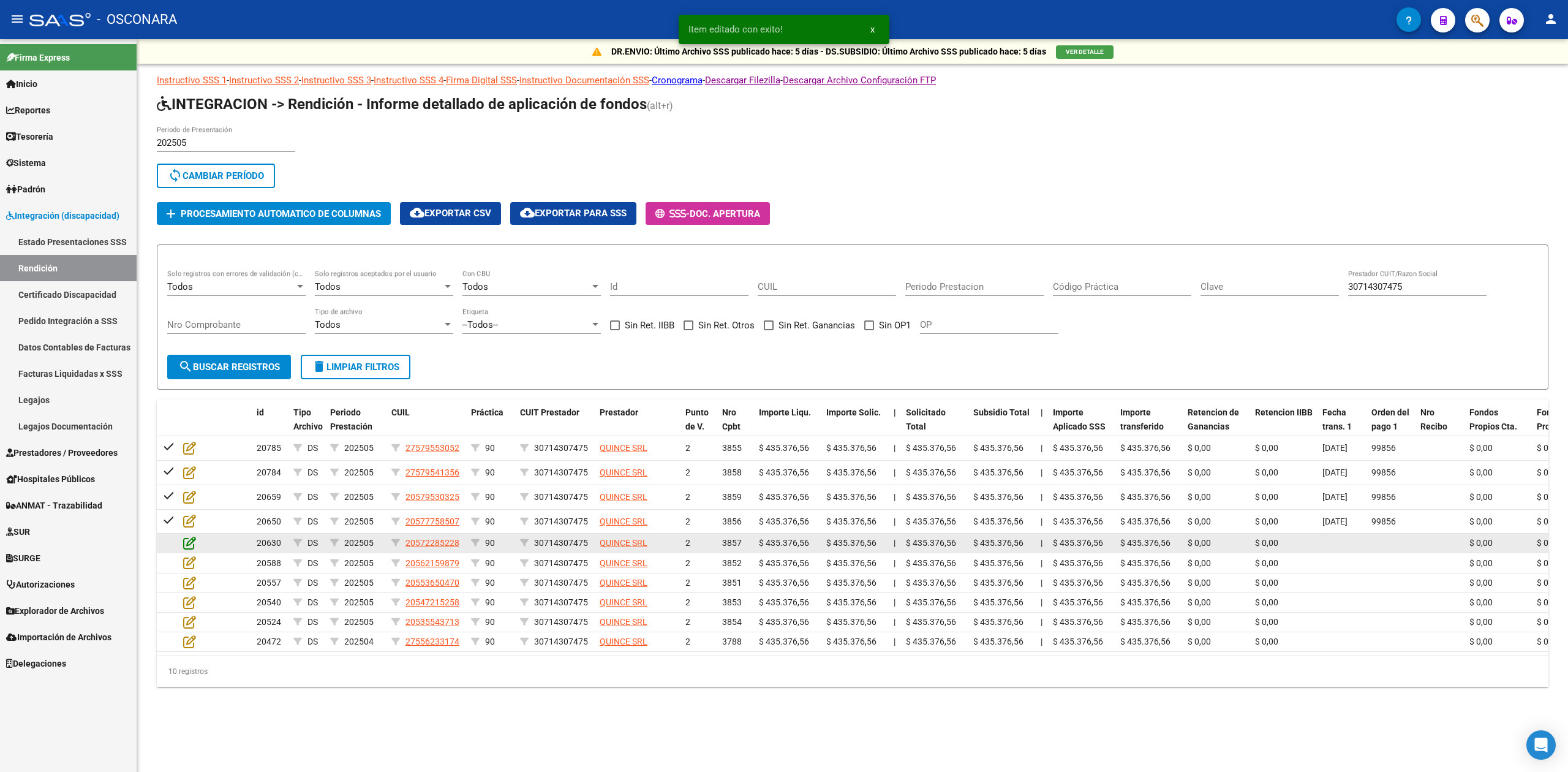
click at [191, 543] on icon at bounding box center [190, 543] width 13 height 14
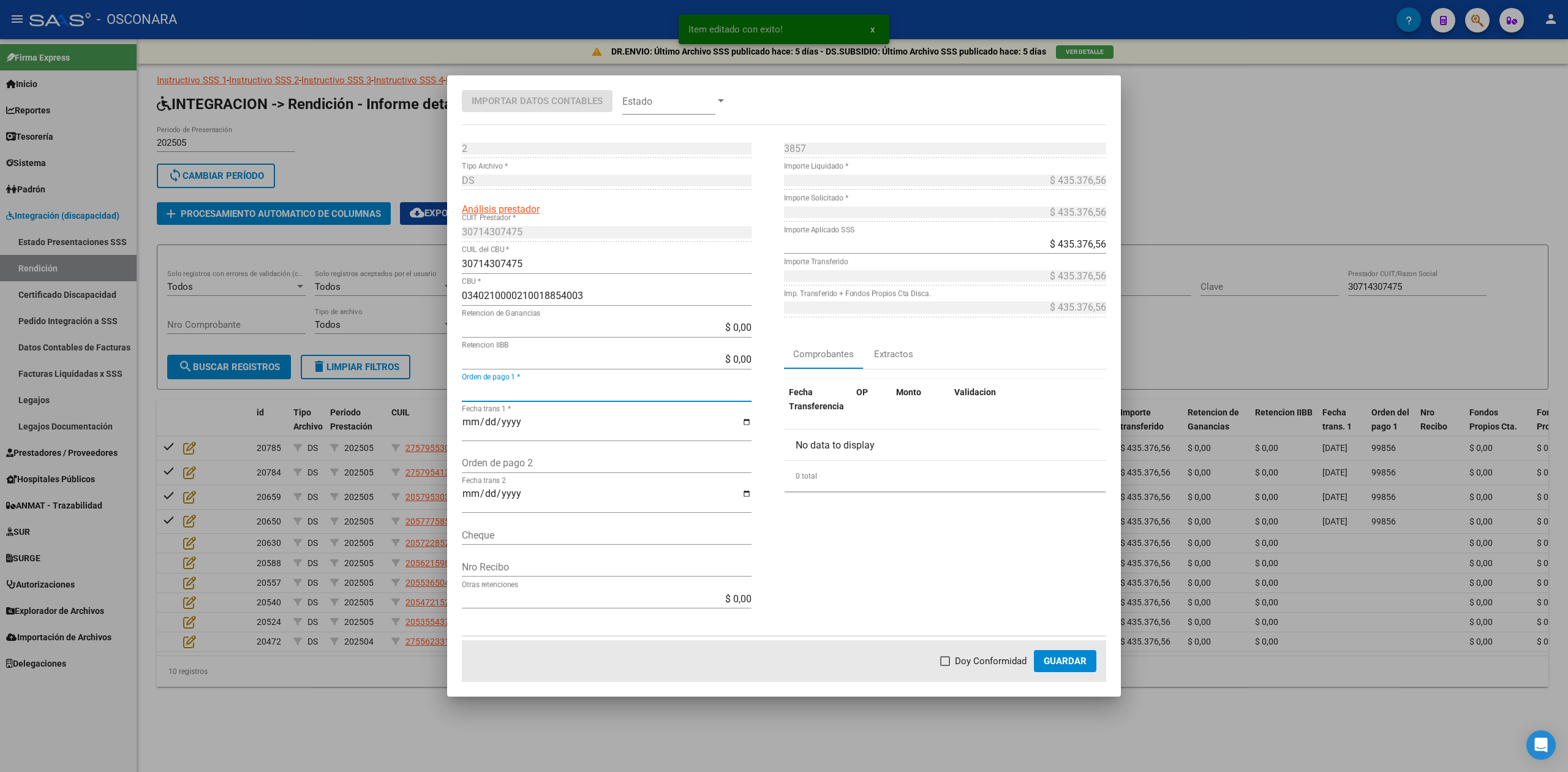
click at [493, 390] on input "Orden de pago 1 *" at bounding box center [607, 391] width 290 height 12
paste input "99856"
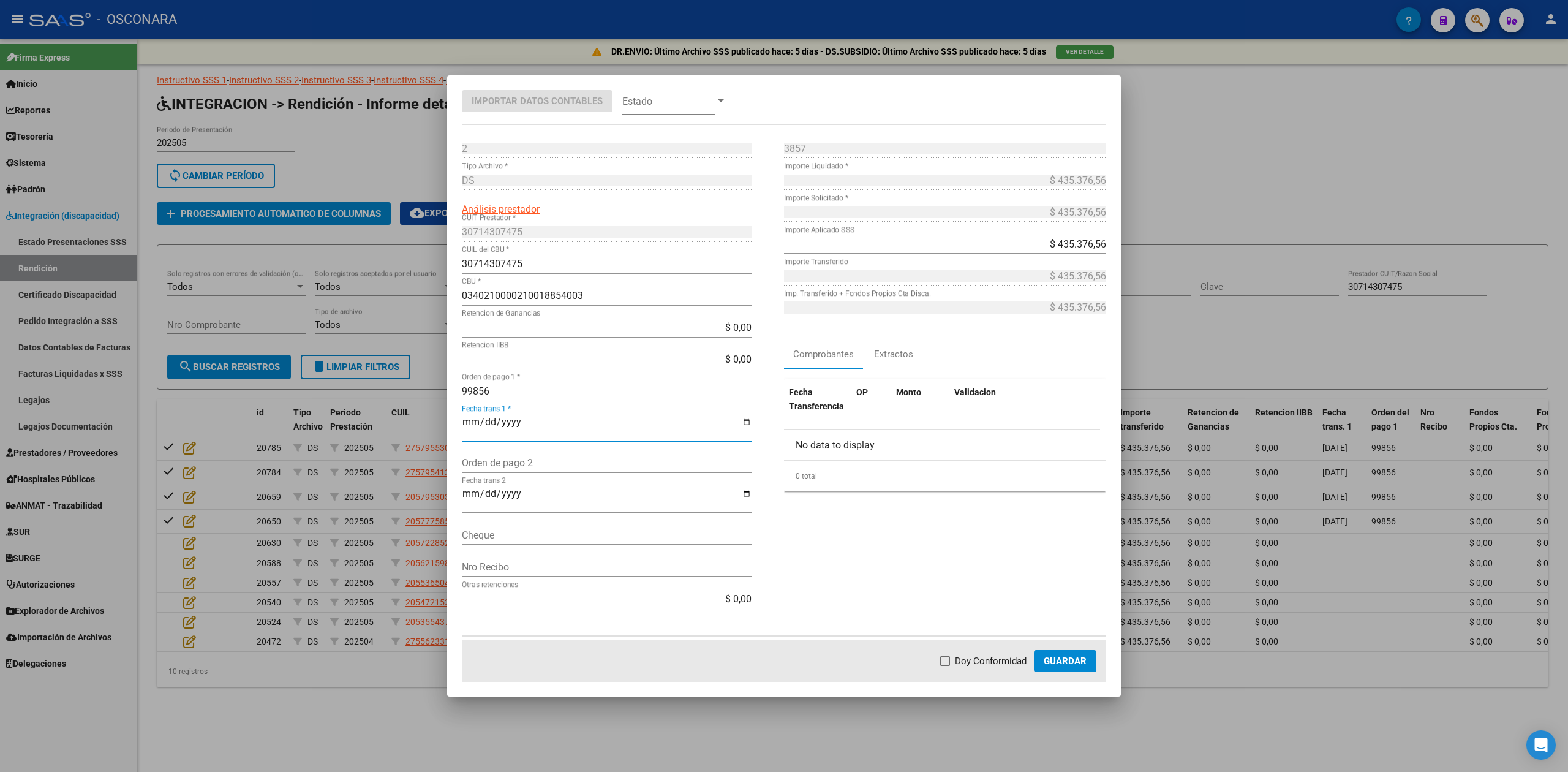
click at [994, 667] on span "Doy Conformidad" at bounding box center [990, 661] width 72 height 15
click at [945, 667] on input "Doy Conformidad" at bounding box center [945, 666] width 1 height 1
click at [1062, 667] on span "Guardar" at bounding box center [1065, 661] width 43 height 11
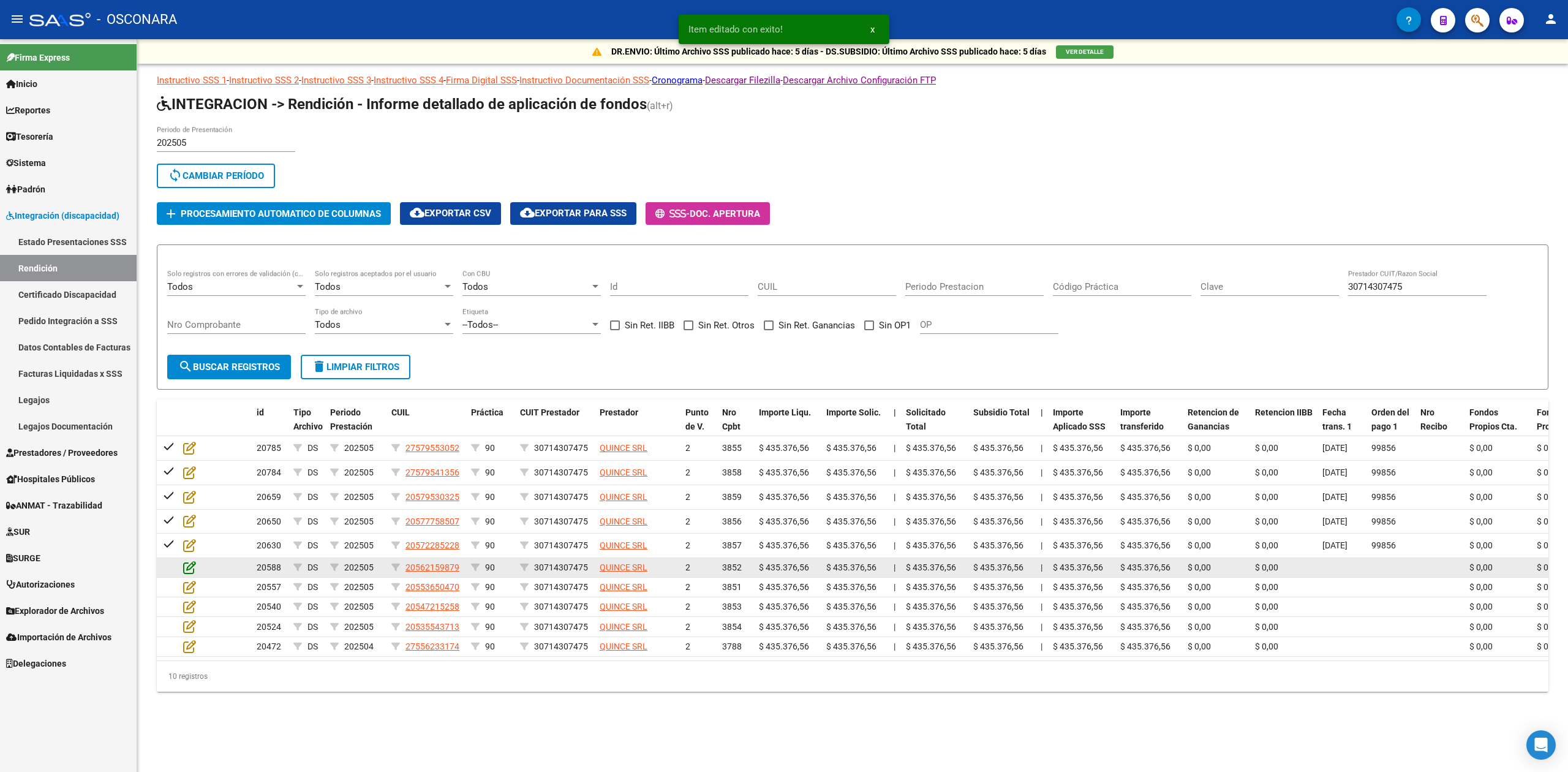
click at [192, 565] on icon at bounding box center [190, 567] width 13 height 14
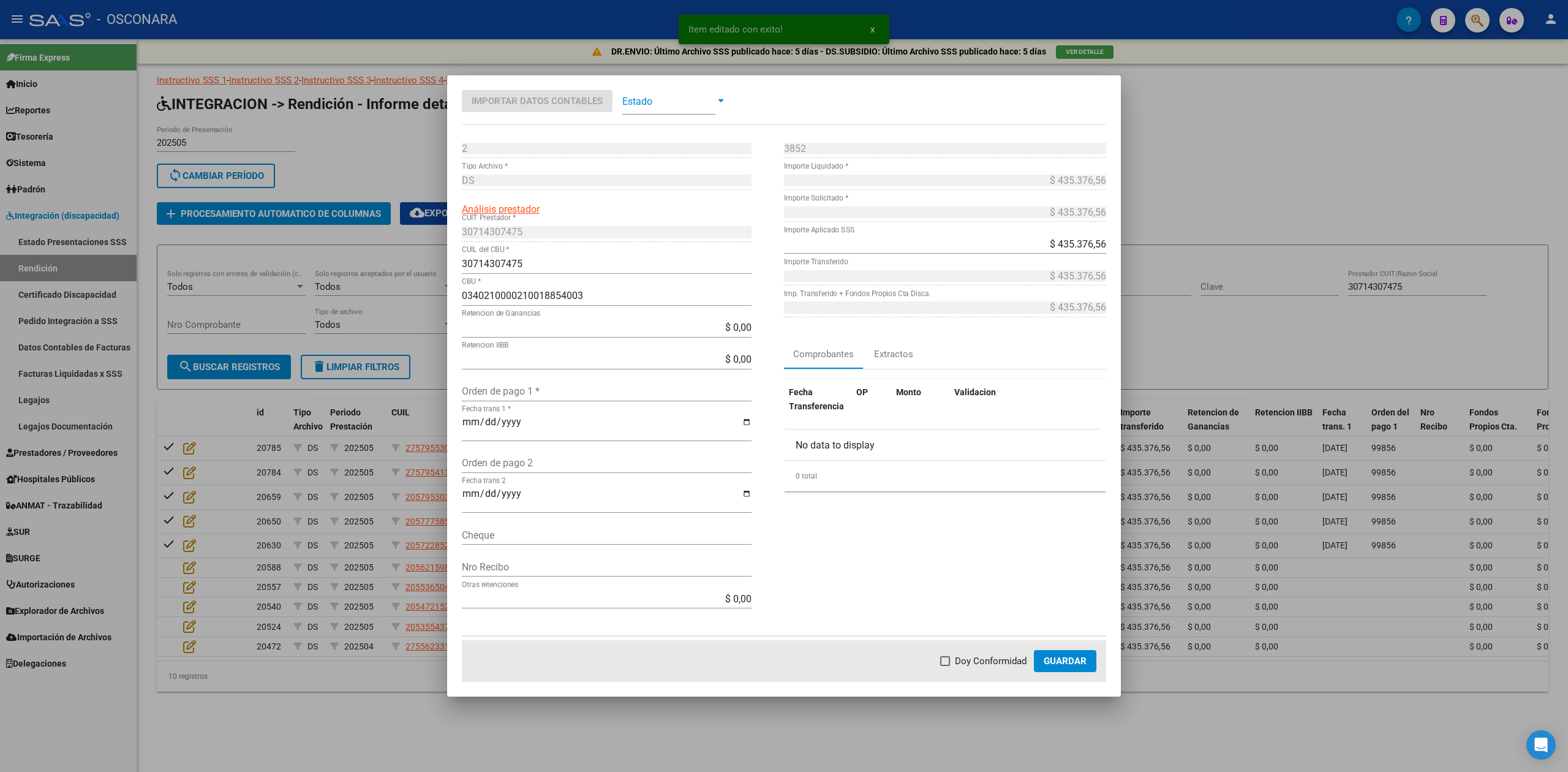
click at [505, 388] on input "Orden de pago 1 *" at bounding box center [607, 391] width 290 height 12
paste input "99856"
click at [975, 660] on span "Doy Conformidad" at bounding box center [990, 661] width 72 height 15
click at [945, 666] on input "Doy Conformidad" at bounding box center [945, 666] width 1 height 1
click at [1034, 670] on mat-dialog-actions "Doy Conformidad Guardar" at bounding box center [784, 661] width 645 height 42
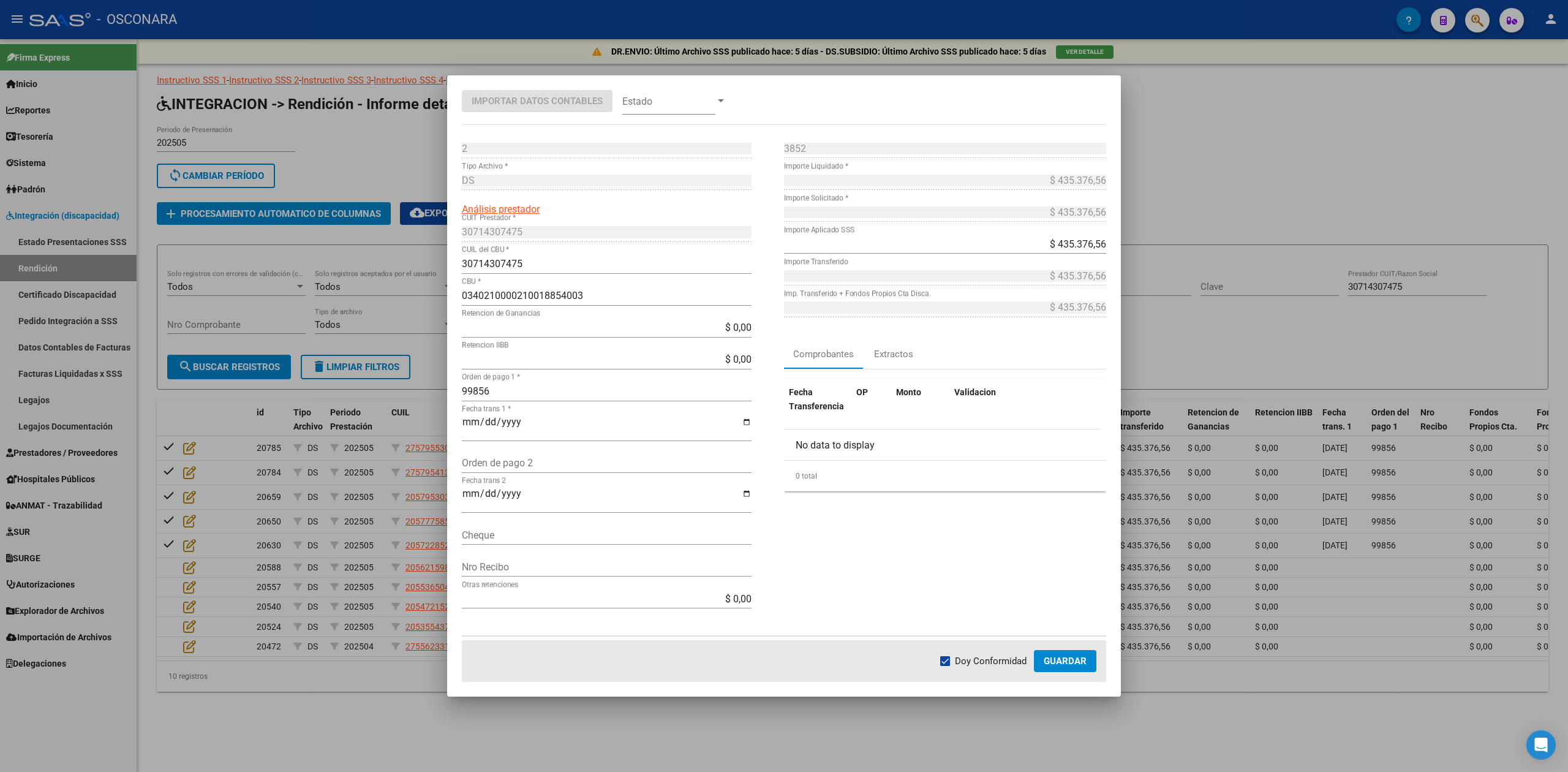
click at [1061, 655] on button "Guardar" at bounding box center [1065, 661] width 63 height 22
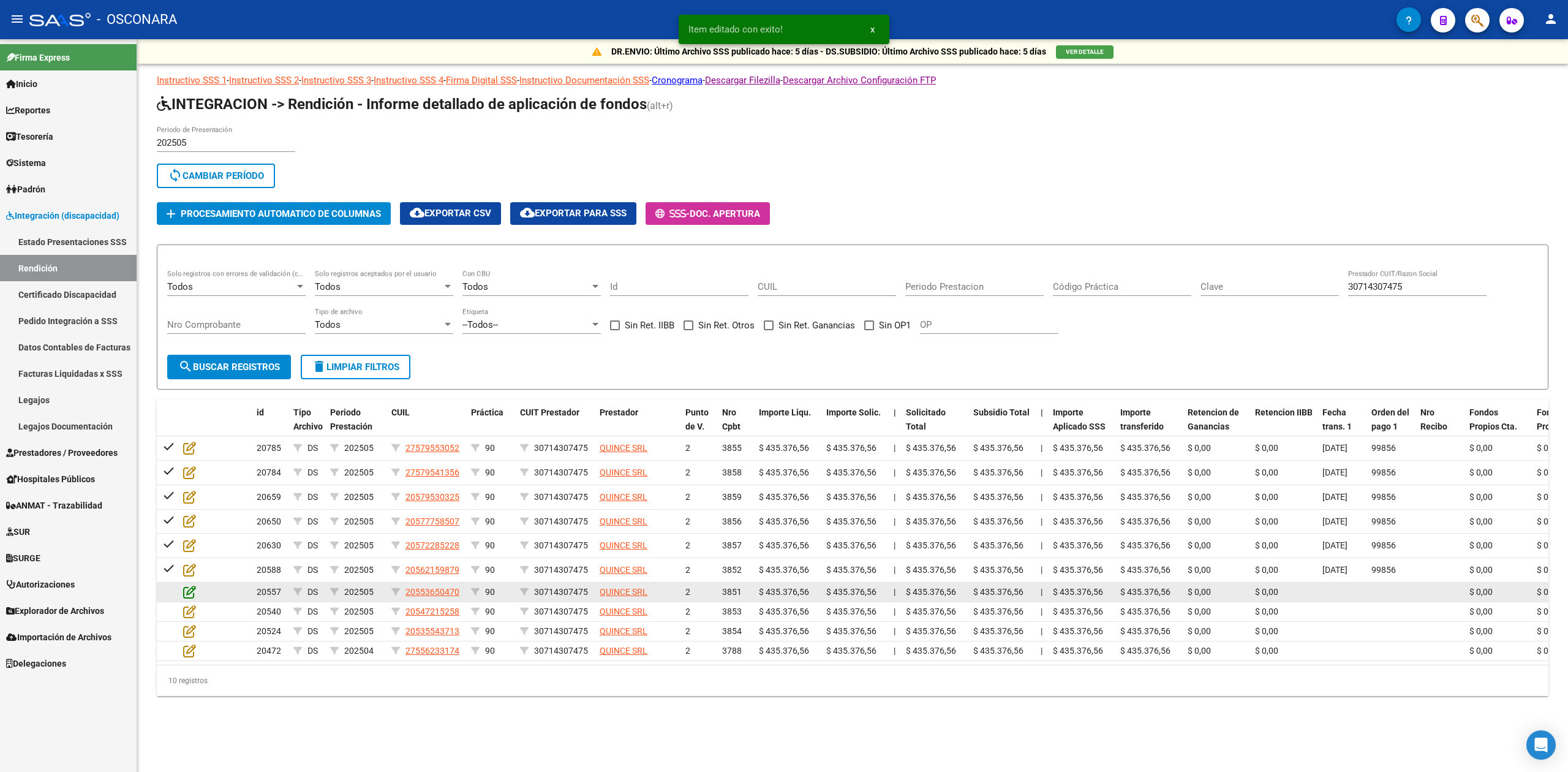
click at [189, 592] on icon at bounding box center [190, 592] width 13 height 14
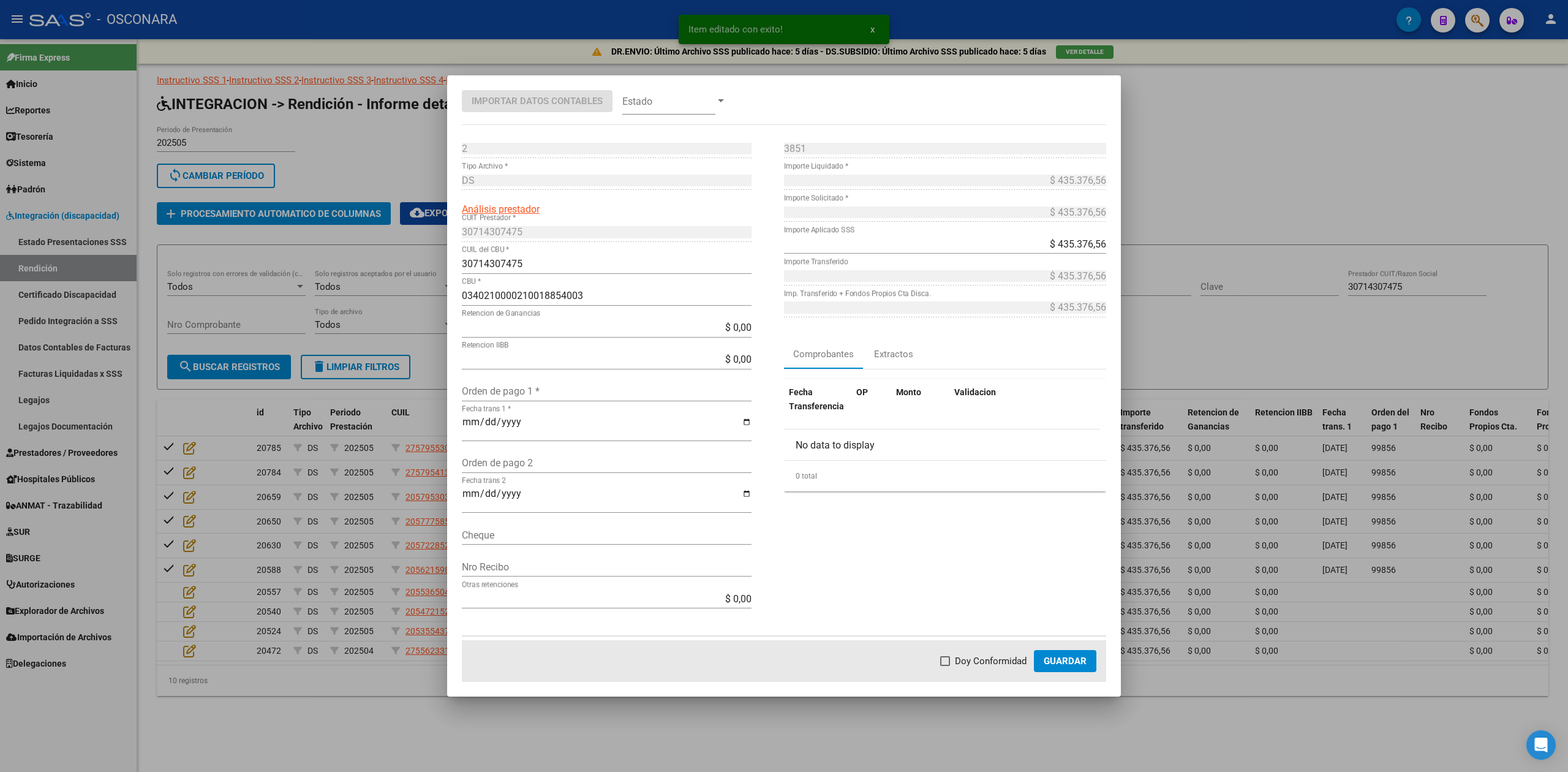
click at [499, 382] on div "Orden de pago 1 *" at bounding box center [607, 391] width 290 height 19
paste input "99856"
click at [1012, 674] on mat-dialog-actions "Doy Conformidad Guardar" at bounding box center [784, 661] width 645 height 42
click at [1013, 664] on span "Doy Conformidad" at bounding box center [990, 661] width 72 height 15
click at [945, 666] on input "Doy Conformidad" at bounding box center [945, 666] width 1 height 1
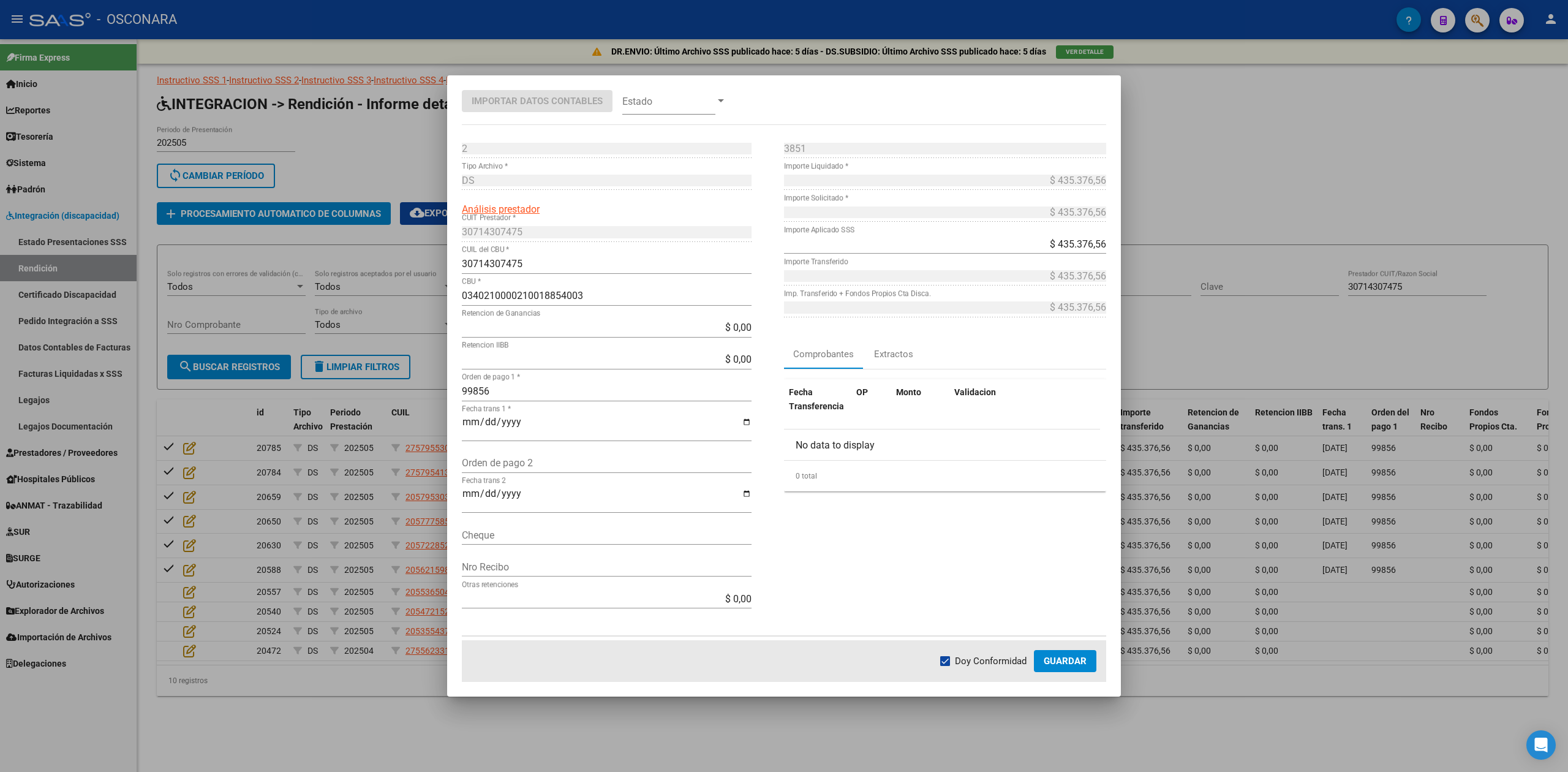
click at [1063, 660] on span "Guardar" at bounding box center [1065, 661] width 43 height 11
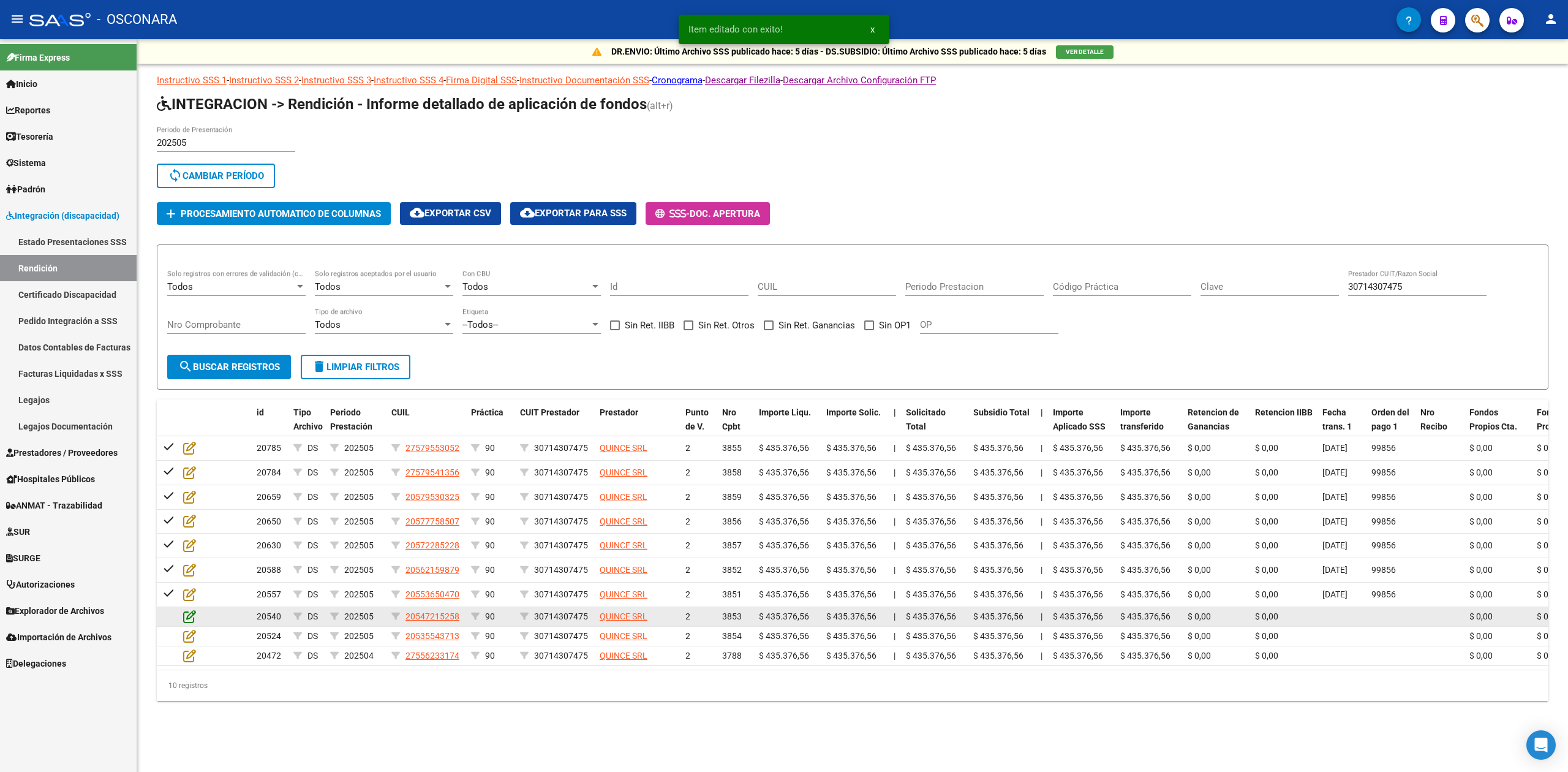
click at [187, 613] on icon at bounding box center [190, 616] width 13 height 14
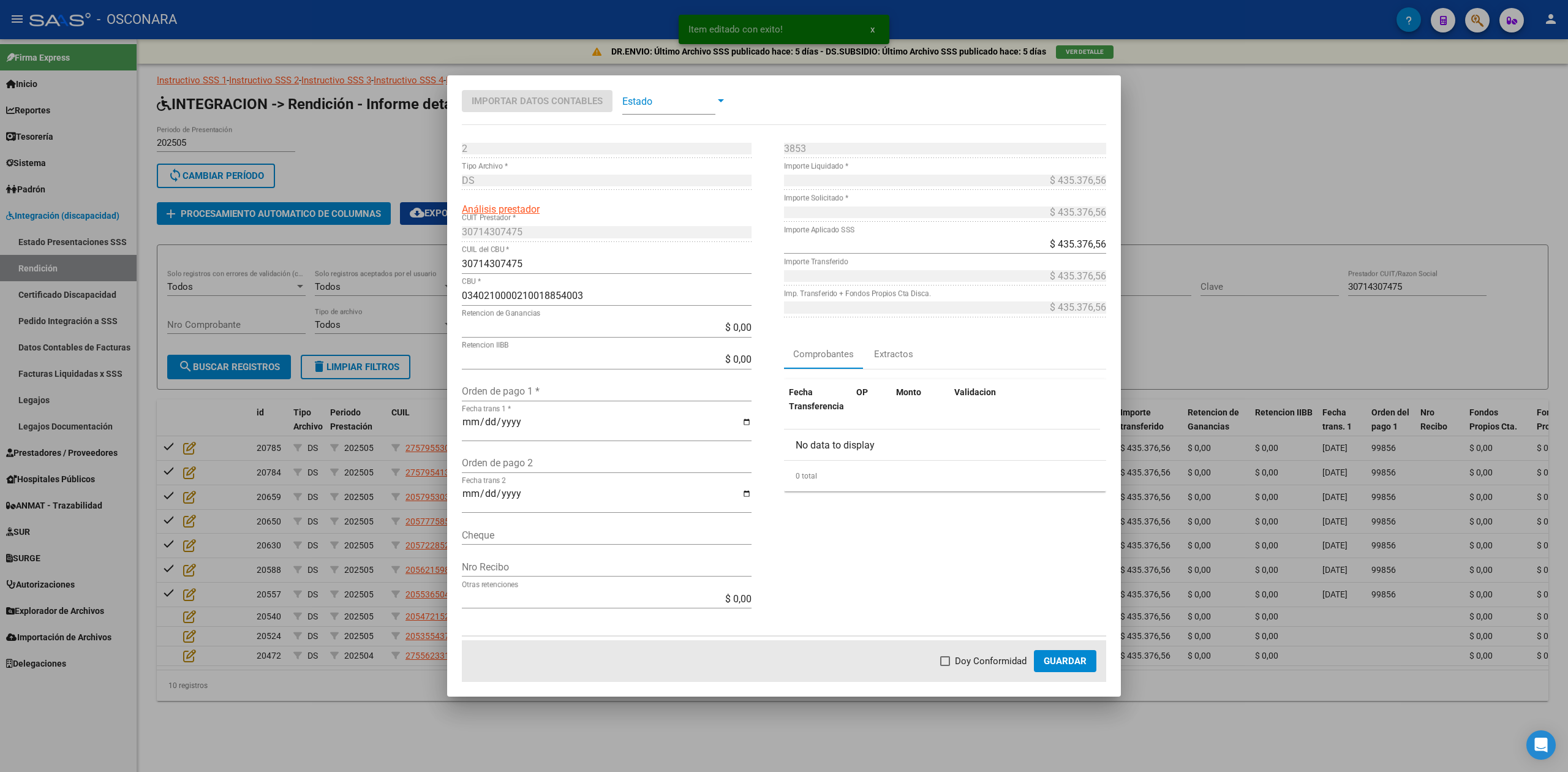
click at [501, 390] on input "Orden de pago 1 *" at bounding box center [607, 391] width 290 height 12
paste input "99856"
click at [987, 658] on span "Doy Conformidad" at bounding box center [990, 661] width 72 height 15
click at [945, 666] on input "Doy Conformidad" at bounding box center [945, 666] width 1 height 1
click at [1069, 660] on span "Guardar" at bounding box center [1065, 661] width 43 height 11
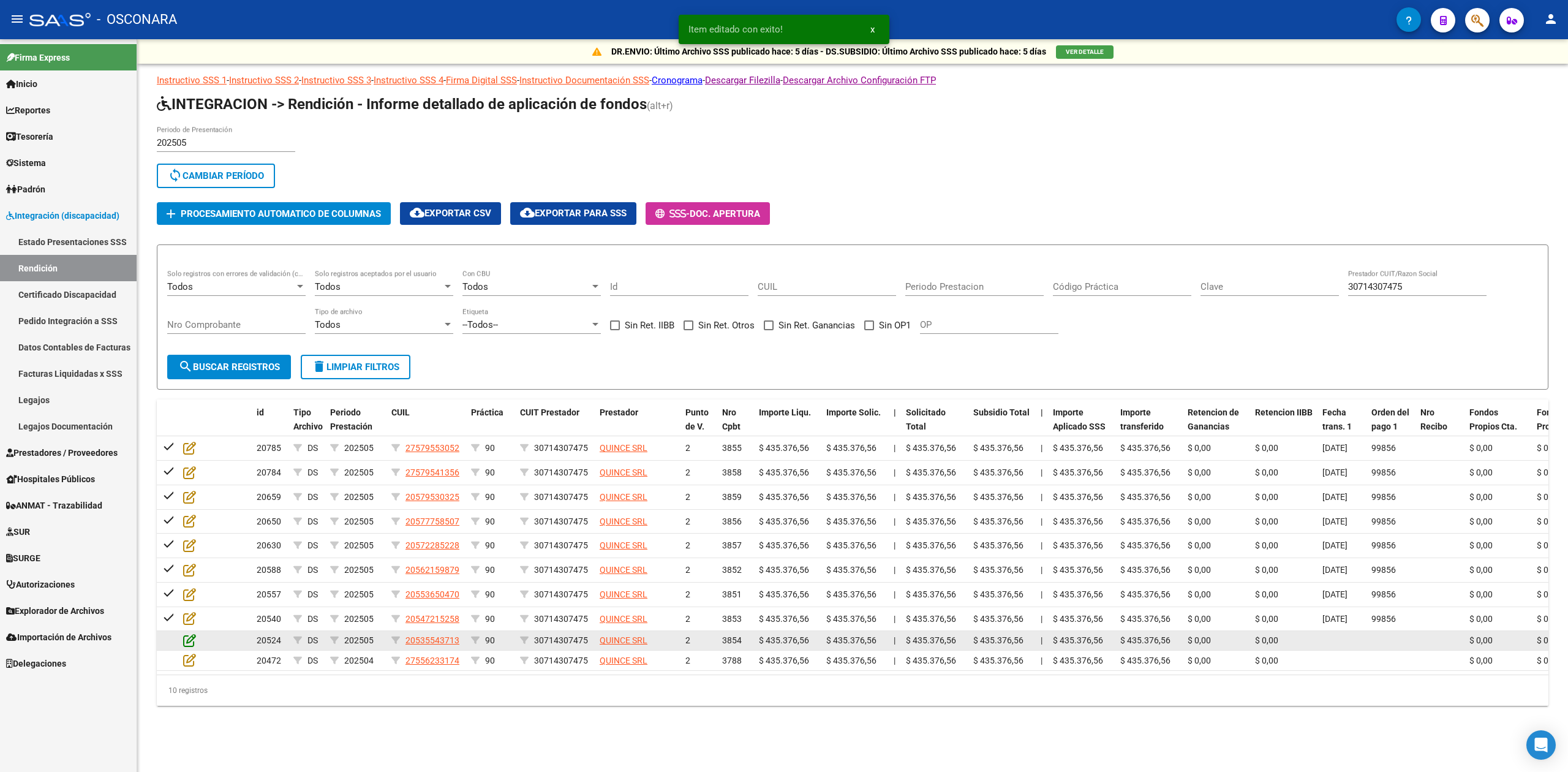
click at [190, 638] on icon at bounding box center [190, 640] width 13 height 14
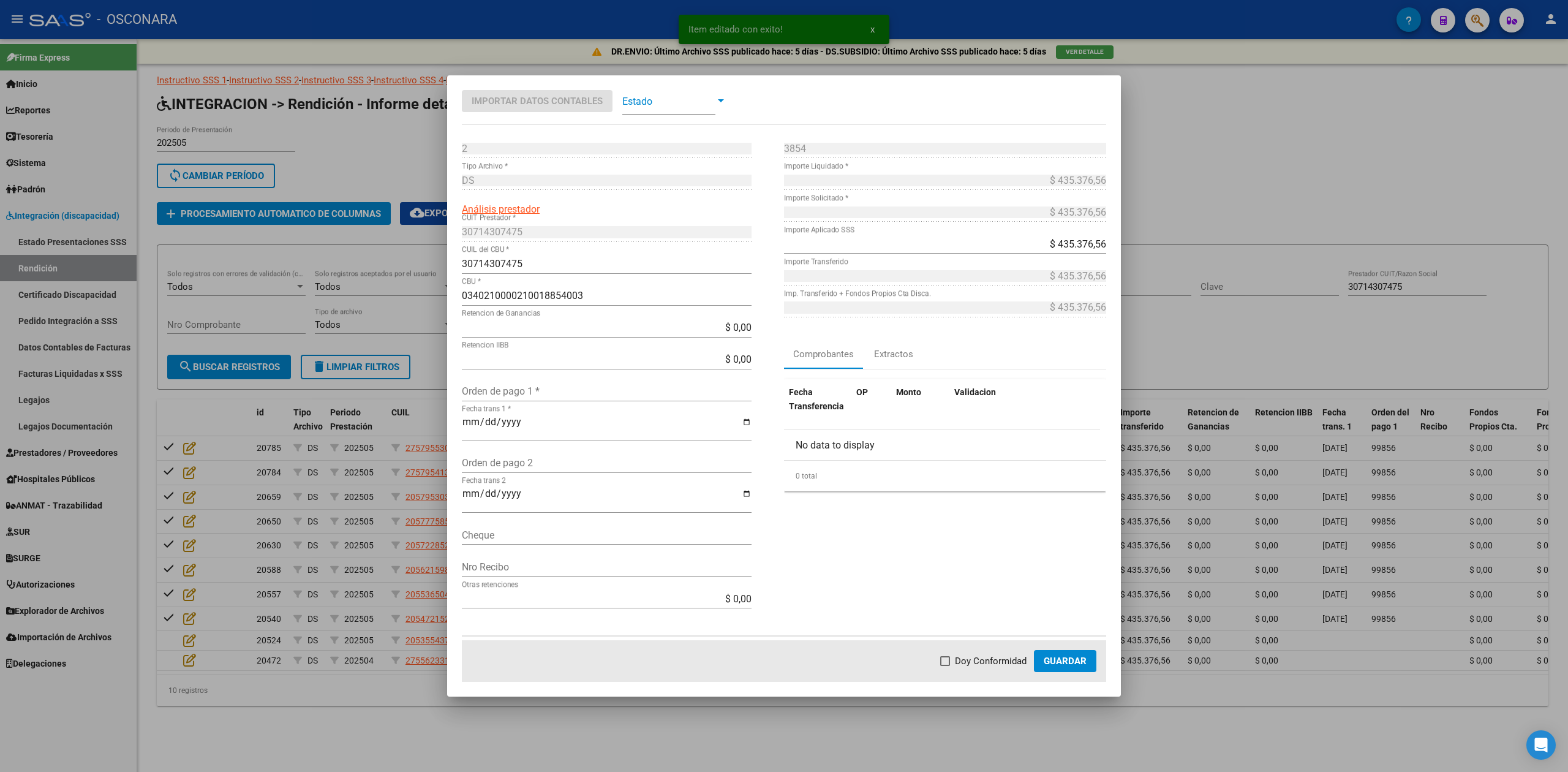
click at [510, 390] on input "Orden de pago 1 *" at bounding box center [607, 391] width 290 height 12
paste input "99856"
click at [987, 663] on span "Doy Conformidad" at bounding box center [990, 661] width 72 height 15
click at [945, 666] on input "Doy Conformidad" at bounding box center [945, 666] width 1 height 1
click at [1064, 655] on button "Guardar" at bounding box center [1065, 661] width 63 height 22
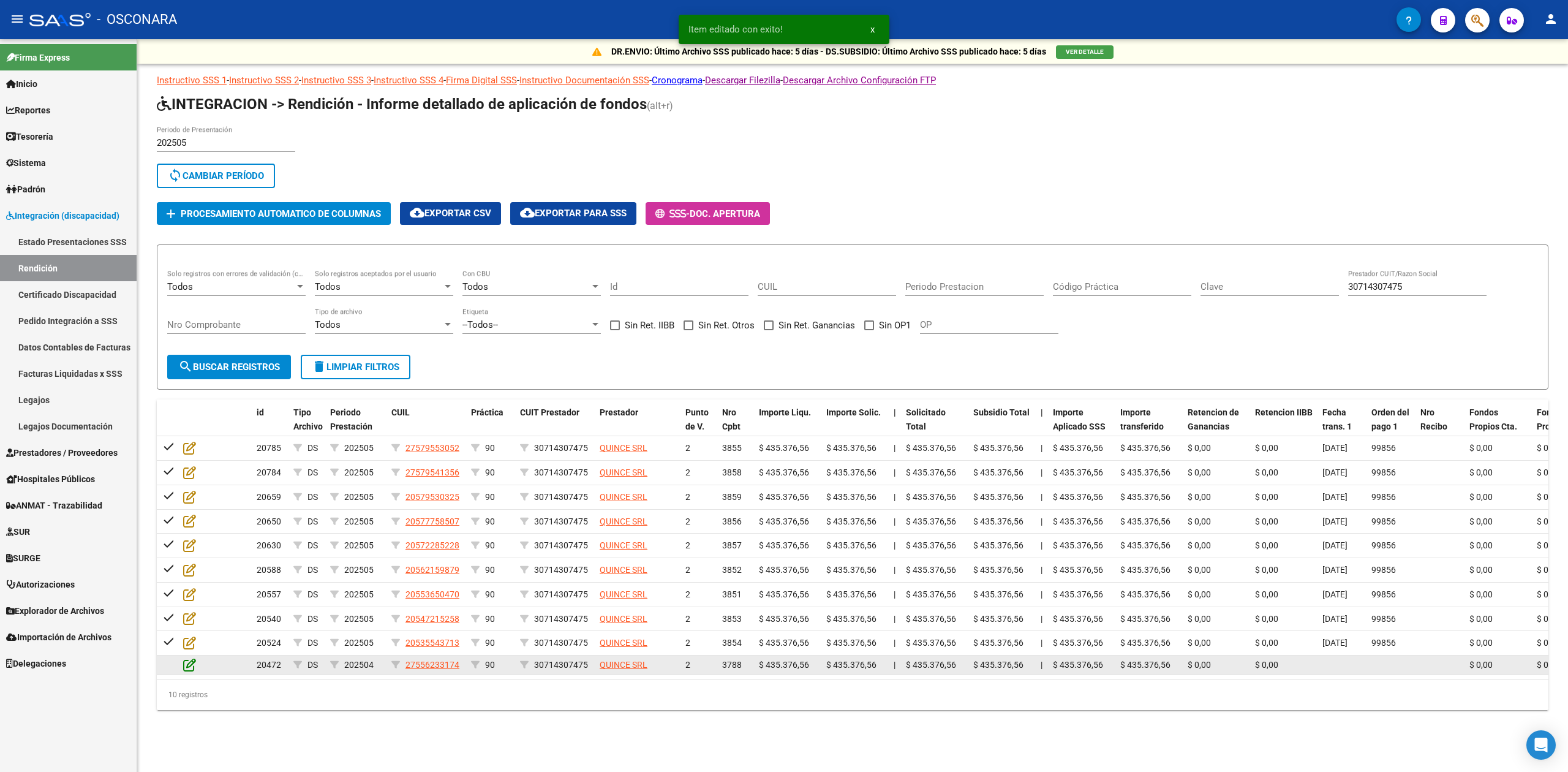
click at [188, 664] on icon at bounding box center [190, 665] width 13 height 14
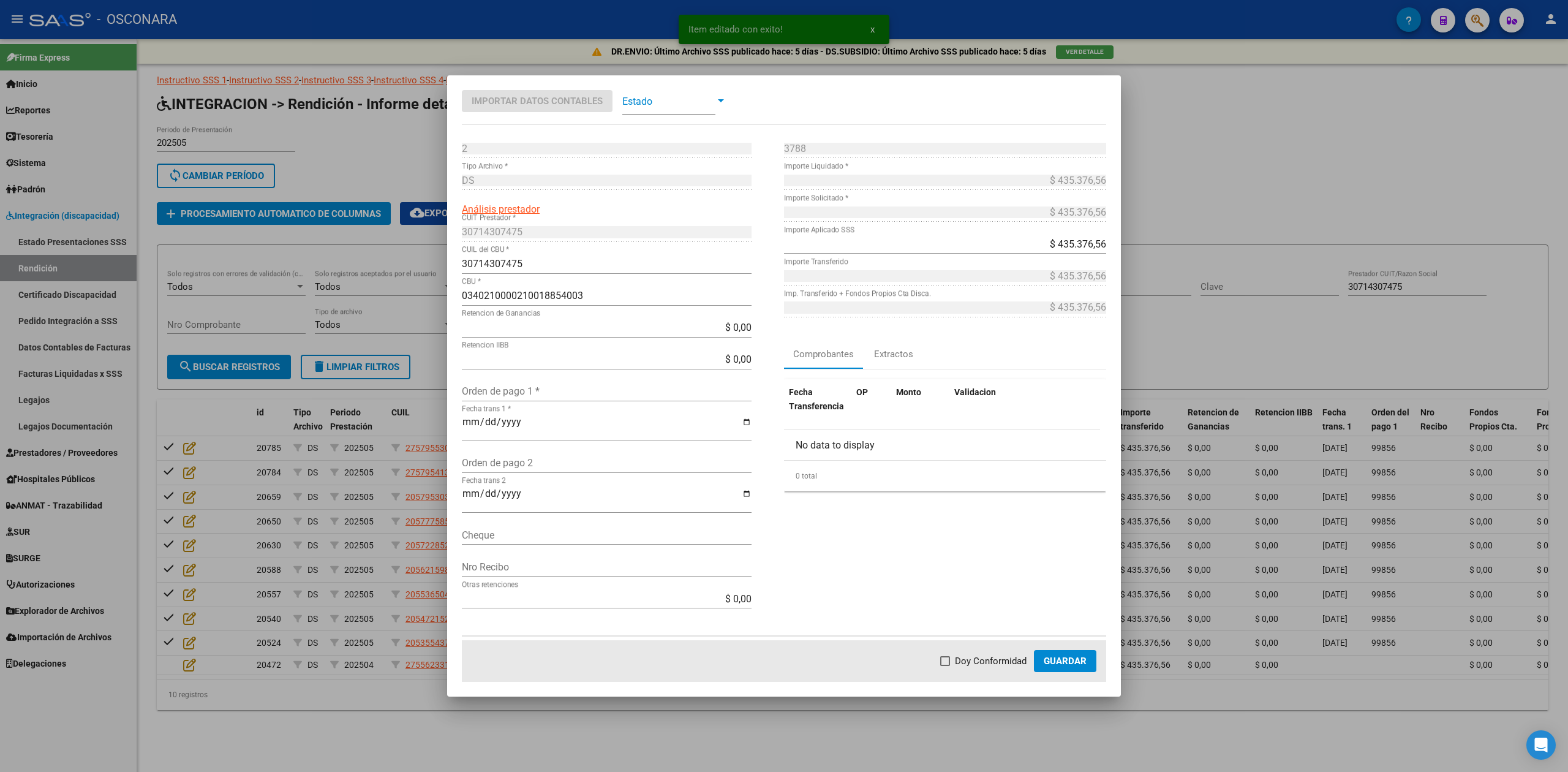
click at [498, 391] on input "Orden de pago 1 *" at bounding box center [607, 391] width 290 height 12
paste input "99856"
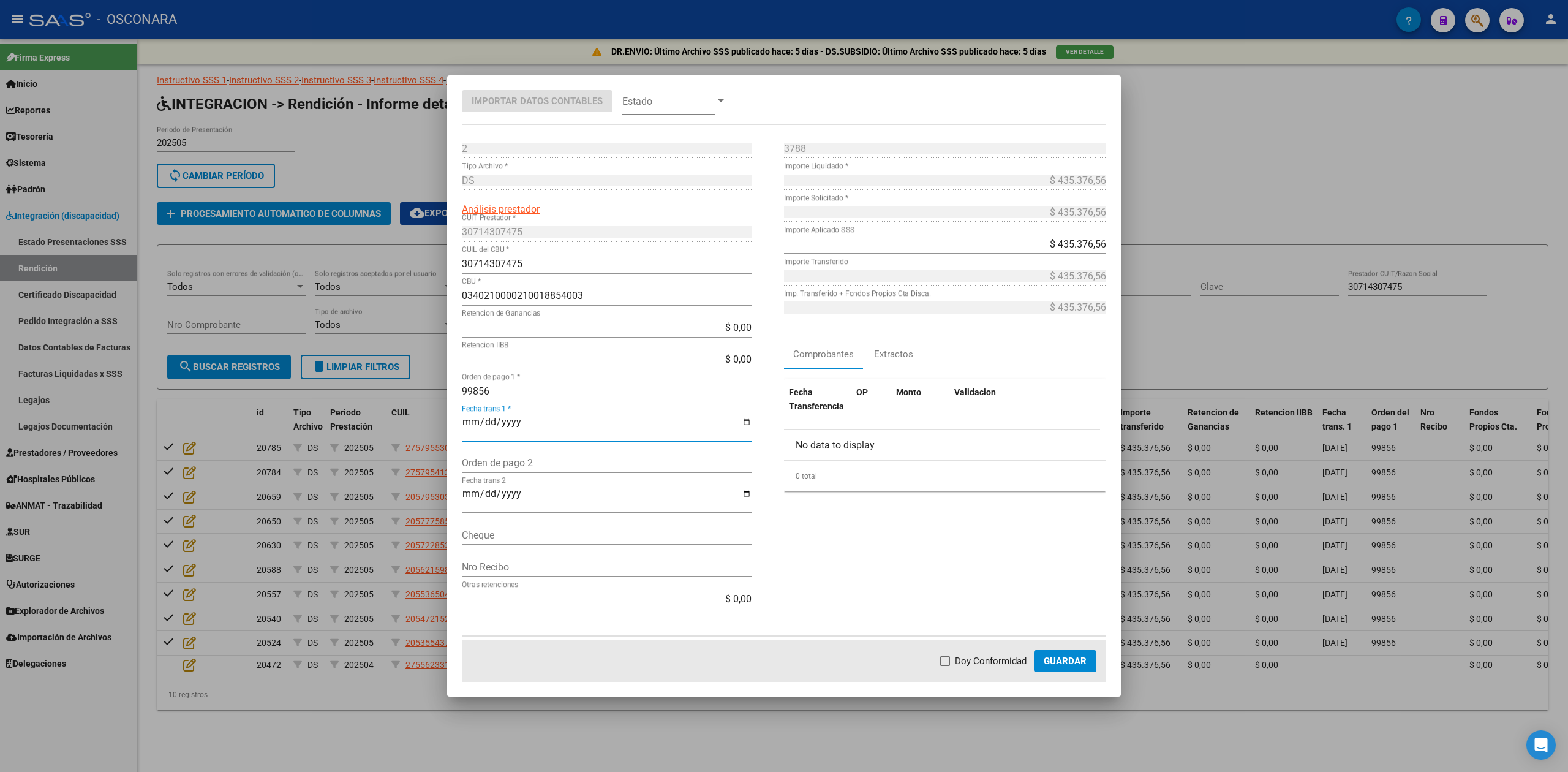
drag, startPoint x: 957, startPoint y: 652, endPoint x: 971, endPoint y: 662, distance: 17.2
click at [958, 652] on mat-dialog-actions "Doy Conformidad Guardar" at bounding box center [784, 661] width 645 height 42
click at [978, 664] on span "Doy Conformidad" at bounding box center [990, 661] width 72 height 15
click at [945, 666] on input "Doy Conformidad" at bounding box center [945, 666] width 1 height 1
click at [1071, 665] on span "Guardar" at bounding box center [1065, 661] width 43 height 11
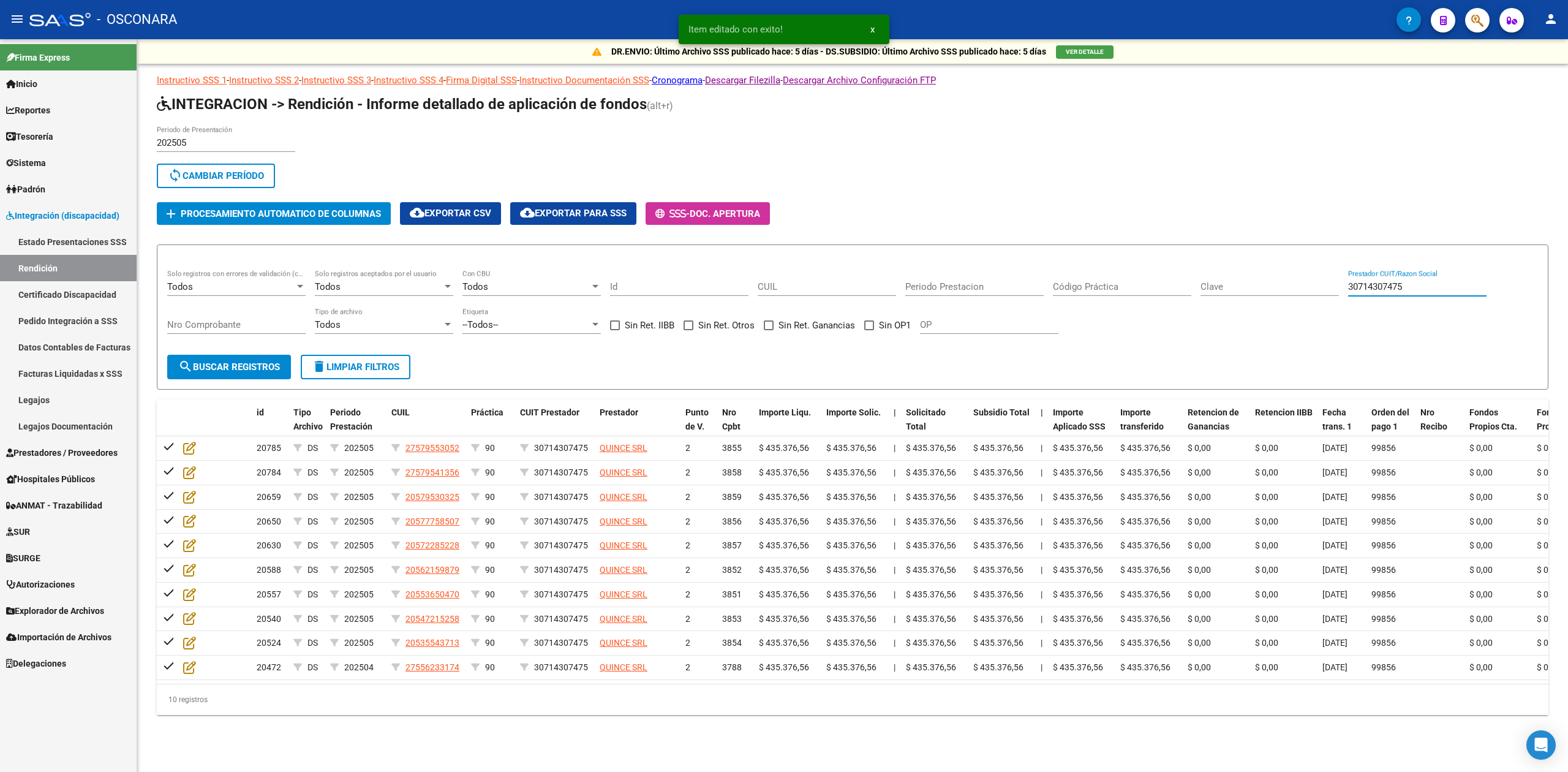
drag, startPoint x: 1436, startPoint y: 287, endPoint x: 1292, endPoint y: 289, distance: 144.0
click at [1292, 289] on div "Todos Solo registros con errores de validación (control 623 instructivo de rend…" at bounding box center [852, 308] width 1371 height 76
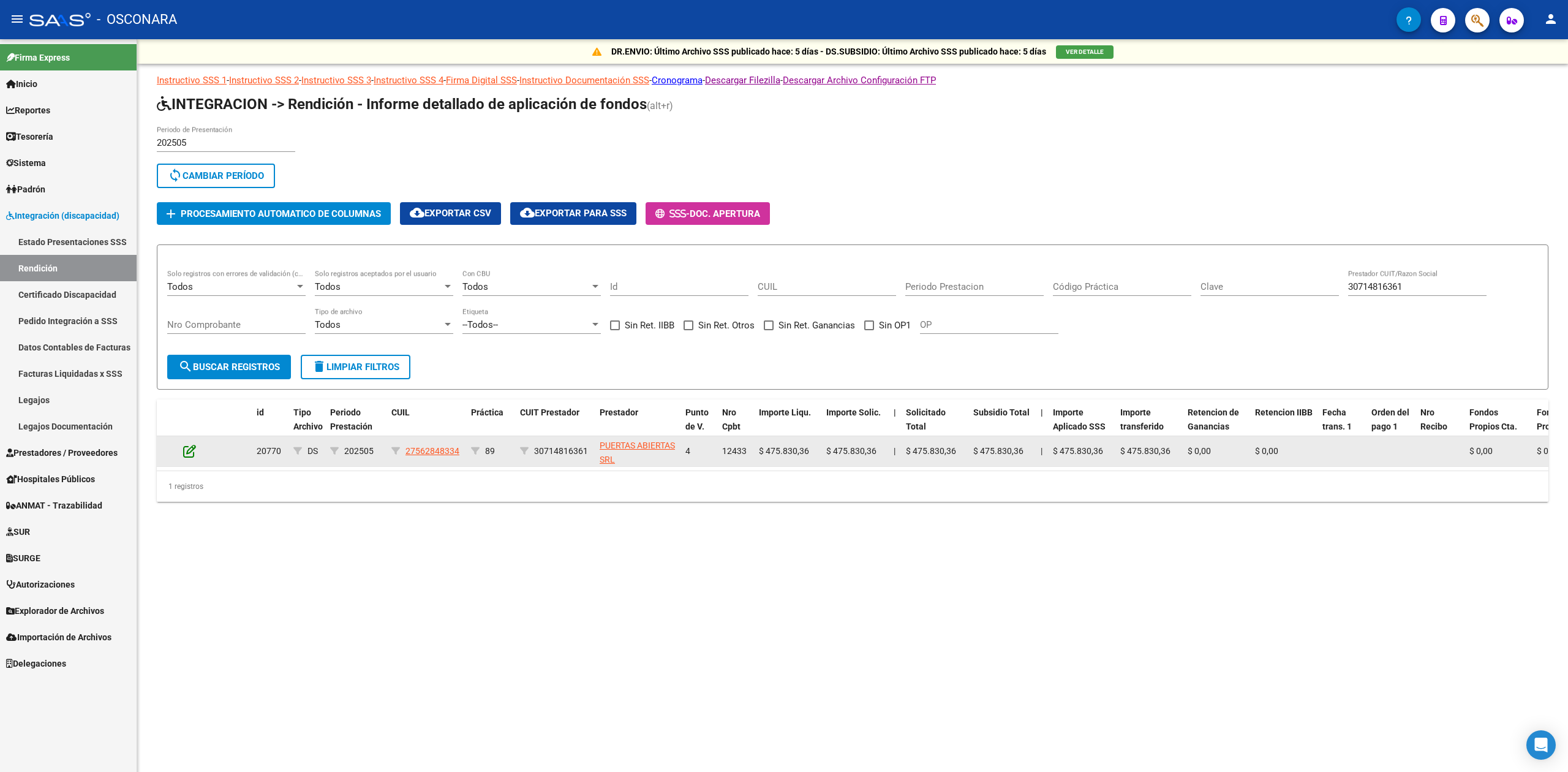
click at [190, 447] on icon at bounding box center [190, 451] width 13 height 14
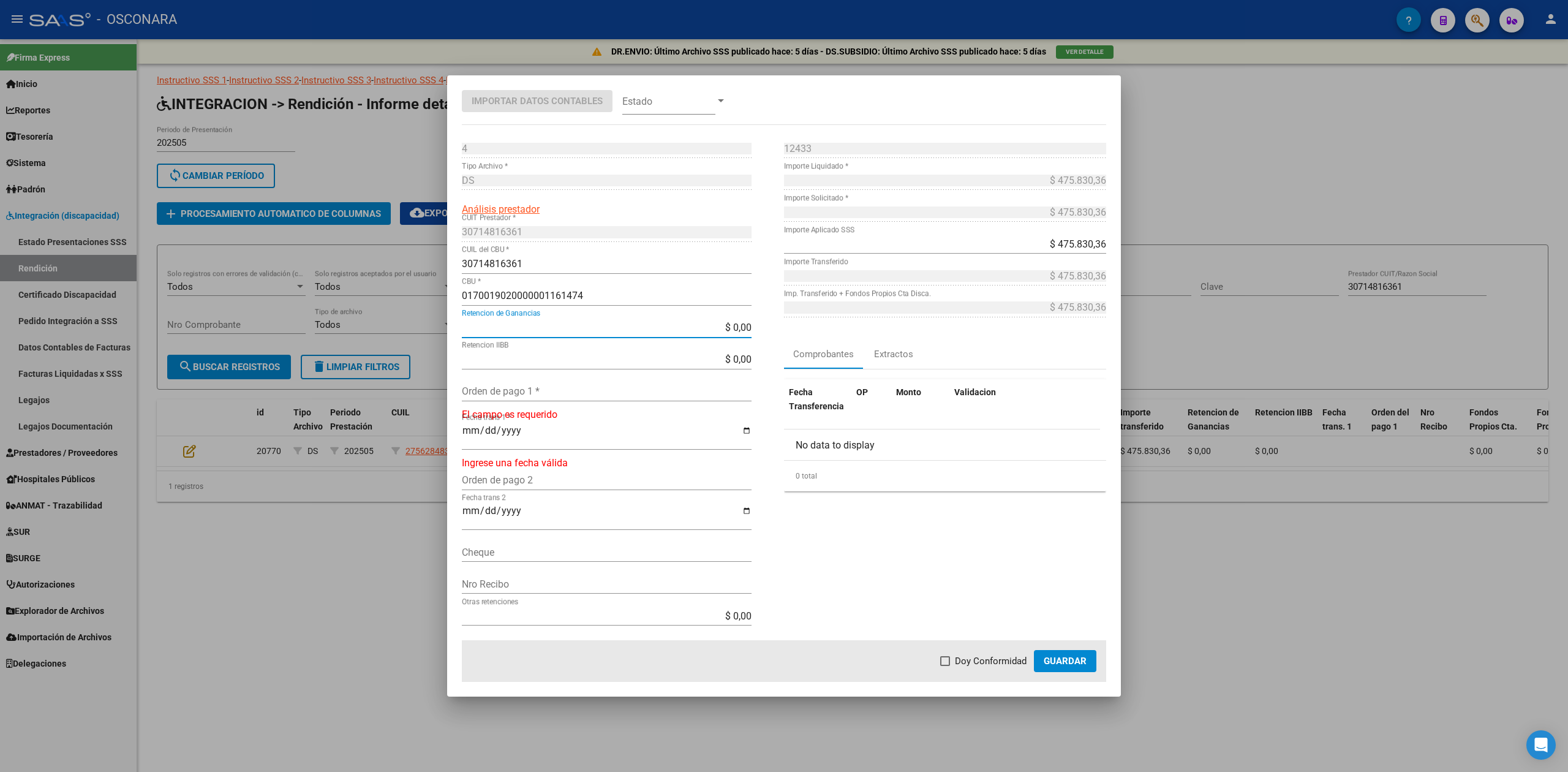
drag, startPoint x: 579, startPoint y: 324, endPoint x: 750, endPoint y: 303, distance: 172.3
click at [750, 303] on div "4 Punto de Venta * DS Tipo Archivo * Análisis prestador 30714816361 CUIT Presta…" at bounding box center [623, 389] width 322 height 500
click at [501, 394] on input "Orden de pago 1 *" at bounding box center [607, 391] width 290 height 12
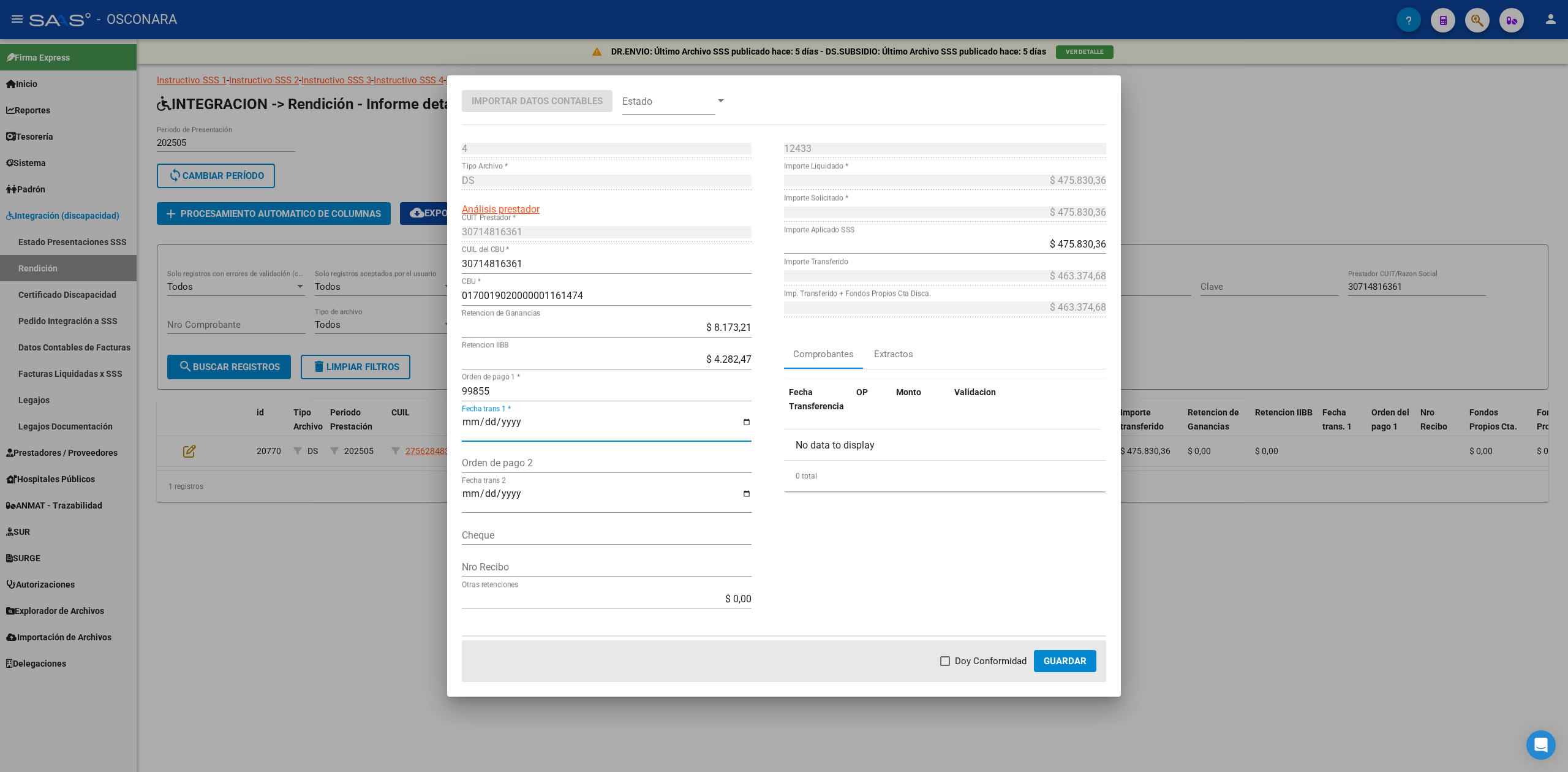
click at [996, 653] on mat-dialog-actions "Doy Conformidad Guardar" at bounding box center [784, 661] width 645 height 42
click at [1009, 657] on span "Doy Conformidad" at bounding box center [990, 661] width 72 height 15
click at [945, 666] on input "Doy Conformidad" at bounding box center [945, 666] width 1 height 1
click at [1055, 659] on span "Guardar" at bounding box center [1065, 661] width 43 height 11
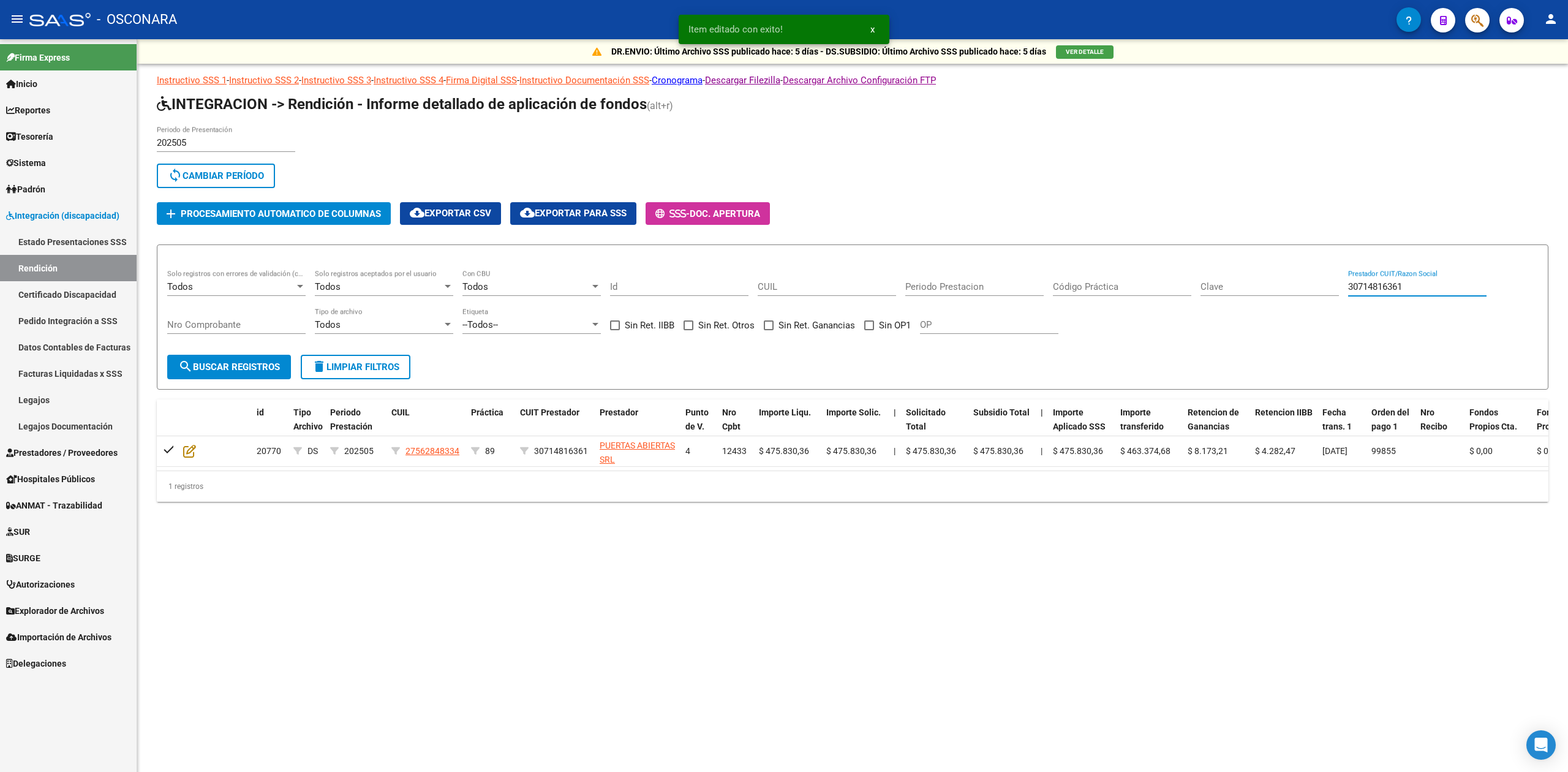
drag, startPoint x: 1423, startPoint y: 287, endPoint x: 1263, endPoint y: 292, distance: 160.1
click at [1263, 292] on div "Todos Solo registros con errores de validación (control 623 instructivo de rend…" at bounding box center [852, 308] width 1371 height 76
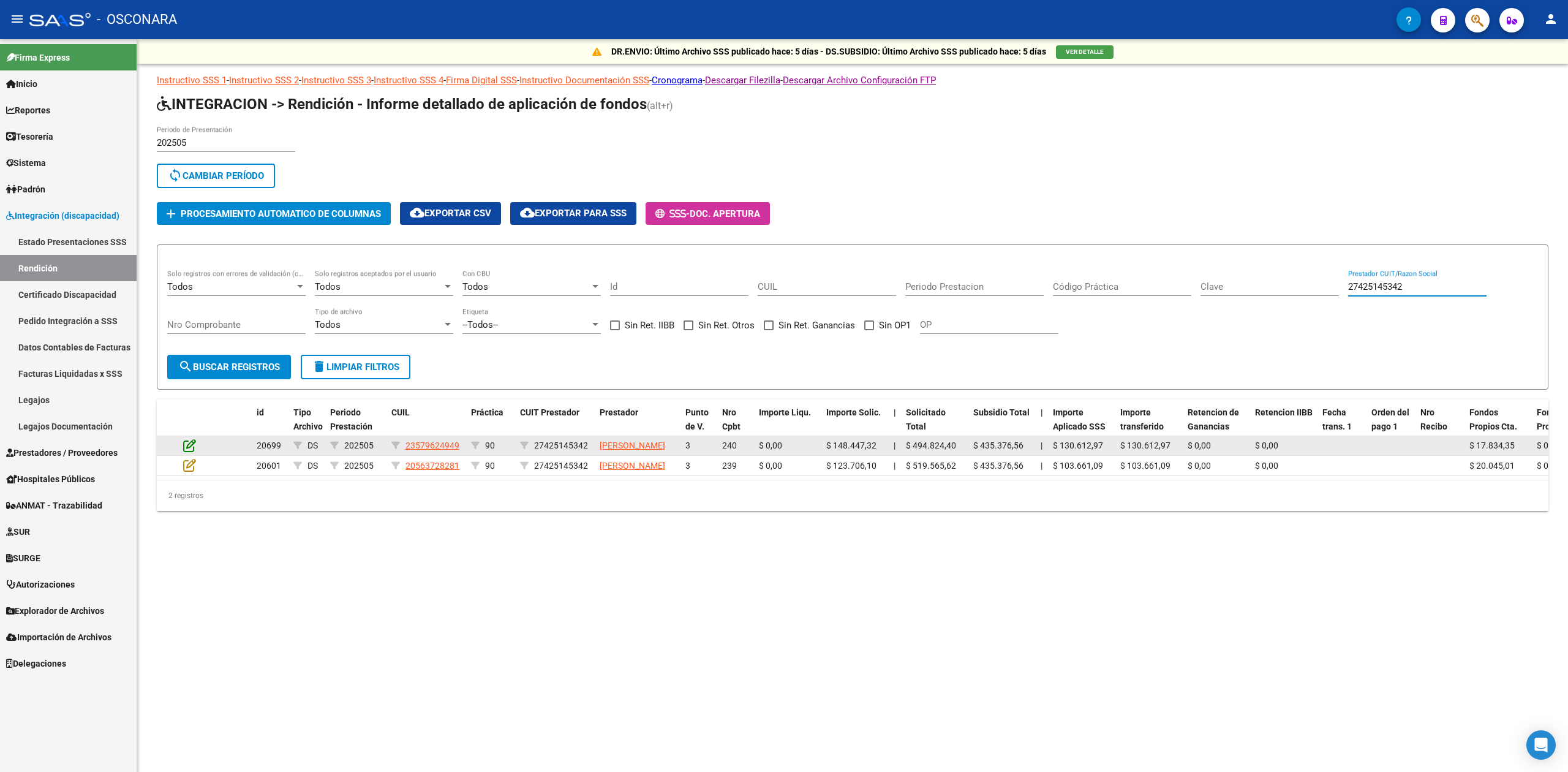
click at [190, 451] on icon at bounding box center [190, 445] width 13 height 14
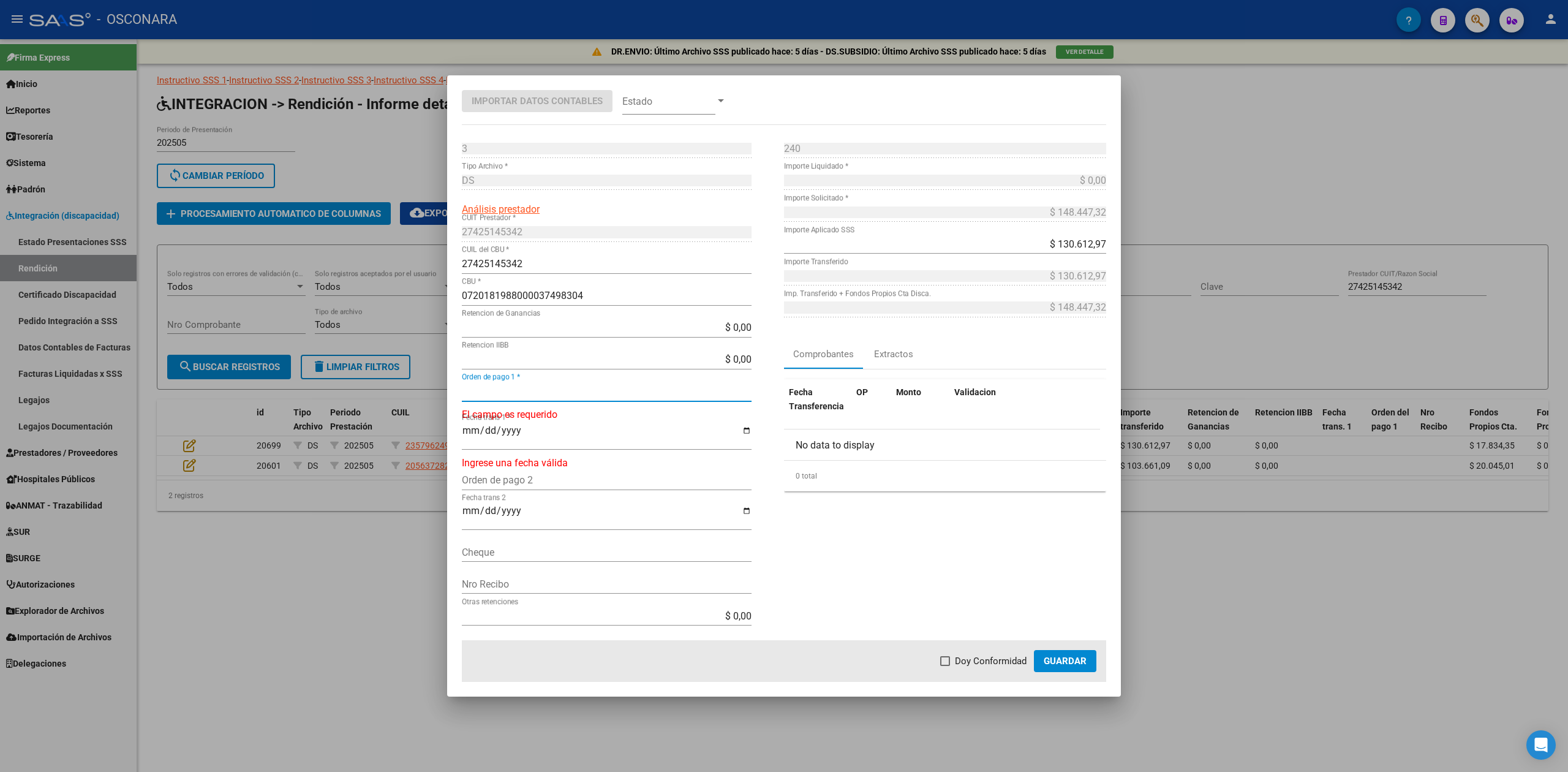
click at [507, 395] on input "Orden de pago 1 *" at bounding box center [607, 391] width 290 height 12
drag, startPoint x: 1010, startPoint y: 667, endPoint x: 1047, endPoint y: 665, distance: 37.1
click at [1010, 667] on span "Doy Conformidad" at bounding box center [990, 661] width 72 height 15
click at [945, 667] on input "Doy Conformidad" at bounding box center [945, 666] width 1 height 1
click at [1056, 665] on span "Guardar" at bounding box center [1065, 661] width 43 height 11
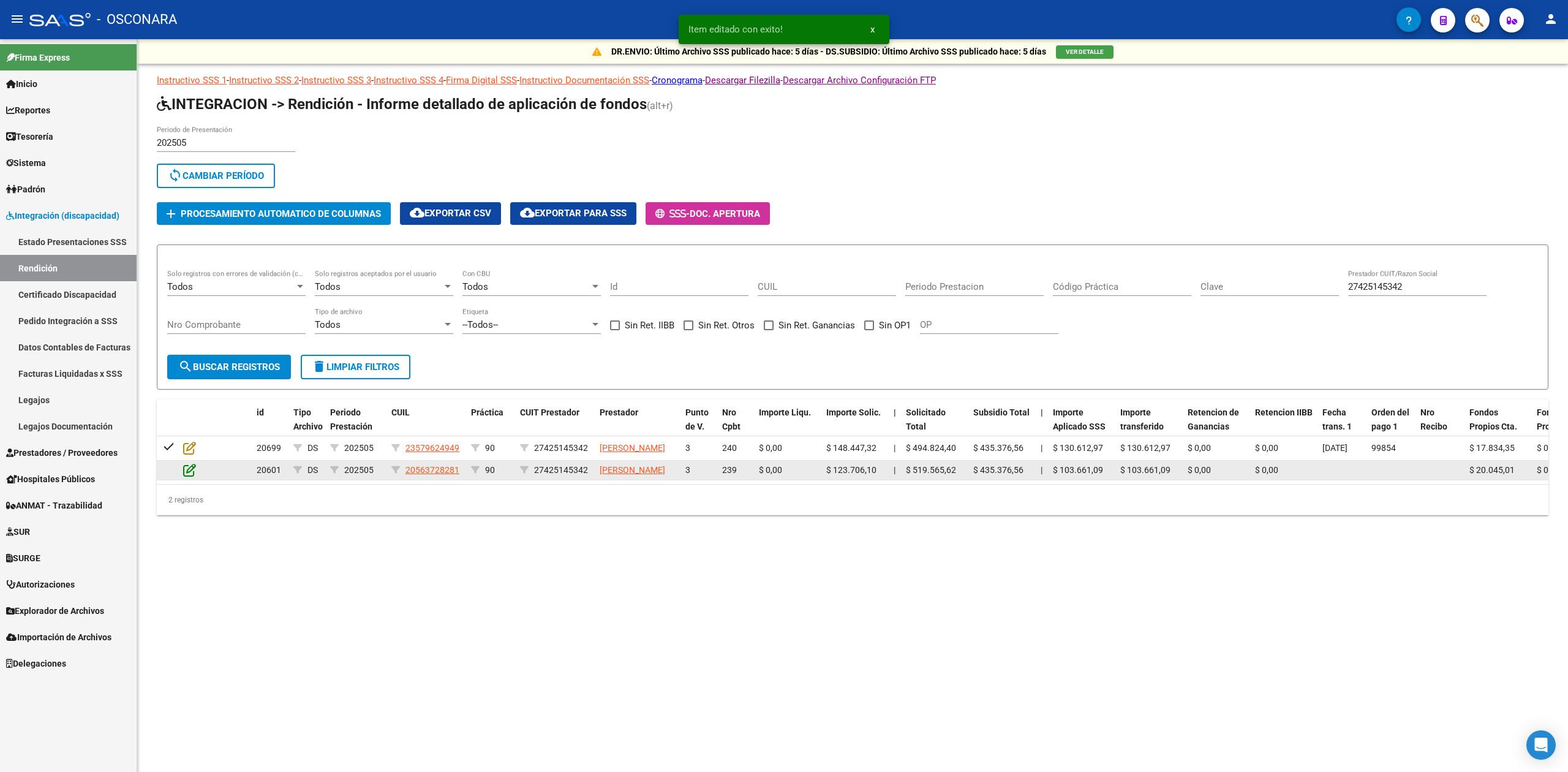
click at [187, 477] on icon at bounding box center [190, 470] width 13 height 14
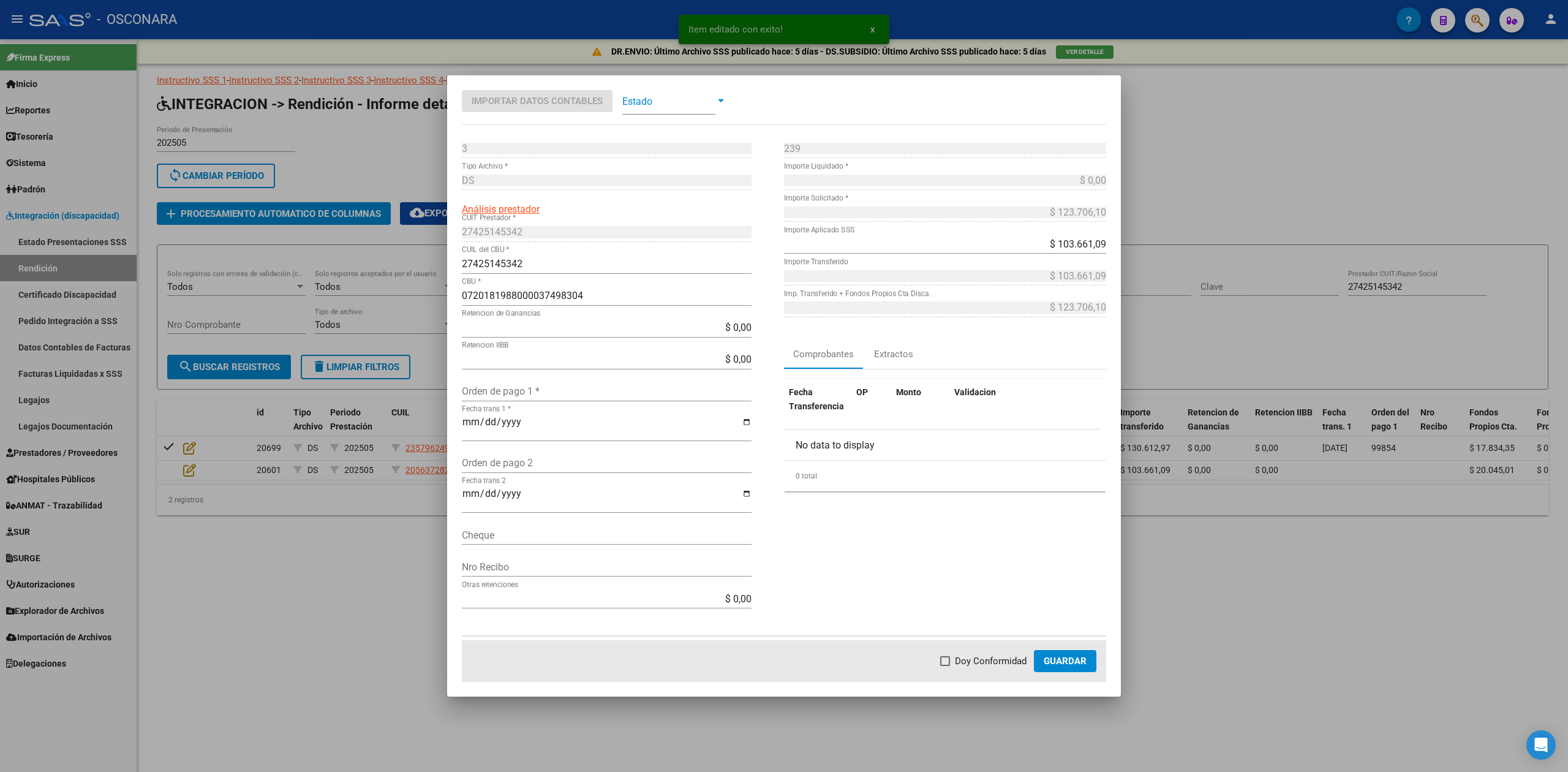
click at [585, 383] on div "Orden de pago 1 *" at bounding box center [607, 391] width 290 height 19
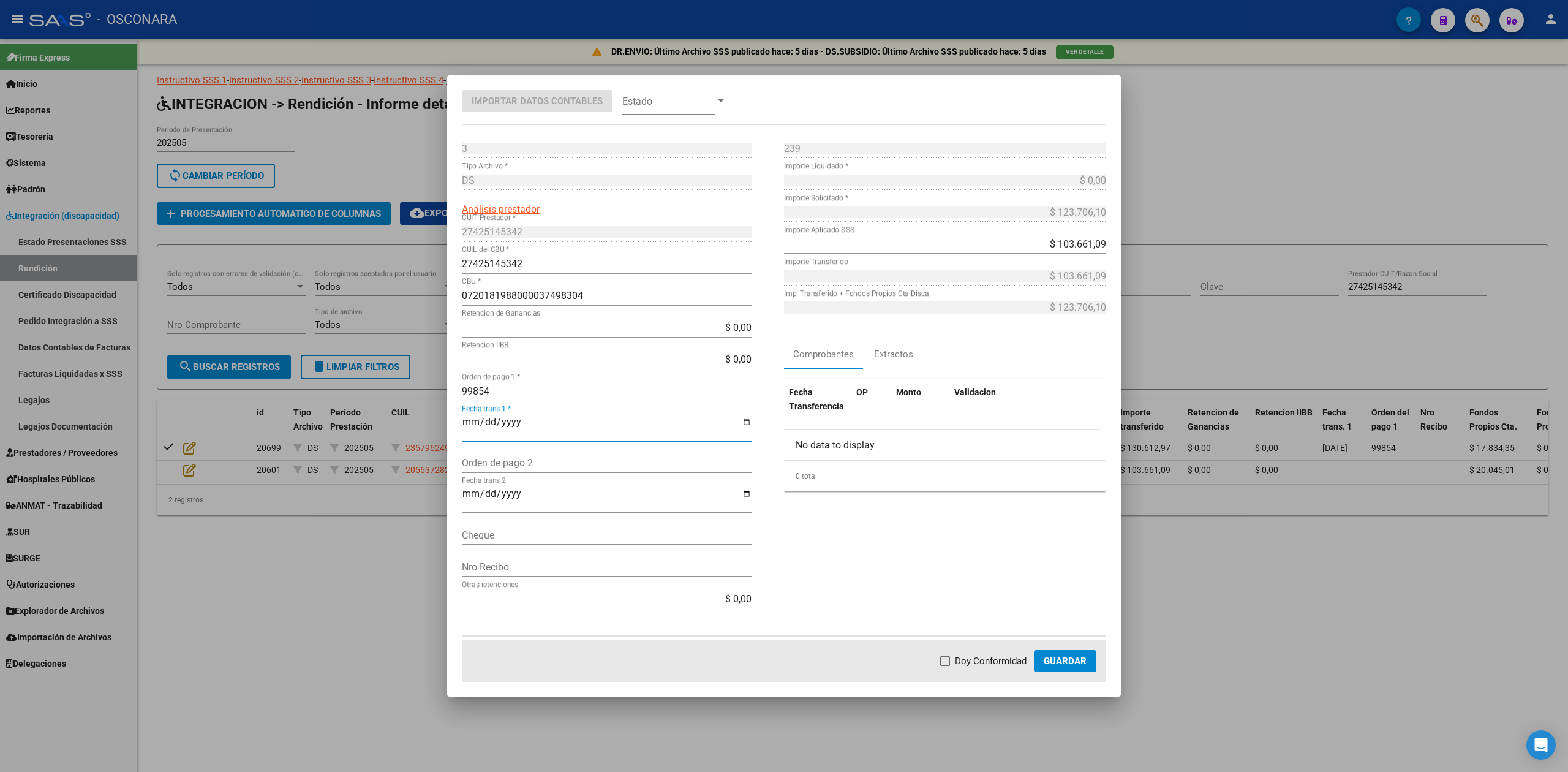
click at [949, 660] on span at bounding box center [945, 661] width 10 height 10
click at [945, 666] on input "Doy Conformidad" at bounding box center [945, 666] width 1 height 1
click at [1078, 663] on span "Guardar" at bounding box center [1065, 661] width 43 height 11
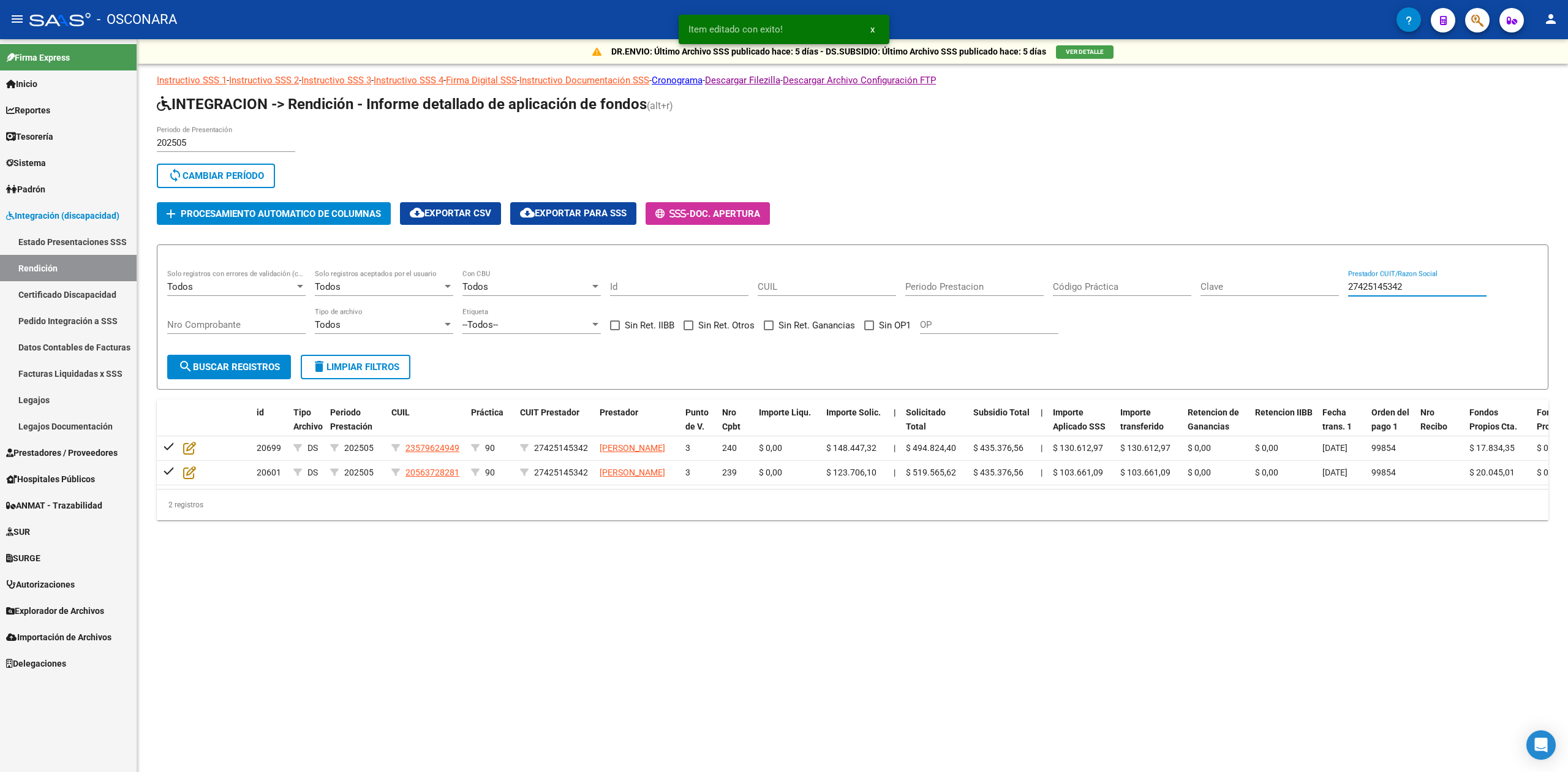
drag, startPoint x: 1395, startPoint y: 284, endPoint x: 1295, endPoint y: 287, distance: 100.0
click at [1295, 287] on div "Todos Solo registros con errores de validación (control 623 instructivo de rend…" at bounding box center [852, 308] width 1371 height 76
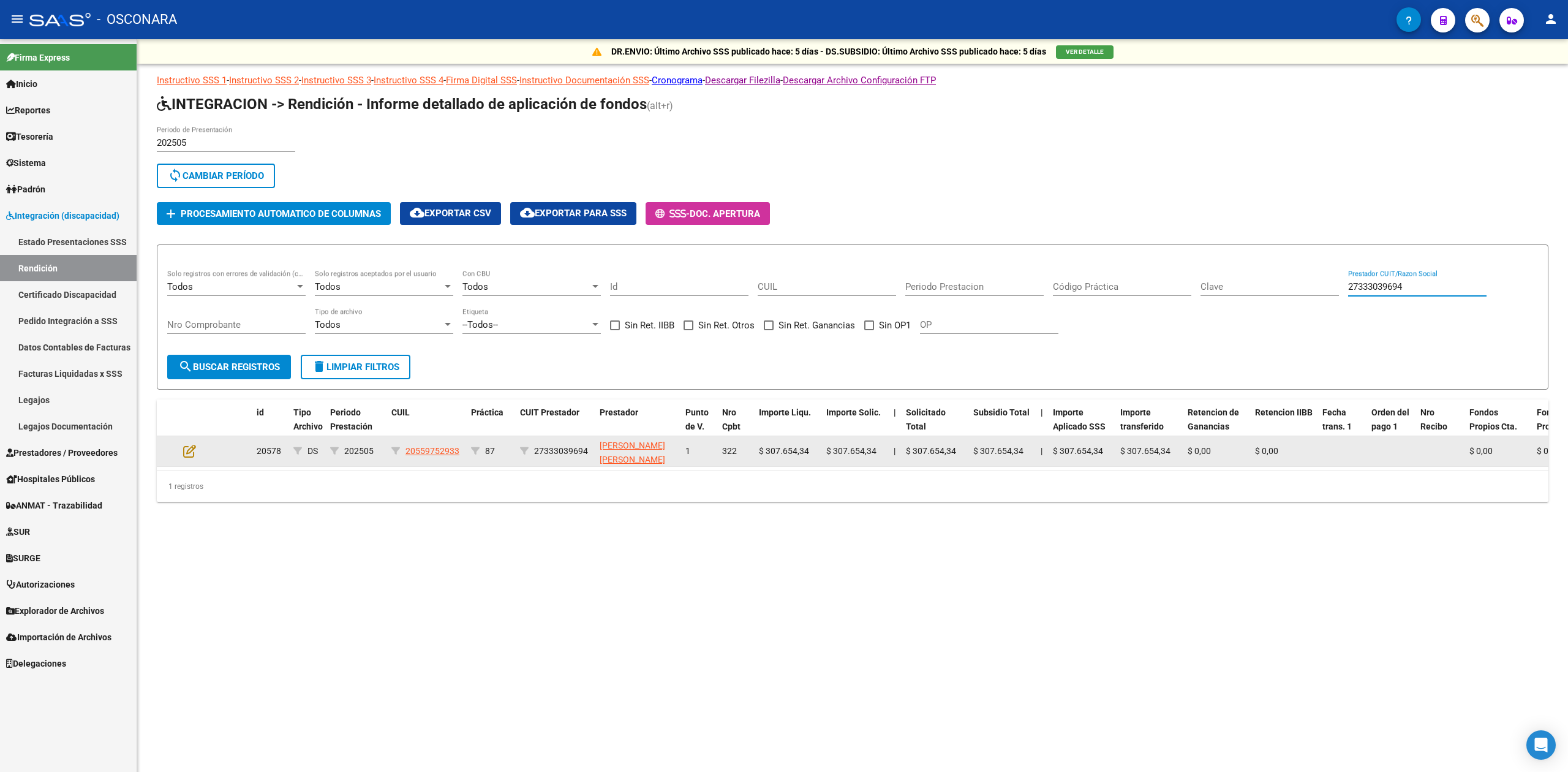
click at [181, 449] on datatable-body-cell at bounding box center [199, 451] width 43 height 30
click at [188, 453] on icon at bounding box center [190, 451] width 13 height 14
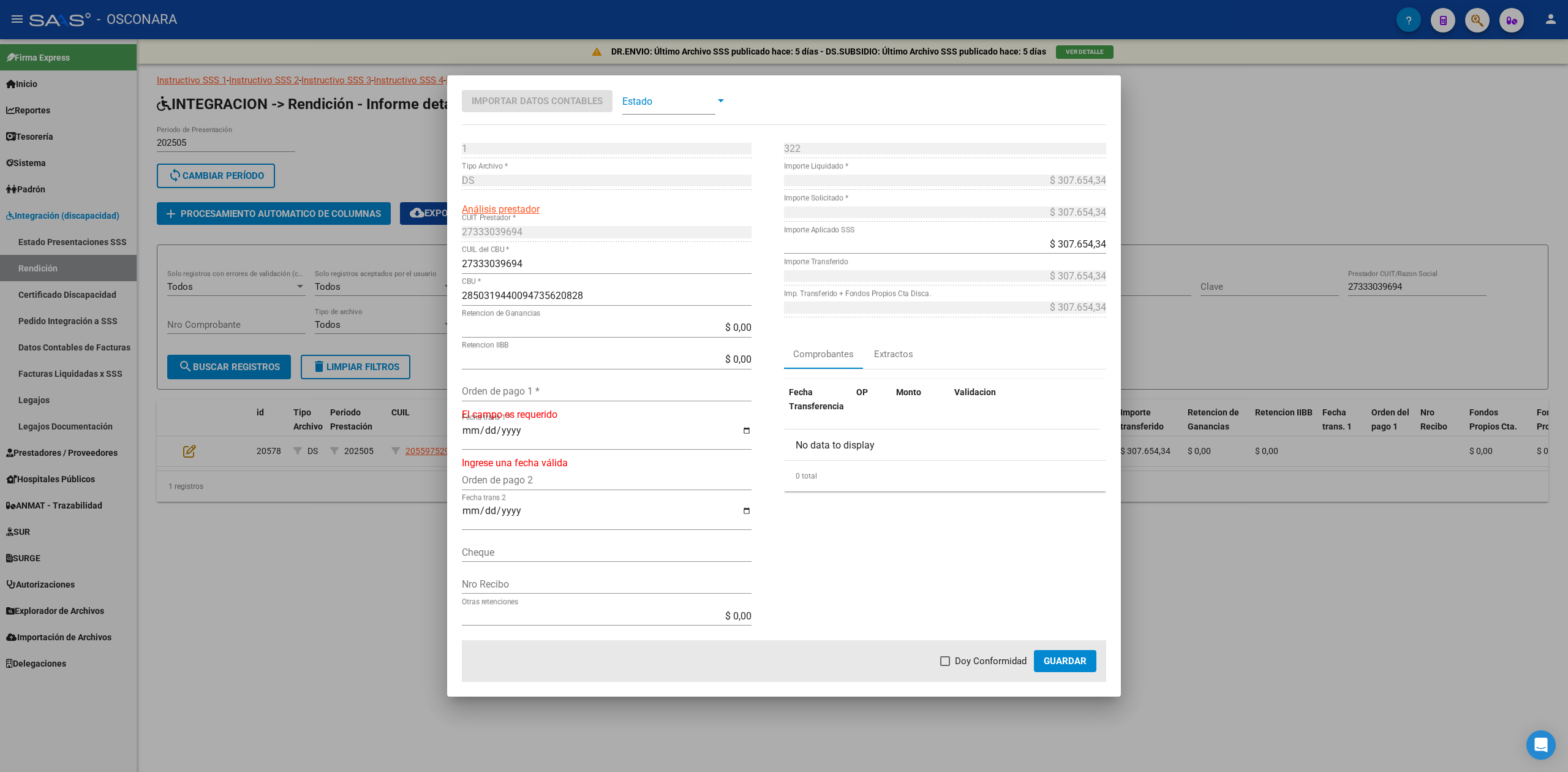
click at [518, 392] on input "Orden de pago 1 *" at bounding box center [607, 391] width 290 height 12
click at [996, 665] on span "Doy Conformidad" at bounding box center [990, 661] width 72 height 15
click at [945, 666] on input "Doy Conformidad" at bounding box center [945, 666] width 1 height 1
click at [1066, 664] on span "Guardar" at bounding box center [1065, 661] width 43 height 11
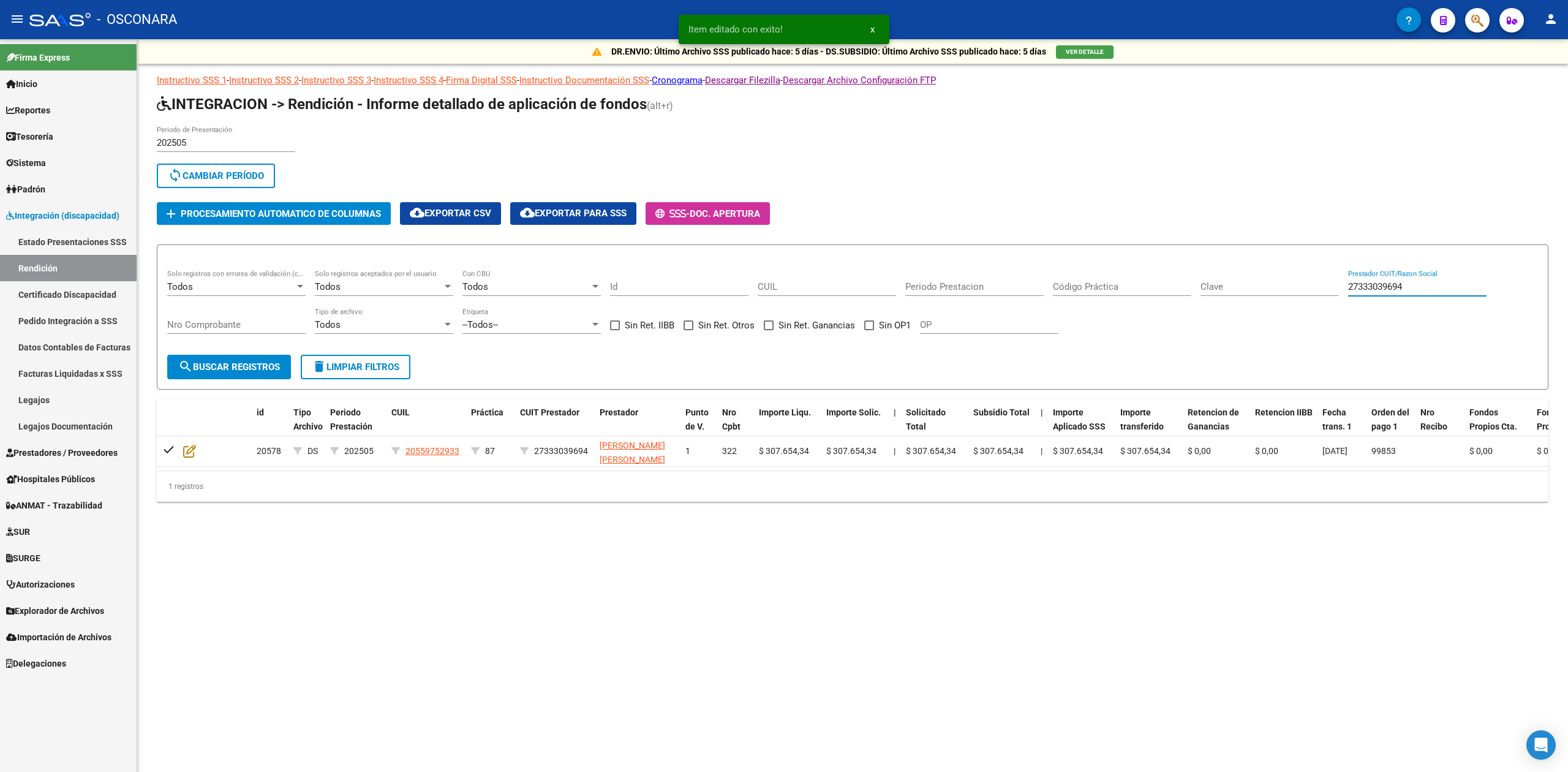
drag, startPoint x: 1422, startPoint y: 287, endPoint x: 1327, endPoint y: 296, distance: 95.4
click at [1327, 296] on div "Todos Solo registros con errores de validación (control 623 instructivo de rend…" at bounding box center [852, 308] width 1371 height 76
drag, startPoint x: 1414, startPoint y: 284, endPoint x: 1322, endPoint y: 290, distance: 92.2
click at [1322, 290] on div "Todos Solo registros con errores de validación (control 623 instructivo de rend…" at bounding box center [852, 308] width 1371 height 76
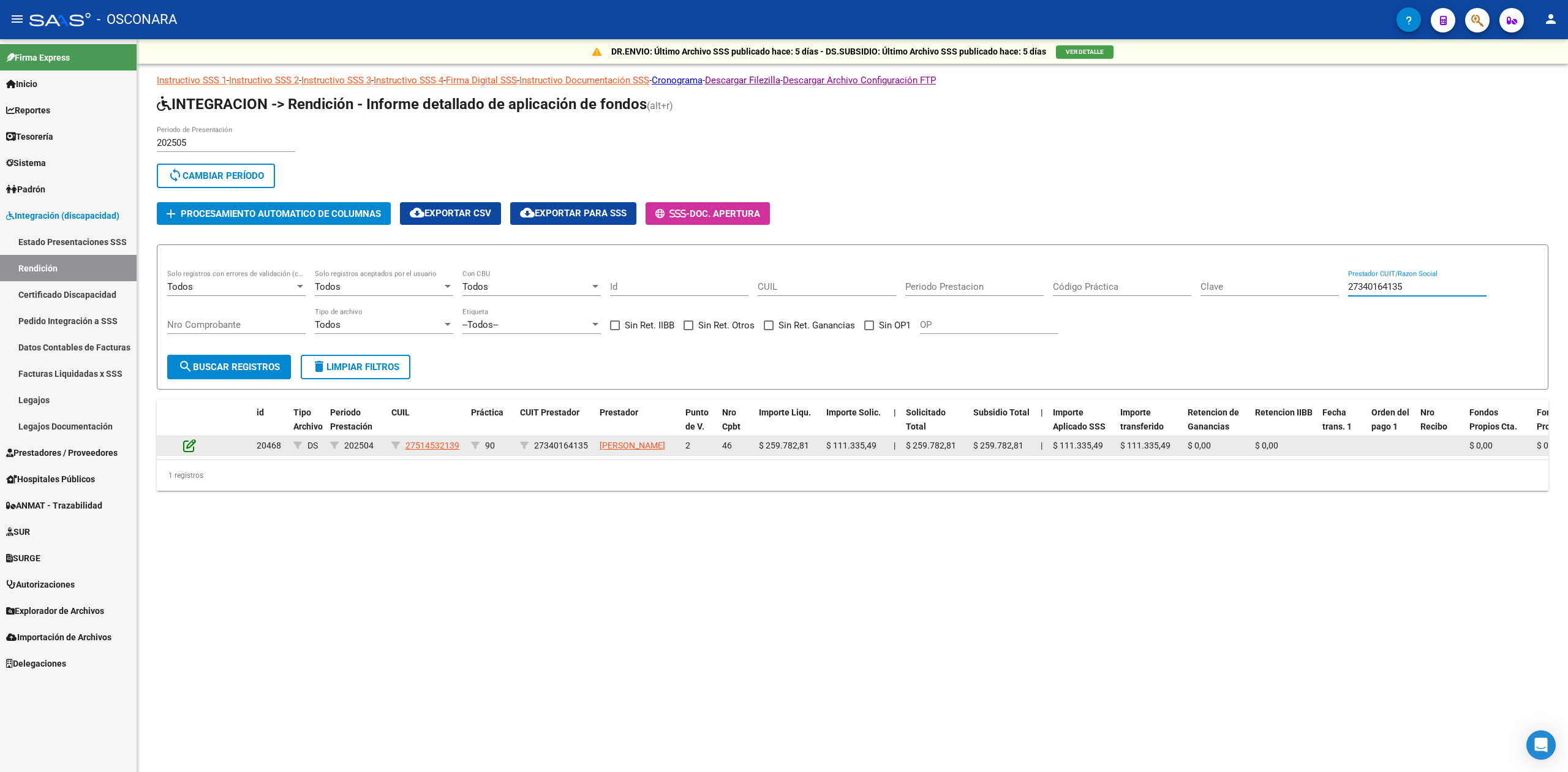
click at [186, 451] on icon at bounding box center [190, 445] width 13 height 14
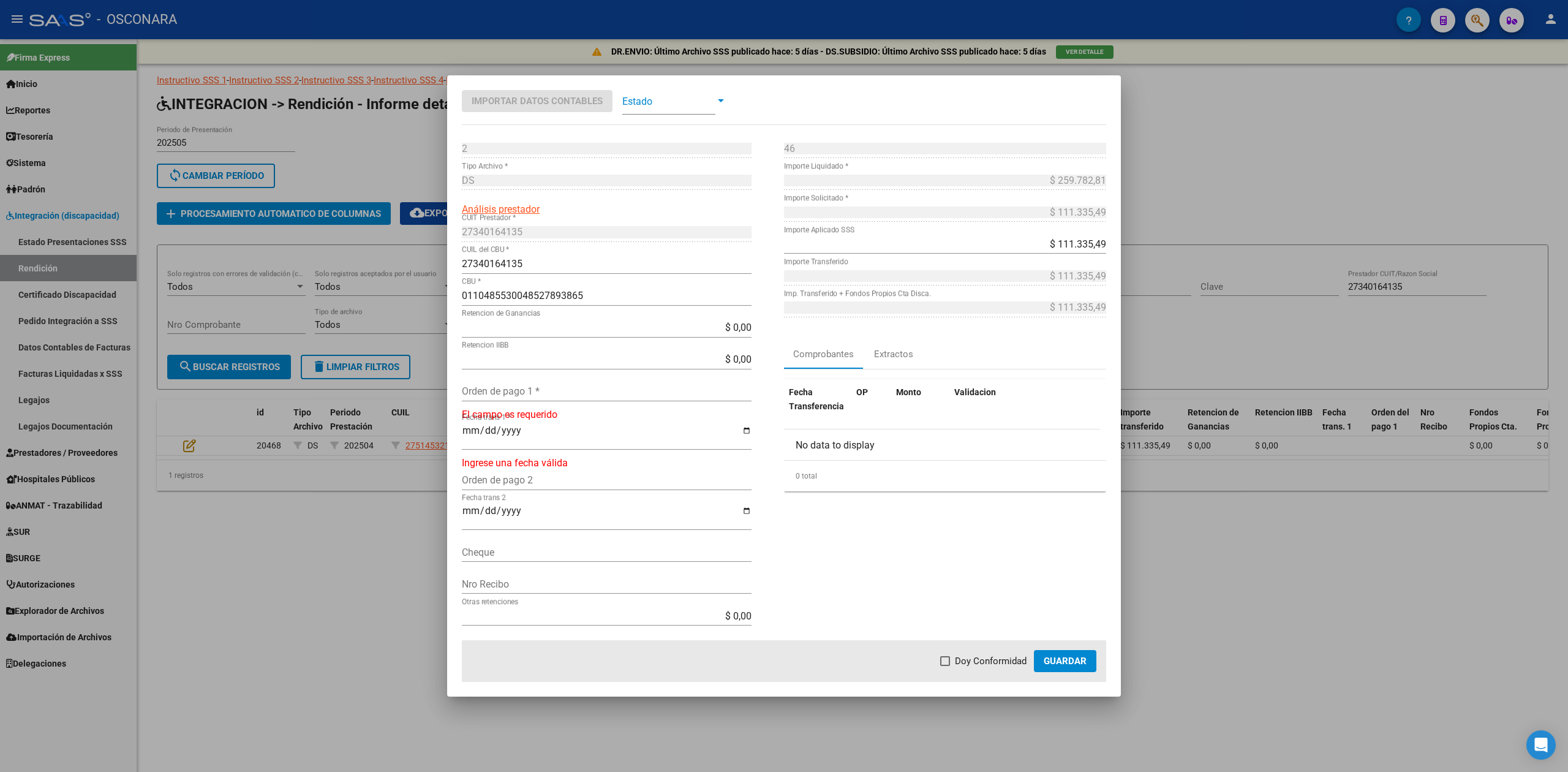
click at [513, 389] on input "Orden de pago 1 *" at bounding box center [607, 391] width 290 height 12
click at [996, 658] on span "Doy Conformidad" at bounding box center [990, 661] width 72 height 15
click at [945, 666] on input "Doy Conformidad" at bounding box center [945, 666] width 1 height 1
click at [1072, 665] on span "Guardar" at bounding box center [1065, 661] width 43 height 11
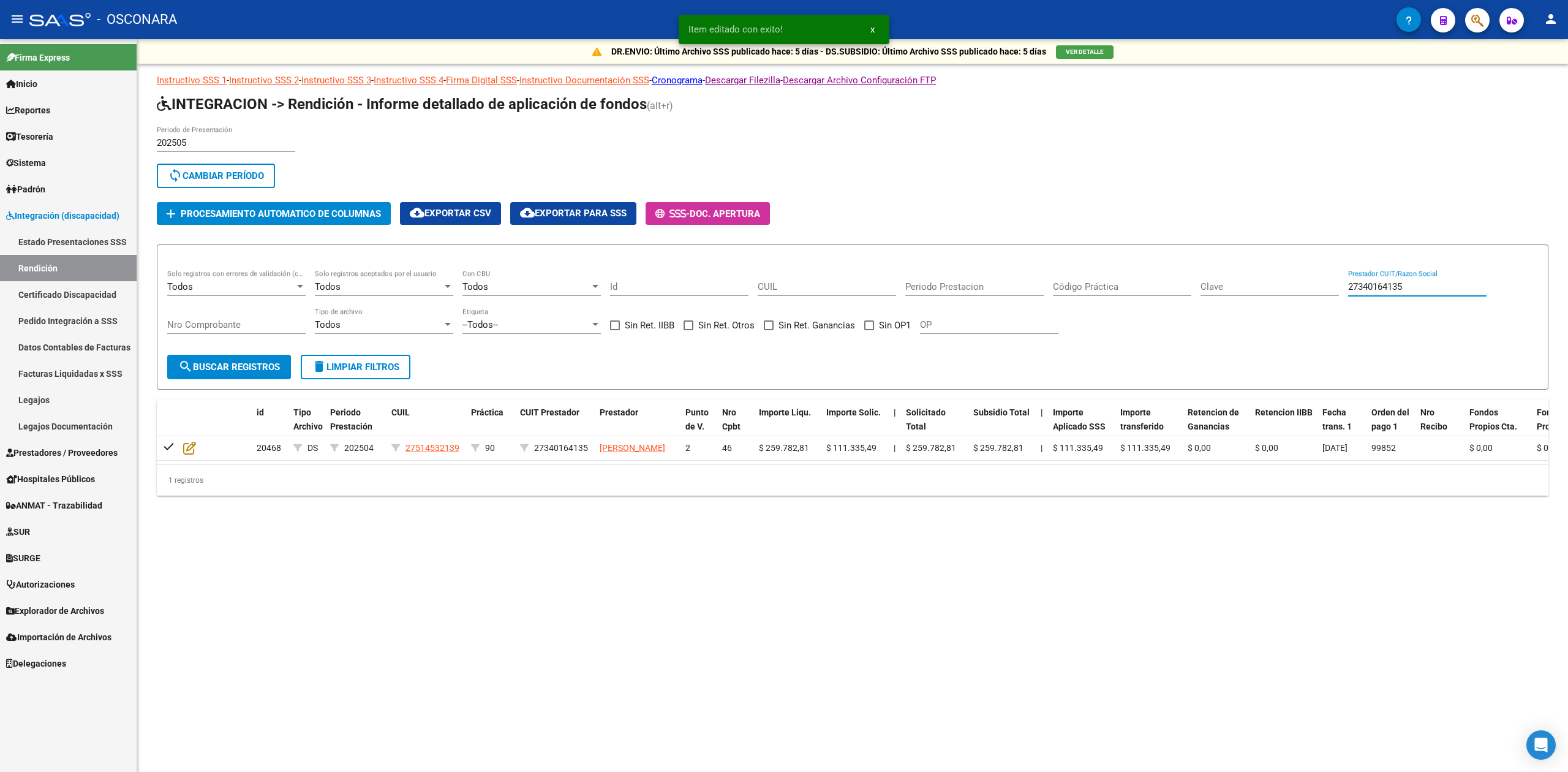
drag, startPoint x: 1418, startPoint y: 287, endPoint x: 1323, endPoint y: 290, distance: 95.0
click at [1323, 290] on div "Todos Solo registros con errores de validación (control 623 instructivo de rend…" at bounding box center [852, 308] width 1371 height 76
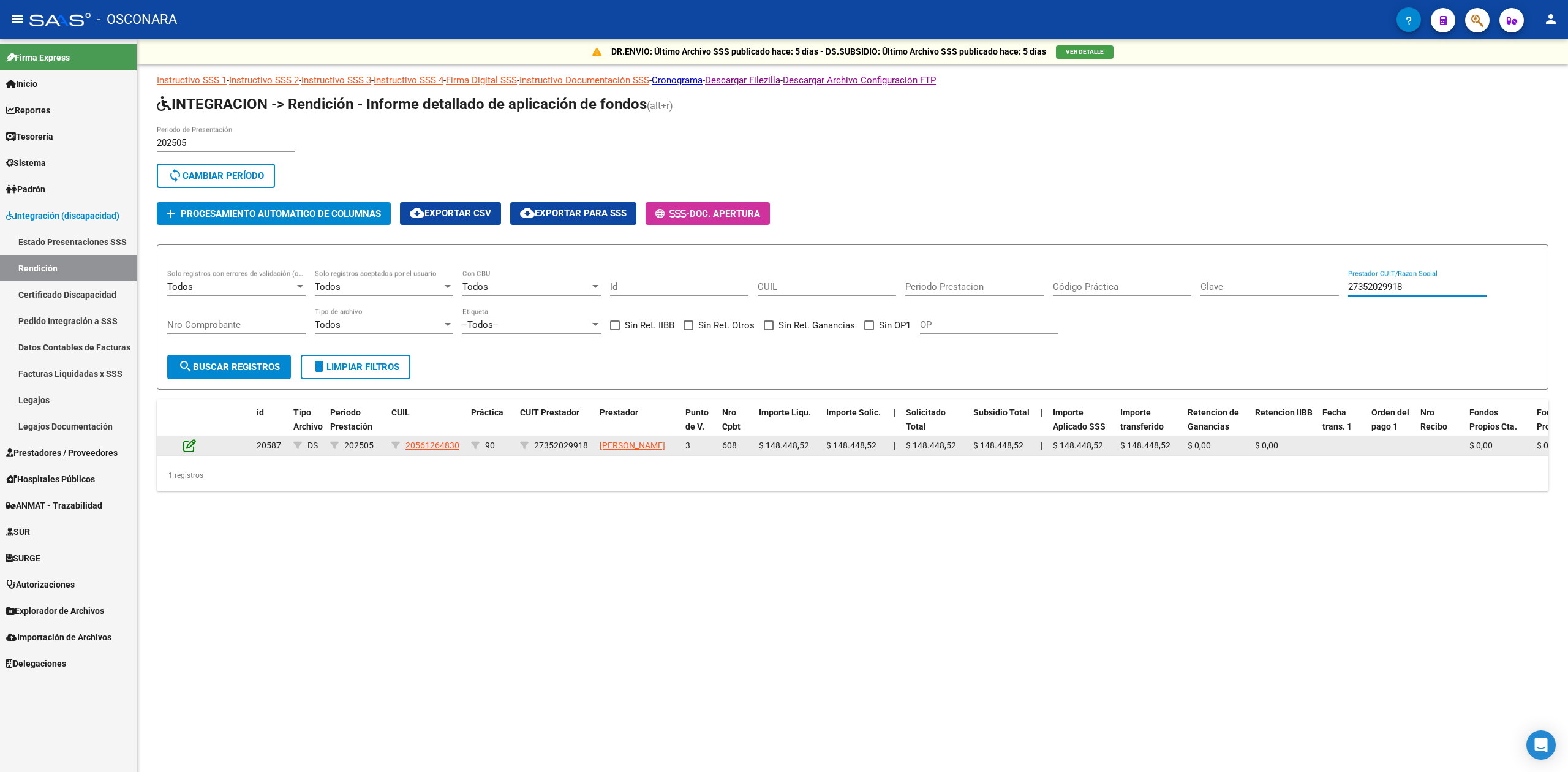
click at [192, 452] on icon at bounding box center [190, 445] width 13 height 14
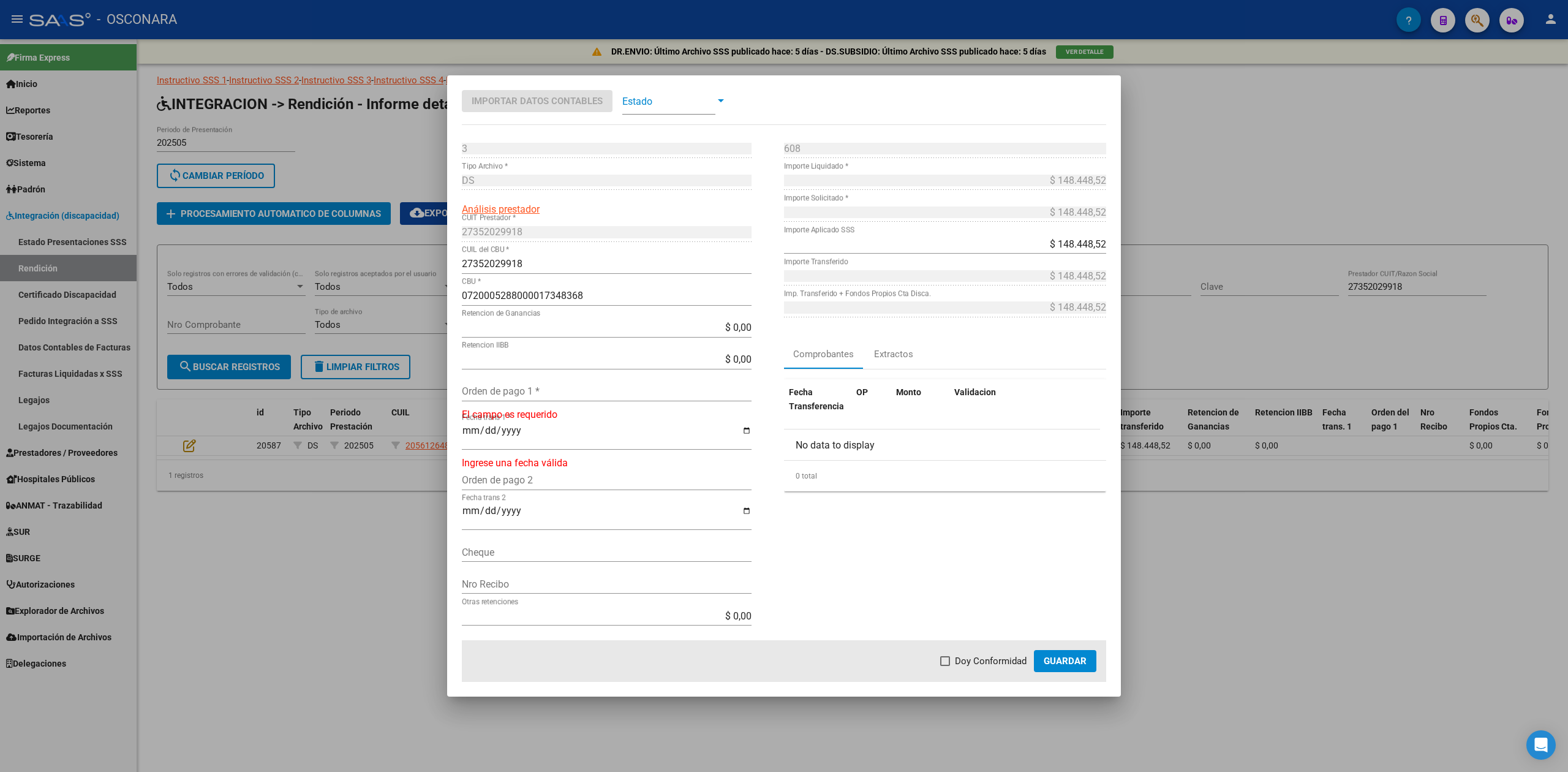
click at [555, 392] on input "Orden de pago 1 *" at bounding box center [607, 391] width 290 height 12
click at [958, 658] on span "Doy Conformidad" at bounding box center [990, 661] width 72 height 15
click at [945, 666] on input "Doy Conformidad" at bounding box center [945, 666] width 1 height 1
click at [1056, 659] on span "Guardar" at bounding box center [1065, 661] width 43 height 11
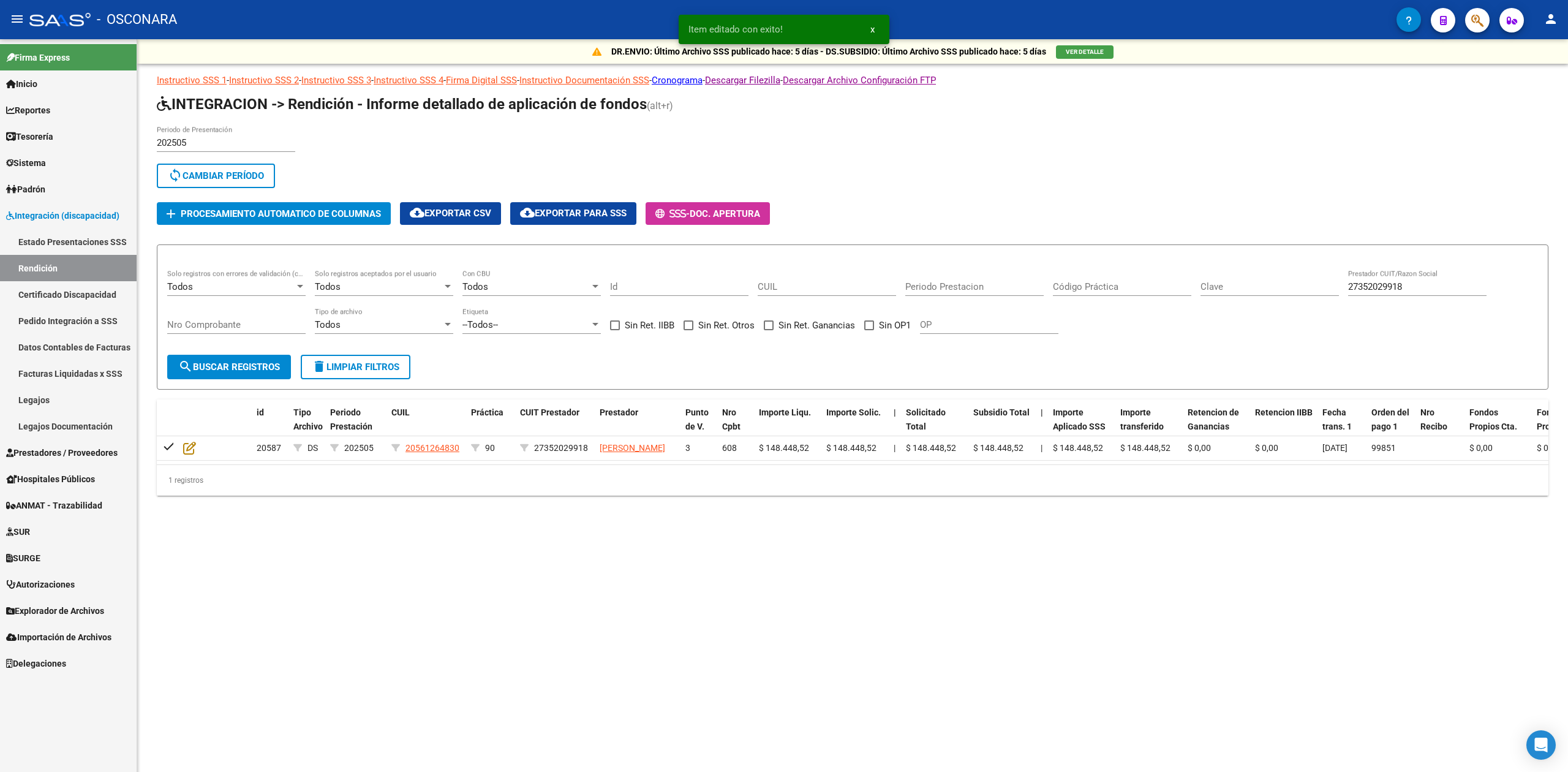
click at [408, 557] on mat-sidenav-content "DR.ENVIO: Último Archivo SSS publicado hace: 5 días - DS.SUBSIDIO: Último Archi…" at bounding box center [852, 405] width 1431 height 733
click at [380, 343] on div "Todos Tipo de archivo" at bounding box center [384, 327] width 139 height 38
click at [374, 363] on span "delete Limpiar filtros" at bounding box center [356, 367] width 88 height 11
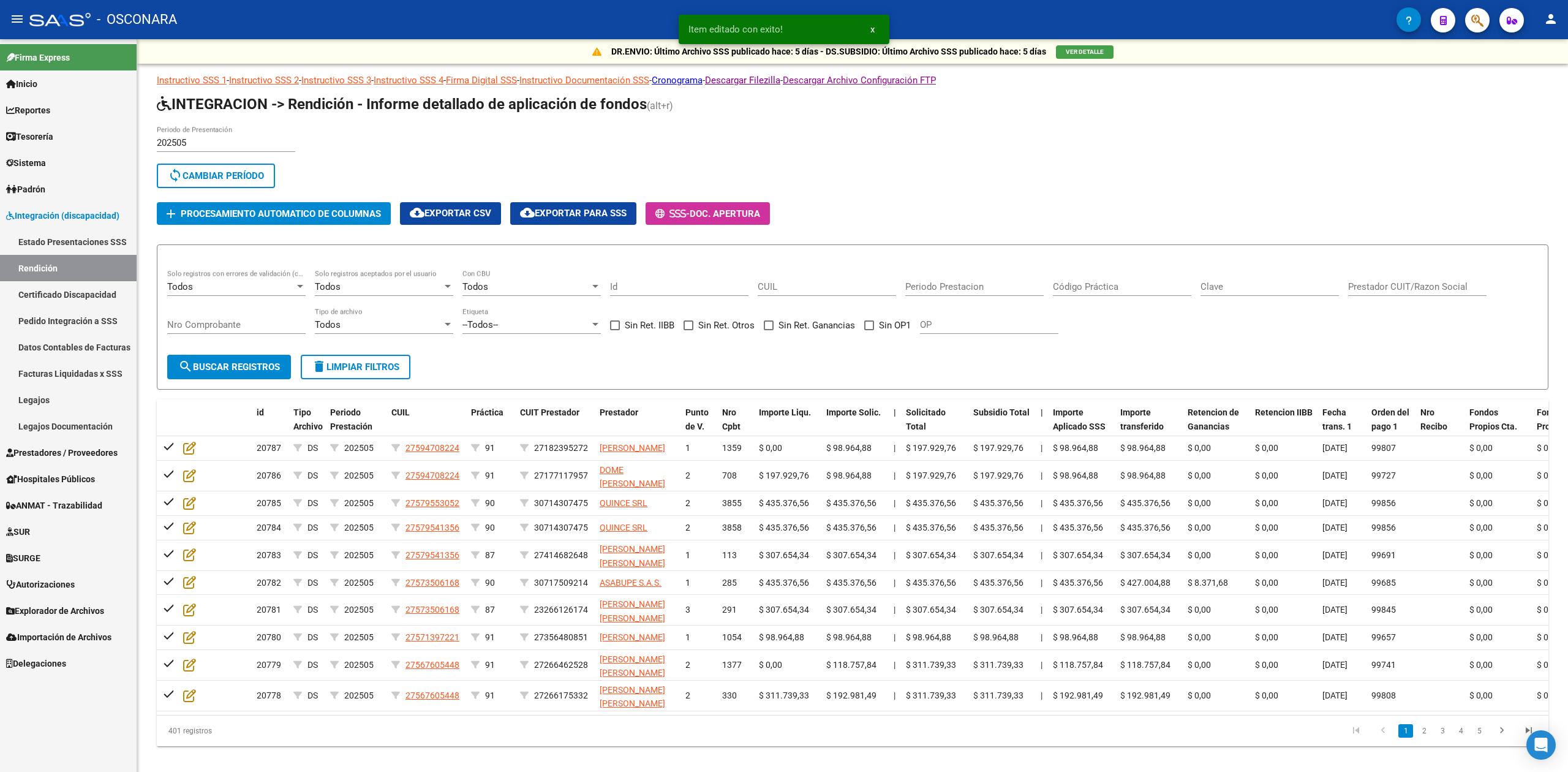
click at [359, 285] on div "Todos" at bounding box center [378, 287] width 127 height 11
click at [341, 337] on span "No" at bounding box center [384, 341] width 139 height 28
click at [248, 369] on span "search Buscar registros" at bounding box center [229, 367] width 102 height 11
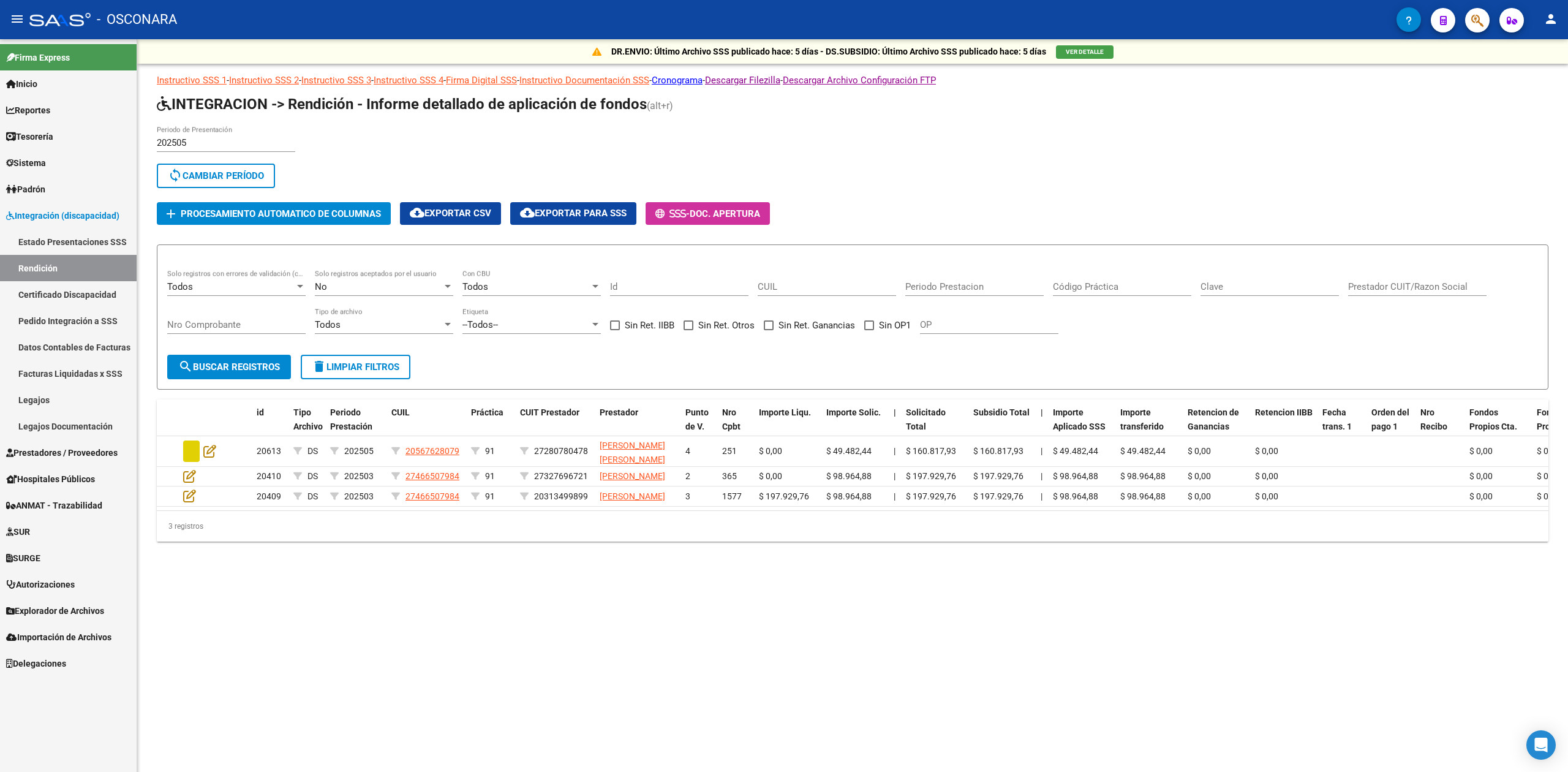
click at [984, 318] on div "OP" at bounding box center [989, 321] width 139 height 26
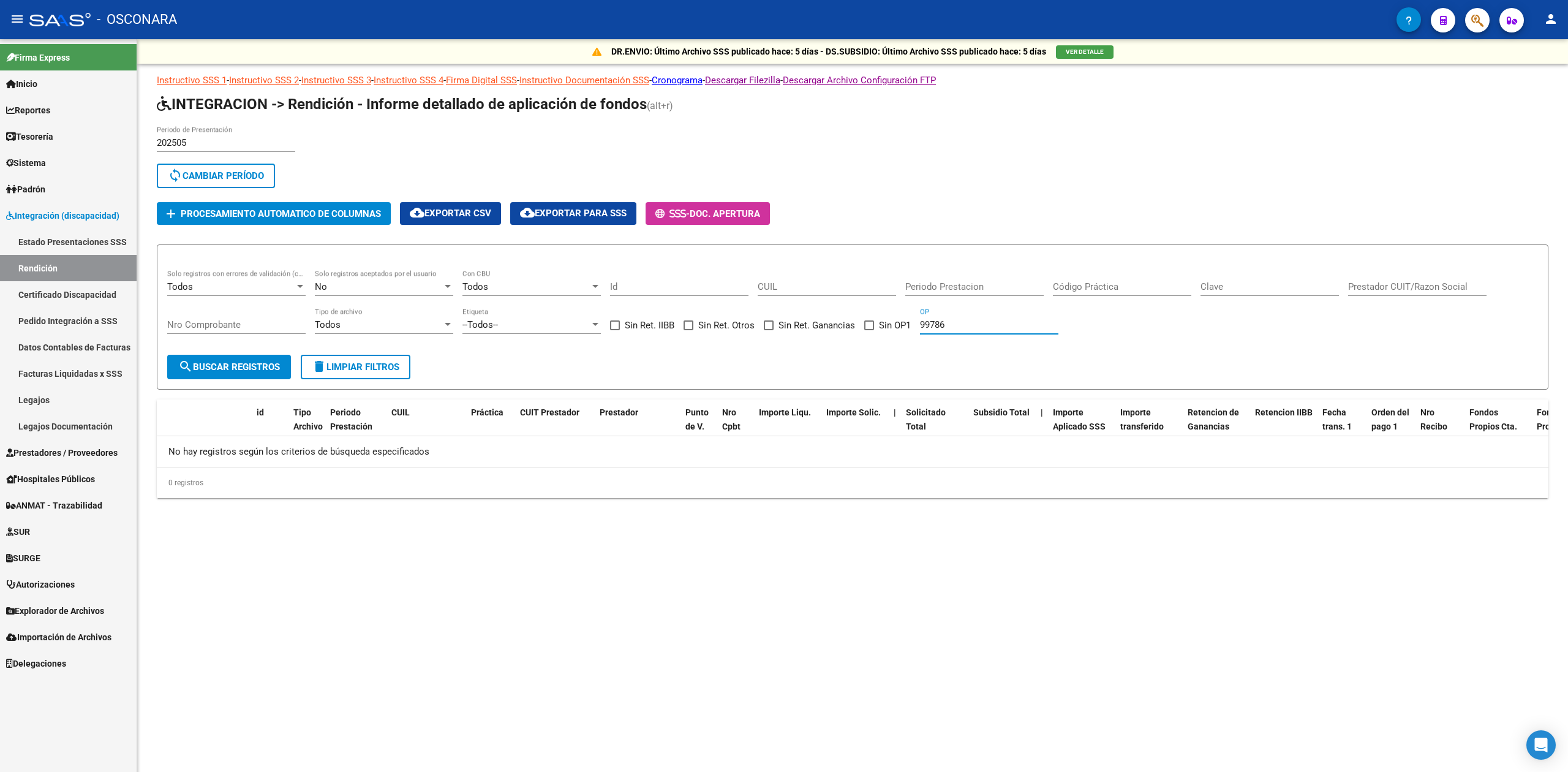
drag, startPoint x: 924, startPoint y: 326, endPoint x: 888, endPoint y: 327, distance: 36.0
click at [888, 327] on div "Todos Solo registros con errores de validación (control 623 instructivo de rend…" at bounding box center [852, 308] width 1371 height 76
click at [905, 365] on form "Todos Solo registros con errores de validación (control 623 instructivo de rend…" at bounding box center [852, 318] width 1392 height 146
click at [271, 369] on span "search Buscar registros" at bounding box center [229, 367] width 102 height 11
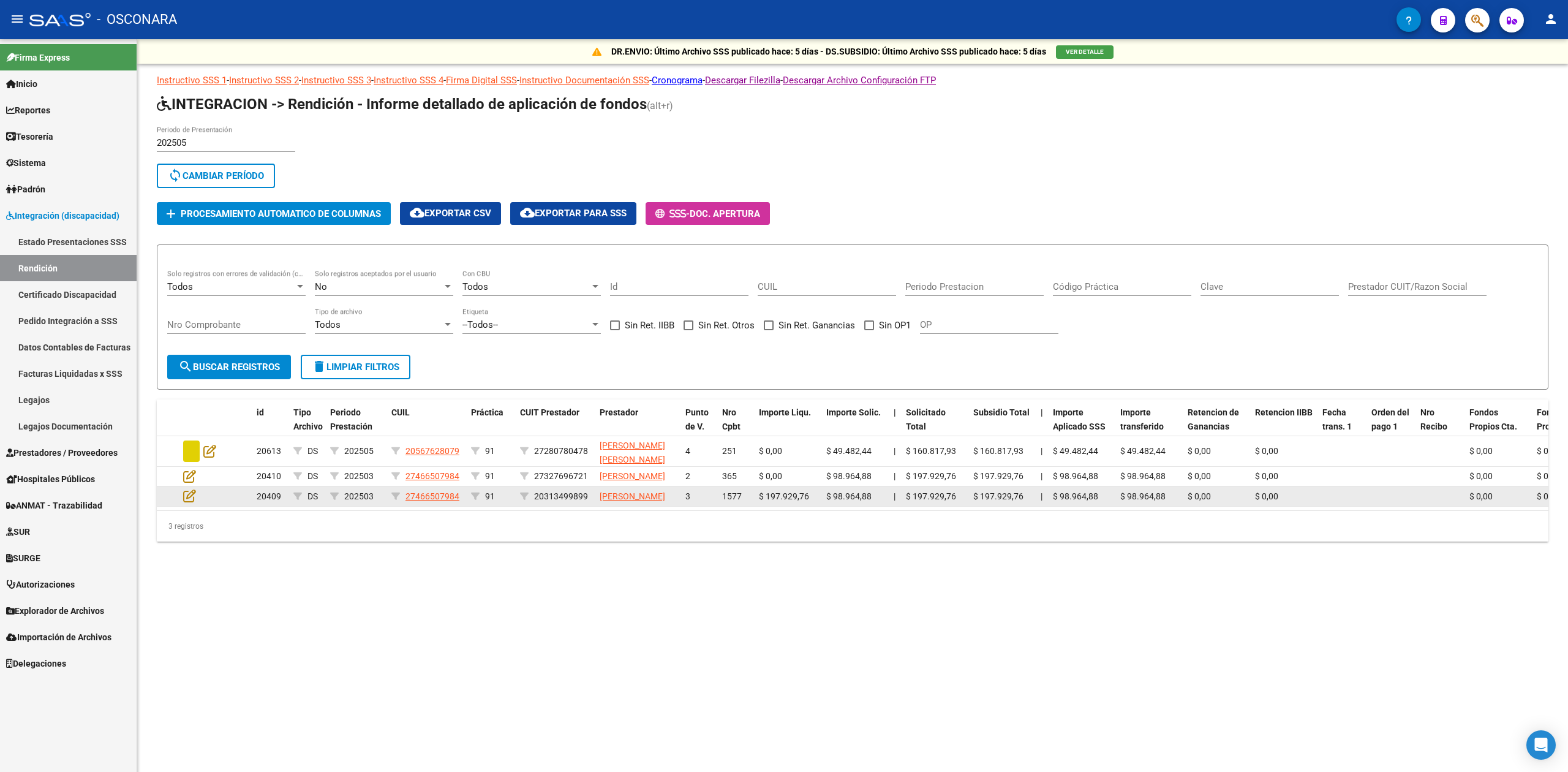
drag, startPoint x: 536, startPoint y: 513, endPoint x: 582, endPoint y: 549, distance: 58.4
click at [589, 503] on div "20313499899" at bounding box center [555, 496] width 70 height 14
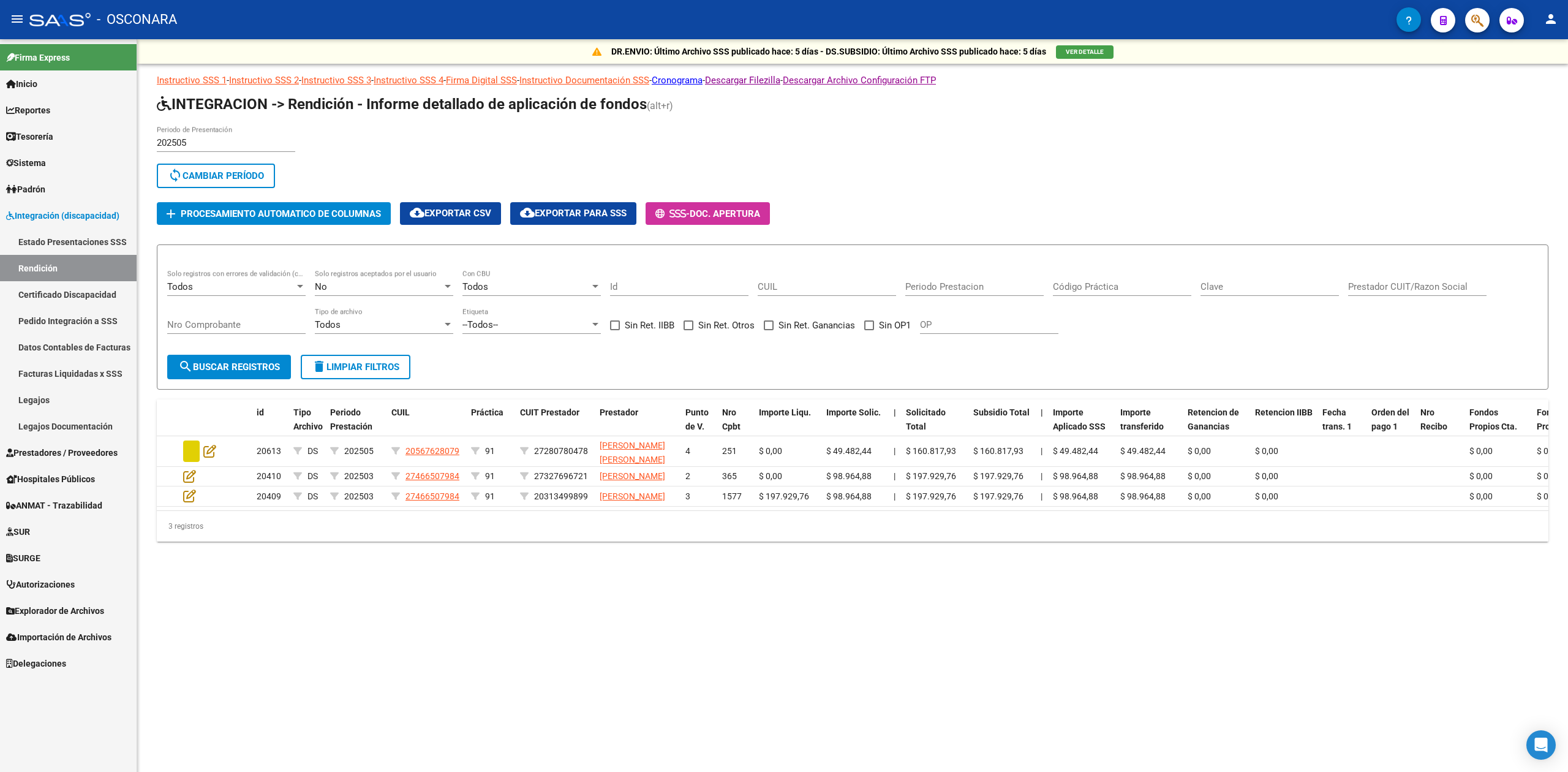
copy span "20313499899"
click at [1385, 283] on input "Prestador CUIT/Razon Social" at bounding box center [1417, 287] width 139 height 11
paste input "20313499899"
click at [370, 292] on div "No Solo registros aceptados por el usuario" at bounding box center [384, 283] width 139 height 26
click at [345, 236] on span "Todos" at bounding box center [384, 231] width 139 height 28
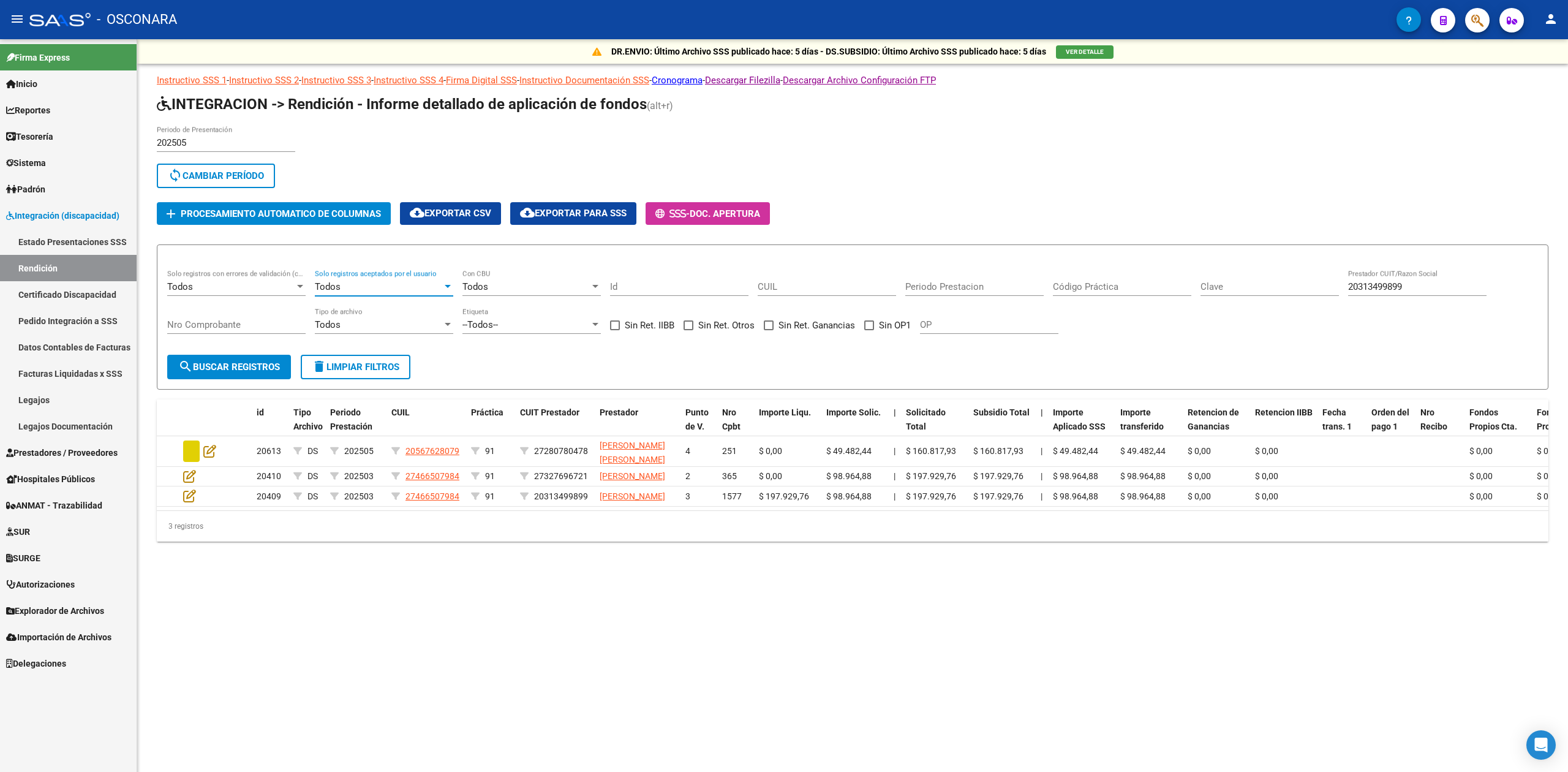
click at [272, 368] on span "search Buscar registros" at bounding box center [229, 367] width 102 height 11
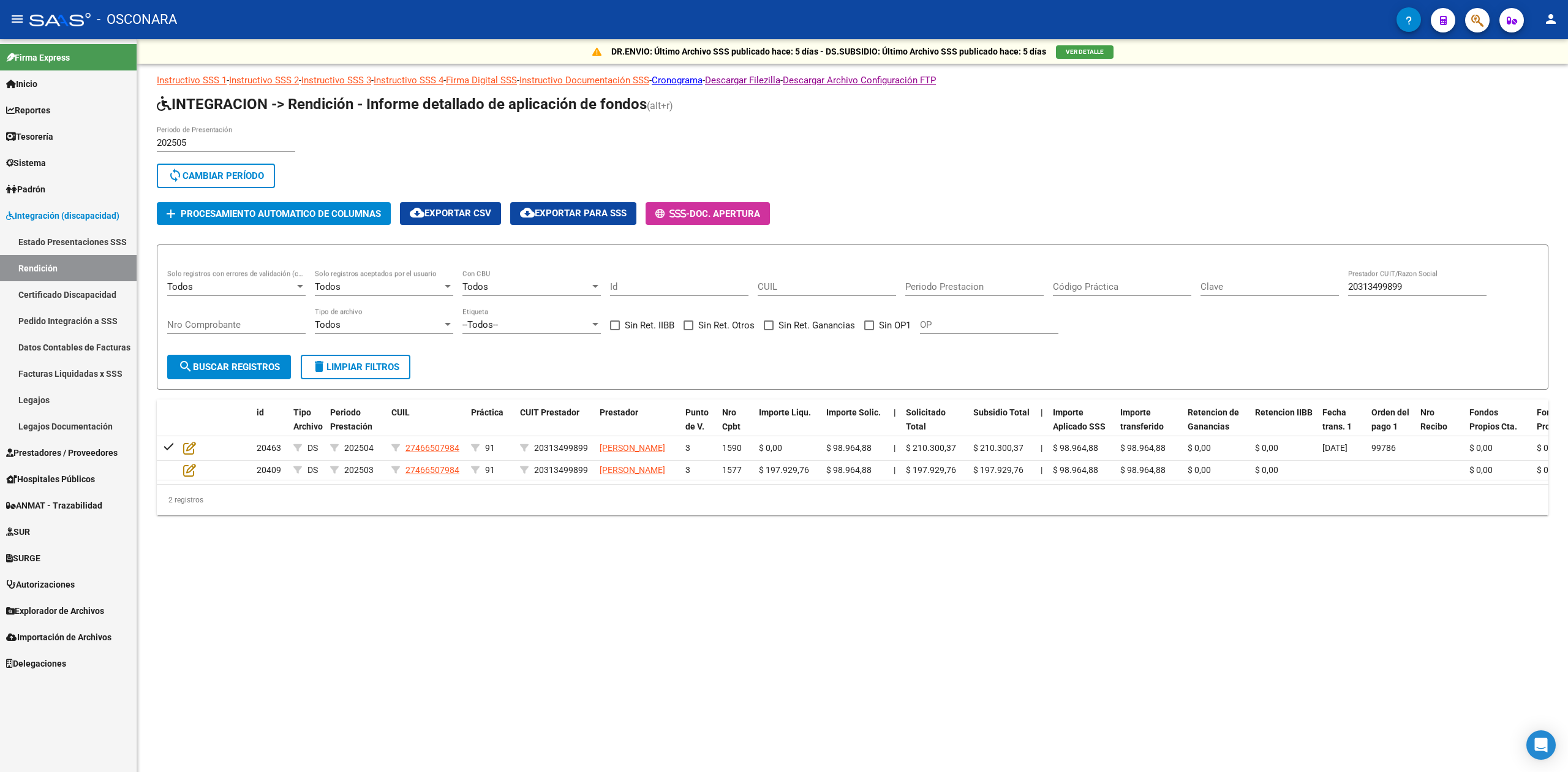
drag, startPoint x: 1378, startPoint y: 292, endPoint x: 1295, endPoint y: 305, distance: 84.0
click at [1295, 305] on div "Todos Solo registros con errores de validación (control 623 instructivo de rend…" at bounding box center [852, 308] width 1371 height 76
click at [333, 292] on div "Todos" at bounding box center [378, 287] width 127 height 11
click at [333, 340] on span "No" at bounding box center [384, 341] width 139 height 28
click at [272, 361] on span "search Buscar registros" at bounding box center [229, 367] width 102 height 11
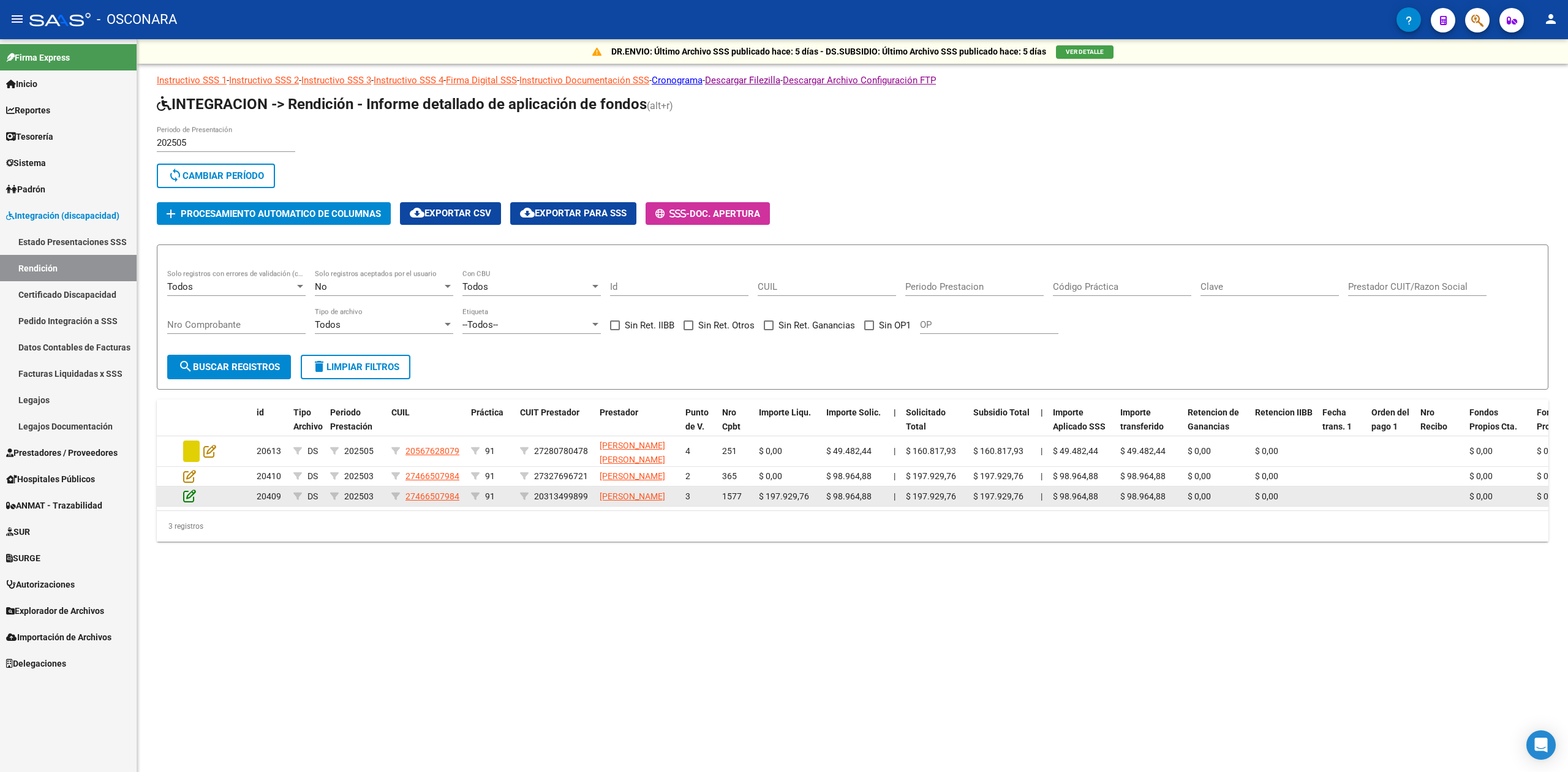
click at [187, 502] on icon at bounding box center [190, 496] width 13 height 14
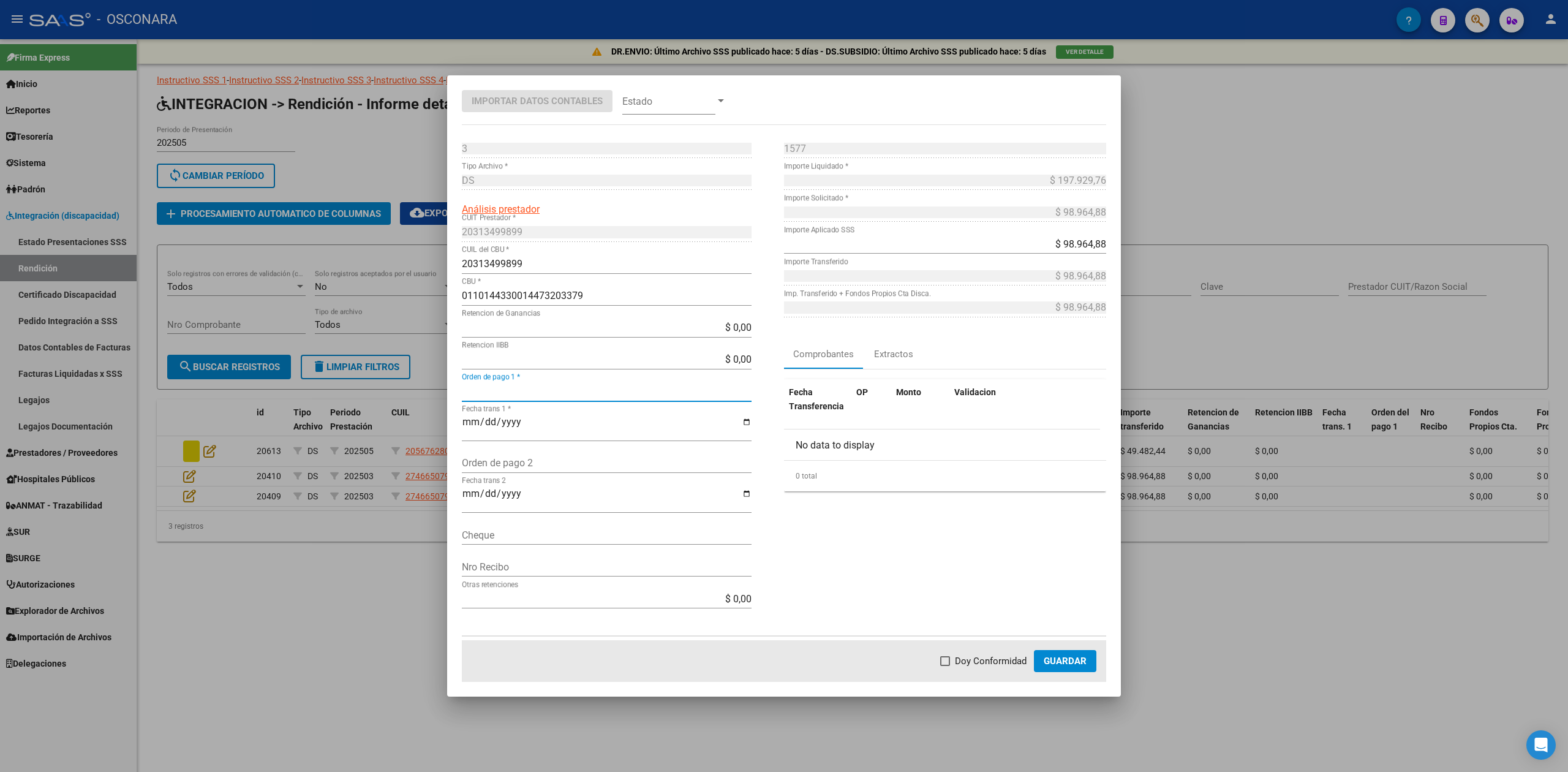
click at [540, 392] on input "Orden de pago 1 *" at bounding box center [607, 391] width 290 height 12
click at [467, 422] on input "Fecha trans 1 *" at bounding box center [607, 427] width 290 height 21
click at [1008, 656] on span "Doy Conformidad" at bounding box center [990, 661] width 72 height 15
click at [945, 666] on input "Doy Conformidad" at bounding box center [945, 666] width 1 height 1
click at [1074, 653] on button "Guardar" at bounding box center [1065, 661] width 63 height 22
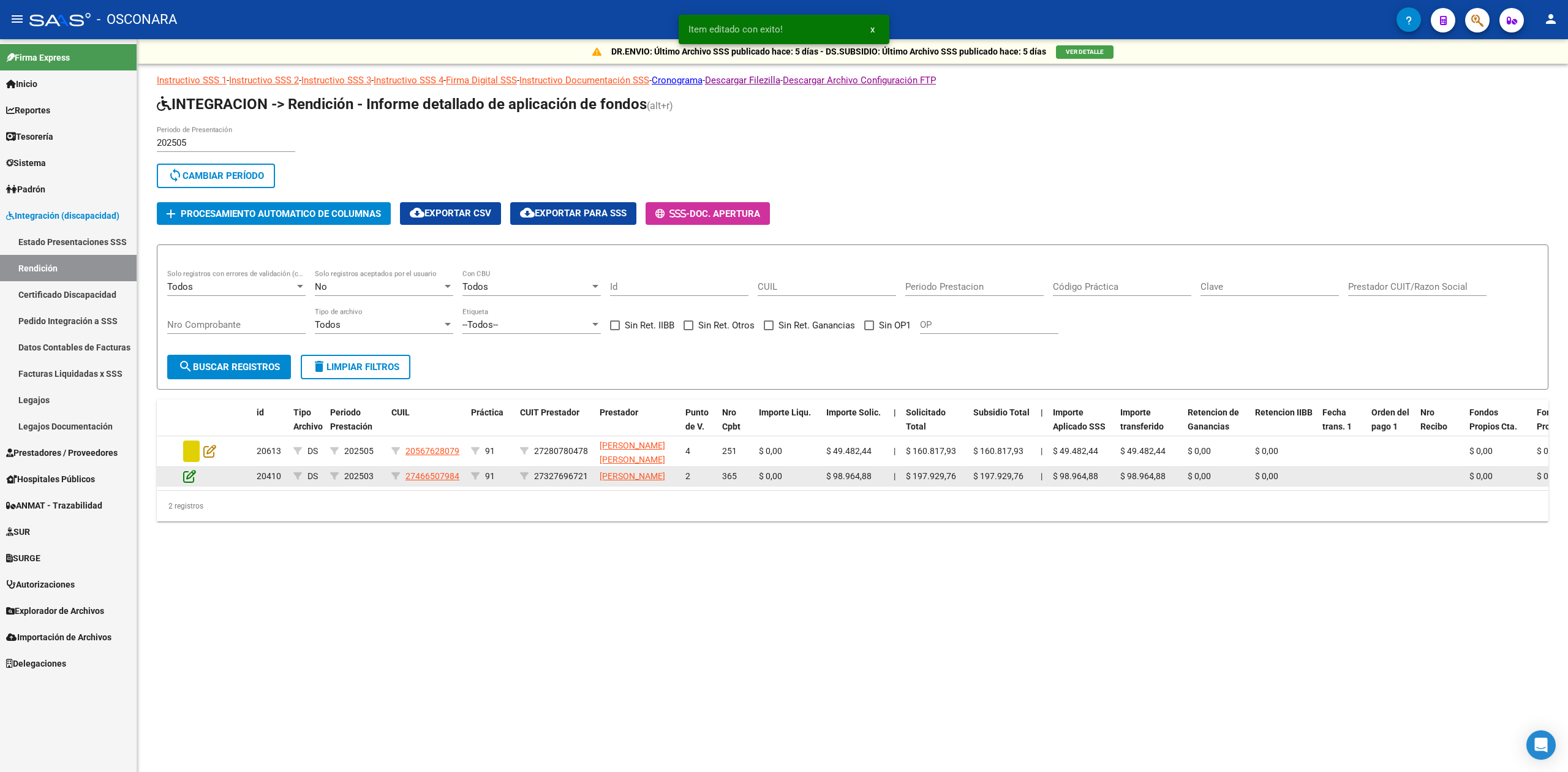
click at [190, 483] on icon at bounding box center [190, 476] width 13 height 14
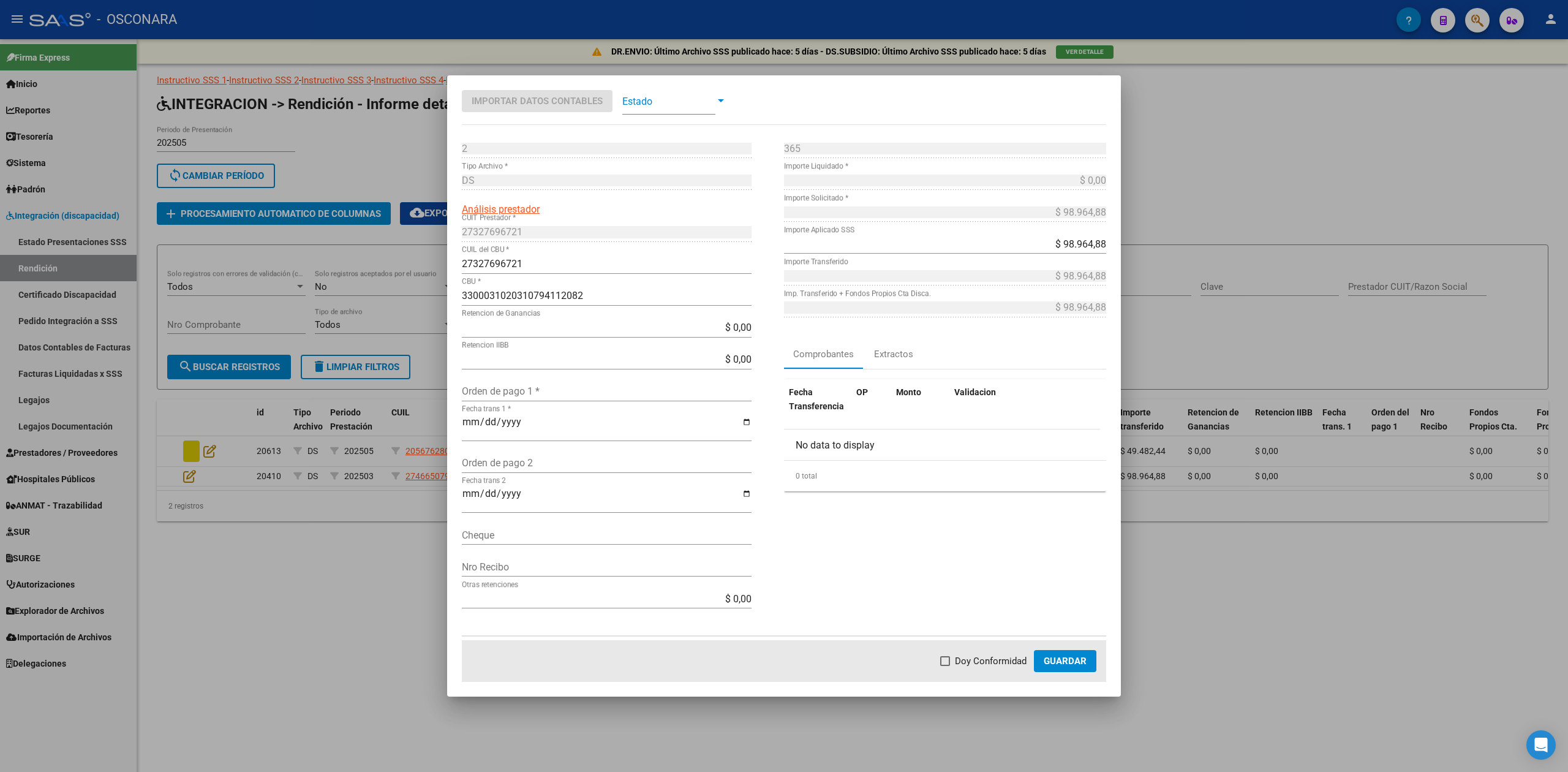
click at [503, 395] on input "Orden de pago 1 *" at bounding box center [607, 391] width 290 height 12
click at [469, 417] on input "Fecha trans 1 *" at bounding box center [607, 427] width 290 height 21
click at [997, 656] on span "Doy Conformidad" at bounding box center [990, 661] width 72 height 15
click at [945, 666] on input "Doy Conformidad" at bounding box center [945, 666] width 1 height 1
click at [1078, 663] on span "Guardar" at bounding box center [1065, 661] width 43 height 11
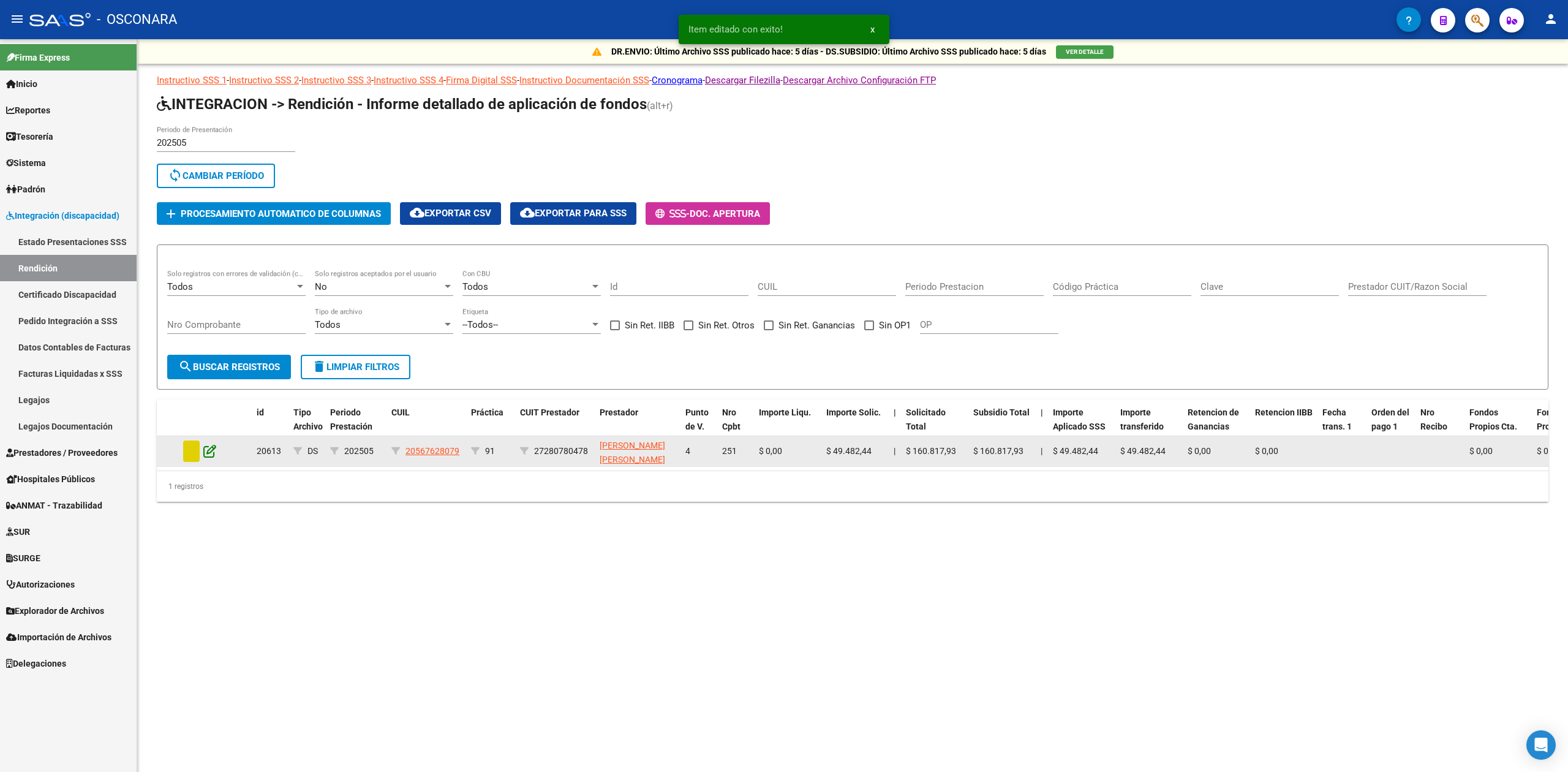
click at [206, 450] on icon at bounding box center [210, 451] width 13 height 14
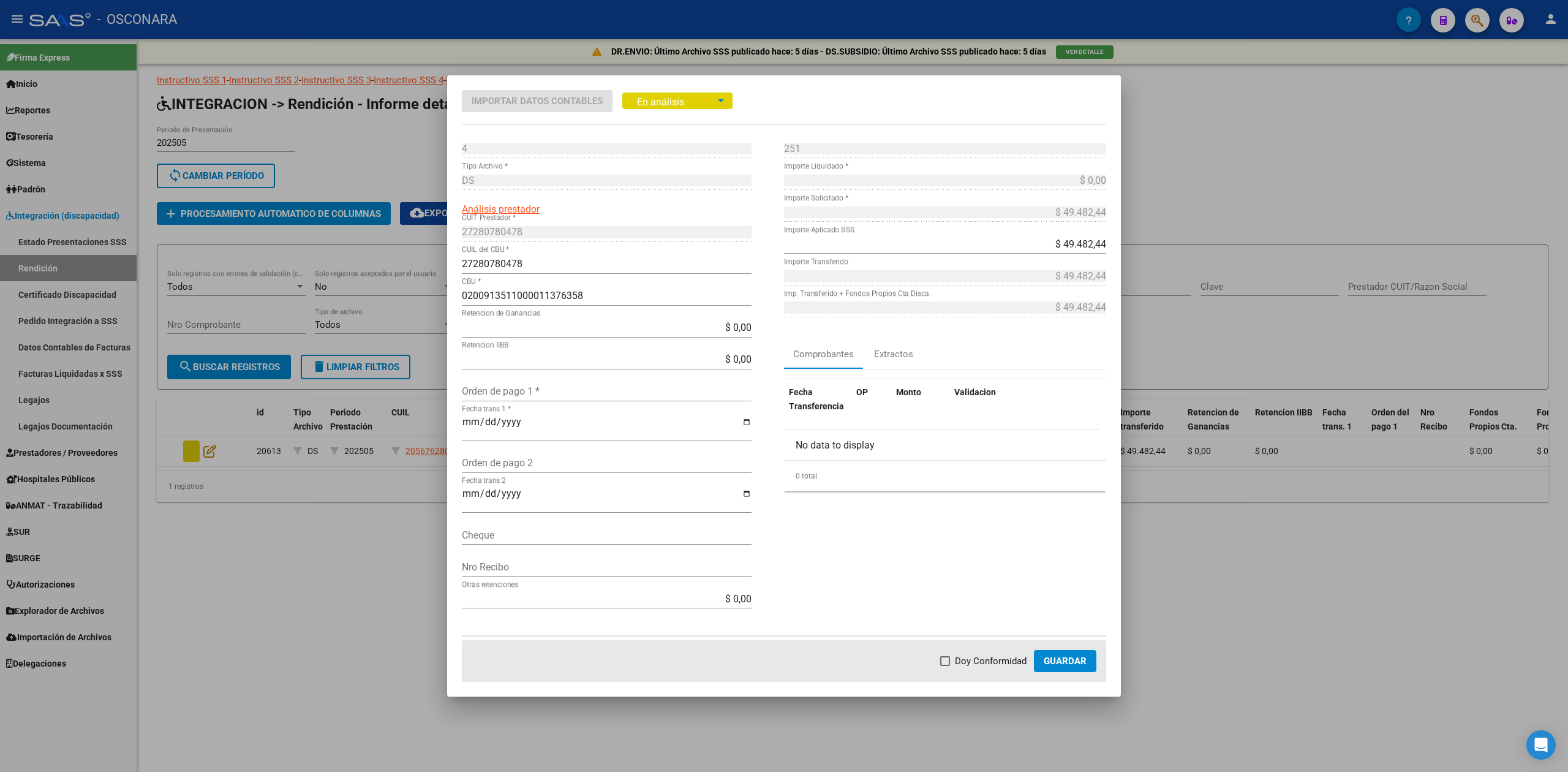
click at [290, 537] on div at bounding box center [784, 386] width 1568 height 772
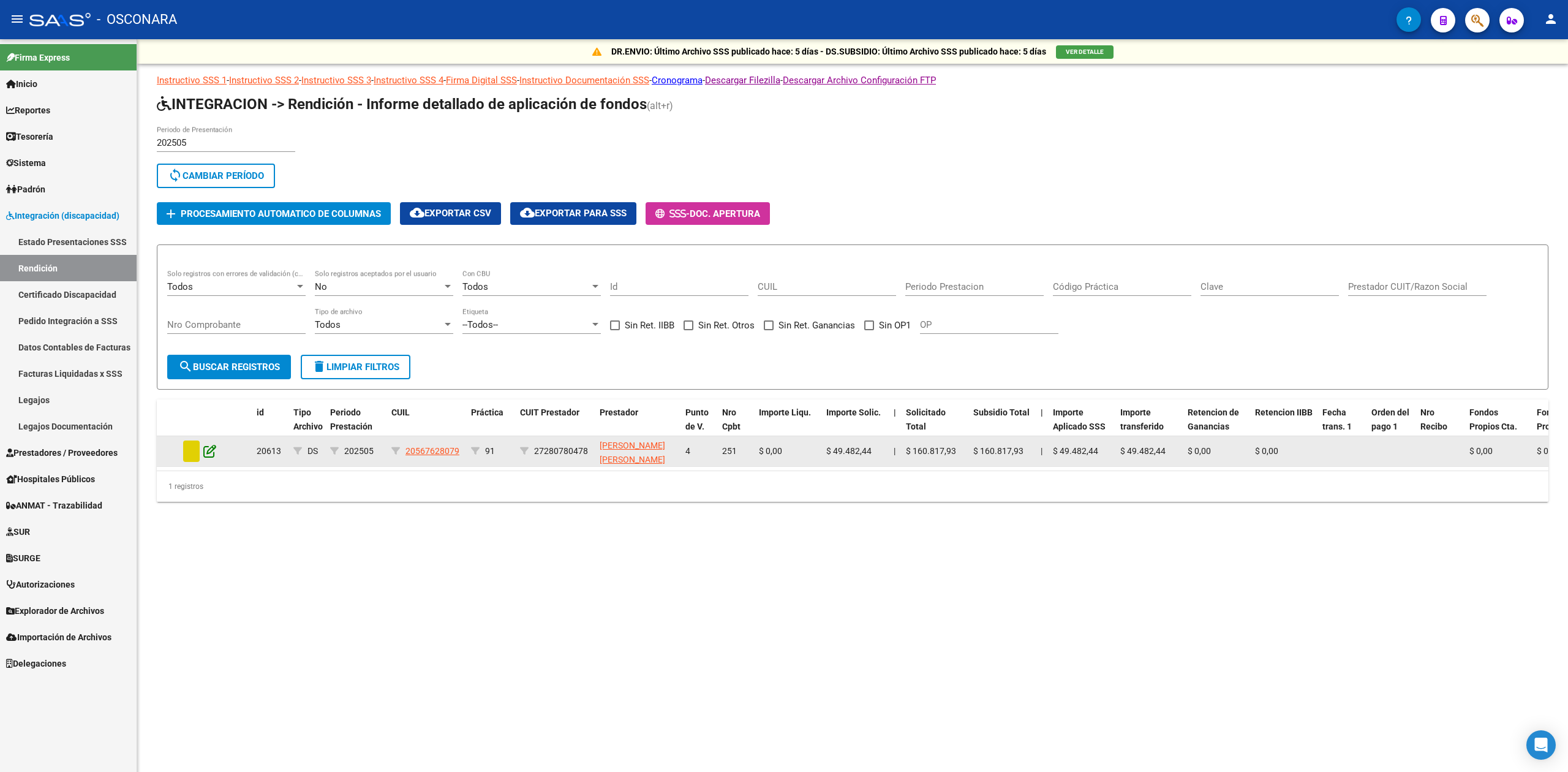
click at [210, 449] on icon at bounding box center [210, 451] width 13 height 14
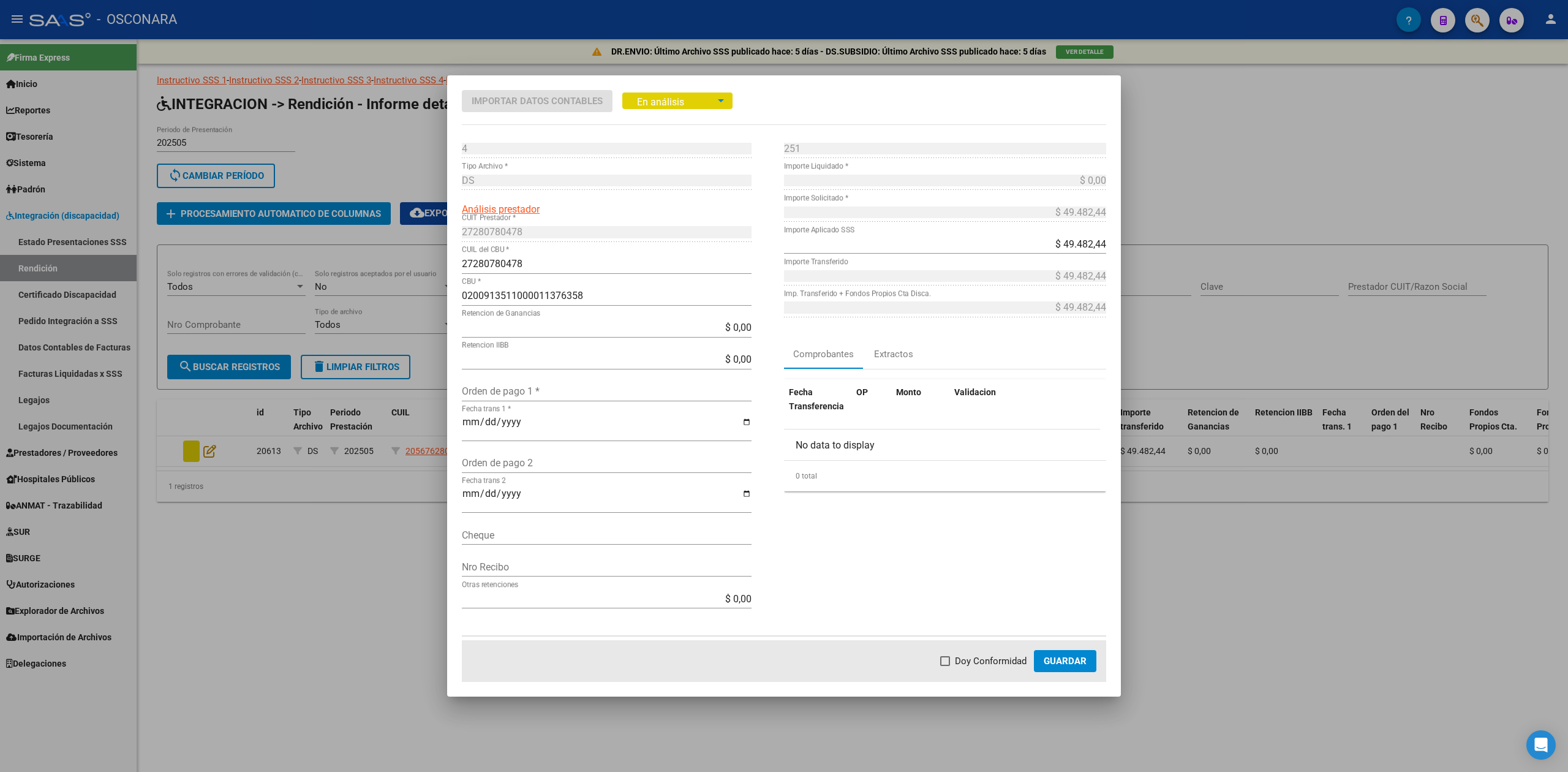
click at [502, 387] on input "Orden de pago 1 *" at bounding box center [607, 391] width 290 height 12
click at [464, 424] on input "Fecha trans 1 *" at bounding box center [607, 427] width 290 height 21
click at [479, 465] on input "Orden de pago 2" at bounding box center [607, 463] width 290 height 12
click at [467, 494] on input "Fecha trans 2" at bounding box center [607, 499] width 290 height 21
click at [467, 494] on input "[DATE]" at bounding box center [607, 499] width 290 height 21
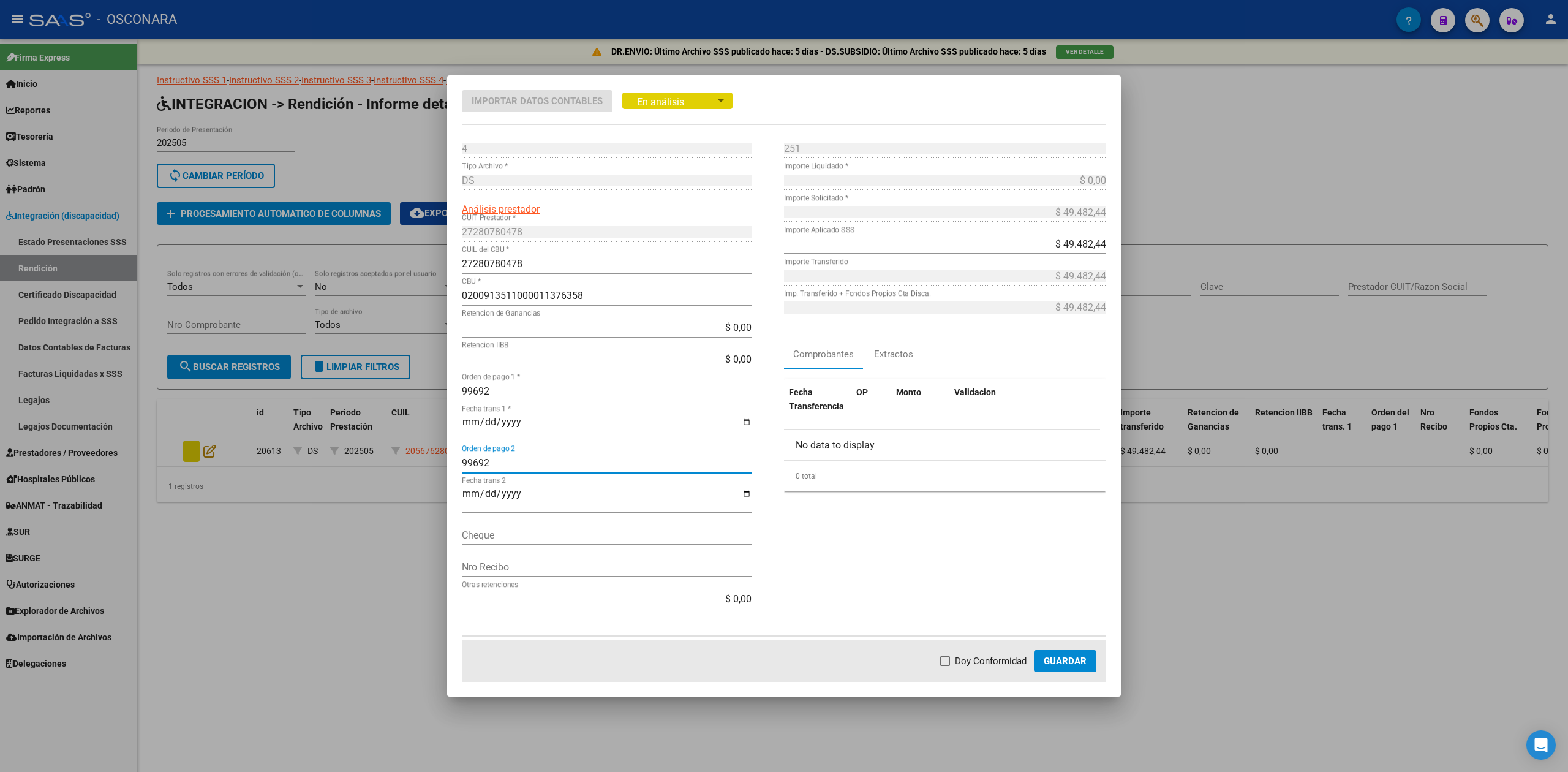
drag, startPoint x: 491, startPoint y: 461, endPoint x: 430, endPoint y: 461, distance: 61.0
click at [430, 461] on div "Importar Datos Contables En análisis Estado 4 Punto de Venta * DS Tipo Archivo …" at bounding box center [784, 386] width 1568 height 772
click at [978, 660] on span "Doy Conformidad" at bounding box center [990, 661] width 72 height 15
click at [945, 666] on input "Doy Conformidad" at bounding box center [945, 666] width 1 height 1
click at [1047, 658] on span "Guardar" at bounding box center [1065, 661] width 43 height 11
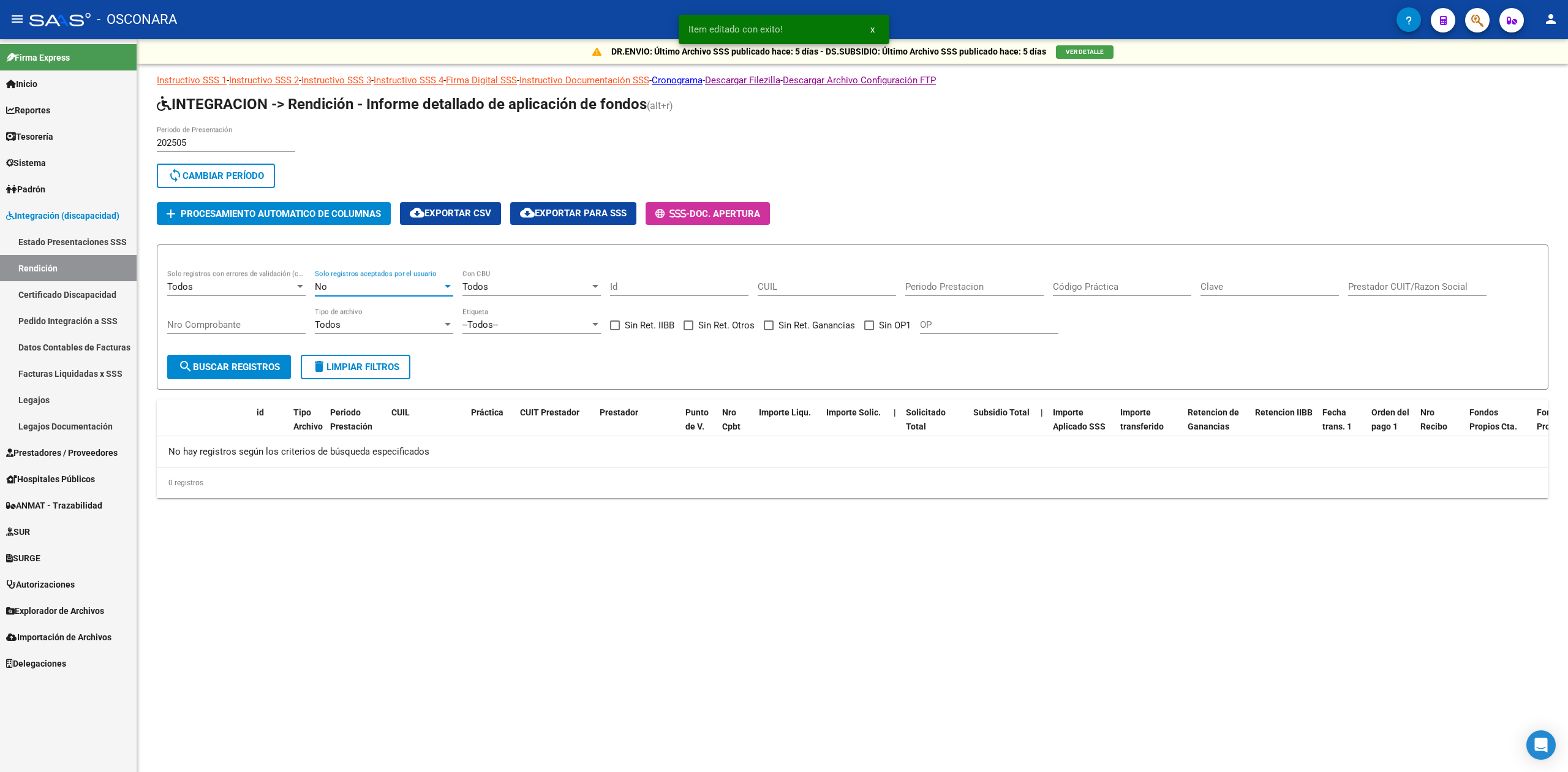
click at [334, 285] on div "No" at bounding box center [378, 287] width 127 height 11
click at [336, 228] on span "Todos" at bounding box center [384, 231] width 139 height 28
click at [272, 361] on span "search Buscar registros" at bounding box center [229, 367] width 102 height 11
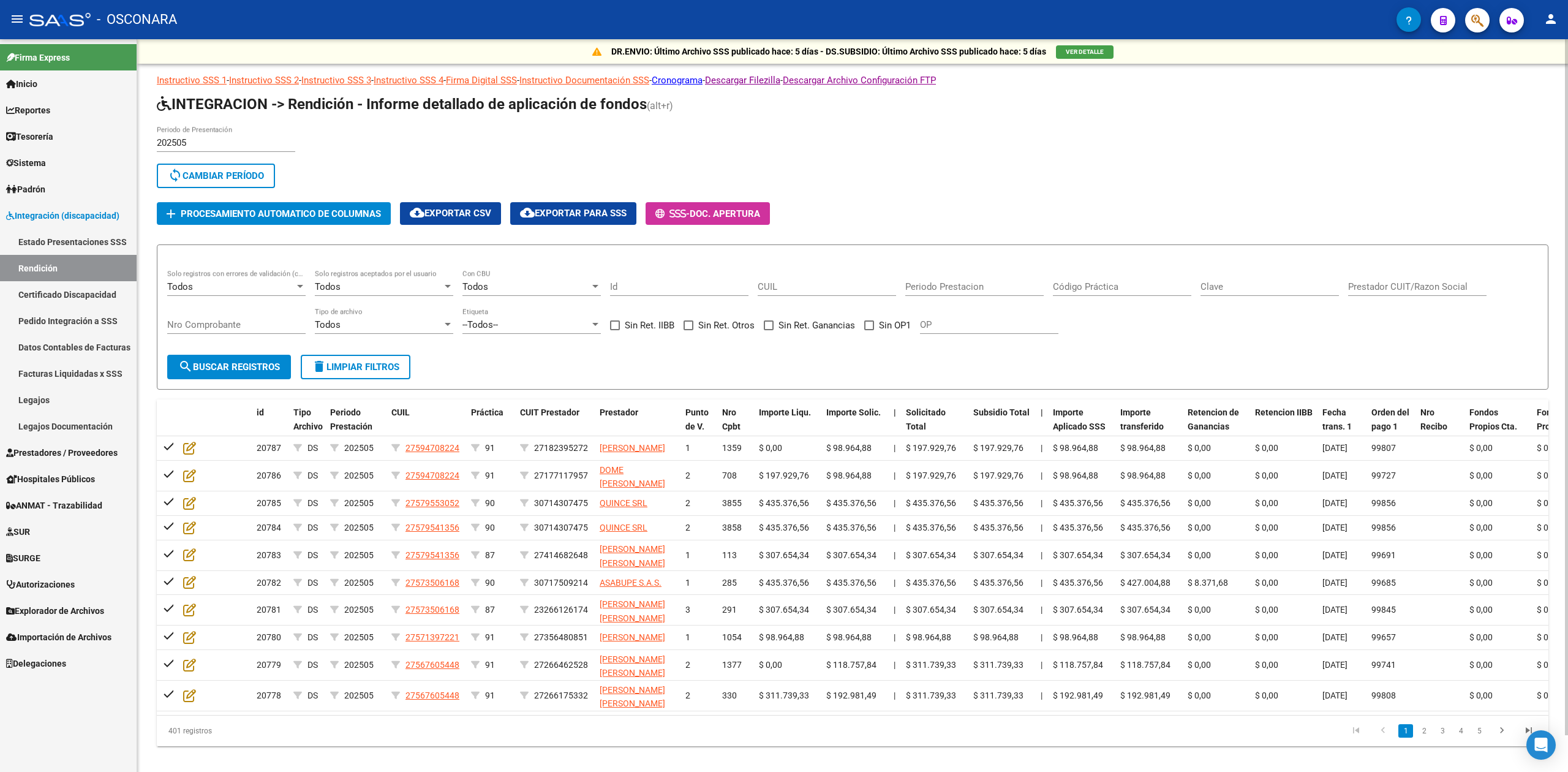
click at [348, 287] on div "Todos" at bounding box center [378, 287] width 127 height 11
click at [337, 312] on span "Si" at bounding box center [384, 314] width 139 height 28
click at [262, 371] on span "search Buscar registros" at bounding box center [229, 367] width 102 height 11
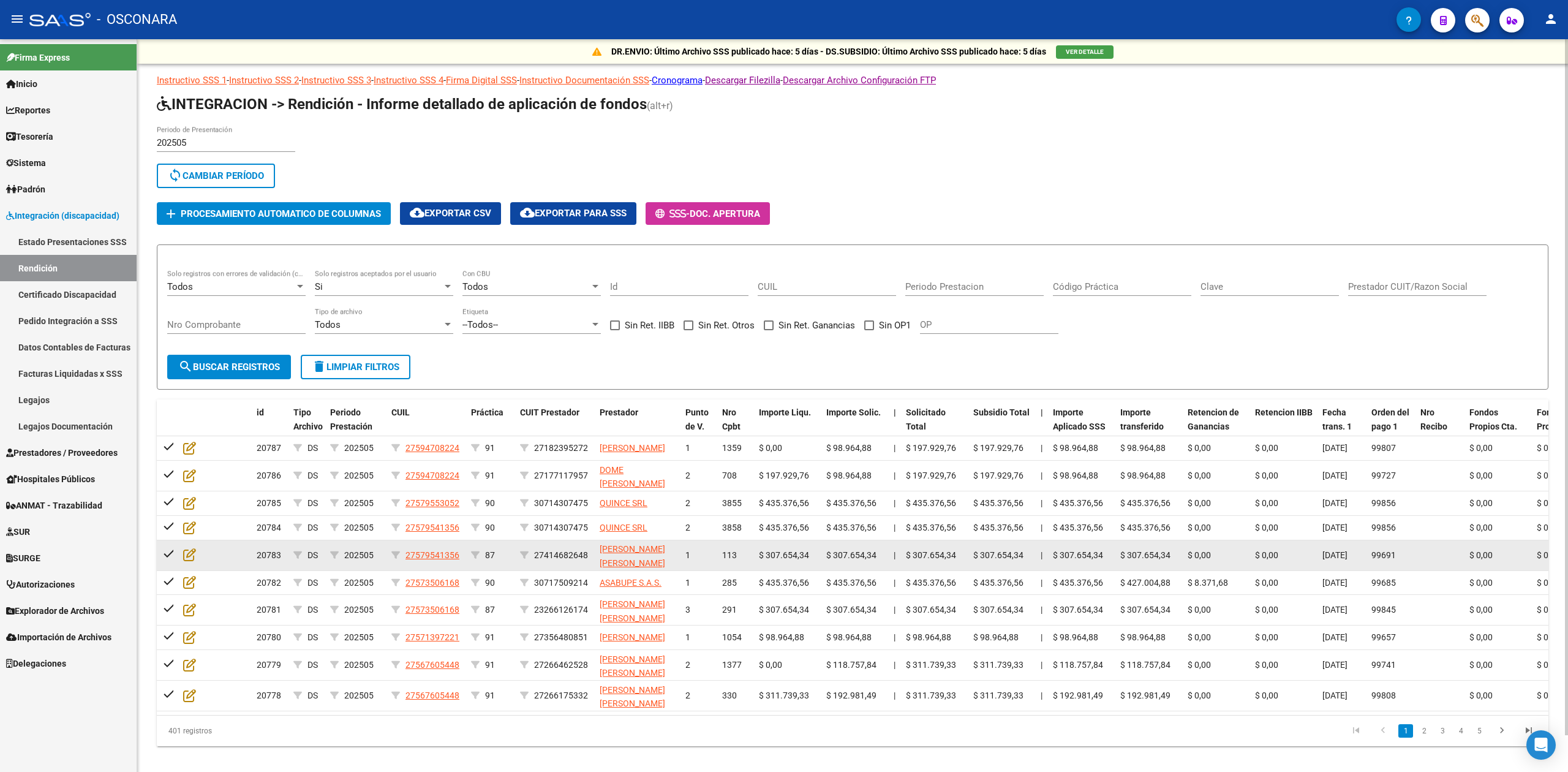
scroll to position [38, 0]
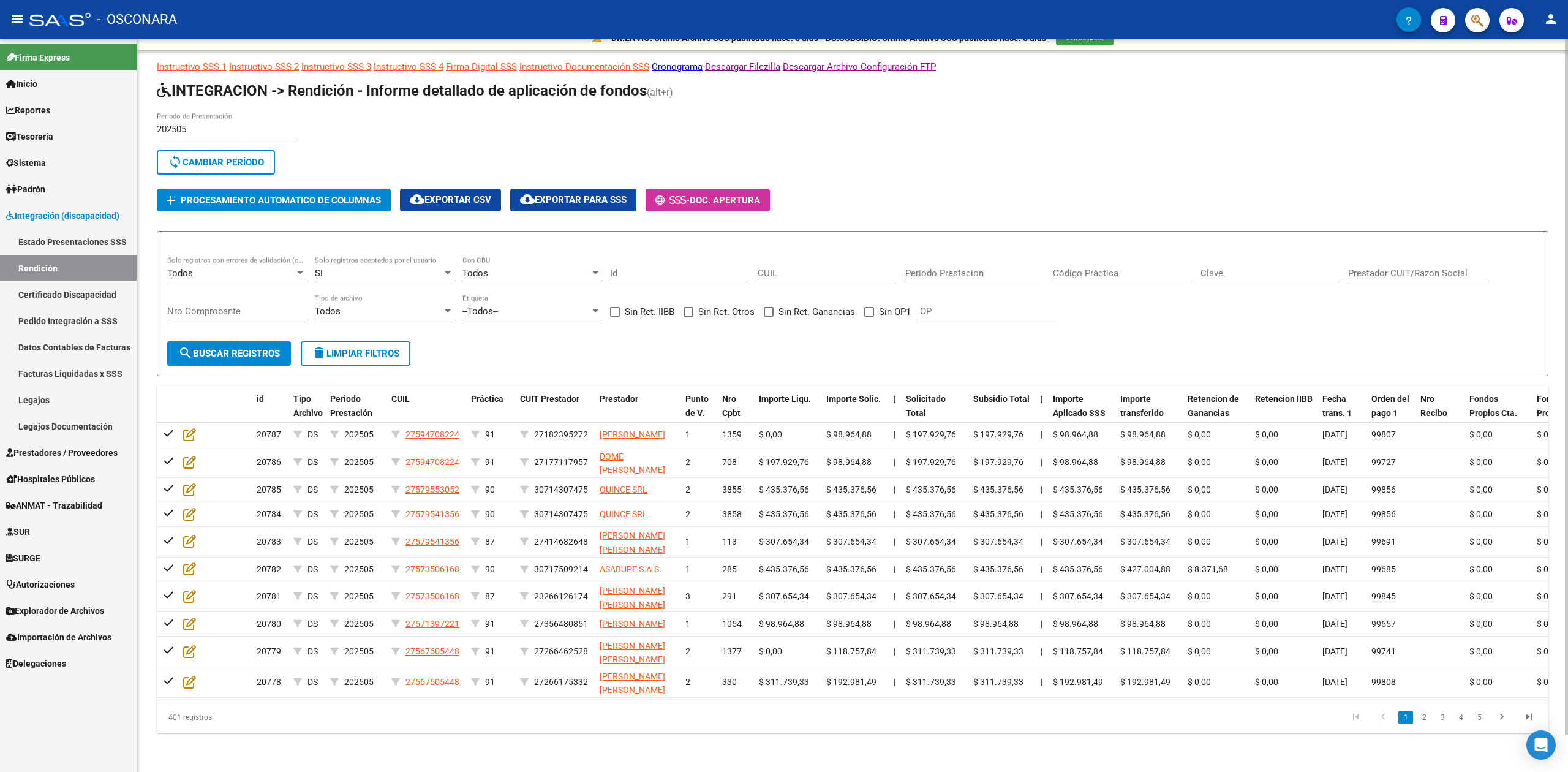
click at [496, 321] on form "Todos Solo registros con errores de validación (control 623 instructivo de rend…" at bounding box center [852, 304] width 1392 height 146
click at [910, 153] on div "sync Cambiar Período" at bounding box center [554, 165] width 794 height 30
click at [900, 150] on div "sync Cambiar Período" at bounding box center [554, 165] width 794 height 30
click at [615, 320] on form "Todos Solo registros con errores de validación (control 623 instructivo de rend…" at bounding box center [852, 304] width 1392 height 146
click at [484, 194] on span "cloud_download Exportar CSV" at bounding box center [450, 199] width 81 height 11
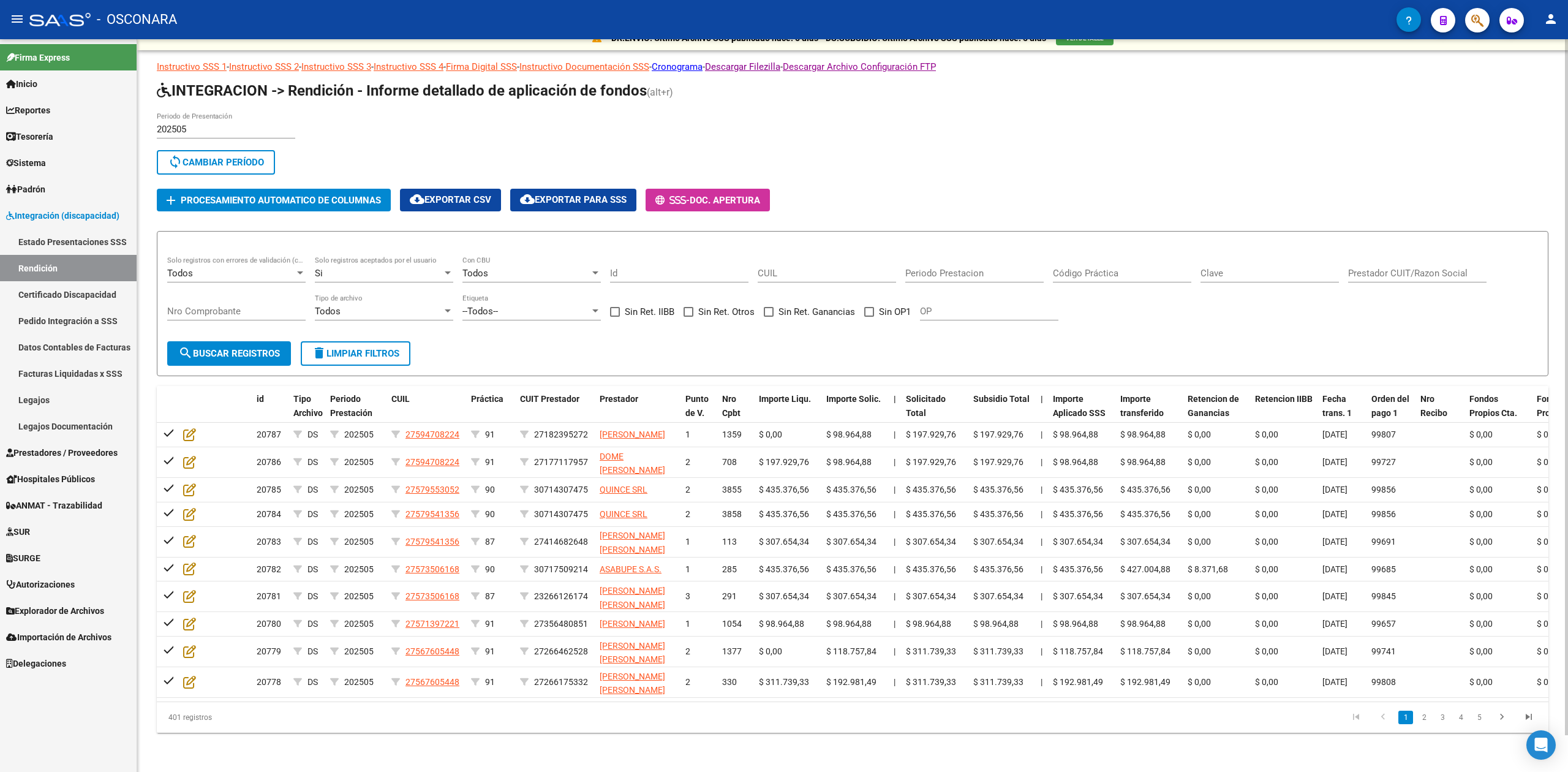
click at [441, 194] on span "cloud_download Exportar CSV" at bounding box center [450, 199] width 81 height 11
click at [554, 327] on form "Todos Solo registros con errores de validación (control 623 instructivo de rend…" at bounding box center [852, 304] width 1392 height 146
drag, startPoint x: 1015, startPoint y: 294, endPoint x: 1007, endPoint y: 320, distance: 27.2
click at [1015, 294] on div "OP" at bounding box center [989, 307] width 139 height 26
click at [605, 194] on span "cloud_download Exportar para SSS" at bounding box center [573, 199] width 106 height 11
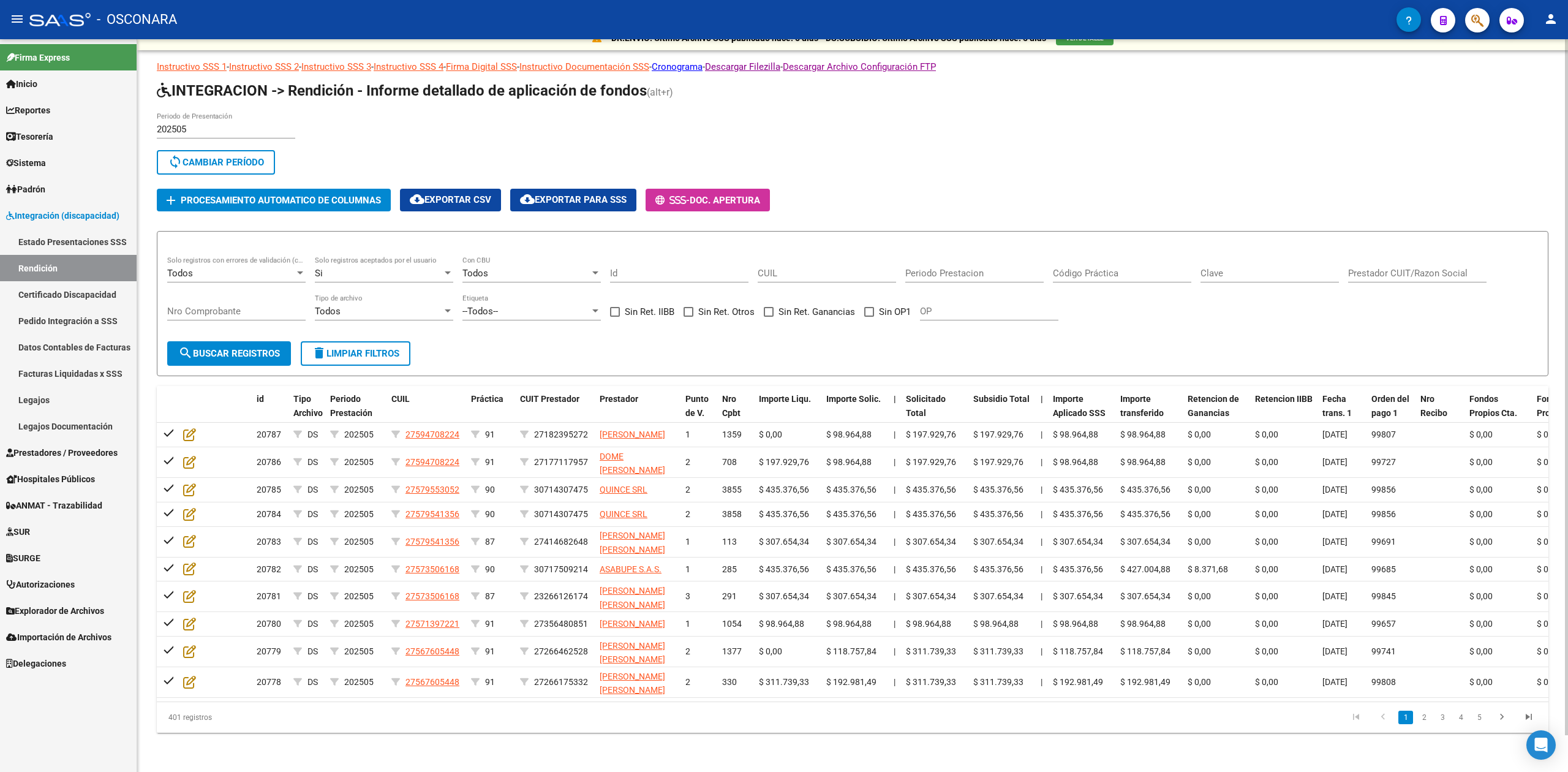
click at [1086, 303] on div "Todos Solo registros con errores de validación (control 623 instructivo de rend…" at bounding box center [852, 294] width 1371 height 76
click at [101, 231] on link "Estado Presentaciones SSS" at bounding box center [68, 241] width 137 height 26
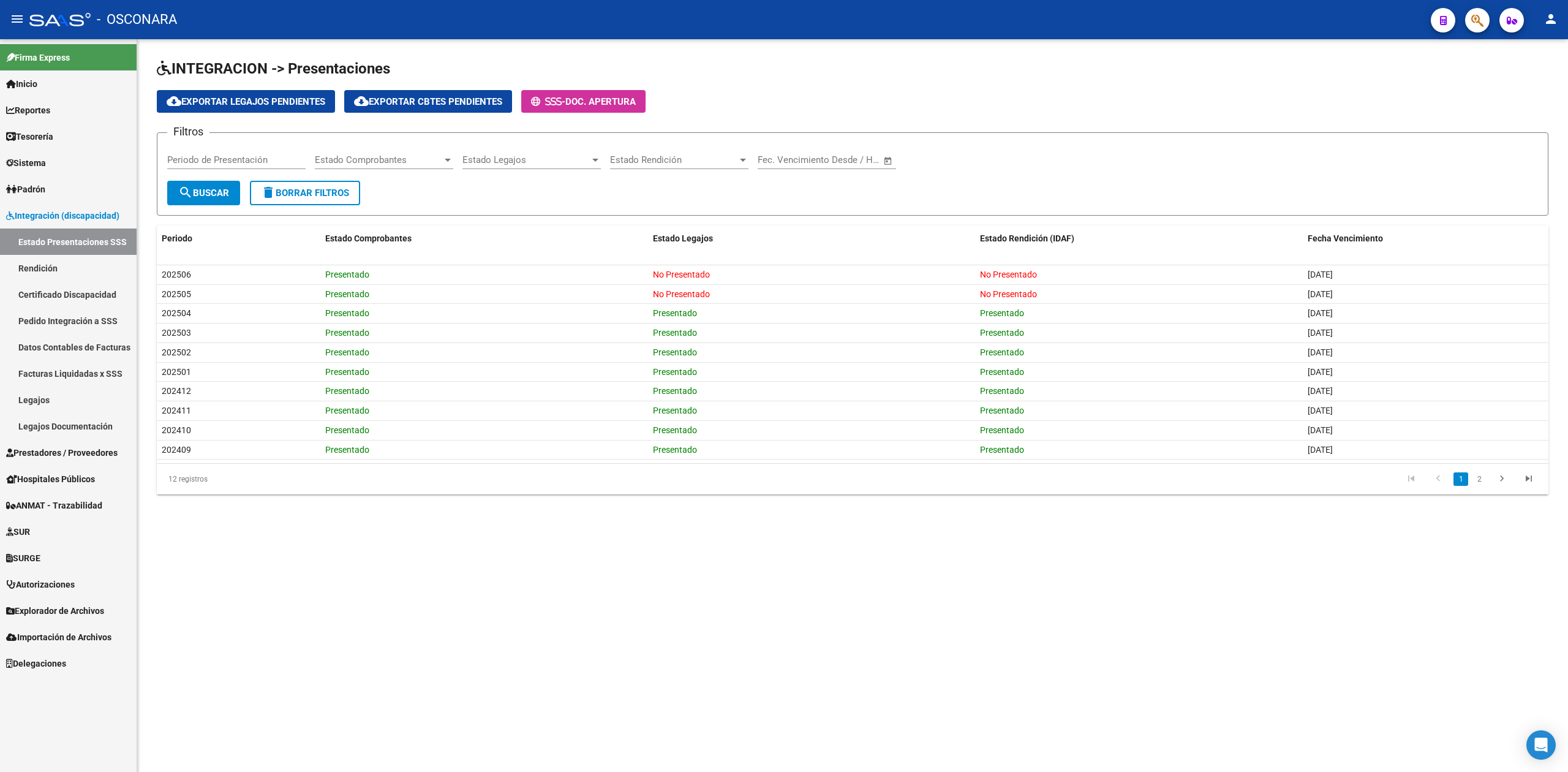
click at [224, 195] on span "search Buscar" at bounding box center [203, 192] width 51 height 11
click at [96, 211] on span "Integración (discapacidad)" at bounding box center [63, 216] width 114 height 14
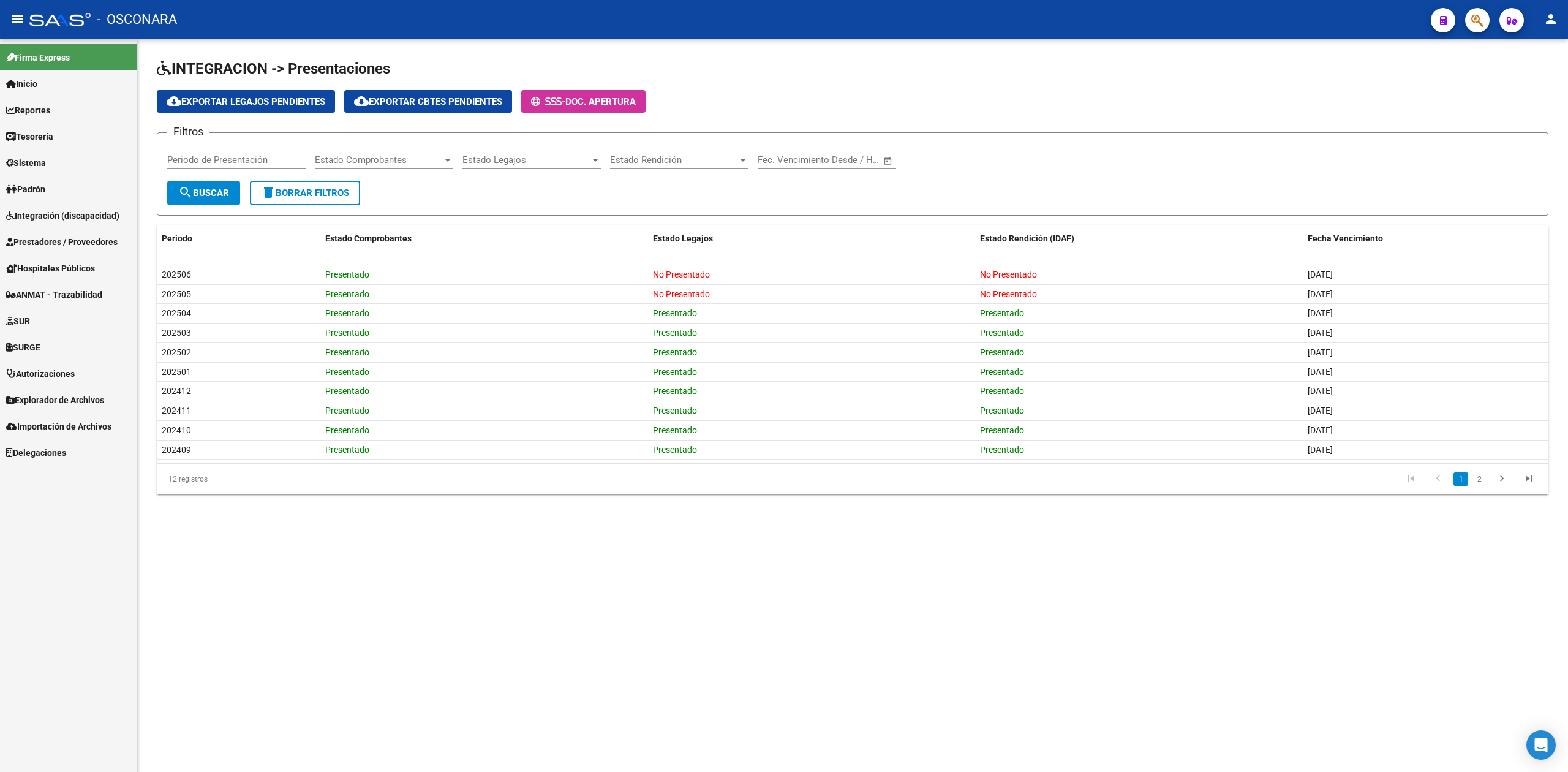
click at [96, 239] on span "Prestadores / Proveedores" at bounding box center [61, 242] width 112 height 14
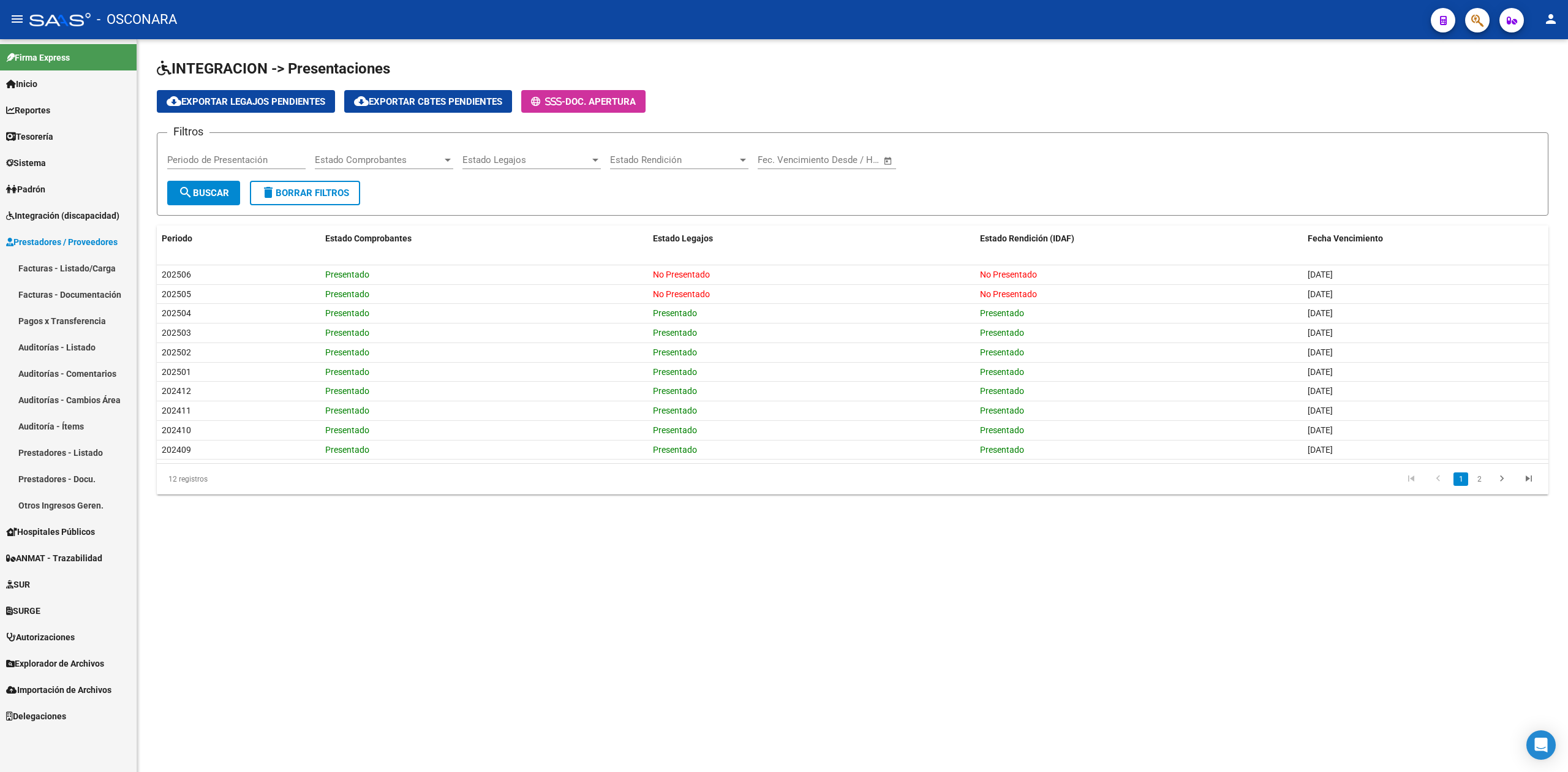
click at [86, 209] on span "Integración (discapacidad)" at bounding box center [63, 216] width 114 height 14
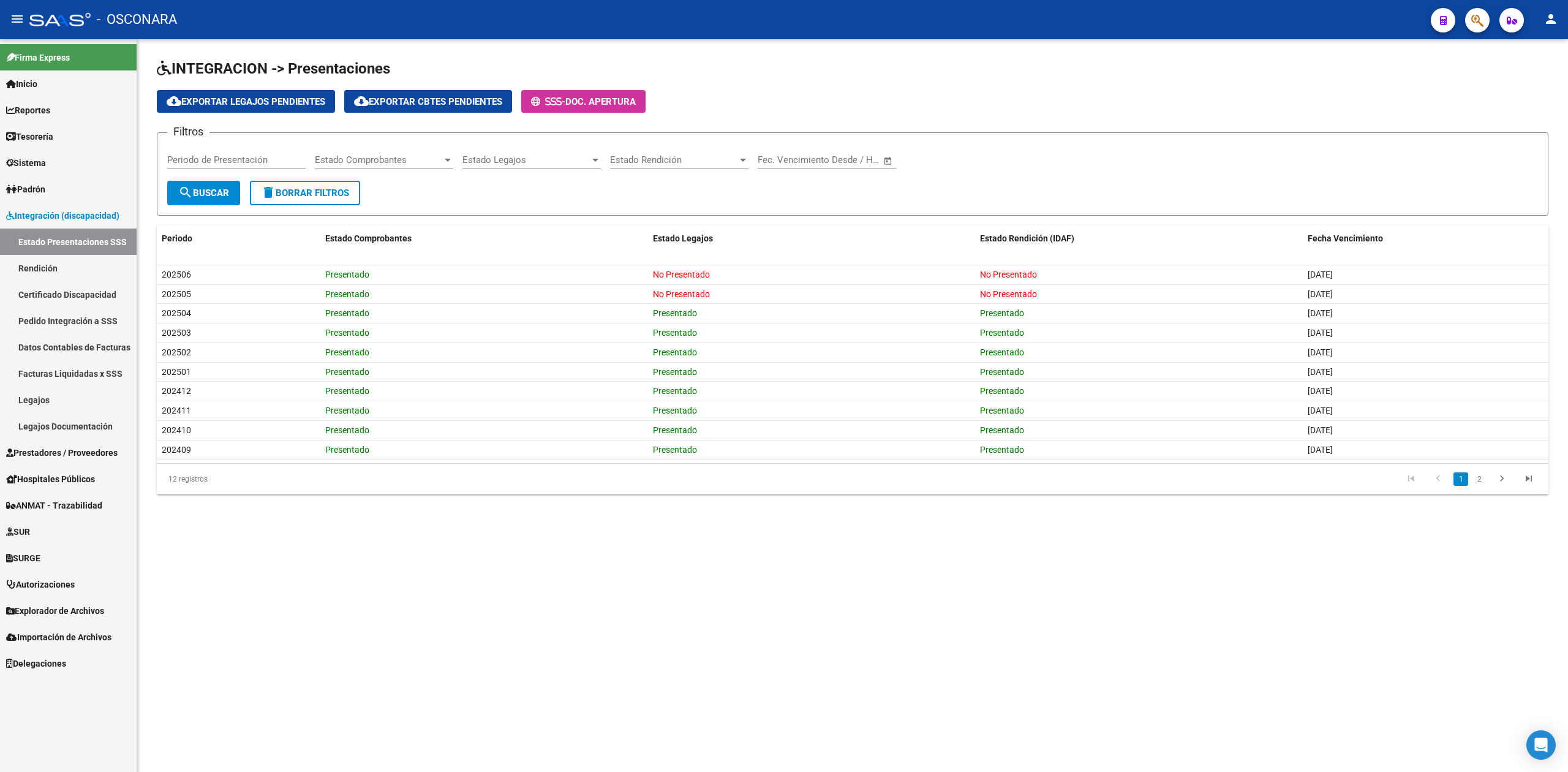
click at [66, 271] on link "Rendición" at bounding box center [68, 268] width 137 height 26
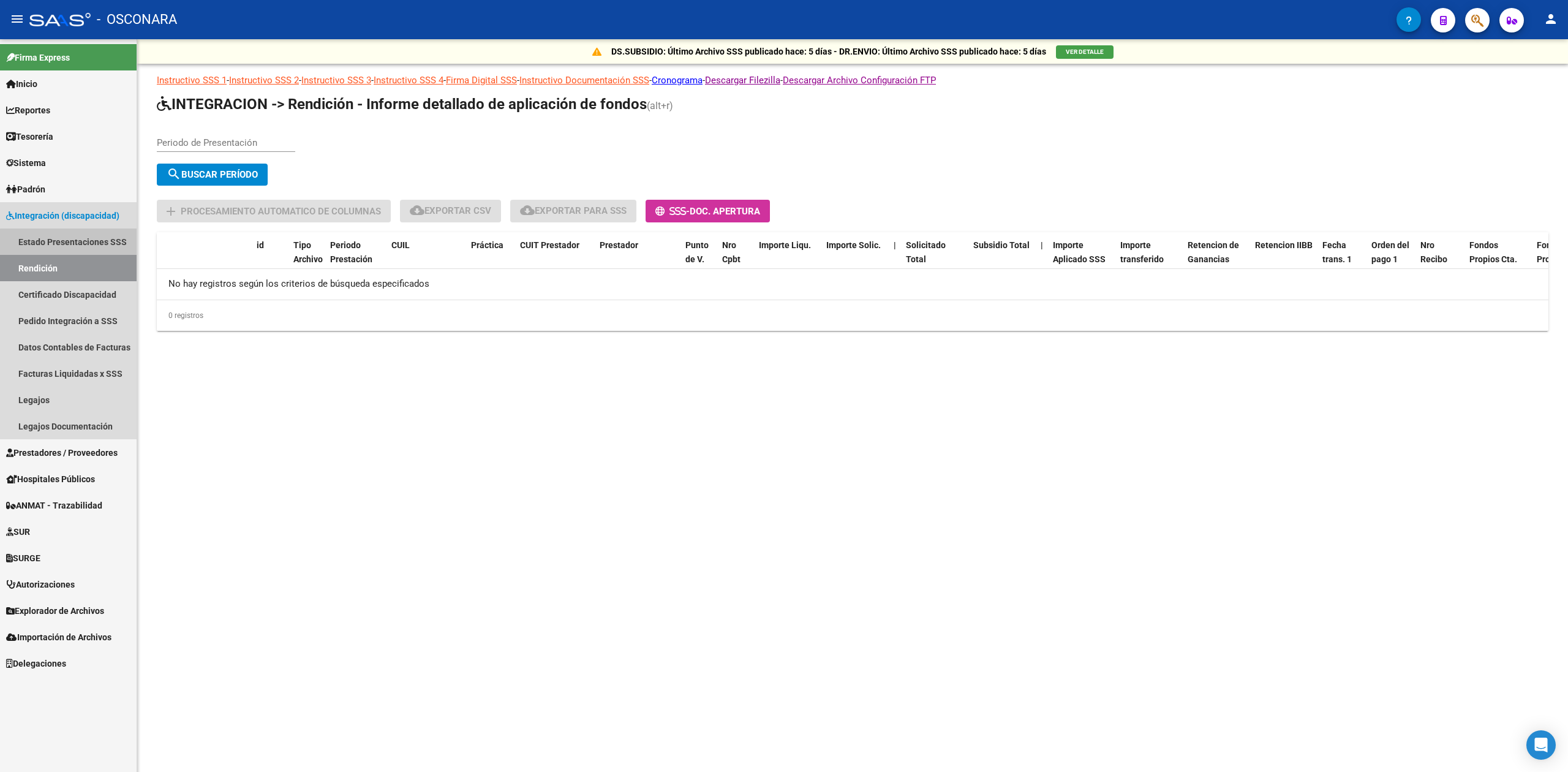
click at [79, 243] on link "Estado Presentaciones SSS" at bounding box center [68, 241] width 137 height 26
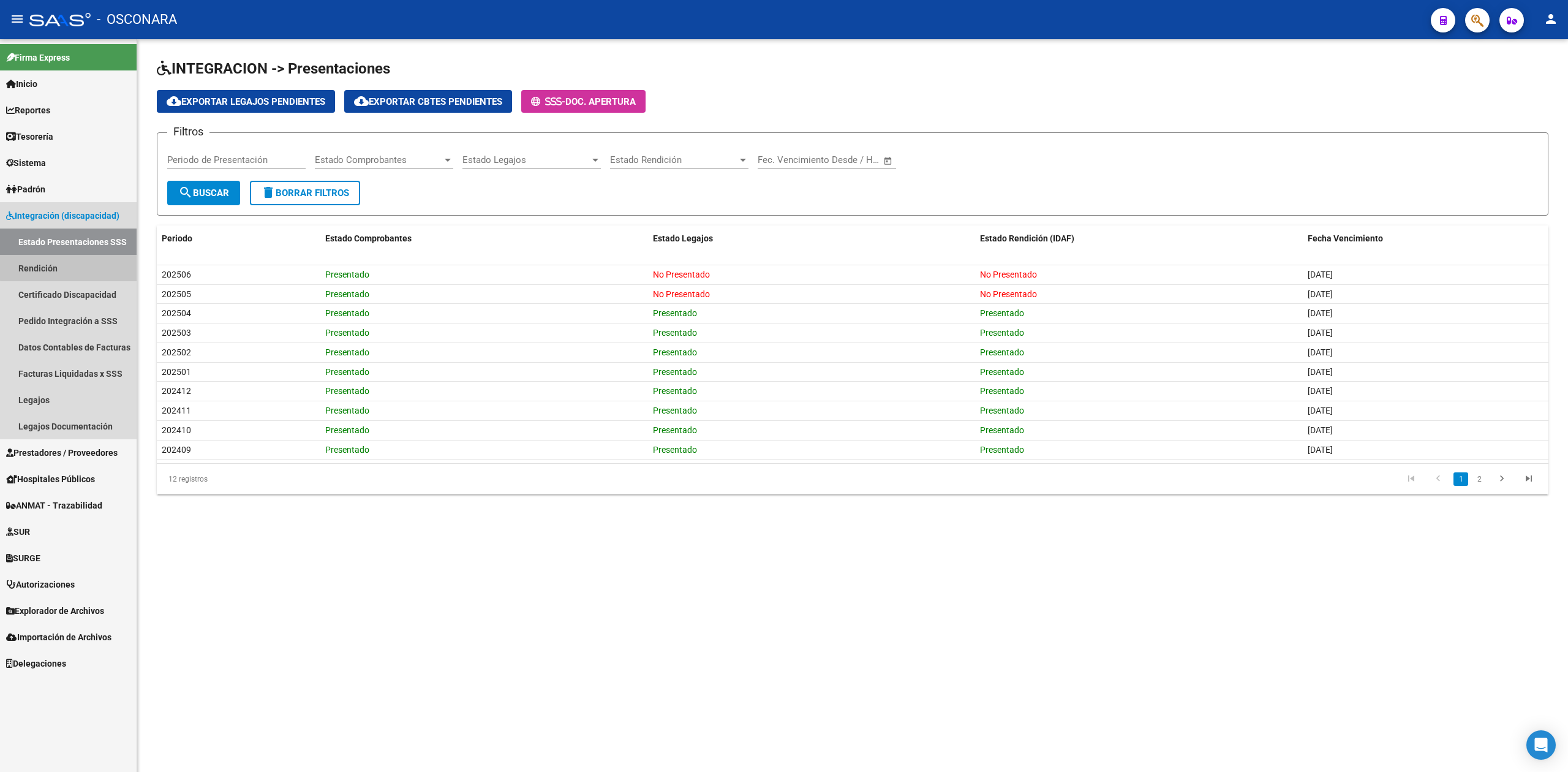
click at [70, 267] on link "Rendición" at bounding box center [68, 268] width 137 height 26
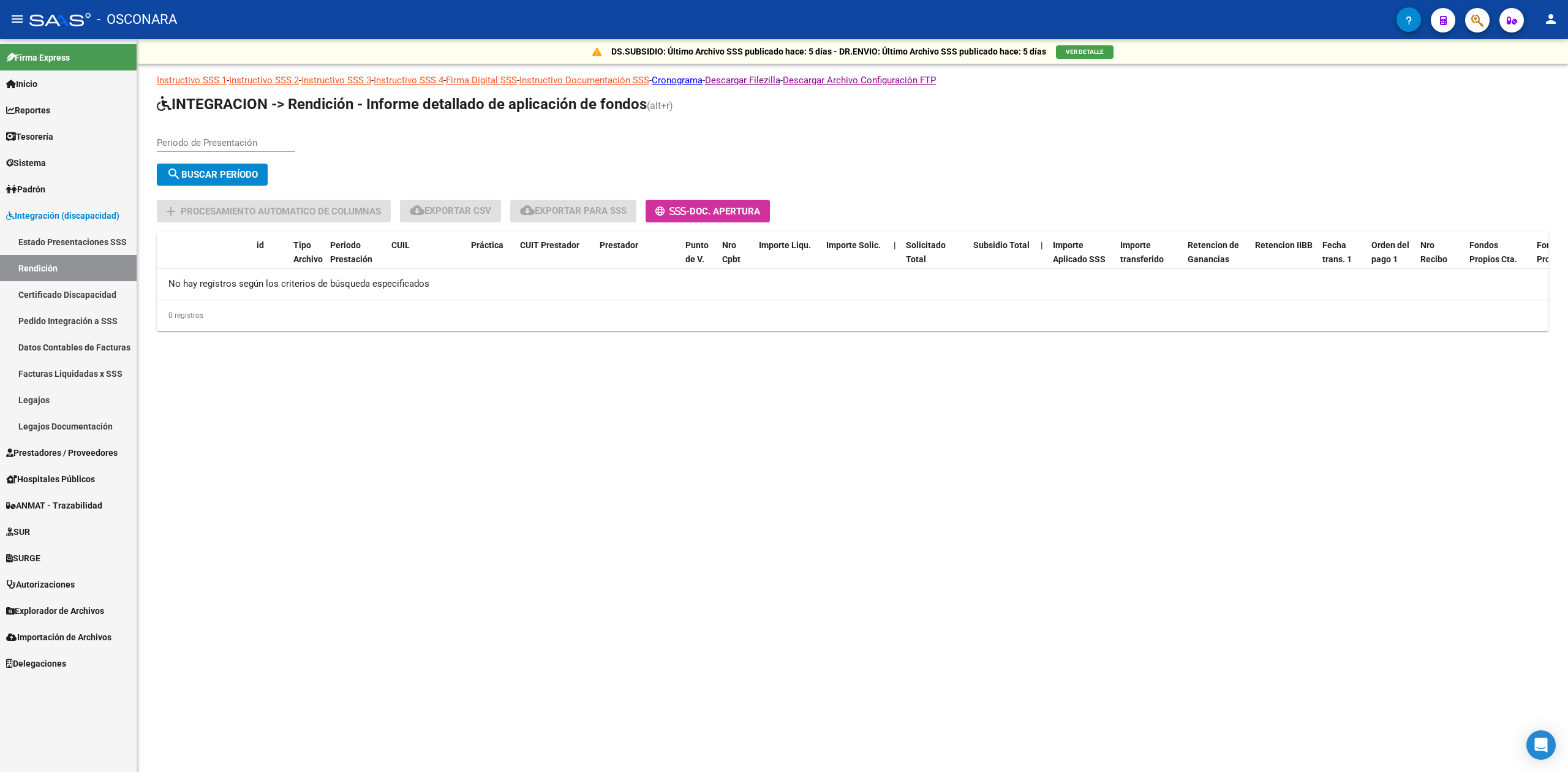
click at [88, 241] on link "Estado Presentaciones SSS" at bounding box center [68, 241] width 137 height 26
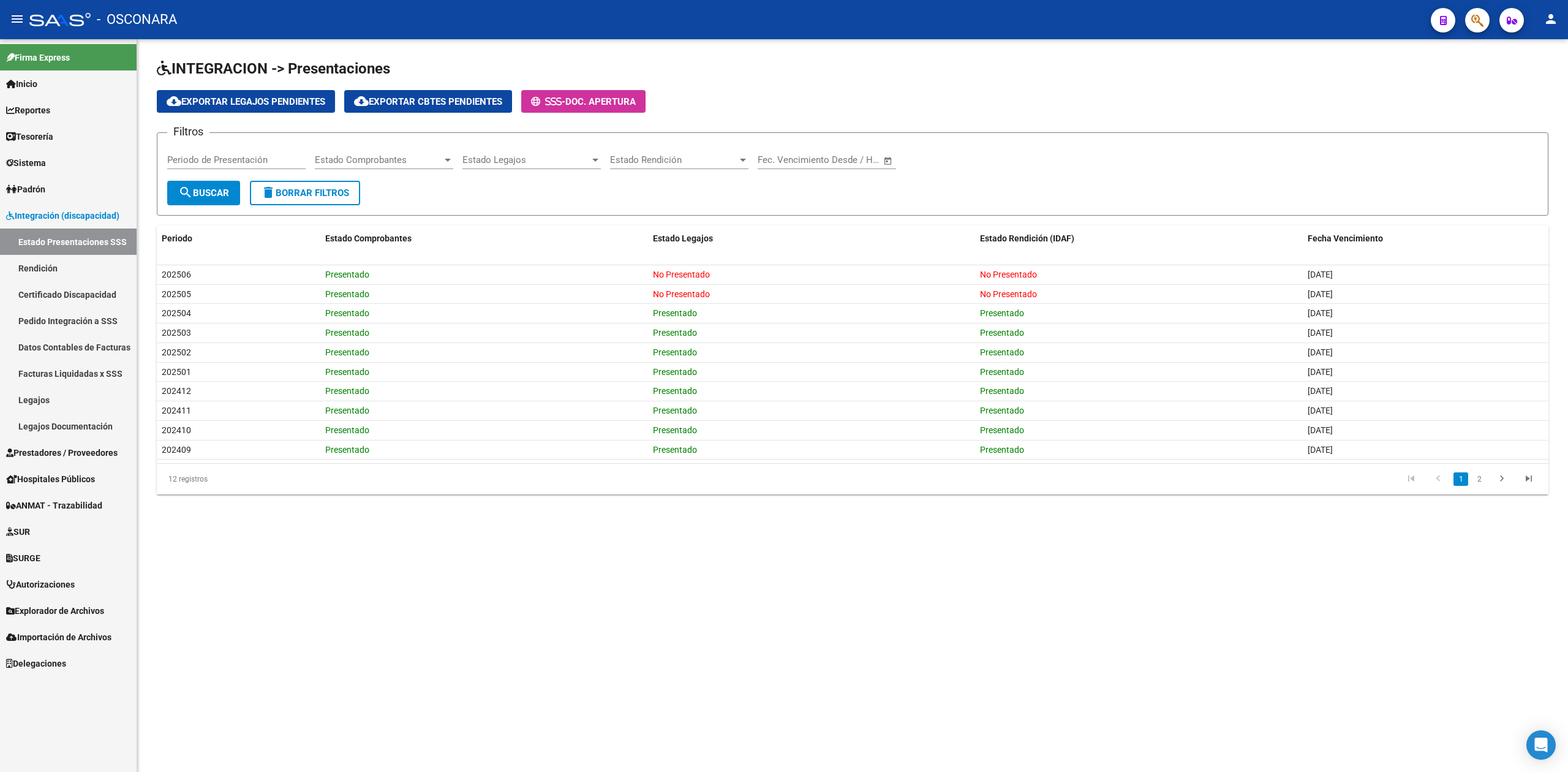
click at [741, 59] on h1 "INTEGRACION -> Presentaciones" at bounding box center [852, 69] width 1392 height 21
click at [733, 59] on h1 "INTEGRACION -> Presentaciones" at bounding box center [852, 69] width 1392 height 21
